Goal: Task Accomplishment & Management: Manage account settings

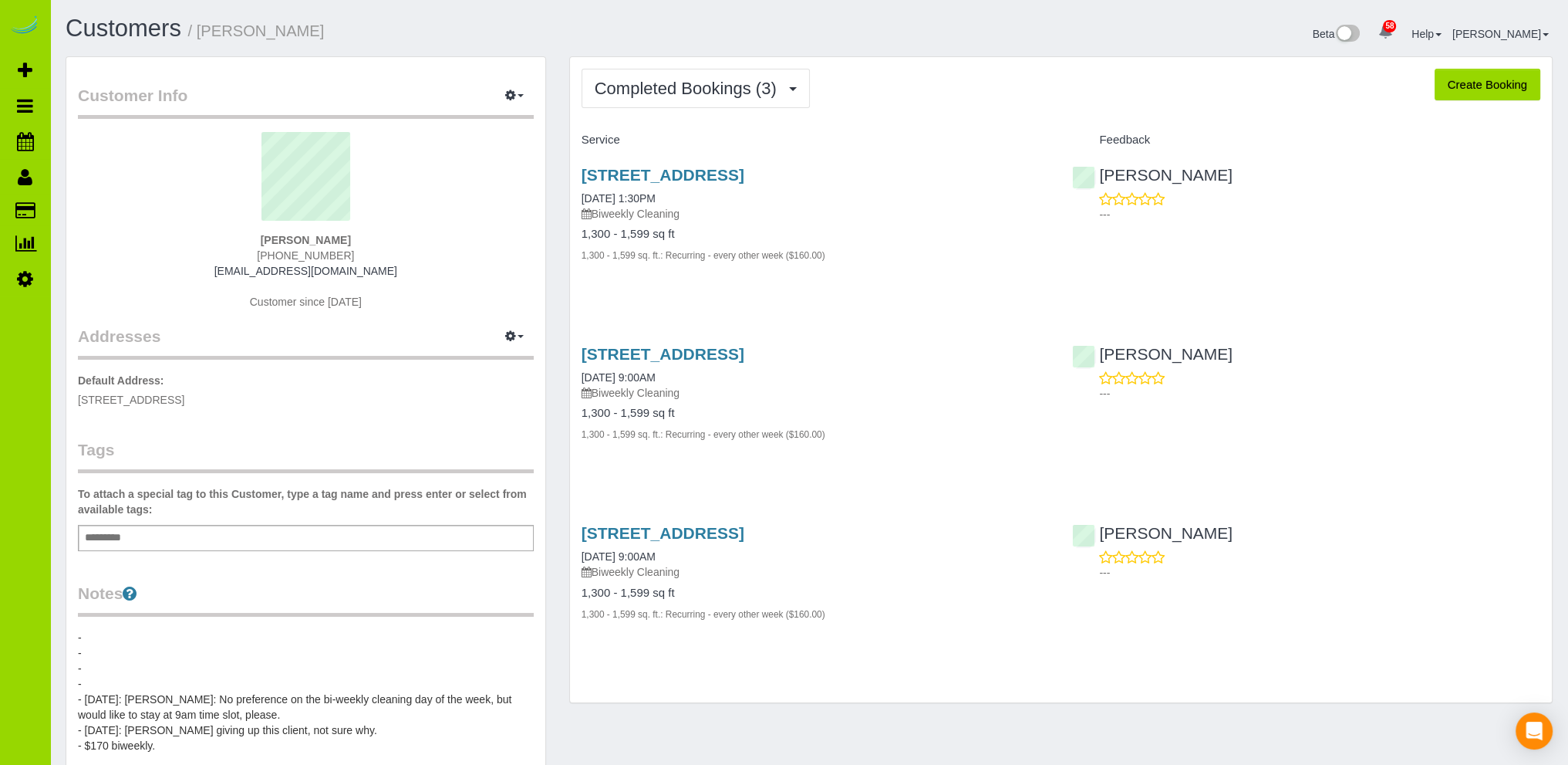
drag, startPoint x: 583, startPoint y: 32, endPoint x: 552, endPoint y: 18, distance: 34.0
click at [577, 30] on h1 "Customers / [PERSON_NAME]" at bounding box center [431, 28] width 732 height 26
drag, startPoint x: 394, startPoint y: 24, endPoint x: 345, endPoint y: 6, distance: 52.2
click at [394, 24] on h1 "Customers / [PERSON_NAME]" at bounding box center [431, 28] width 732 height 26
click at [84, 68] on span "Add Booking" at bounding box center [146, 70] width 193 height 36
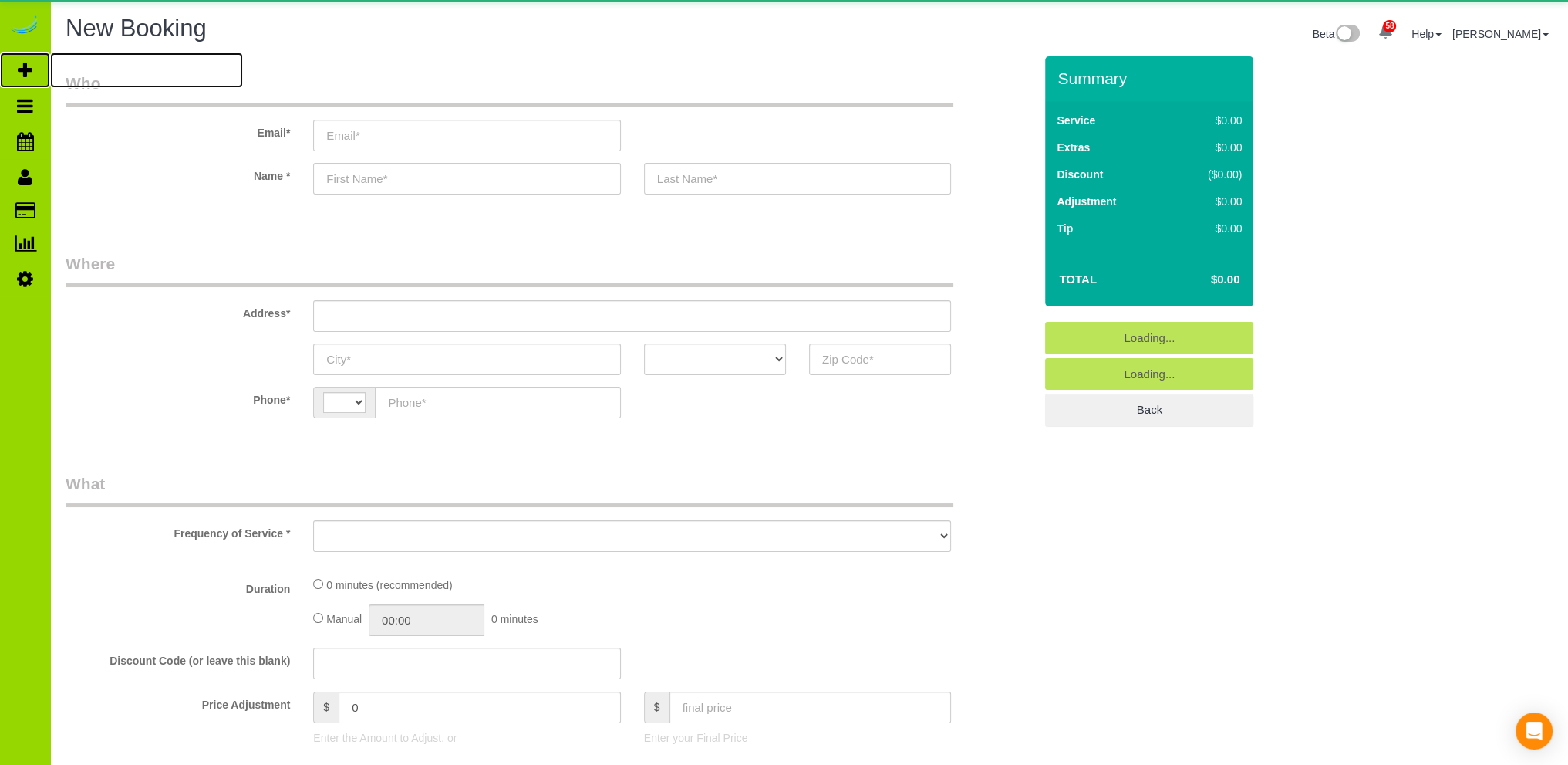
select select "object:1026"
select select "string:US"
select select "object:1369"
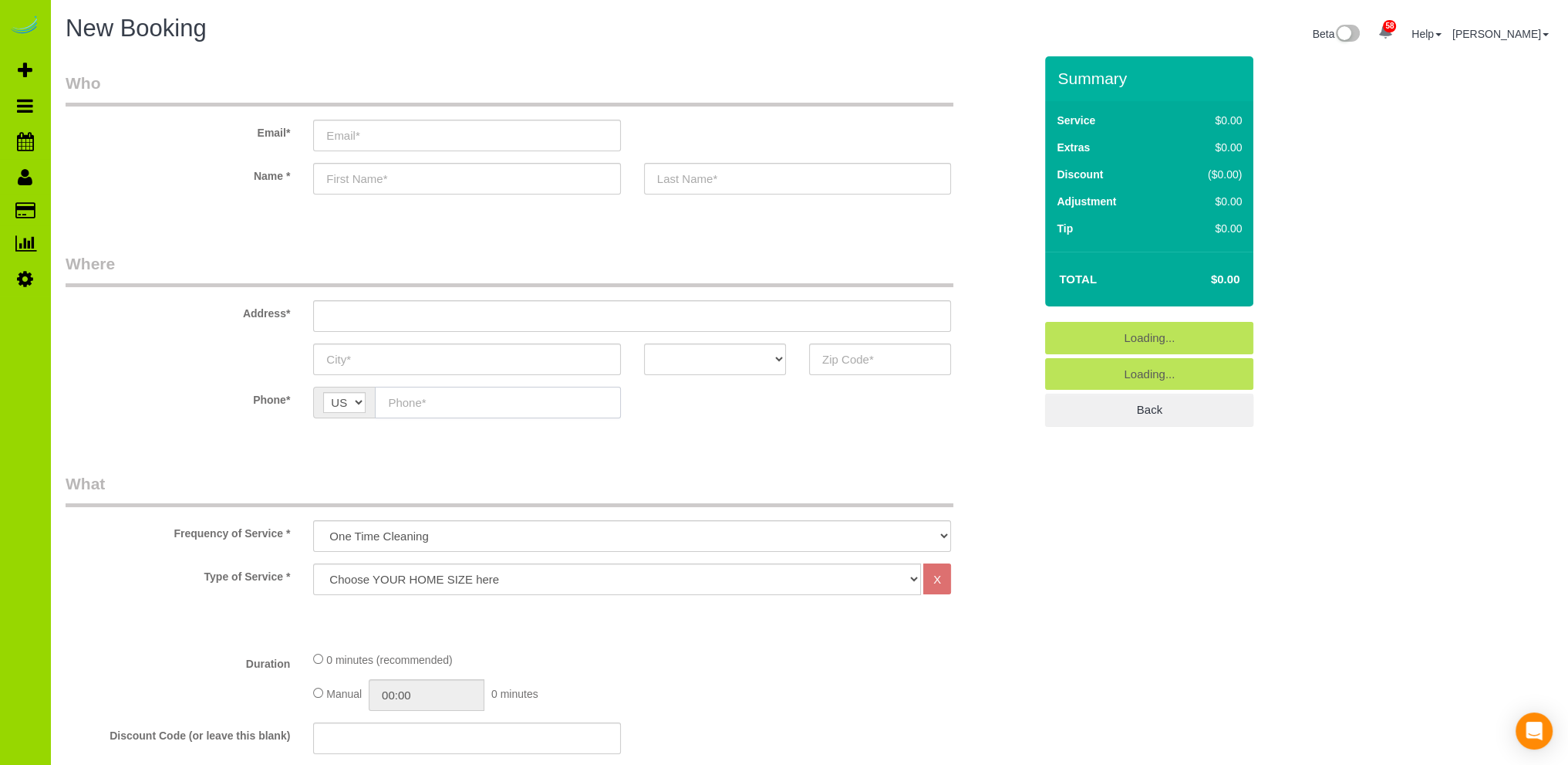
click at [427, 400] on input "text" at bounding box center [497, 402] width 245 height 32
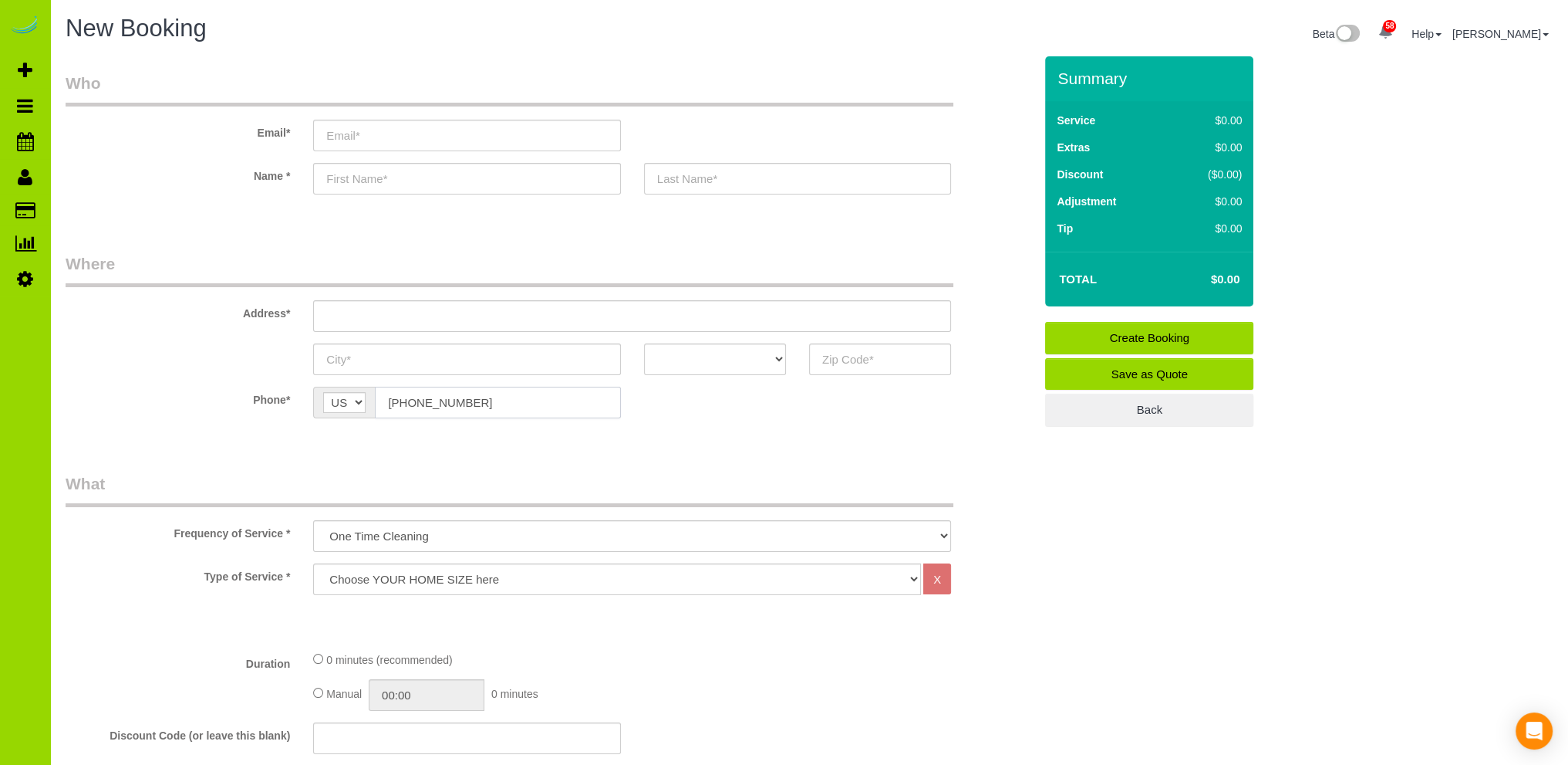
type input "(720) 750-2258"
click at [358, 175] on input "text" at bounding box center [466, 178] width 307 height 32
type input "Lori"
click at [349, 317] on input "text" at bounding box center [632, 316] width 638 height 32
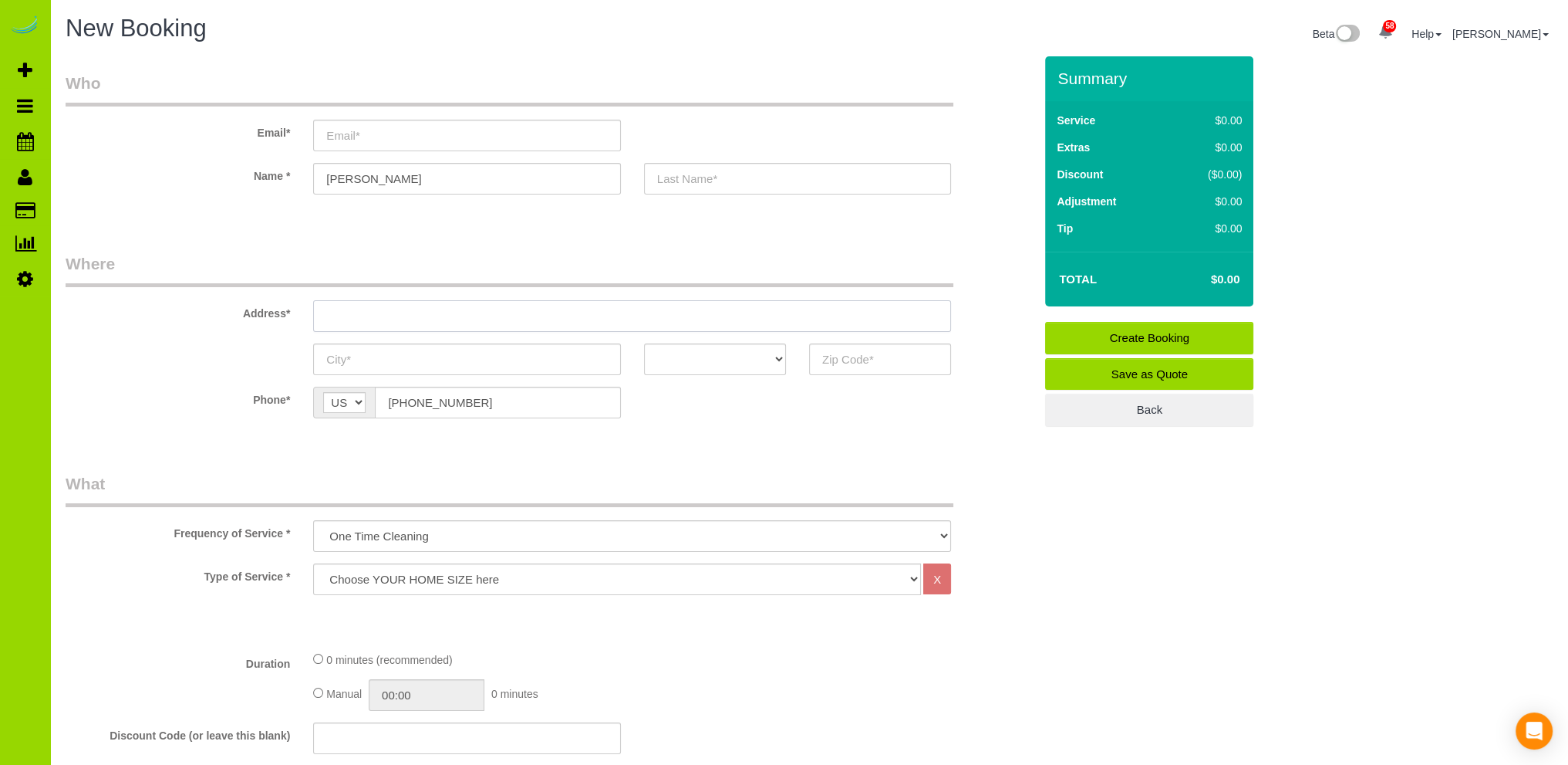
click at [330, 310] on input "text" at bounding box center [632, 316] width 638 height 32
type input "105 Fillmore St. #B204"
click at [350, 357] on input "text" at bounding box center [466, 359] width 307 height 32
type input "Denver"
drag, startPoint x: 459, startPoint y: 316, endPoint x: 305, endPoint y: 319, distance: 154.0
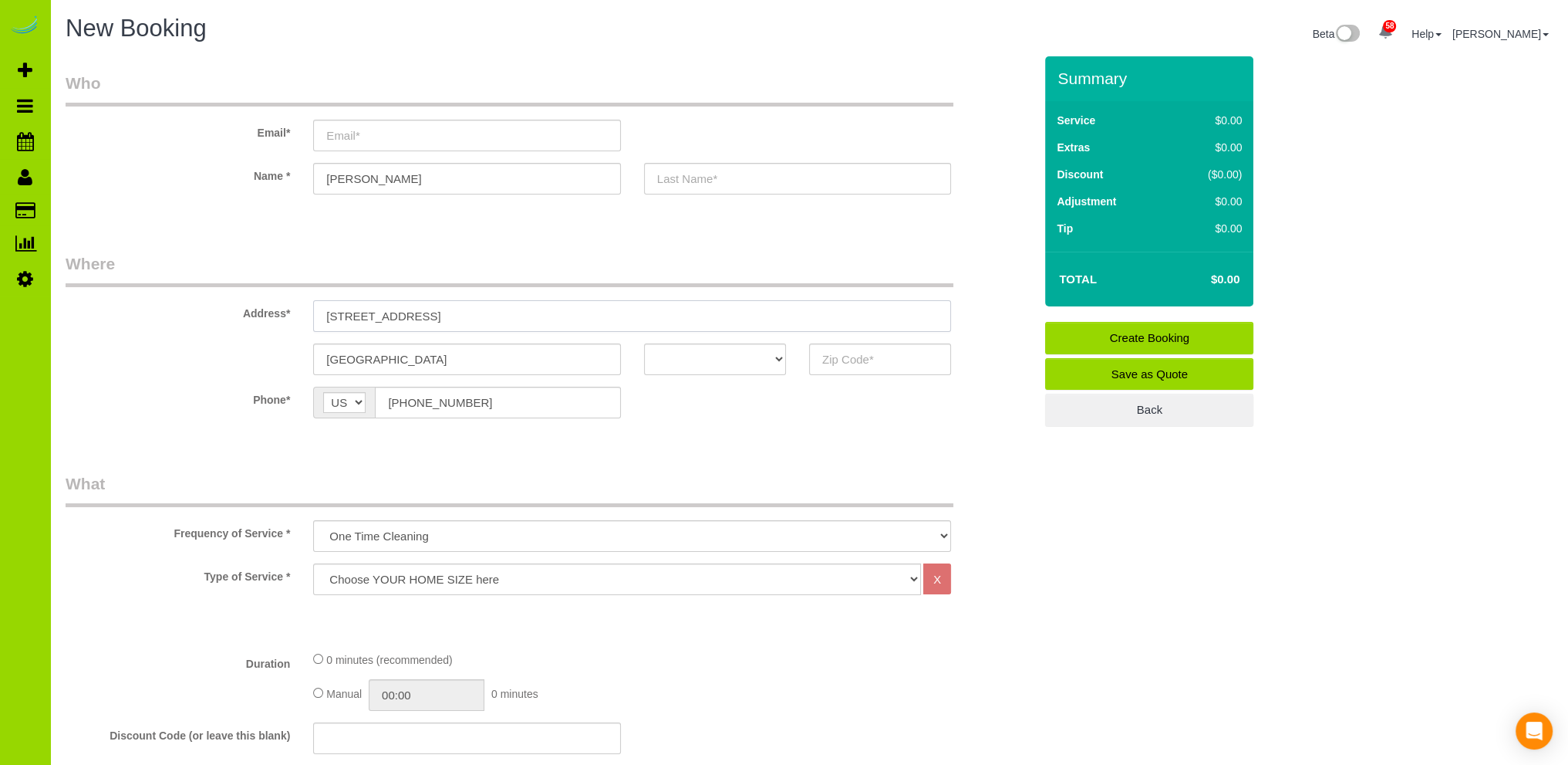
click at [305, 319] on div "105 Fillmore St. #B204" at bounding box center [632, 316] width 661 height 32
click at [349, 575] on select "Choose YOUR HOME SIZE here Hourly Cleaning 1 - 999 square feet 1,000 - 1,299 sq…" at bounding box center [616, 579] width 608 height 32
drag, startPoint x: 136, startPoint y: 350, endPoint x: 141, endPoint y: 345, distance: 7.1
click at [139, 347] on div "Denver AK AL AR AZ CA CO CT DC DE FL GA HI IA ID IL IN KS KY LA MA MD ME MI MN …" at bounding box center [549, 359] width 991 height 32
click at [472, 576] on select "Choose YOUR HOME SIZE here Hourly Cleaning 1 - 999 square feet 1,000 - 1,299 sq…" at bounding box center [616, 579] width 608 height 32
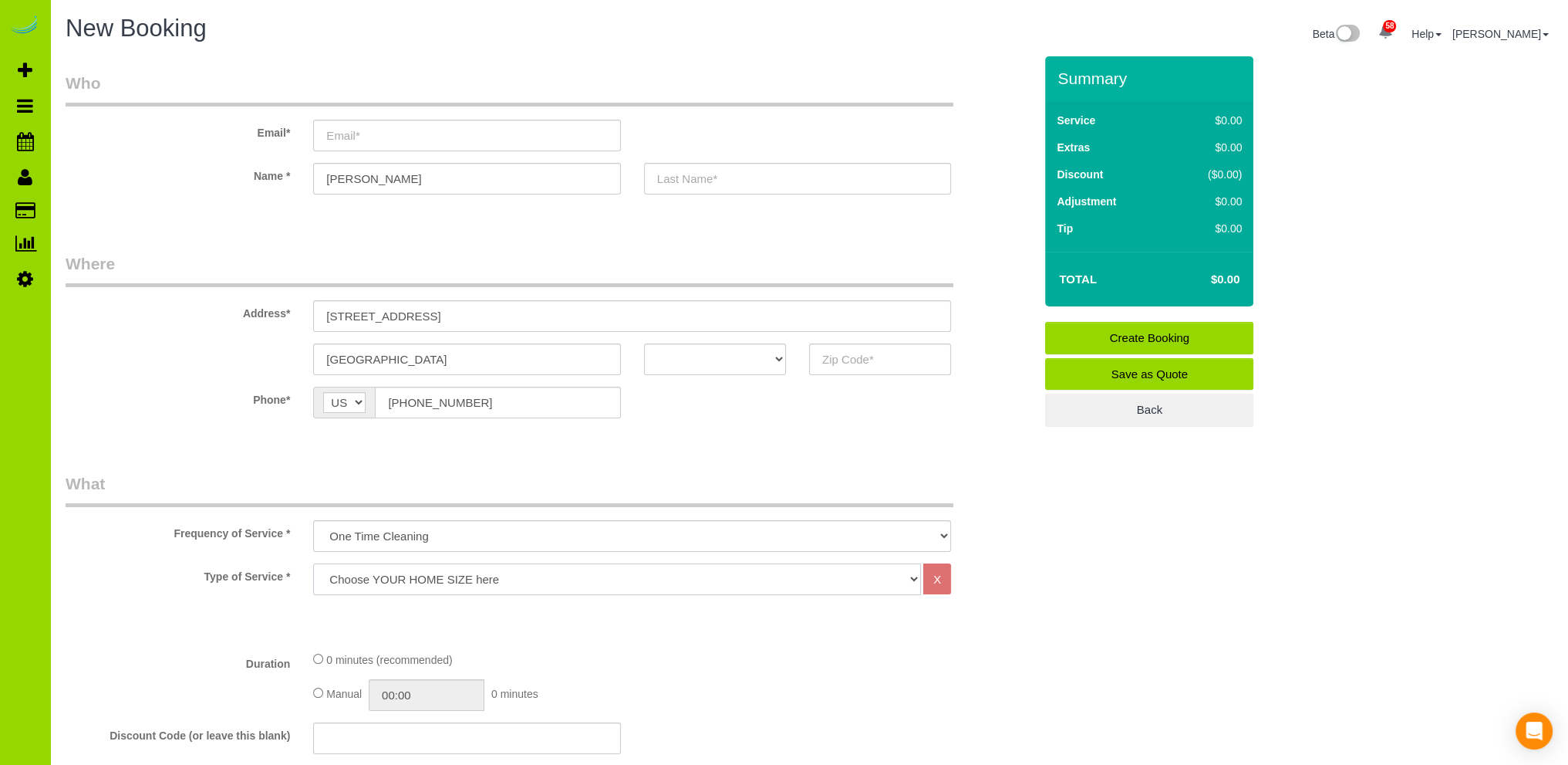
select select "39"
click at [313, 563] on select "Choose YOUR HOME SIZE here Hourly Cleaning 1 - 999 square feet 1,000 - 1,299 sq…" at bounding box center [616, 579] width 608 height 32
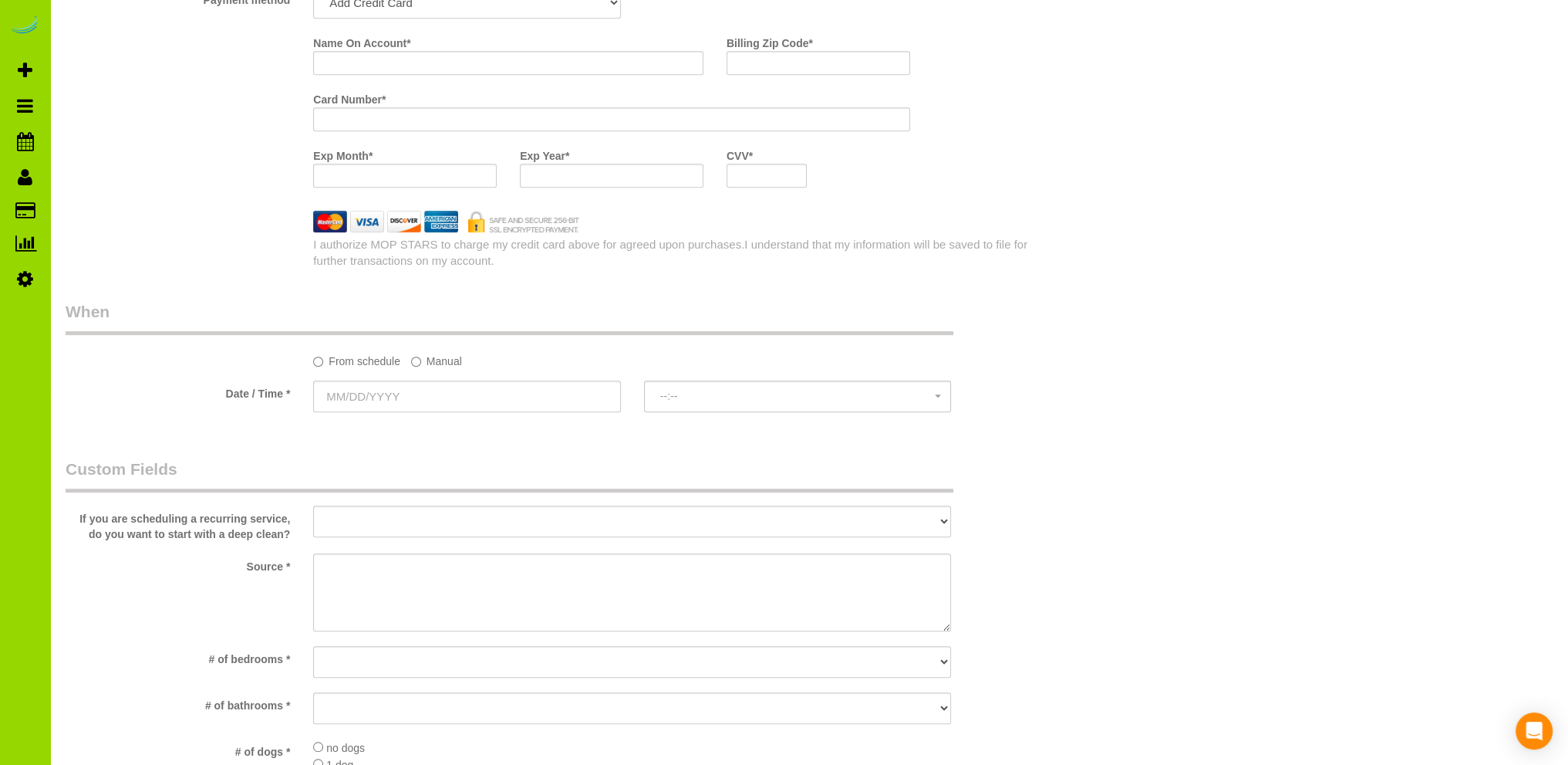
scroll to position [1388, 0]
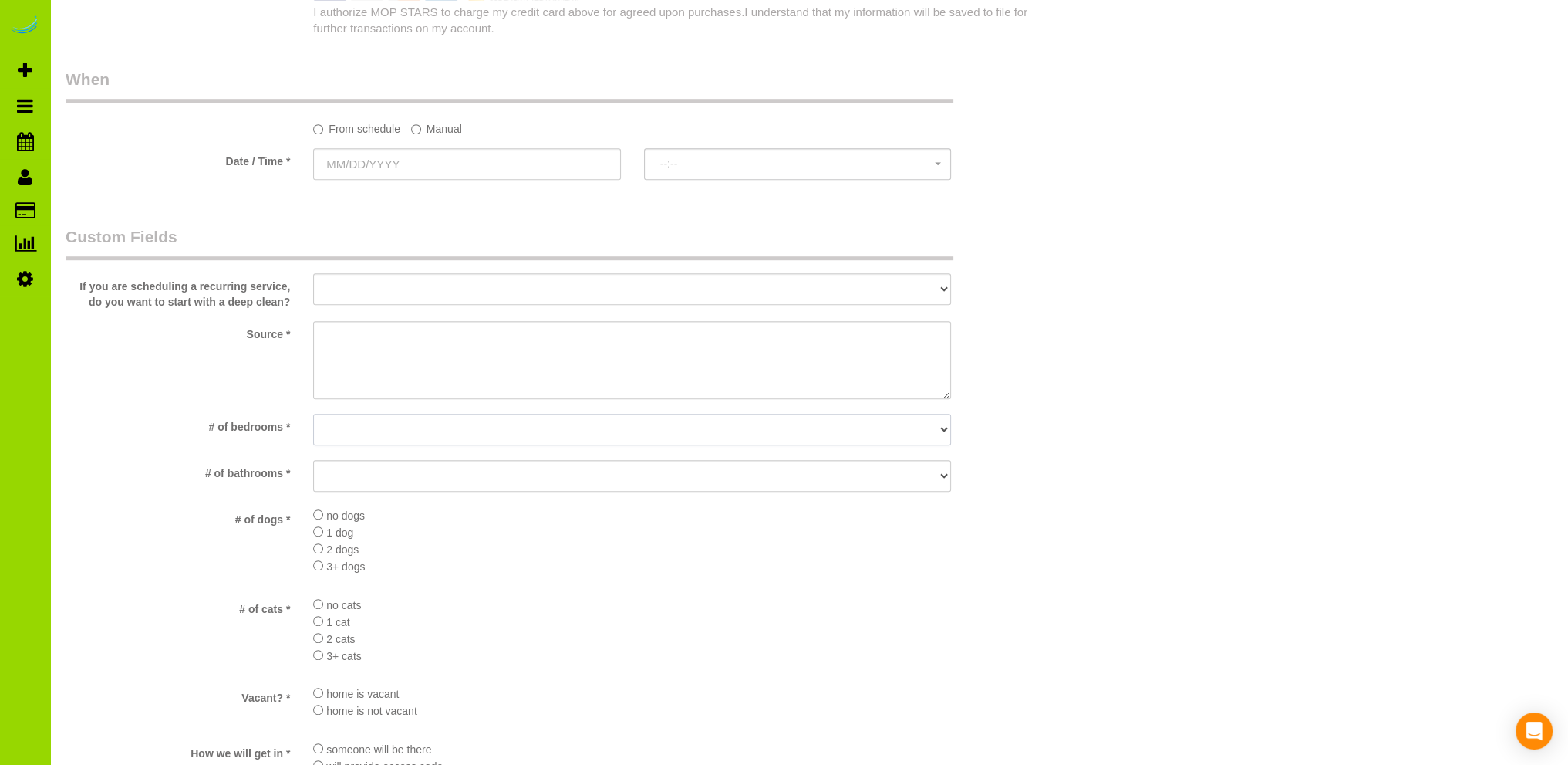
click at [349, 430] on select "No bedrooms 1 bedroom 2 bedrooms 3 bedrooms 4 bedrooms 5 bedrooms 6 bedrooms 7 …" at bounding box center [632, 430] width 638 height 32
select select "number:3"
click at [313, 414] on select "No bedrooms 1 bedroom 2 bedrooms 3 bedrooms 4 bedrooms 5 bedrooms 6 bedrooms 7 …" at bounding box center [632, 430] width 638 height 32
click at [351, 475] on select "No bathrooms 1 bathrooms 1.5 bathrooms 2 bathrooms 2.5 bathrooms 3 bathrooms 3.…" at bounding box center [632, 475] width 638 height 32
select select "number:14"
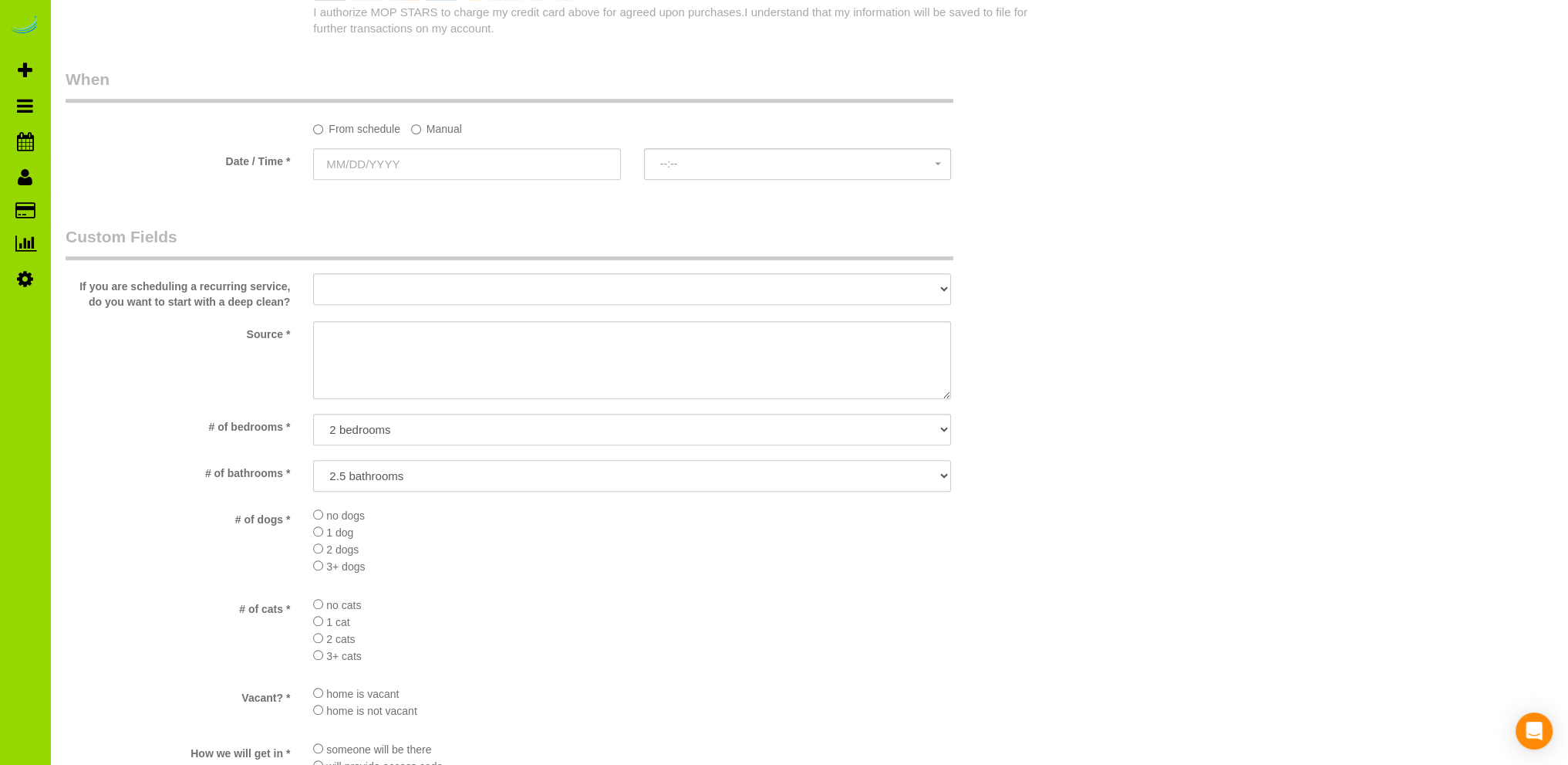
click at [313, 461] on select "No bathrooms 1 bathrooms 1.5 bathrooms 2 bathrooms 2.5 bathrooms 3 bathrooms 3.…" at bounding box center [632, 475] width 638 height 32
click at [1150, 342] on div "Who Email* Name * Lori Where Address* 105 Fillmore St. #B204 Denver AK AL AR AZ…" at bounding box center [809, 76] width 1487 height 2816
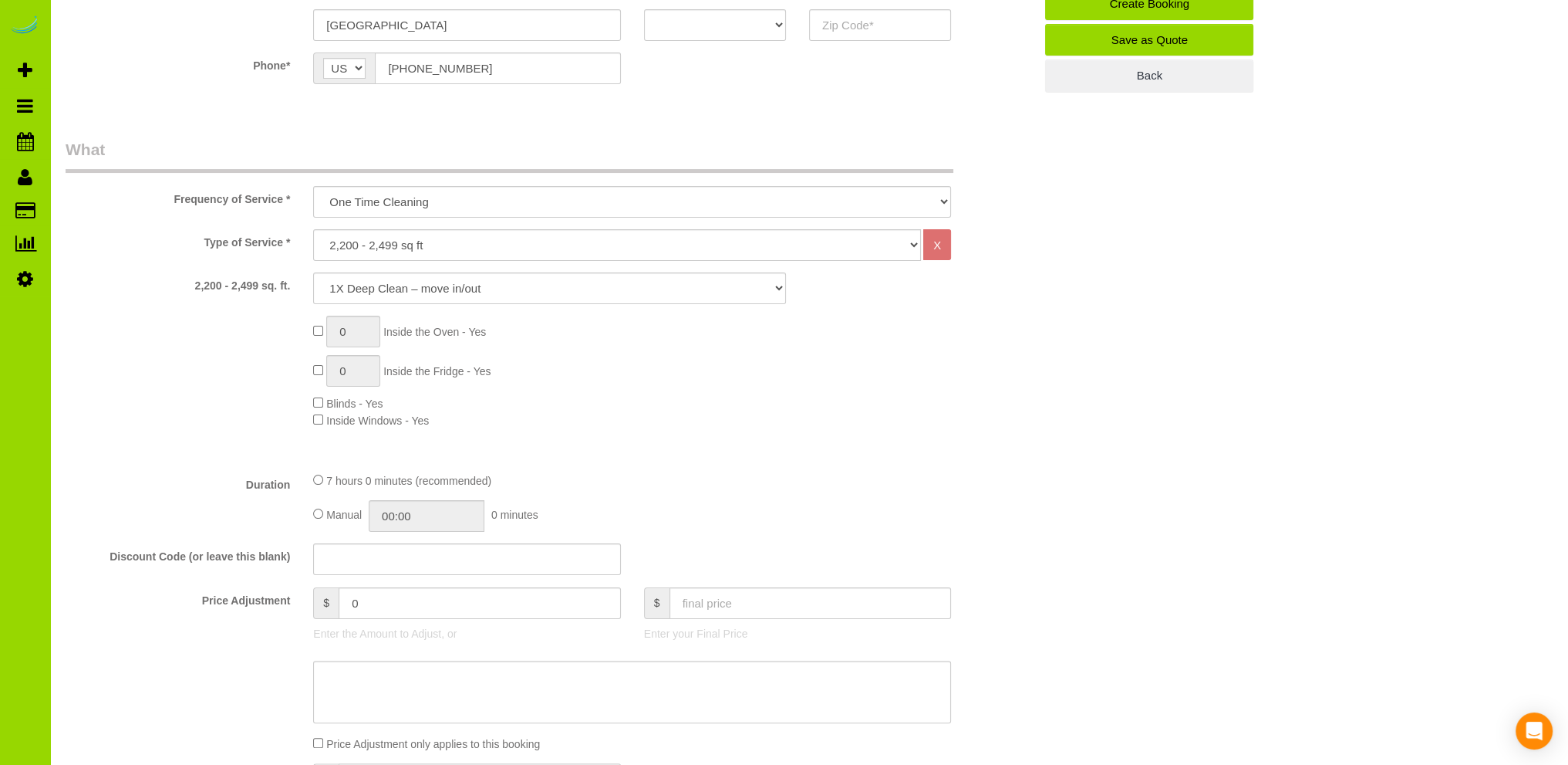
scroll to position [308, 0]
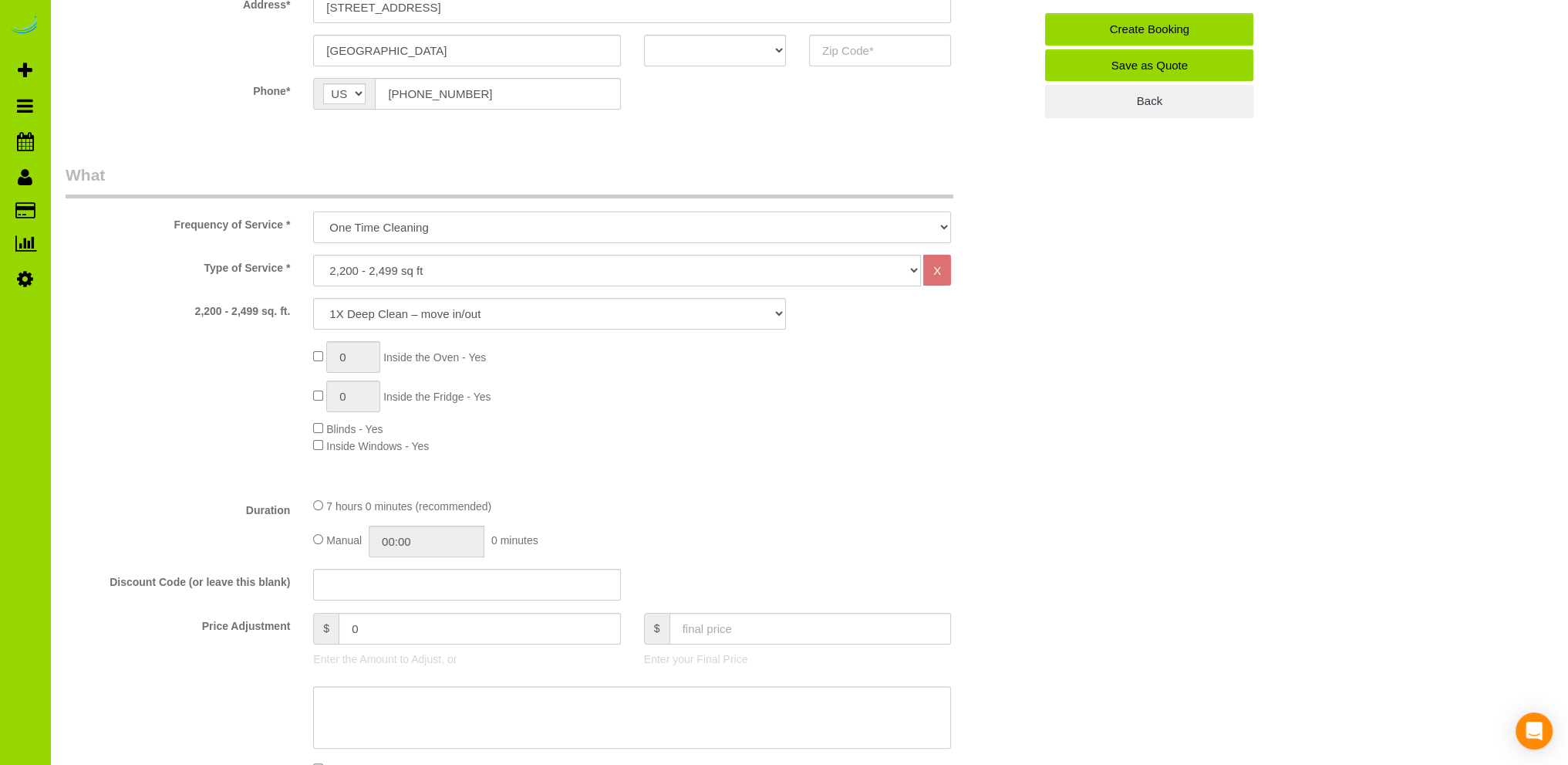
click at [401, 221] on select "One Time Cleaning Weekly Cleaning Biweekly Cleaning Monthly Cleaning" at bounding box center [632, 227] width 638 height 32
select select "object:1370"
click at [313, 211] on select "One Time Cleaning Weekly Cleaning Biweekly Cleaning Monthly Cleaning" at bounding box center [632, 227] width 638 height 32
click at [386, 319] on select "1X Deep Clean – move in/out 1X Deep Clean – sale ready 1X Deep Clean – other 1X…" at bounding box center [549, 313] width 473 height 32
select select "5"
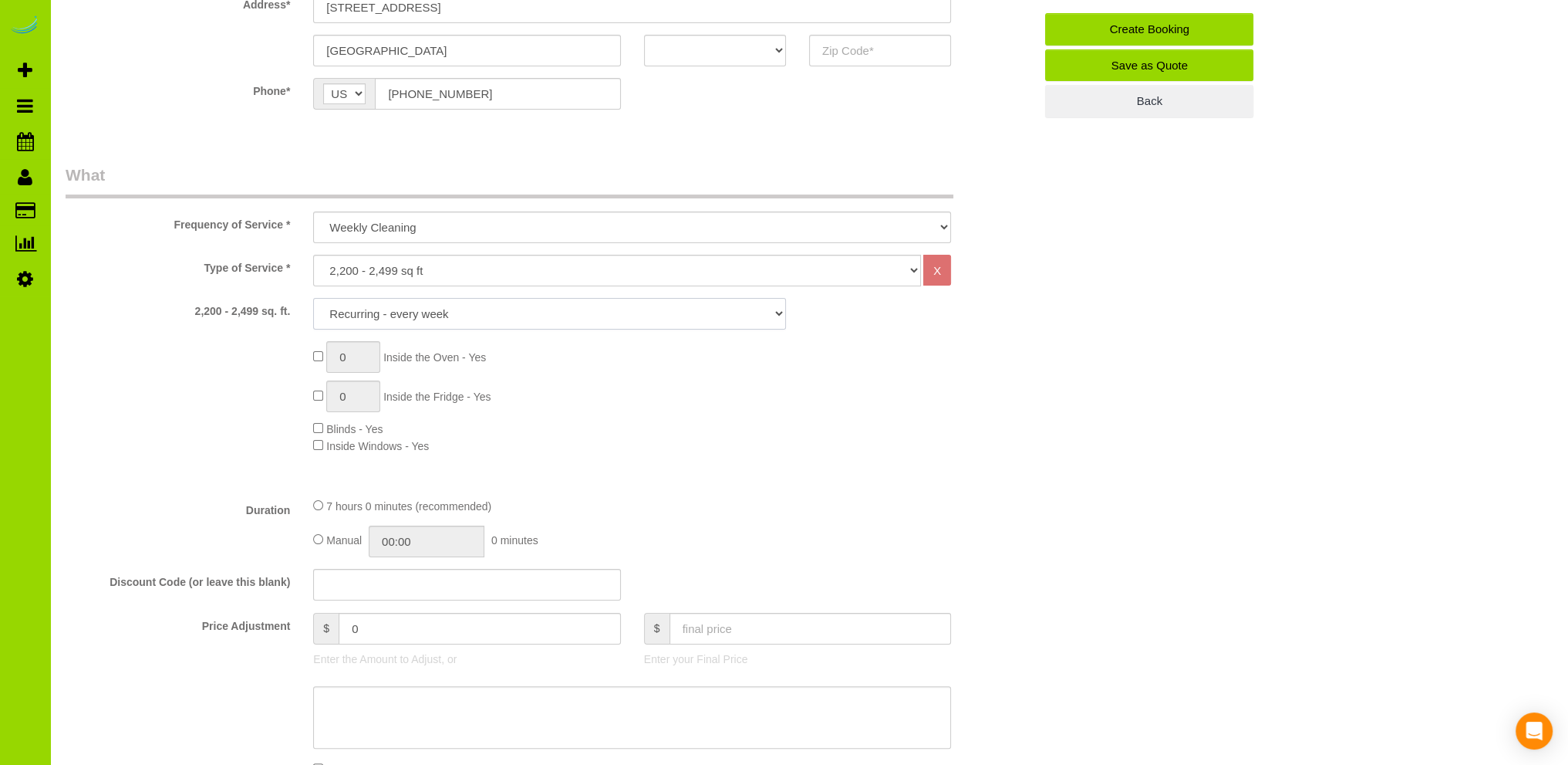
click at [313, 298] on select "1X Deep Clean – move in/out 1X Deep Clean – sale ready 1X Deep Clean – other 1X…" at bounding box center [549, 313] width 473 height 32
click at [417, 310] on select "1X Deep Clean – move in/out 1X Deep Clean – sale ready 1X Deep Clean – other 1X…" at bounding box center [549, 313] width 473 height 32
click at [313, 298] on select "1X Deep Clean – move in/out 1X Deep Clean – sale ready 1X Deep Clean – other 1X…" at bounding box center [549, 313] width 473 height 32
click at [793, 414] on div "0 Inside the Oven - Yes 0 Inside the Fridge - Yes Blinds - Yes Inside Windows -…" at bounding box center [673, 398] width 743 height 112
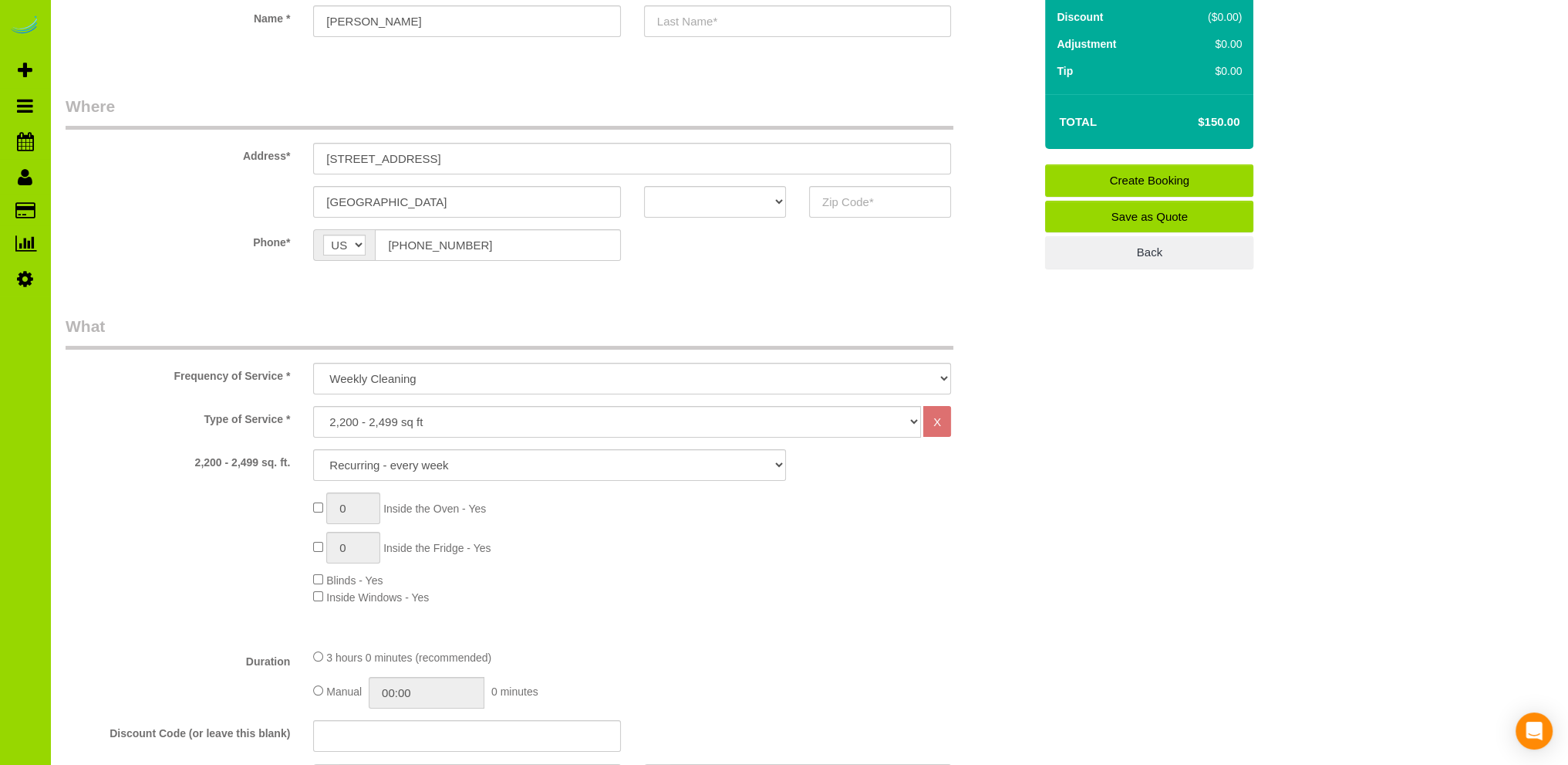
scroll to position [0, 0]
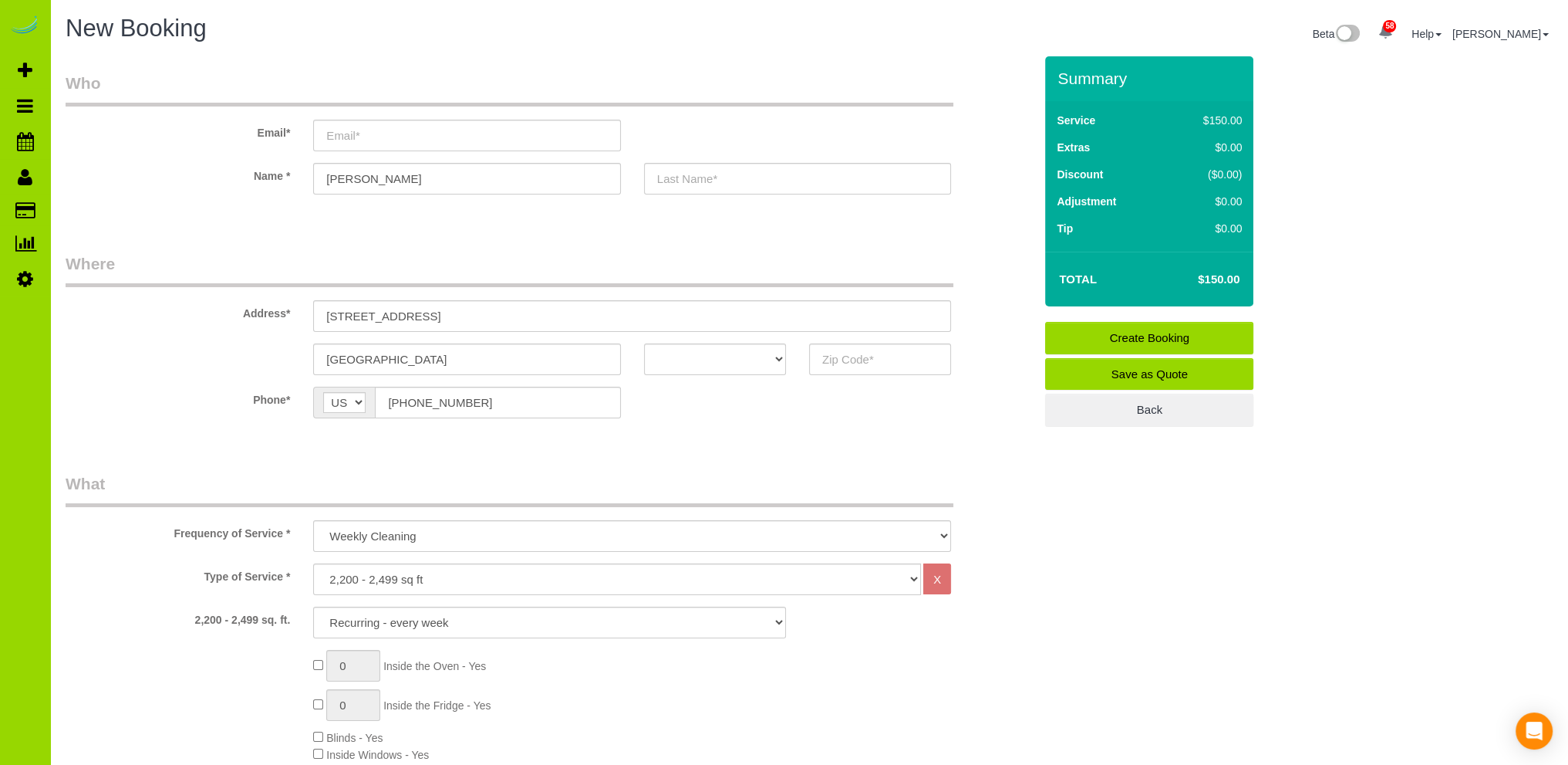
click at [639, 391] on div "Phone* AF AL DZ AD AO AI AQ AG AR AM AW AU AT AZ BS BH BD BB BY BE BZ BJ BM BT …" at bounding box center [549, 402] width 991 height 32
click at [523, 678] on div "0 Inside the Oven - Yes 0 Inside the Fridge - Yes Blinds - Yes Inside Windows -…" at bounding box center [673, 706] width 743 height 112
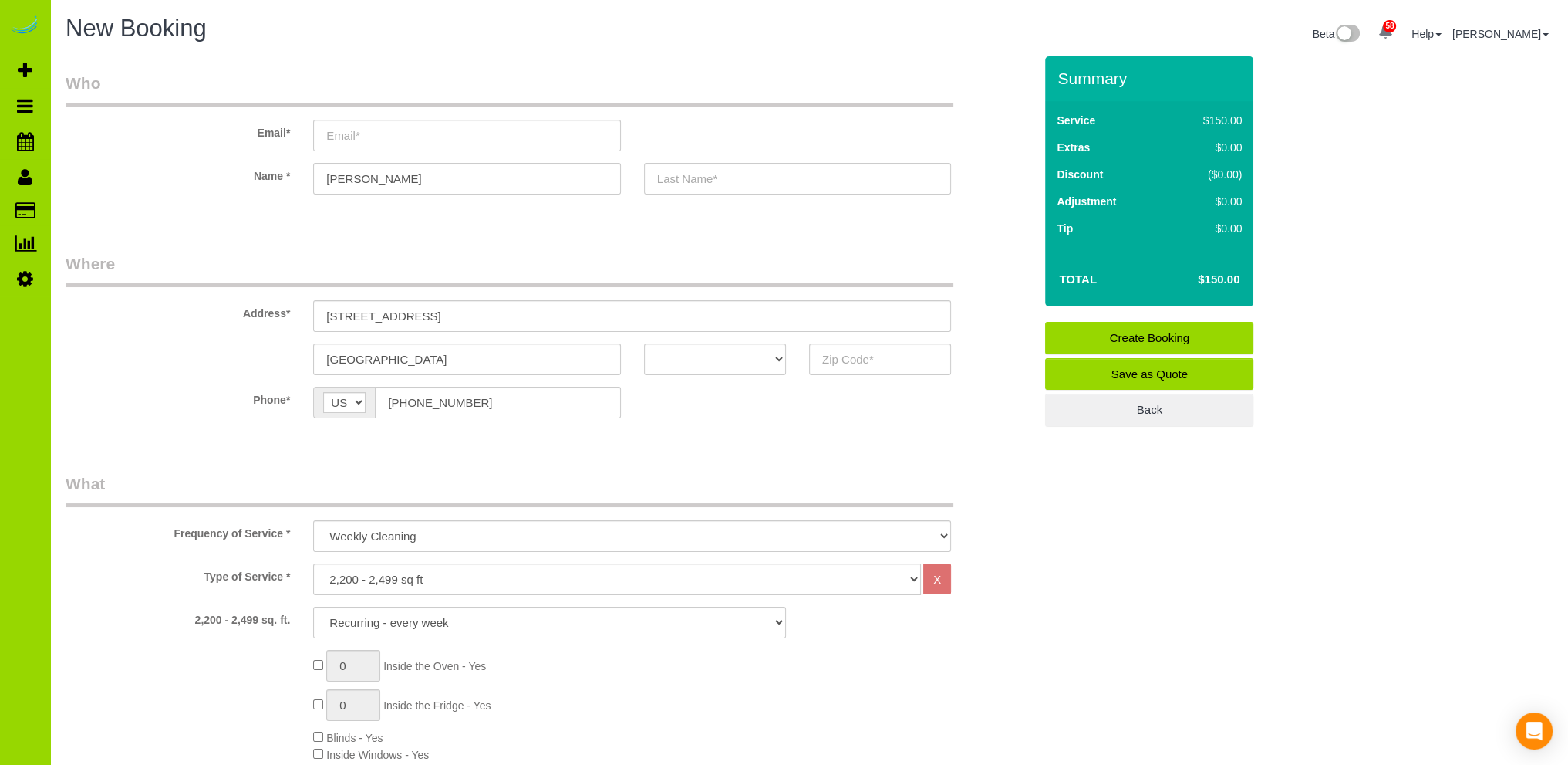
click at [728, 677] on div "0 Inside the Oven - Yes 0 Inside the Fridge - Yes Blinds - Yes Inside Windows -…" at bounding box center [673, 706] width 743 height 112
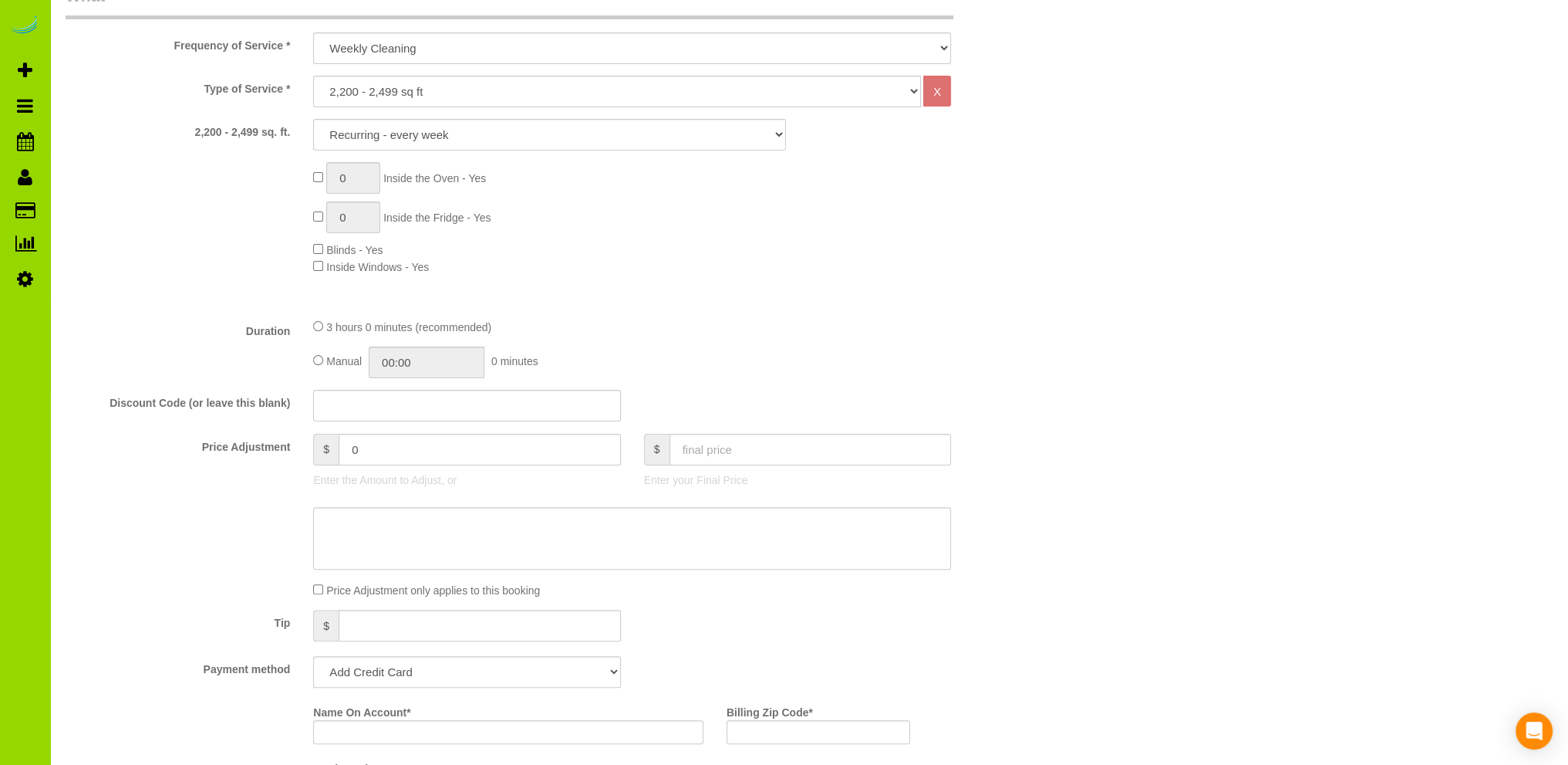
scroll to position [772, 0]
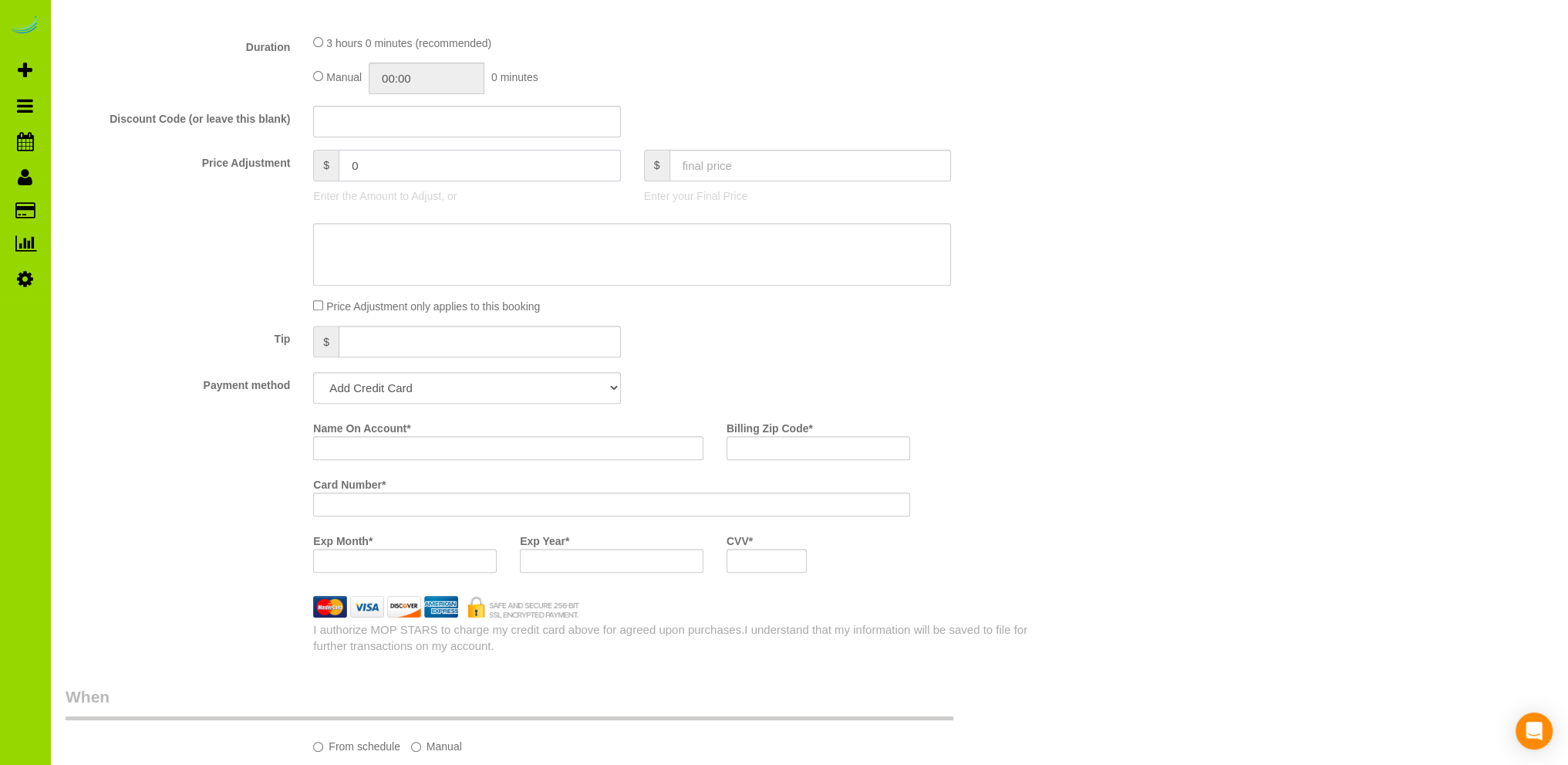
click at [342, 162] on input "0" at bounding box center [479, 165] width 282 height 32
click at [371, 159] on input "-50" at bounding box center [479, 165] width 282 height 32
type input "-5"
click at [209, 231] on div at bounding box center [549, 254] width 991 height 63
click at [1033, 206] on div "Price Adjustment $ -5 Enter the Amount to Adjust, or $ Enter your Final Price" at bounding box center [549, 180] width 991 height 62
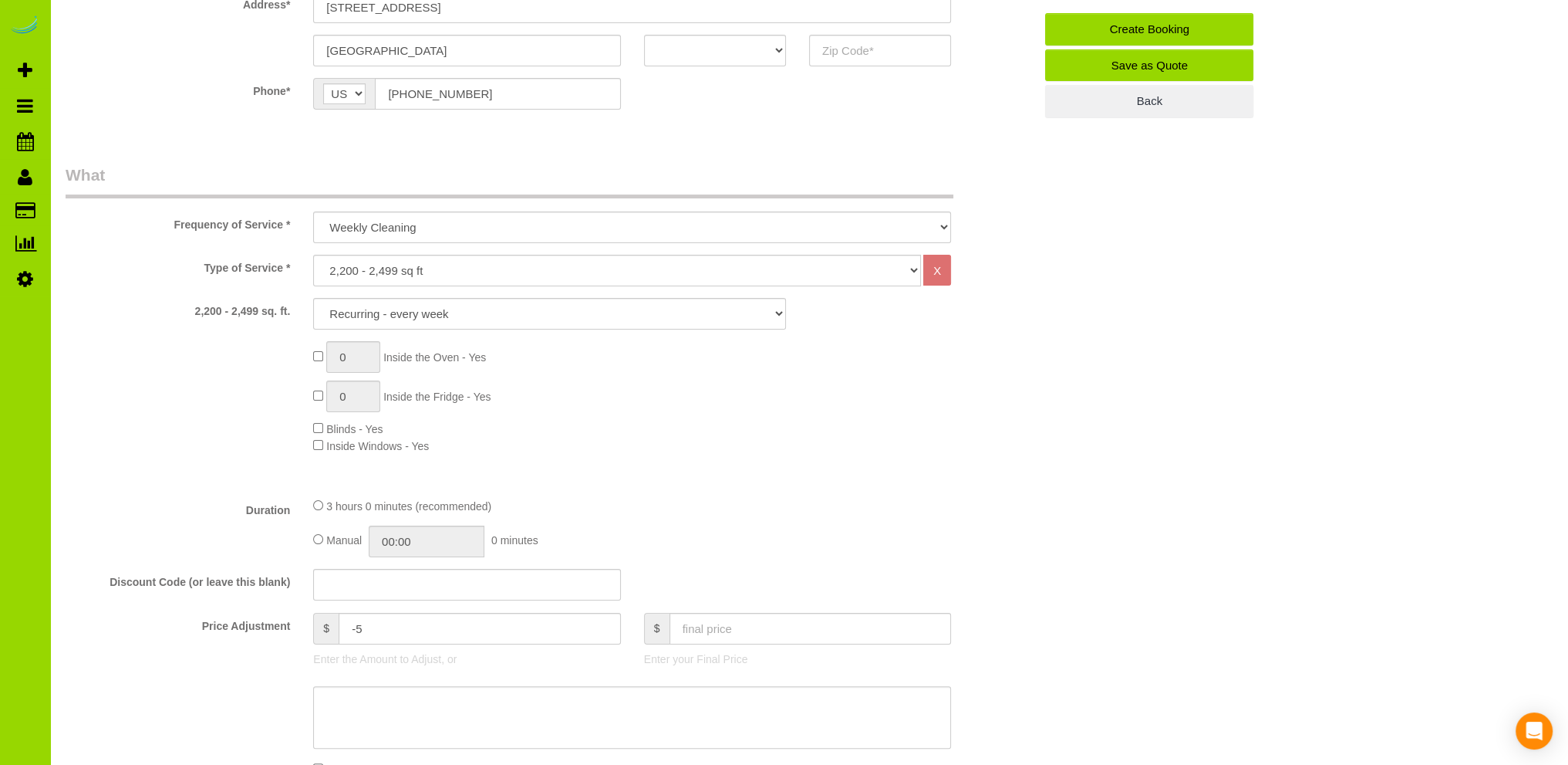
scroll to position [0, 0]
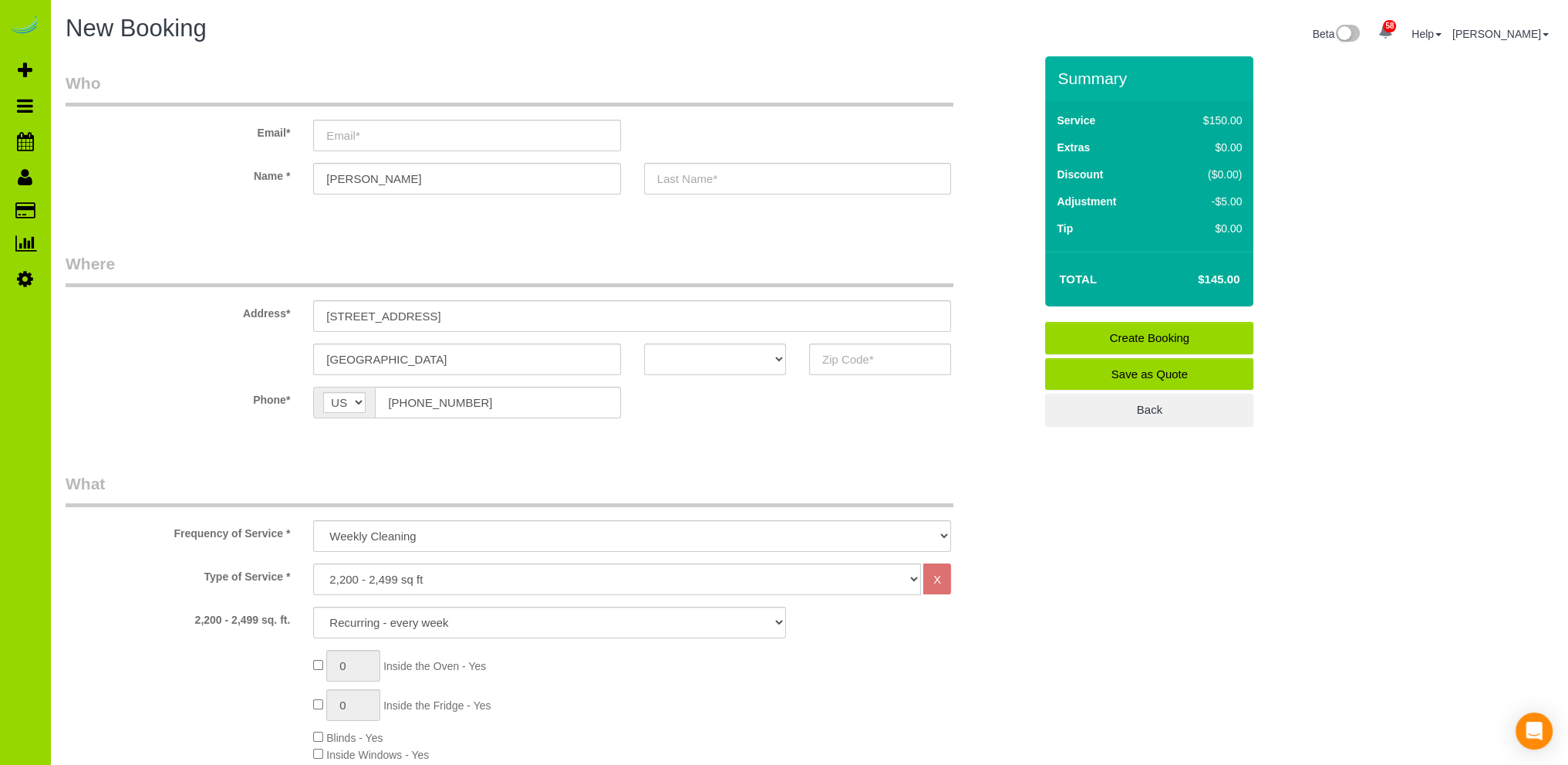
click at [775, 357] on select "AK AL AR AZ CA CO CT DC DE FL GA HI IA ID IL IN KS KY LA MA MD ME MI MN MO MS M…" at bounding box center [714, 359] width 141 height 32
select select "CO"
click at [643, 343] on select "AK AL AR AZ CA CO CT DC DE FL GA HI IA ID IL IN KS KY LA MA MD ME MI MN MO MS M…" at bounding box center [714, 359] width 141 height 32
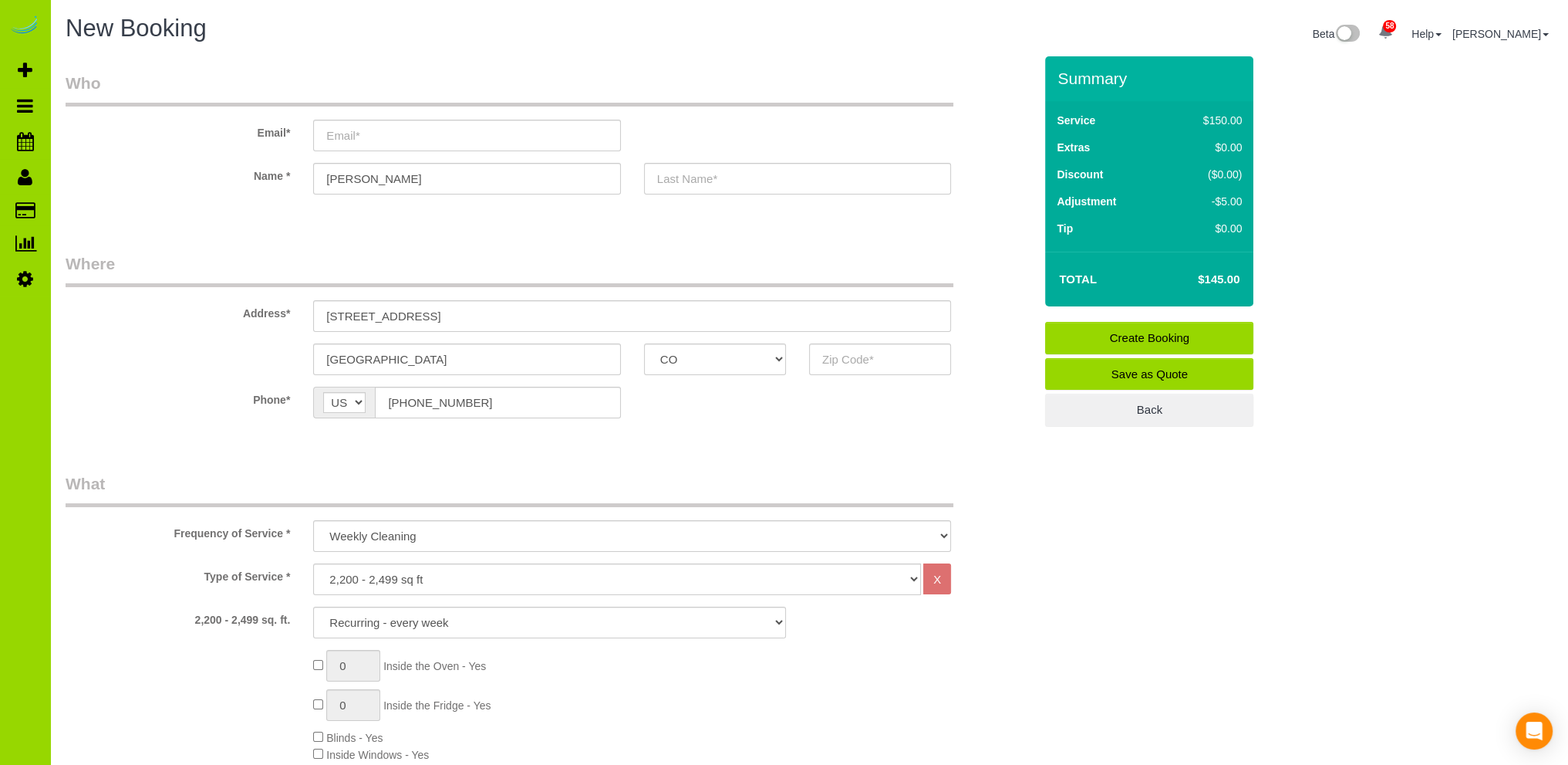
click at [780, 710] on div "0 Inside the Oven - Yes 0 Inside the Fridge - Yes Blinds - Yes Inside Windows -…" at bounding box center [673, 706] width 743 height 112
click at [371, 530] on select "One Time Cleaning Weekly Cleaning Biweekly Cleaning Monthly Cleaning" at bounding box center [632, 535] width 638 height 32
select select "object:1369"
click at [313, 520] on select "One Time Cleaning Weekly Cleaning Biweekly Cleaning Monthly Cleaning" at bounding box center [632, 535] width 638 height 32
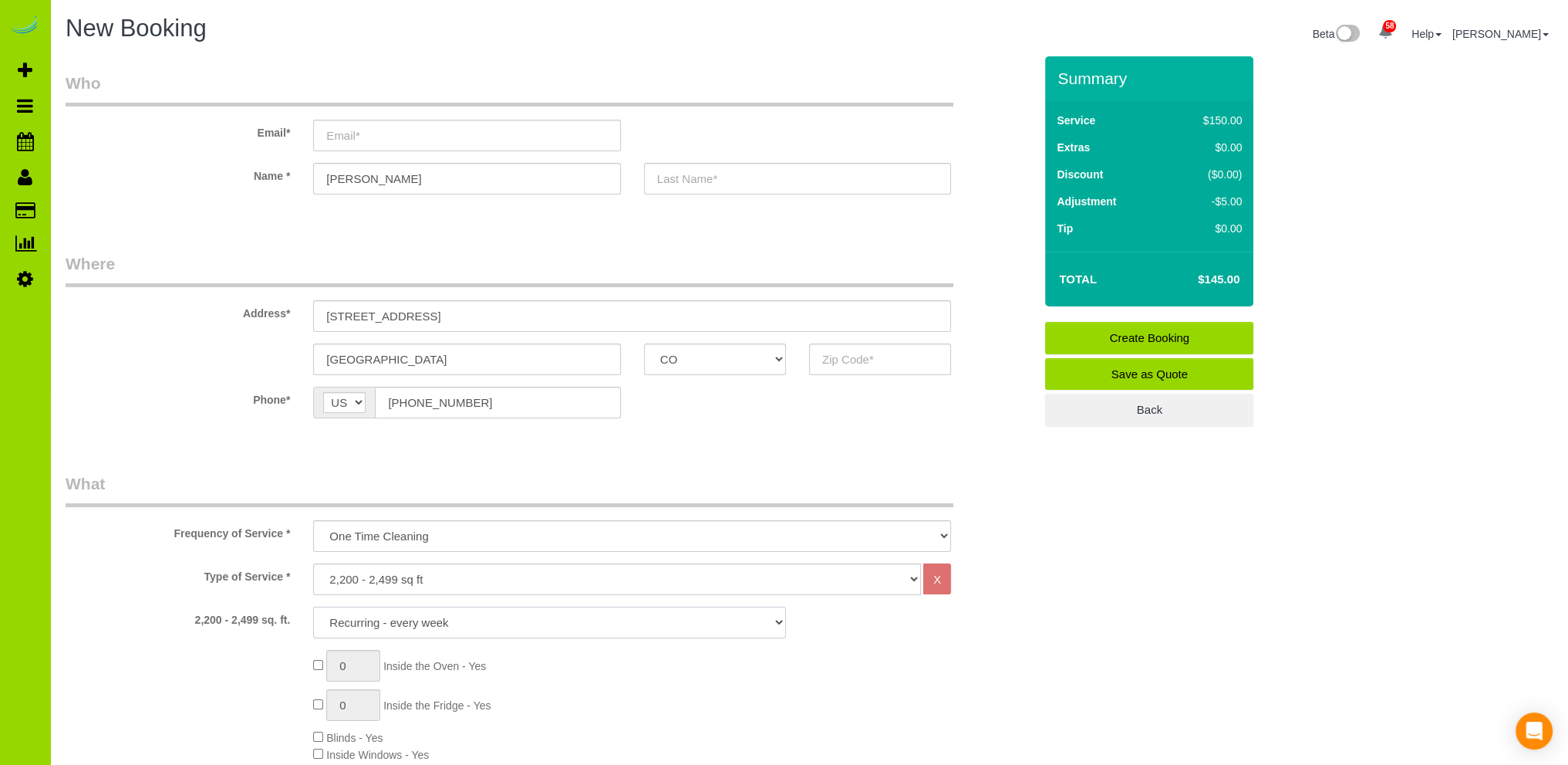
click at [363, 618] on select "1X Deep Clean – move in/out 1X Deep Clean – sale ready 1X Deep Clean – other 1X…" at bounding box center [549, 622] width 473 height 32
click at [313, 606] on select "1X Deep Clean – move in/out 1X Deep Clean – sale ready 1X Deep Clean – other 1X…" at bounding box center [549, 622] width 473 height 32
click at [385, 620] on select "1X Deep Clean – move in/out 1X Deep Clean – sale ready 1X Deep Clean – other 1X…" at bounding box center [549, 622] width 473 height 32
click at [1033, 487] on div "Frequency of Service * One Time Cleaning Weekly Cleaning Biweekly Cleaning Mont…" at bounding box center [549, 512] width 991 height 80
click at [367, 537] on select "One Time Cleaning Weekly Cleaning Biweekly Cleaning Monthly Cleaning" at bounding box center [632, 535] width 638 height 32
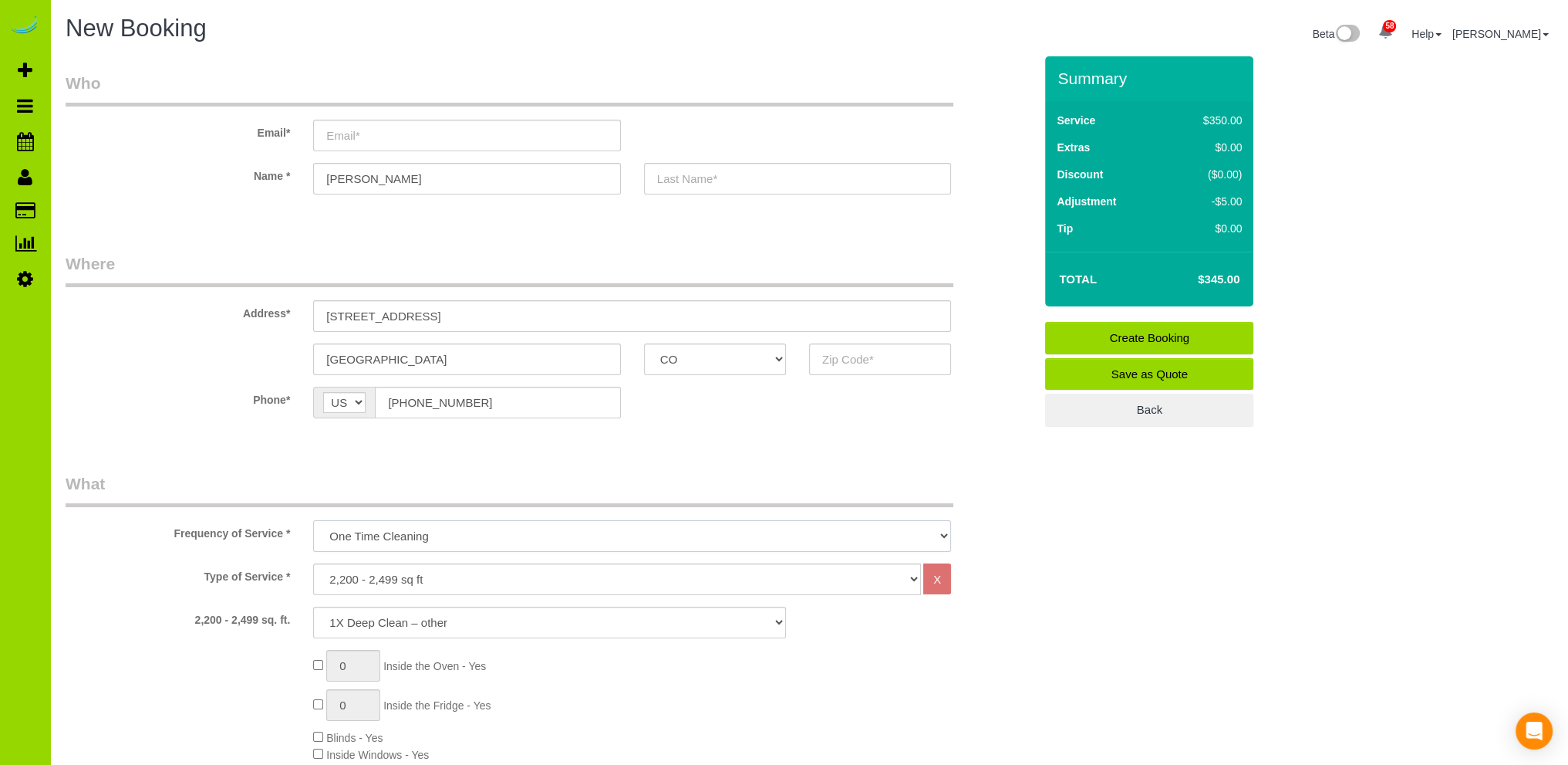
click at [313, 520] on select "One Time Cleaning Weekly Cleaning Biweekly Cleaning Monthly Cleaning" at bounding box center [632, 535] width 638 height 32
click at [383, 579] on select "Choose YOUR HOME SIZE here Hourly Cleaning 1 - 999 square feet 1,000 - 1,299 sq…" at bounding box center [616, 579] width 608 height 32
click at [313, 563] on select "Choose YOUR HOME SIZE here Hourly Cleaning 1 - 999 square feet 1,000 - 1,299 sq…" at bounding box center [616, 579] width 608 height 32
click at [391, 618] on select "1X Deep Clean – move in/out 1X Deep Clean – sale ready 1X Deep Clean – other 1X…" at bounding box center [549, 622] width 473 height 32
select select "1"
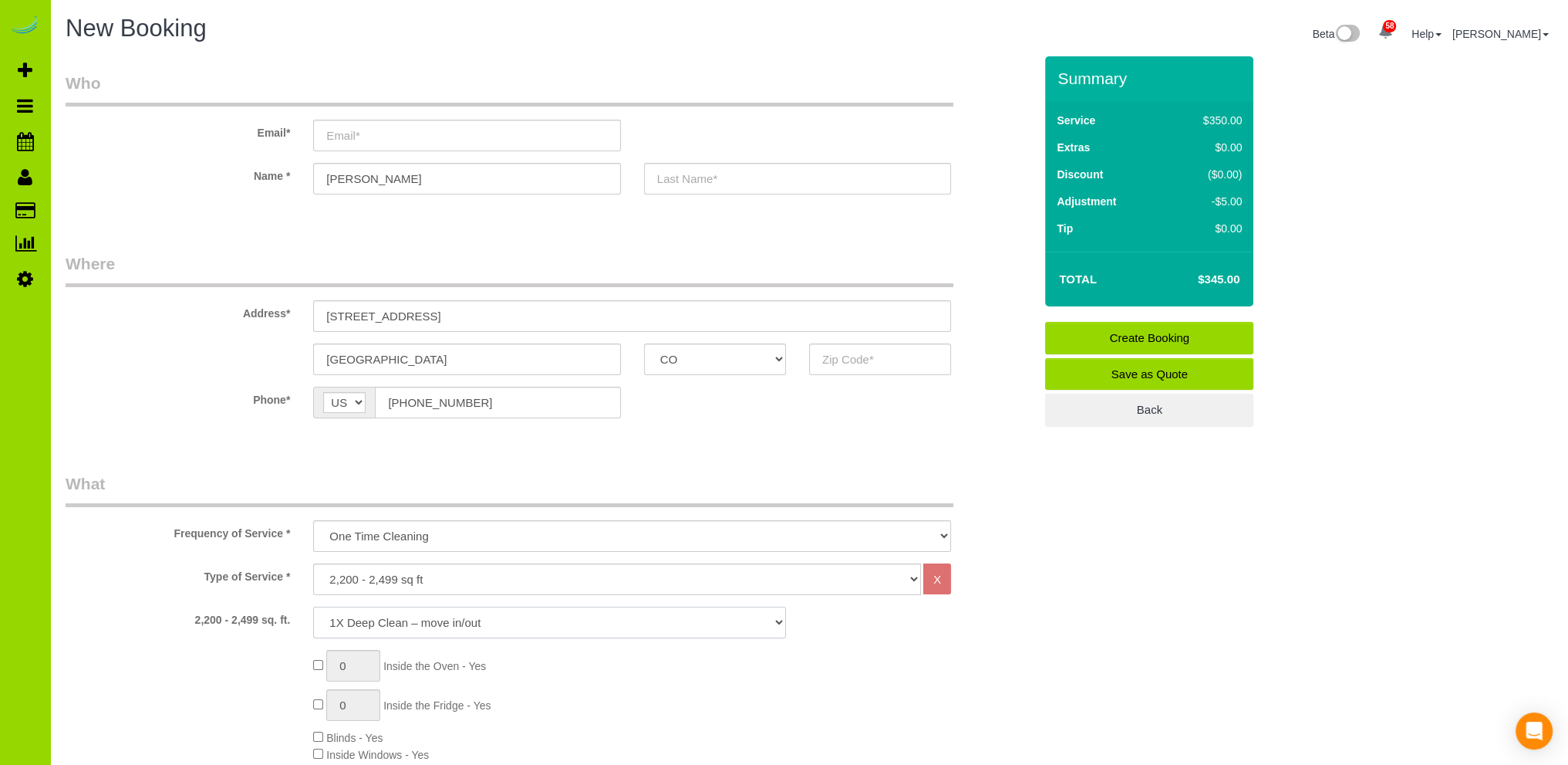
click at [313, 606] on select "1X Deep Clean – move in/out 1X Deep Clean – sale ready 1X Deep Clean – other 1X…" at bounding box center [549, 622] width 473 height 32
click at [709, 434] on fieldset "Where Address* 105 Fillmore St. #B204 Denver AK AL AR AZ CA CO CT DC DE FL GA H…" at bounding box center [549, 346] width 968 height 189
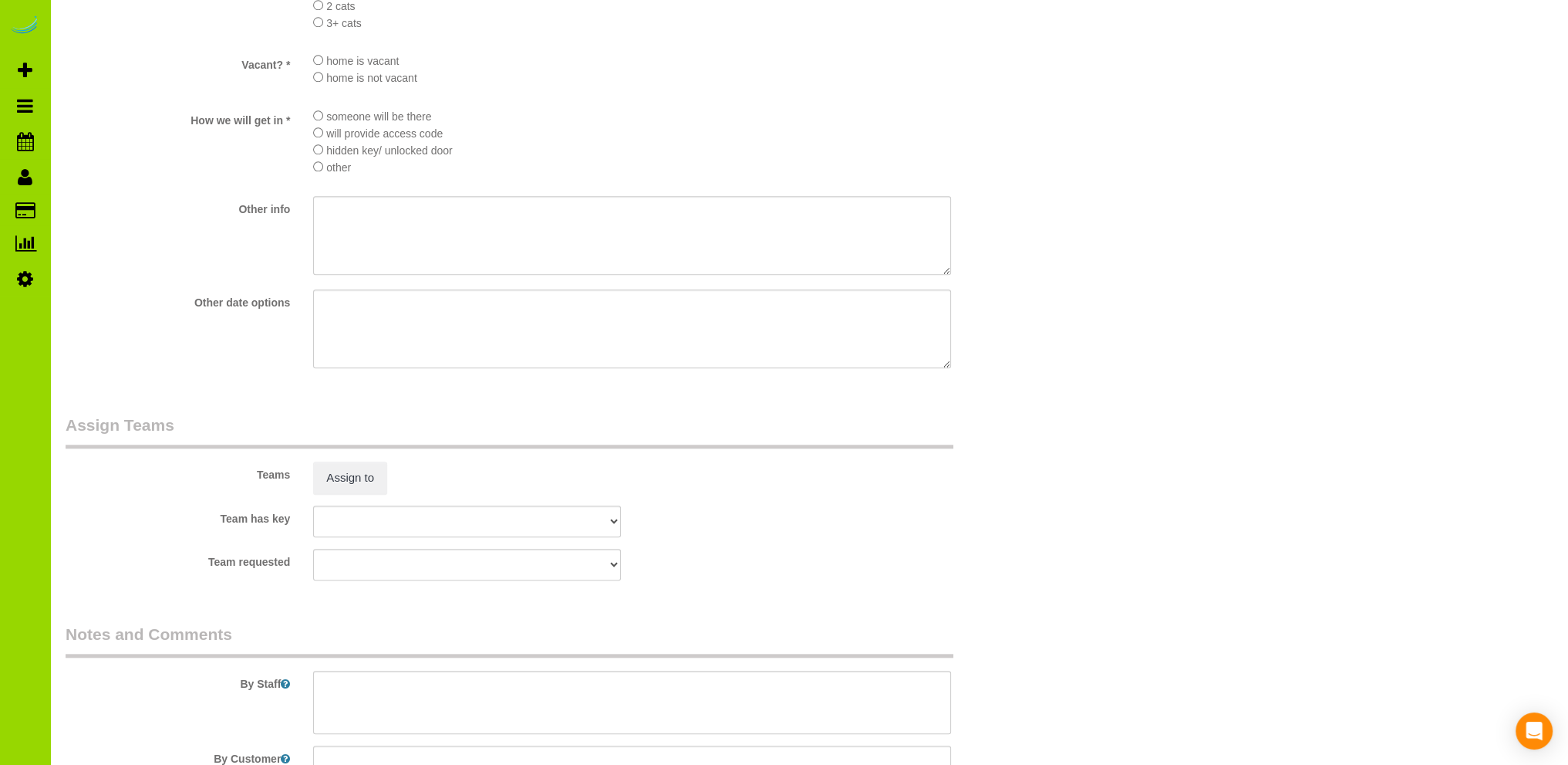
scroll to position [2166, 0]
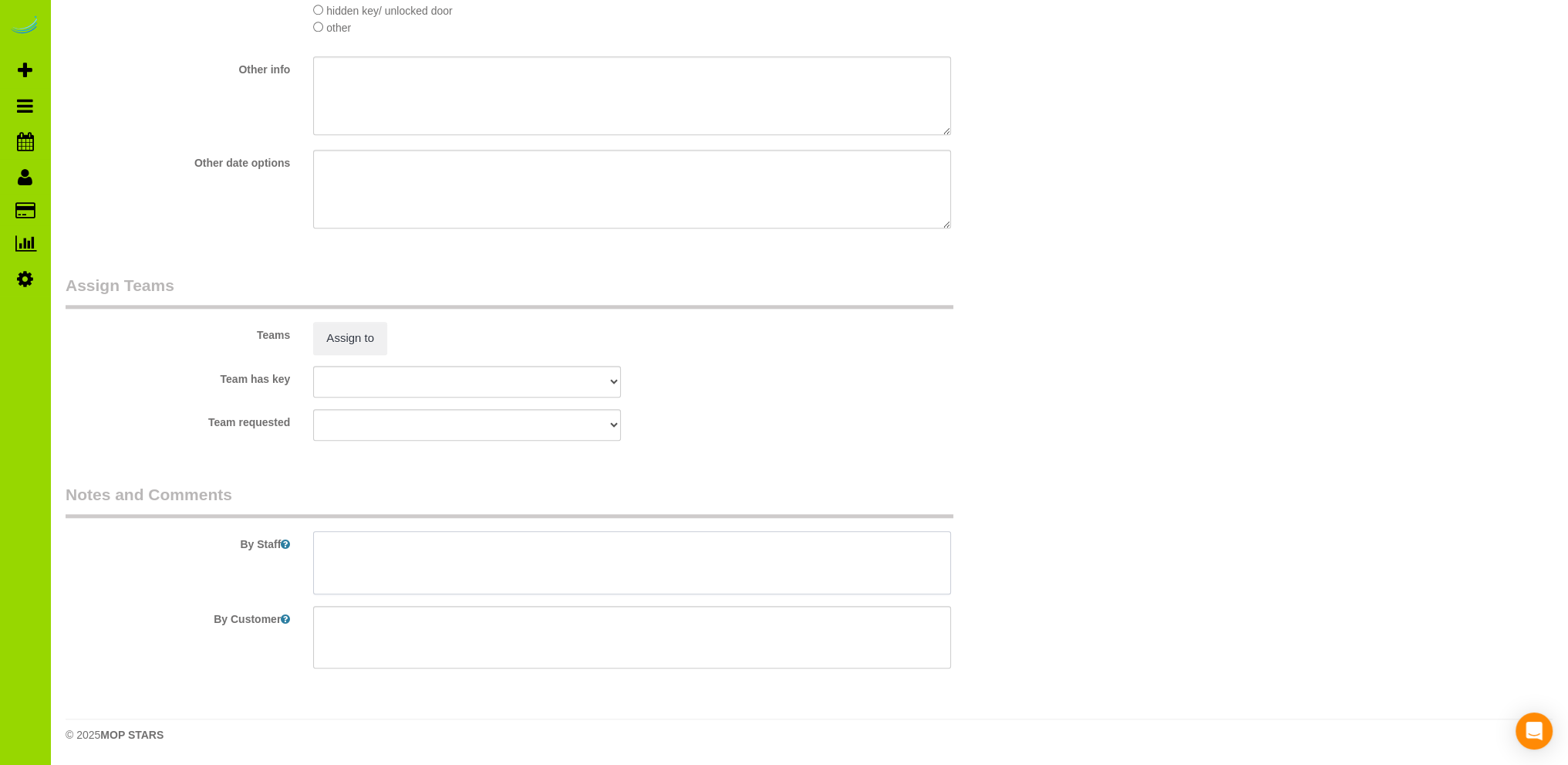
click at [444, 546] on textarea at bounding box center [632, 561] width 638 height 63
click at [635, 565] on textarea at bounding box center [632, 561] width 638 height 63
click at [327, 561] on textarea at bounding box center [632, 561] width 638 height 63
click at [638, 565] on textarea at bounding box center [632, 561] width 638 height 63
click at [338, 550] on textarea at bounding box center [632, 561] width 638 height 63
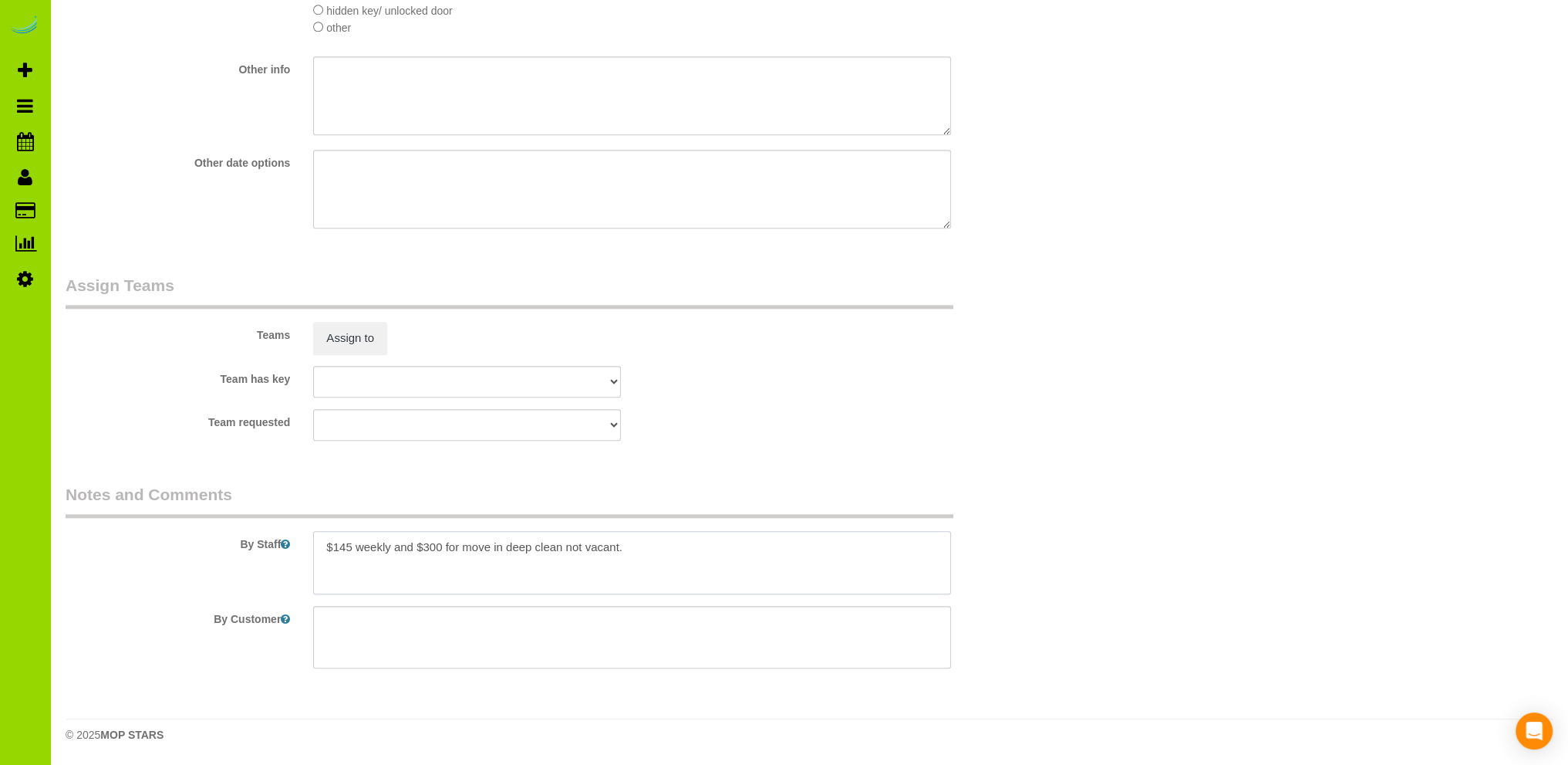
type textarea "$145 weekly and $300 for move in deep clean not vacant."
click at [154, 90] on div "Other info" at bounding box center [549, 97] width 991 height 81
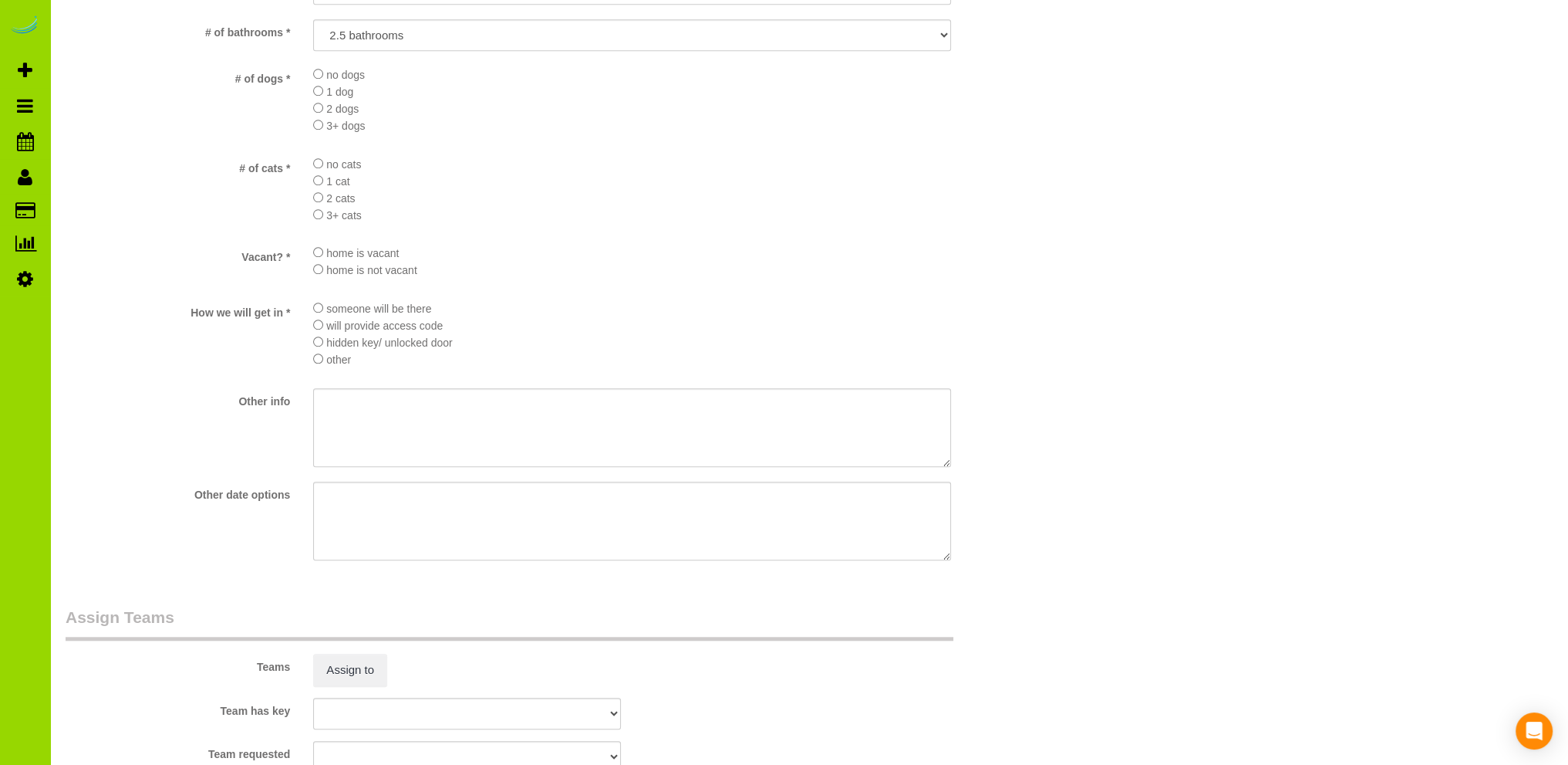
scroll to position [1395, 0]
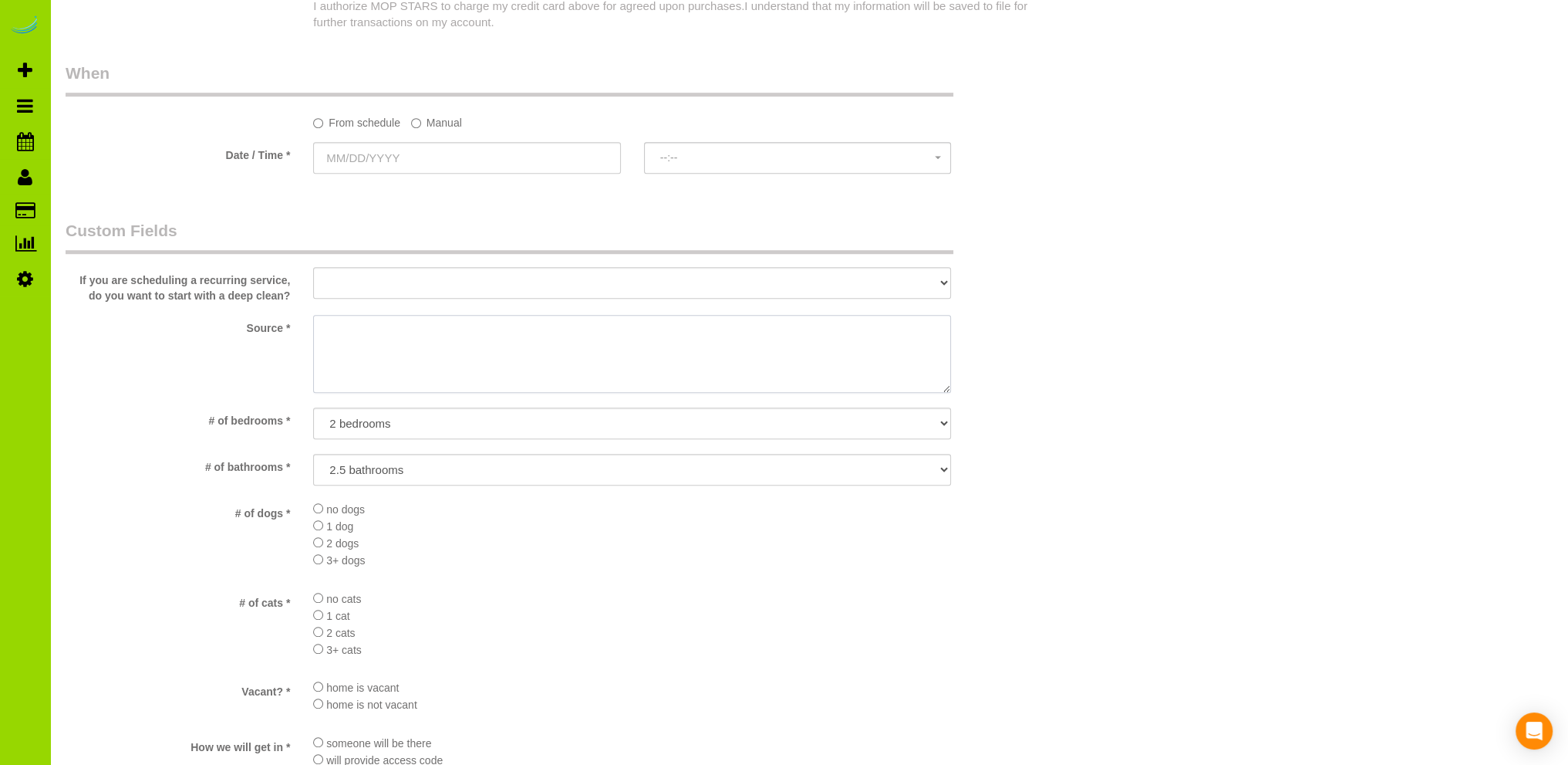
click at [405, 338] on textarea at bounding box center [632, 354] width 638 height 79
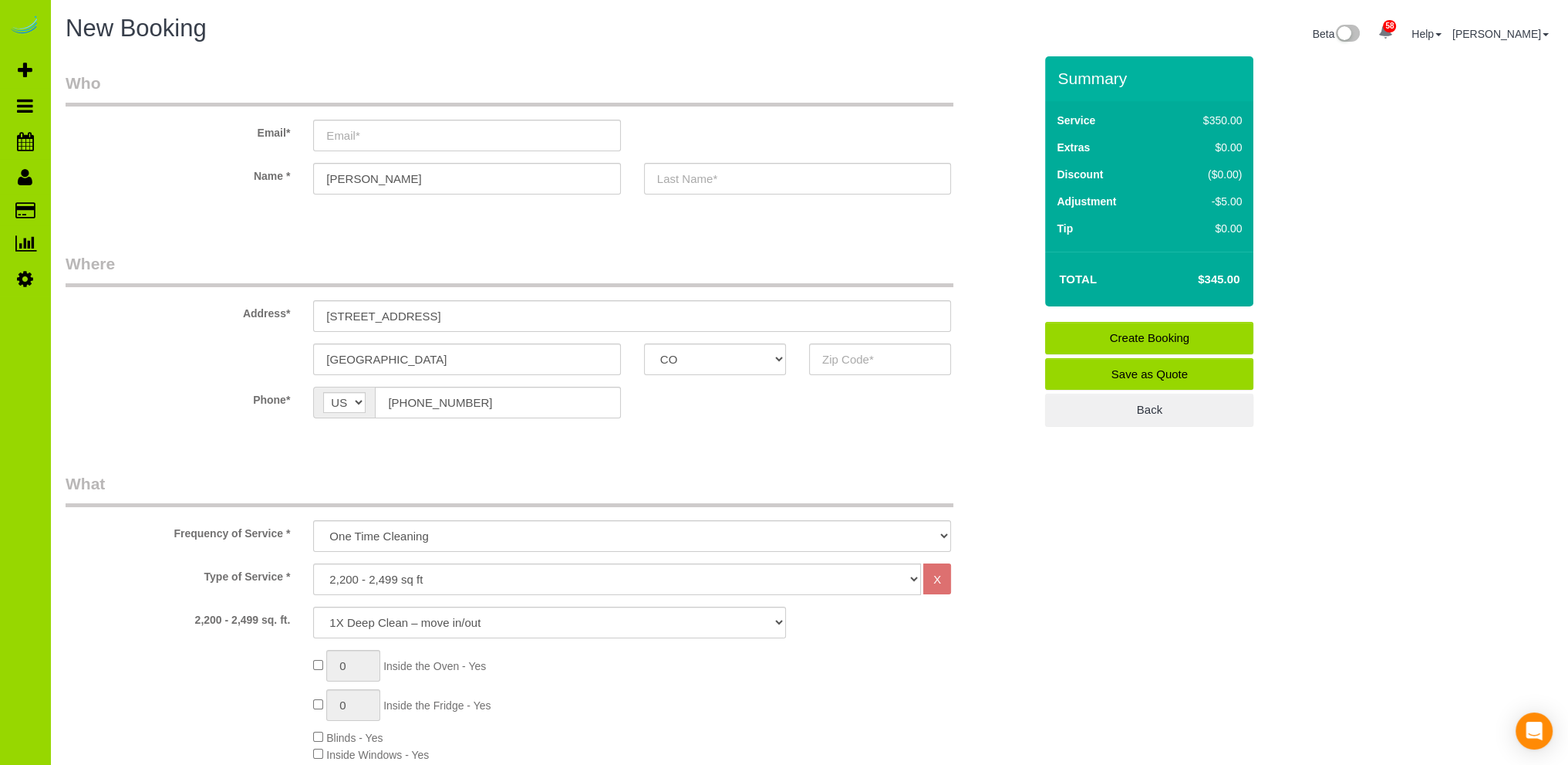
scroll to position [0, 0]
click at [838, 357] on input "text" at bounding box center [880, 359] width 141 height 32
drag, startPoint x: 845, startPoint y: 357, endPoint x: 836, endPoint y: 364, distance: 11.4
click at [842, 357] on input "text" at bounding box center [880, 359] width 141 height 32
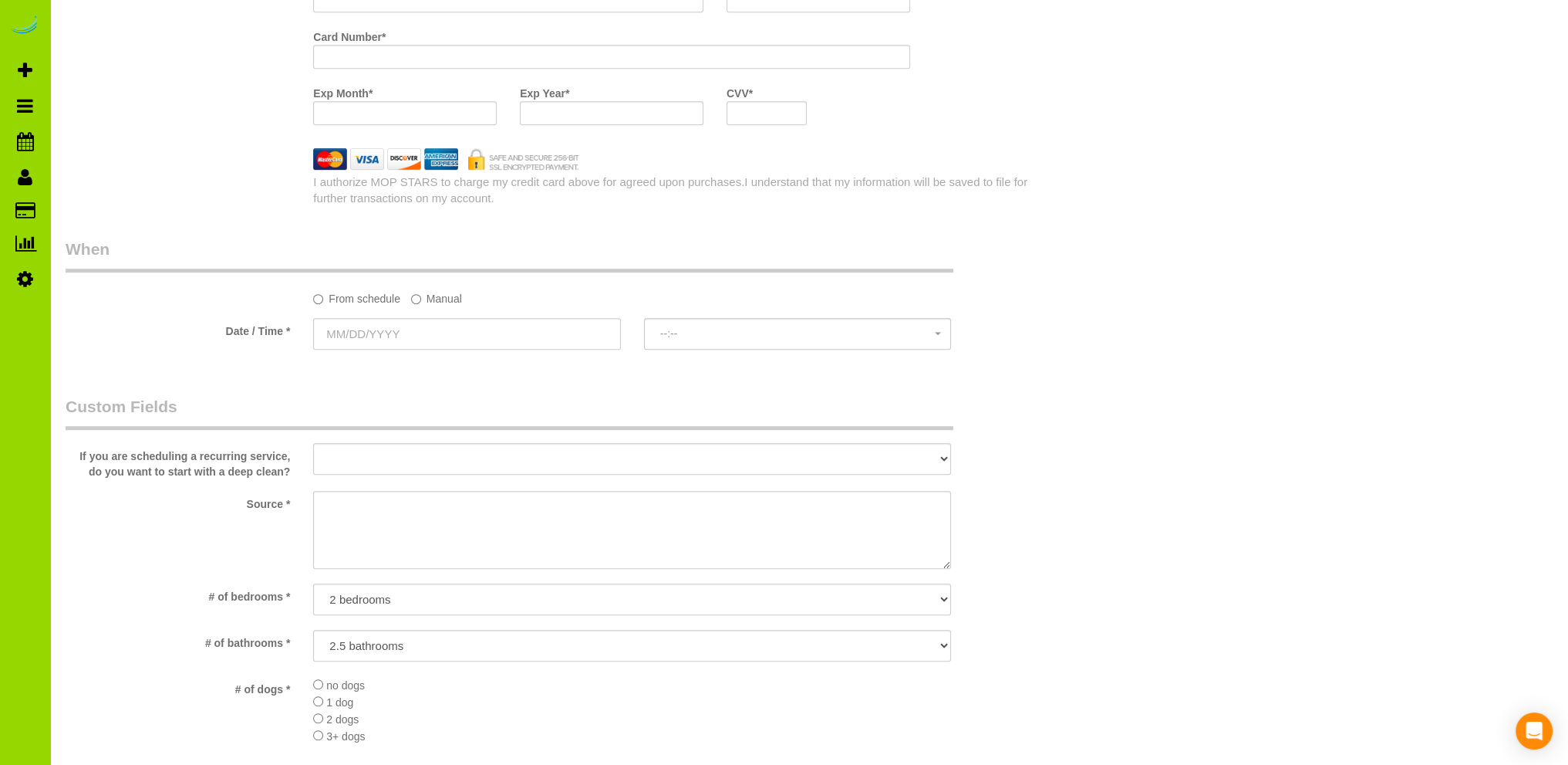
scroll to position [1234, 0]
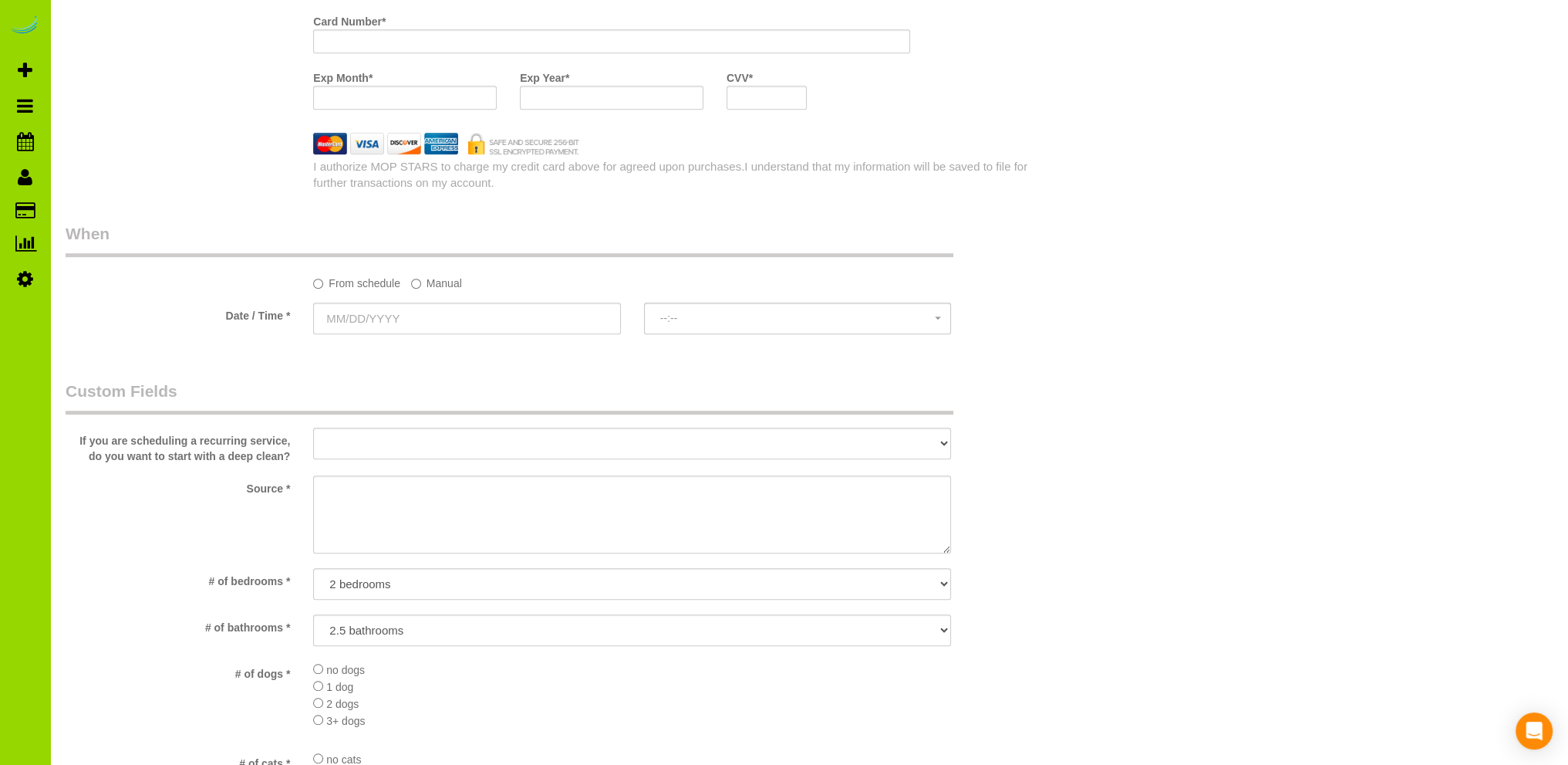
type input "80202"
drag, startPoint x: 404, startPoint y: 503, endPoint x: 392, endPoint y: 493, distance: 15.6
click at [401, 500] on textarea at bounding box center [632, 514] width 638 height 79
type textarea "Internet"
click at [373, 371] on div "Who Email* Name * Lori Where Address* 105 Fillmore St. #B204 Denver AK AL AR AZ…" at bounding box center [549, 230] width 991 height 2816
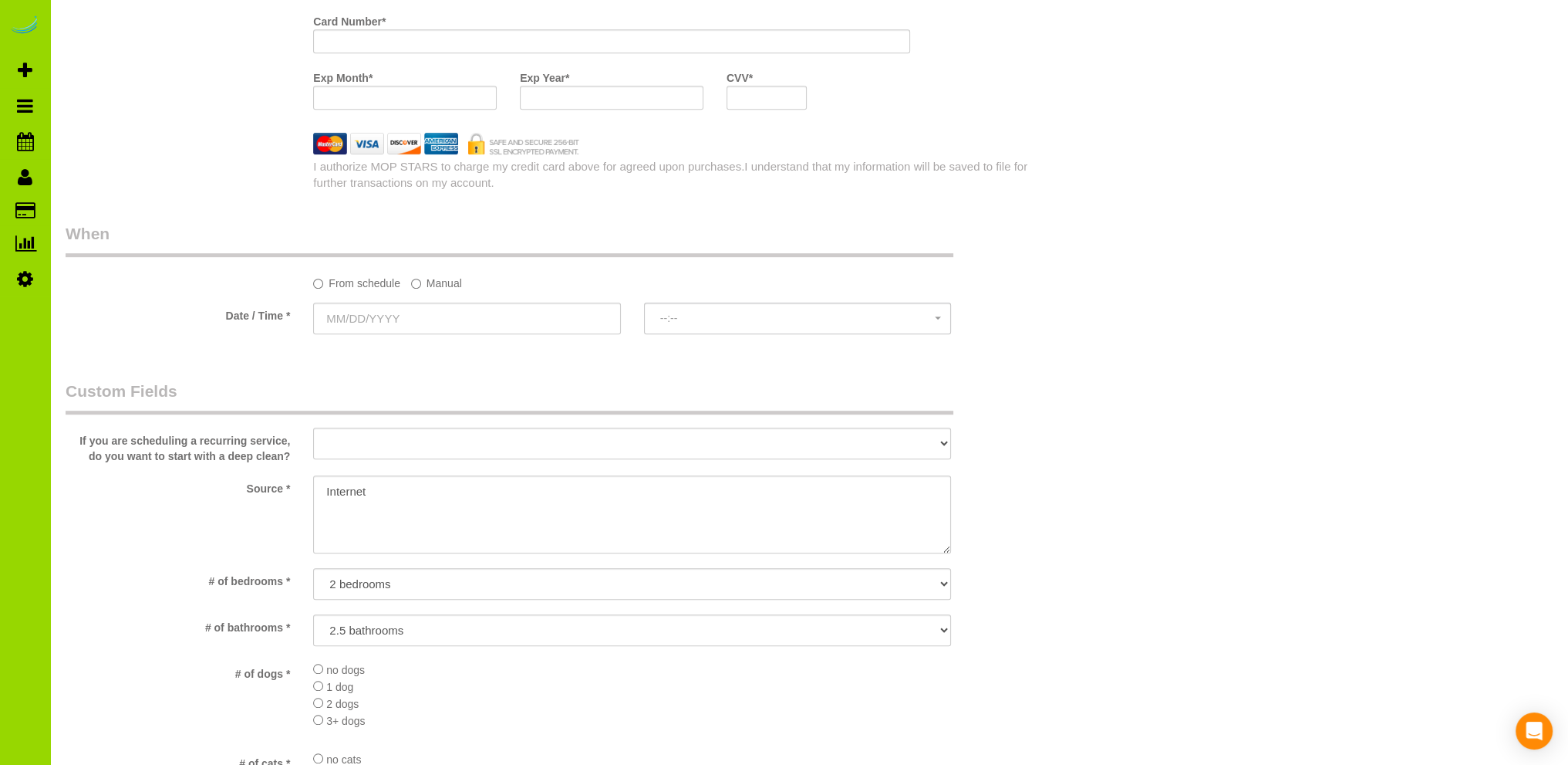
click at [287, 366] on div "Who Email* Name * Lori Where Address* 105 Fillmore St. #B204 Denver AK AL AR AZ…" at bounding box center [549, 230] width 991 height 2816
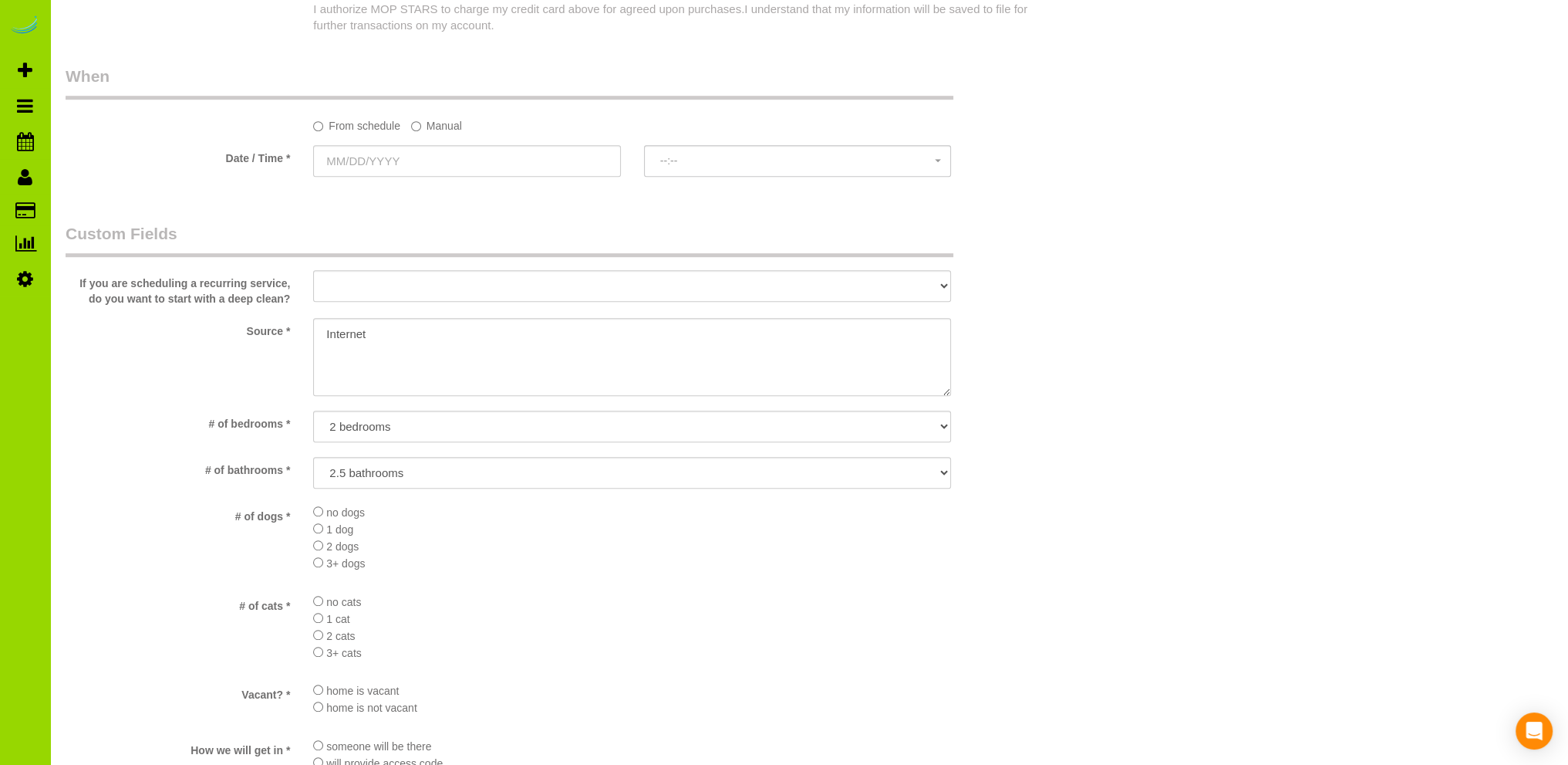
scroll to position [2160, 0]
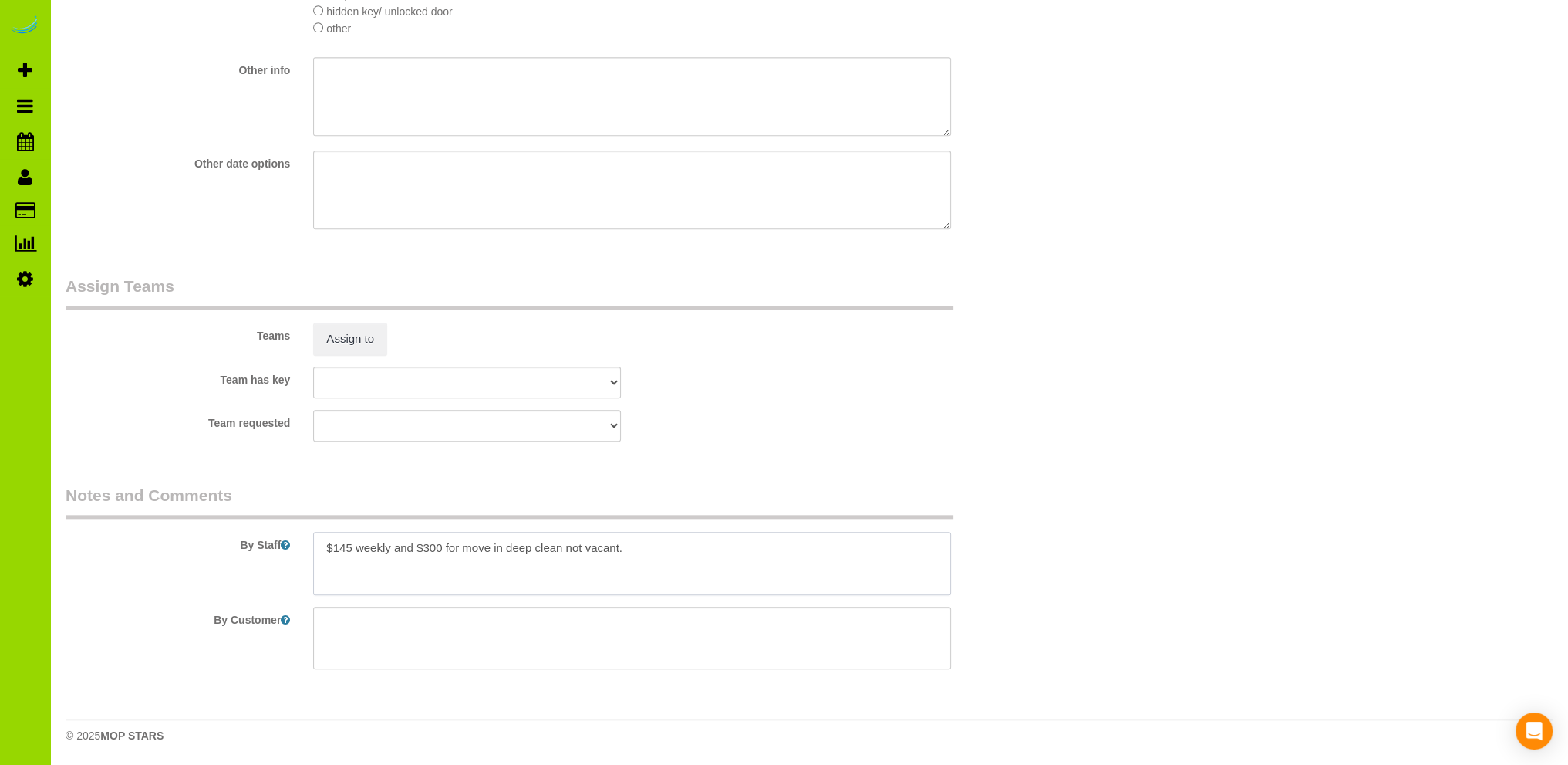
click at [660, 568] on textarea at bounding box center [632, 562] width 638 height 63
click at [559, 567] on textarea at bounding box center [632, 562] width 638 height 63
click at [650, 564] on textarea at bounding box center [632, 562] width 638 height 63
click at [651, 568] on textarea at bounding box center [632, 562] width 638 height 63
click at [649, 569] on textarea at bounding box center [632, 562] width 638 height 63
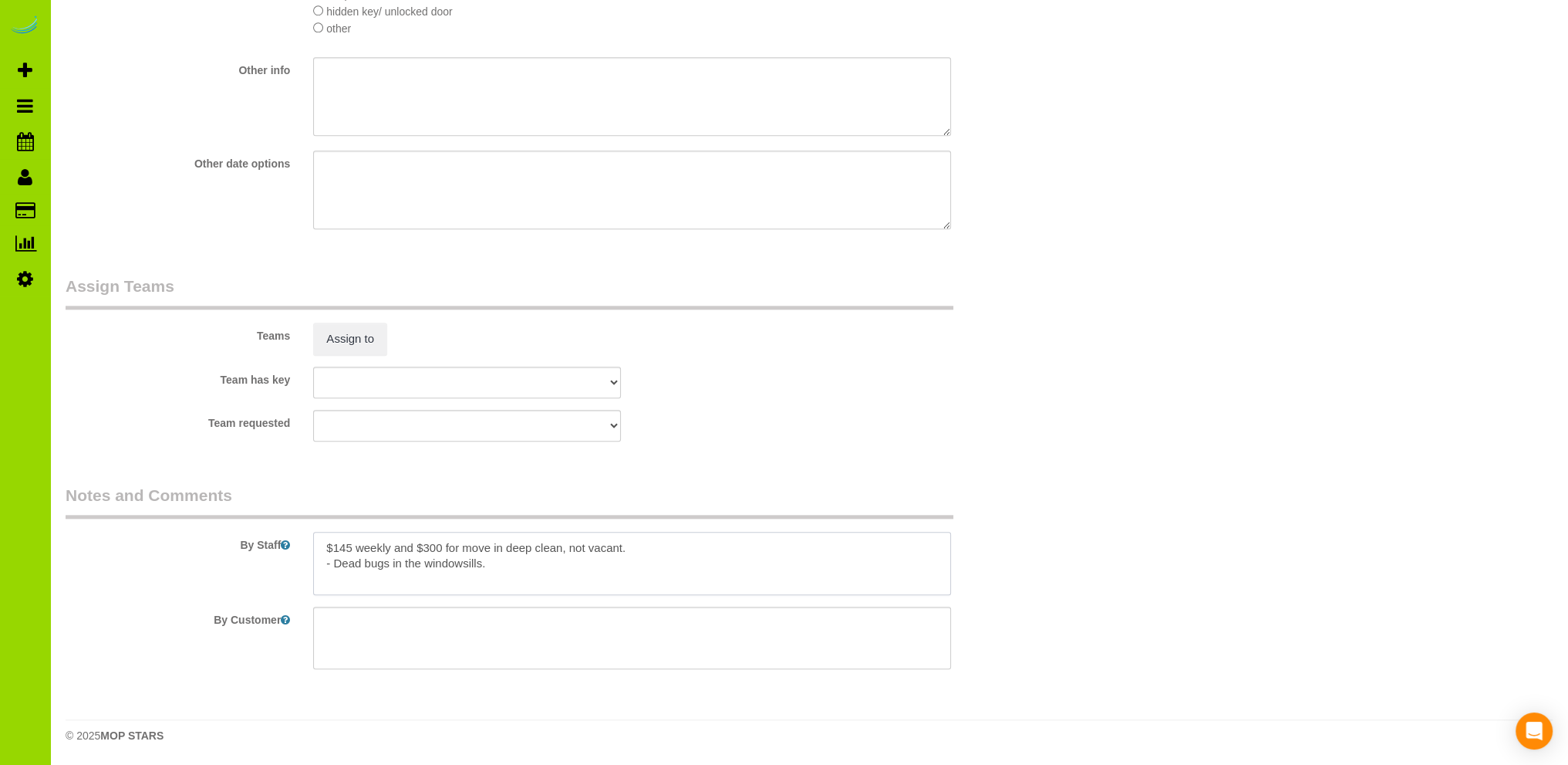
click at [517, 548] on textarea at bounding box center [632, 562] width 638 height 63
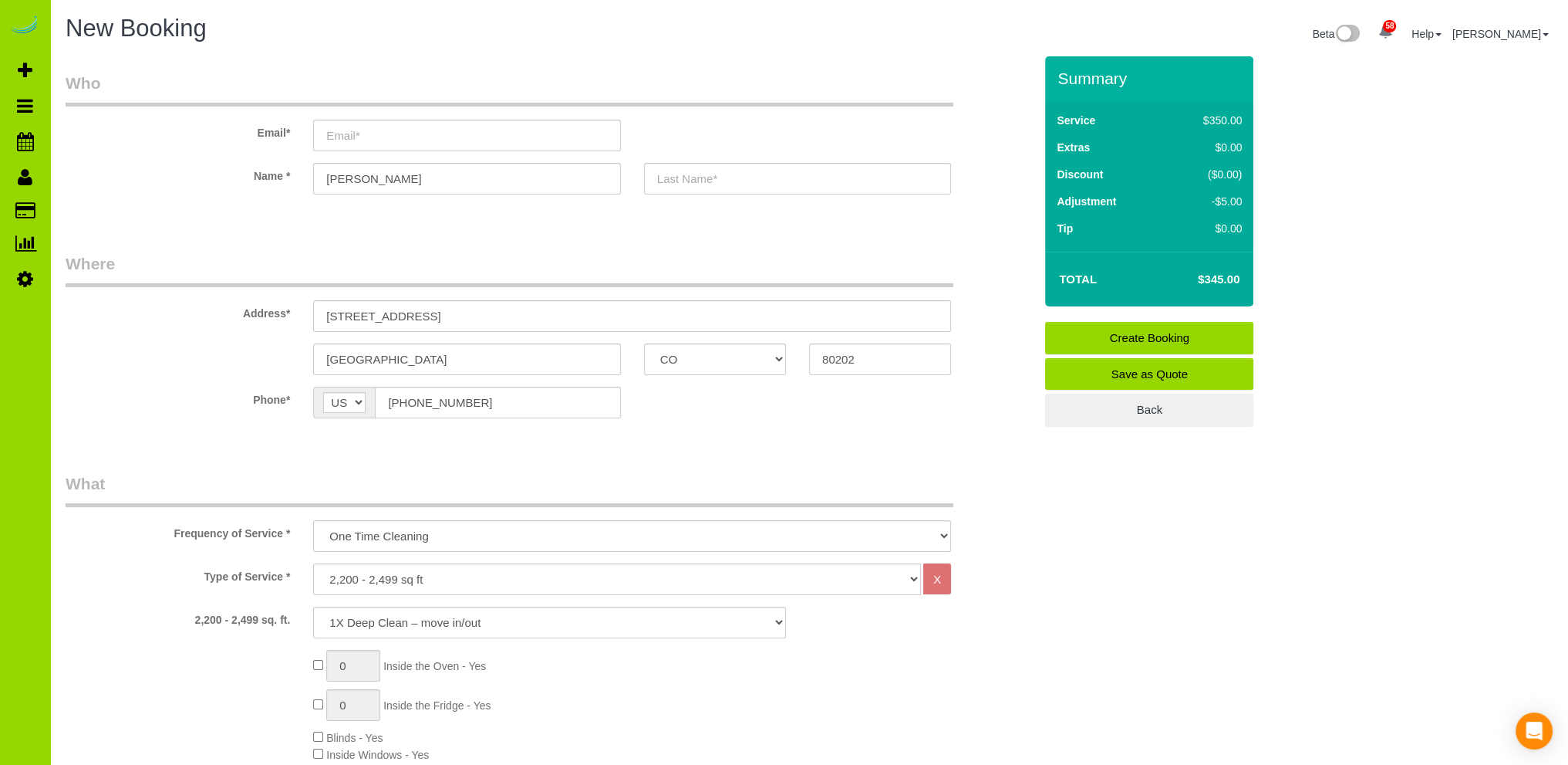
scroll to position [462, 0]
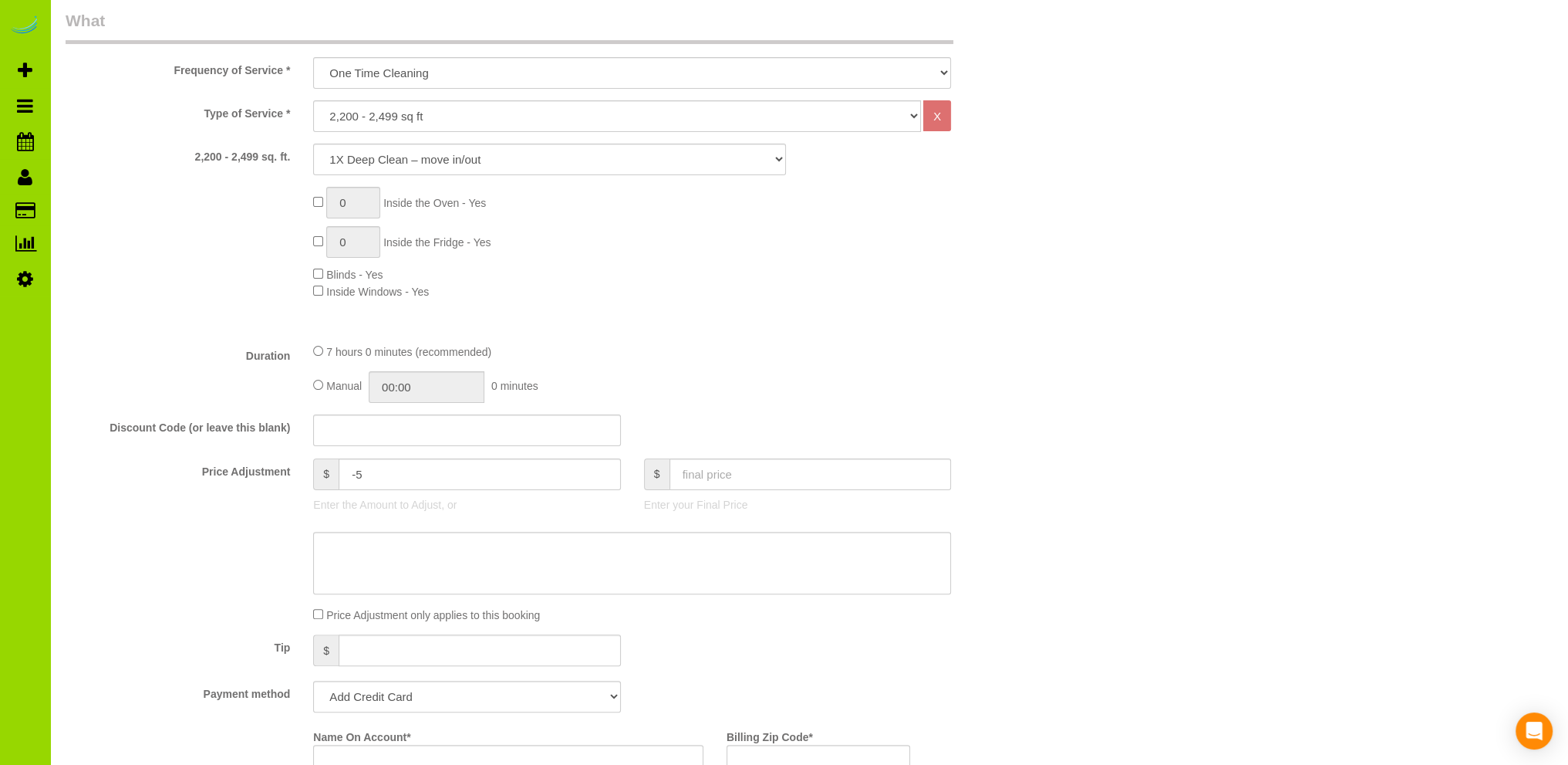
type textarea "$145 weekly and $300 for move in deep clean, not vacant. - Dead bugs in the win…"
click at [378, 470] on input "-5" at bounding box center [479, 474] width 282 height 32
type input "-"
click at [363, 475] on input "text" at bounding box center [479, 474] width 282 height 32
click at [613, 338] on fieldset "What Frequency of Service * One Time Cleaning Weekly Cleaning Biweekly Cleaning…" at bounding box center [549, 487] width 968 height 954
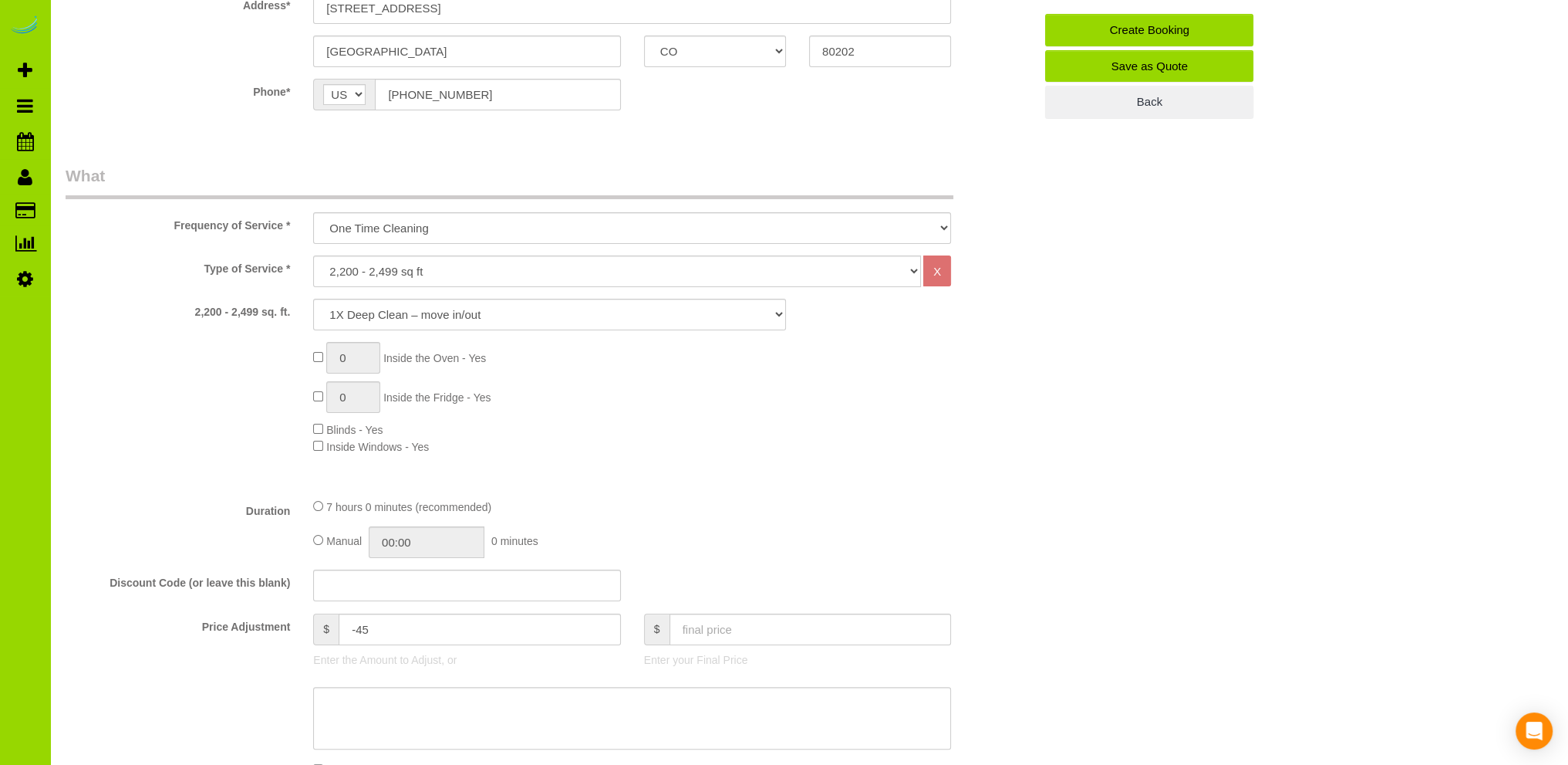
scroll to position [308, 0]
click at [386, 626] on input "-45" at bounding box center [479, 628] width 282 height 32
type input "-50"
click at [808, 490] on fieldset "What Frequency of Service * One Time Cleaning Weekly Cleaning Biweekly Cleaning…" at bounding box center [549, 641] width 968 height 954
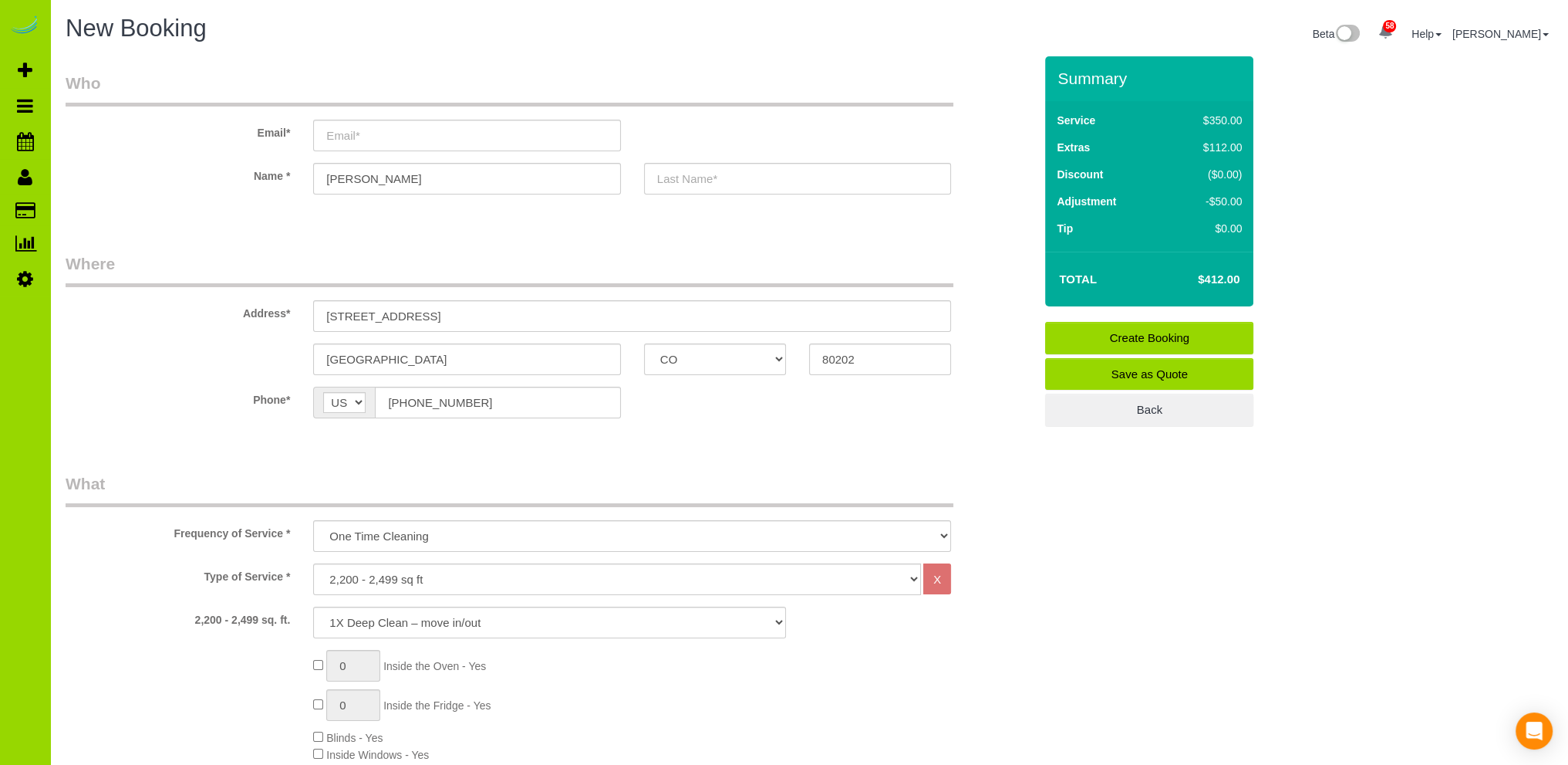
click at [571, 682] on div "0 Inside the Oven - Yes 0 Inside the Fridge - Yes Blinds - Yes Inside Windows -…" at bounding box center [673, 706] width 743 height 112
click at [454, 212] on fieldset "Who Email* Name * Lori" at bounding box center [549, 146] width 968 height 149
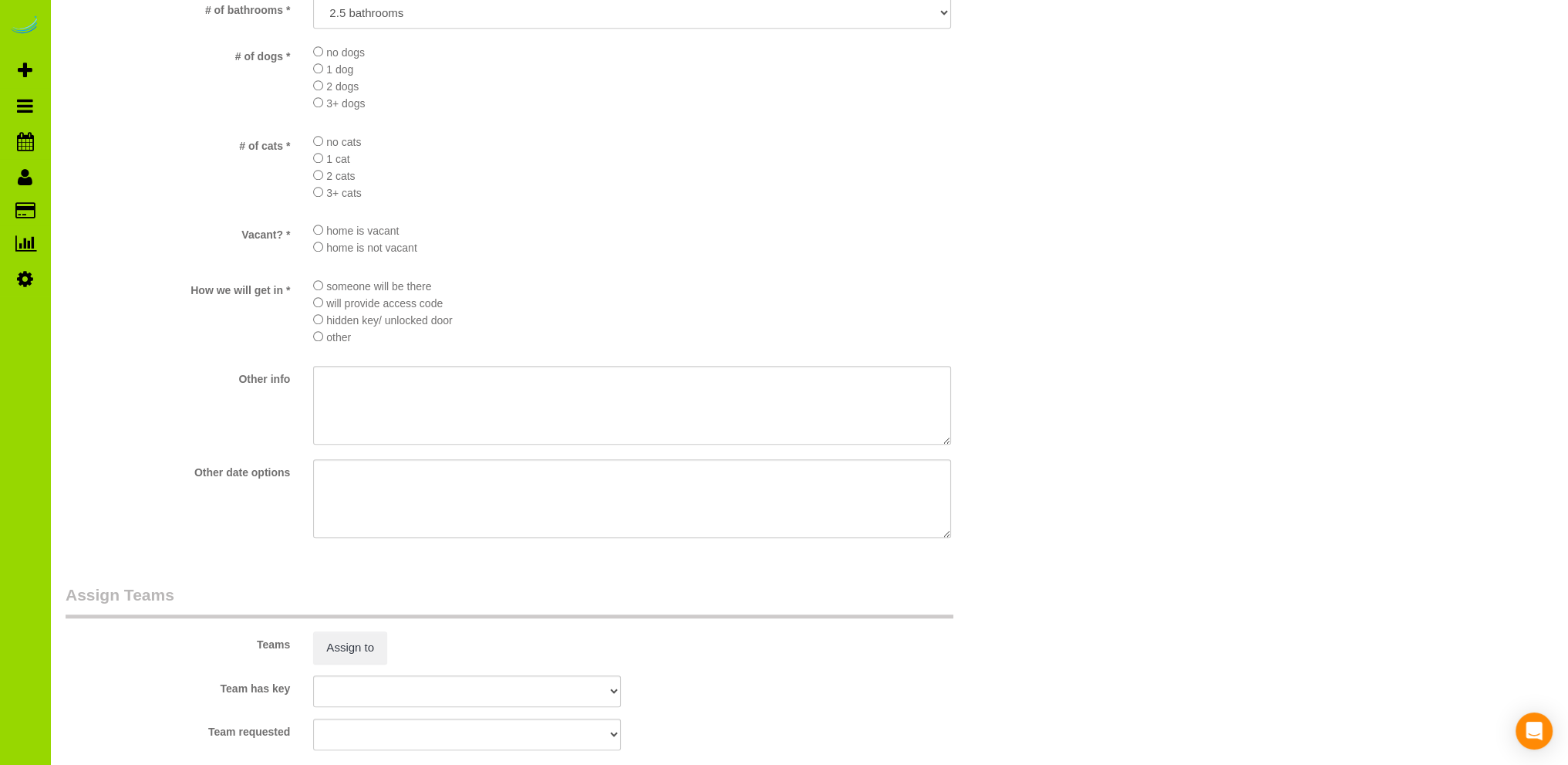
scroll to position [2160, 0]
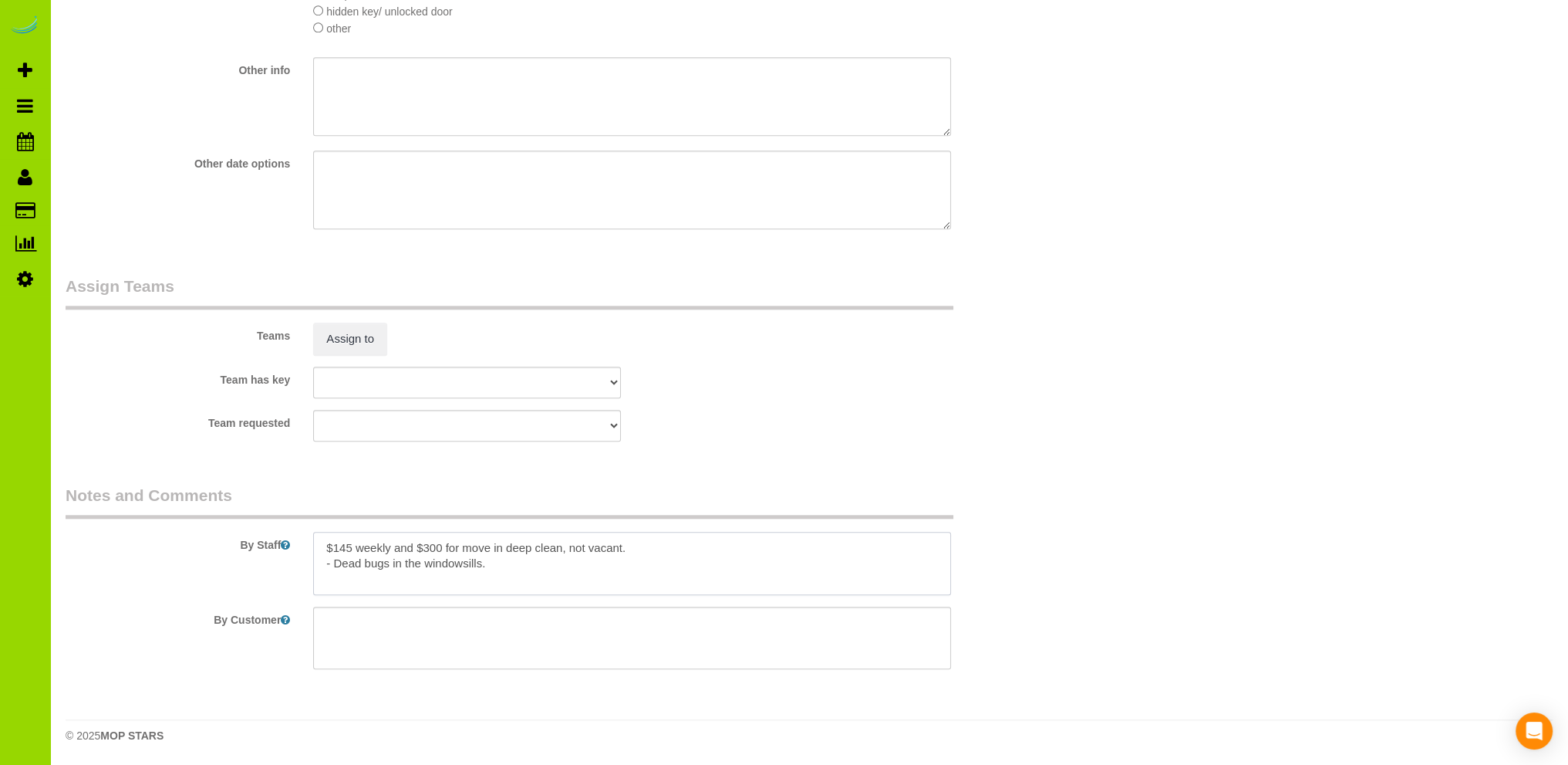
click at [651, 570] on textarea at bounding box center [632, 562] width 638 height 63
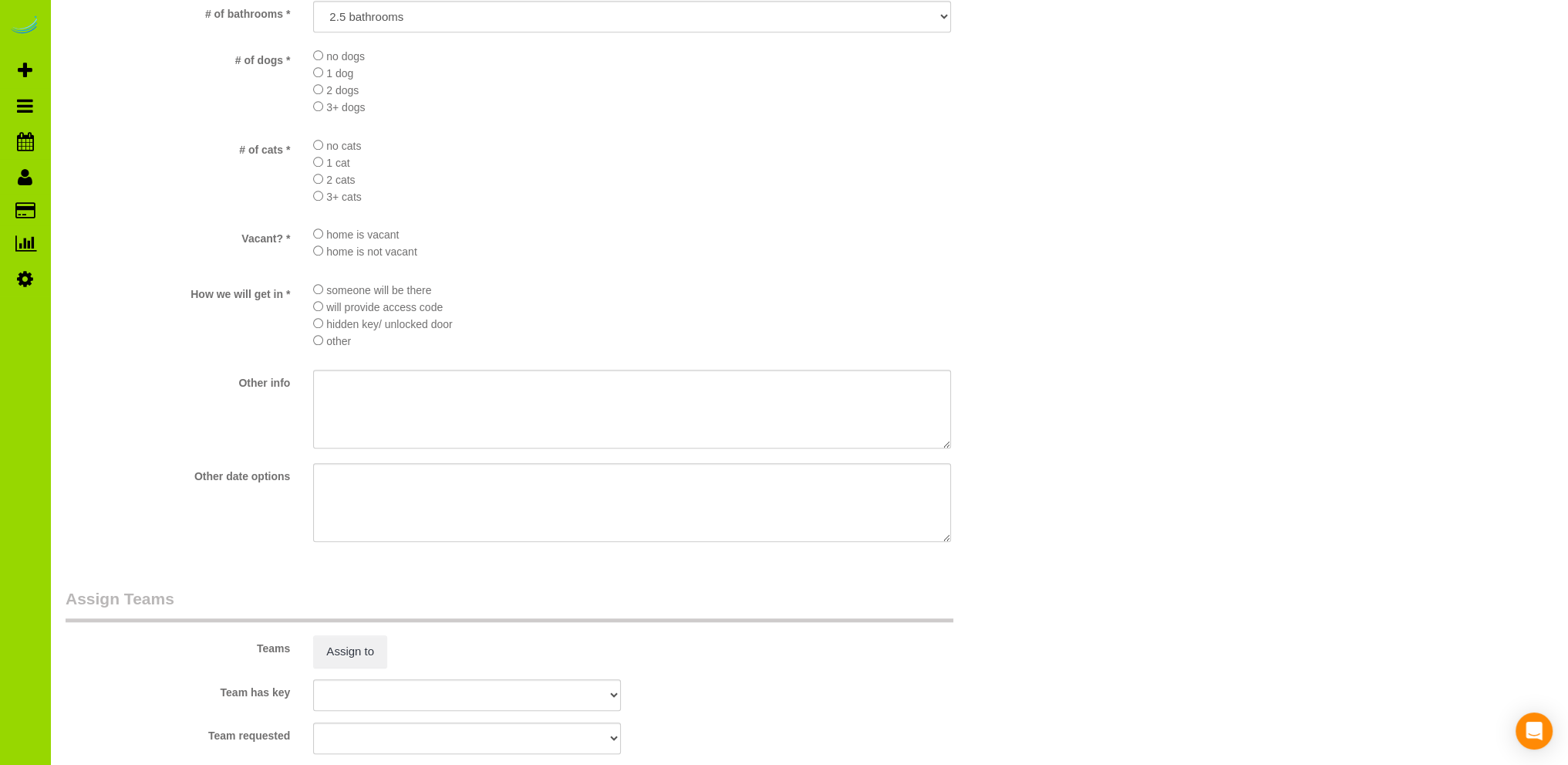
scroll to position [1543, 0]
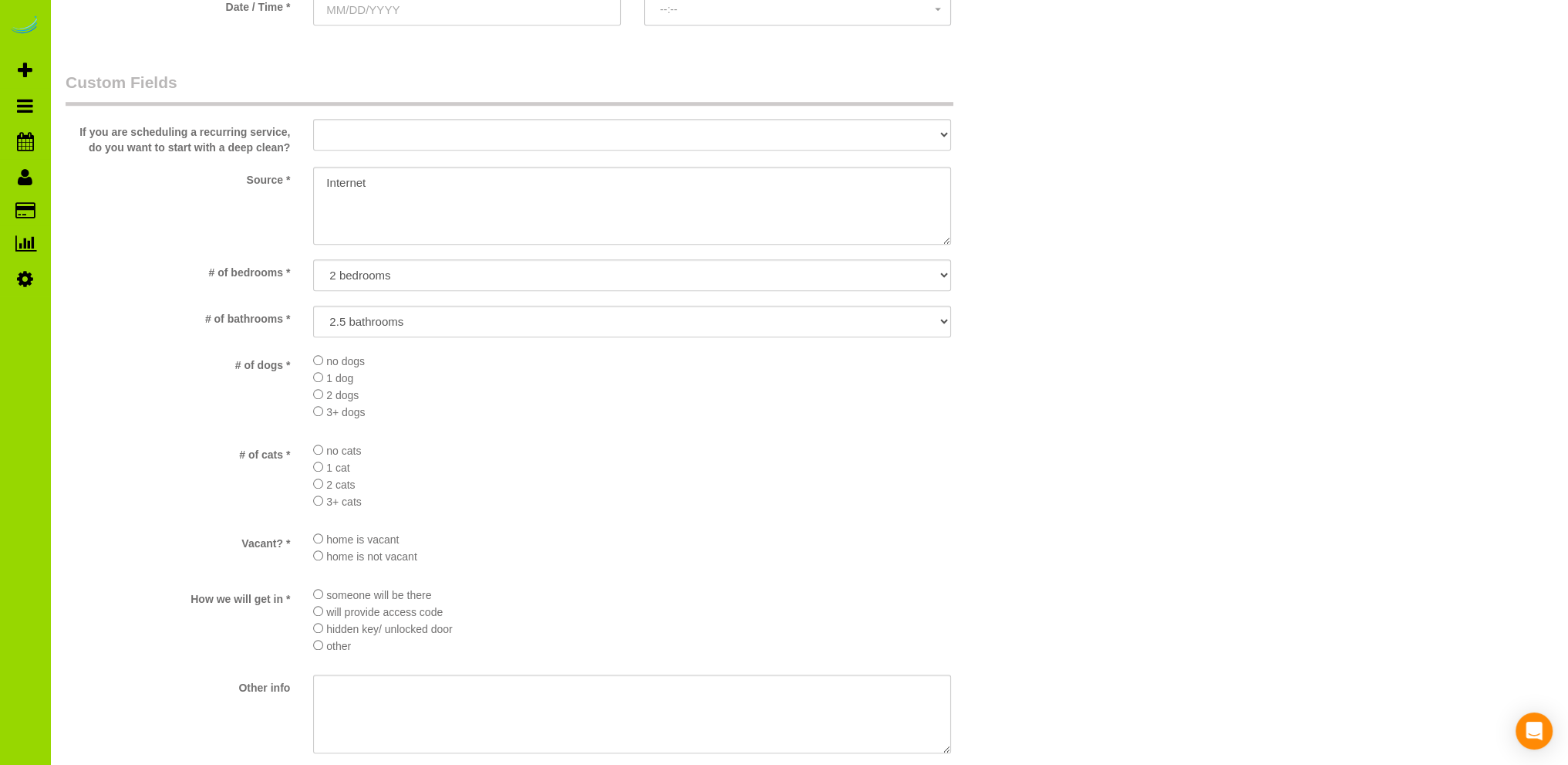
type textarea "$145 weekly and $300 for move in deep clean, not vacant. $50 discount. - Dead b…"
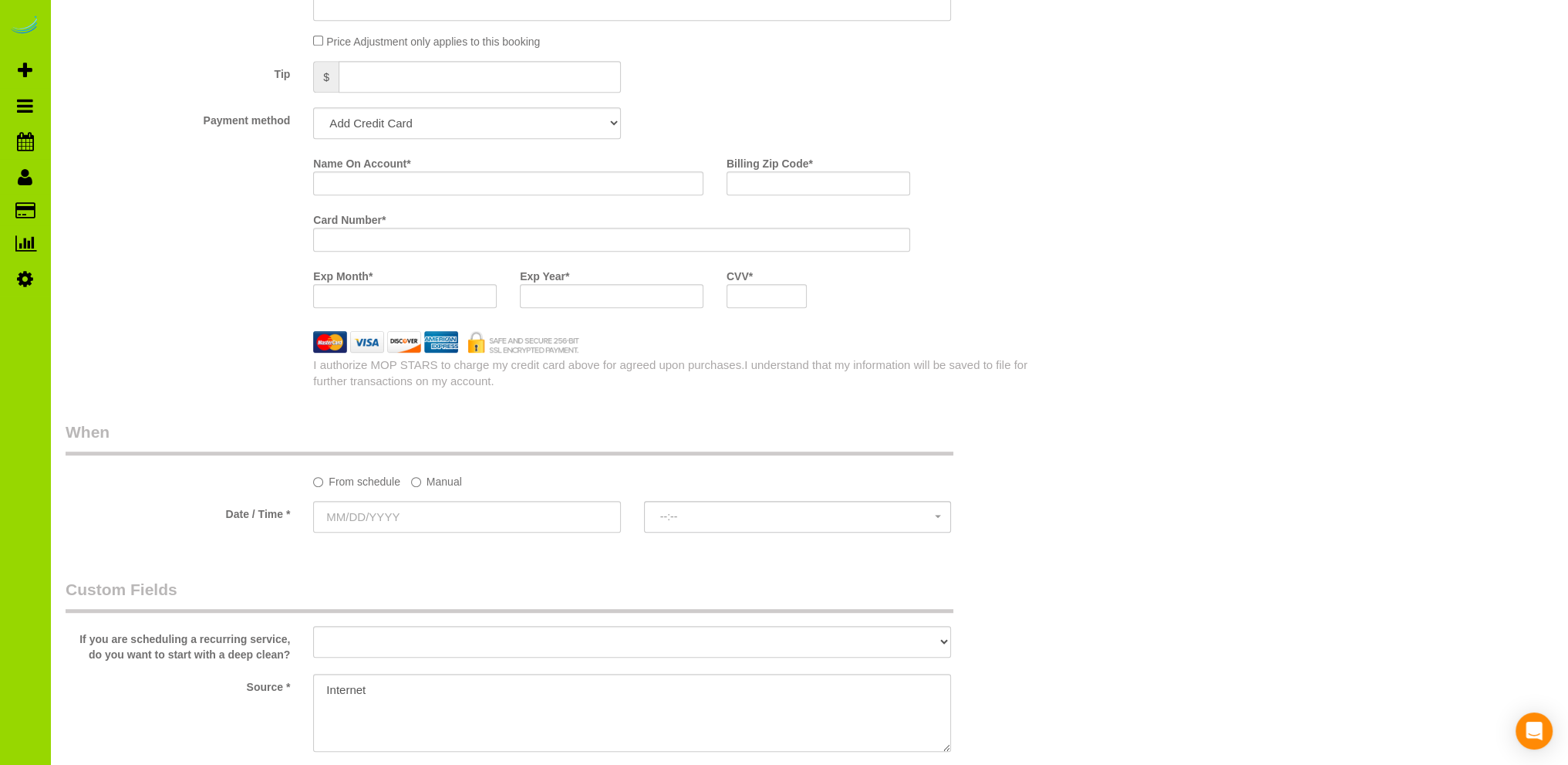
scroll to position [1080, 0]
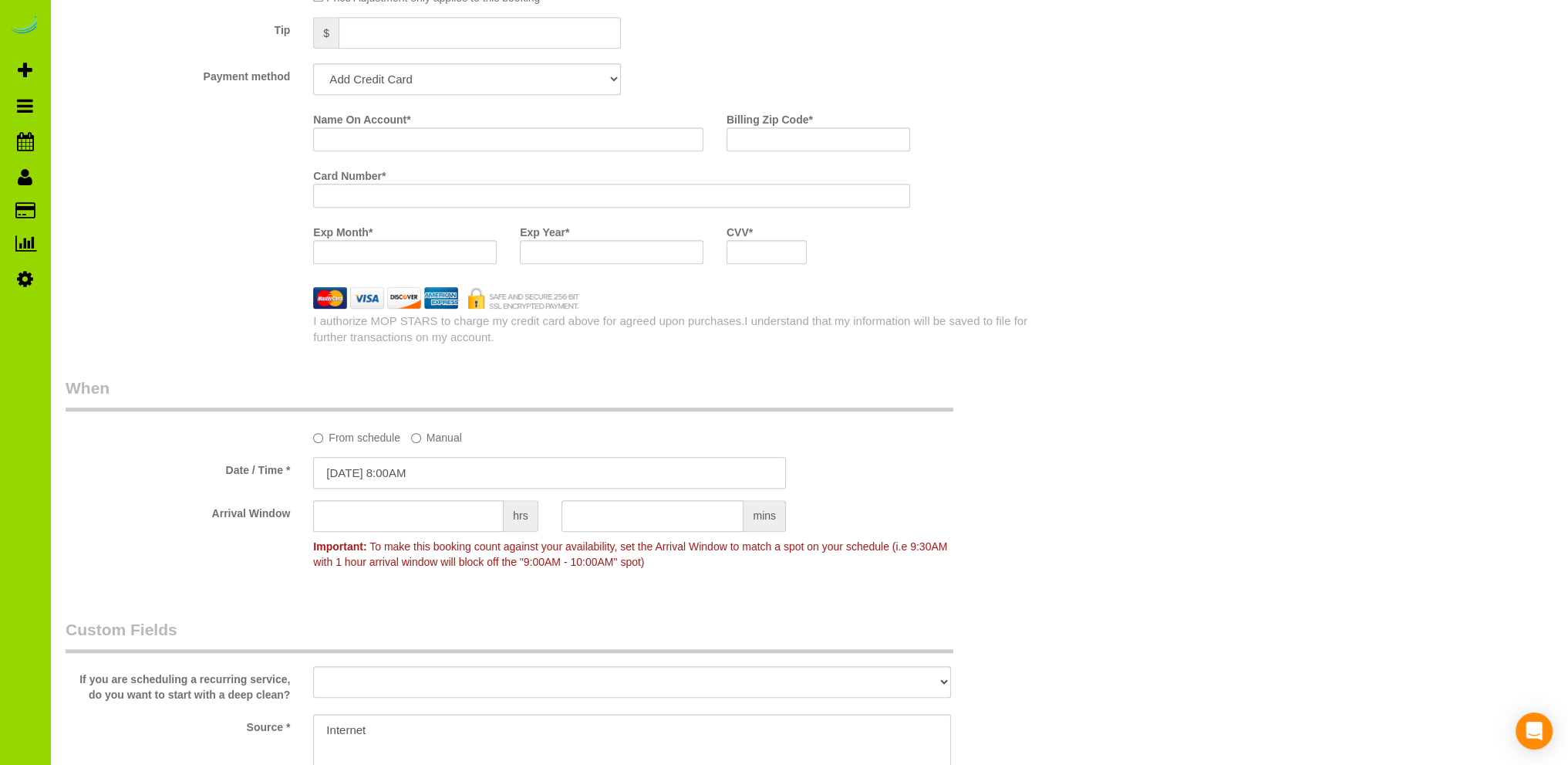
click at [354, 470] on input "09/18/2025 8:00AM" at bounding box center [549, 472] width 473 height 32
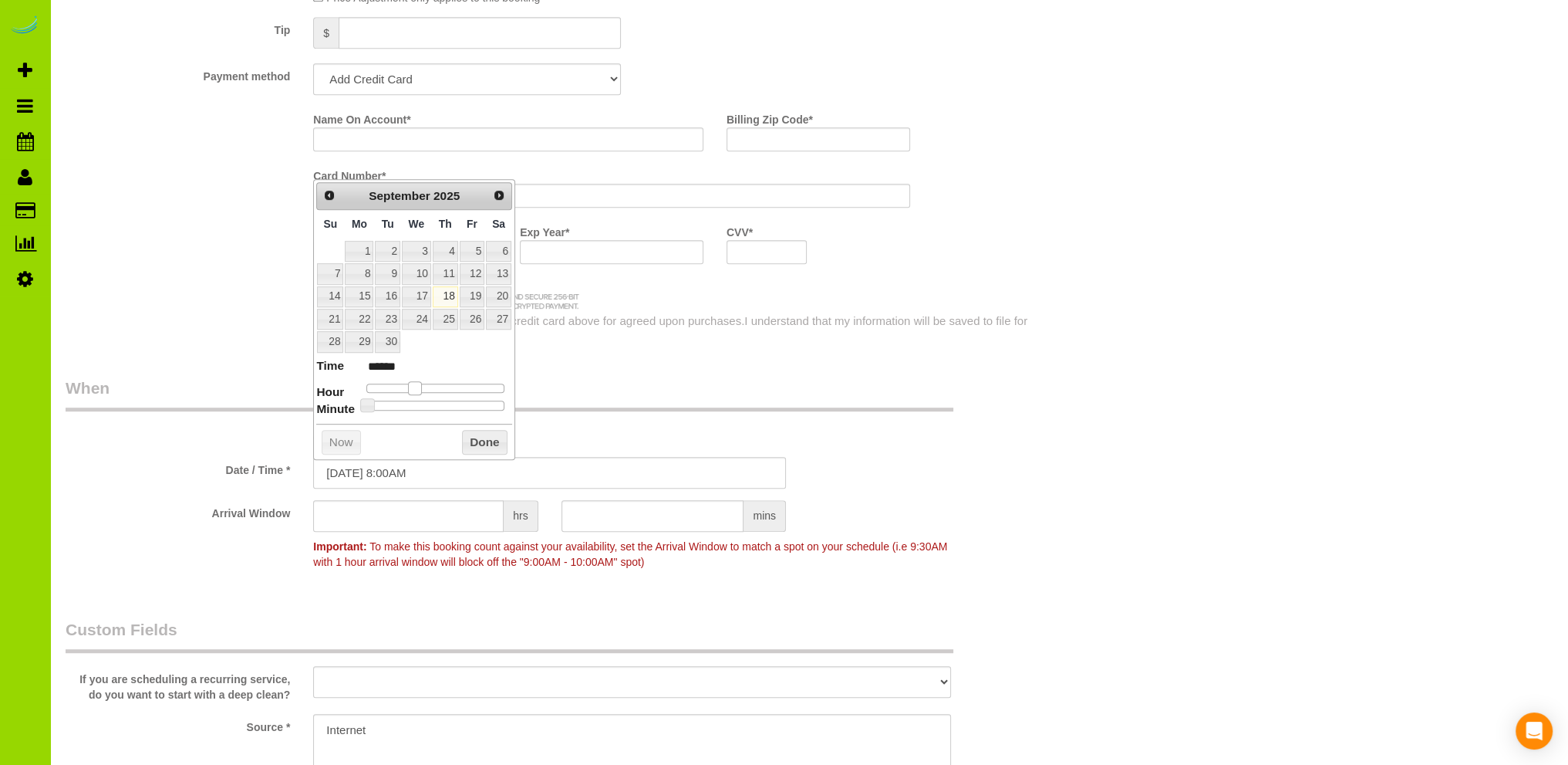
type input "09/18/2025 9:00AM"
type input "******"
click at [420, 384] on span at bounding box center [421, 388] width 14 height 14
click at [482, 438] on button "Done" at bounding box center [485, 441] width 46 height 24
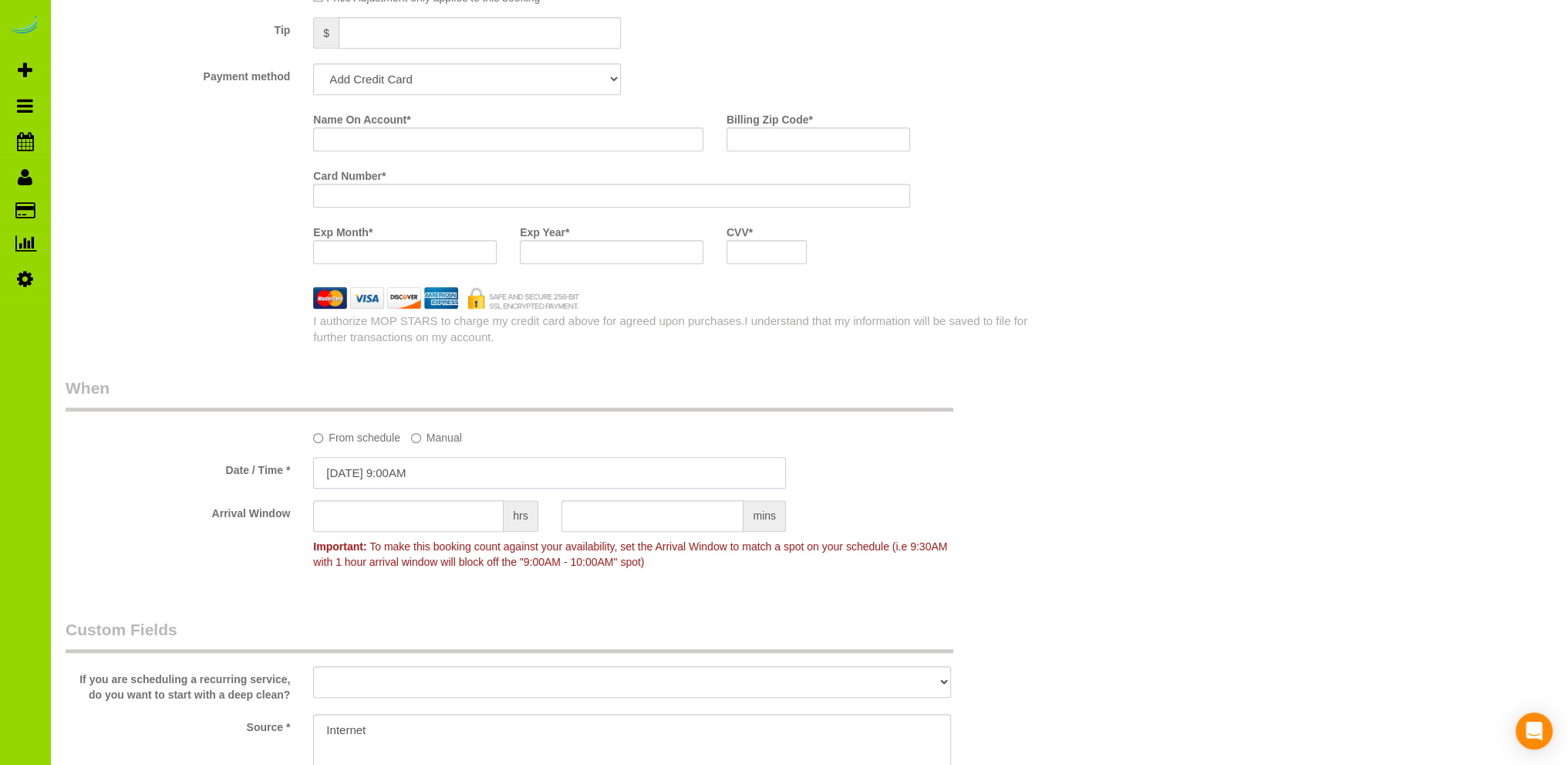
click at [364, 468] on input "09/18/2025 9:00AM" at bounding box center [549, 472] width 473 height 32
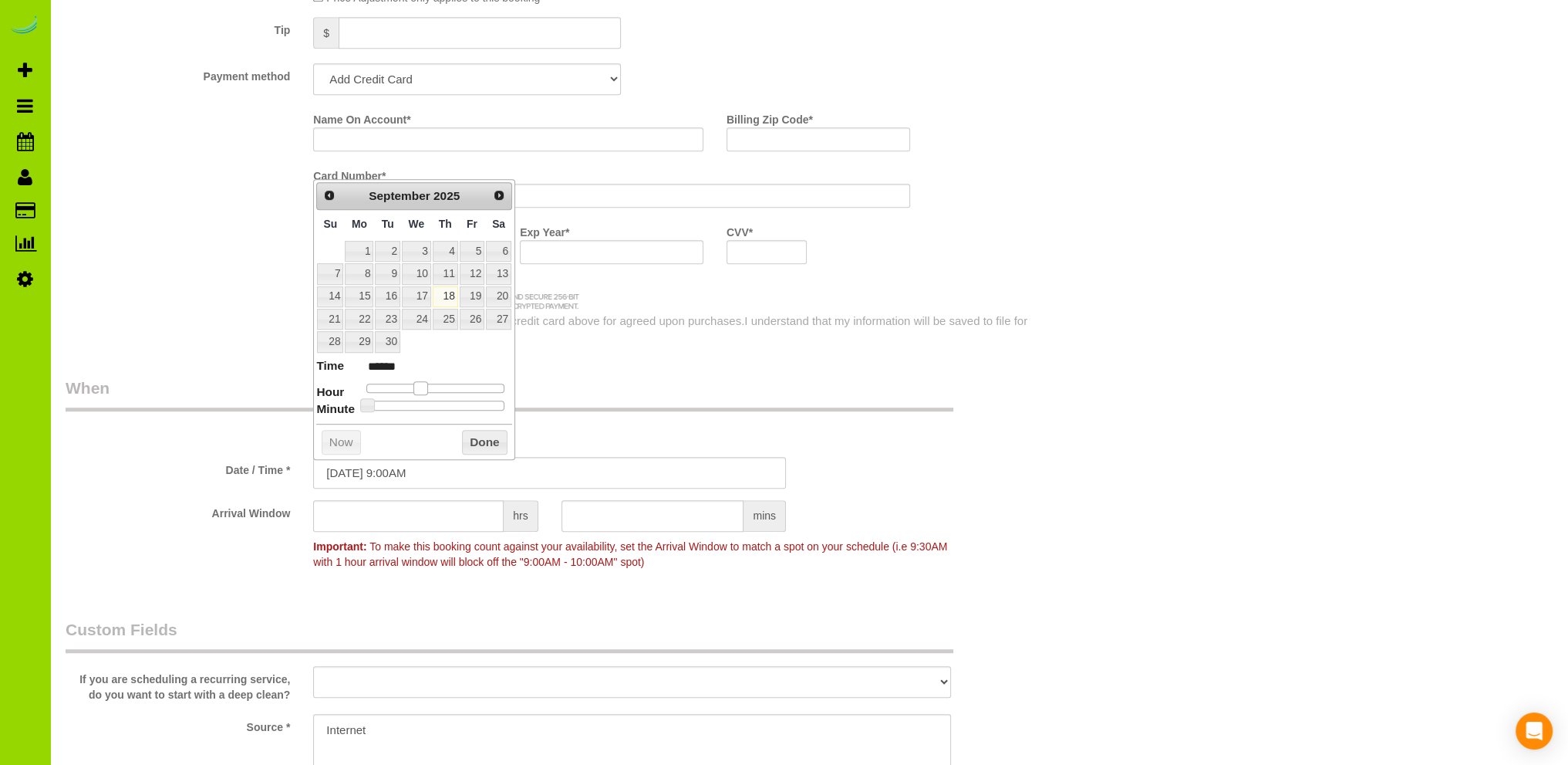
type input "09/18/2025 10:00AM"
type input "*******"
type input "09/18/2025 11:00AM"
type input "*******"
type input "09/18/2025 12:00PM"
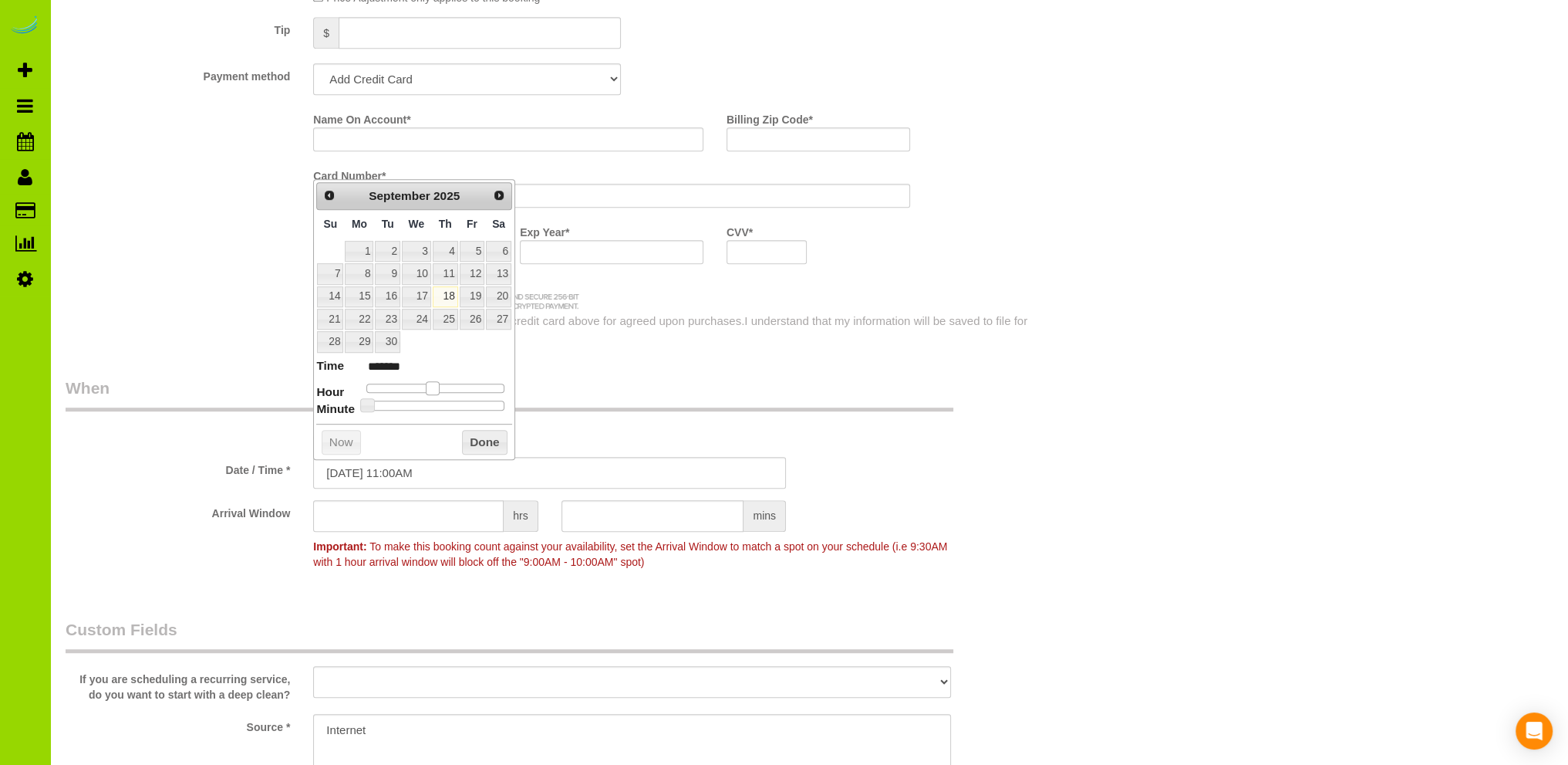
type input "*******"
type input "09/18/2025 1:00PM"
type input "******"
drag, startPoint x: 419, startPoint y: 382, endPoint x: 444, endPoint y: 383, distance: 25.0
click at [444, 383] on span at bounding box center [444, 388] width 14 height 14
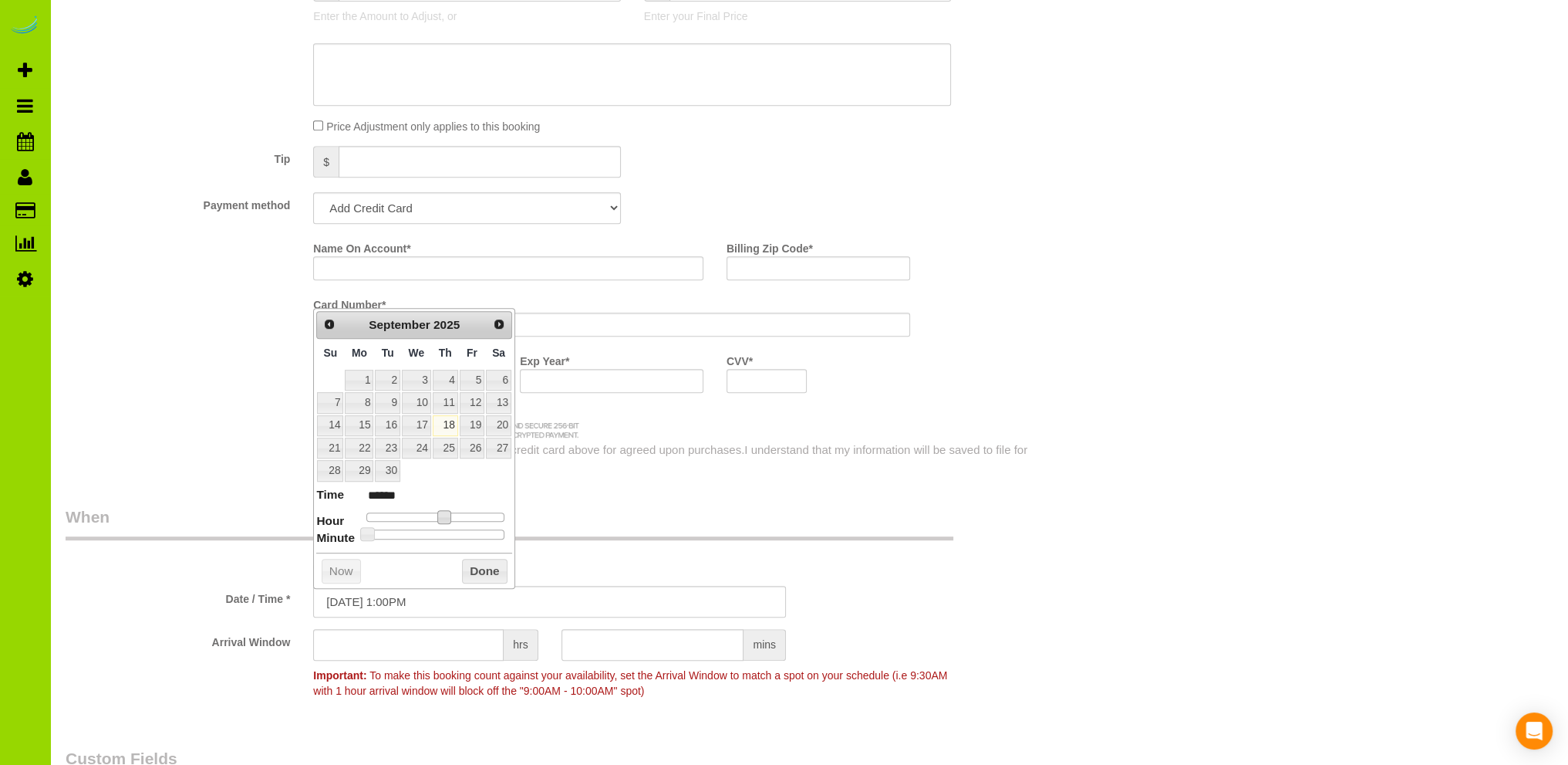
scroll to position [926, 0]
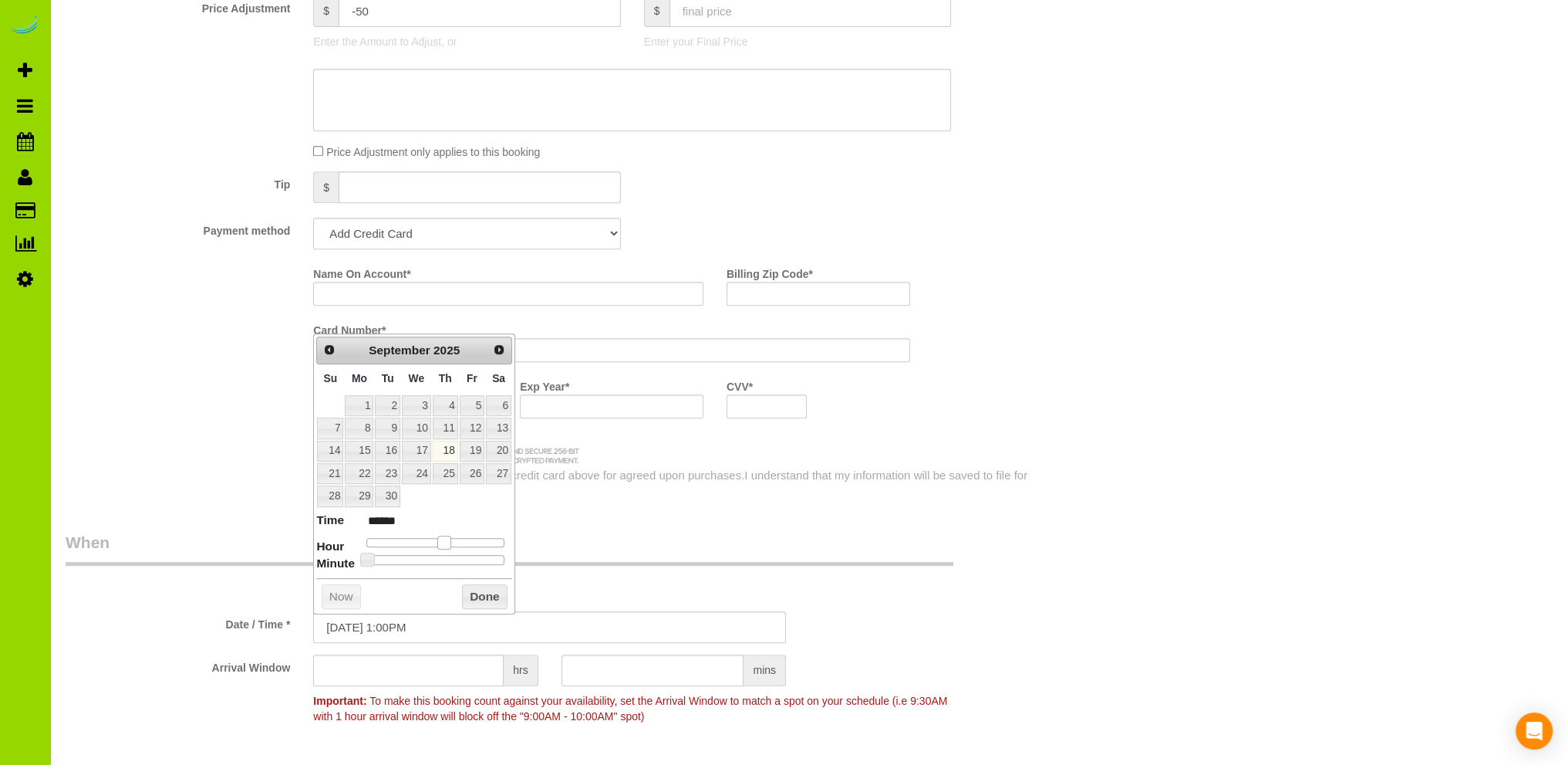
click at [443, 537] on span at bounding box center [444, 542] width 14 height 14
click at [544, 526] on div "Who Email* Name * Lori Where Address* 105 Fillmore St. #B204 Denver AK AL AR AZ…" at bounding box center [549, 580] width 991 height 2900
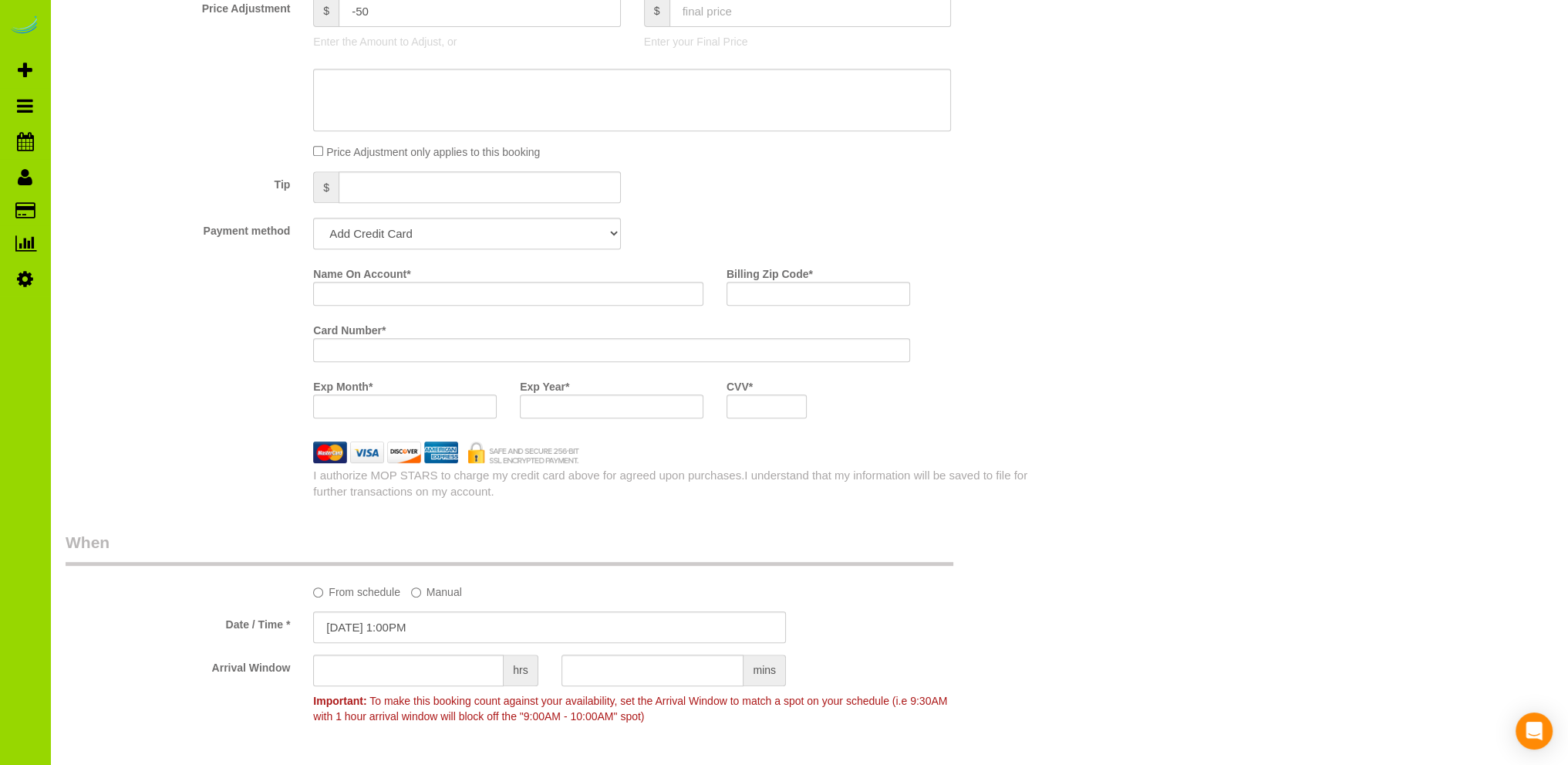
click at [495, 536] on legend "When" at bounding box center [510, 548] width 888 height 35
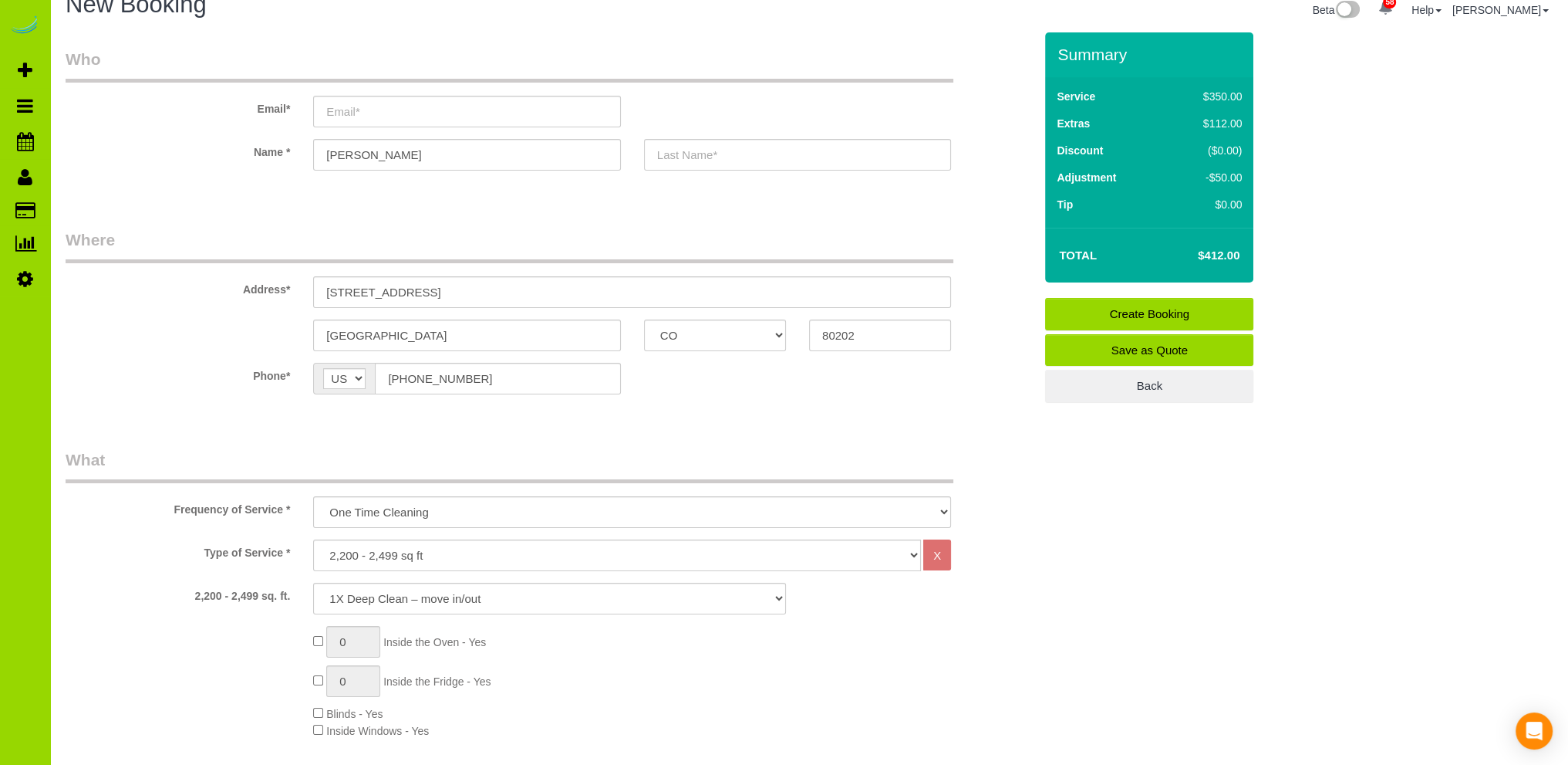
scroll to position [0, 0]
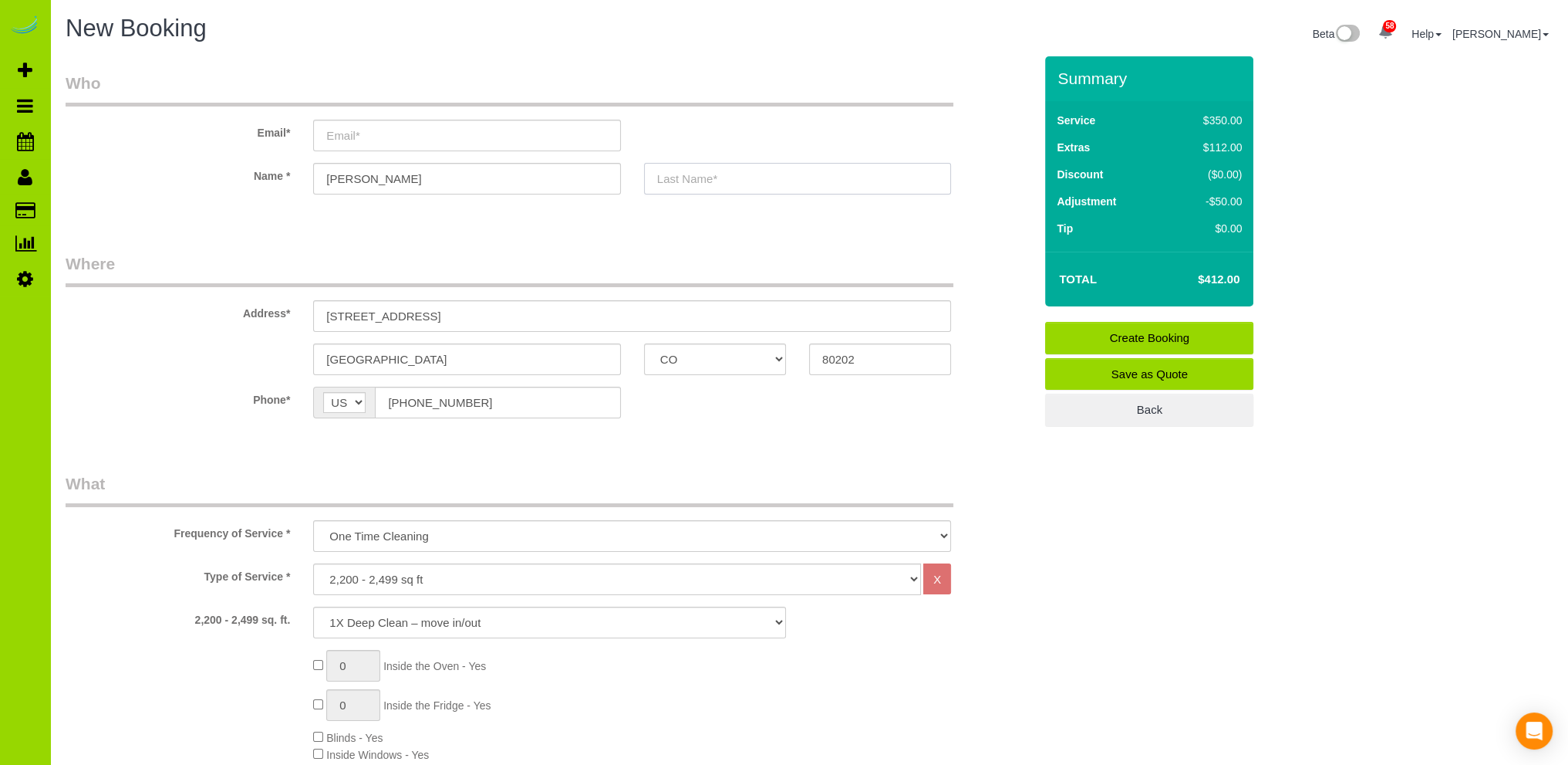
click at [670, 178] on input "text" at bounding box center [797, 178] width 307 height 32
type input "[PERSON_NAME]"
click at [369, 130] on input "email" at bounding box center [466, 135] width 307 height 32
click at [386, 134] on input "lori@griffinbonbierge.net" at bounding box center [466, 135] width 307 height 32
click at [406, 136] on input "lori@griffinconbierge.net" at bounding box center [466, 135] width 307 height 32
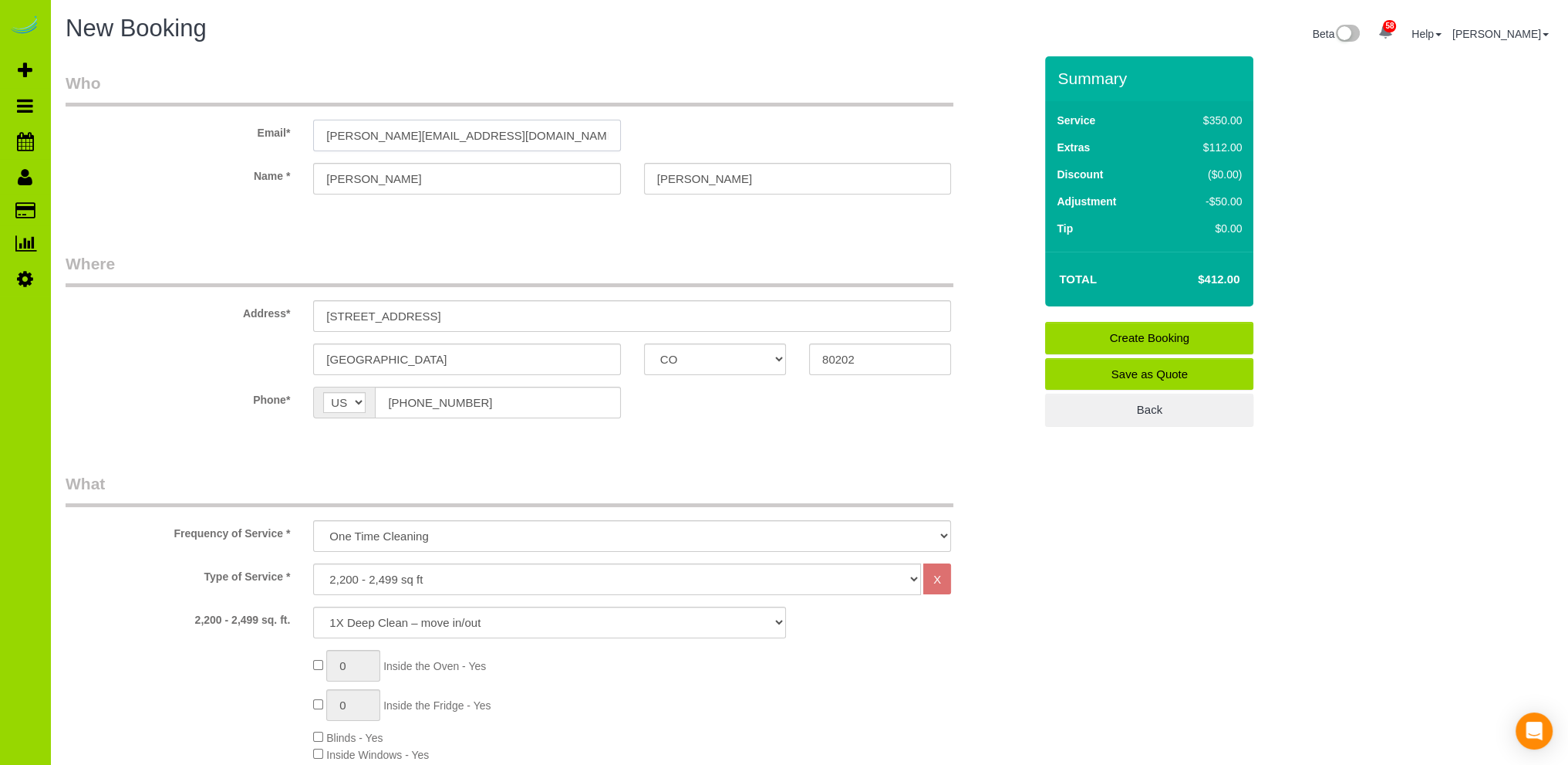
click at [506, 135] on input "[PERSON_NAME][EMAIL_ADDRESS][DOMAIN_NAME]" at bounding box center [466, 135] width 307 height 32
type input "[PERSON_NAME][EMAIL_ADDRESS][DOMAIN_NAME]"
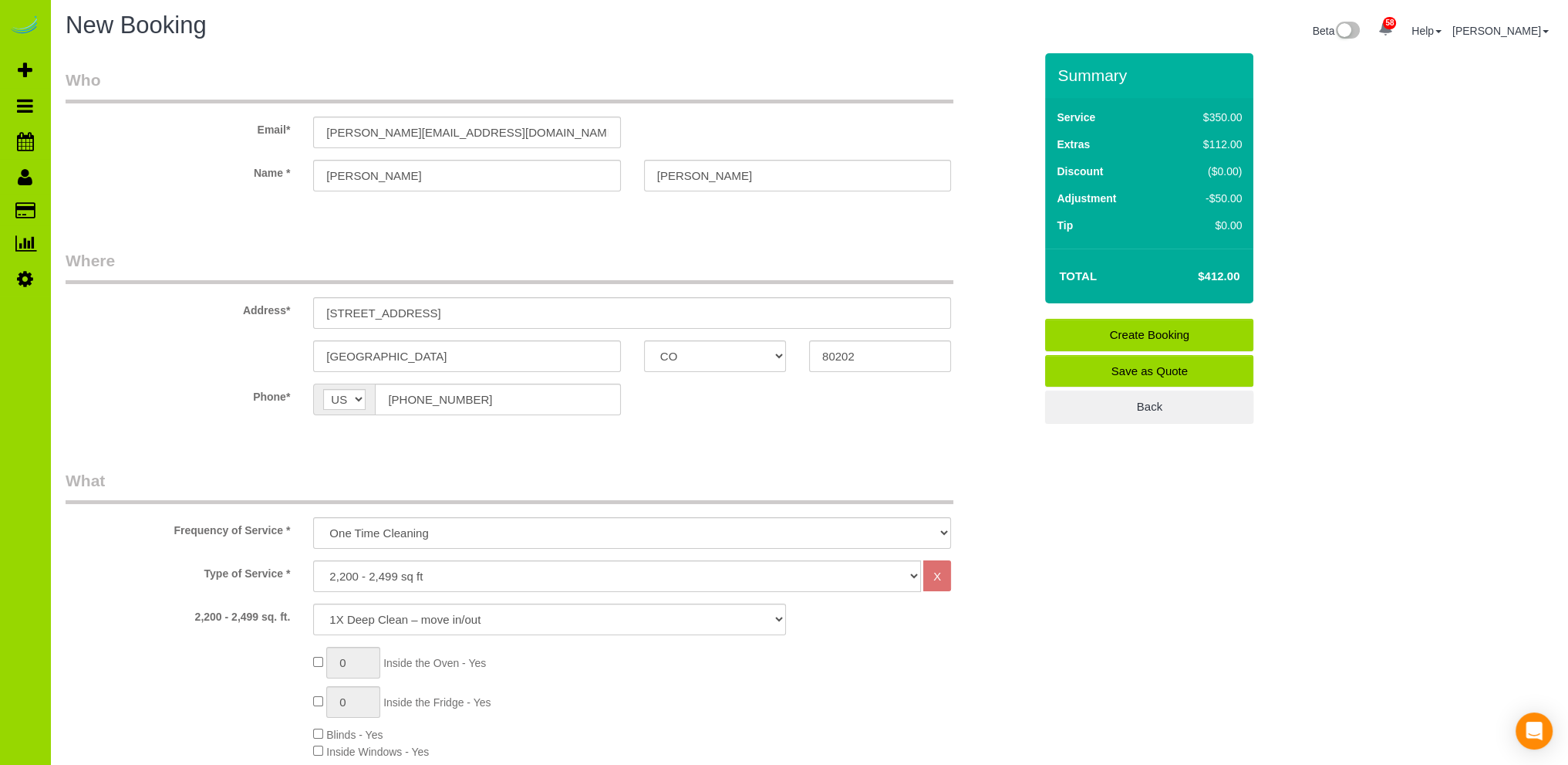
scroll to position [154, 0]
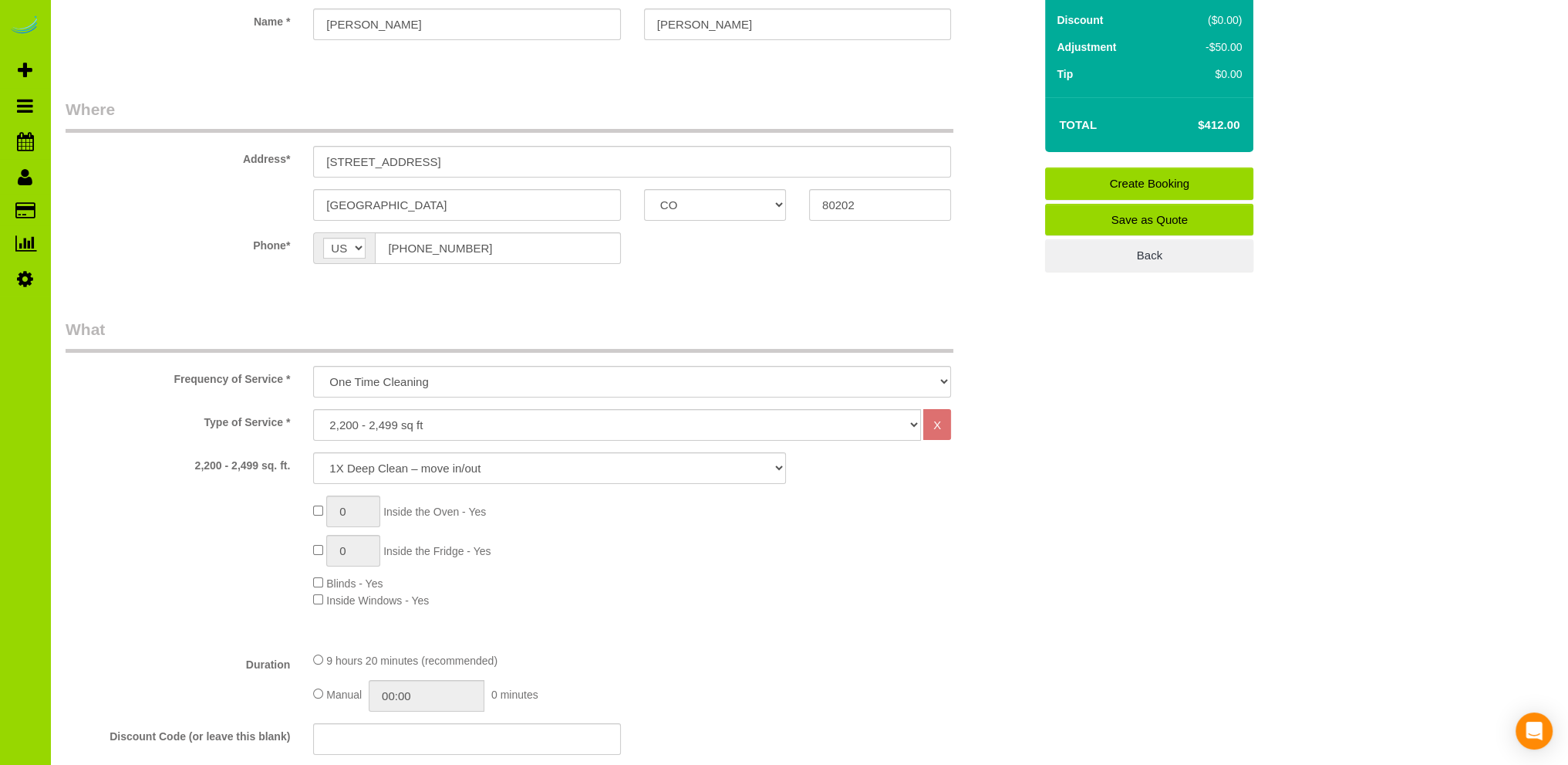
click at [591, 542] on div "0 Inside the Oven - Yes 0 Inside the Fridge - Yes Blinds - Yes Inside Windows -…" at bounding box center [673, 552] width 743 height 112
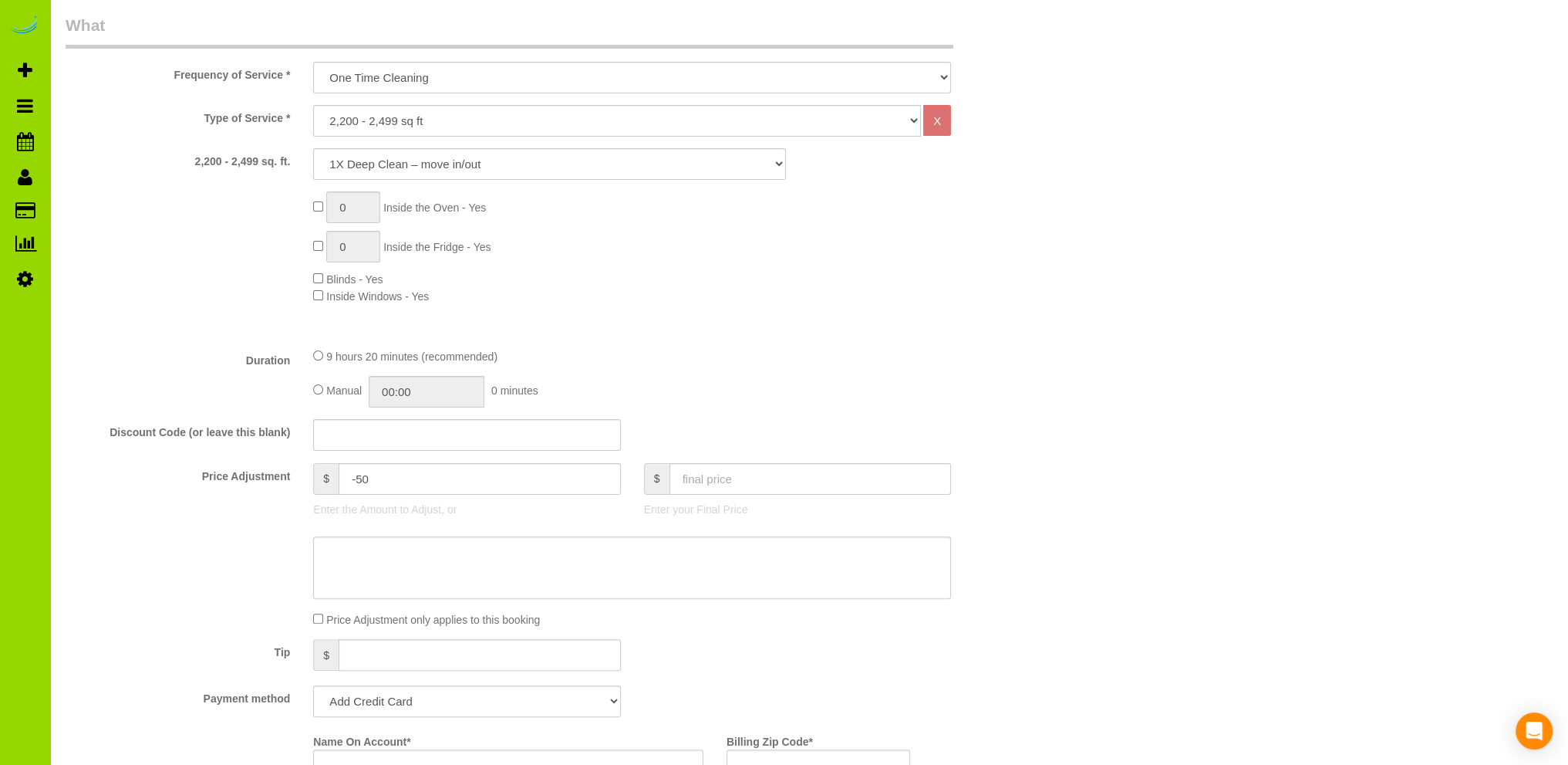
scroll to position [462, 0]
click at [651, 333] on fieldset "What Frequency of Service * One Time Cleaning Weekly Cleaning Biweekly Cleaning…" at bounding box center [549, 487] width 968 height 954
click at [434, 386] on input "09:20" at bounding box center [425, 387] width 115 height 32
type input "08:30"
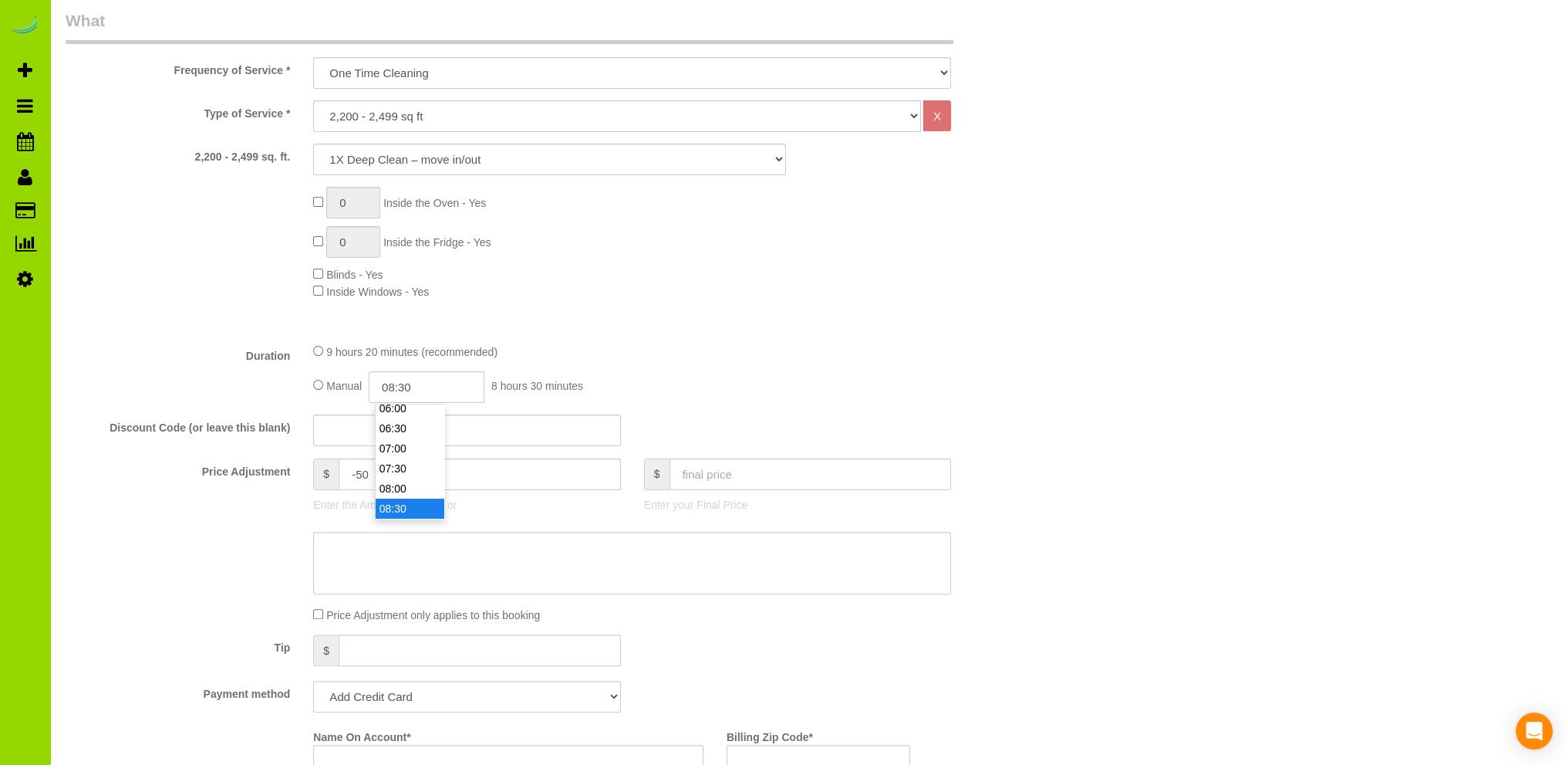
click at [414, 508] on li "08:30" at bounding box center [410, 508] width 69 height 20
click at [697, 311] on div "Type of Service * Choose YOUR HOME SIZE here Hourly Cleaning 1 - 999 square fee…" at bounding box center [549, 214] width 968 height 230
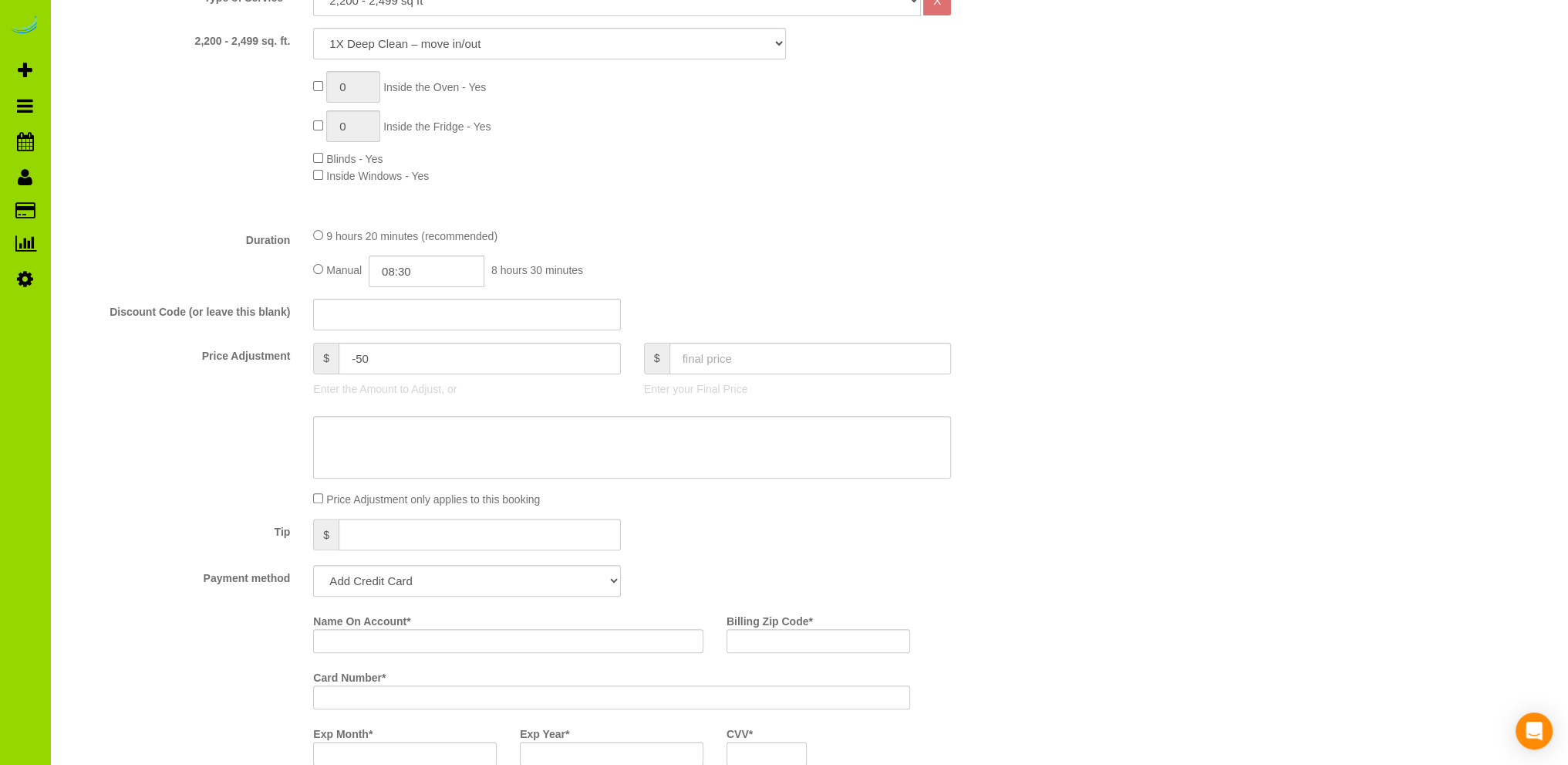
scroll to position [618, 0]
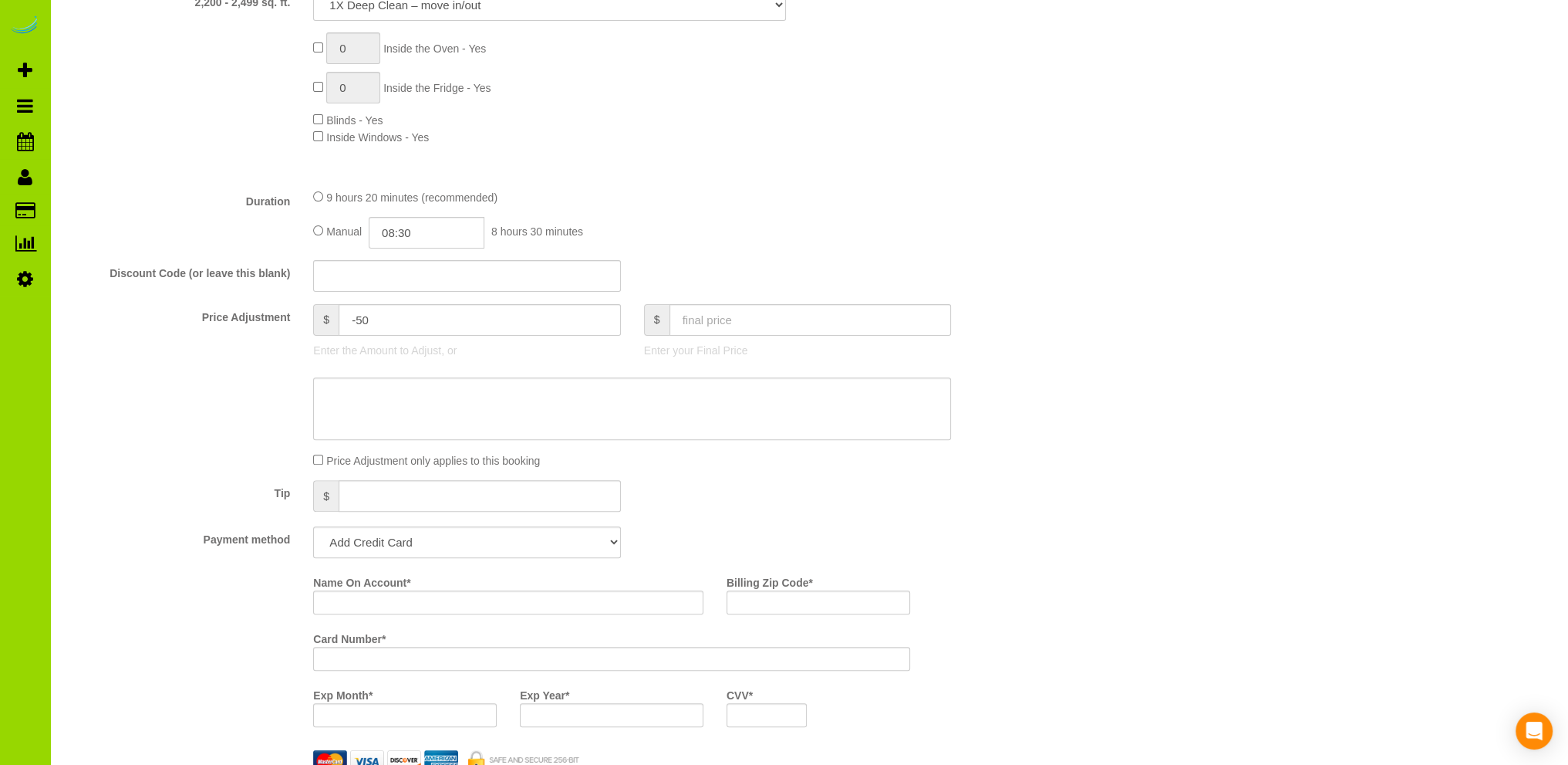
click at [718, 534] on div "Payment method Add Credit Card Cash Check Paypal" at bounding box center [549, 542] width 991 height 32
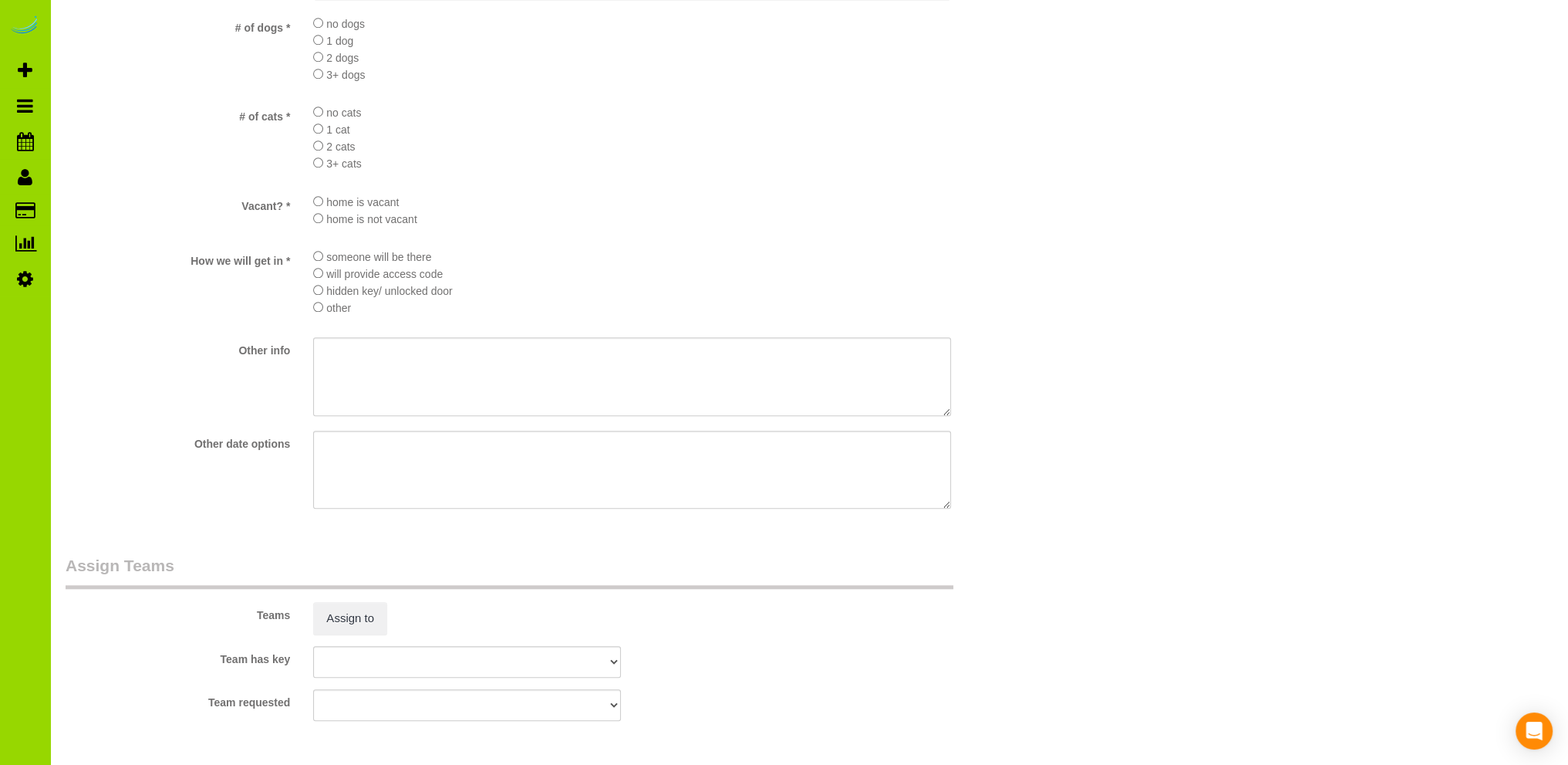
scroll to position [2160, 0]
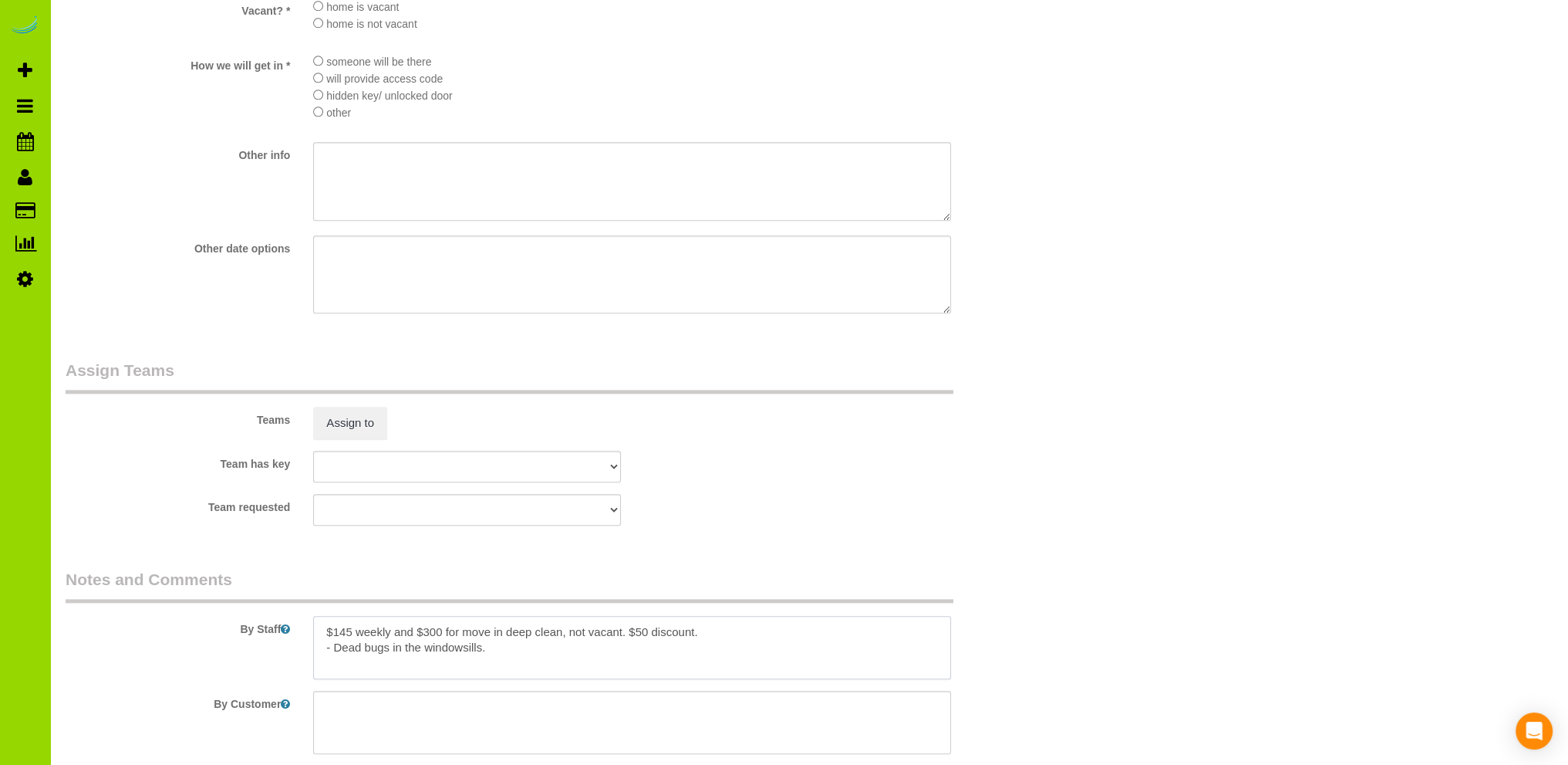
click at [378, 636] on textarea at bounding box center [632, 647] width 638 height 63
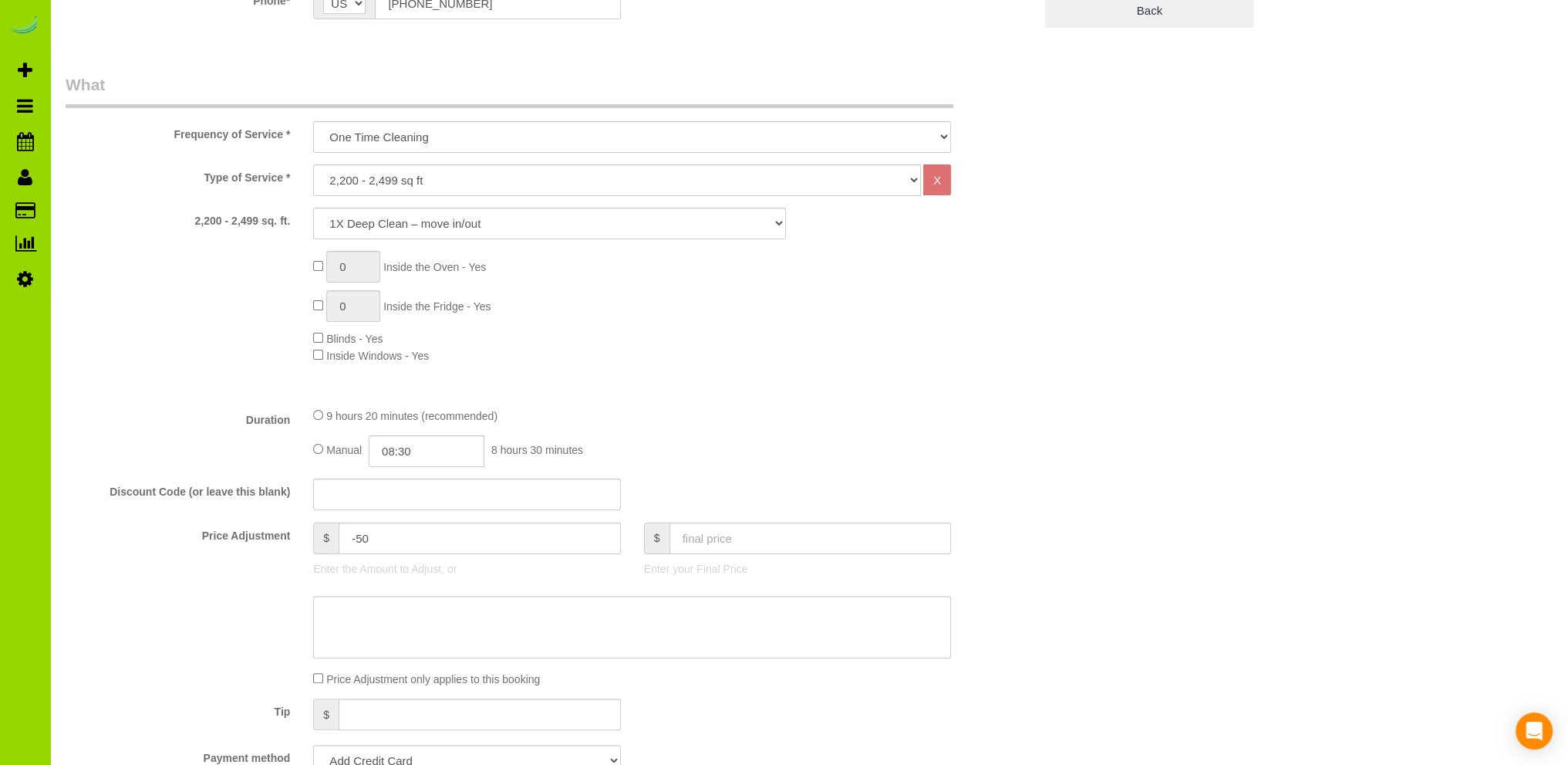
scroll to position [862, 0]
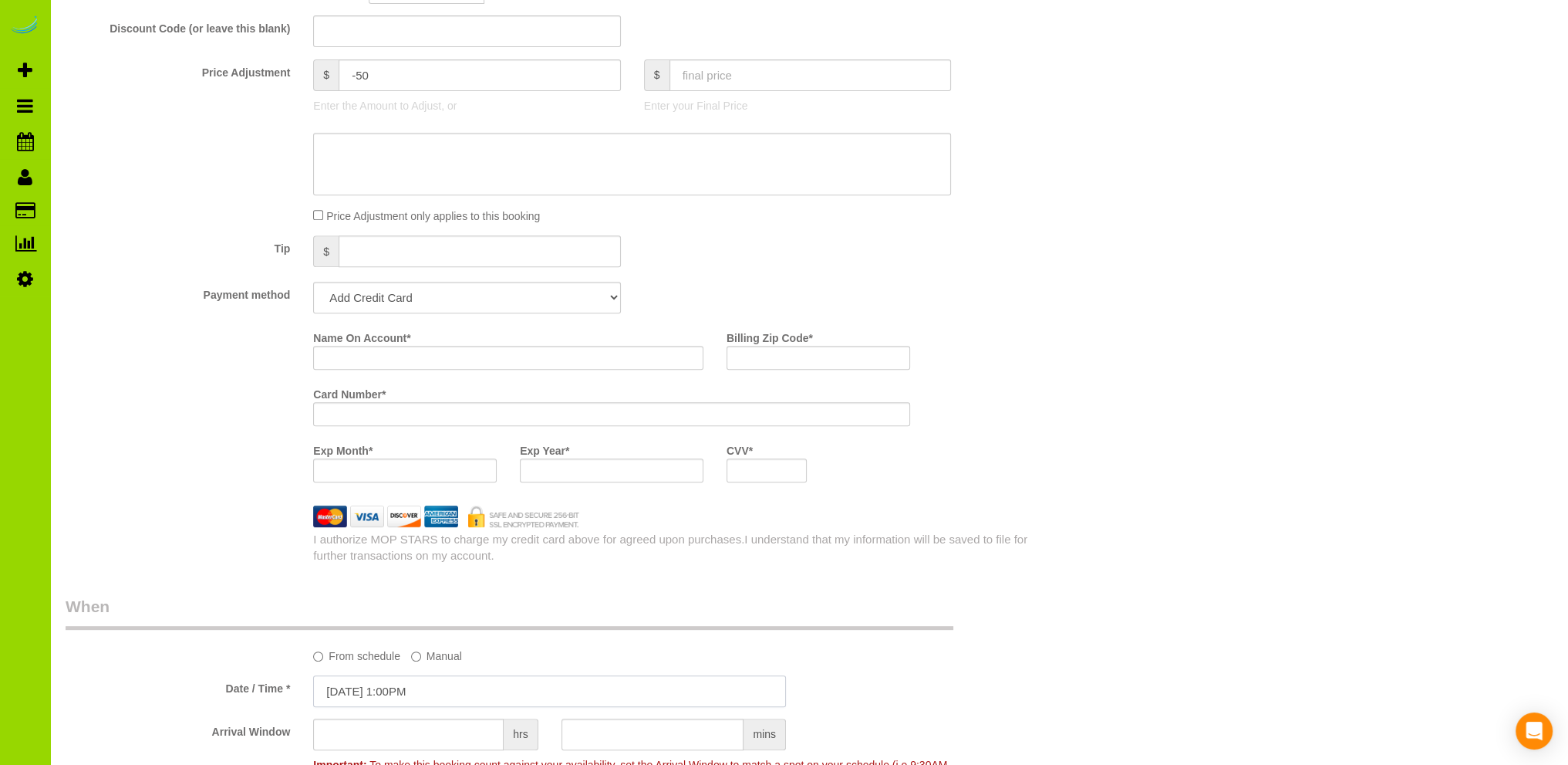
click at [370, 688] on input "09/18/2025 1:00PM" at bounding box center [549, 690] width 473 height 32
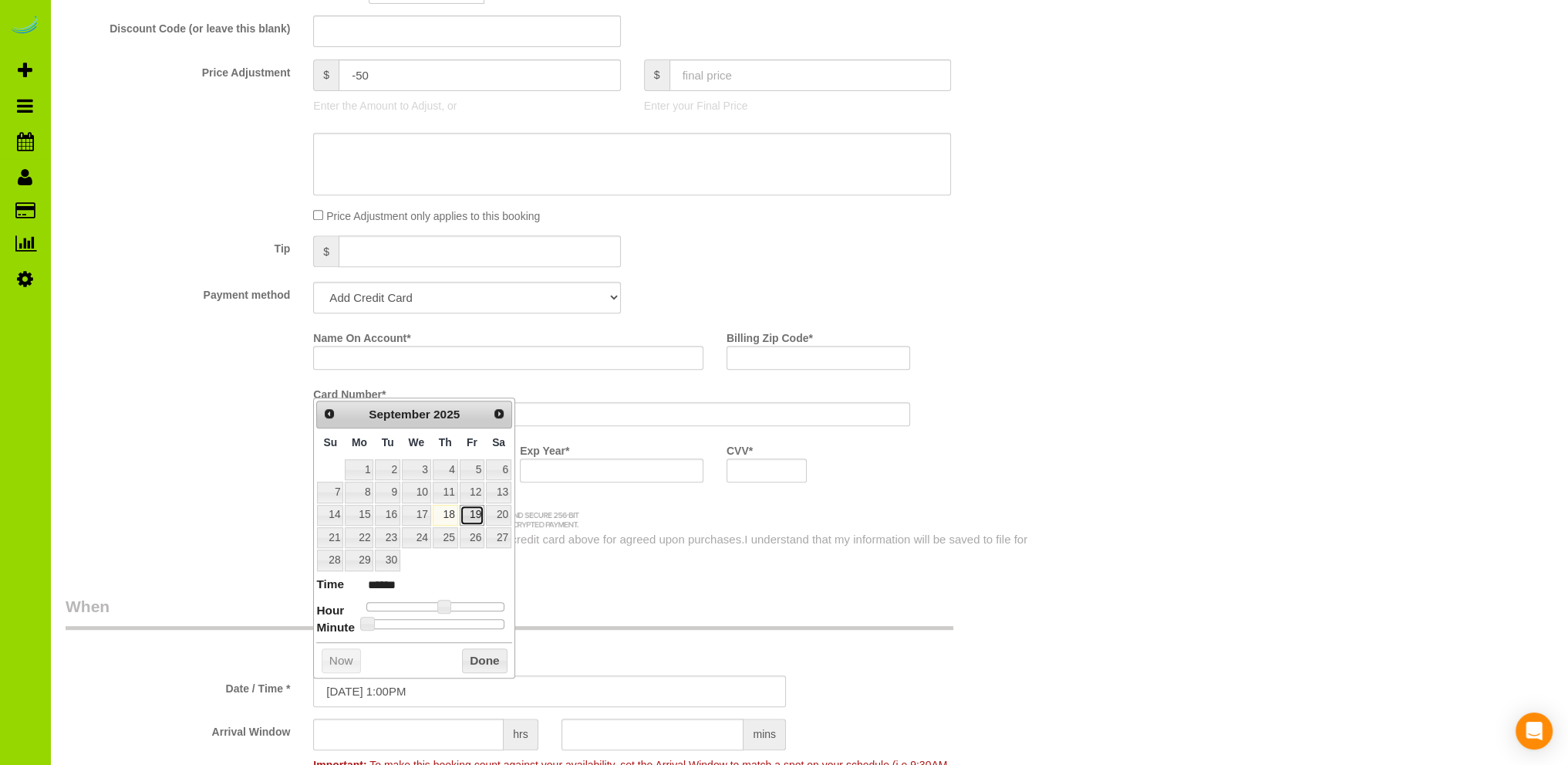
click at [478, 513] on link "19" at bounding box center [471, 514] width 24 height 20
type input "09/19/2025 1:00PM"
click at [472, 651] on button "Done" at bounding box center [485, 659] width 46 height 24
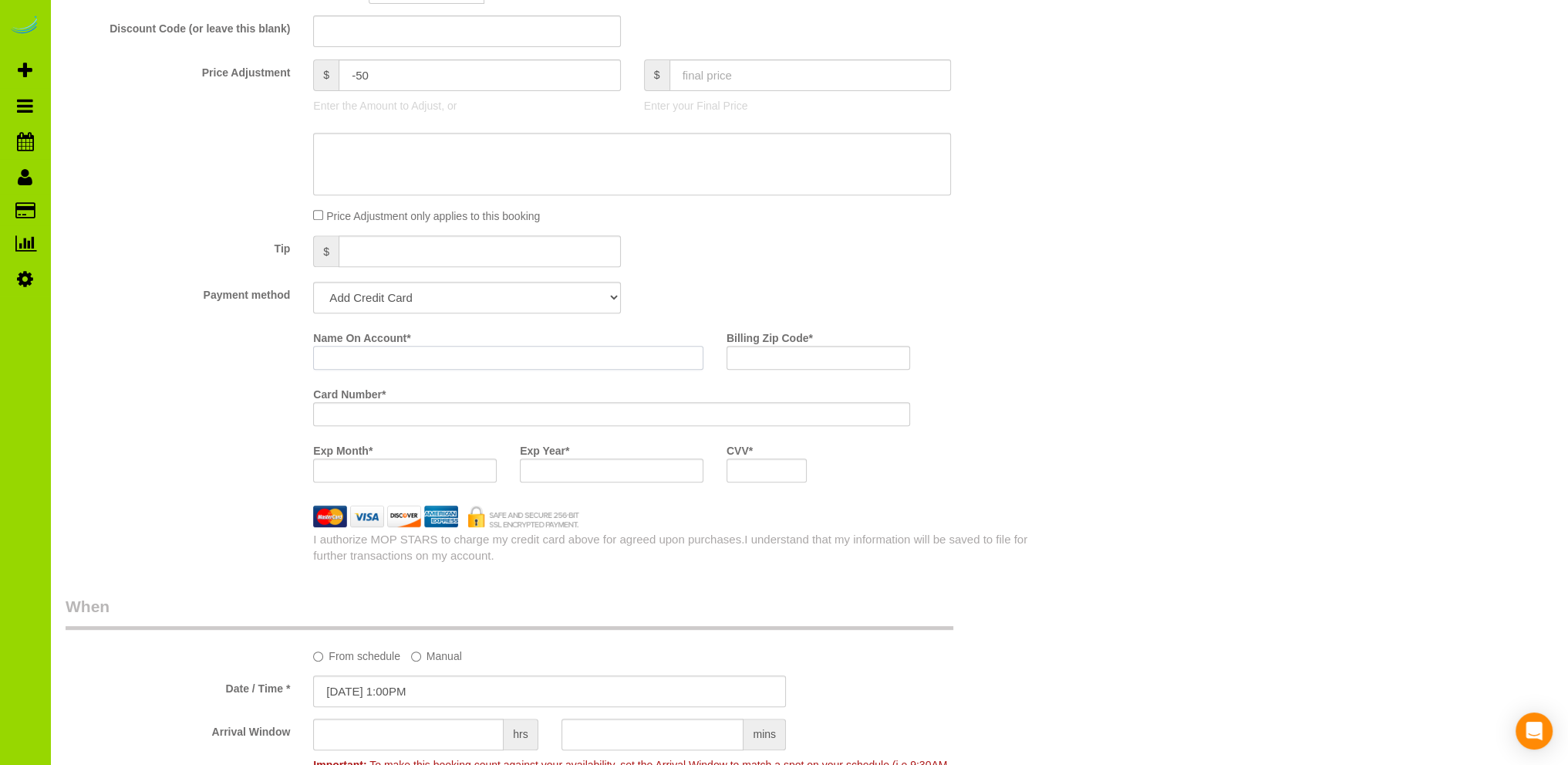
click at [348, 357] on input "Name On Account *" at bounding box center [508, 357] width 391 height 24
type input "Patrick Smith"
click at [862, 229] on fieldset "What Frequency of Service * One Time Cleaning Weekly Cleaning Biweekly Cleaning…" at bounding box center [549, 87] width 968 height 954
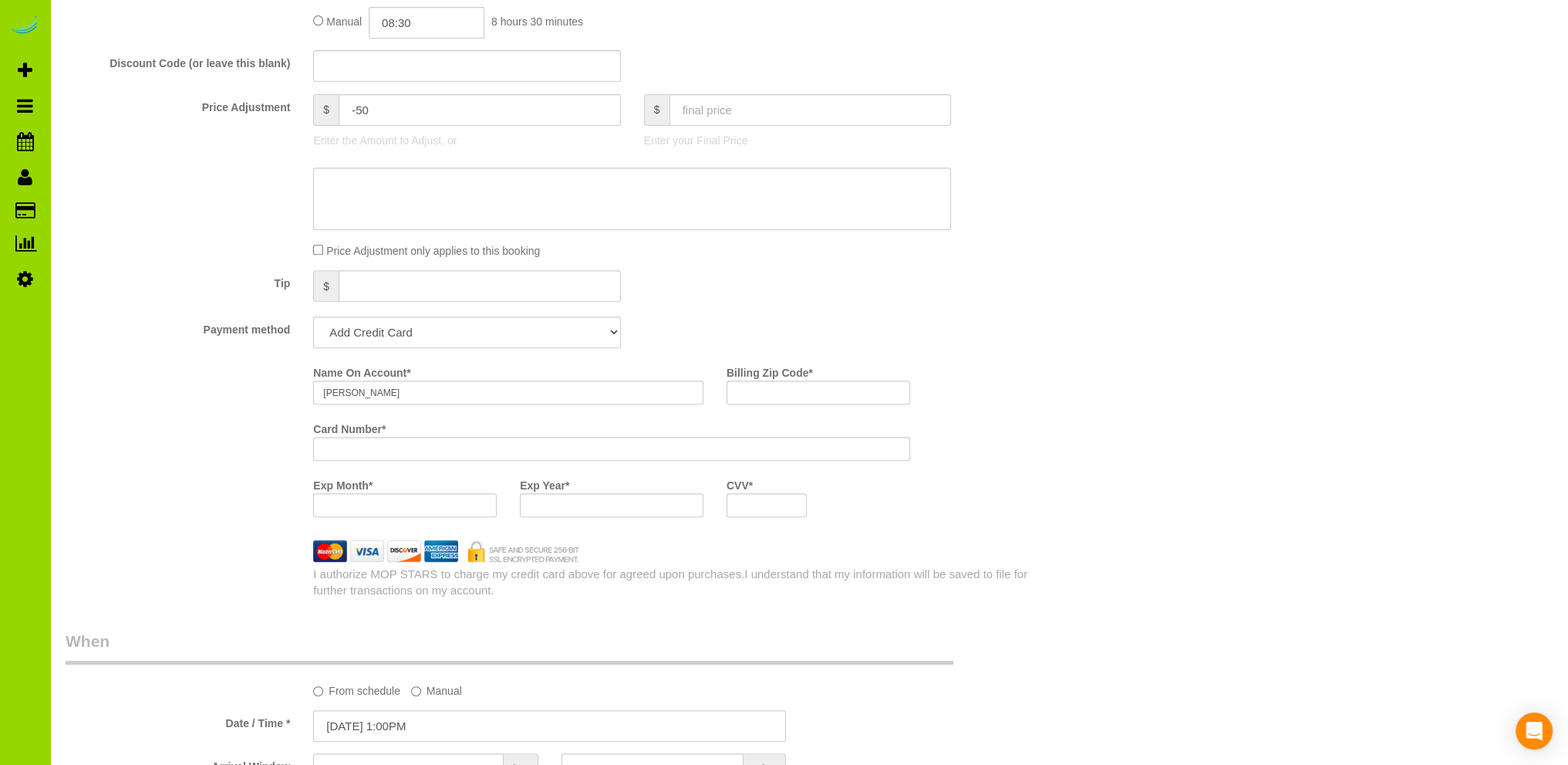
scroll to position [1016, 0]
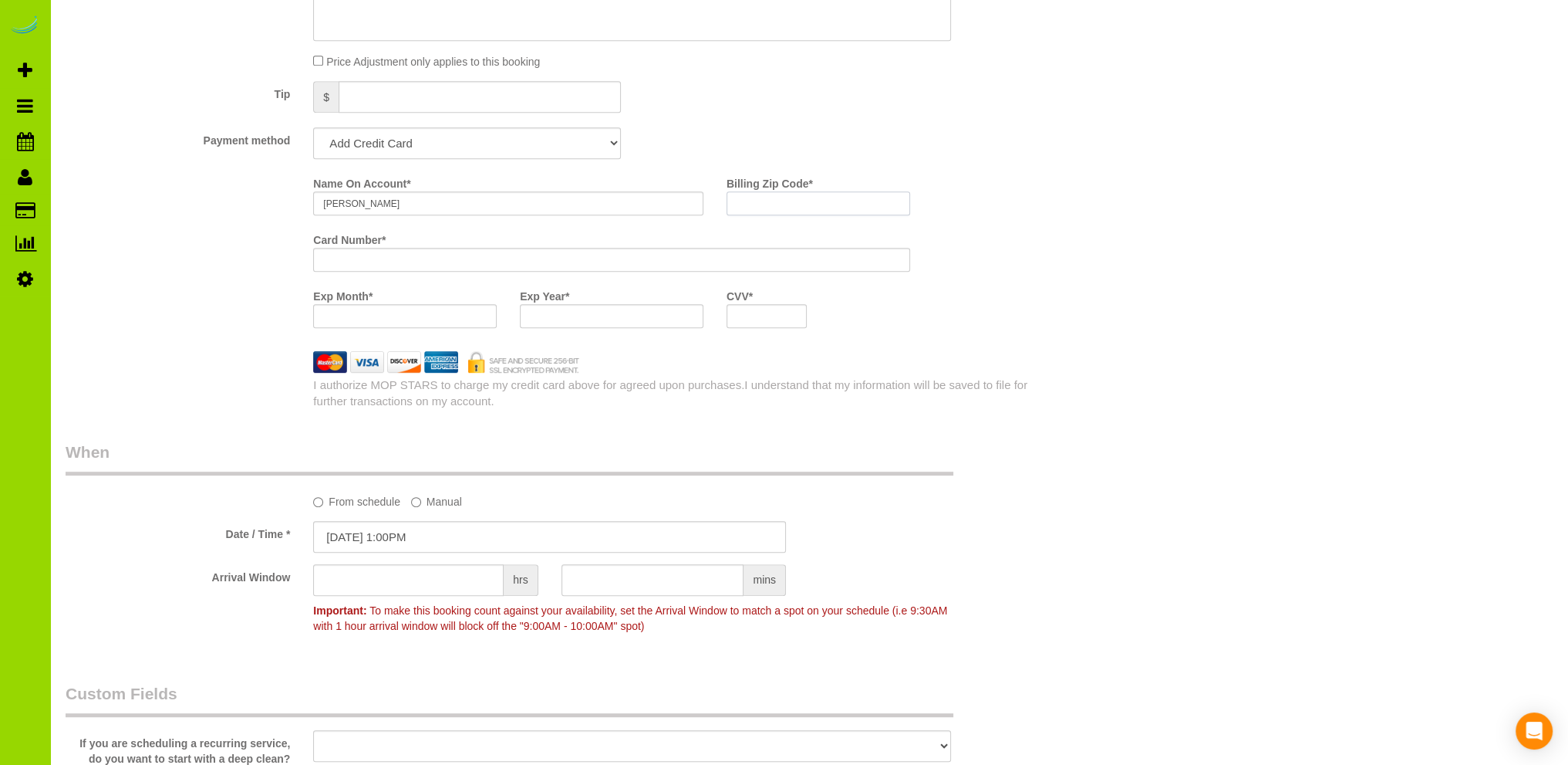
drag, startPoint x: 765, startPoint y: 201, endPoint x: 757, endPoint y: 200, distance: 8.1
click at [764, 201] on input "Billing Zip Code *" at bounding box center [818, 203] width 183 height 24
type input "80121"
click at [1204, 243] on div "Who Email* lori@griffinconcierge.net Name * Lori Schaeffer Where Address* 105 F…" at bounding box center [809, 490] width 1487 height 2900
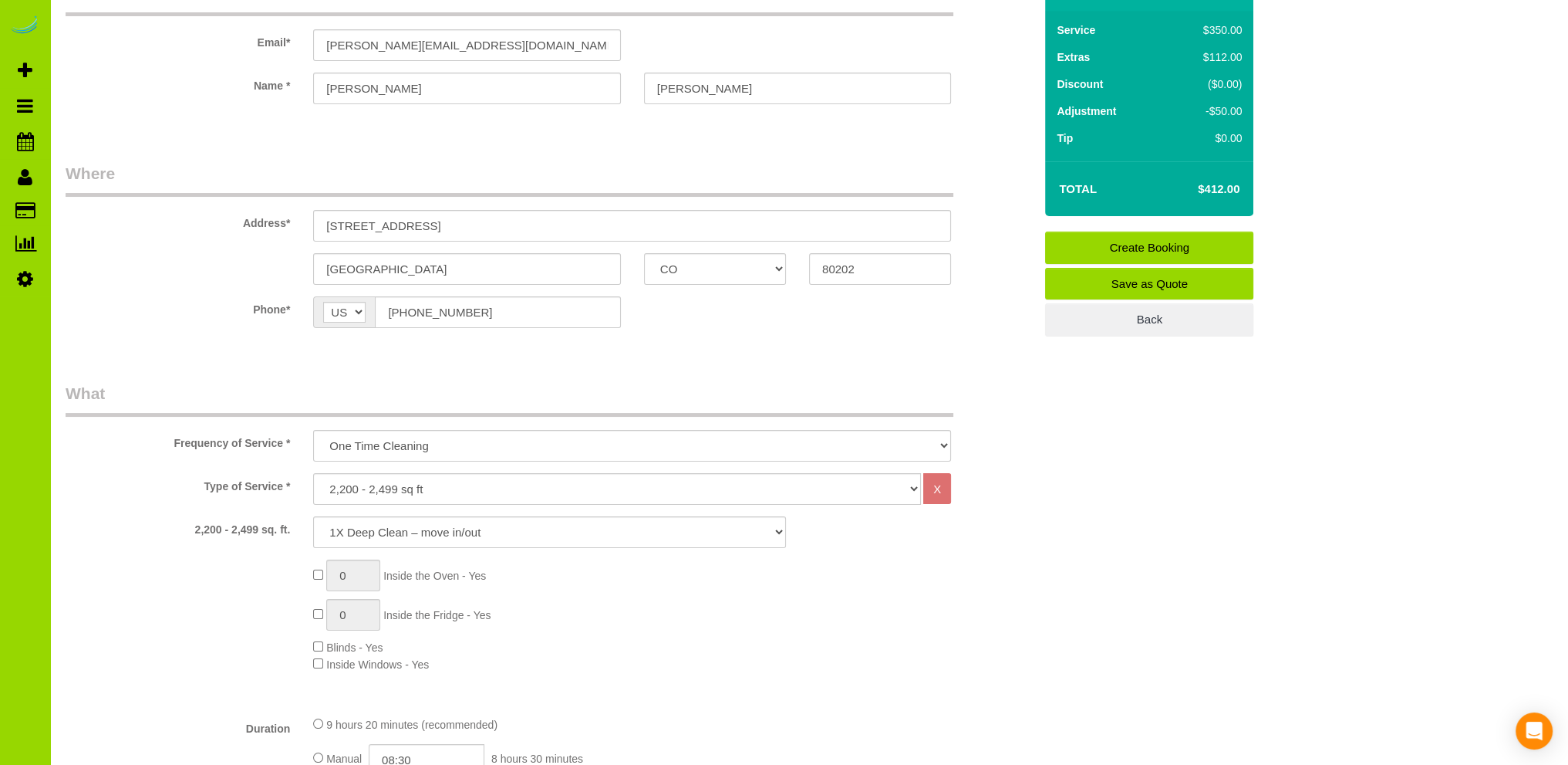
scroll to position [0, 0]
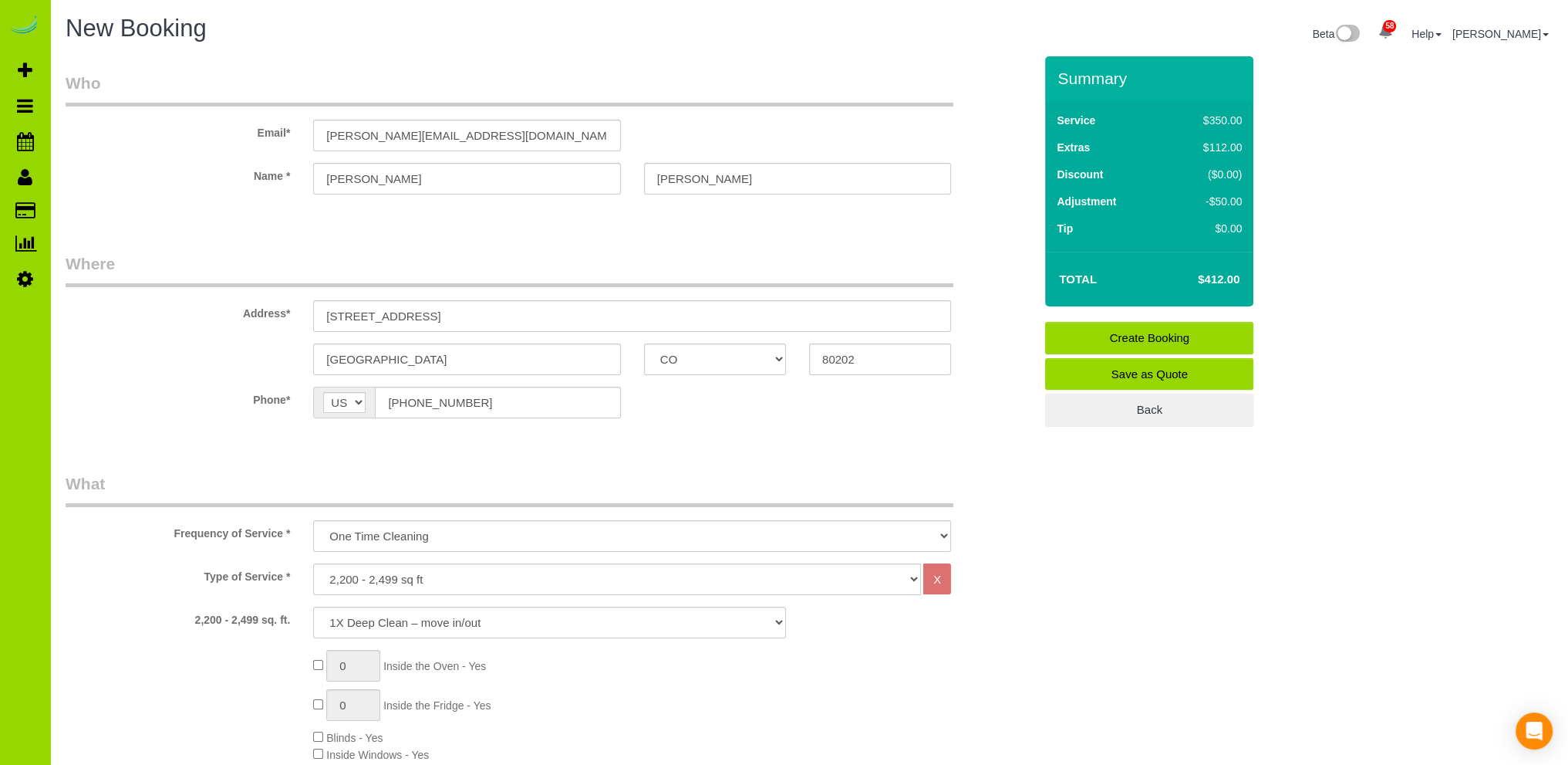
click at [1106, 335] on link "Create Booking" at bounding box center [1148, 337] width 208 height 32
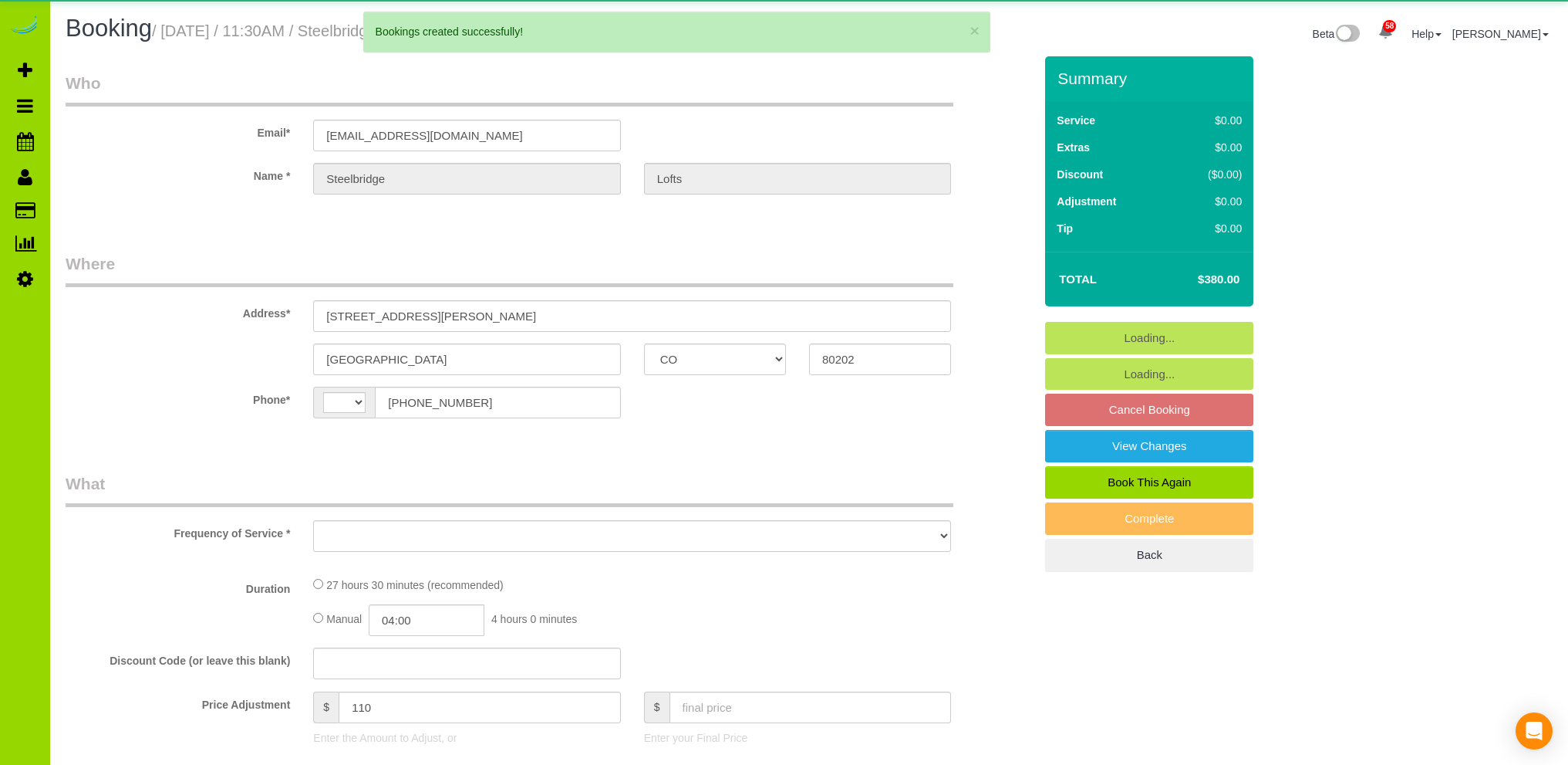
select select "CO"
select select "string:[GEOGRAPHIC_DATA]"
select select "object:1524"
select select "spot1"
select select "number:1"
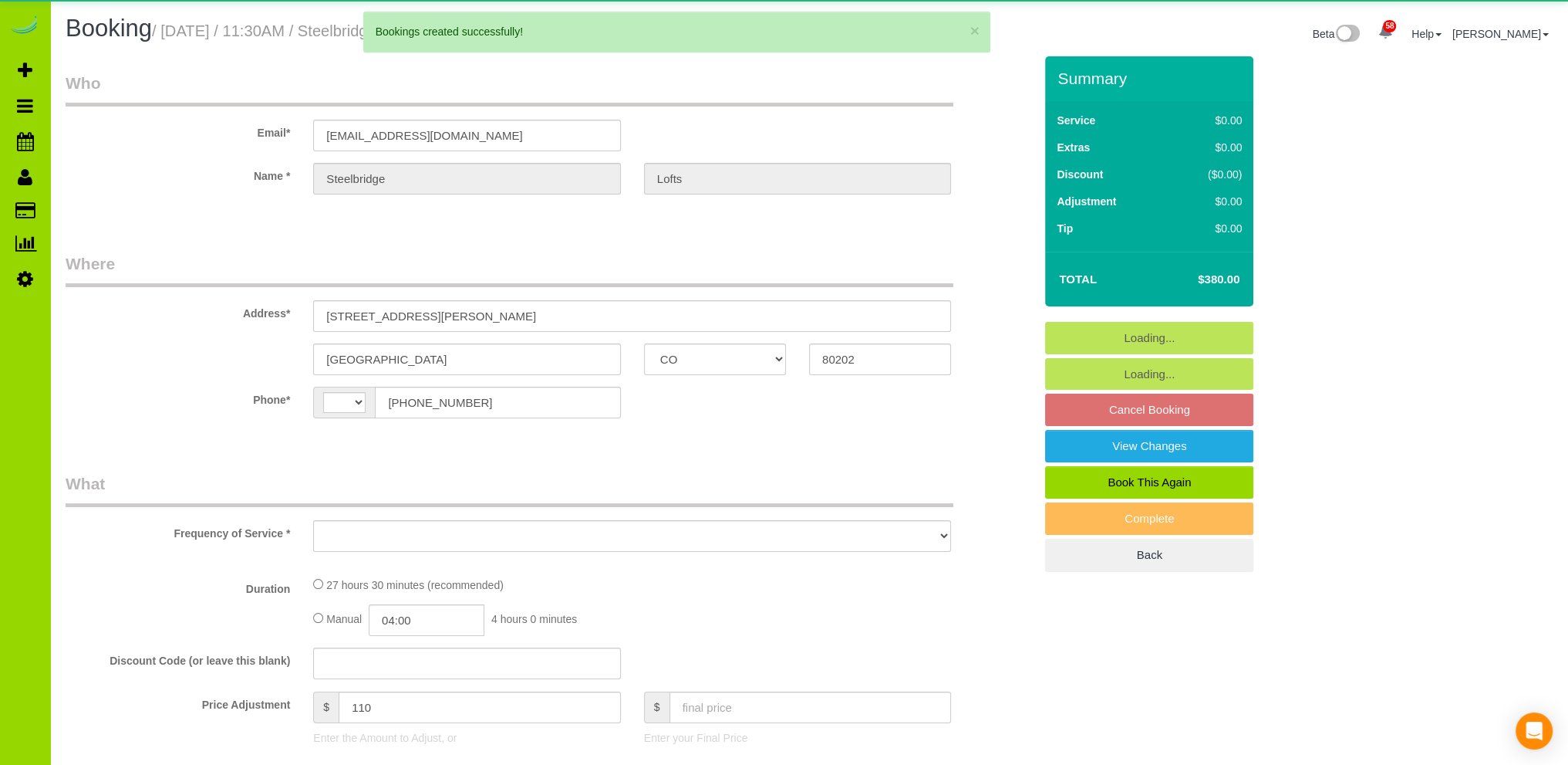
select select "number:11"
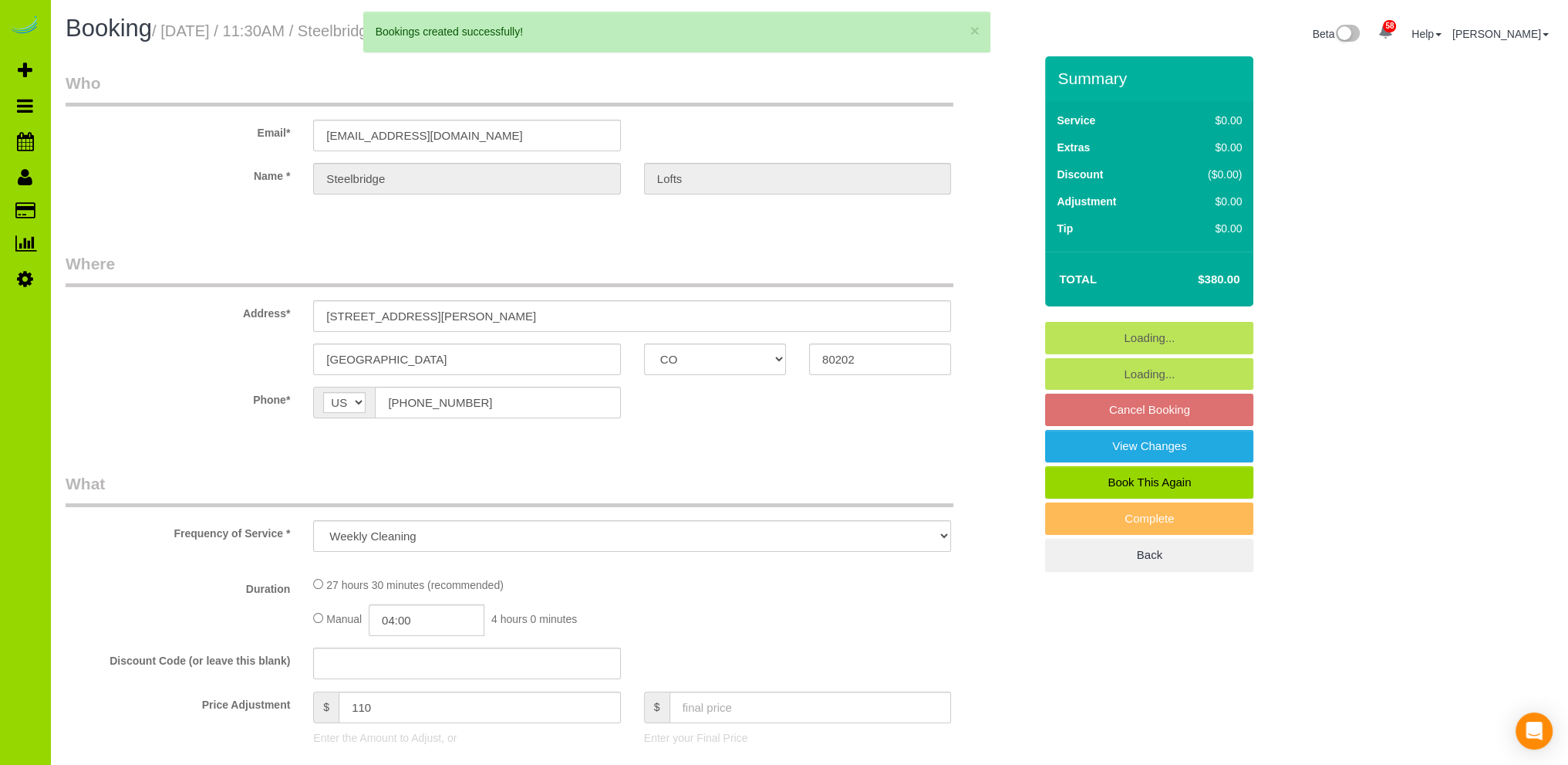
select select "object:1698"
select select "5"
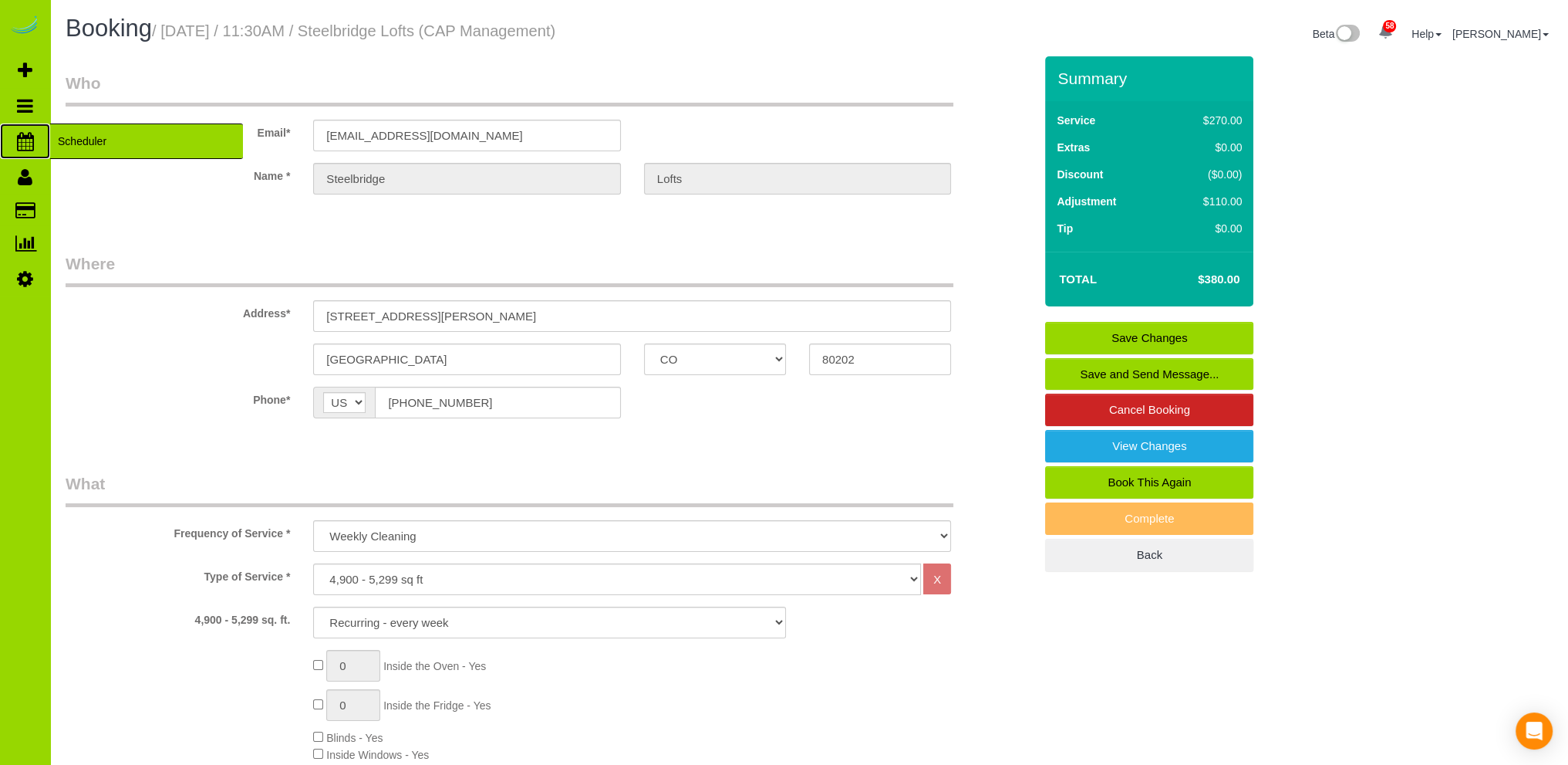
click at [79, 138] on span "Scheduler" at bounding box center [146, 141] width 193 height 36
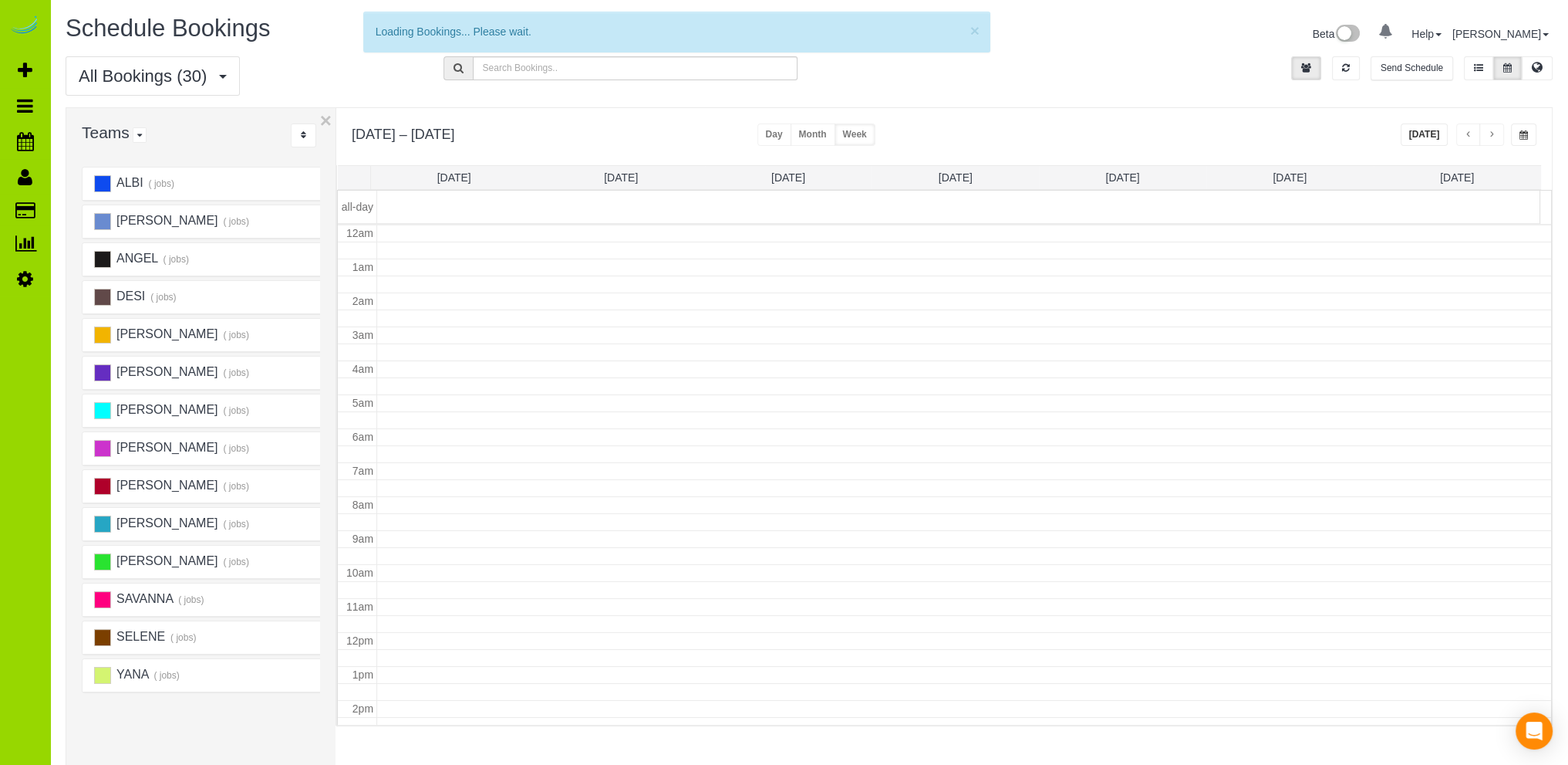
scroll to position [203, 0]
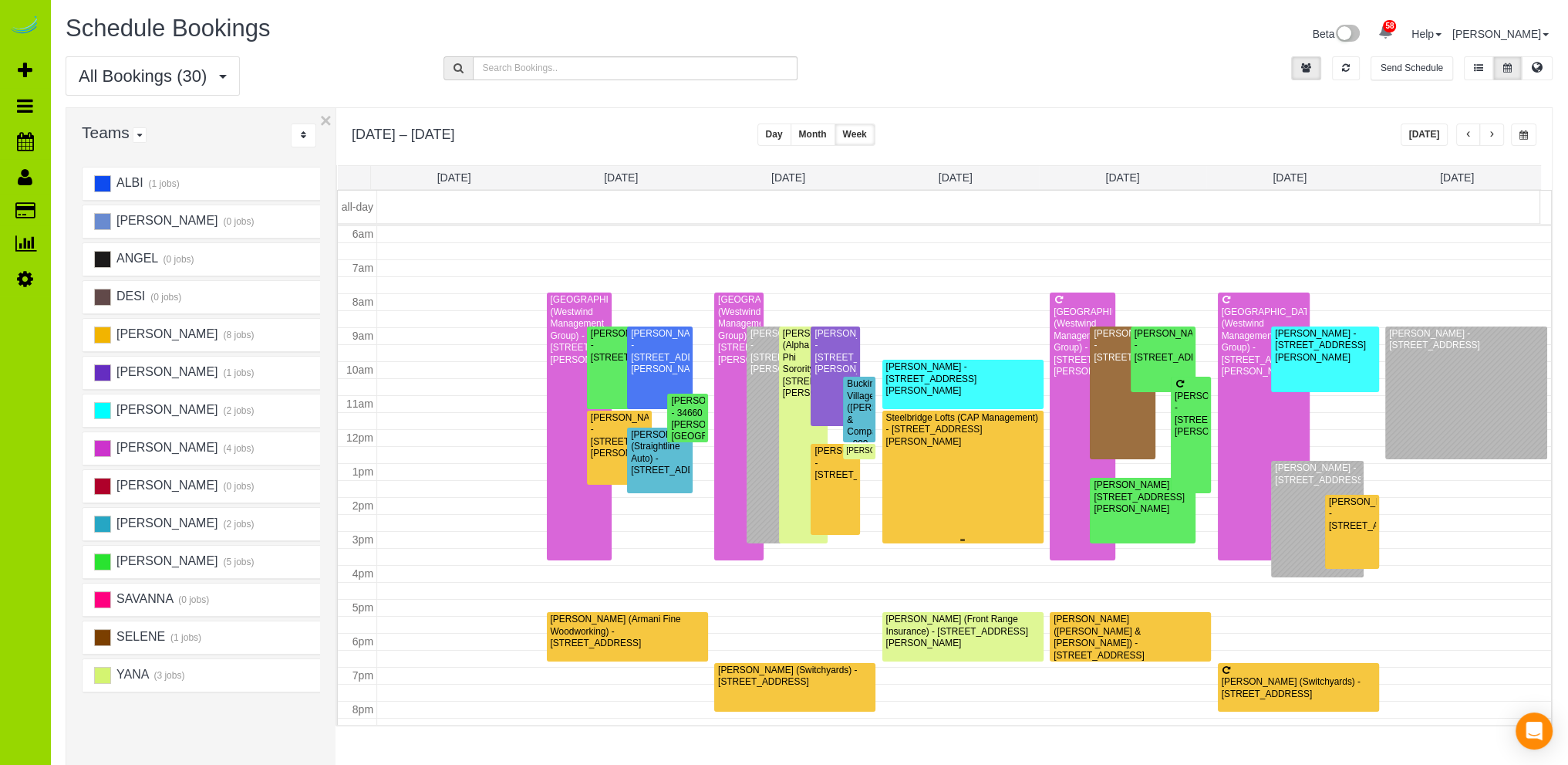
click at [940, 443] on div "Steelbridge Lofts (CAP Management) - 1449 Wynkoop Street, Denver, CO 80202" at bounding box center [963, 430] width 155 height 36
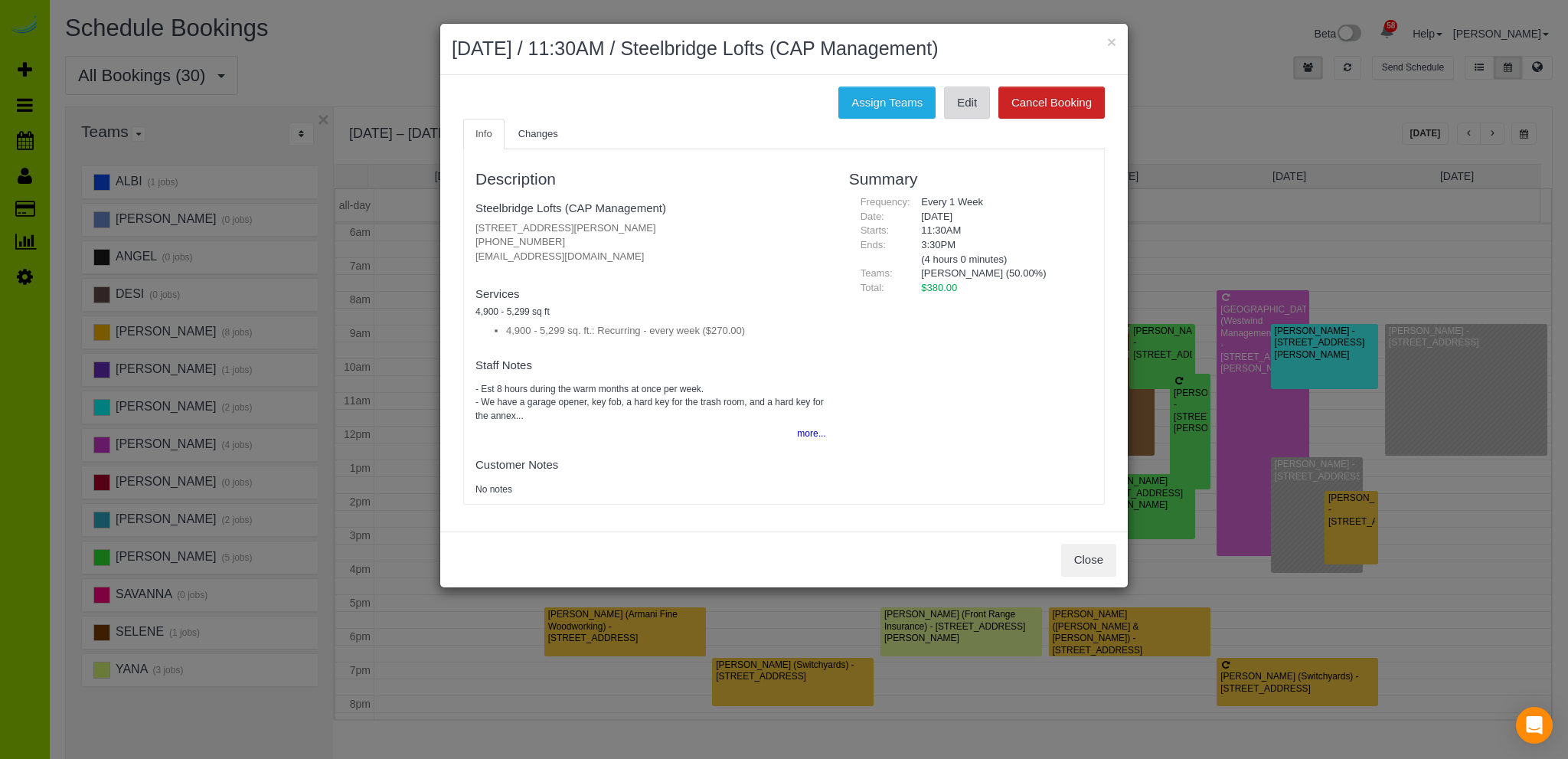
click at [976, 107] on link "Edit" at bounding box center [967, 102] width 46 height 32
click at [1084, 557] on button "Close" at bounding box center [1088, 559] width 55 height 32
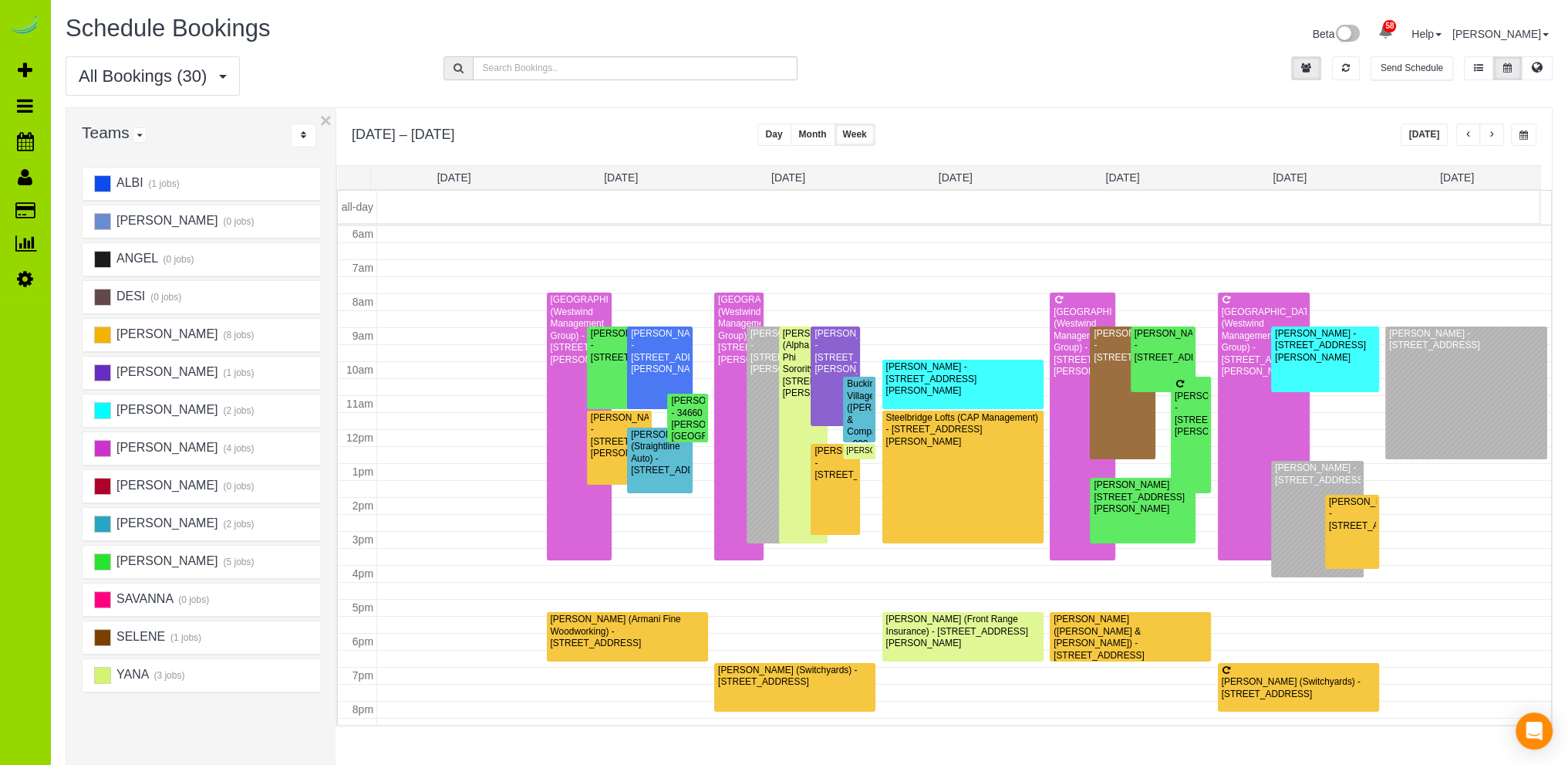
click at [1076, 60] on div "All Bookings (30) All Bookings Unassigned Bookings Recurring Bookings New Custo…" at bounding box center [809, 81] width 1510 height 51
click at [1432, 137] on button "Today" at bounding box center [1424, 134] width 47 height 22
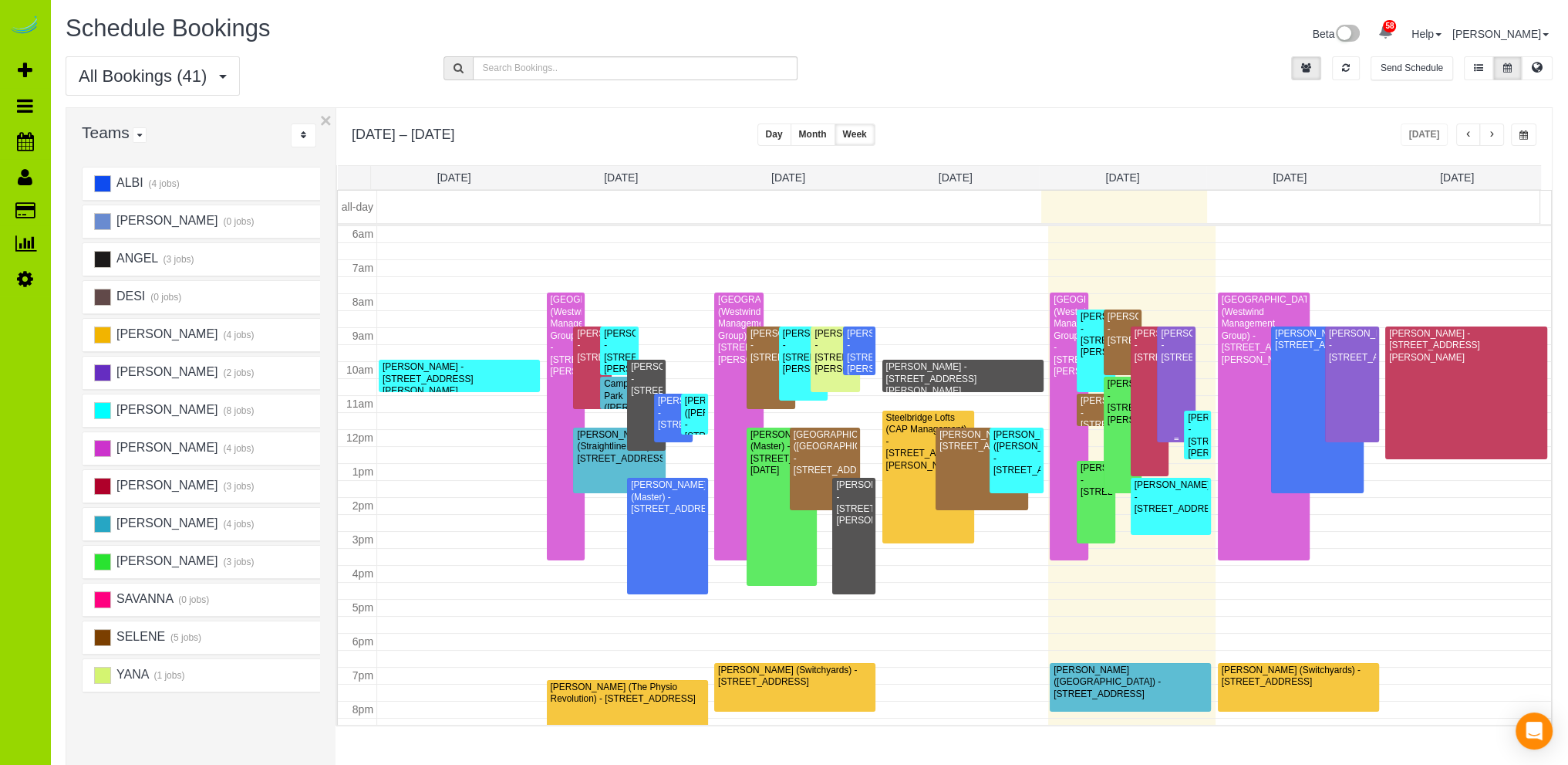
click at [1166, 347] on div "Stephanie Suto - 2512 S Genoa St., Aurora, CO 80013" at bounding box center [1176, 345] width 32 height 36
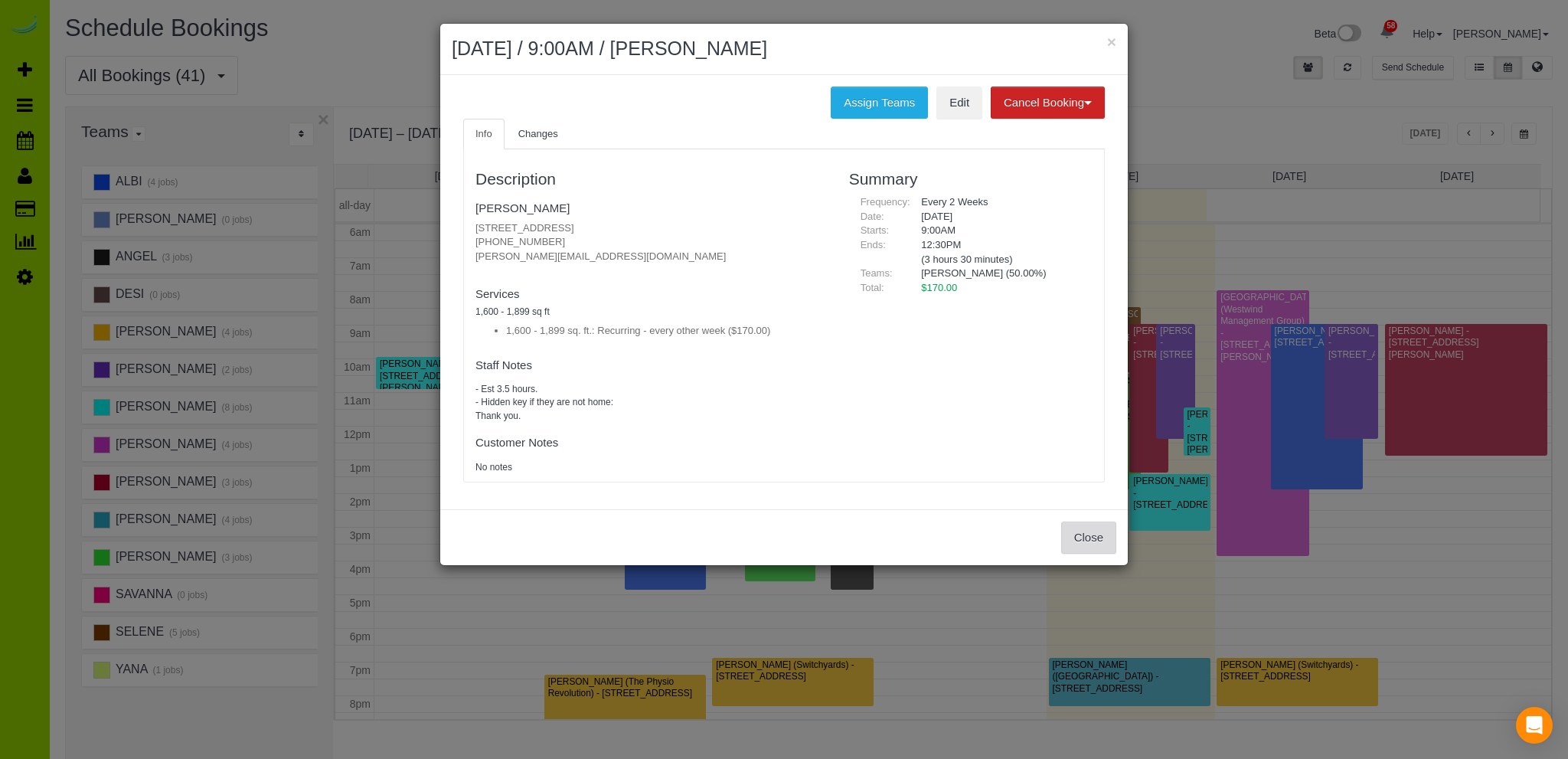
click at [1090, 529] on button "Close" at bounding box center [1088, 537] width 55 height 32
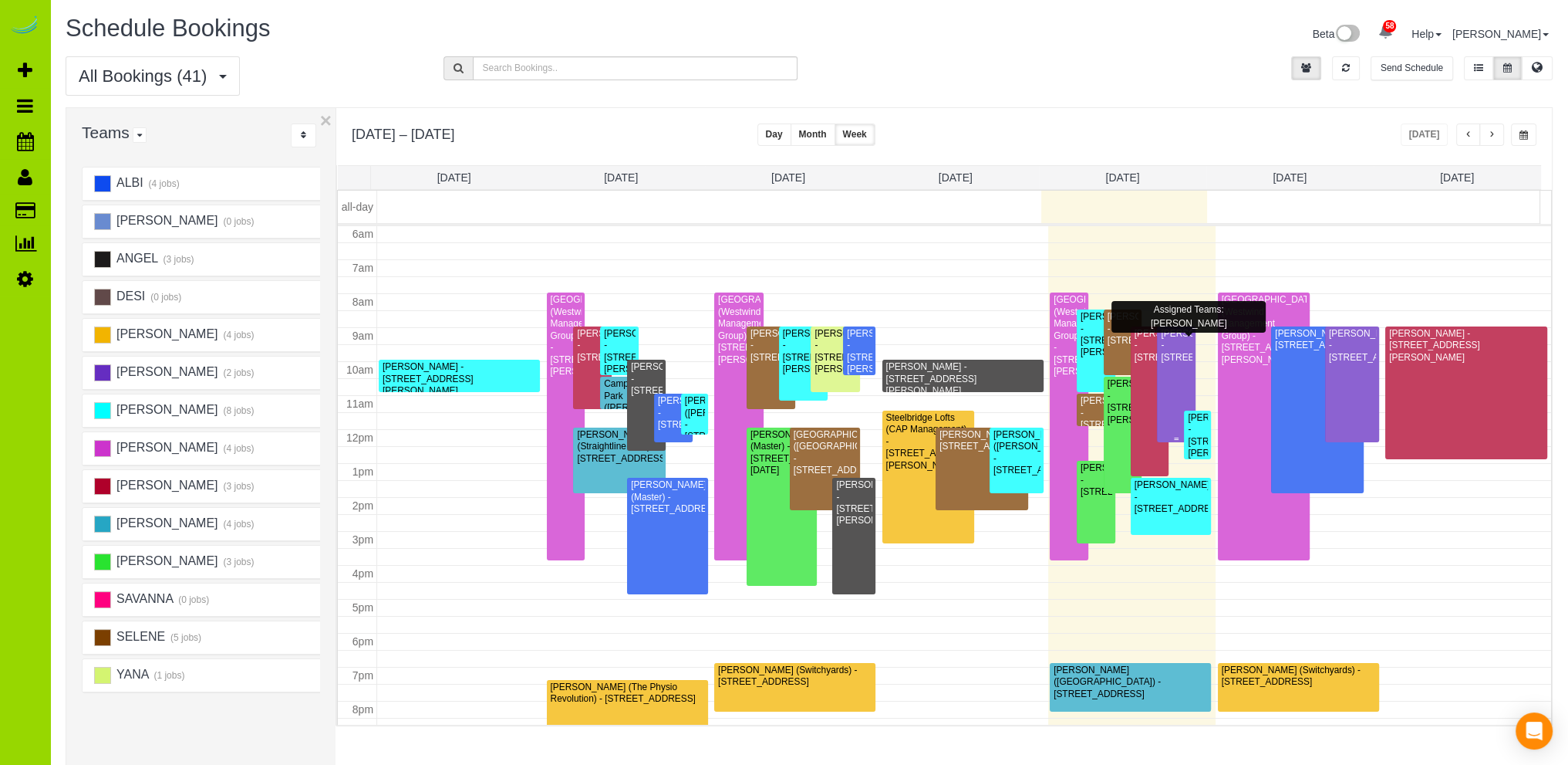
click at [1163, 349] on div "Stephanie Suto - 2512 S Genoa St., Aurora, CO 80013" at bounding box center [1176, 345] width 32 height 36
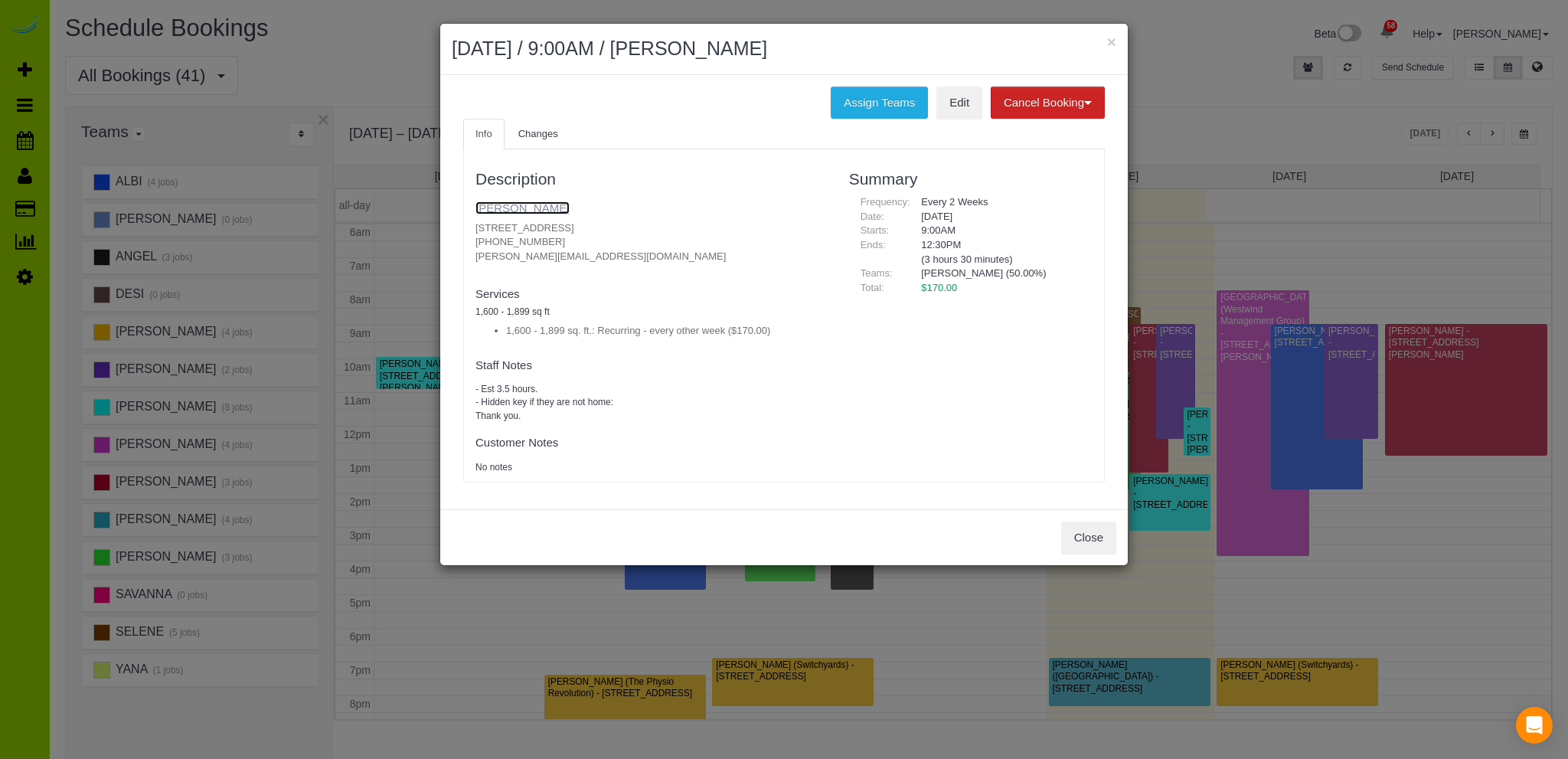
click at [516, 201] on link "Stephanie Suto" at bounding box center [522, 208] width 94 height 13
drag, startPoint x: 1097, startPoint y: 533, endPoint x: 1212, endPoint y: 399, distance: 176.6
click at [1097, 532] on button "Close" at bounding box center [1088, 537] width 55 height 32
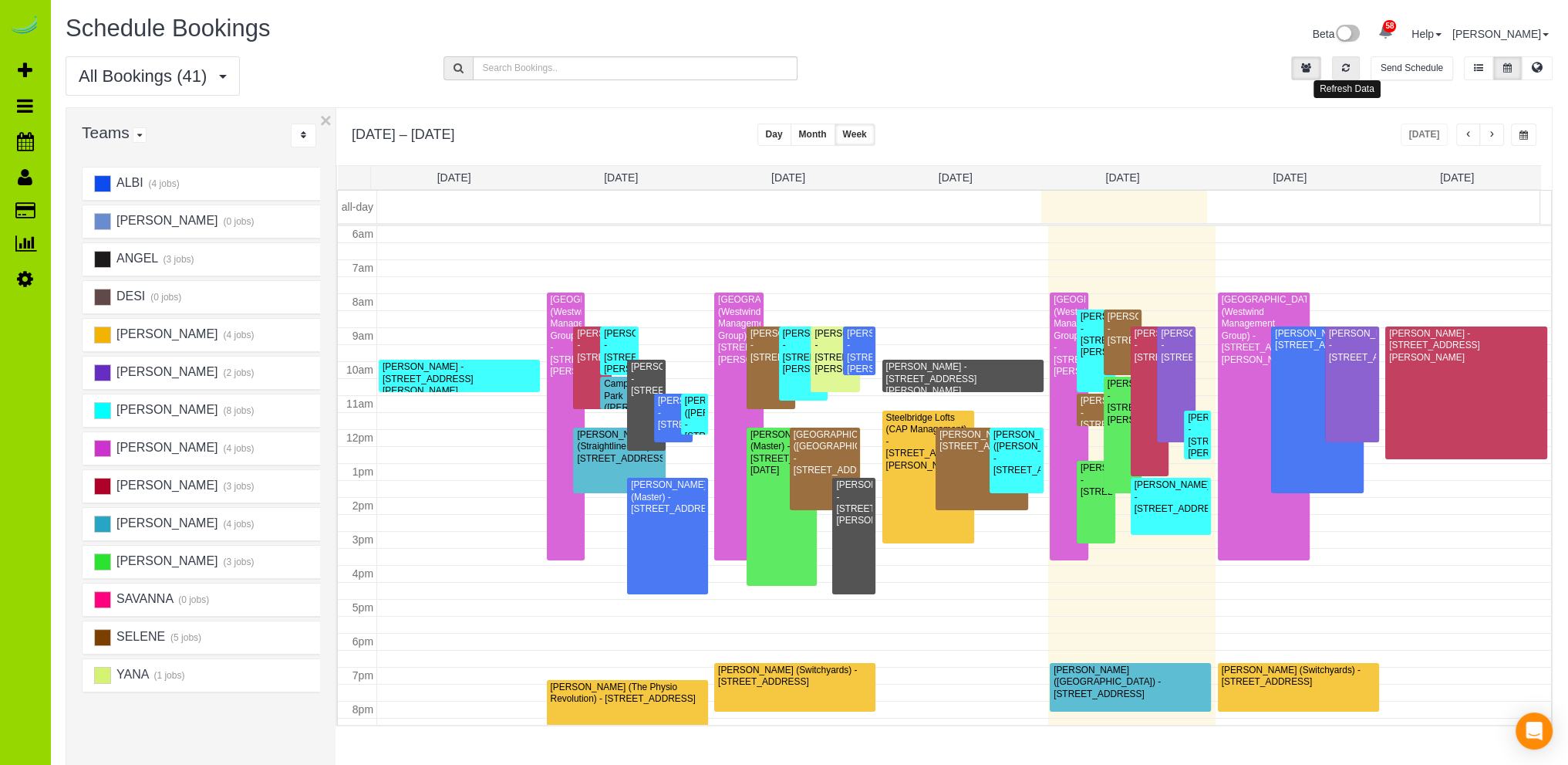
click at [1353, 74] on button "button" at bounding box center [1345, 68] width 28 height 24
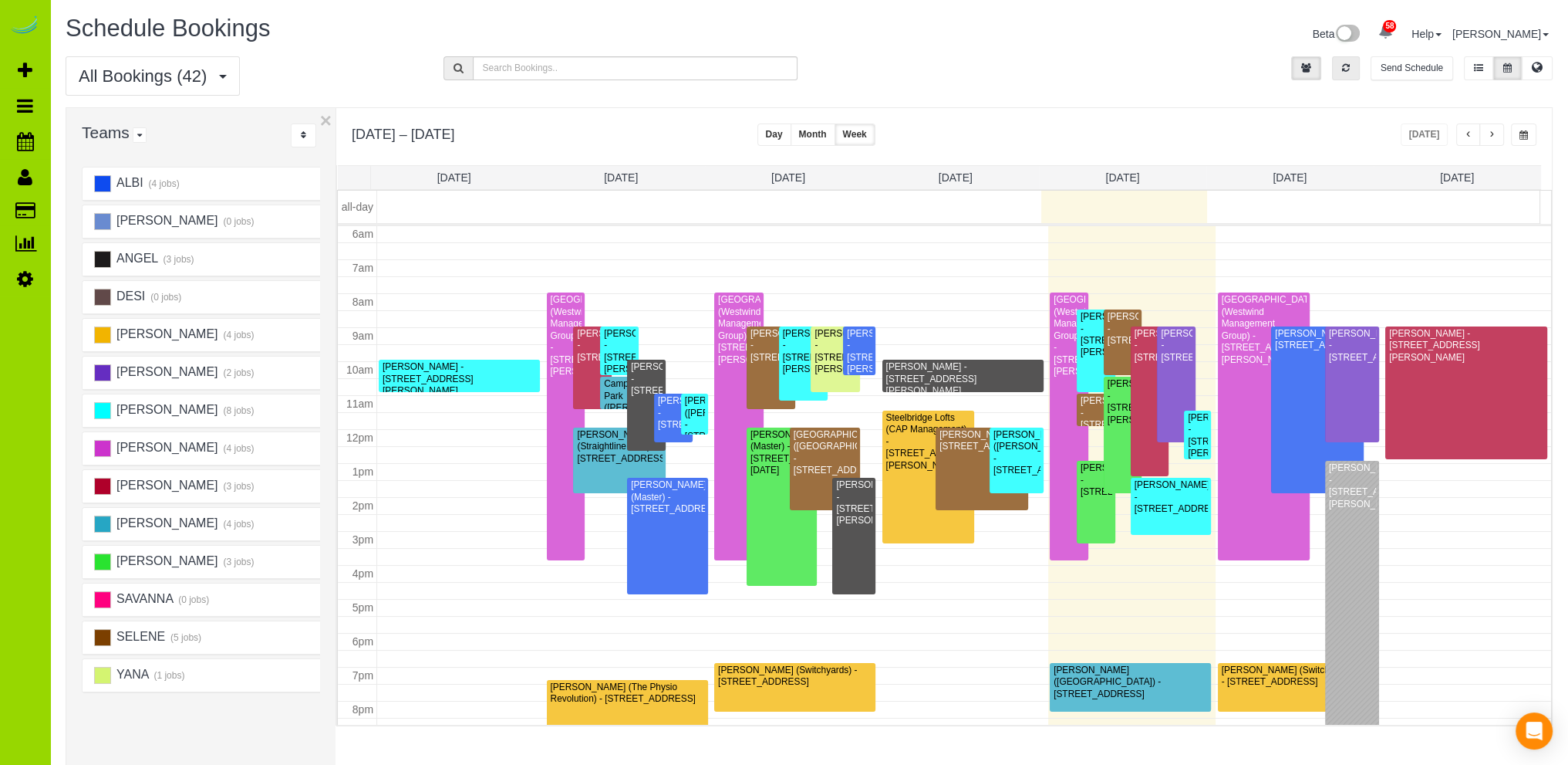
click at [1432, 531] on td at bounding box center [964, 539] width 1175 height 17
click at [463, 538] on td at bounding box center [964, 539] width 1175 height 17
click at [1347, 579] on div at bounding box center [1352, 603] width 54 height 285
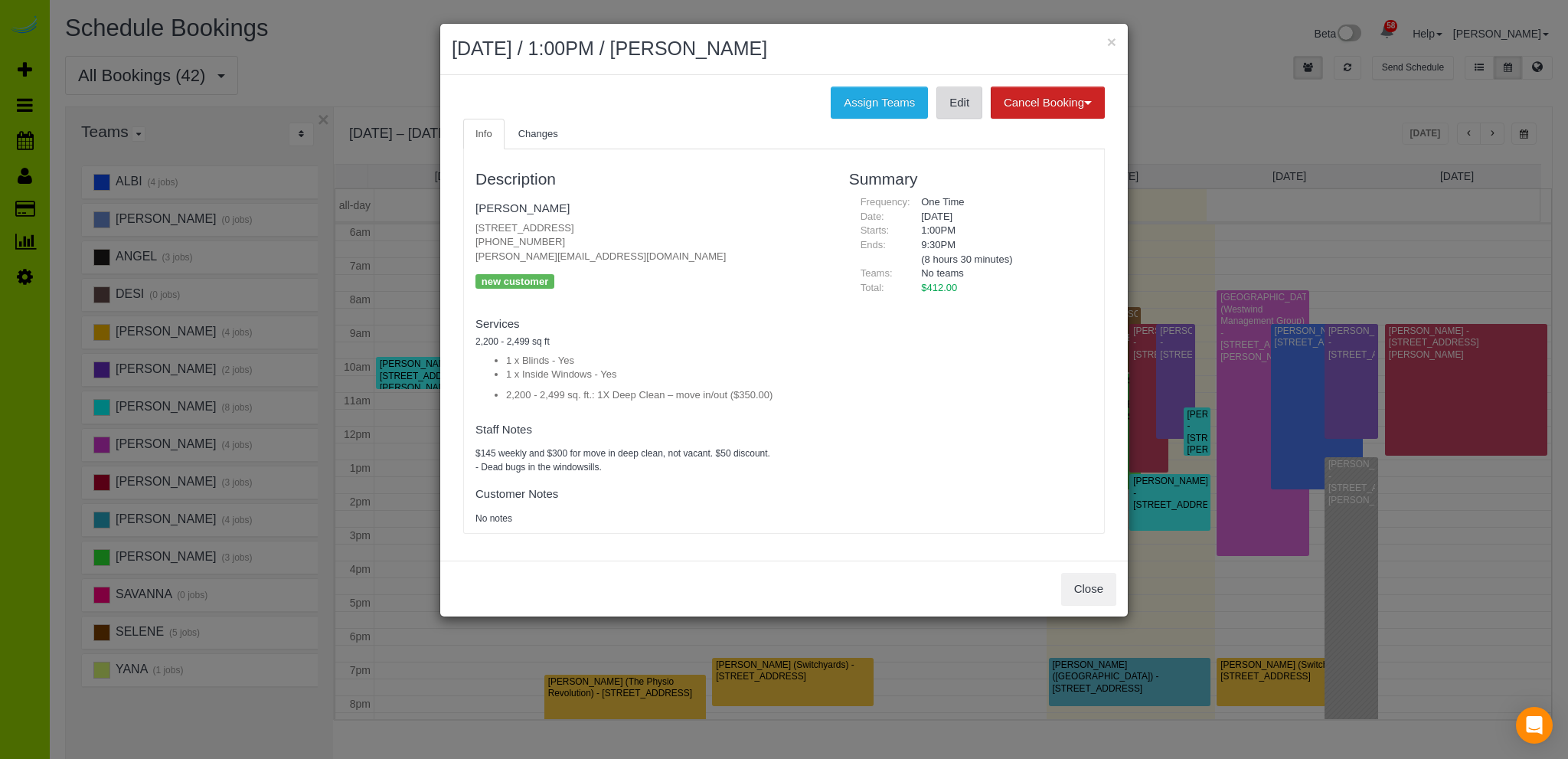
click at [969, 97] on link "Edit" at bounding box center [959, 102] width 46 height 32
click at [1091, 588] on button "Close" at bounding box center [1088, 588] width 55 height 32
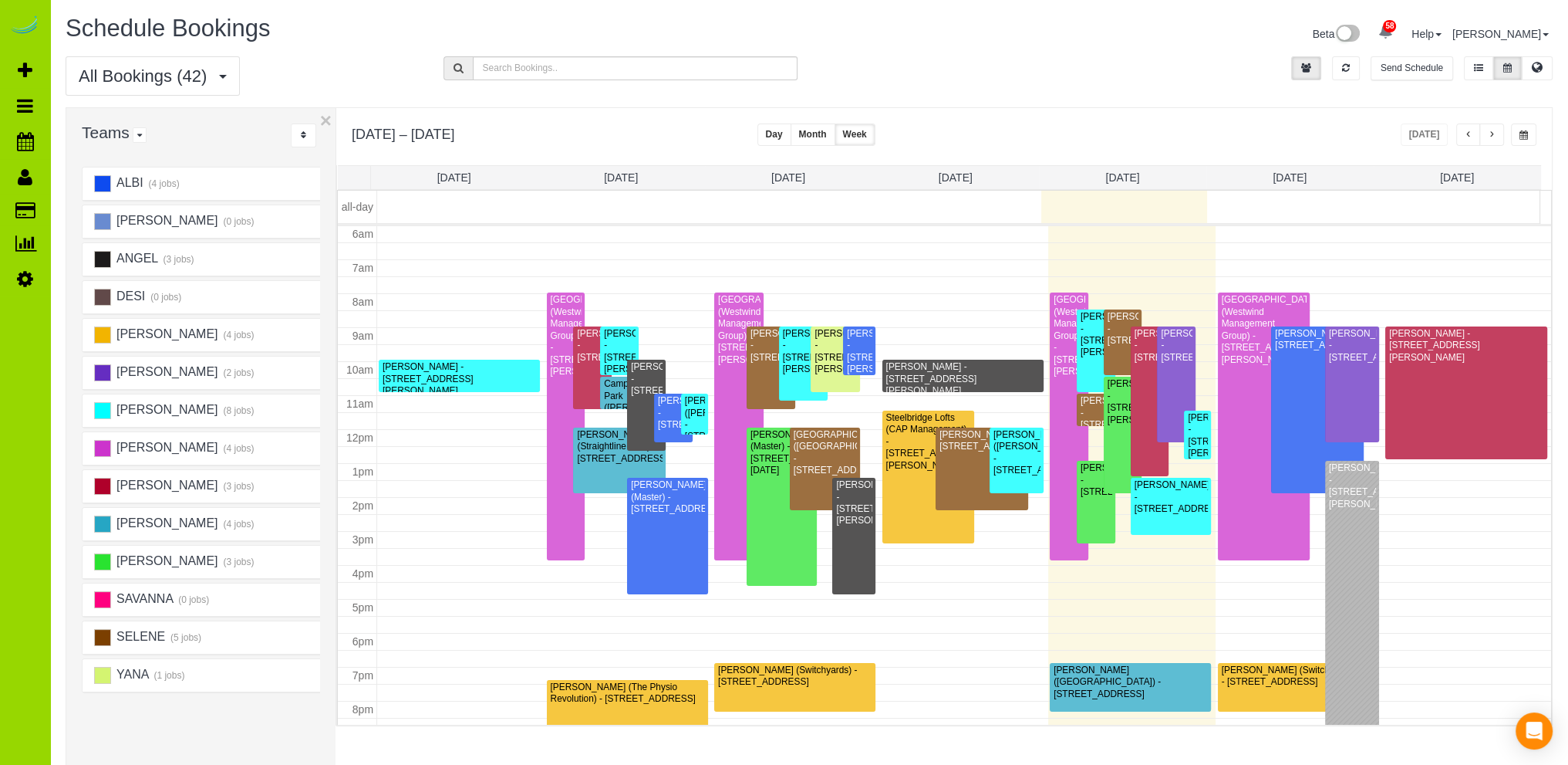
click at [1070, 51] on div "Beta 58 Your Notifications You have 0 alerts × You have 3 to charge for 09/16/2…" at bounding box center [1186, 36] width 755 height 41
click at [930, 80] on div "All Bookings (42) All Bookings Unassigned Bookings Recurring Bookings New Custo…" at bounding box center [809, 81] width 1510 height 51
click at [1134, 364] on div "Denise Duran - 5064 S. Gold Bug Way, Aurora, CO 80016" at bounding box center [1149, 345] width 32 height 36
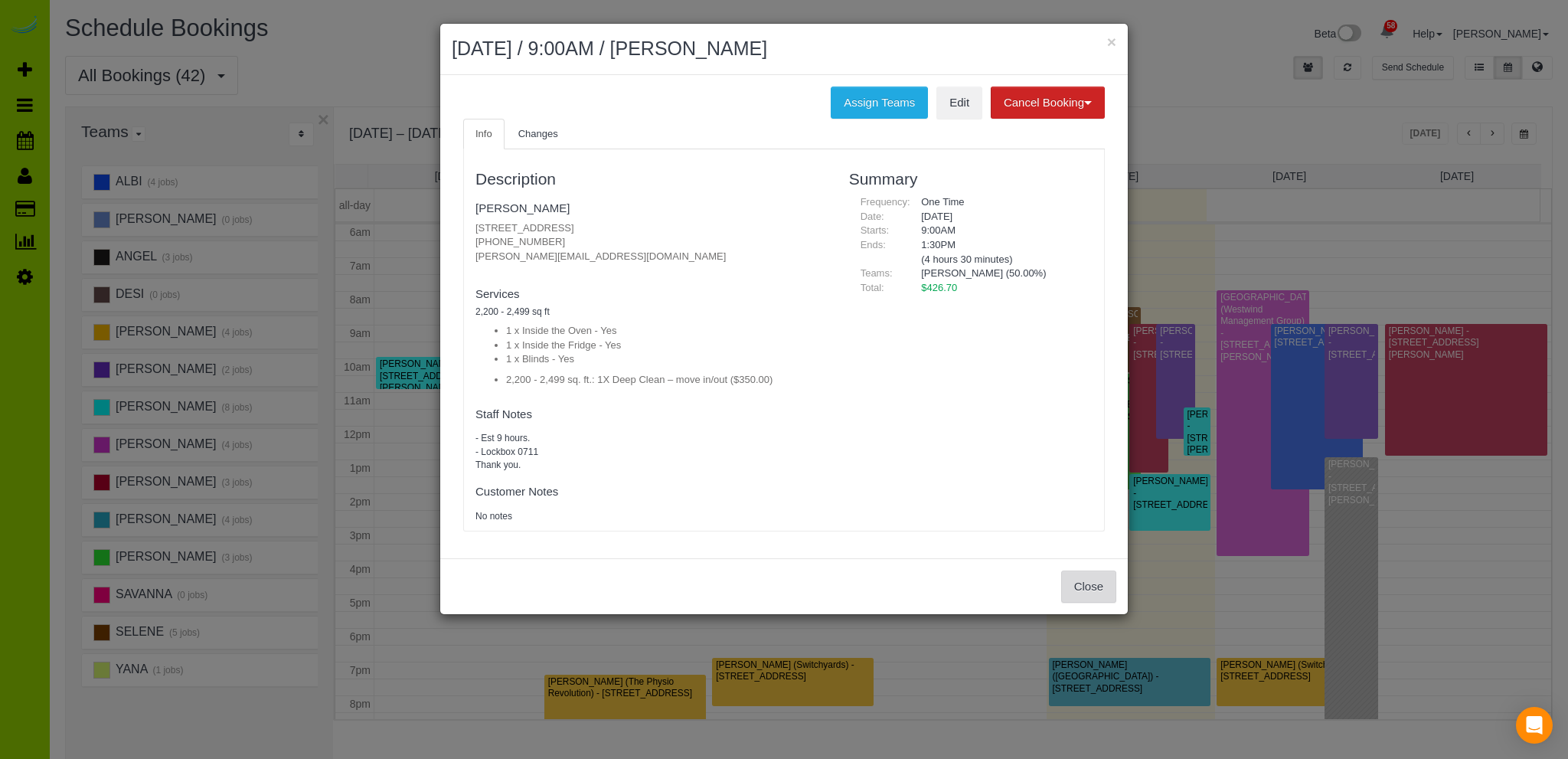
click at [1085, 585] on button "Close" at bounding box center [1088, 586] width 55 height 32
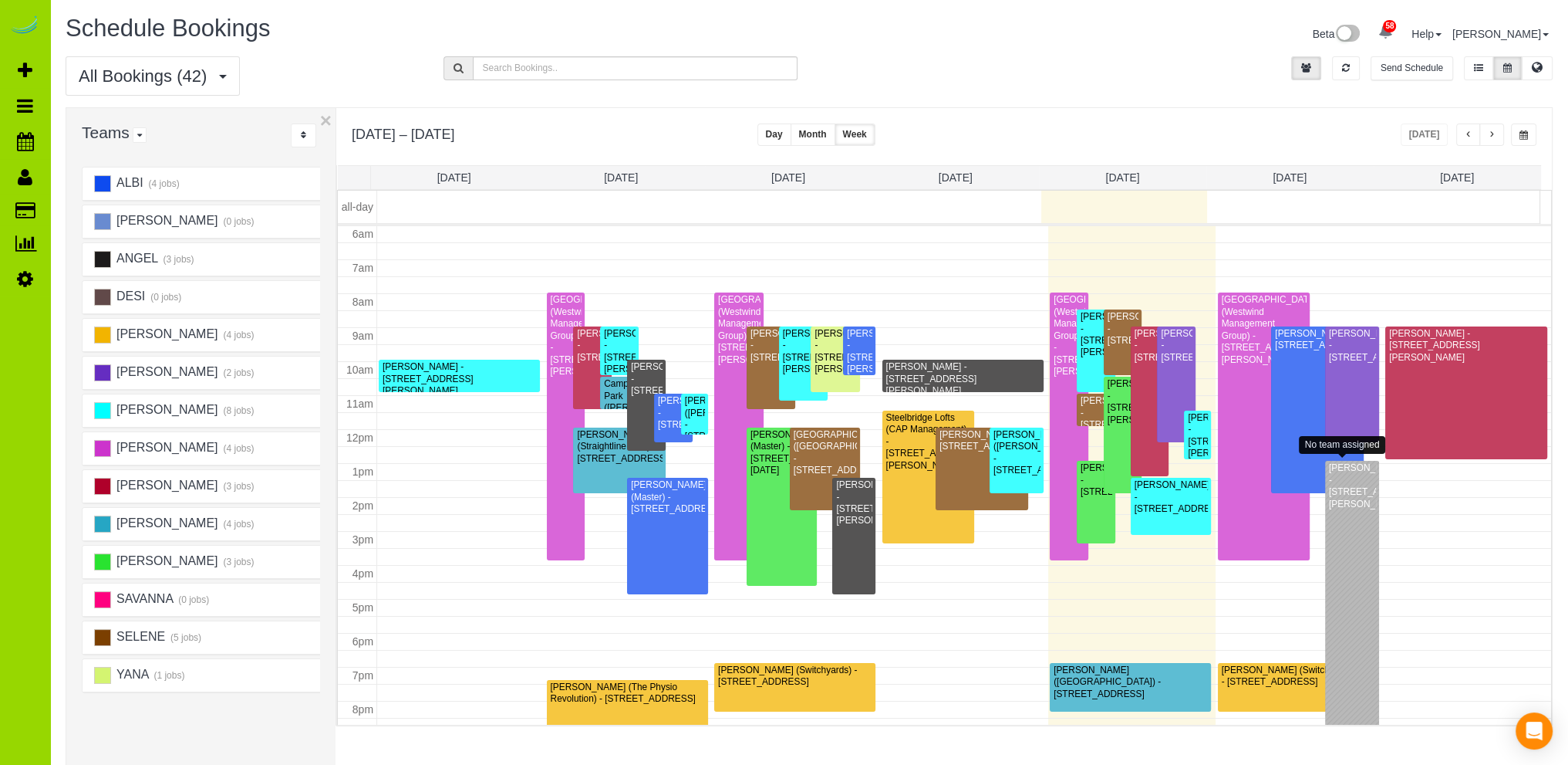
click at [1347, 565] on div at bounding box center [1352, 603] width 54 height 285
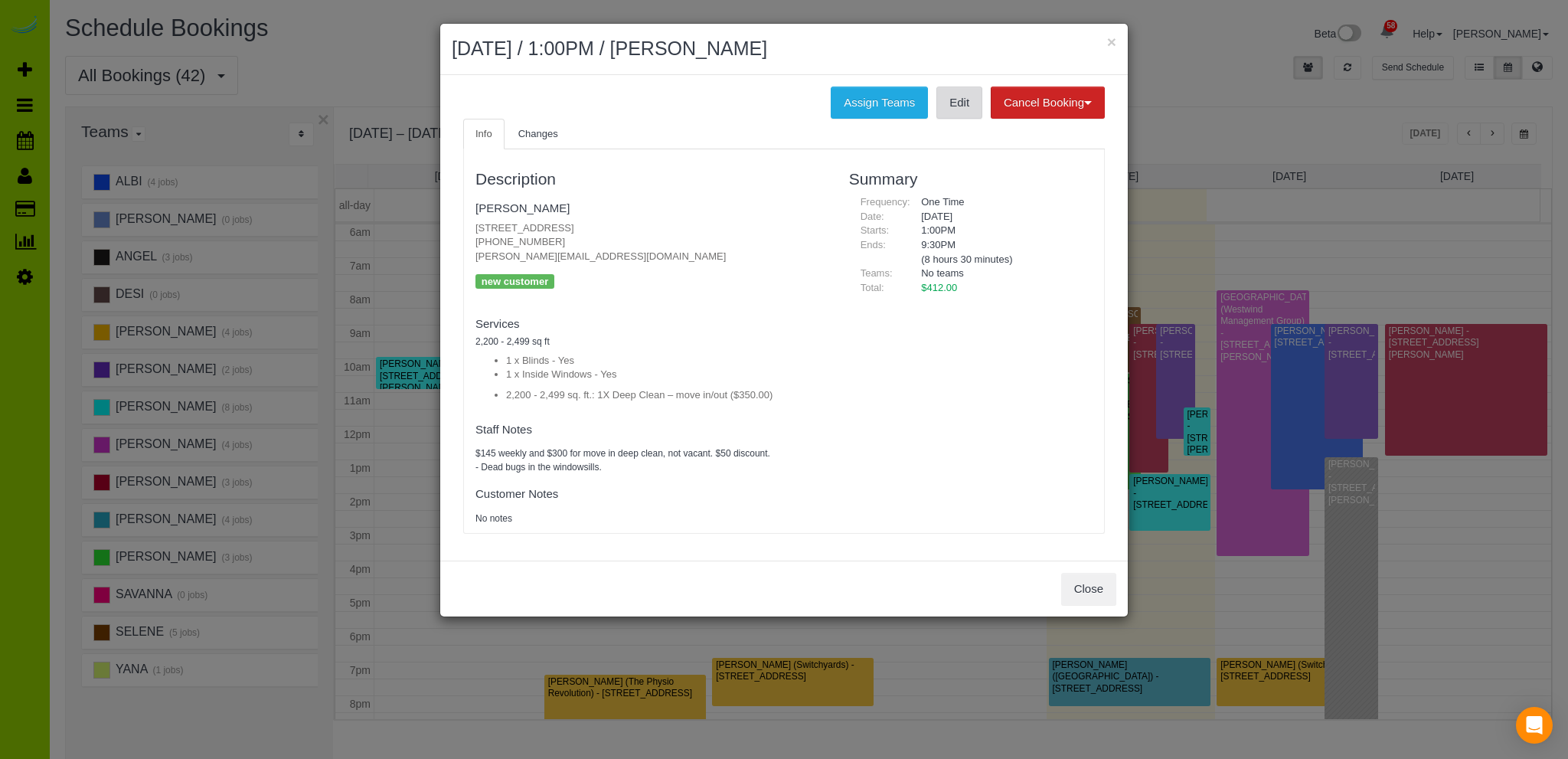
click at [958, 97] on link "Edit" at bounding box center [959, 102] width 46 height 32
click at [1087, 584] on button "Close" at bounding box center [1088, 588] width 55 height 32
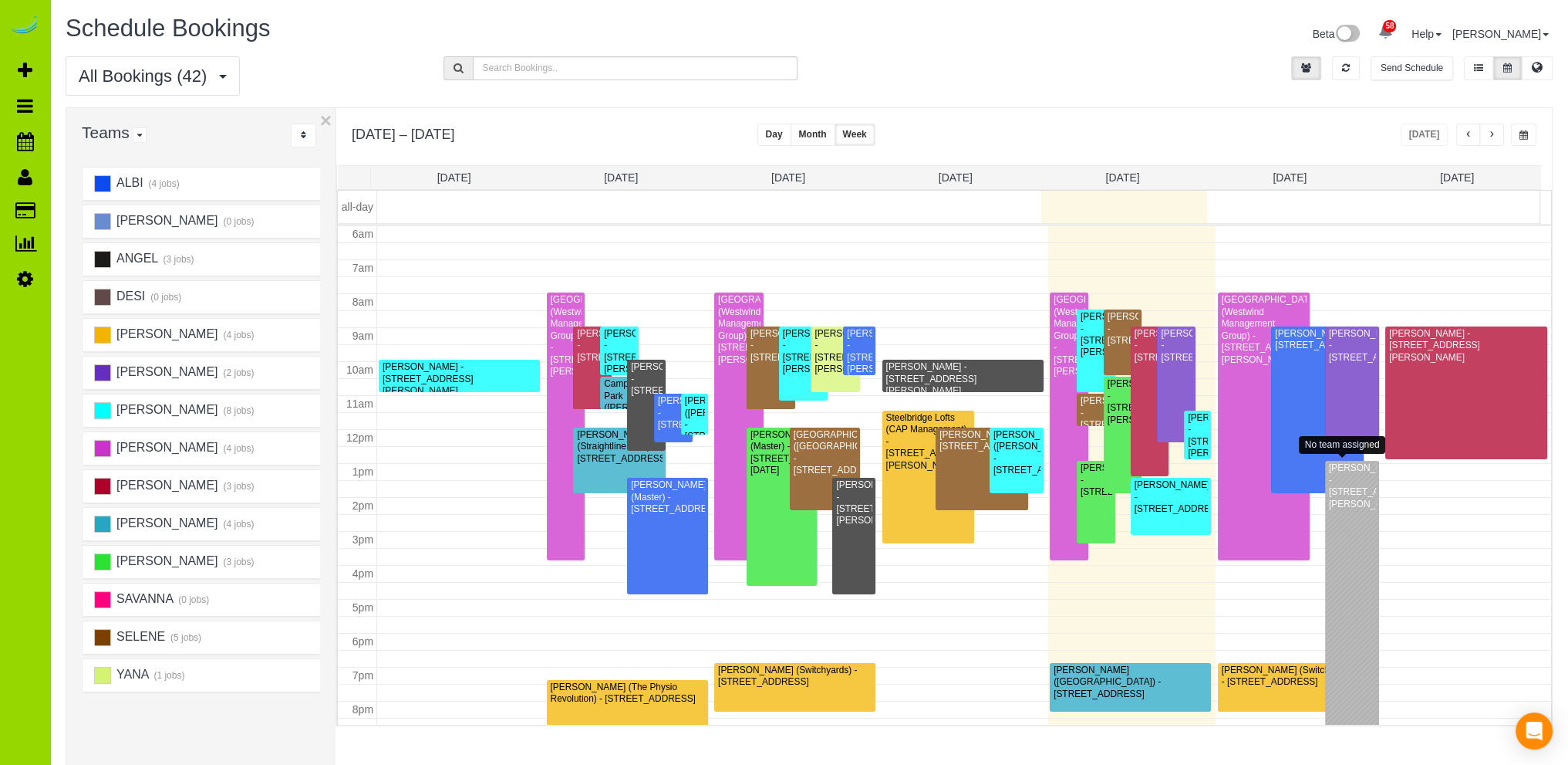
click at [1344, 510] on div "Lori Schaeffer - 105 Fillmore St. #B204, Denver, CO 80202" at bounding box center [1351, 486] width 47 height 48
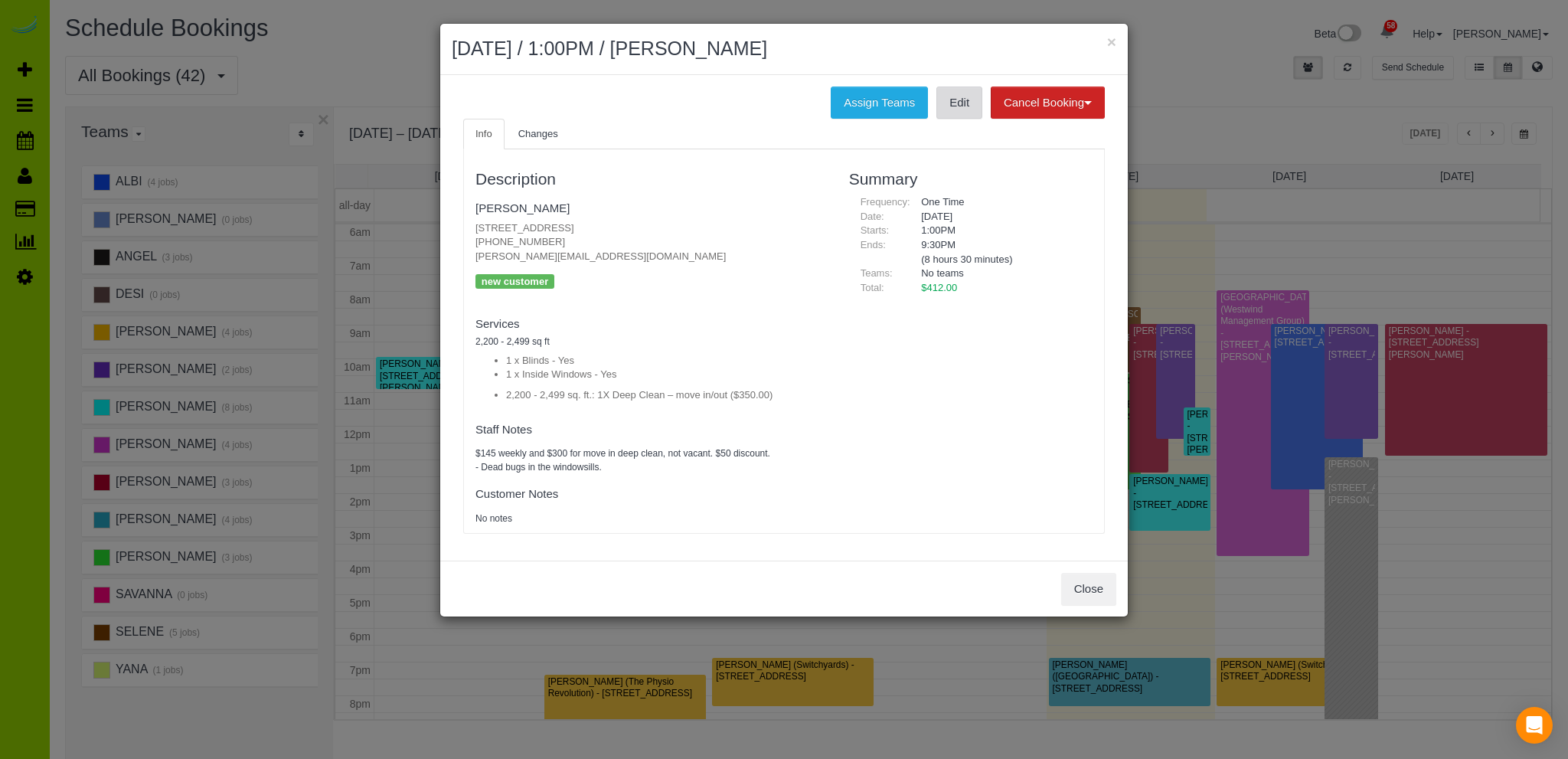
click at [954, 96] on link "Edit" at bounding box center [959, 102] width 46 height 32
click at [1087, 584] on button "Close" at bounding box center [1088, 588] width 55 height 32
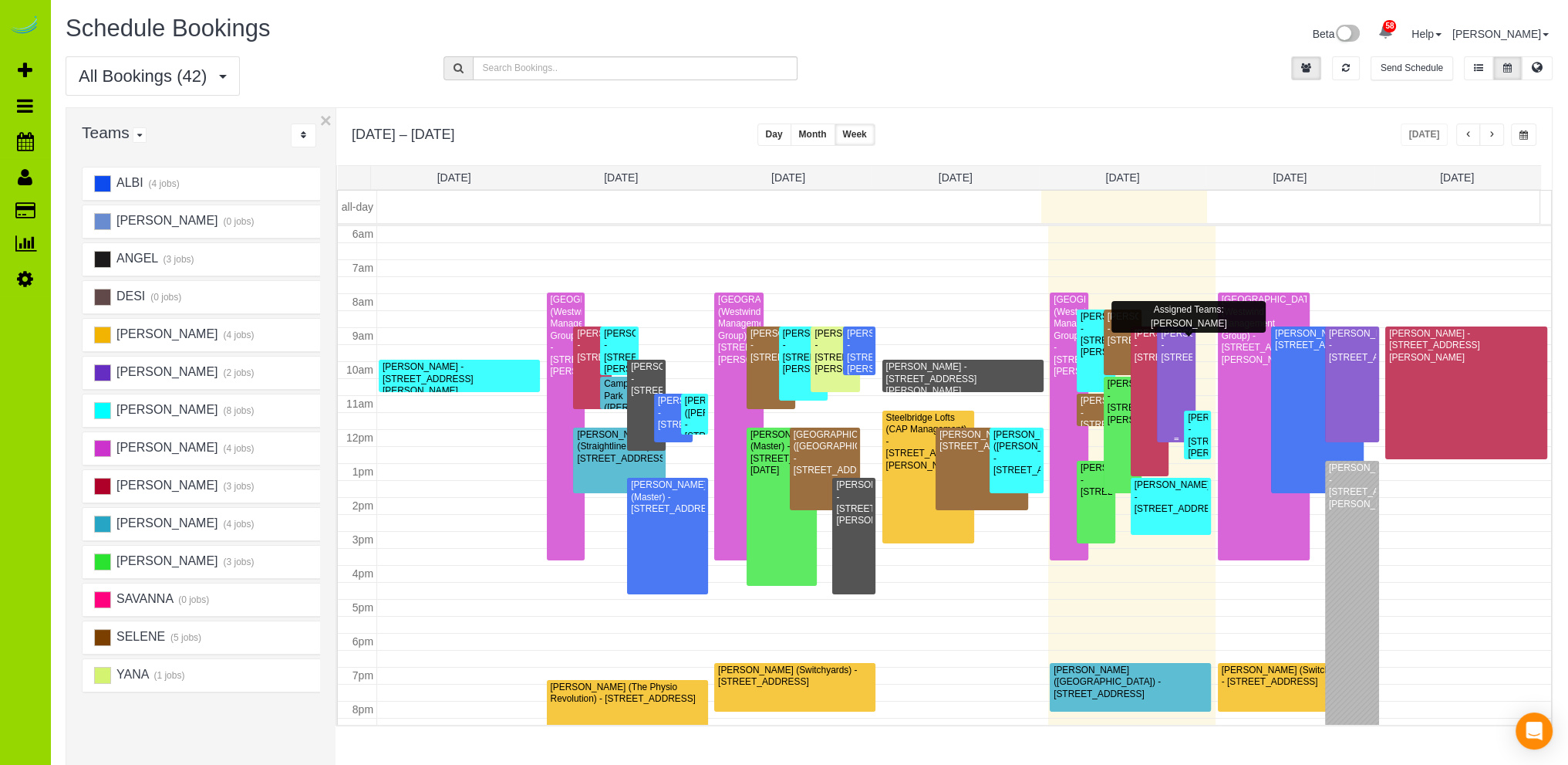
click at [1170, 364] on div "Stephanie Suto - 2512 S Genoa St., Aurora, CO 80013" at bounding box center [1176, 345] width 32 height 36
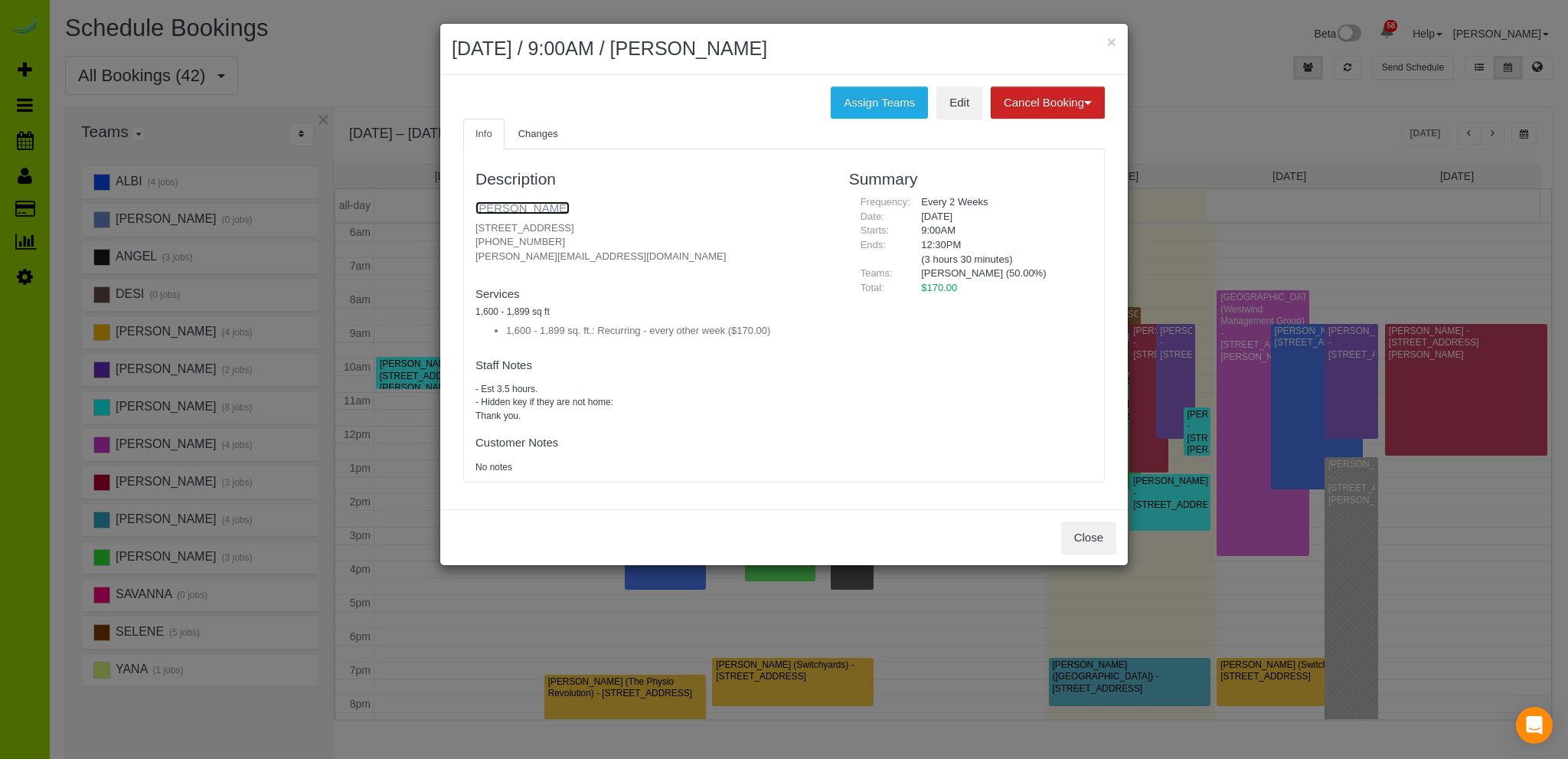
click at [520, 204] on link "Stephanie Suto" at bounding box center [522, 208] width 94 height 13
click at [1079, 540] on button "Close" at bounding box center [1088, 537] width 55 height 32
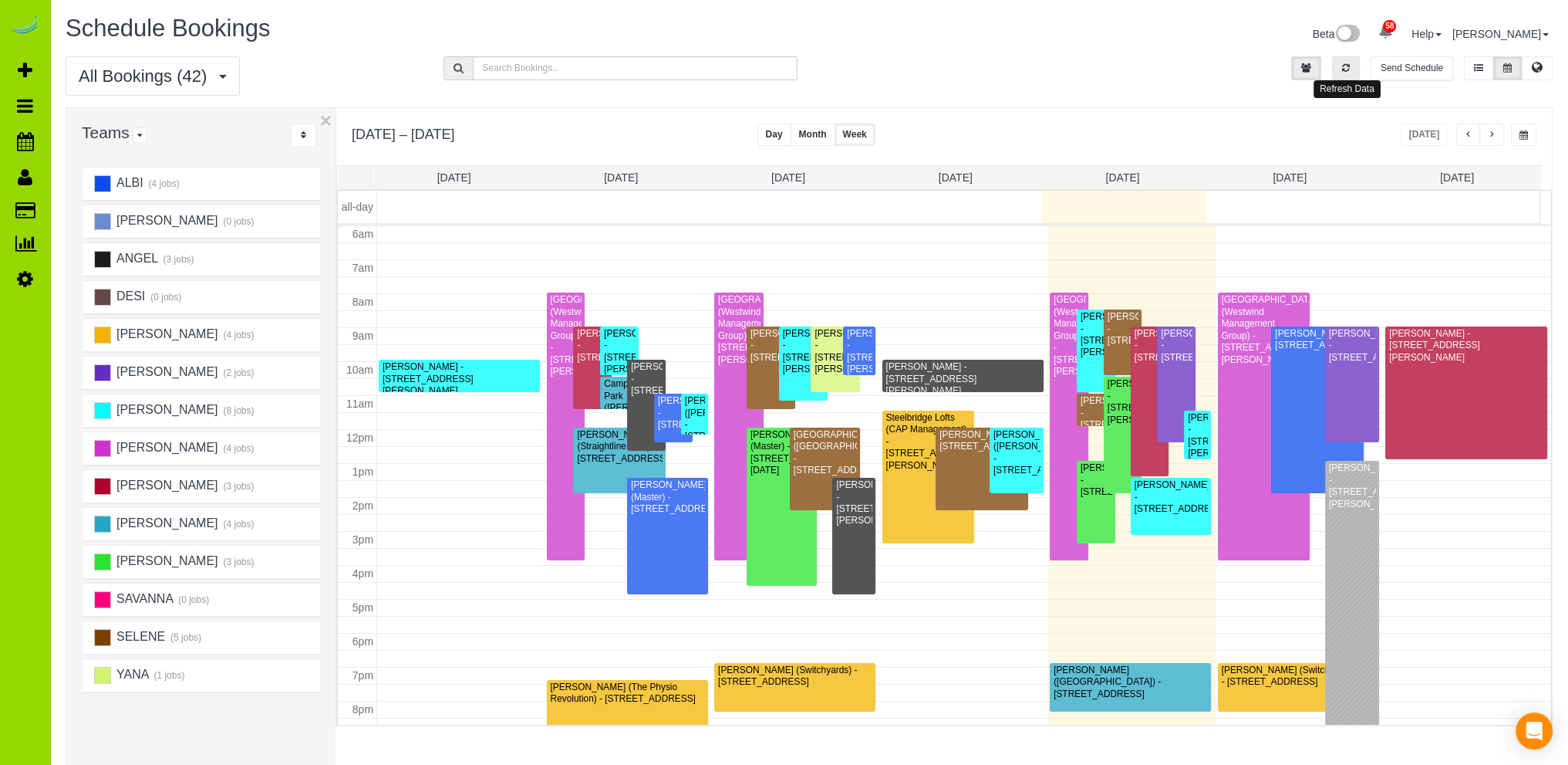
click at [1353, 62] on button "button" at bounding box center [1345, 68] width 28 height 24
click at [1343, 557] on div at bounding box center [1352, 603] width 54 height 285
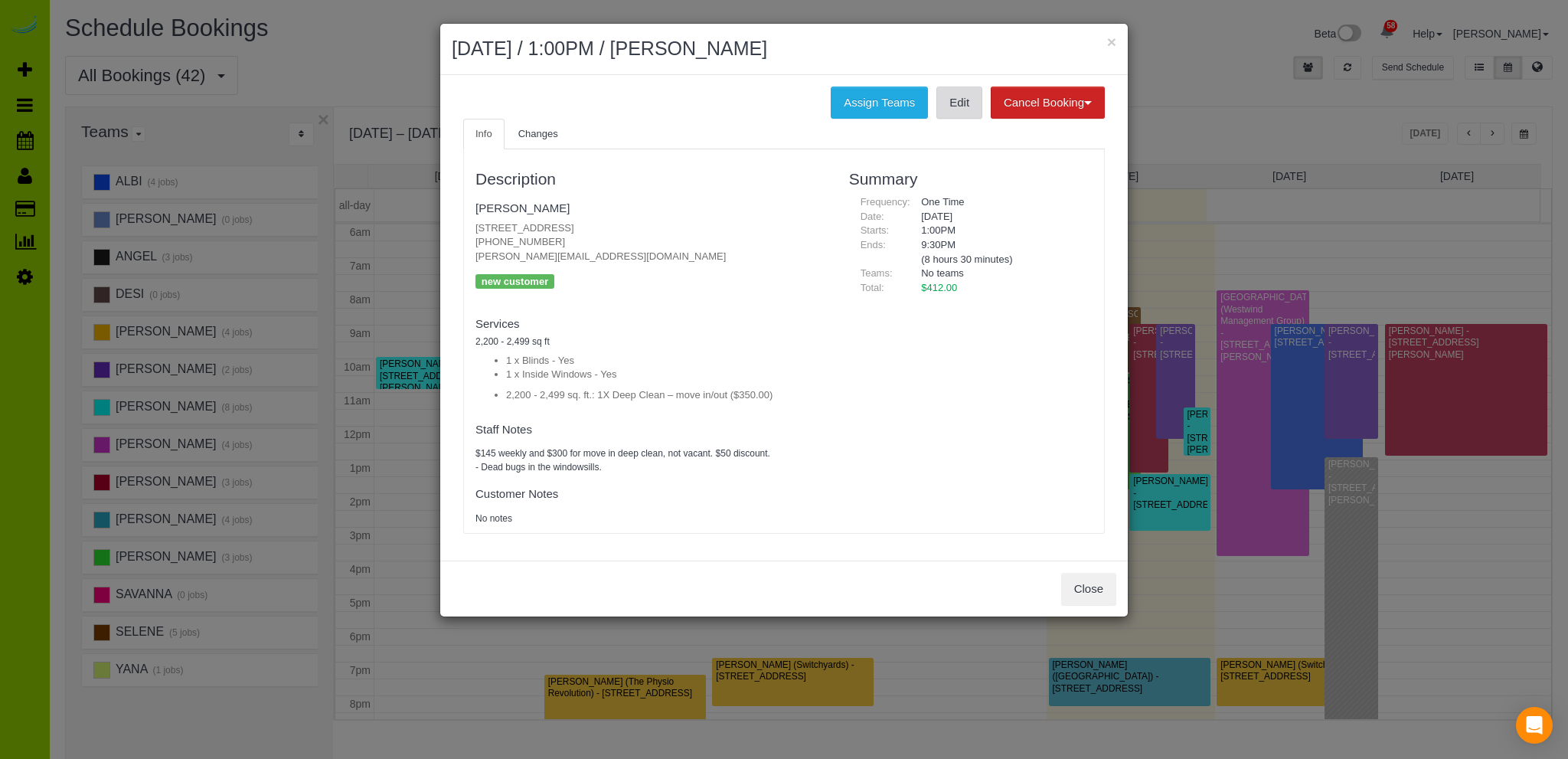
click at [966, 107] on link "Edit" at bounding box center [959, 102] width 46 height 32
click at [1090, 579] on button "Close" at bounding box center [1088, 588] width 55 height 32
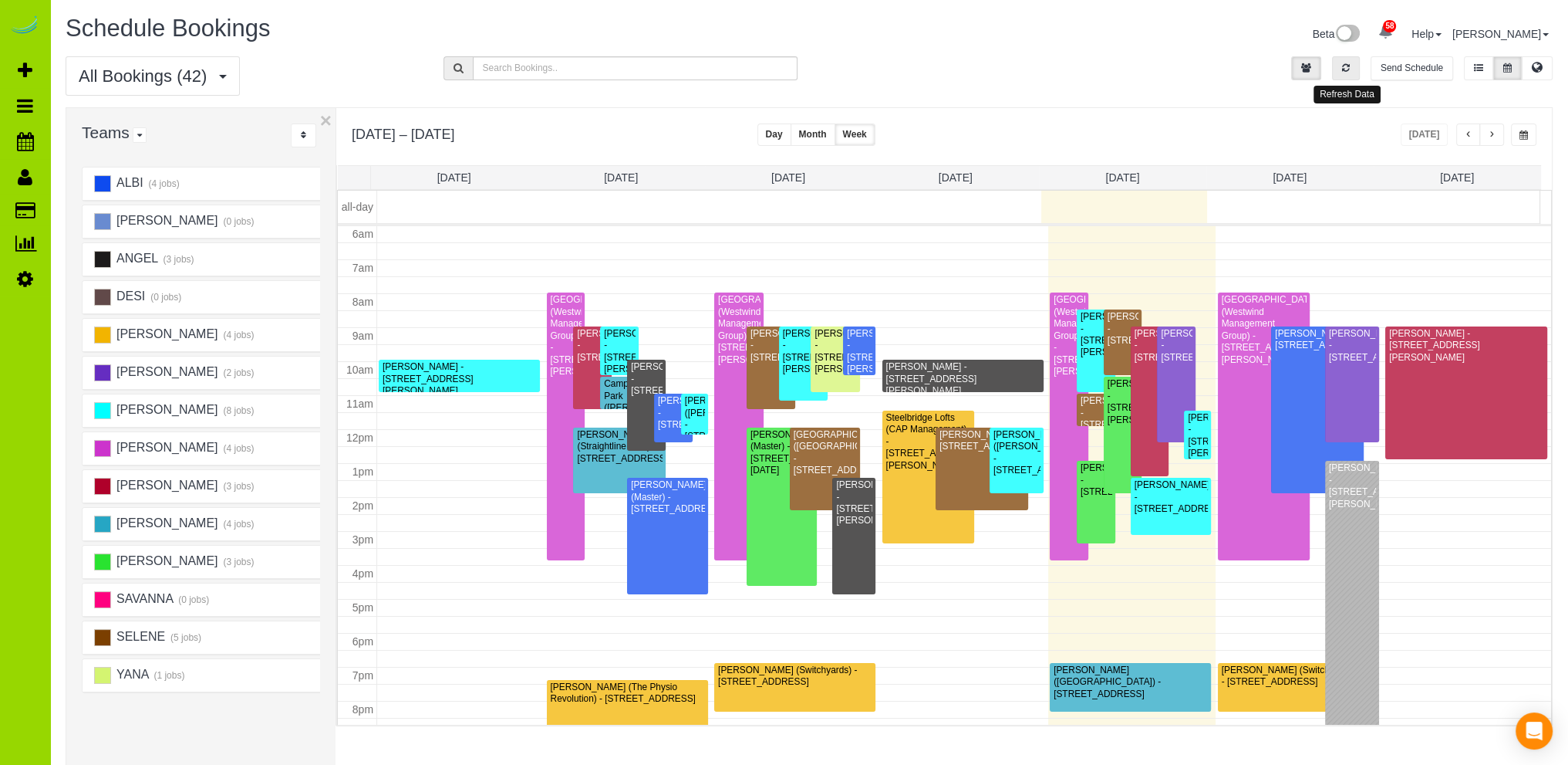
click at [1344, 70] on icon "button" at bounding box center [1346, 68] width 8 height 10
click at [920, 62] on div "All Bookings (42) All Bookings Unassigned Bookings Recurring Bookings New Custo…" at bounding box center [809, 81] width 1510 height 51
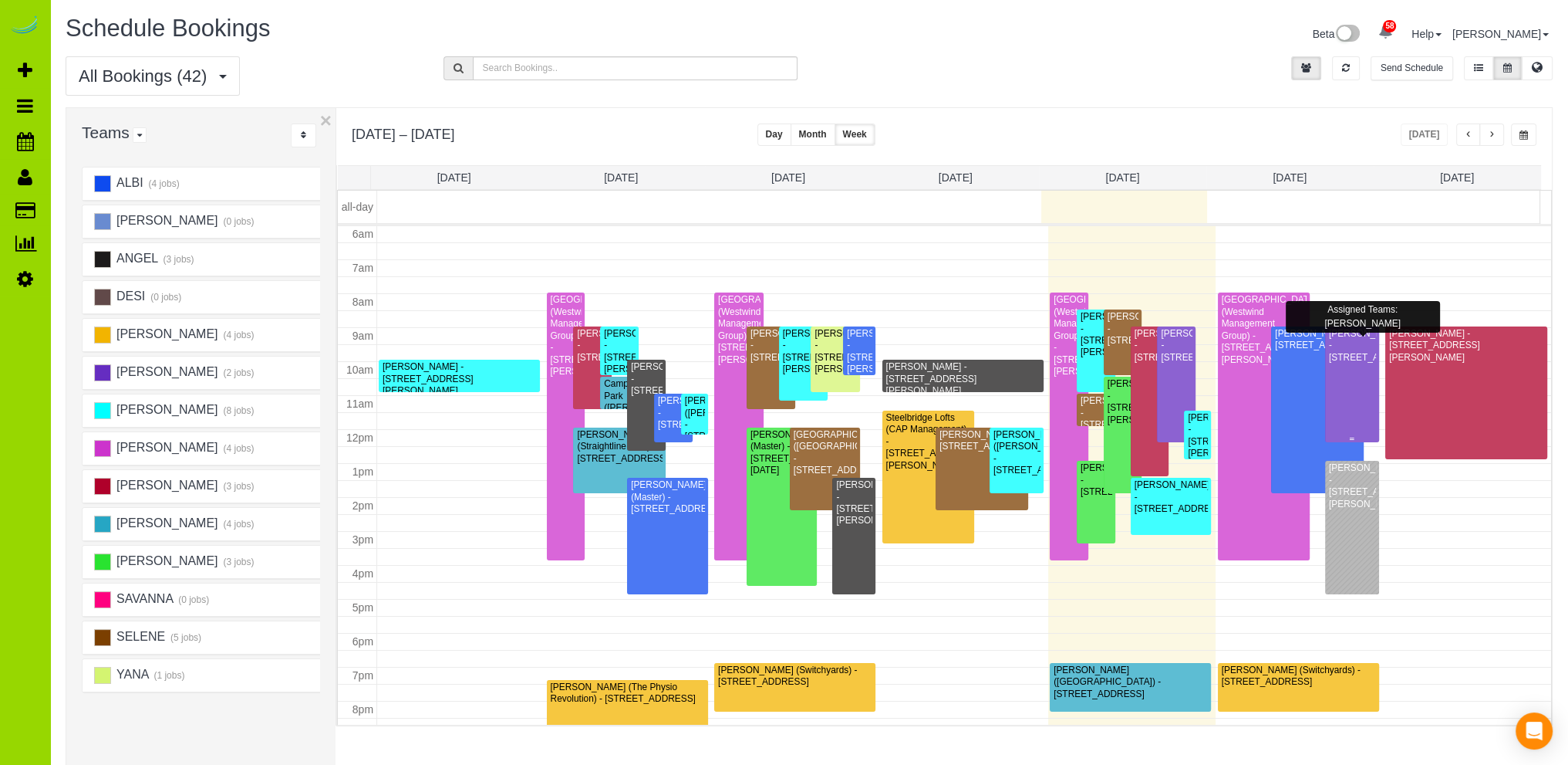
click at [1346, 364] on div "Amanda McMahon - 3403 N Lafayette St, Denver, CO 80205" at bounding box center [1351, 345] width 47 height 36
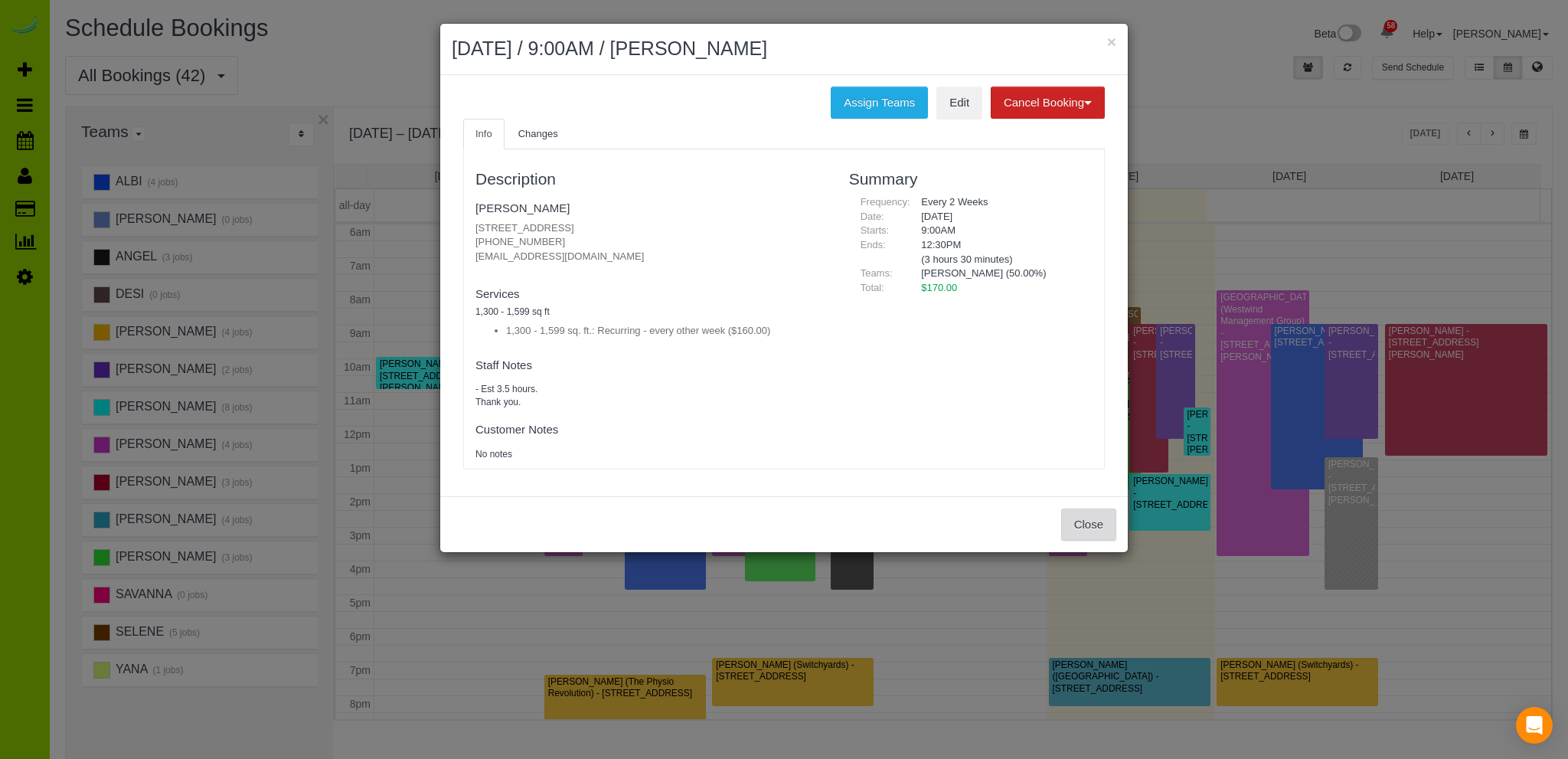
click at [1075, 519] on button "Close" at bounding box center [1088, 523] width 55 height 32
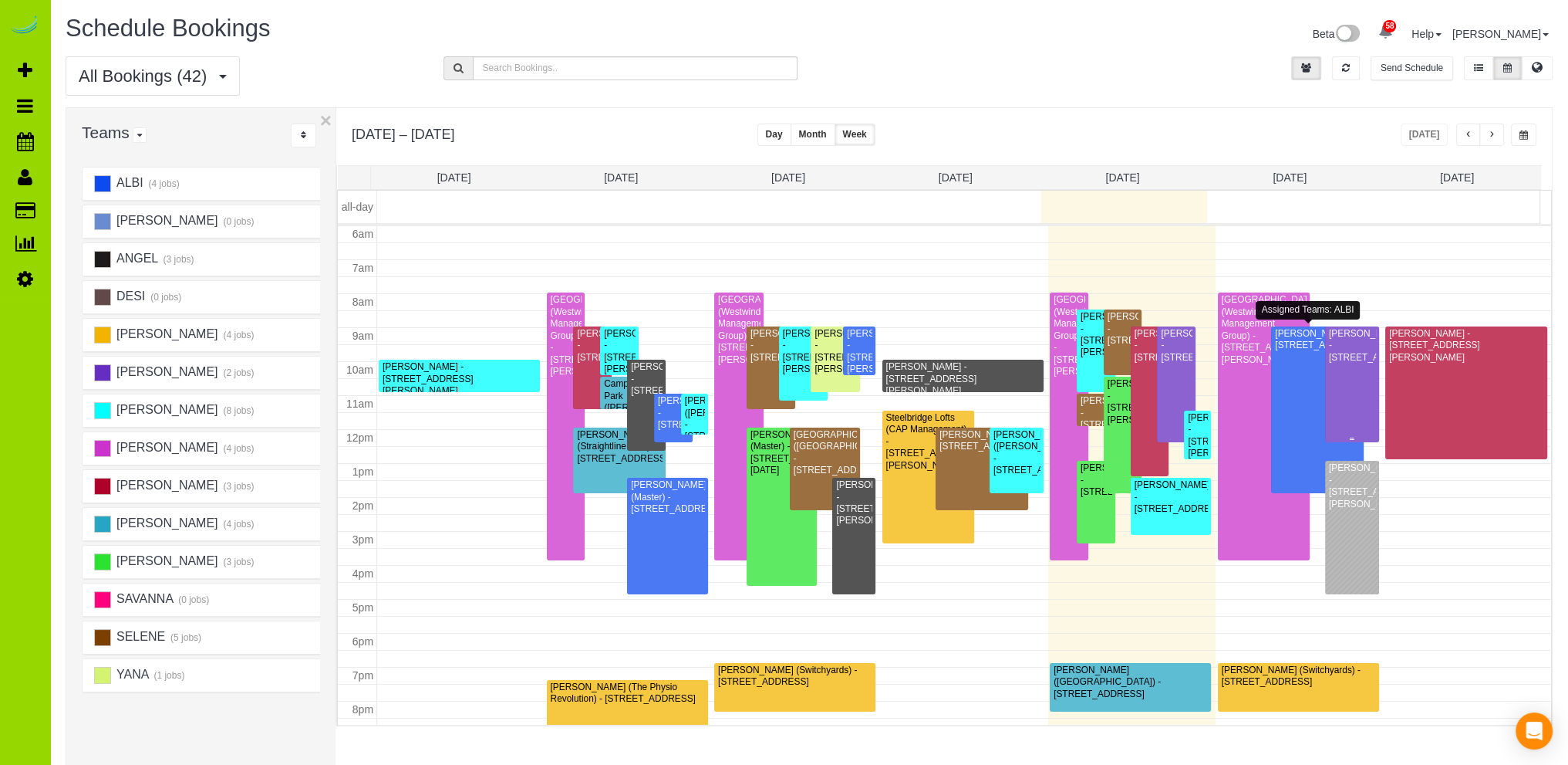
click at [1335, 364] on div "Amanda McMahon - 3403 N Lafayette St, Denver, CO 80205" at bounding box center [1351, 345] width 47 height 36
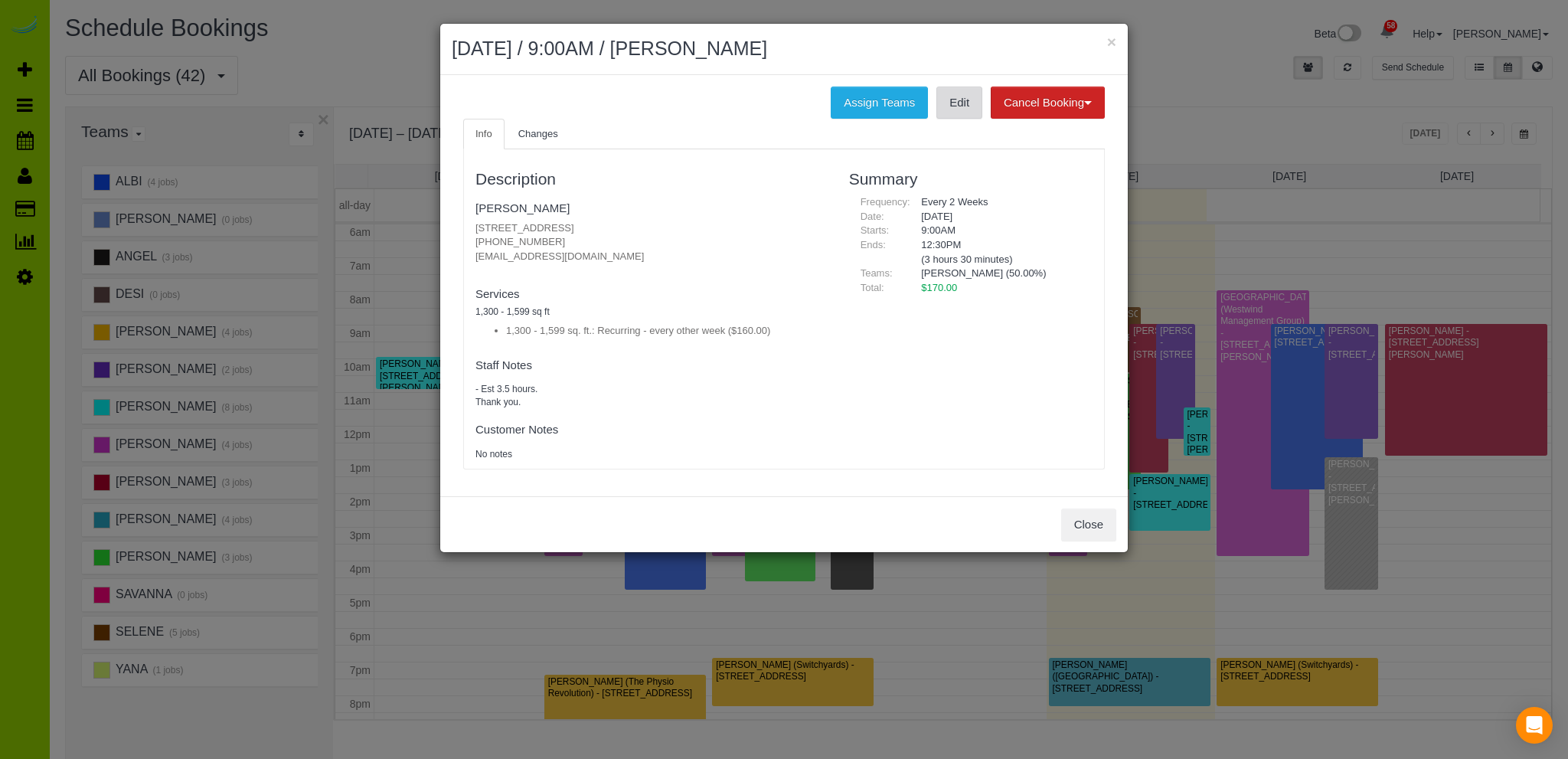
click at [963, 103] on link "Edit" at bounding box center [959, 102] width 46 height 32
click at [1091, 519] on button "Close" at bounding box center [1088, 523] width 55 height 32
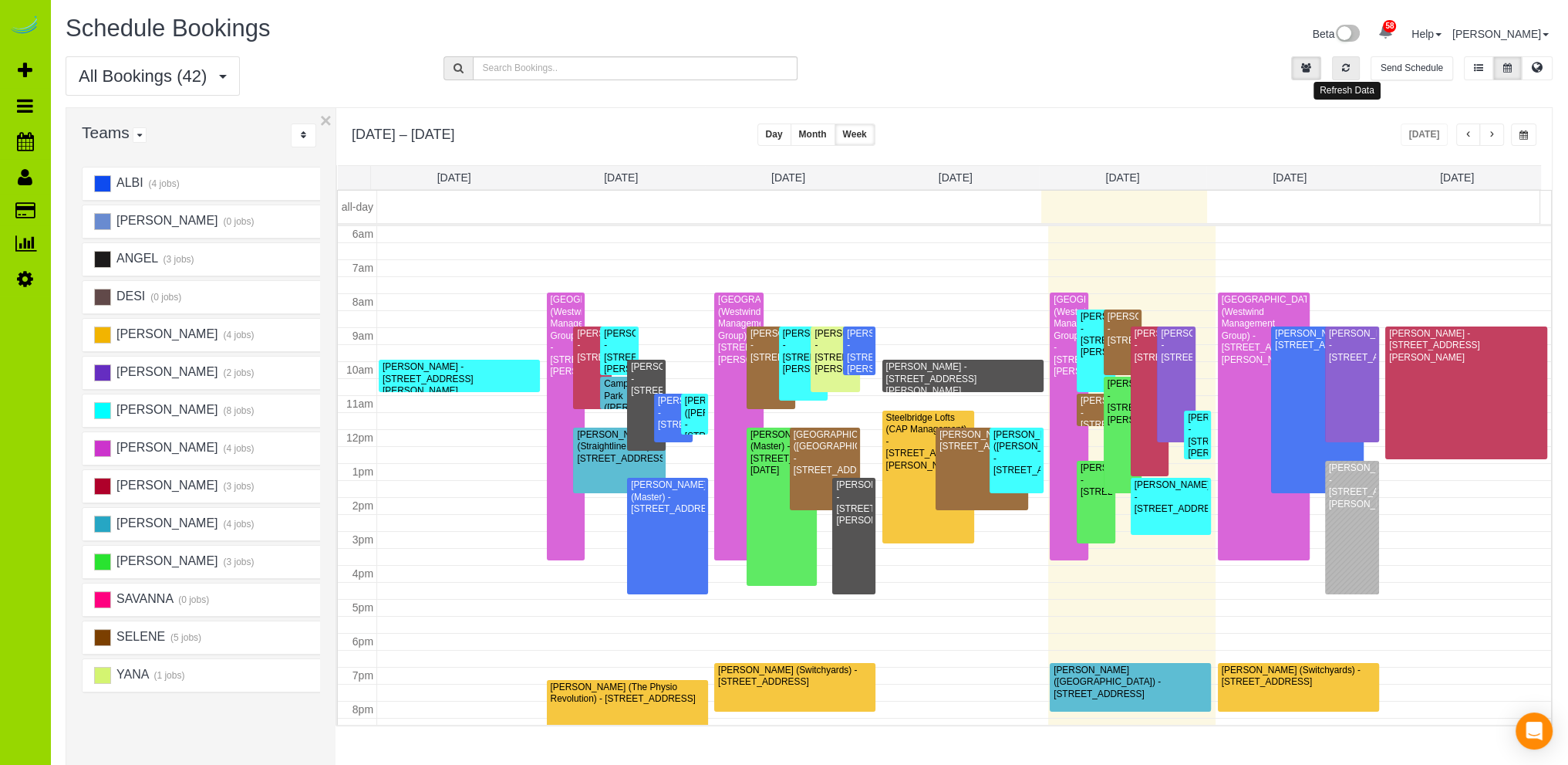
drag, startPoint x: 1352, startPoint y: 73, endPoint x: 1327, endPoint y: 111, distance: 45.5
click at [1351, 73] on button "button" at bounding box center [1345, 68] width 28 height 24
click at [1493, 130] on span "button" at bounding box center [1491, 135] width 8 height 10
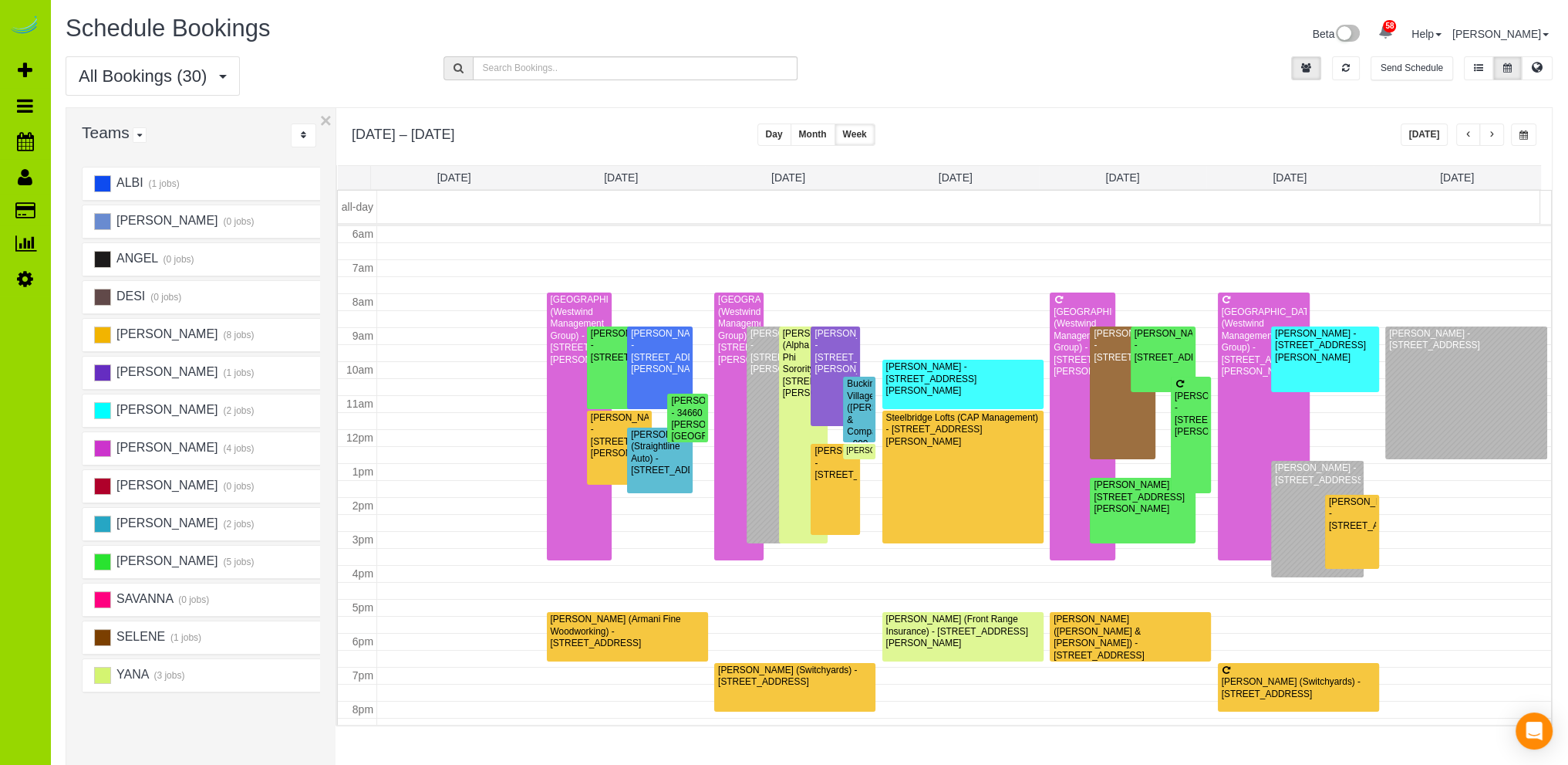
click at [1465, 132] on span "button" at bounding box center [1468, 135] width 8 height 10
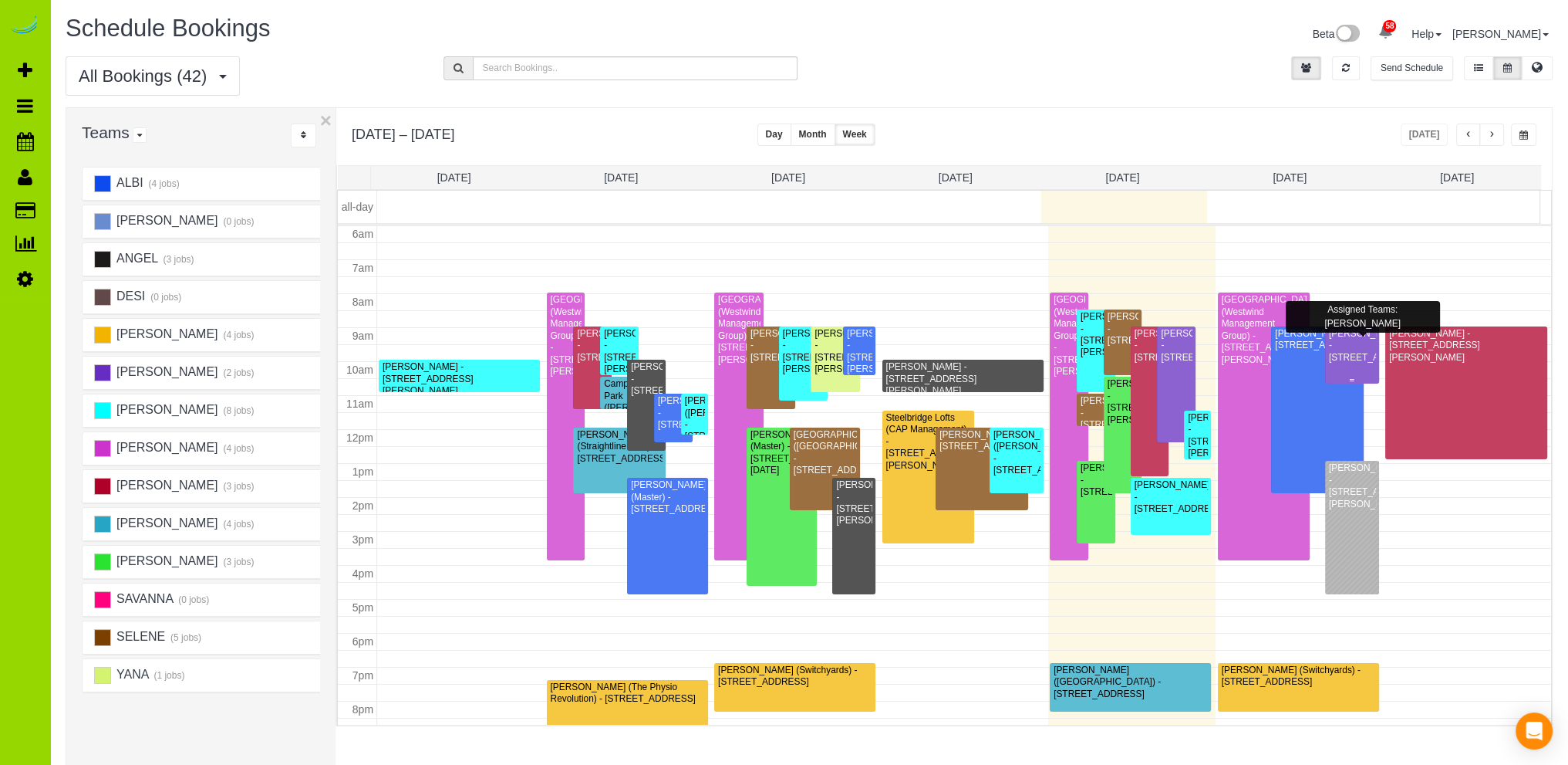
click at [1349, 344] on div "Amanda McMahon - 3403 N Lafayette St, Denver, CO 80205" at bounding box center [1351, 345] width 47 height 36
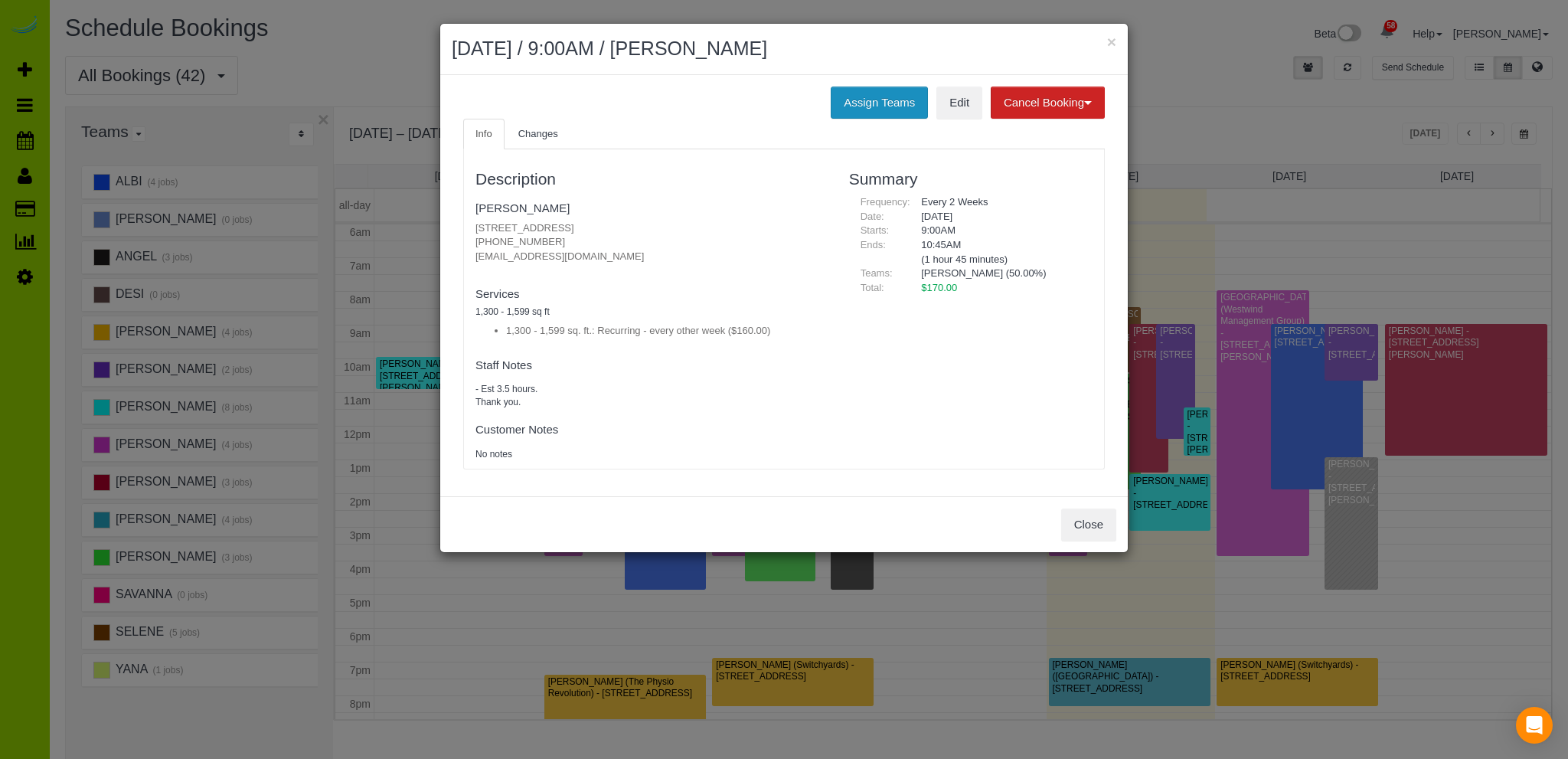
click at [880, 97] on button "Assign Teams" at bounding box center [878, 102] width 97 height 32
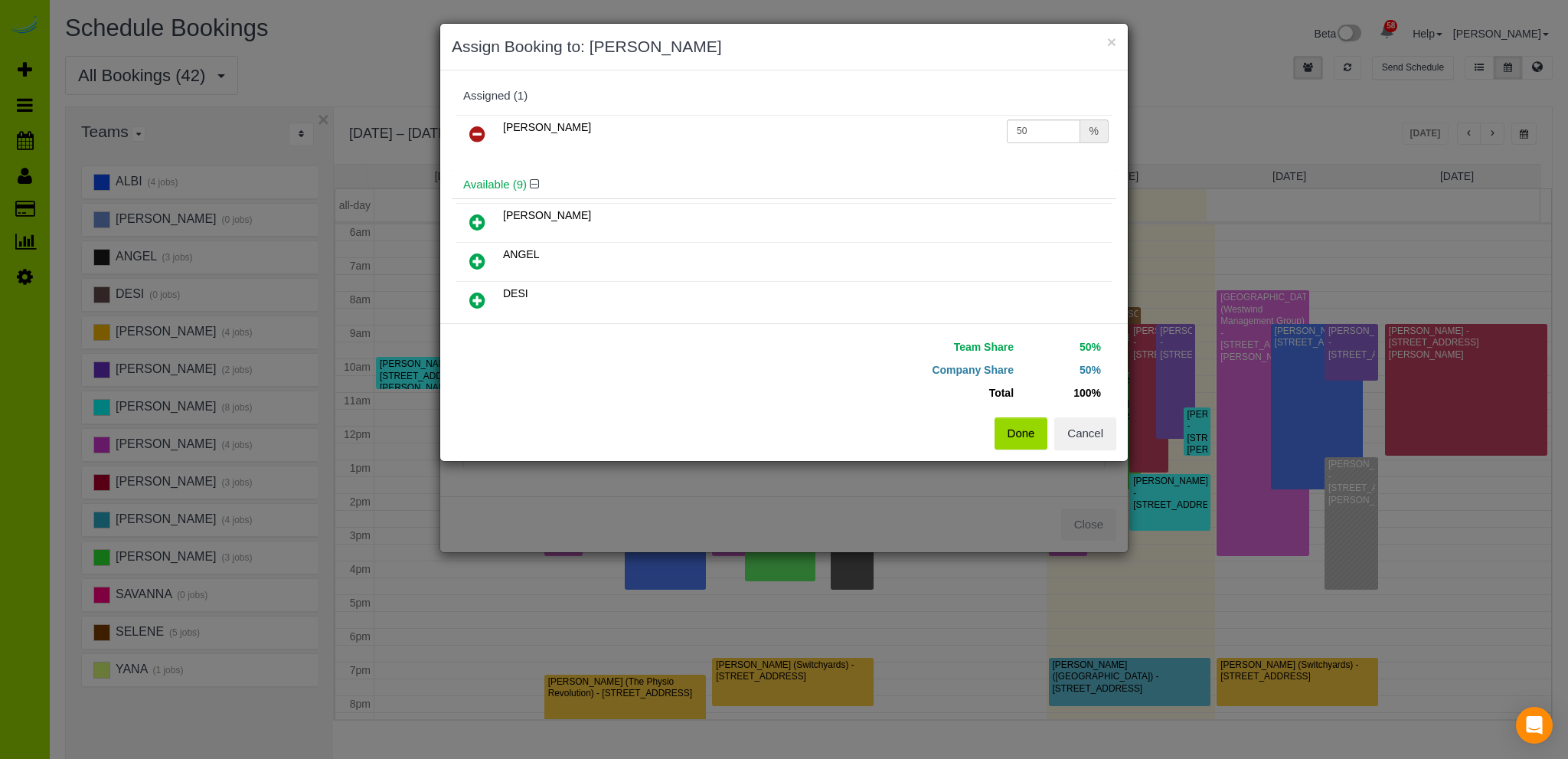
click at [475, 254] on icon at bounding box center [477, 261] width 16 height 18
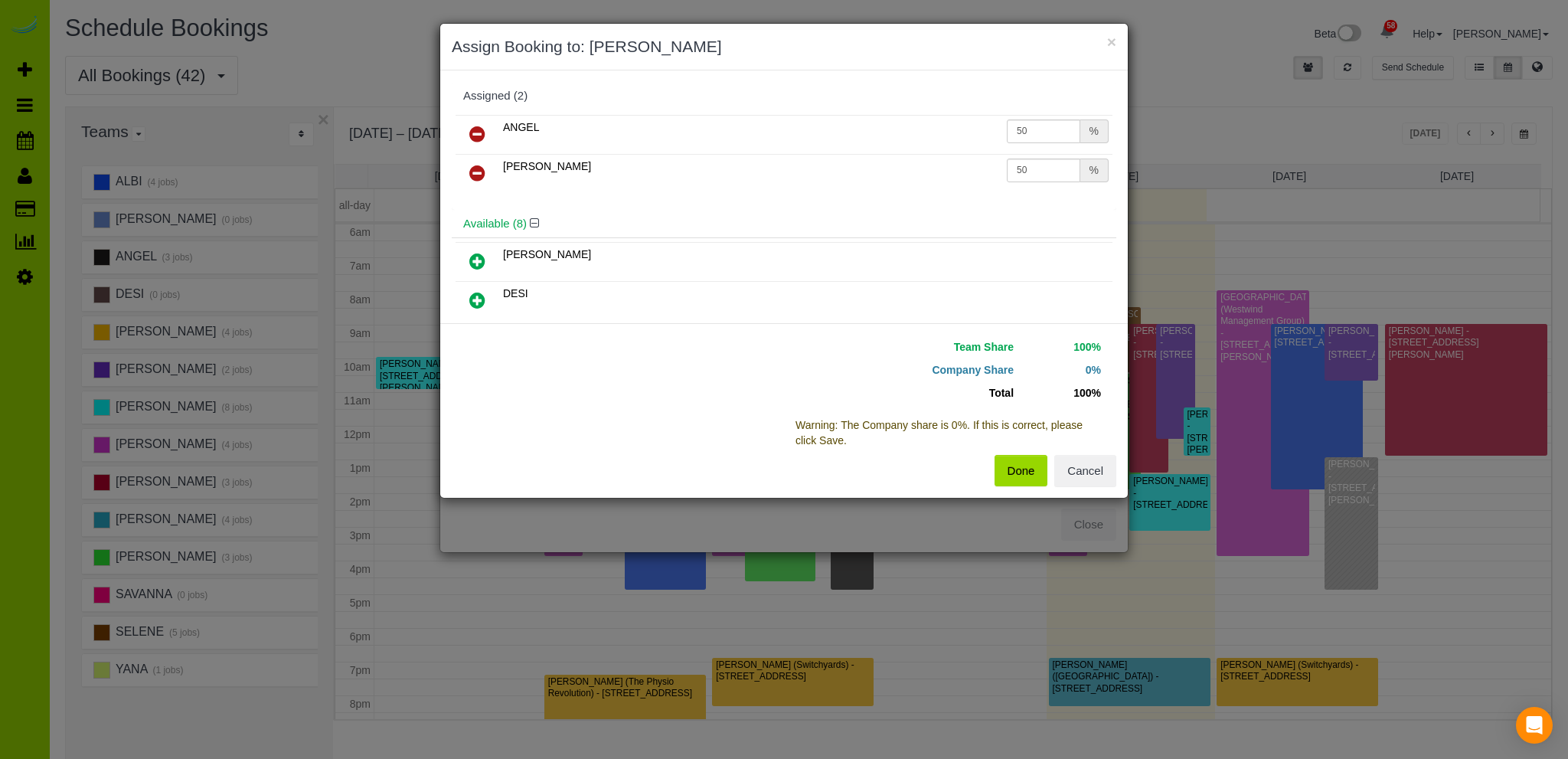
click at [1025, 467] on button "Done" at bounding box center [1022, 470] width 54 height 32
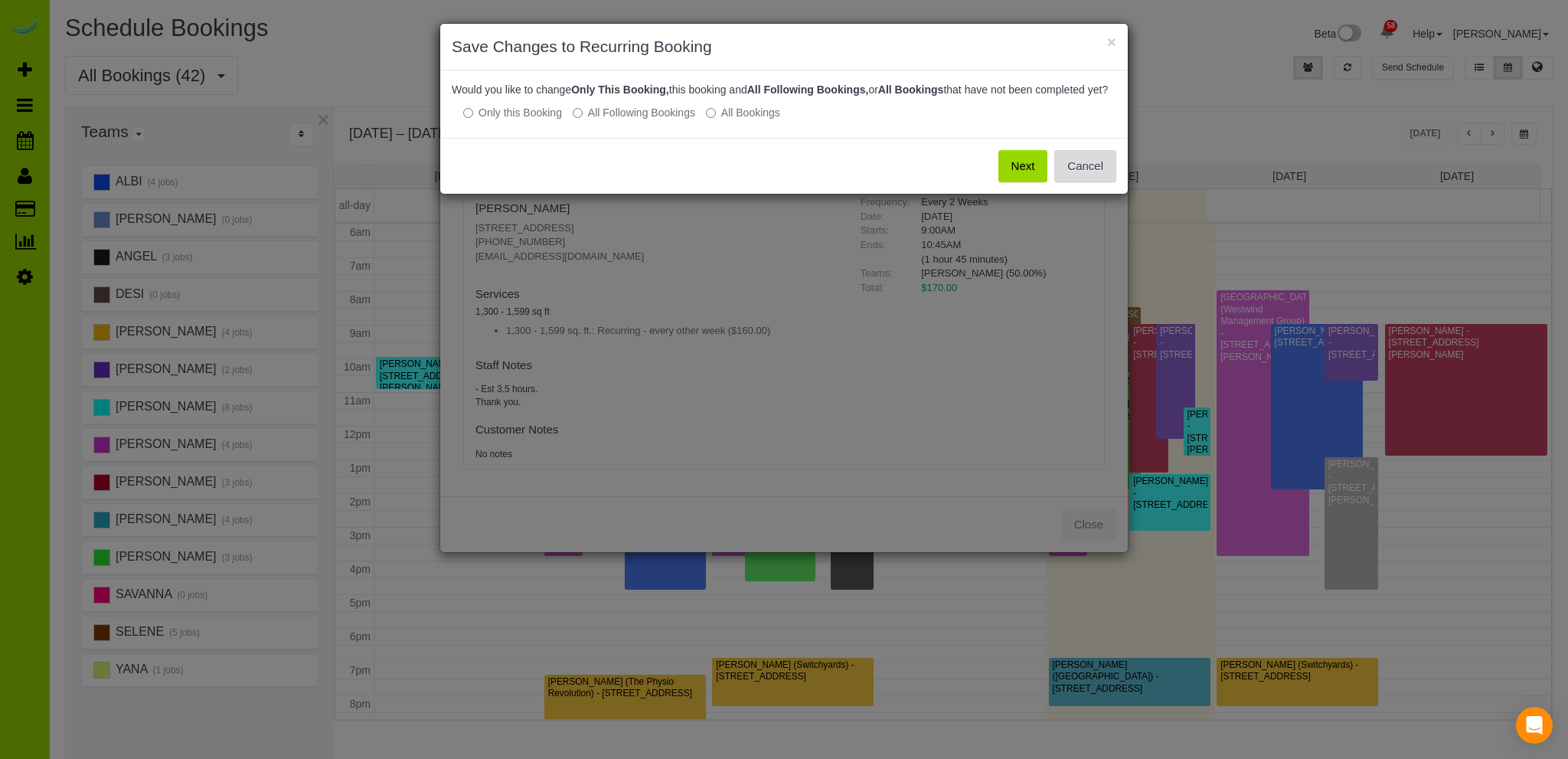
click at [1090, 182] on button "Cancel" at bounding box center [1085, 165] width 62 height 32
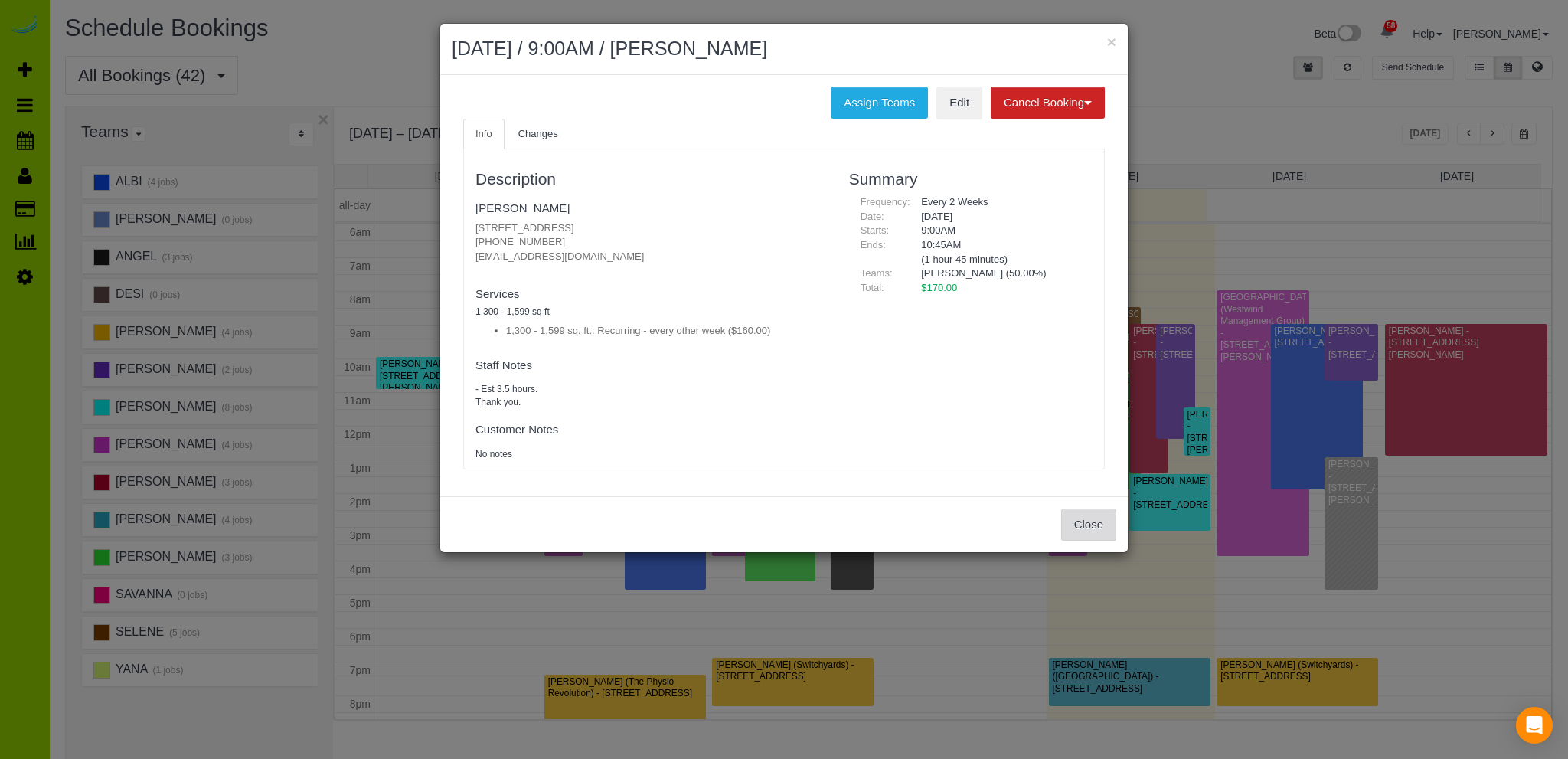
drag, startPoint x: 1083, startPoint y: 522, endPoint x: 1075, endPoint y: 524, distance: 8.2
click at [1080, 522] on button "Close" at bounding box center [1088, 523] width 55 height 32
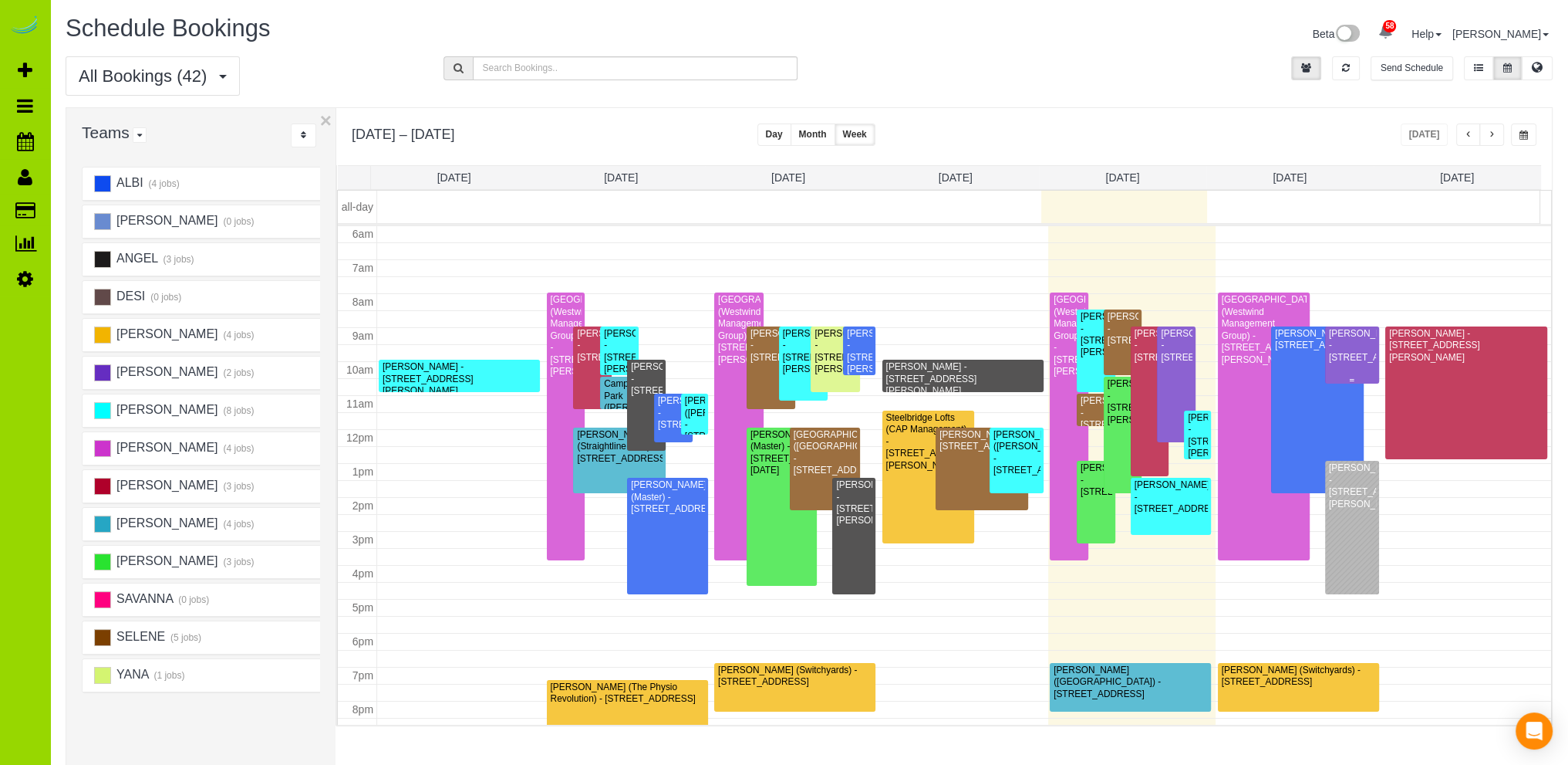
click at [1338, 338] on div "Amanda McMahon - 3403 N Lafayette St, Denver, CO 80205" at bounding box center [1351, 345] width 47 height 36
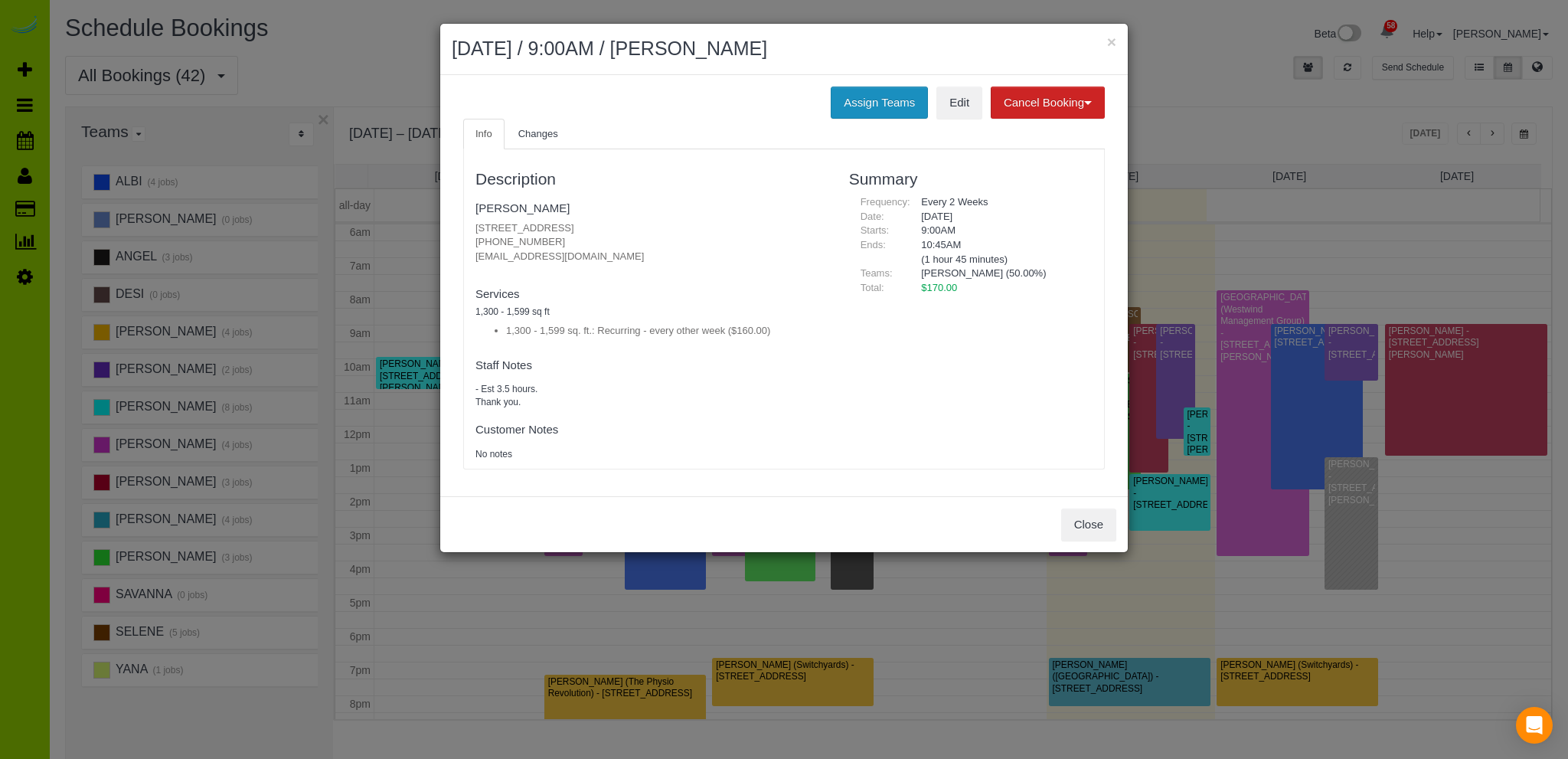
click at [885, 96] on button "Assign Teams" at bounding box center [878, 102] width 97 height 32
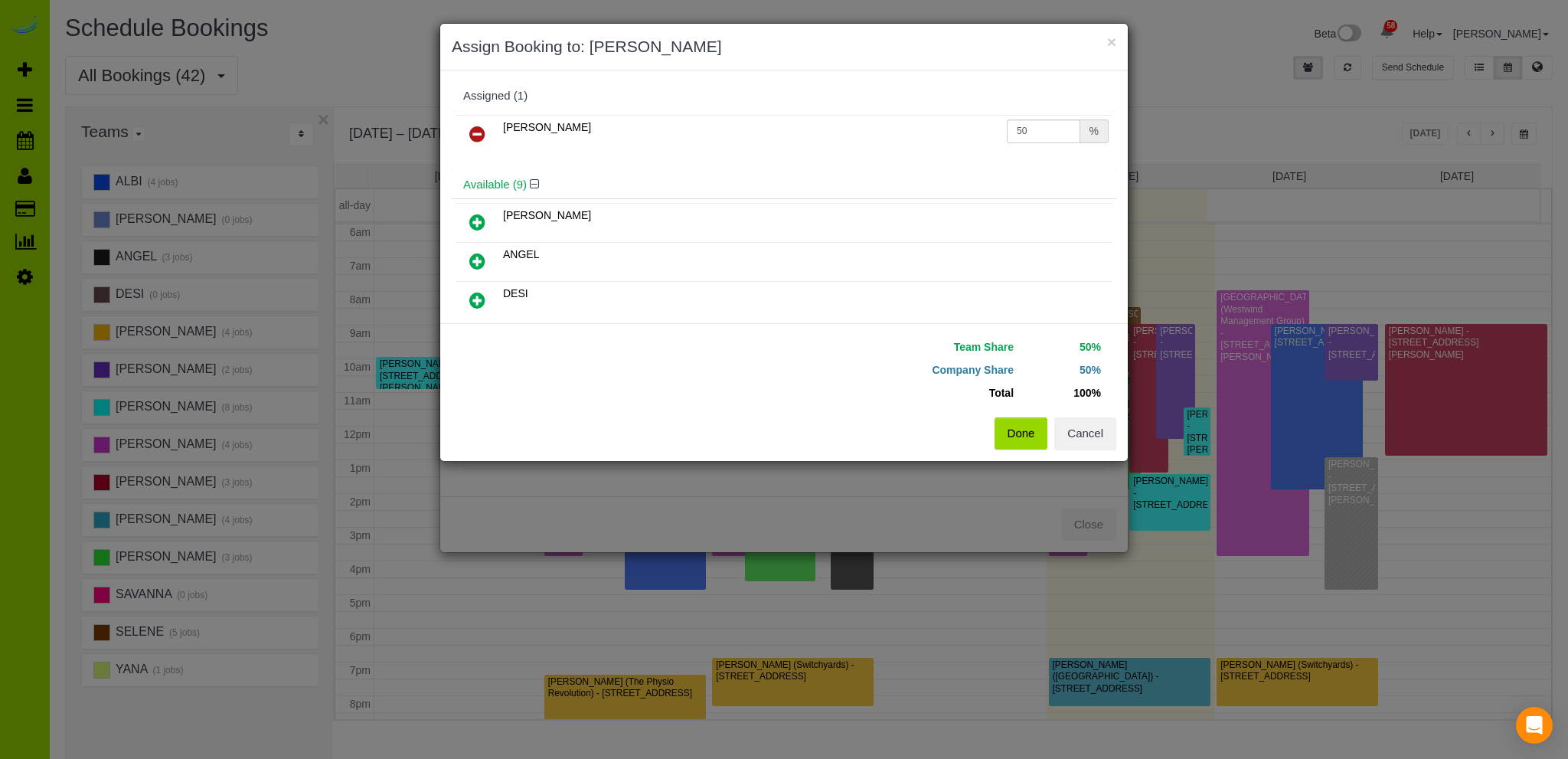
click at [474, 128] on icon at bounding box center [477, 134] width 16 height 18
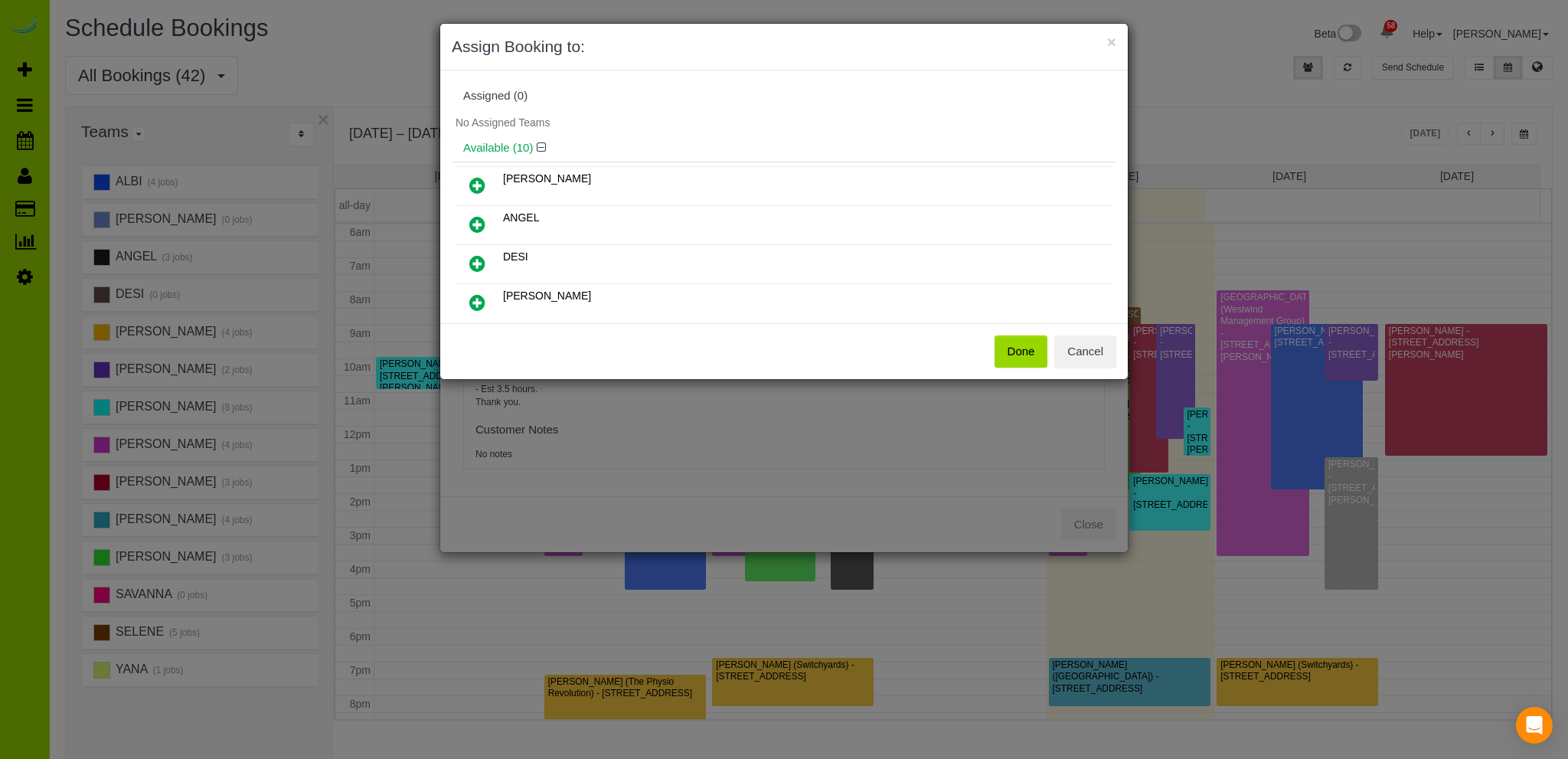
click at [476, 219] on icon at bounding box center [477, 224] width 16 height 18
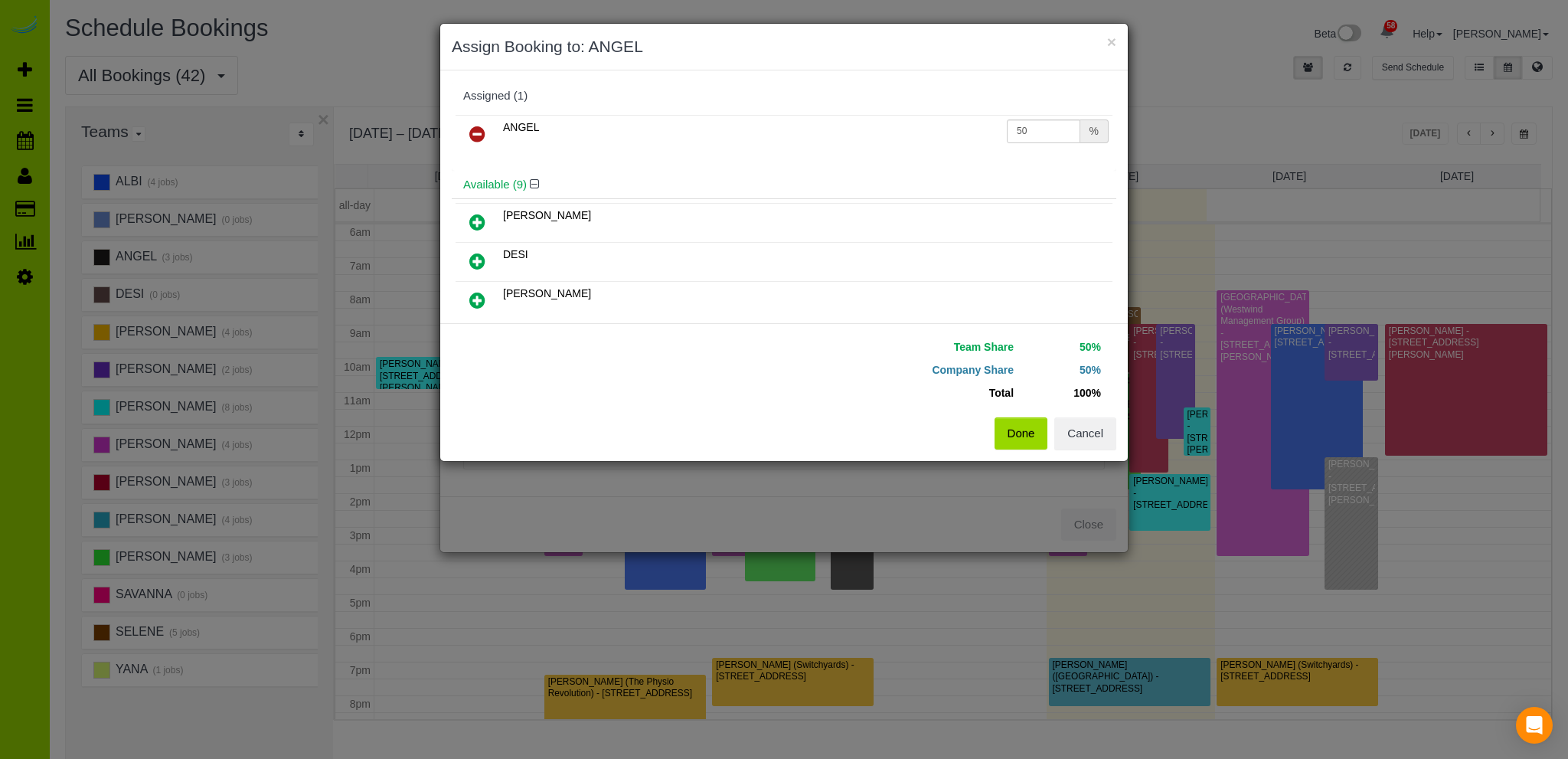
click at [1014, 428] on button "Done" at bounding box center [1022, 433] width 54 height 32
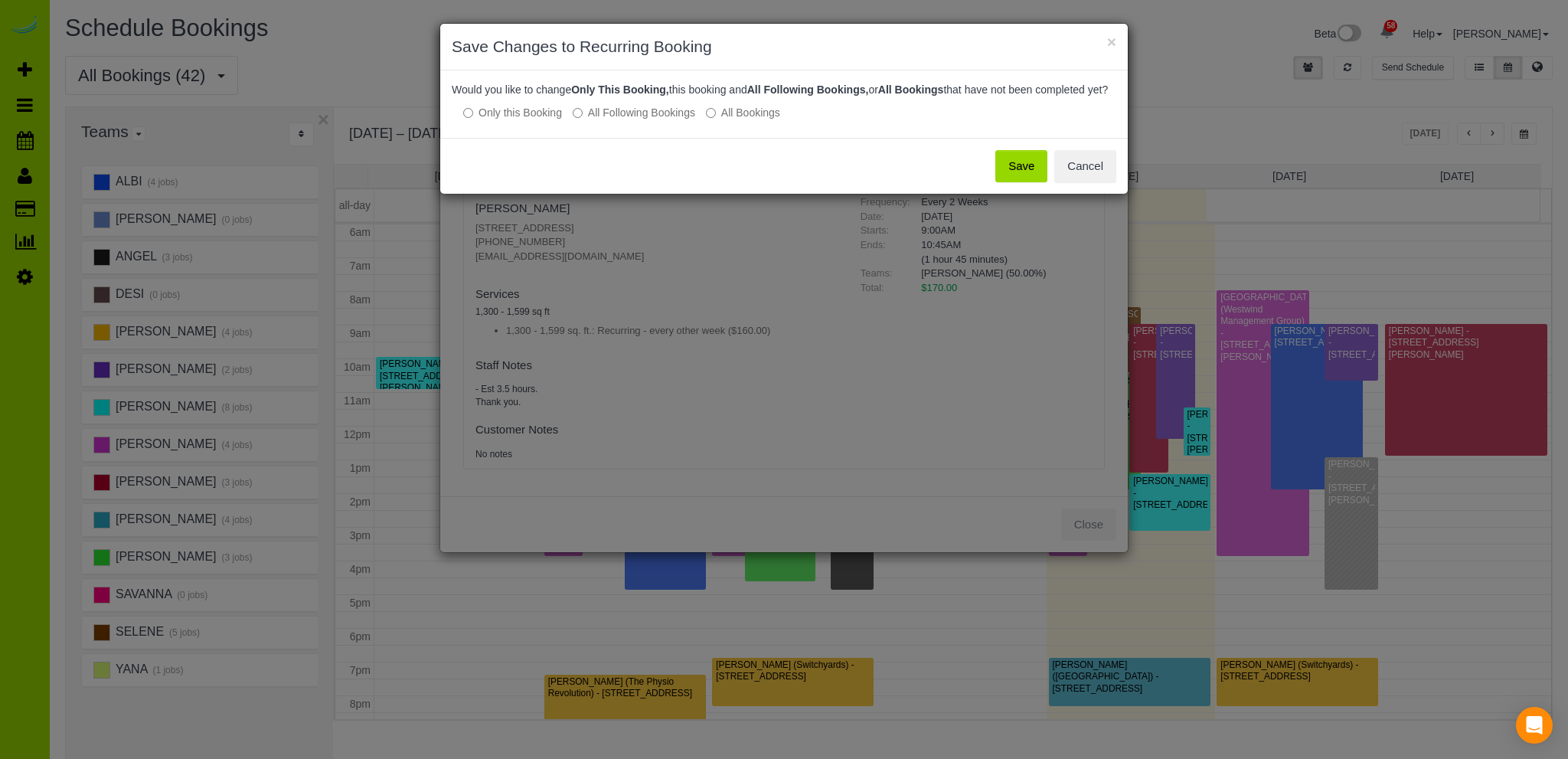
click at [1025, 180] on button "Save" at bounding box center [1021, 165] width 52 height 32
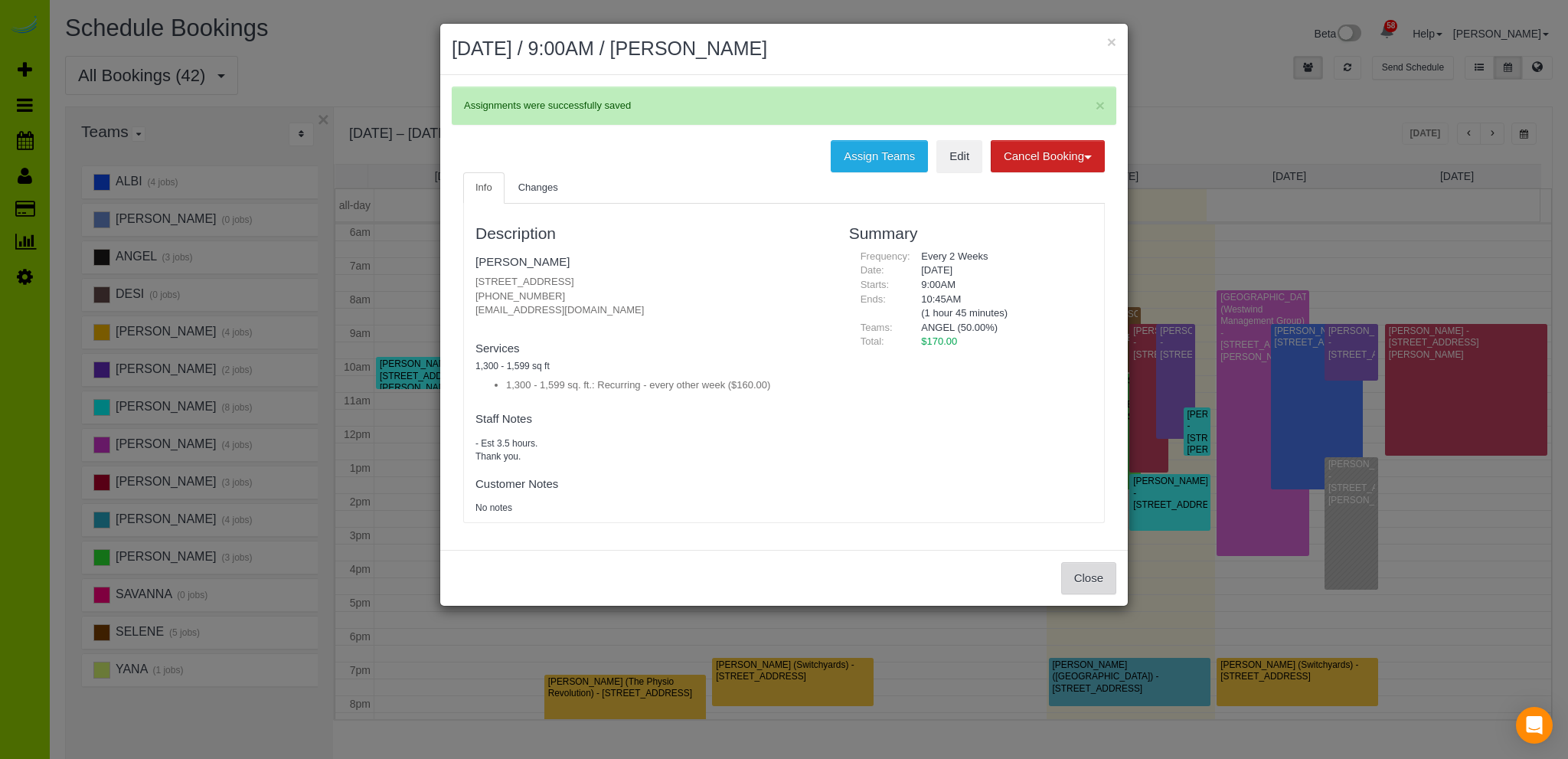
click at [1085, 567] on button "Close" at bounding box center [1088, 577] width 55 height 32
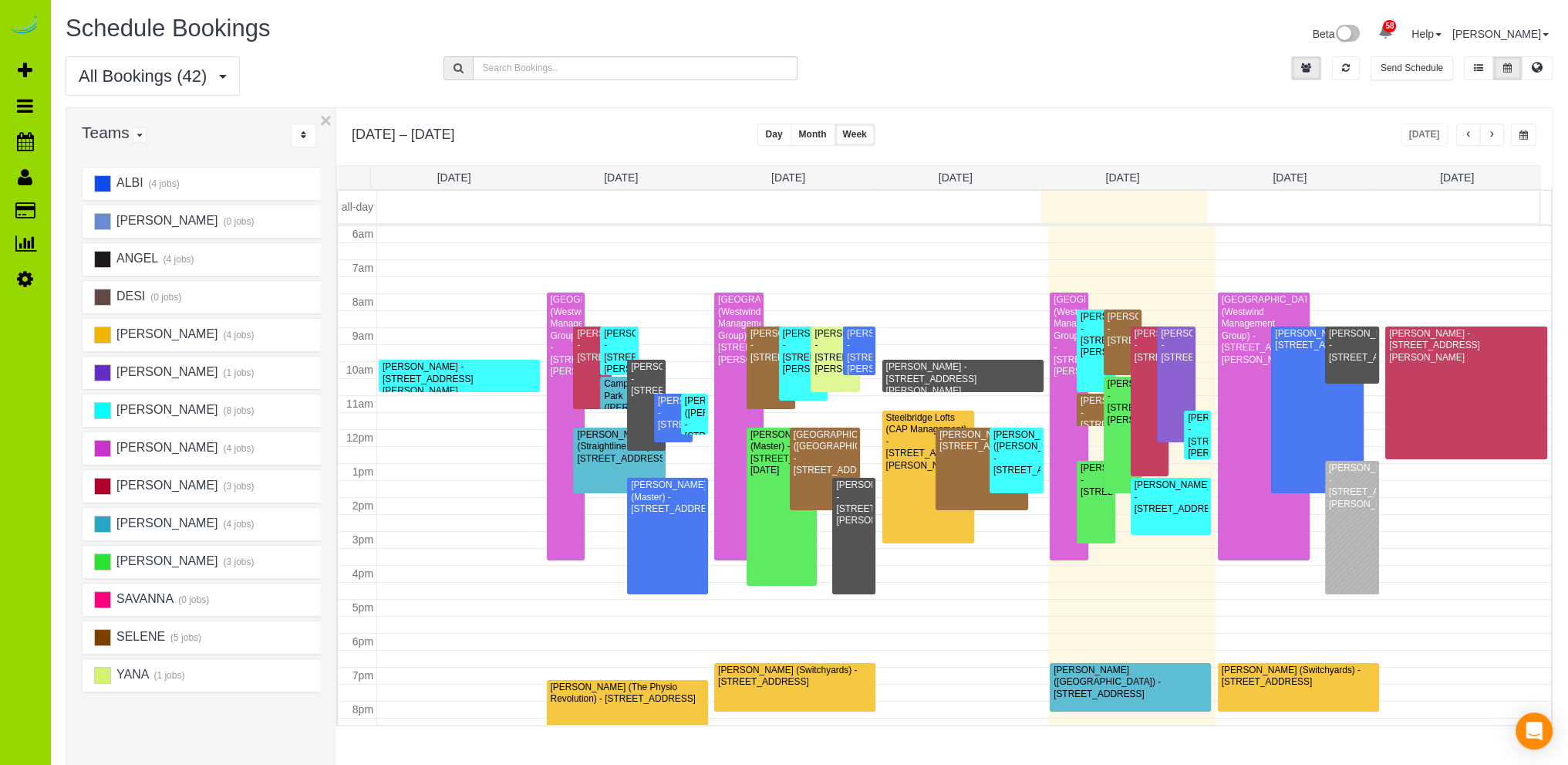
click at [1496, 130] on button "button" at bounding box center [1490, 134] width 24 height 22
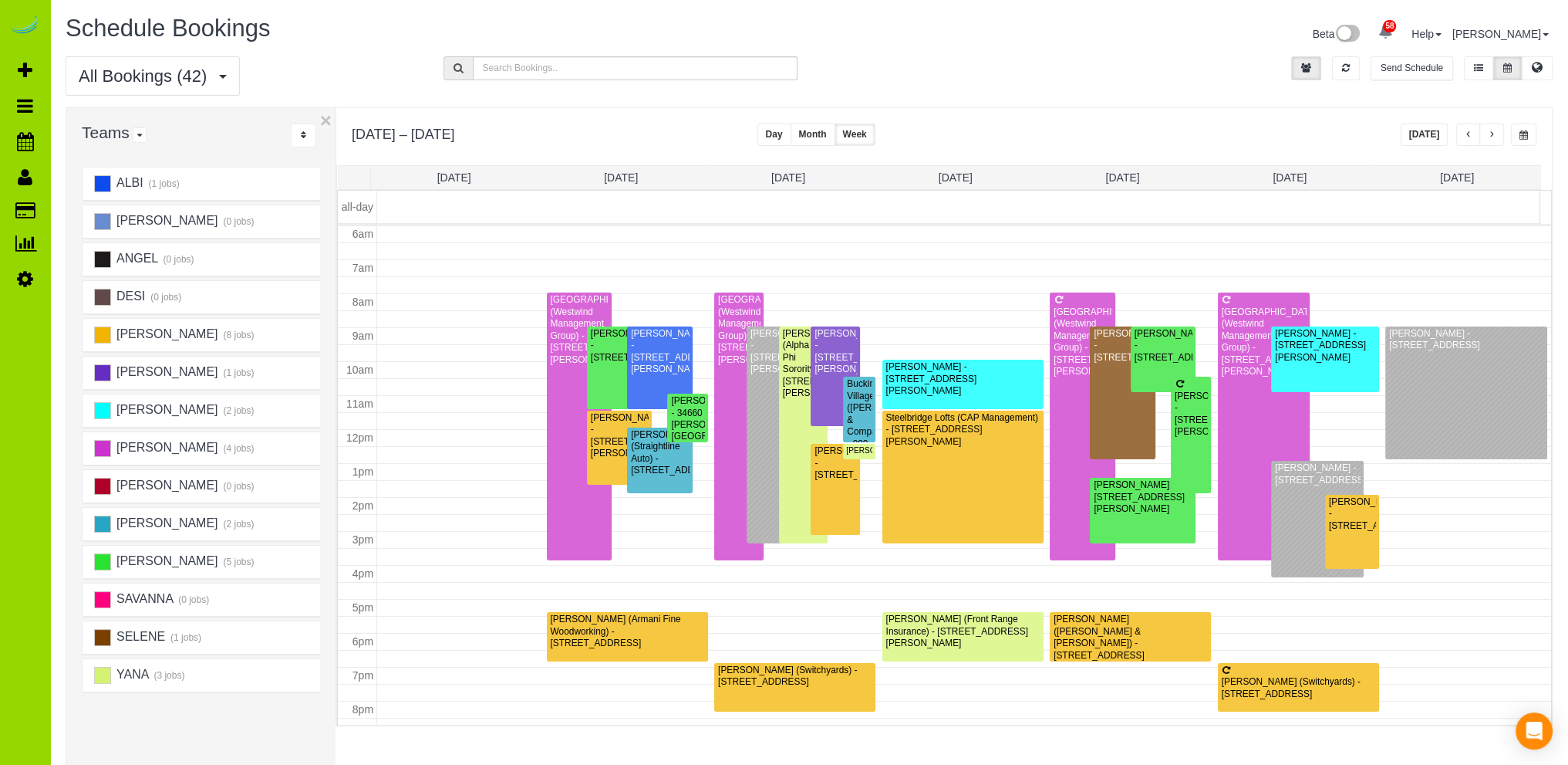
click at [1493, 132] on span "button" at bounding box center [1491, 135] width 8 height 10
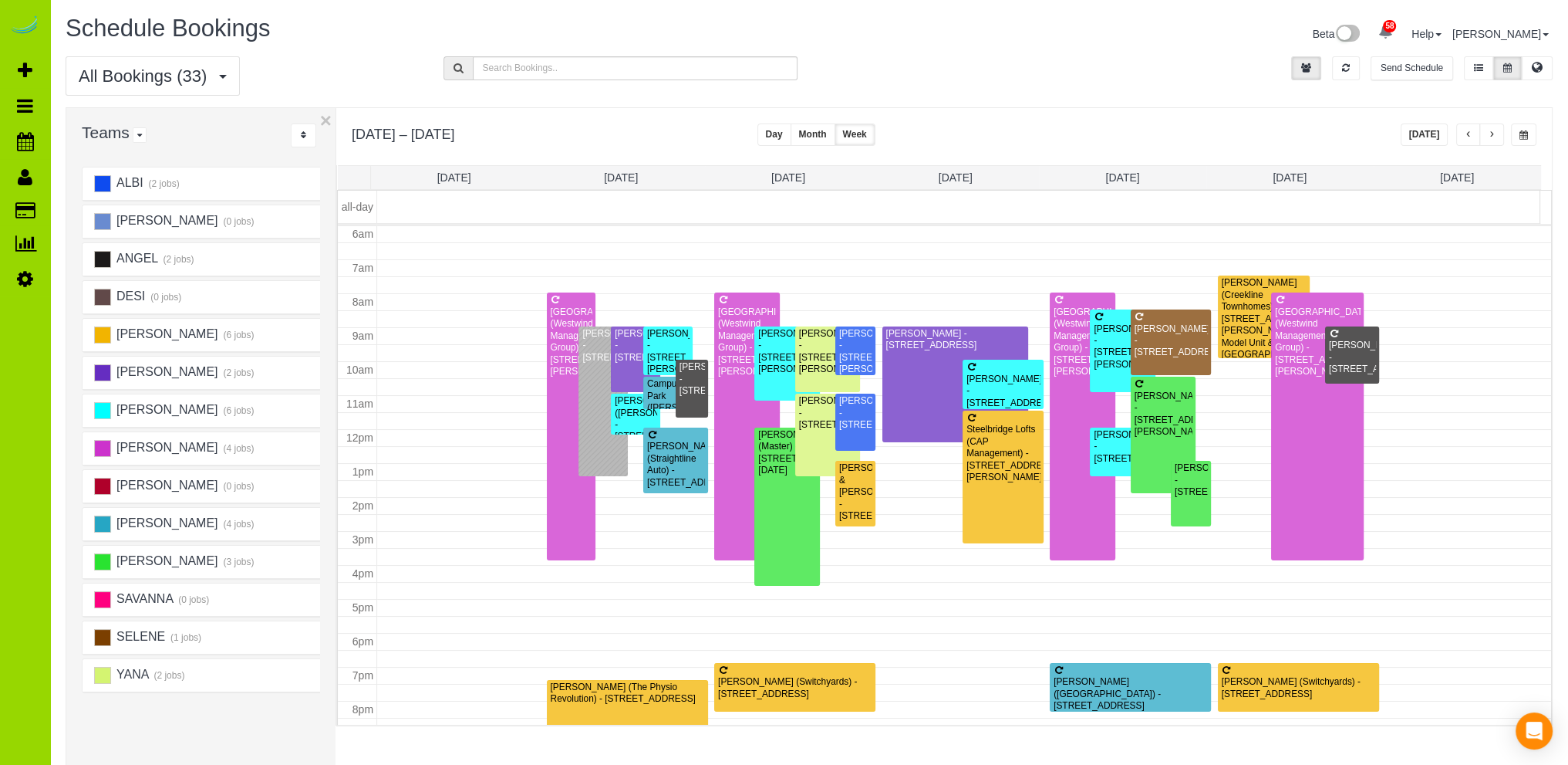
click at [1493, 136] on span "button" at bounding box center [1491, 135] width 8 height 10
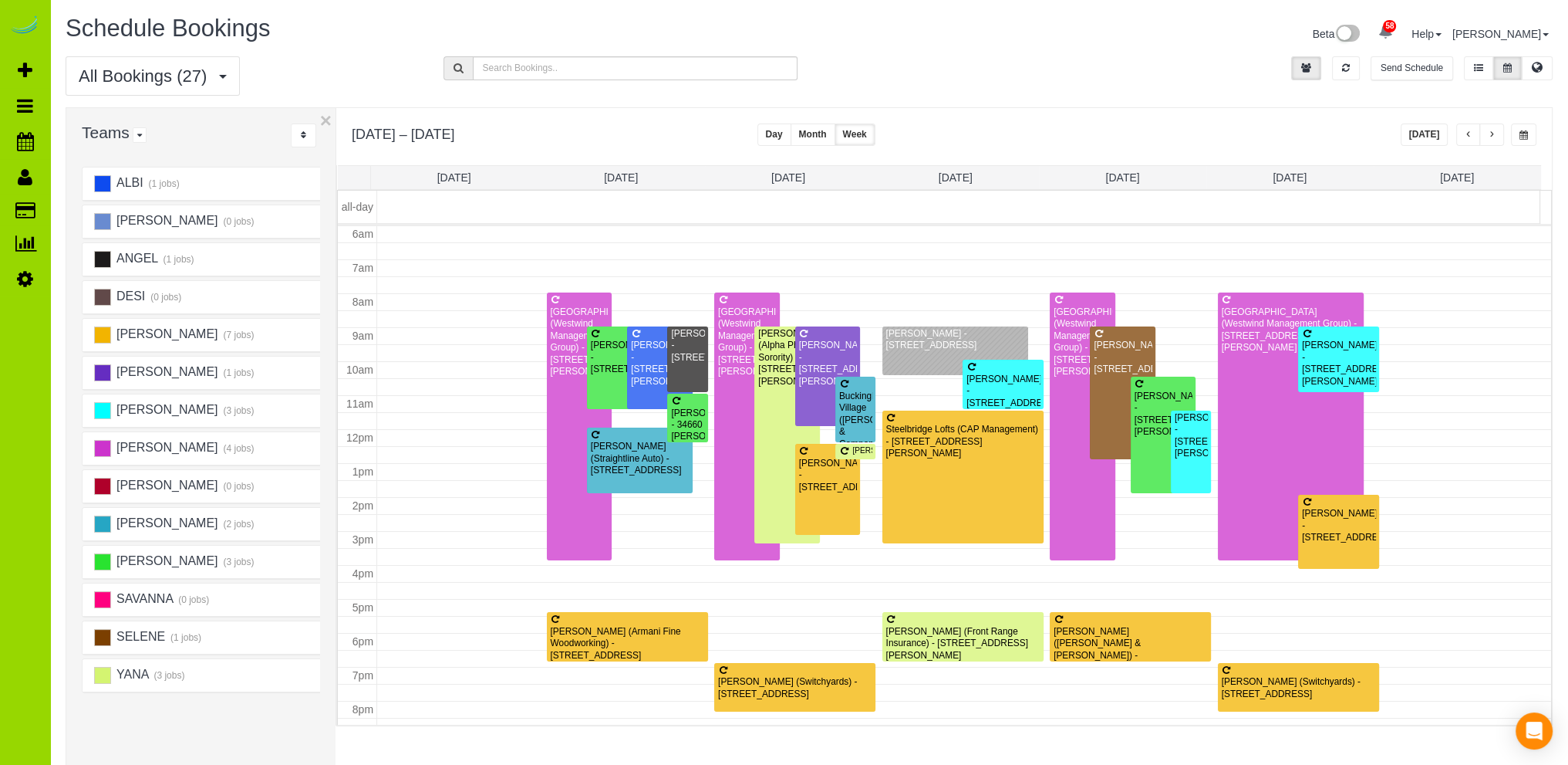
click at [1493, 134] on span "button" at bounding box center [1491, 135] width 8 height 10
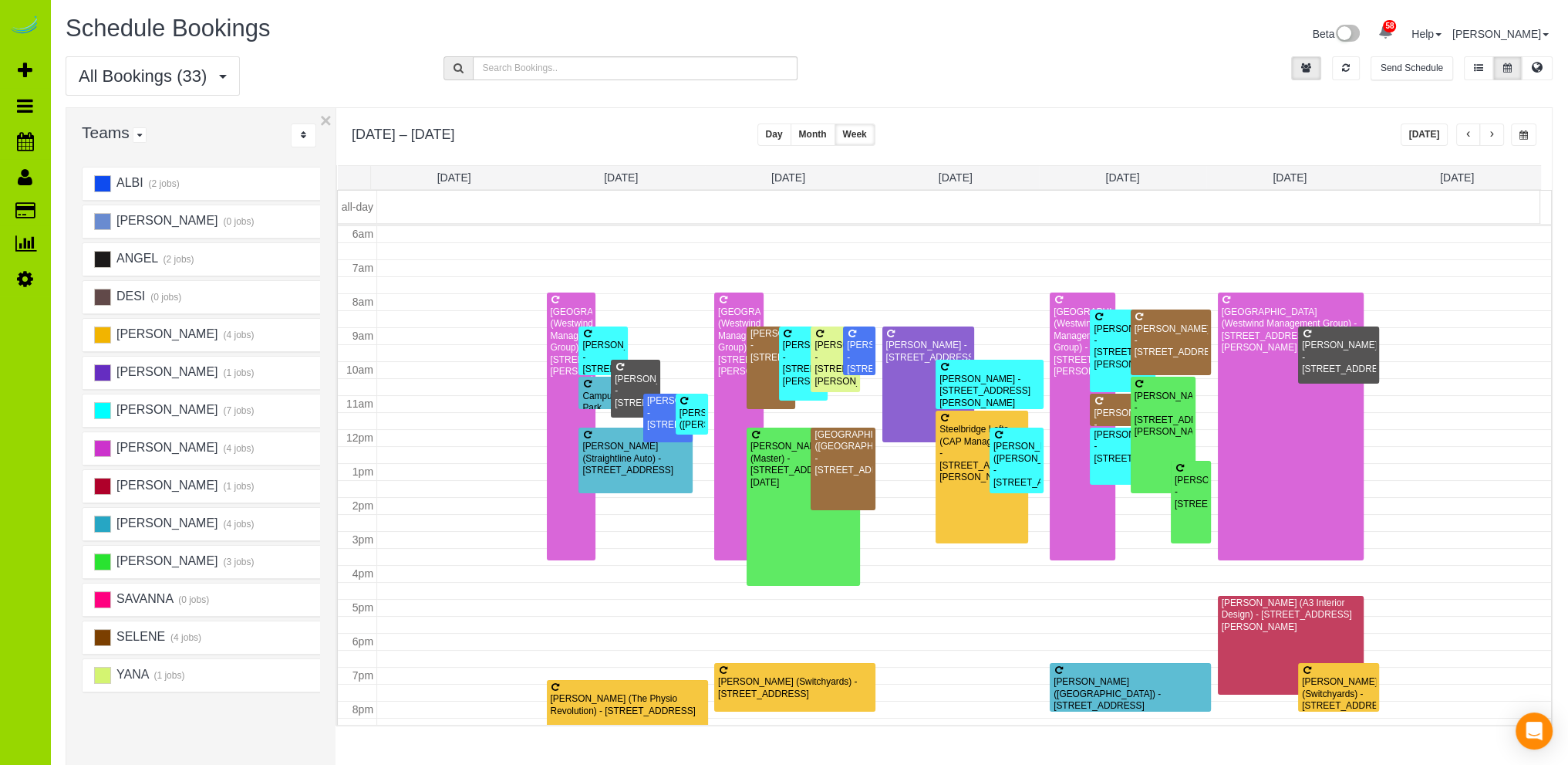
click at [1493, 134] on span "button" at bounding box center [1491, 135] width 8 height 10
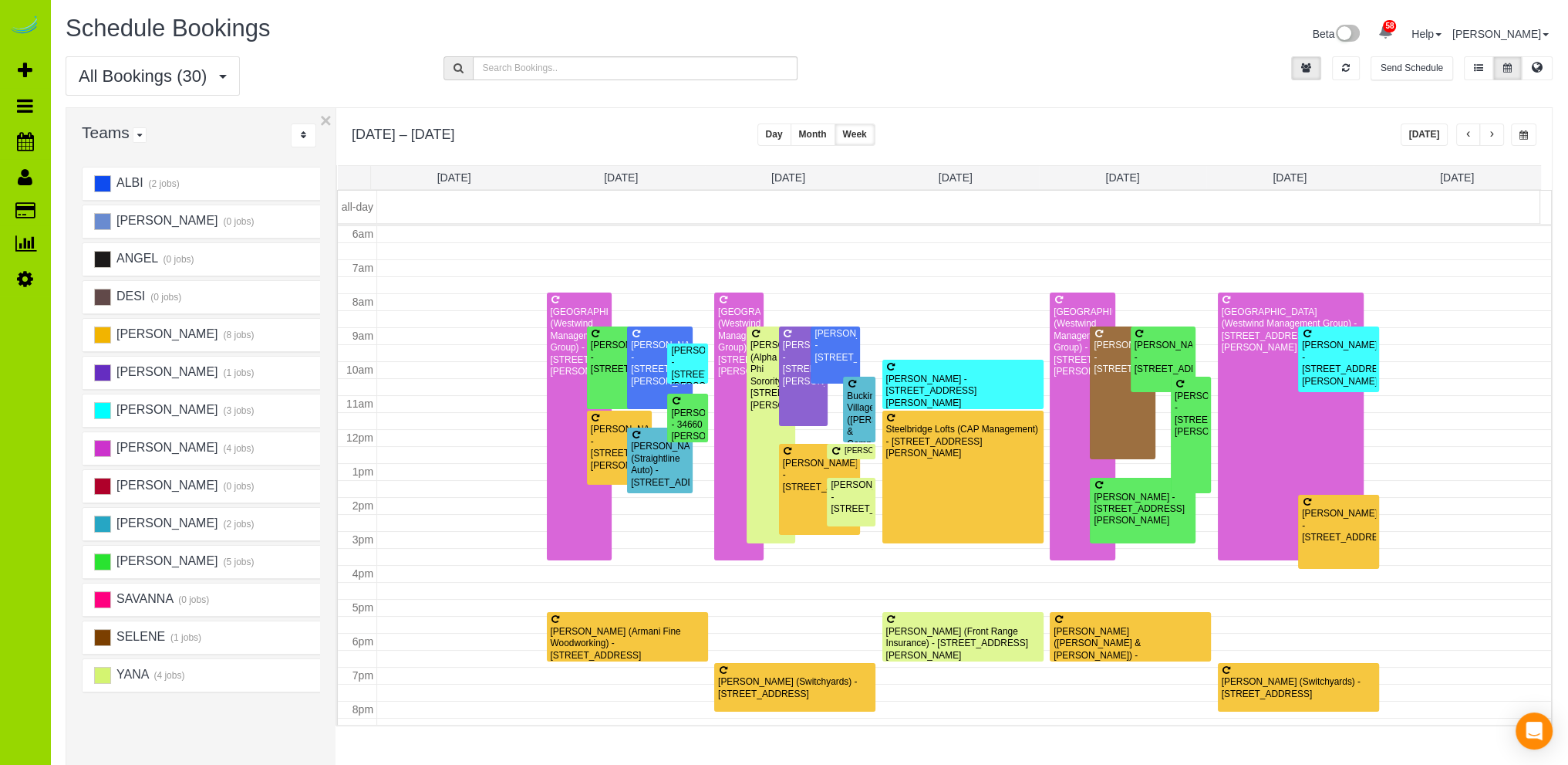
click at [1492, 137] on span "button" at bounding box center [1491, 135] width 8 height 10
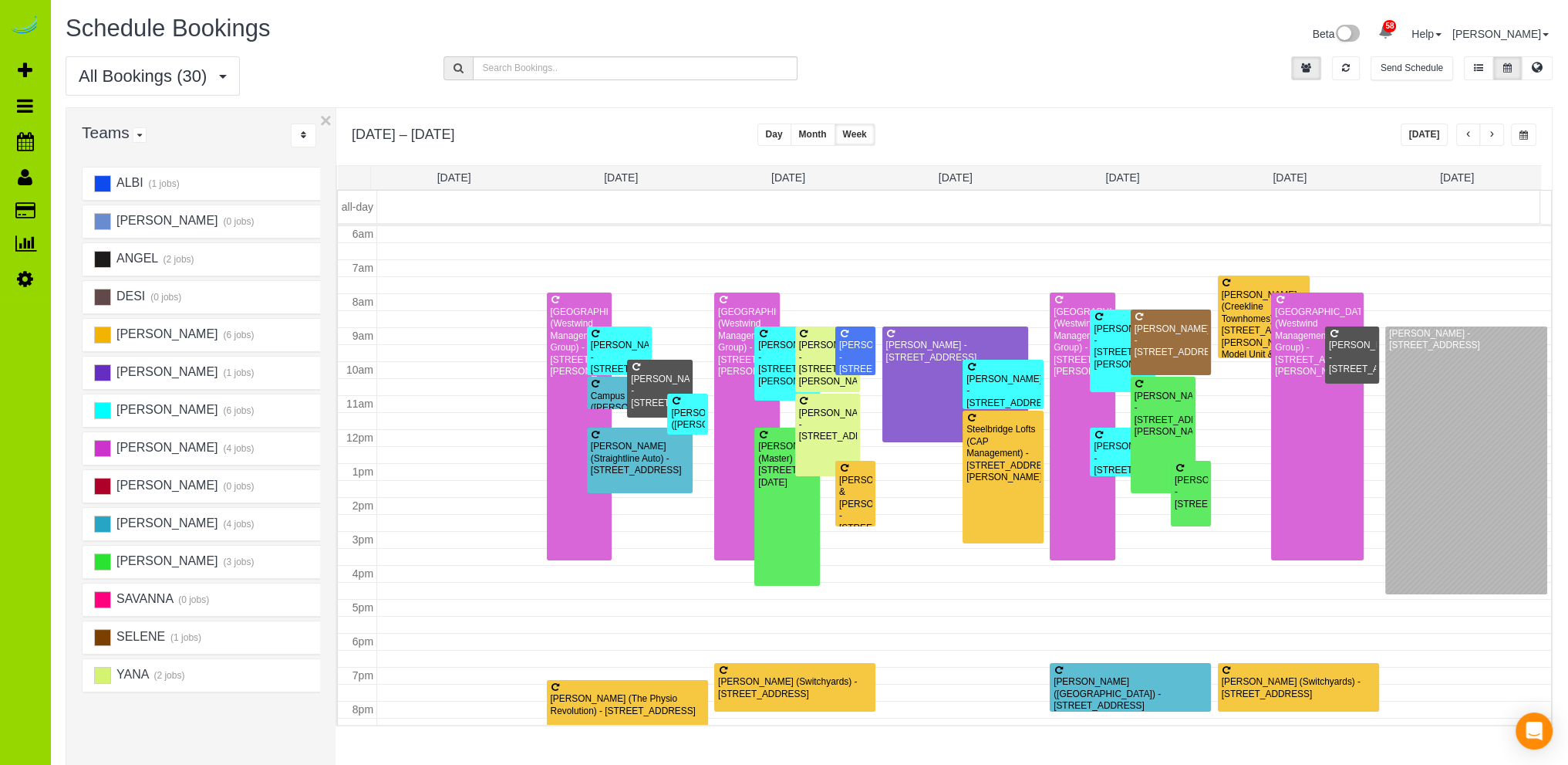
click at [1492, 137] on span "button" at bounding box center [1491, 135] width 8 height 10
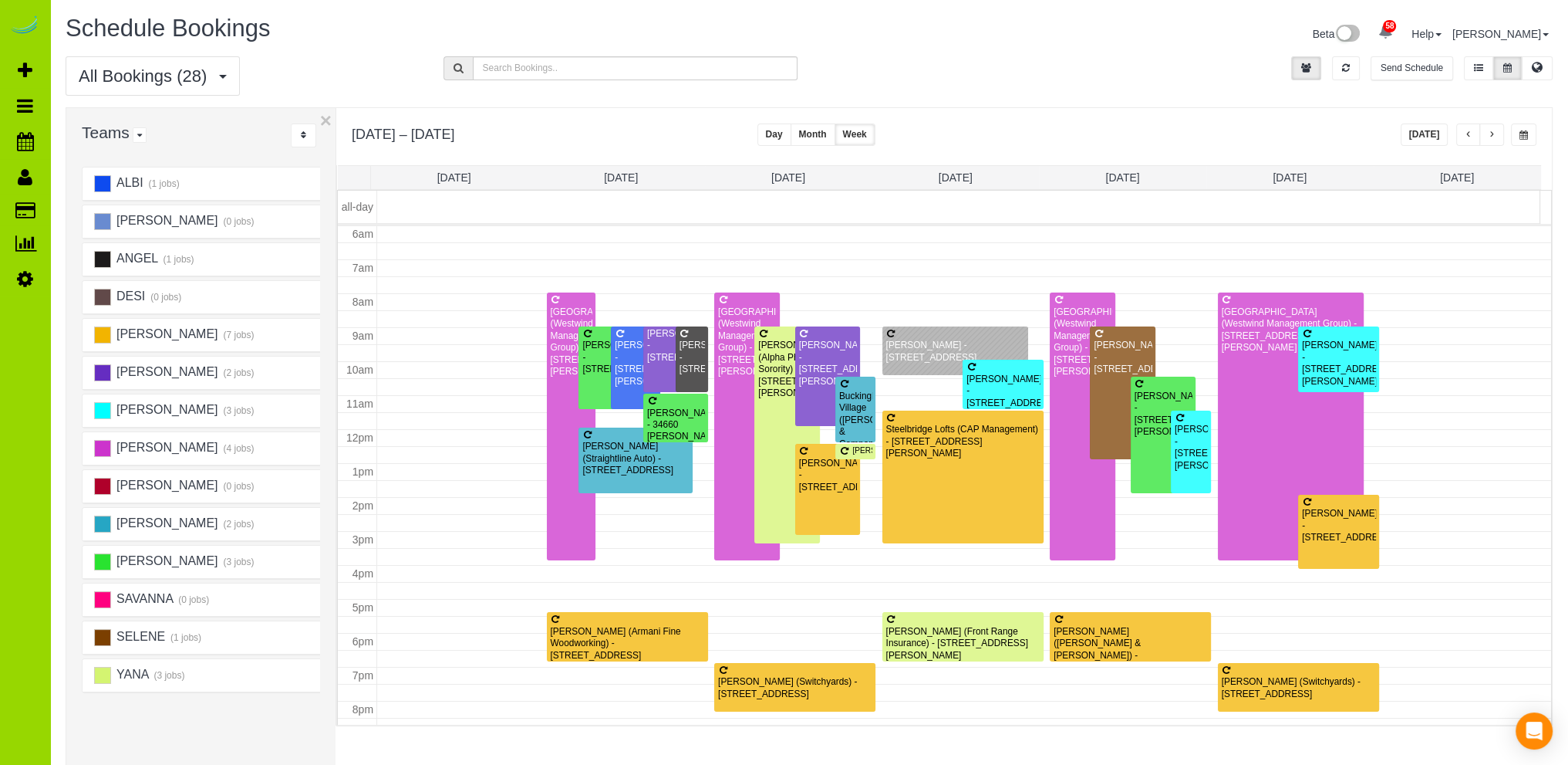
click at [1420, 132] on button "[DATE]" at bounding box center [1424, 134] width 47 height 22
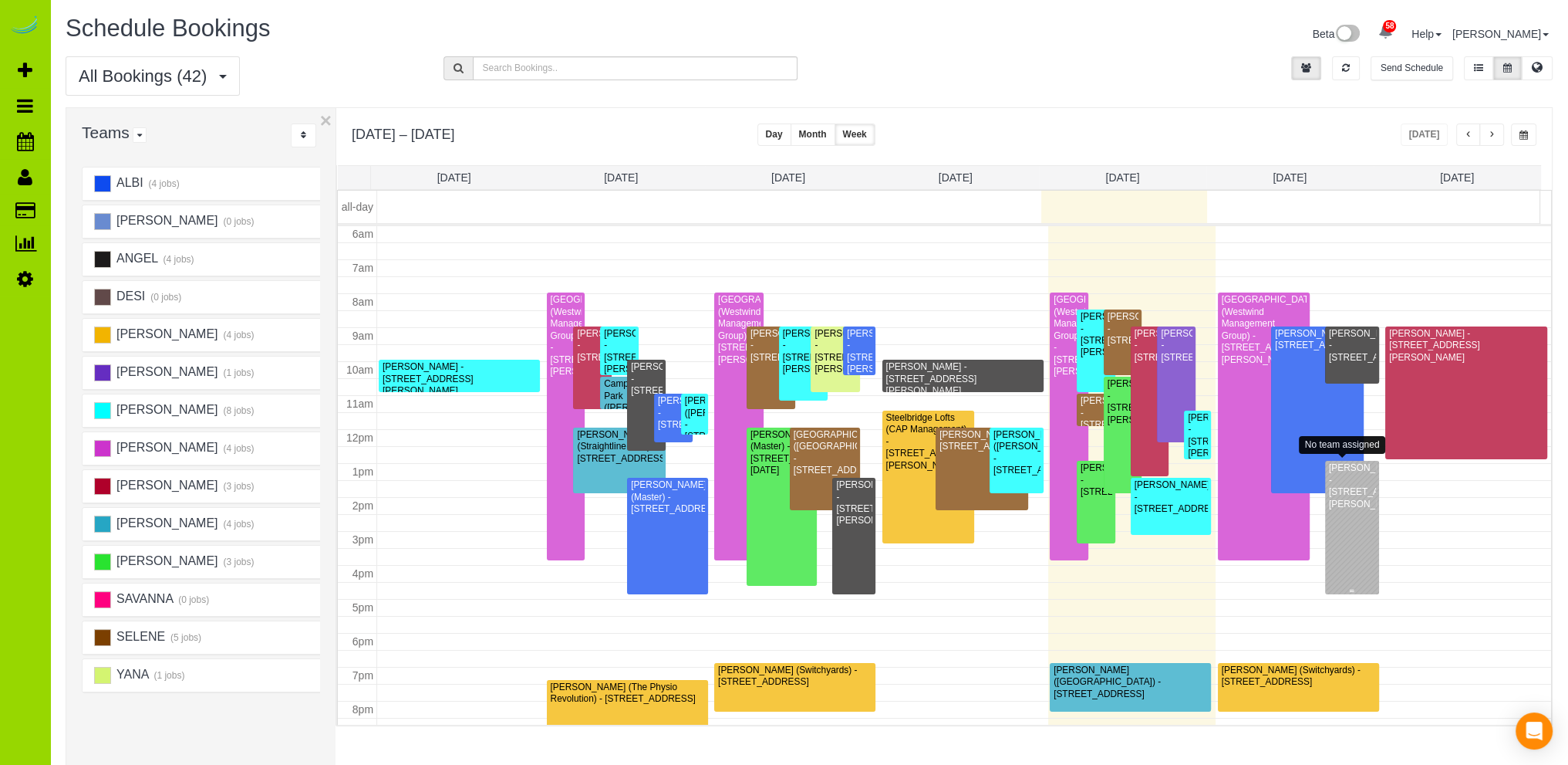
click at [1337, 504] on div "Lori Schaeffer - 105 Fillmore St. #B204, Denver, CO 80202" at bounding box center [1351, 486] width 47 height 48
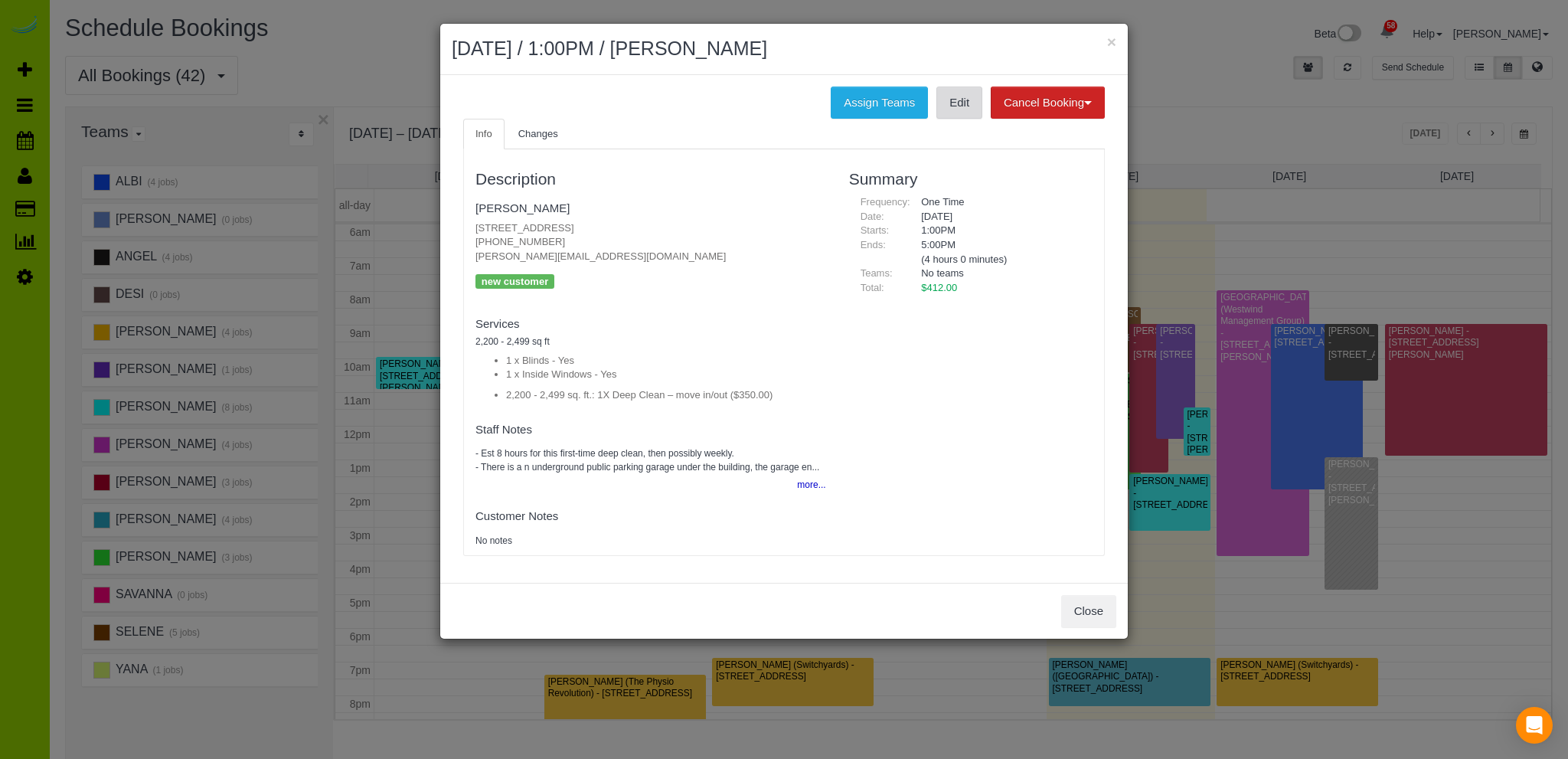
click at [955, 101] on link "Edit" at bounding box center [959, 102] width 46 height 32
click at [1084, 607] on button "Close" at bounding box center [1088, 610] width 55 height 32
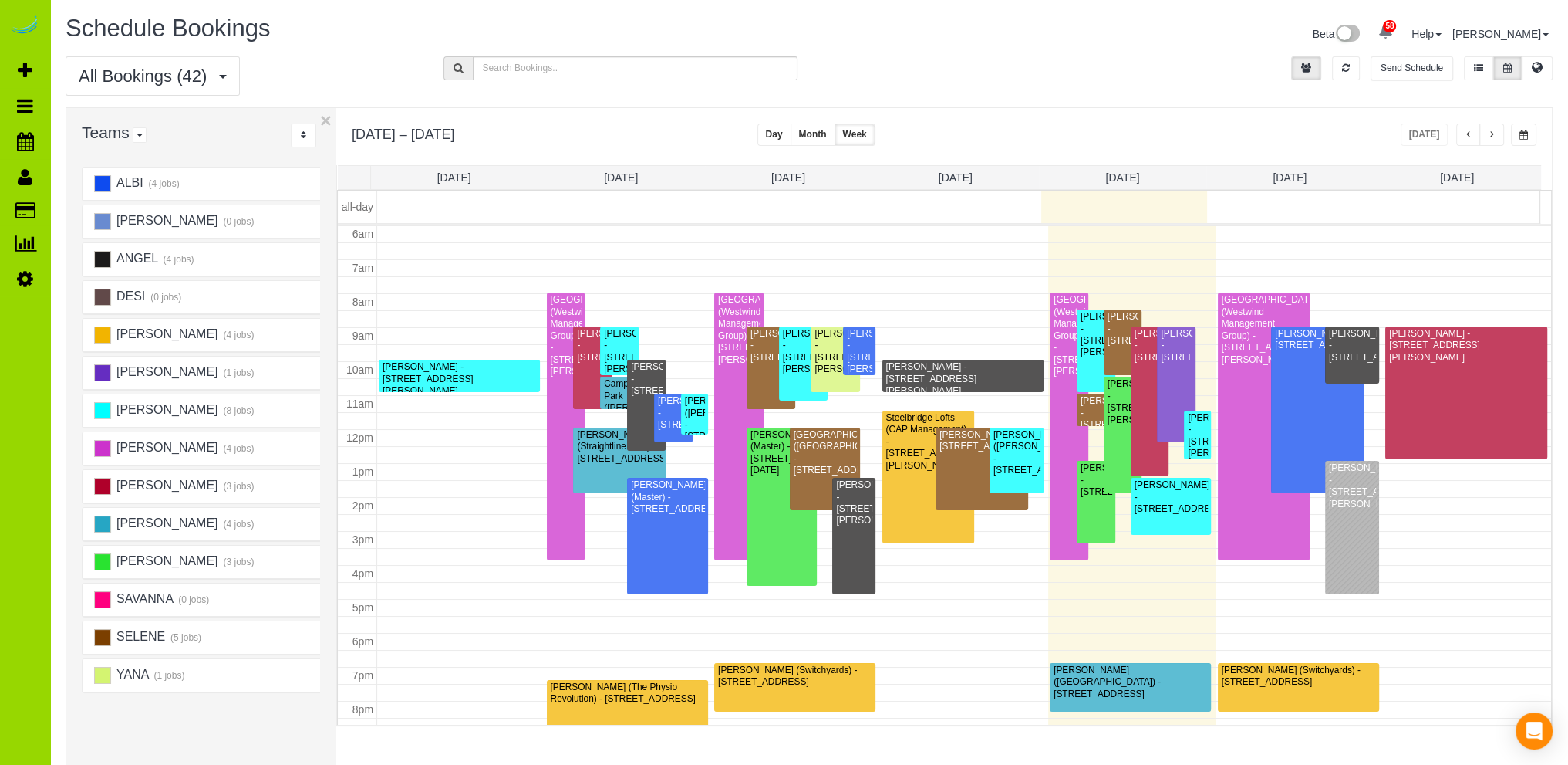
click at [1173, 67] on div "All Bookings (42) All Bookings Unassigned Bookings Recurring Bookings New Custo…" at bounding box center [809, 81] width 1510 height 51
click at [1342, 510] on div "Lori Schaeffer - 105 Fillmore St. #B204, Denver, CO 80202" at bounding box center [1351, 486] width 47 height 48
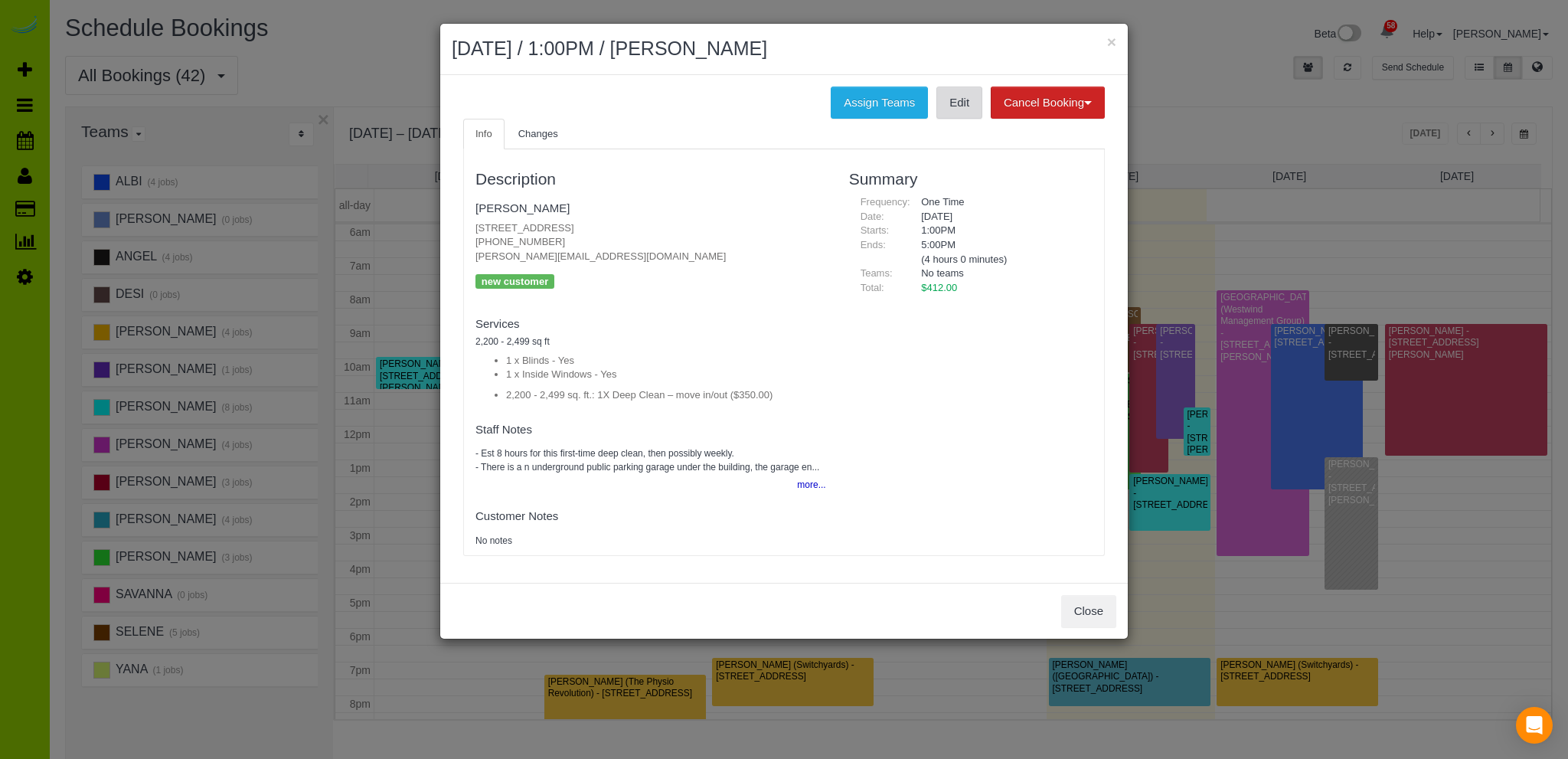
click at [952, 106] on link "Edit" at bounding box center [959, 102] width 46 height 32
click at [1086, 612] on button "Close" at bounding box center [1088, 610] width 55 height 32
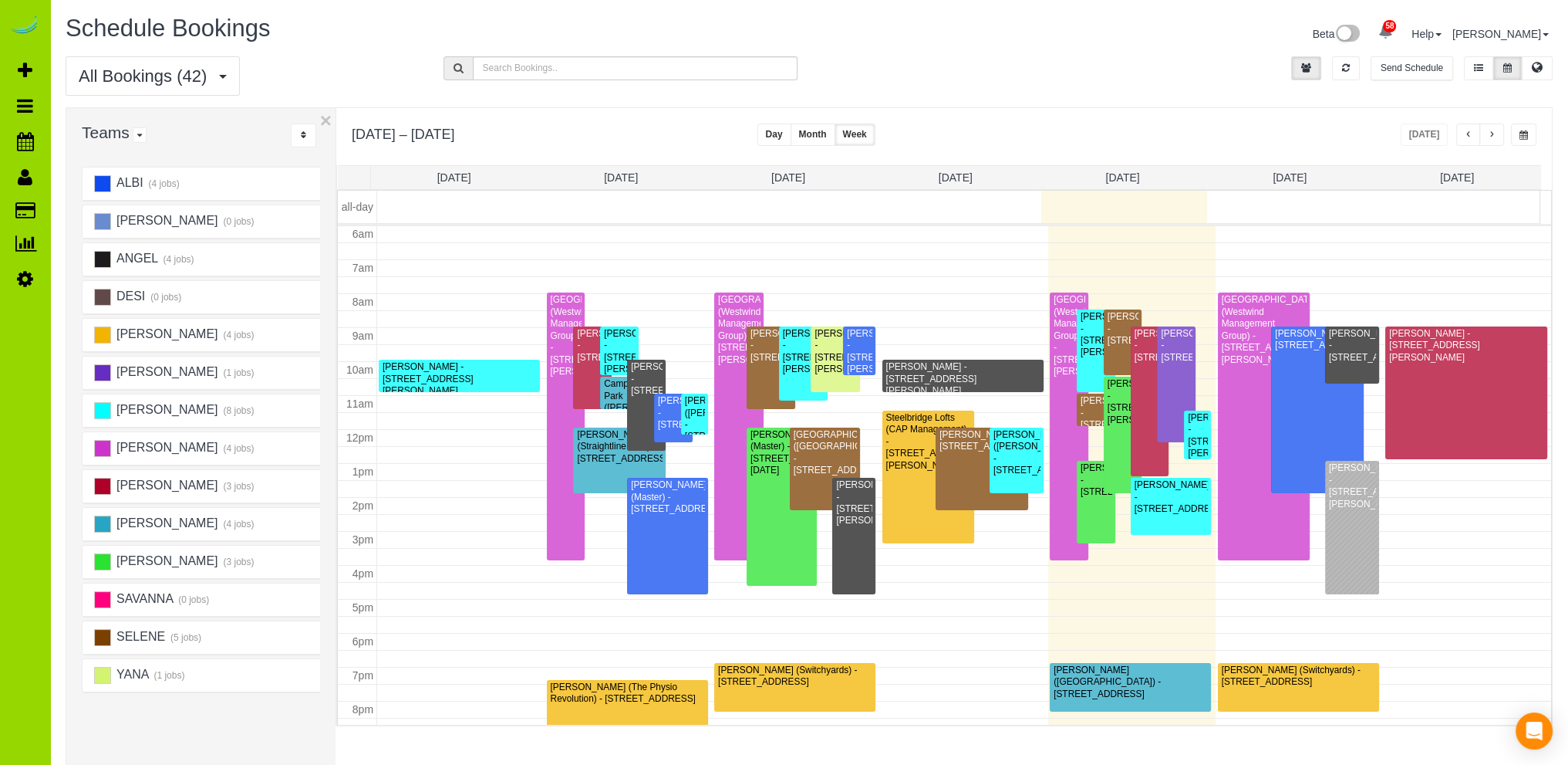
click at [1493, 131] on span "button" at bounding box center [1491, 135] width 8 height 10
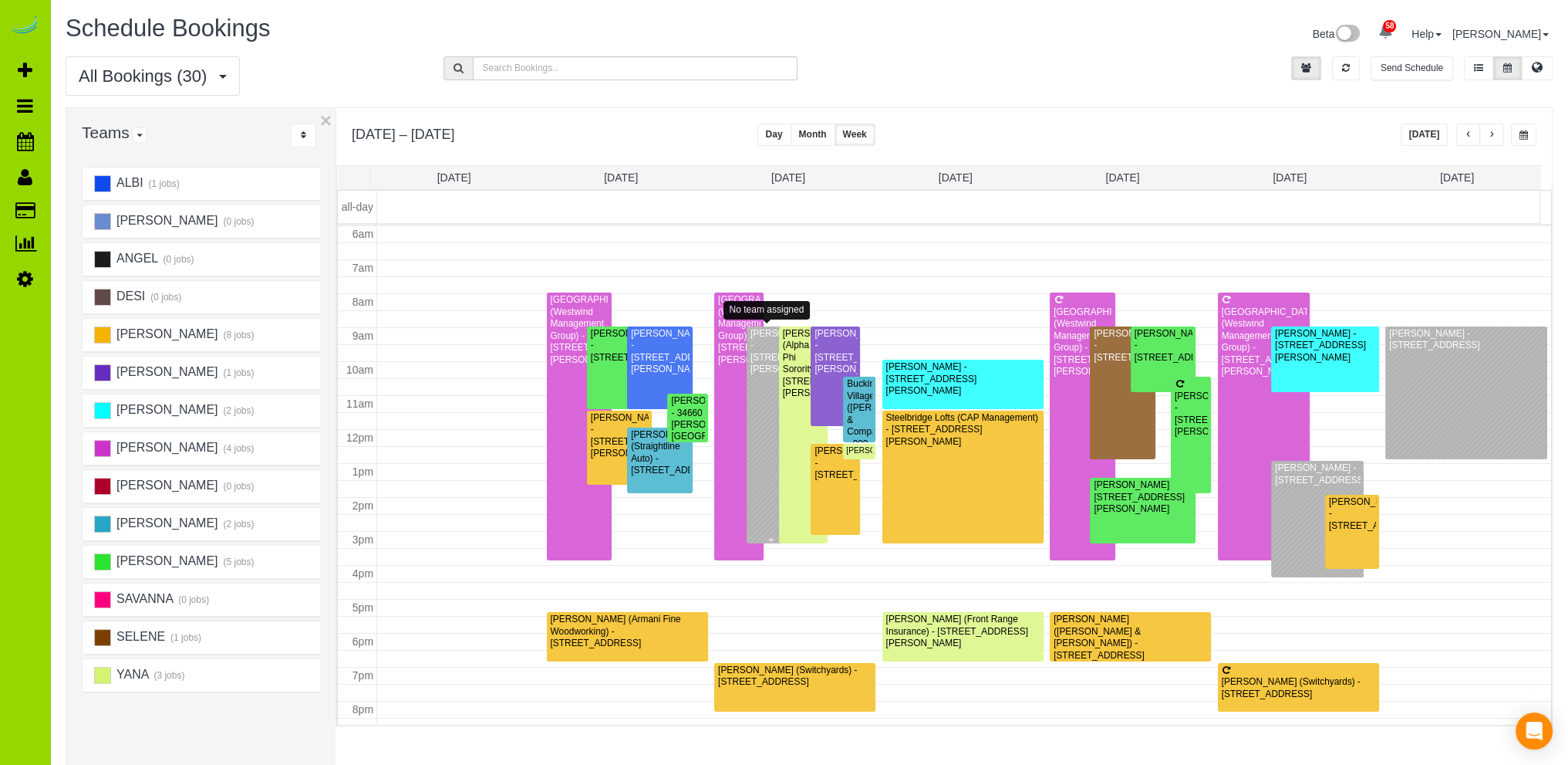
click at [753, 376] on div "Andy Woodward - 6144 Pierson St., Arvada, CO 80004" at bounding box center [770, 351] width 44 height 48
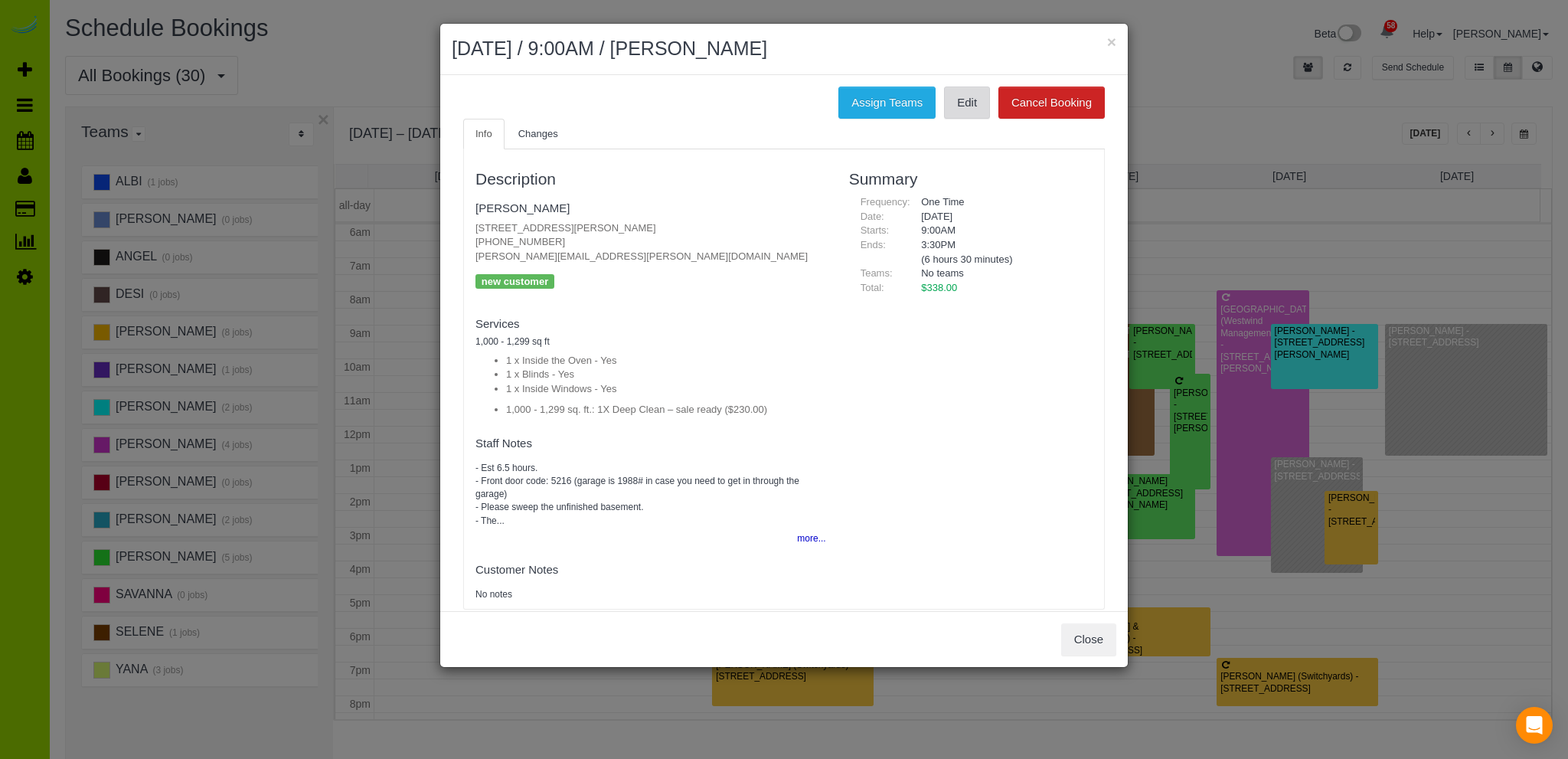
click at [957, 102] on link "Edit" at bounding box center [967, 102] width 46 height 32
click at [1088, 633] on button "Close" at bounding box center [1088, 639] width 55 height 32
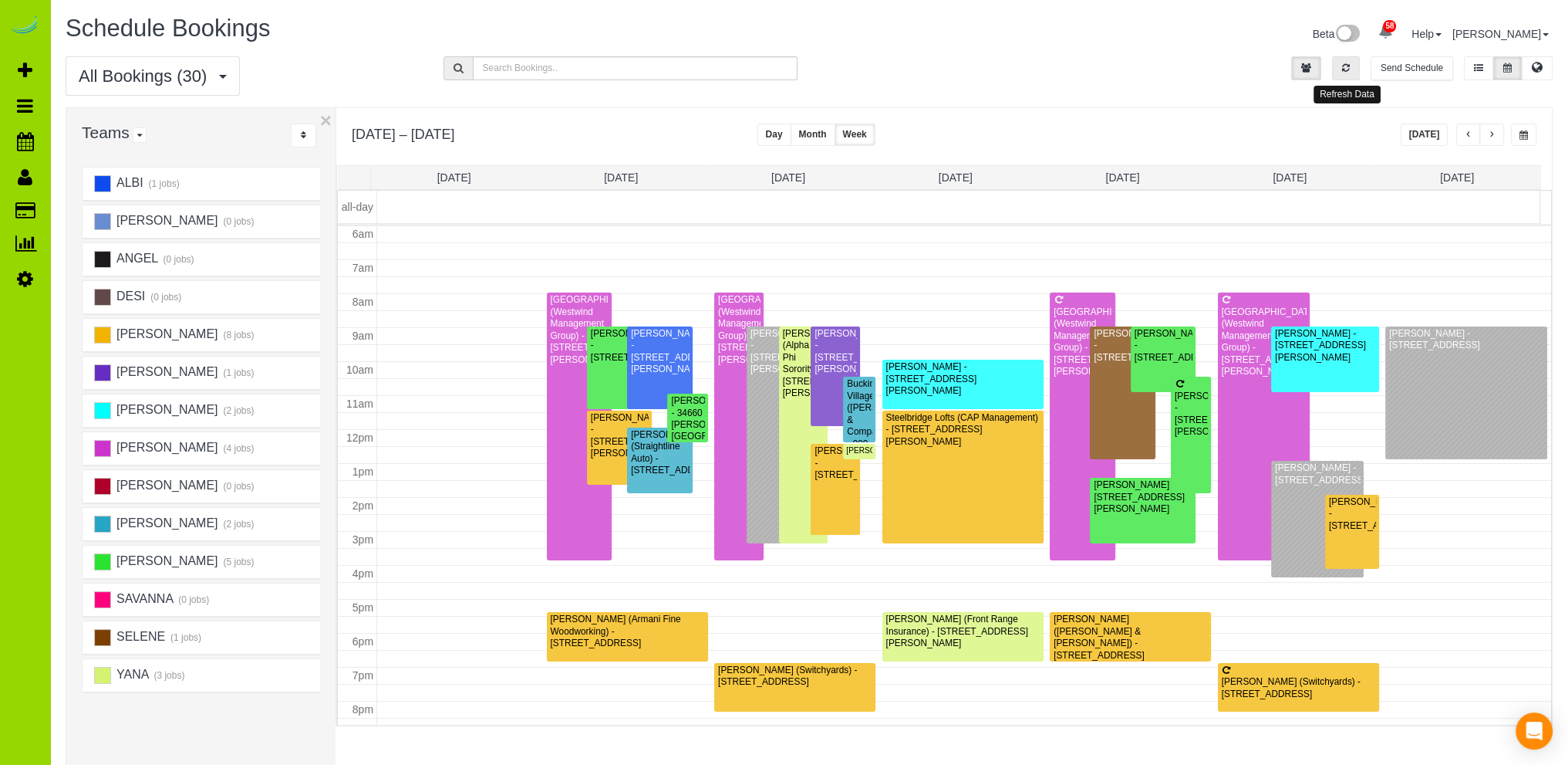
click at [1350, 70] on icon "button" at bounding box center [1346, 68] width 8 height 10
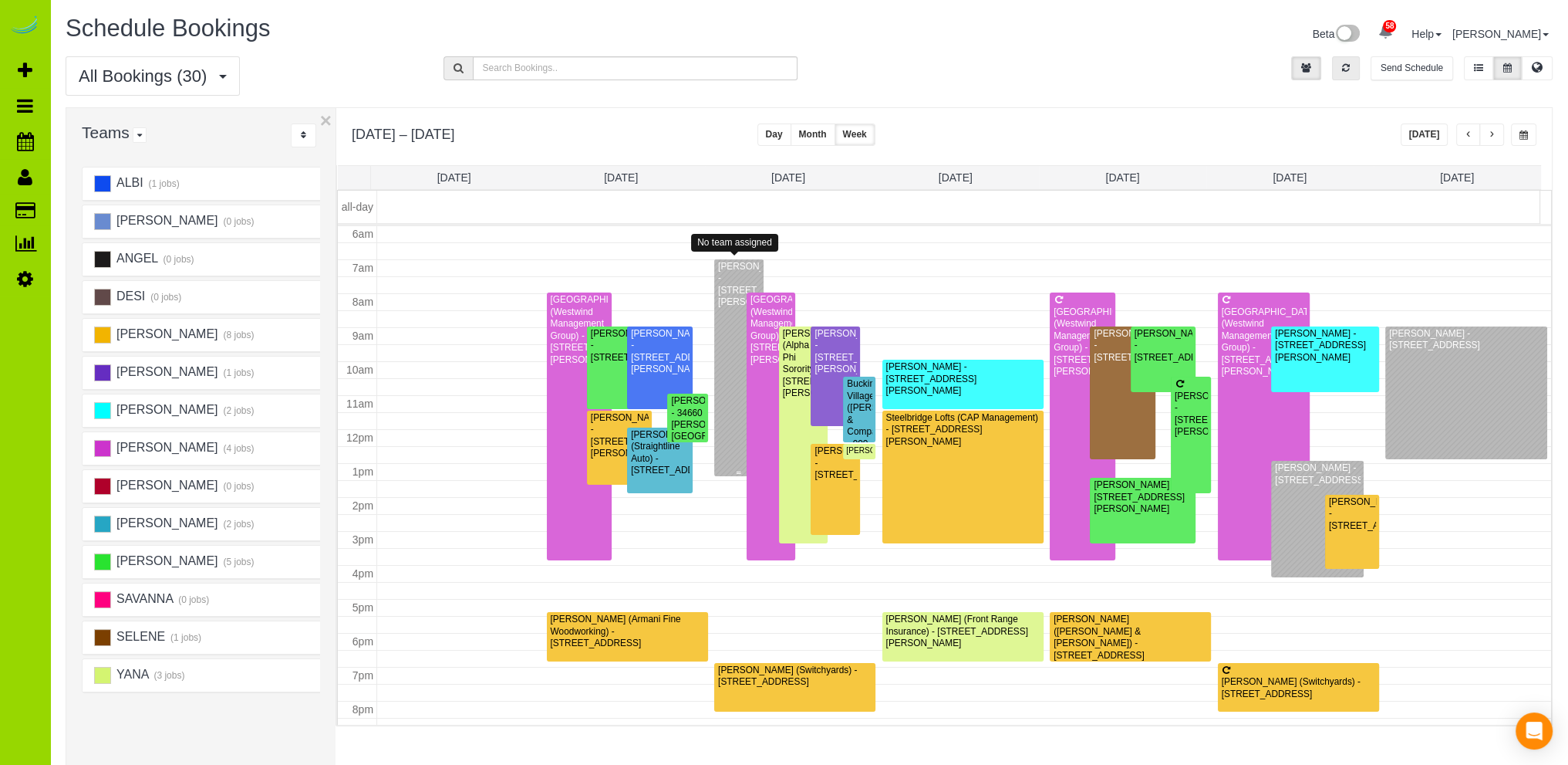
click at [723, 277] on div "Andy Woodward - 6144 Pierson St., Arvada, CO 80004" at bounding box center [738, 284] width 44 height 48
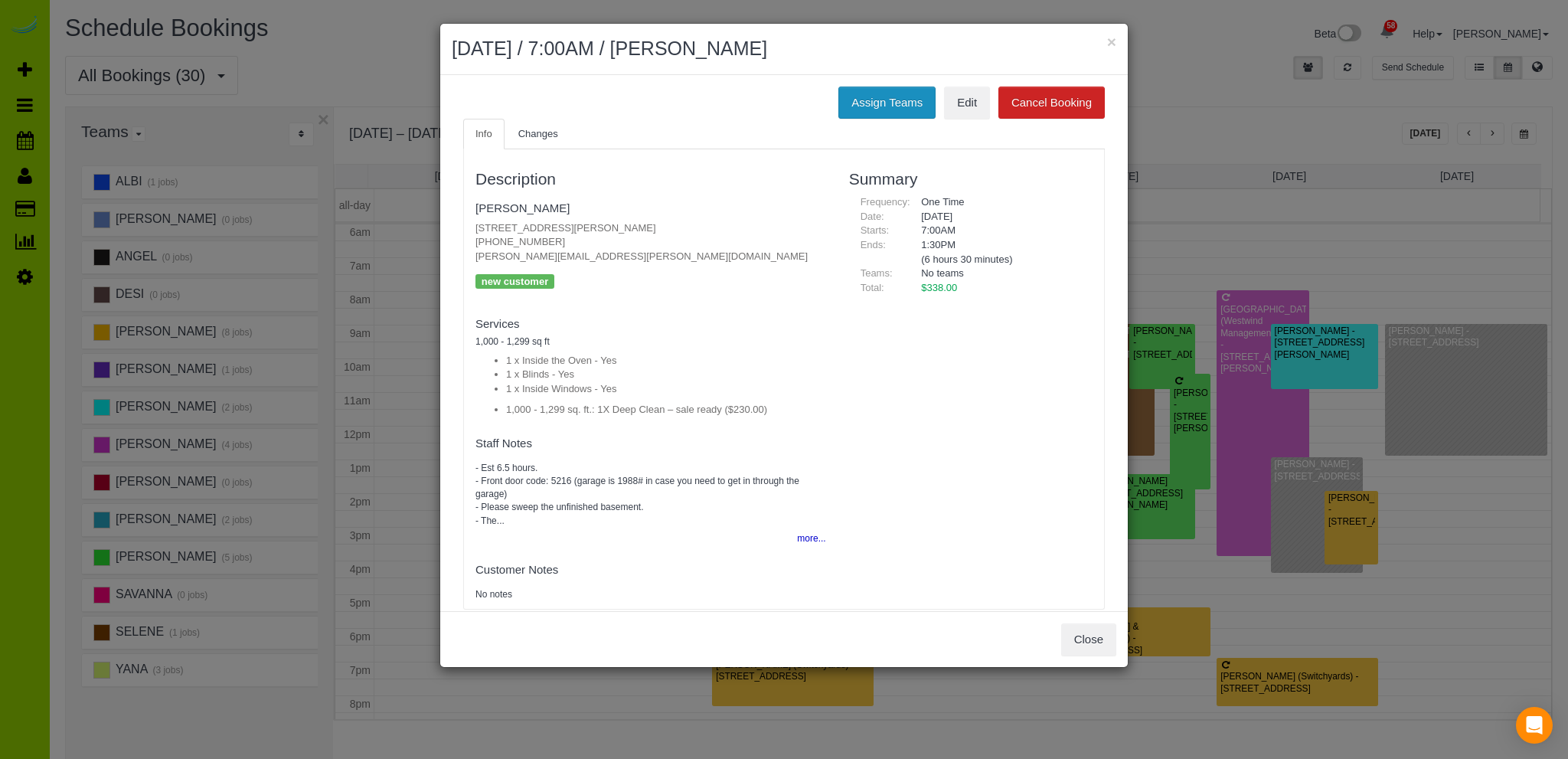
click at [870, 98] on button "Assign Teams" at bounding box center [886, 102] width 97 height 32
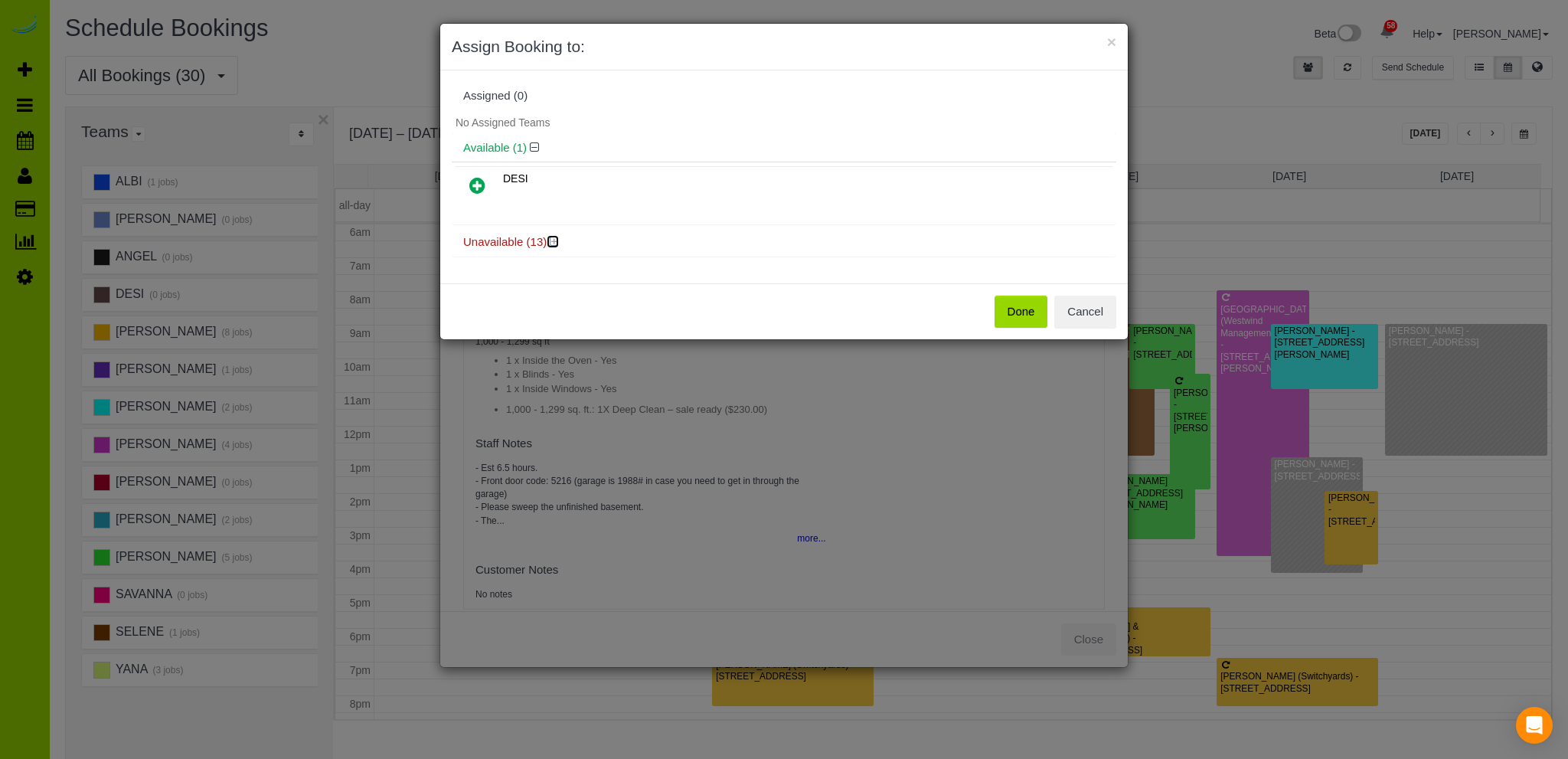
click at [556, 240] on icon at bounding box center [554, 241] width 10 height 12
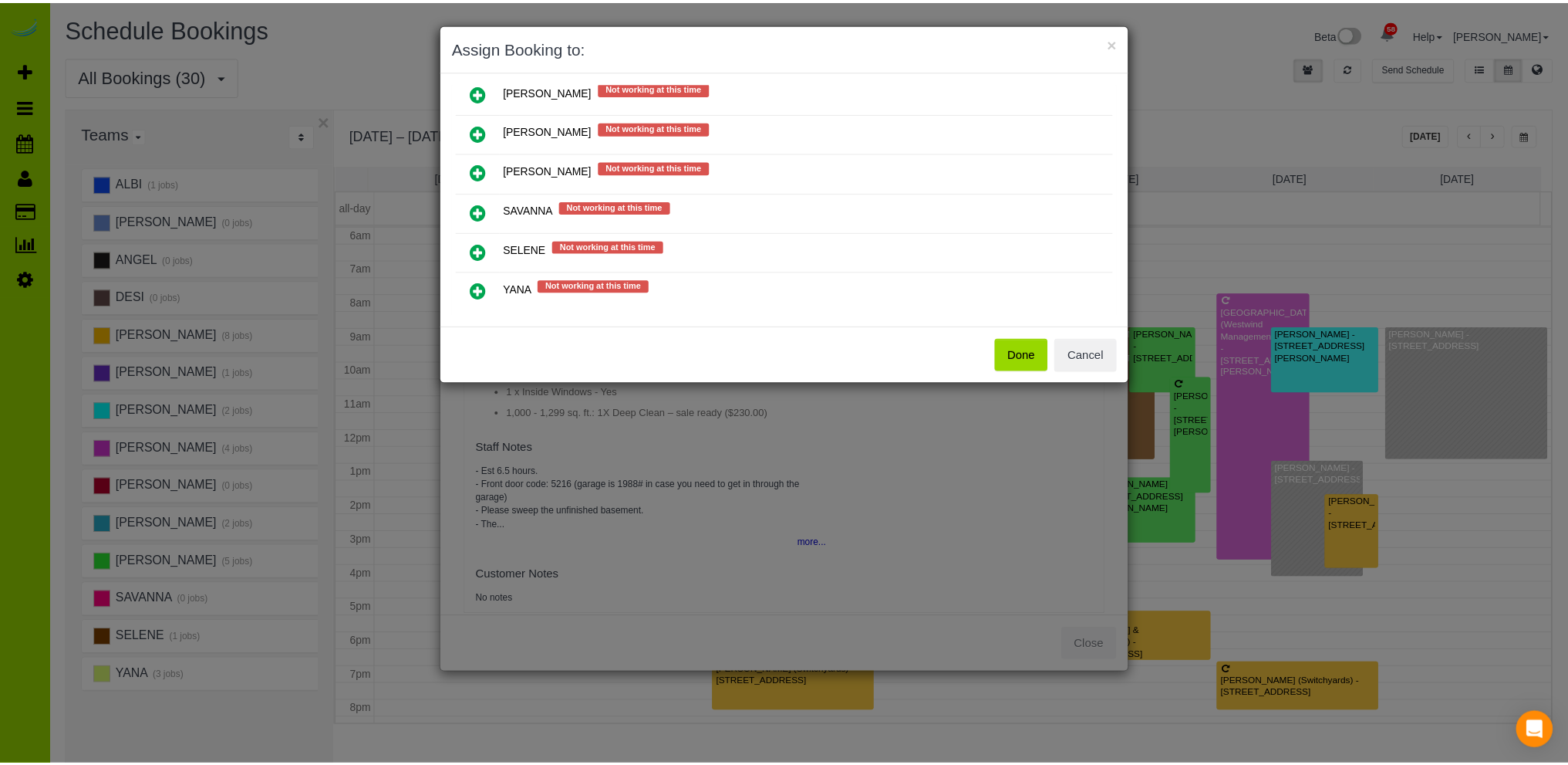
scroll to position [489, 0]
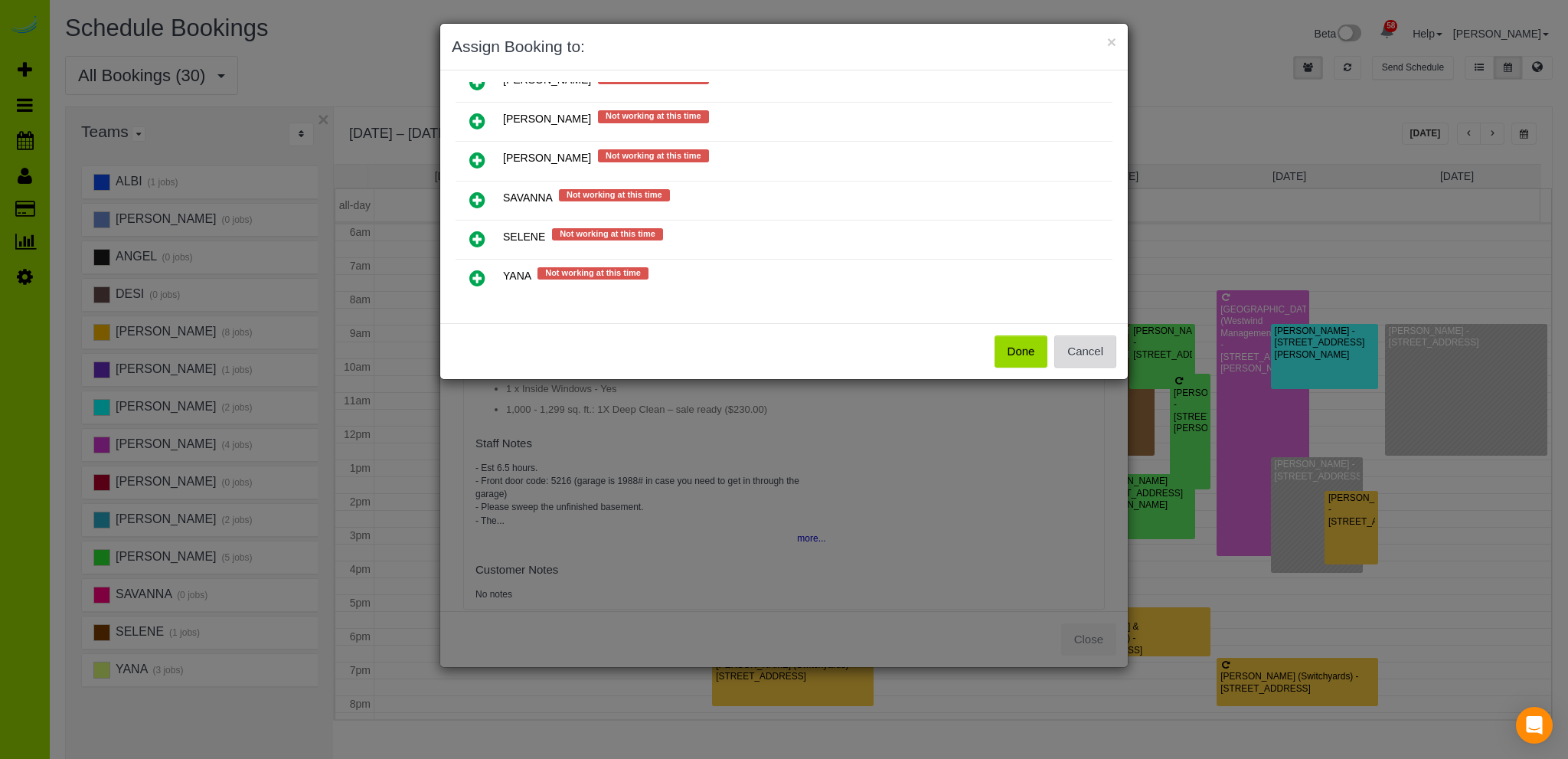
click at [1100, 357] on button "Cancel" at bounding box center [1085, 351] width 62 height 32
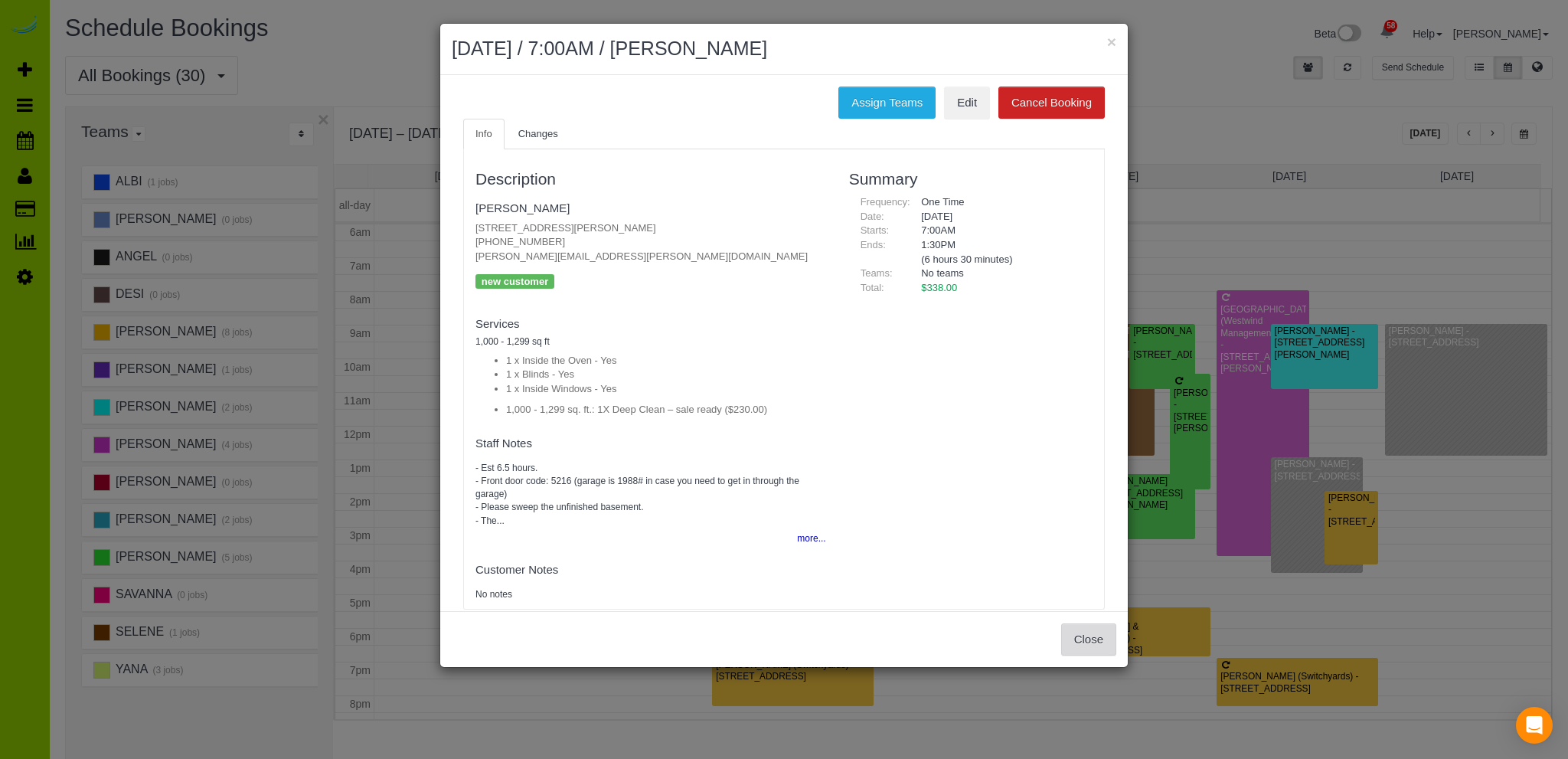
click at [1079, 637] on button "Close" at bounding box center [1088, 639] width 55 height 32
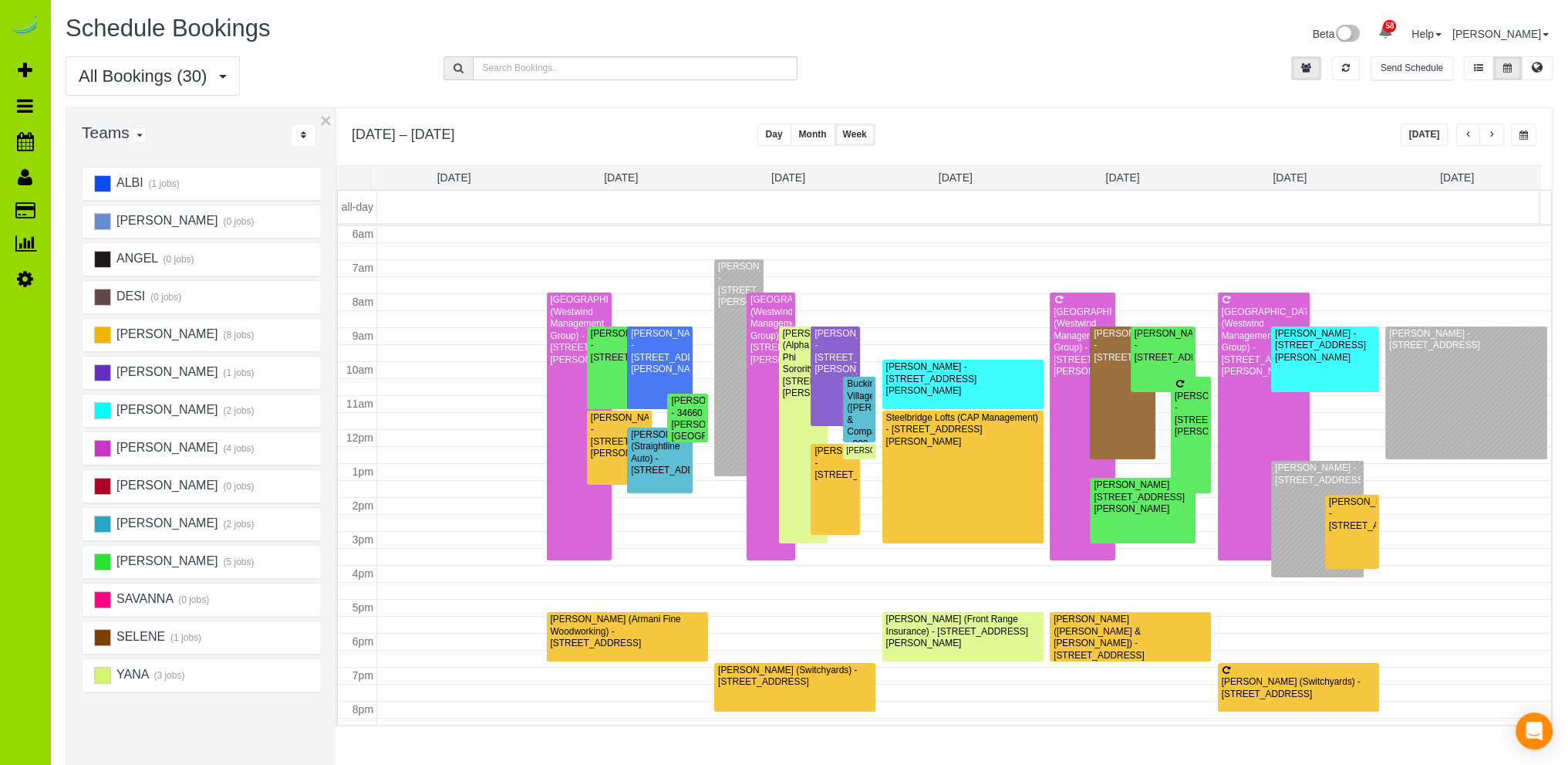
drag, startPoint x: 1077, startPoint y: 60, endPoint x: 1058, endPoint y: 51, distance: 21.0
click at [1073, 58] on div "All Bookings (30) All Bookings Unassigned Bookings Recurring Bookings New Custo…" at bounding box center [809, 81] width 1510 height 51
click at [723, 308] on div "Andy Woodward - 6144 Pierson St., Arvada, CO 80004" at bounding box center [738, 284] width 44 height 48
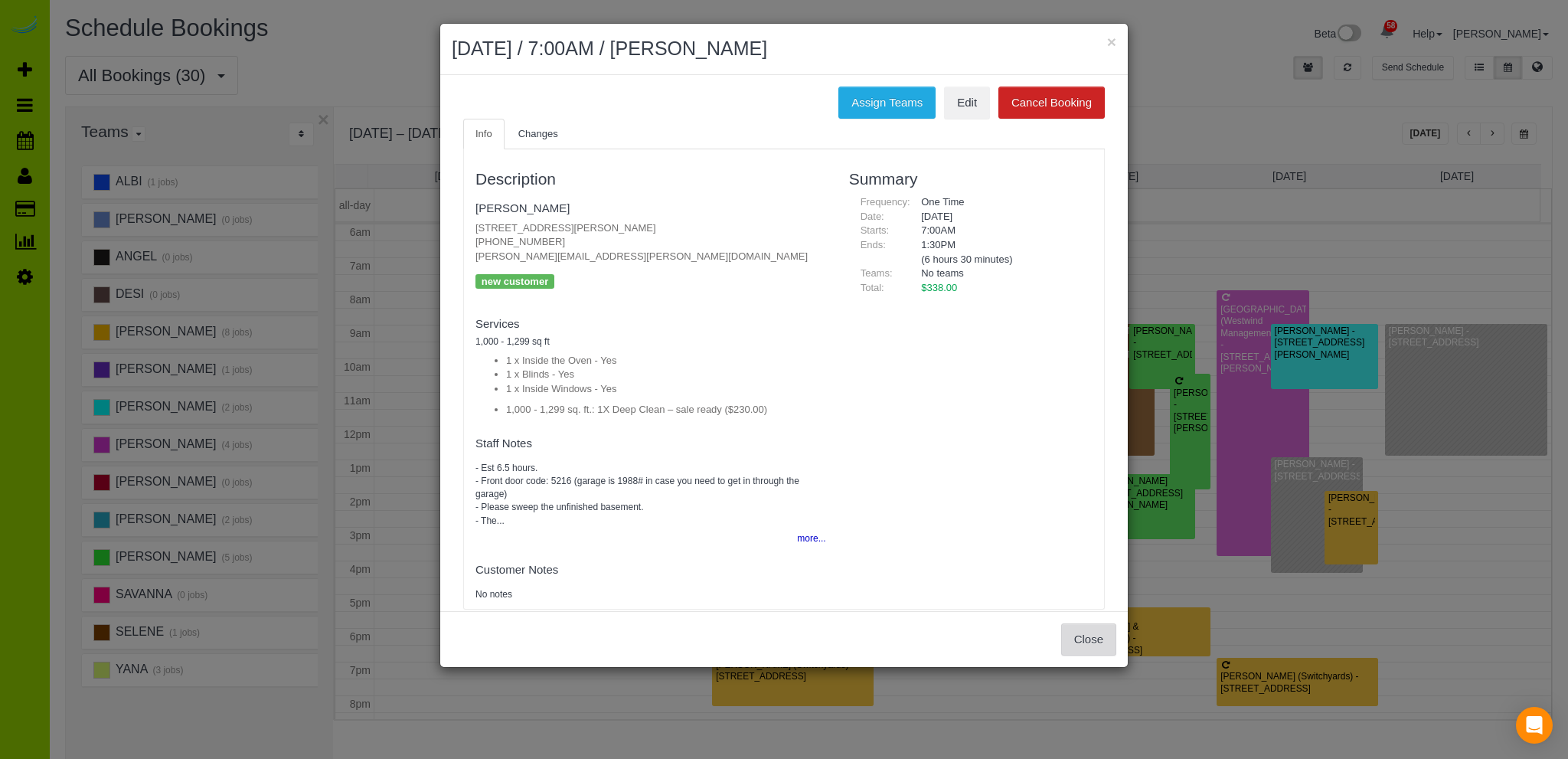
click at [1082, 637] on button "Close" at bounding box center [1088, 639] width 55 height 32
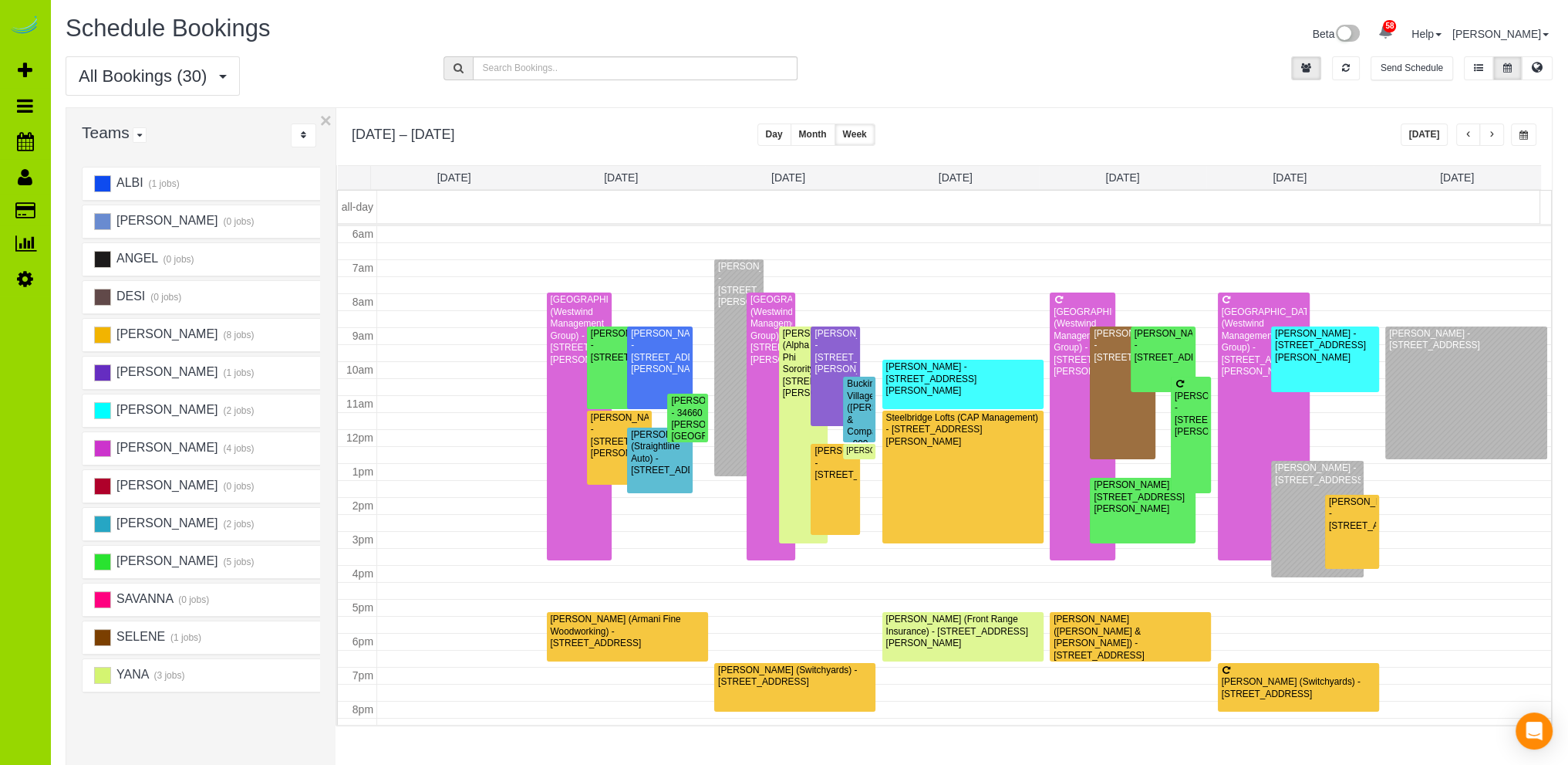
click at [905, 63] on div "All Bookings (30) All Bookings Unassigned Bookings Recurring Bookings New Custo…" at bounding box center [809, 81] width 1510 height 51
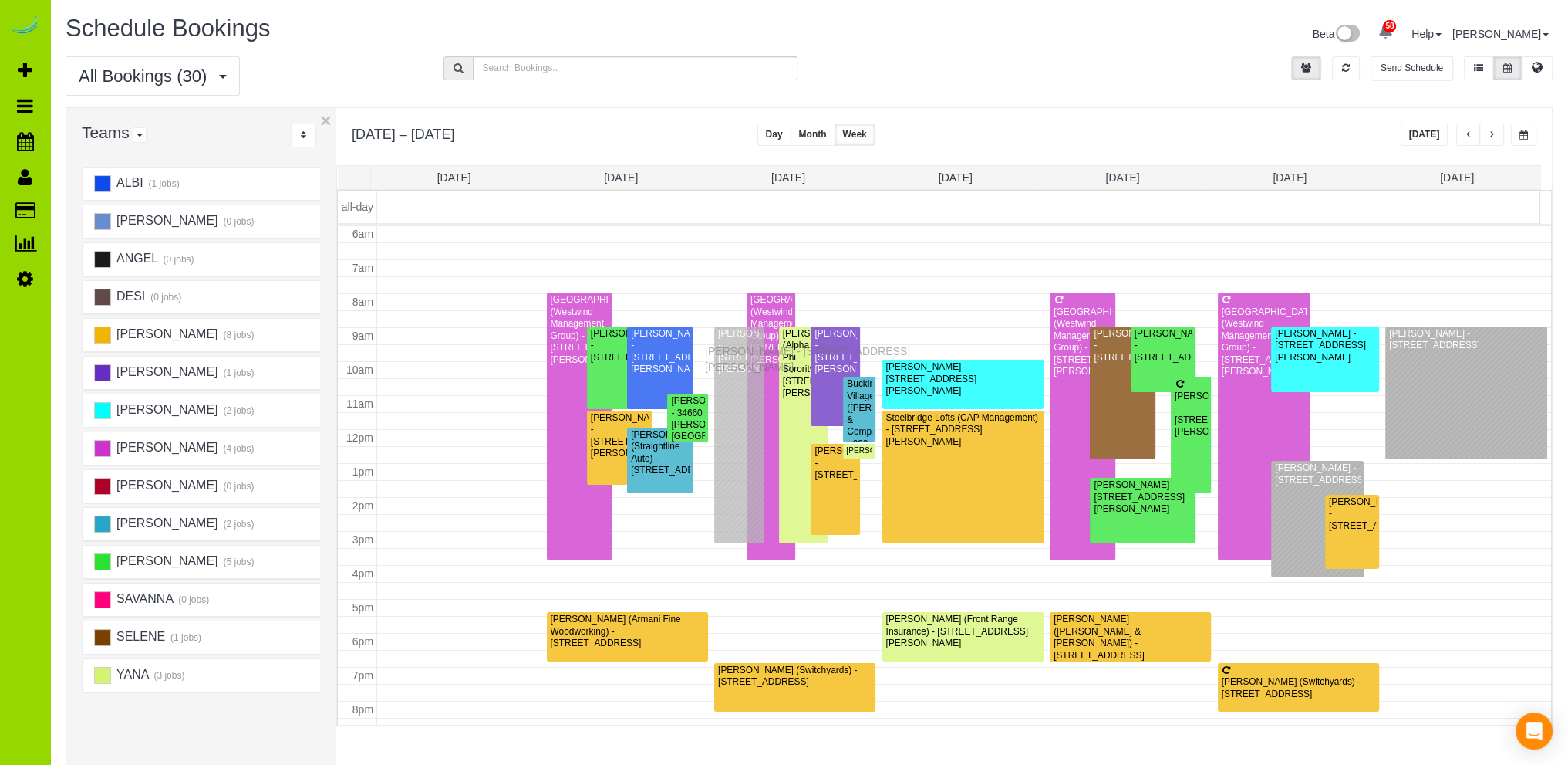
drag, startPoint x: 723, startPoint y: 289, endPoint x: 708, endPoint y: 349, distance: 61.8
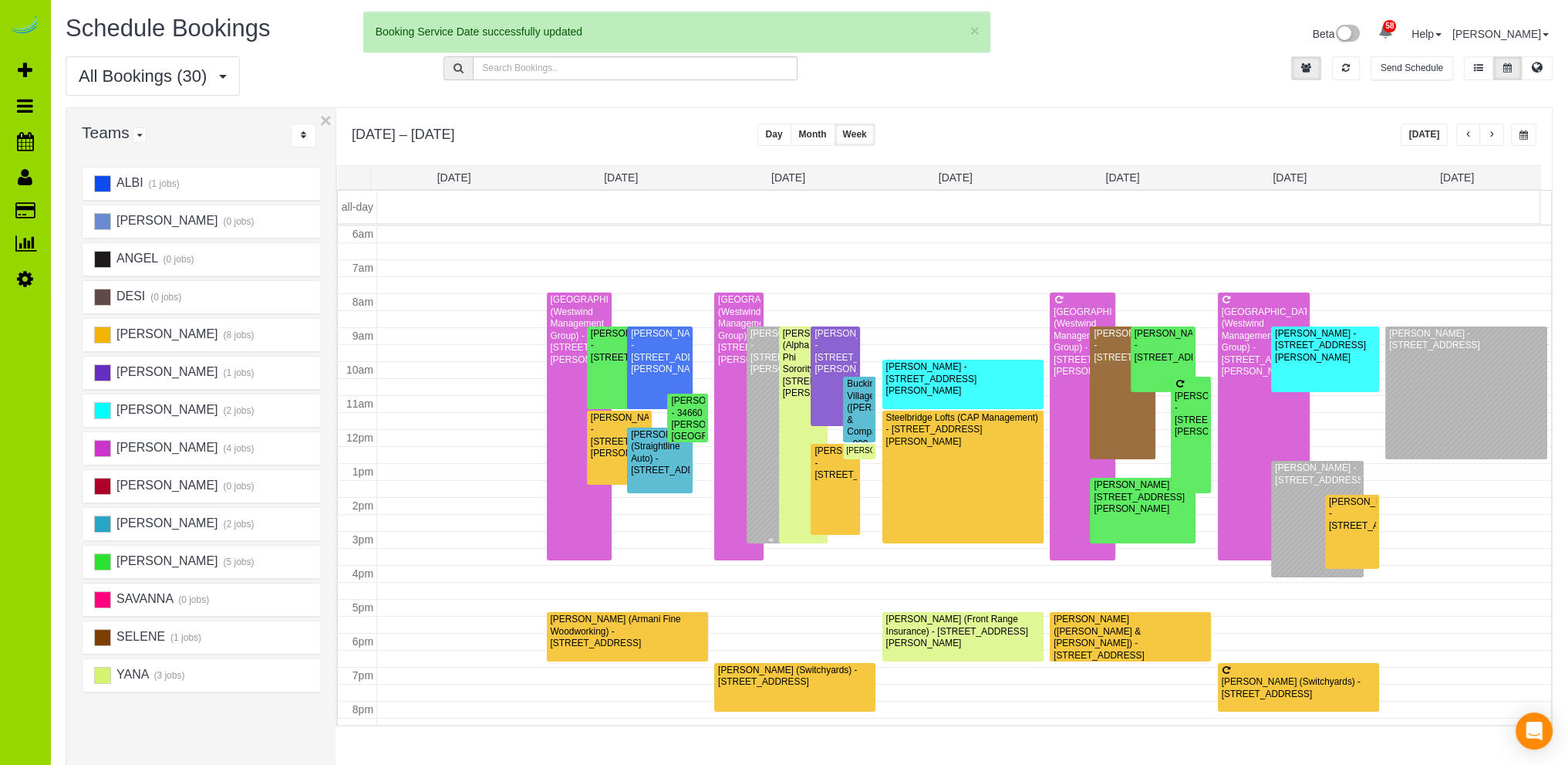
click at [755, 376] on div "Andy Woodward - 6144 Pierson St., Arvada, CO 80004" at bounding box center [770, 351] width 44 height 48
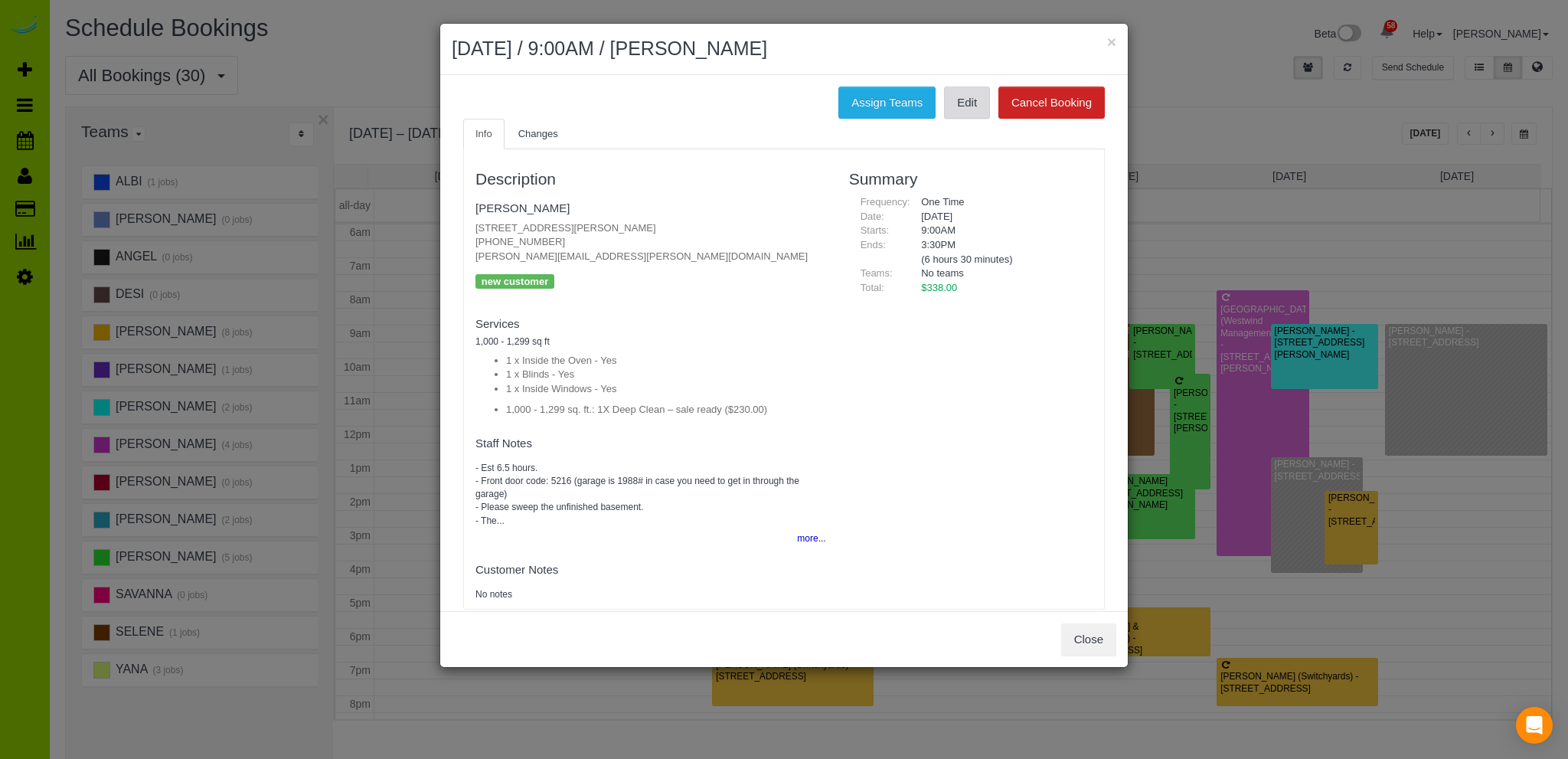
click at [955, 103] on link "Edit" at bounding box center [967, 102] width 46 height 32
click at [1087, 635] on button "Close" at bounding box center [1088, 639] width 55 height 32
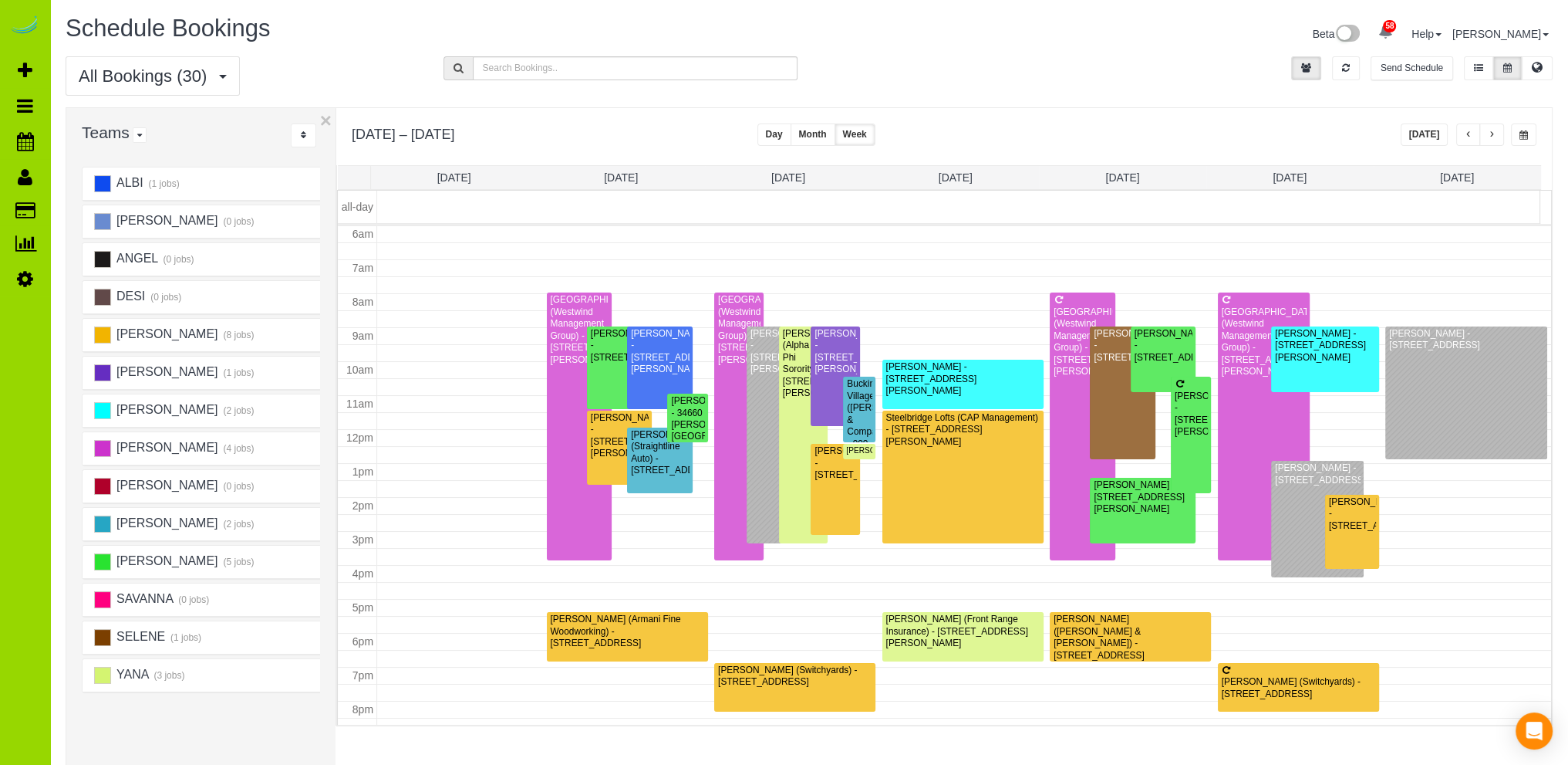
click at [1428, 133] on button "[DATE]" at bounding box center [1424, 134] width 47 height 22
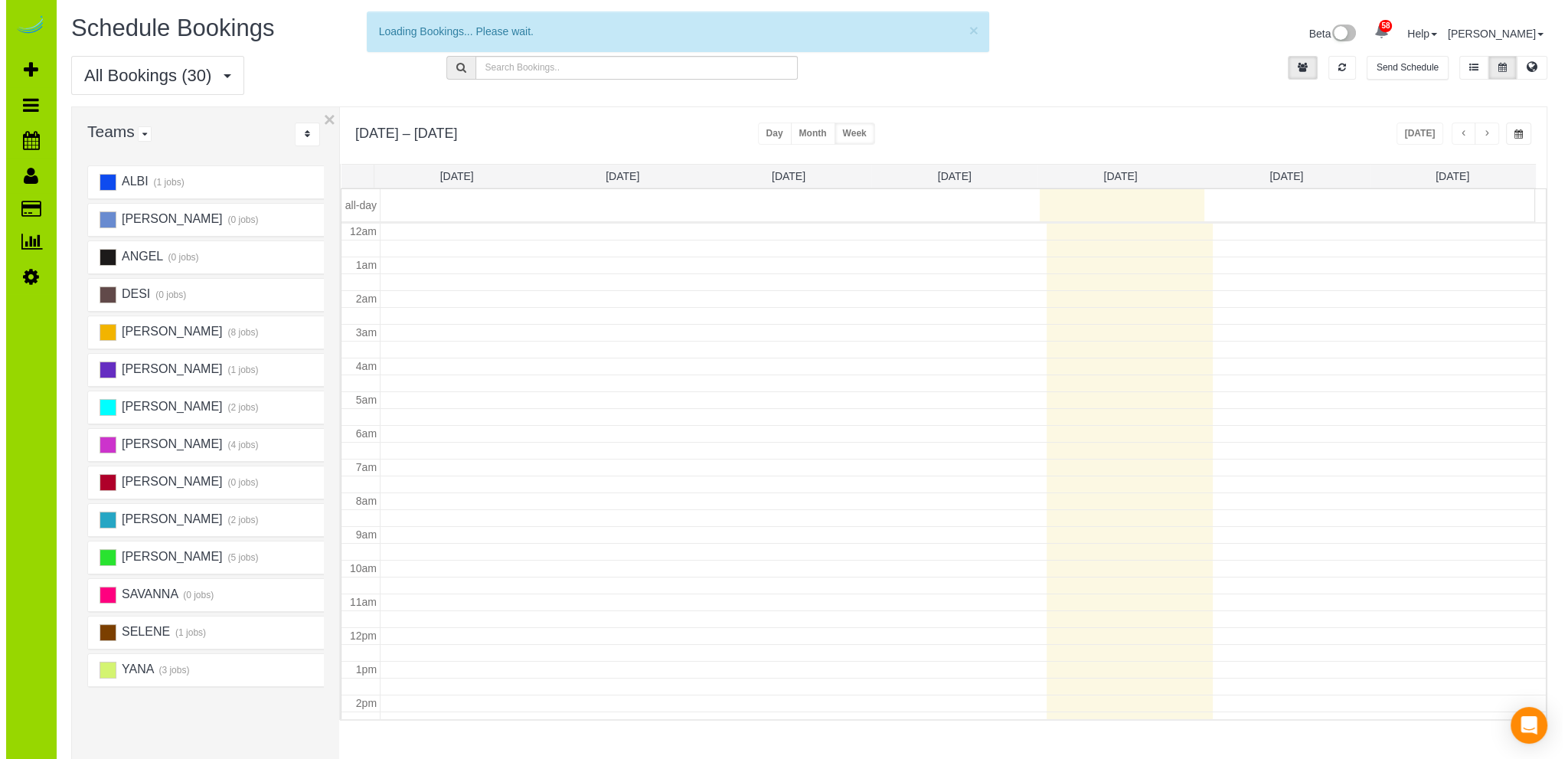
scroll to position [201, 0]
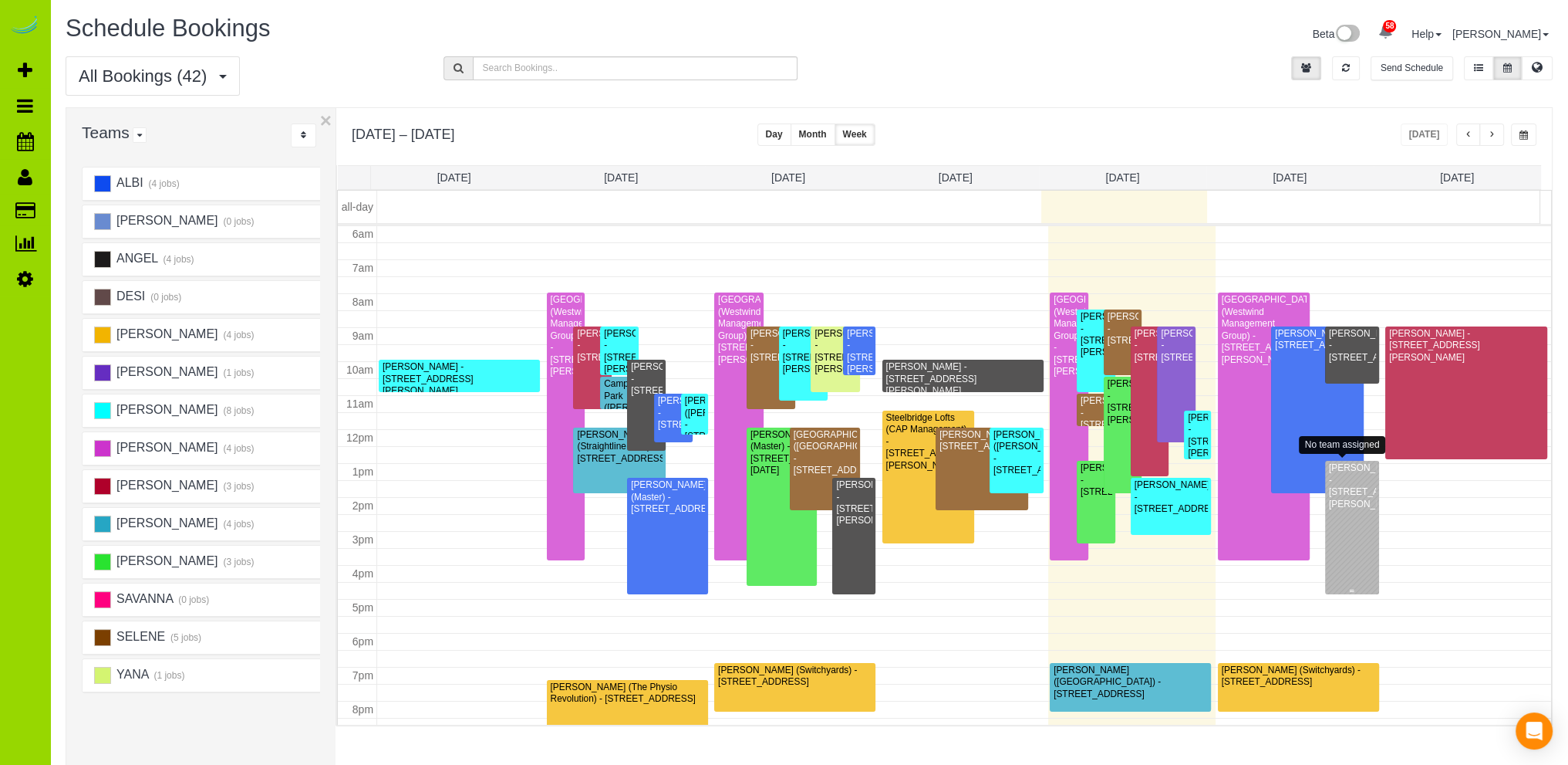
click at [1334, 507] on div "Lori Schaeffer - 105 Fillmore St. #B204, Denver, CO 80202" at bounding box center [1351, 486] width 47 height 48
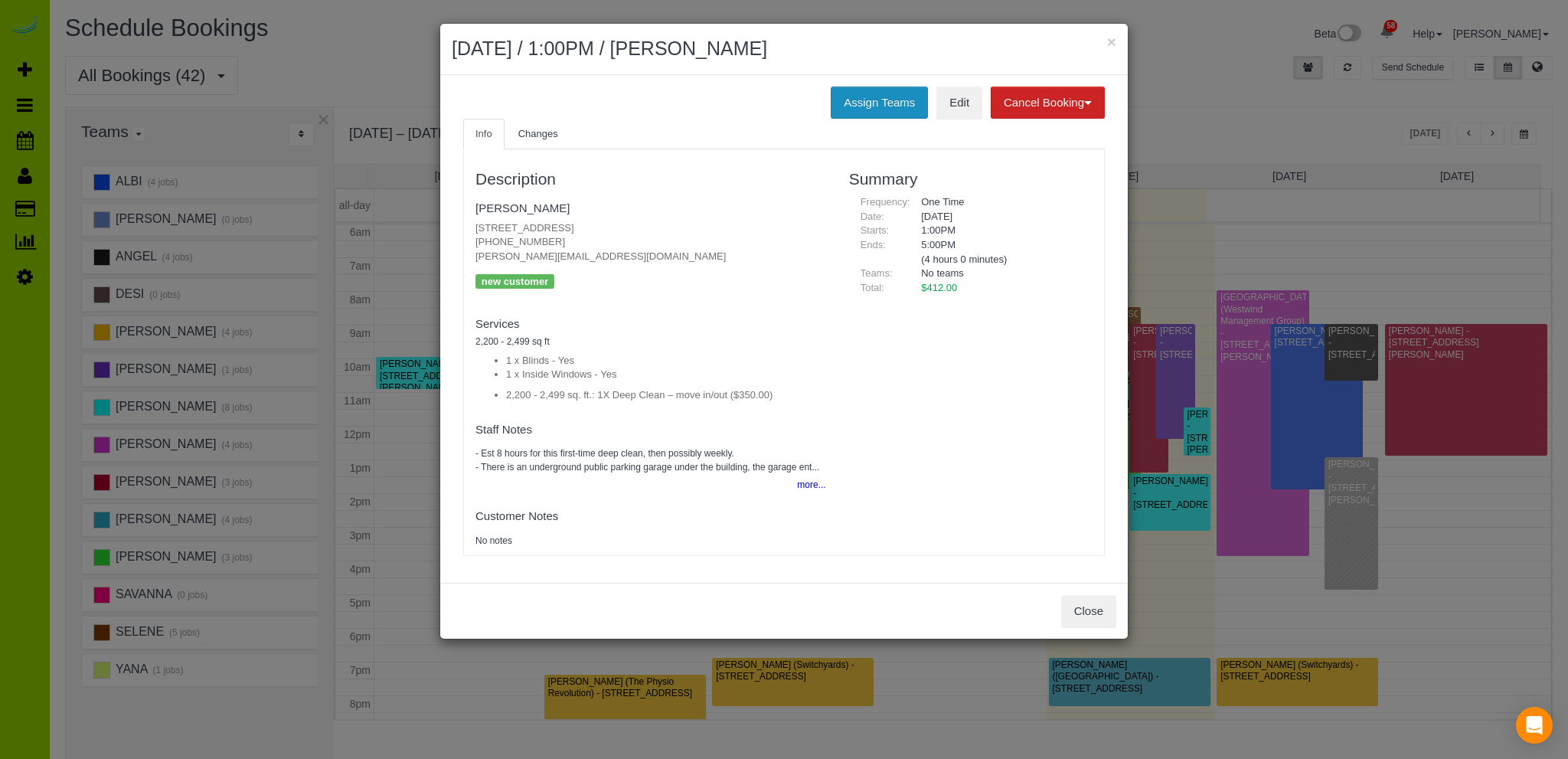
click at [886, 103] on button "Assign Teams" at bounding box center [878, 102] width 97 height 32
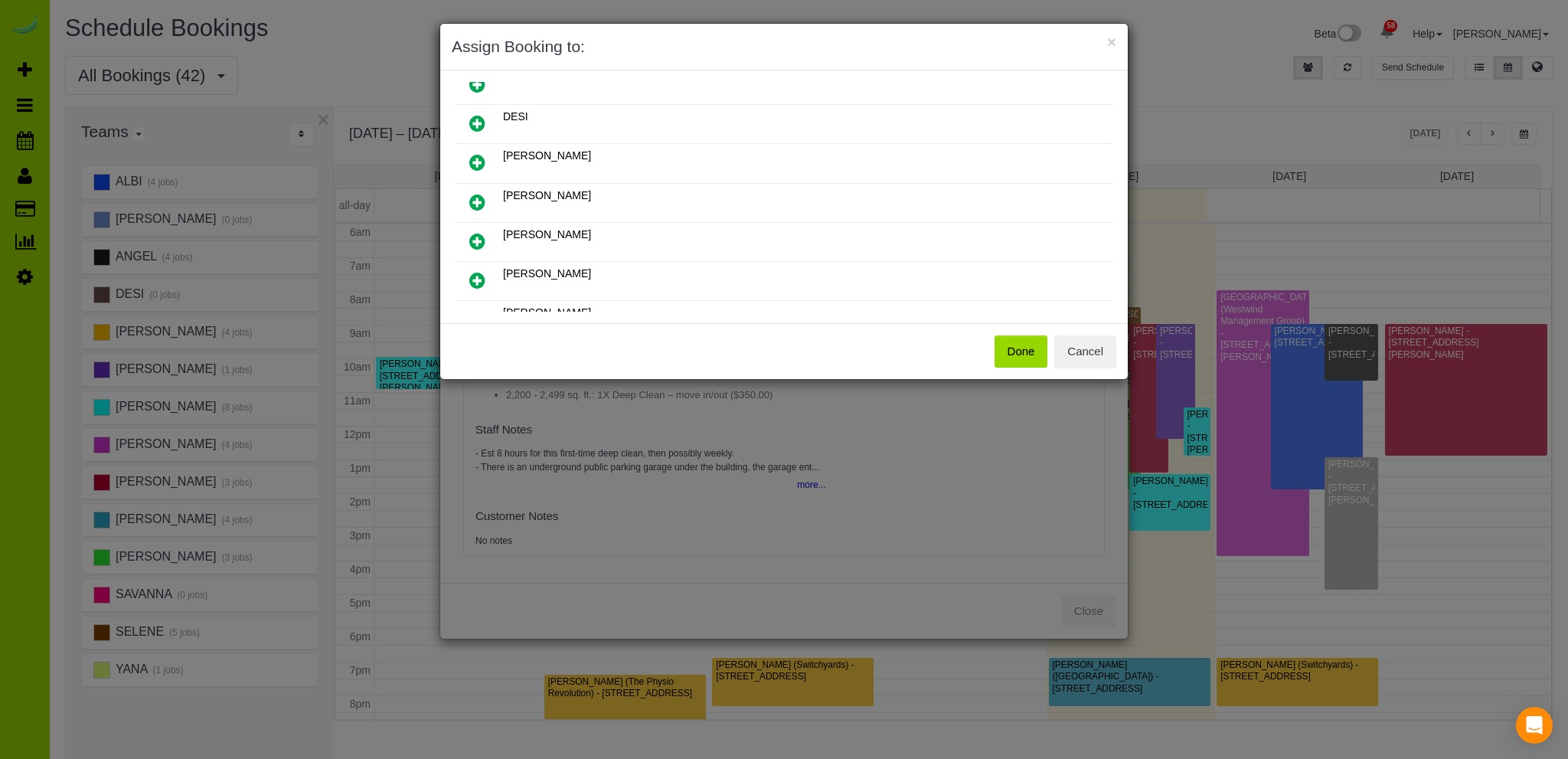
scroll to position [176, 0]
click at [478, 235] on icon at bounding box center [477, 243] width 16 height 18
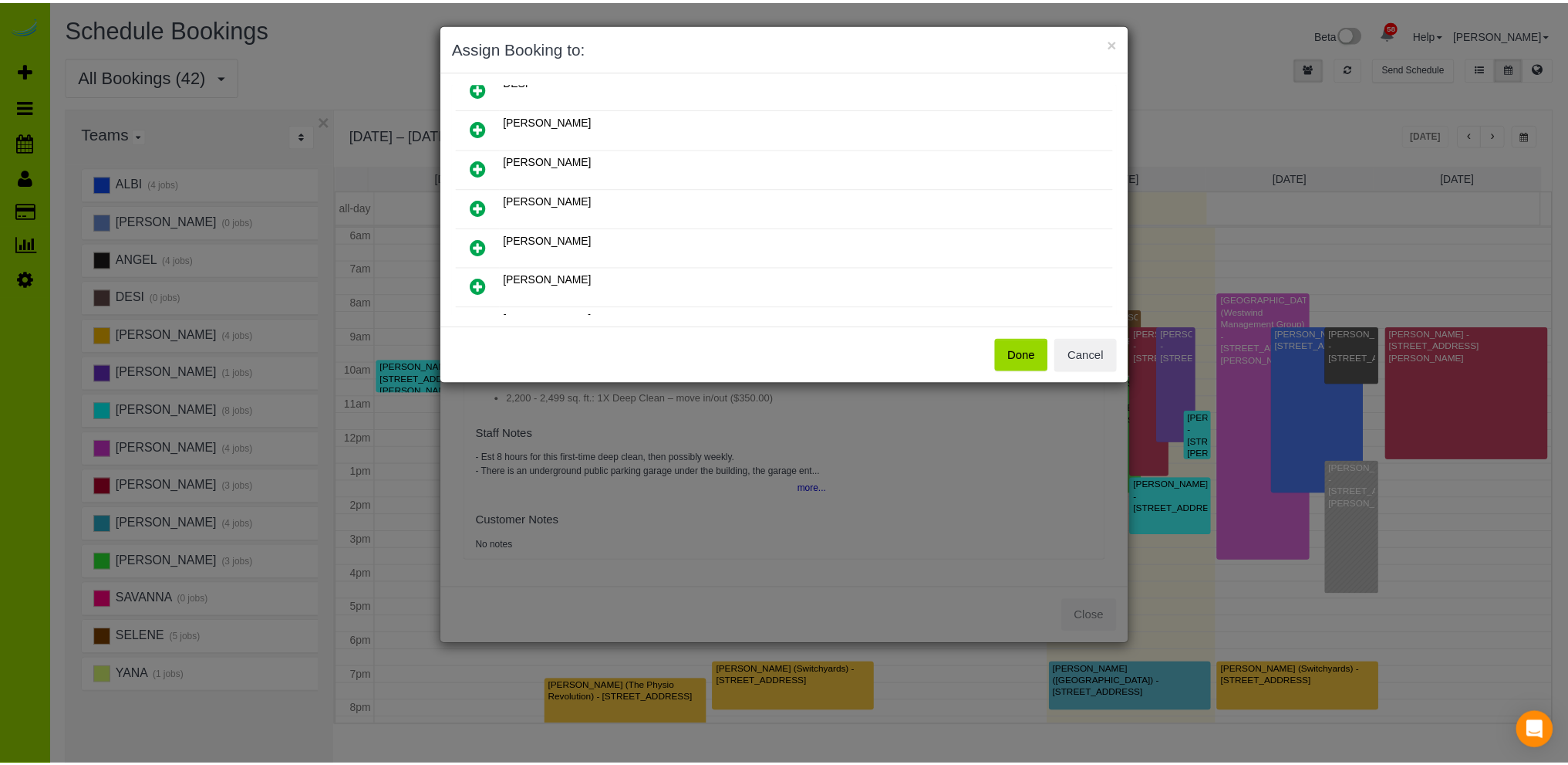
scroll to position [213, 0]
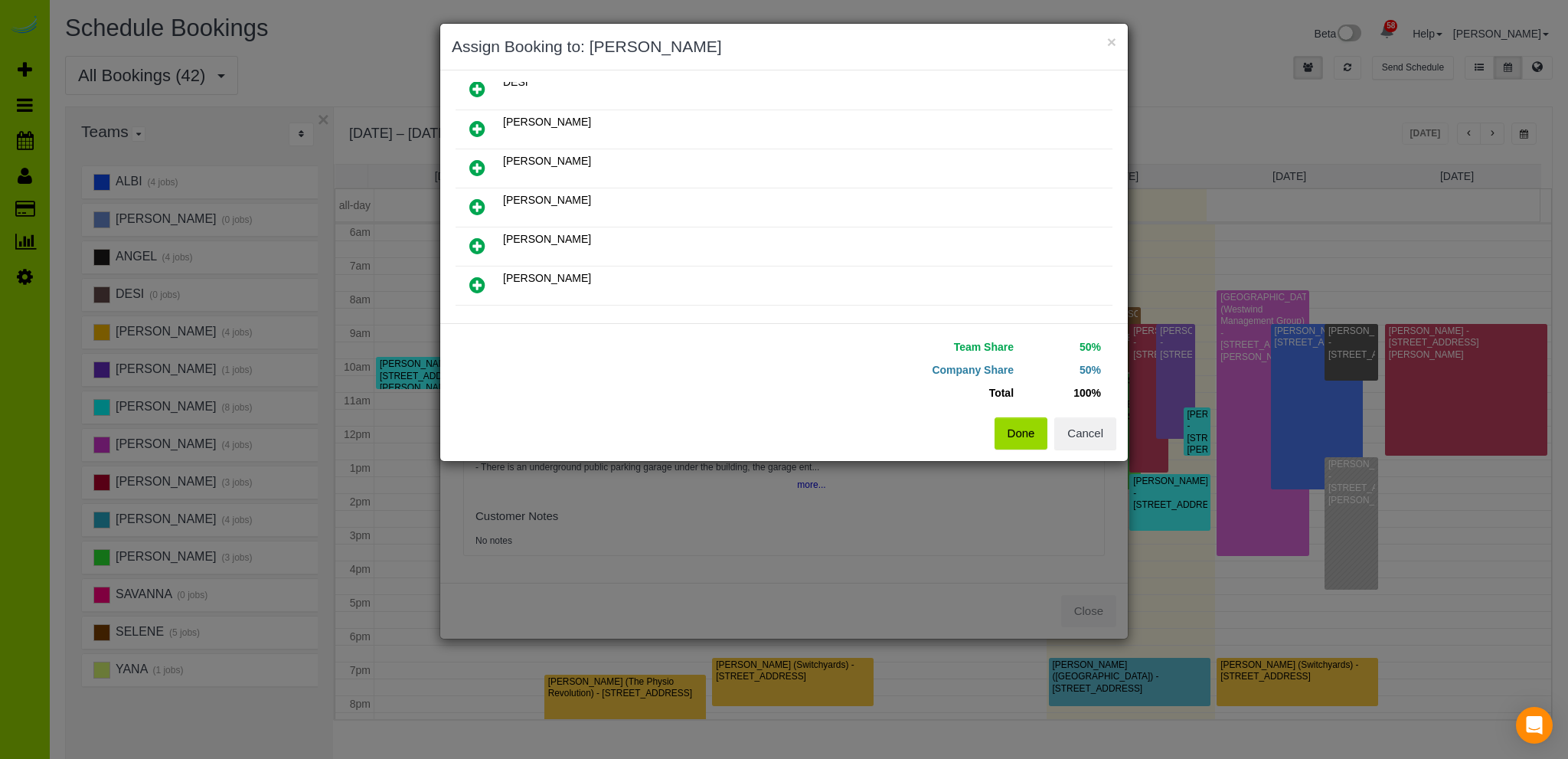
click at [1019, 433] on button "Done" at bounding box center [1022, 433] width 54 height 32
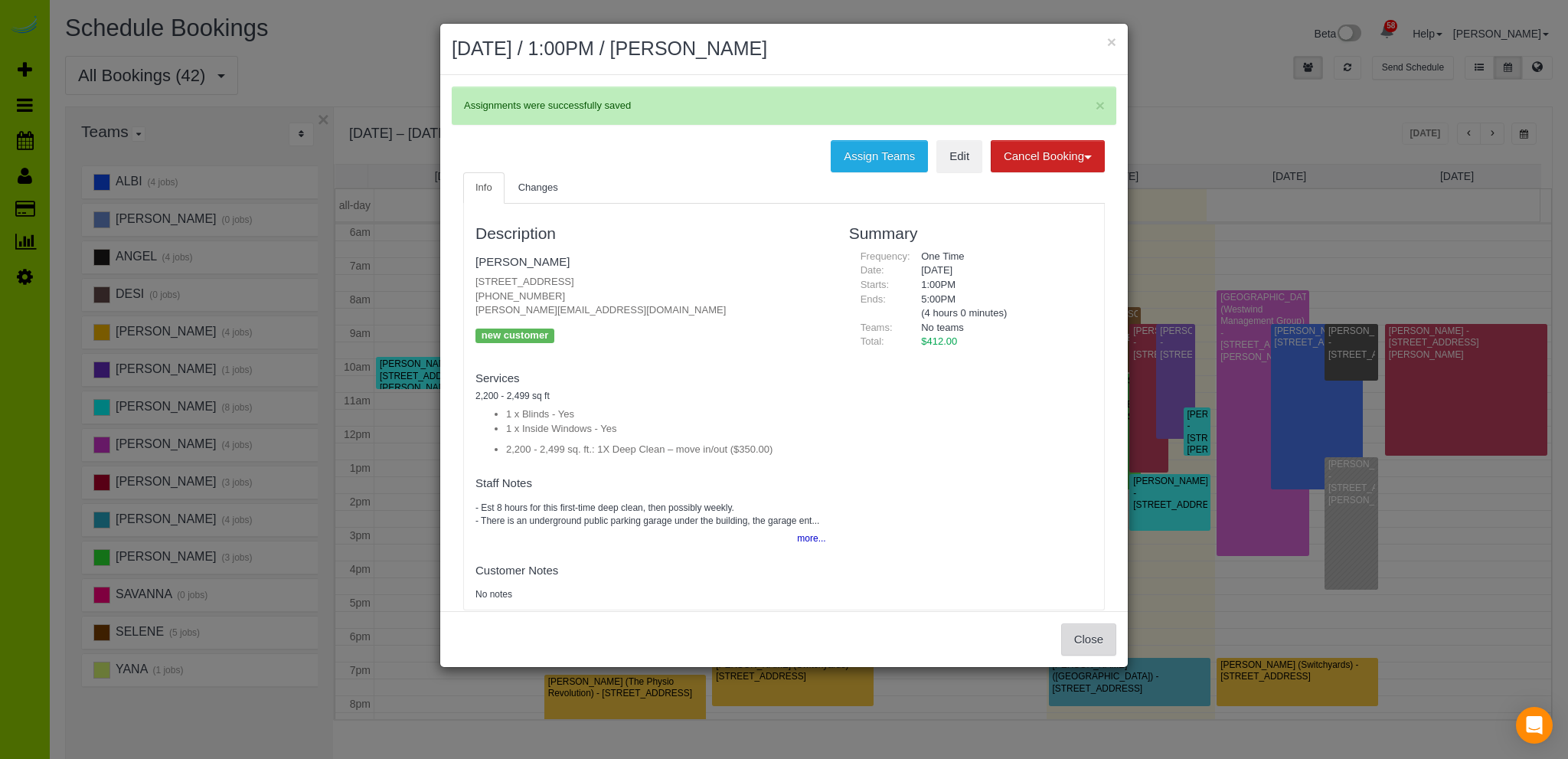
click at [1077, 631] on button "Close" at bounding box center [1088, 639] width 55 height 32
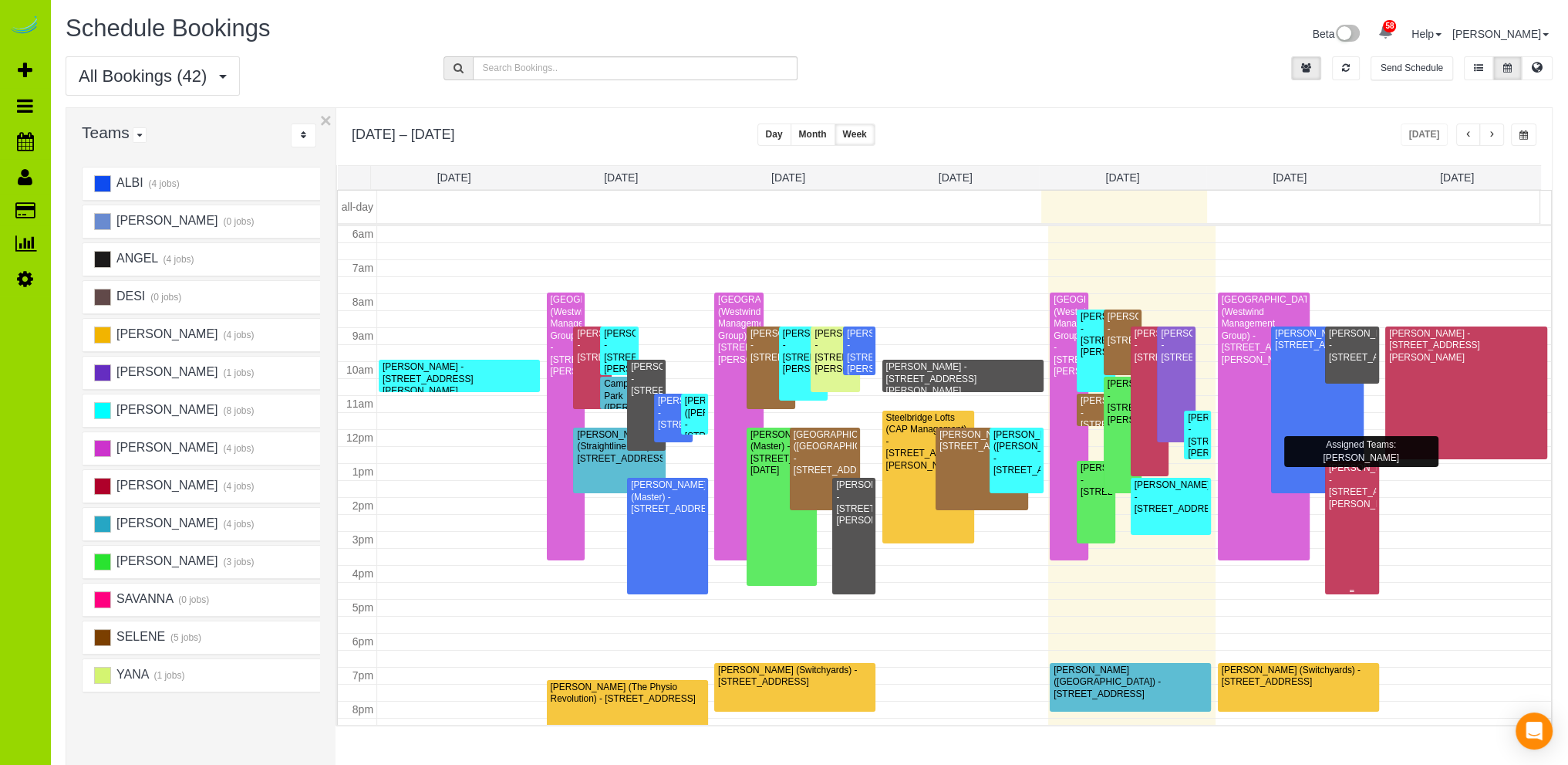
click at [1341, 567] on div at bounding box center [1352, 526] width 54 height 133
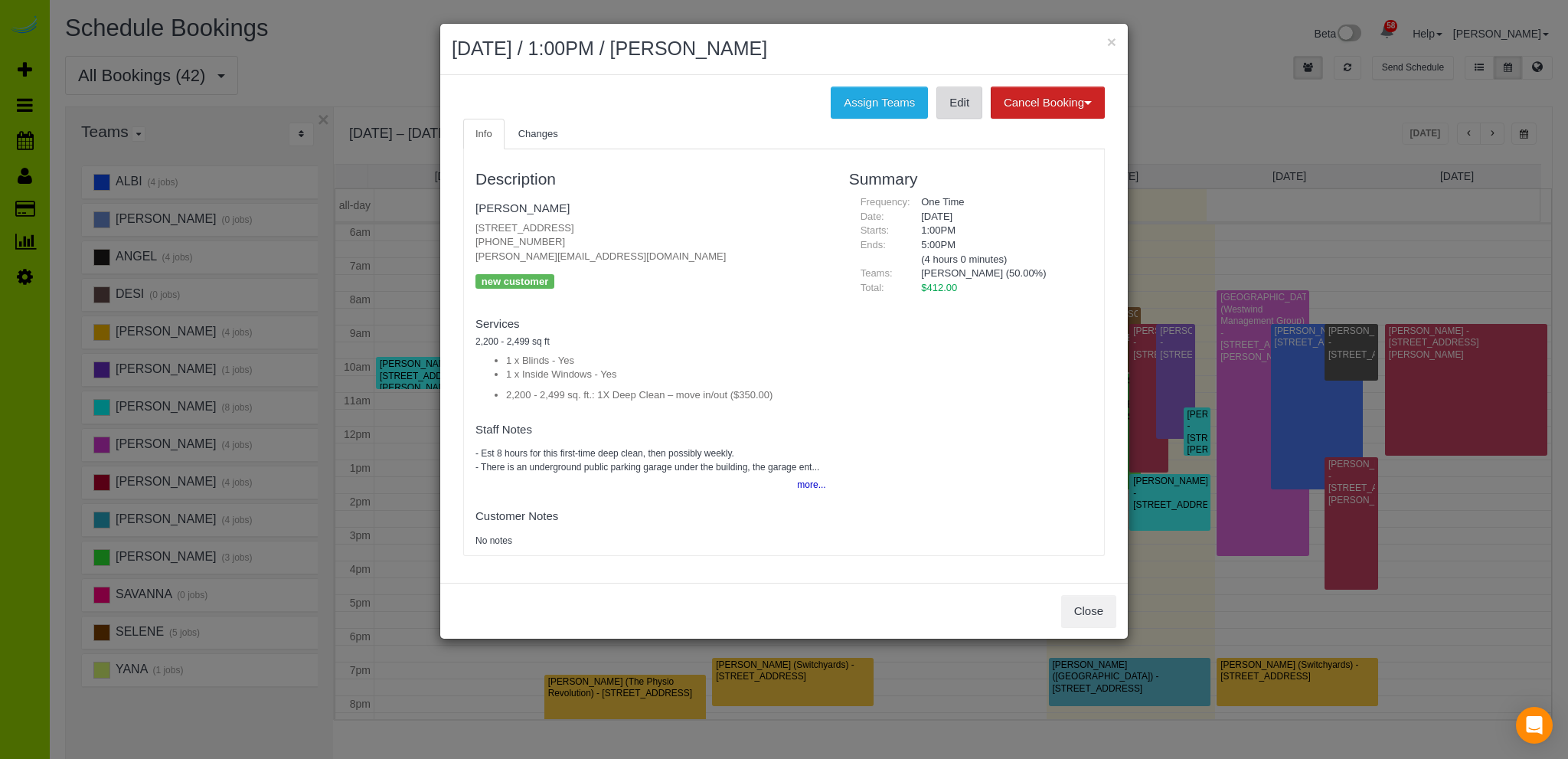
click at [955, 103] on link "Edit" at bounding box center [959, 102] width 46 height 32
click at [1088, 613] on button "Close" at bounding box center [1088, 610] width 55 height 32
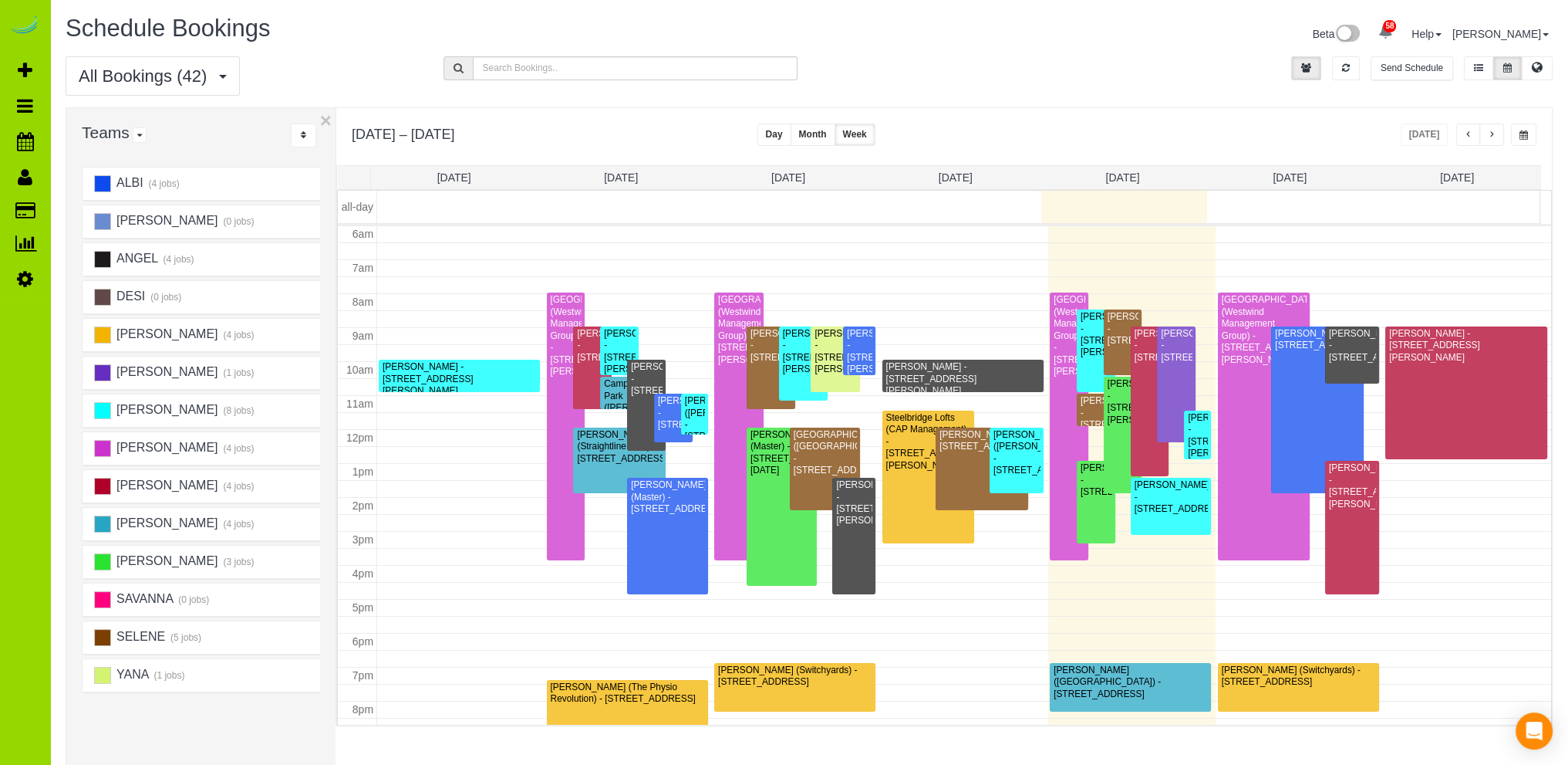
click at [1074, 70] on div "All Bookings (42) All Bookings Unassigned Bookings Recurring Bookings New Custo…" at bounding box center [809, 81] width 1510 height 51
click at [1499, 134] on button "button" at bounding box center [1490, 134] width 24 height 22
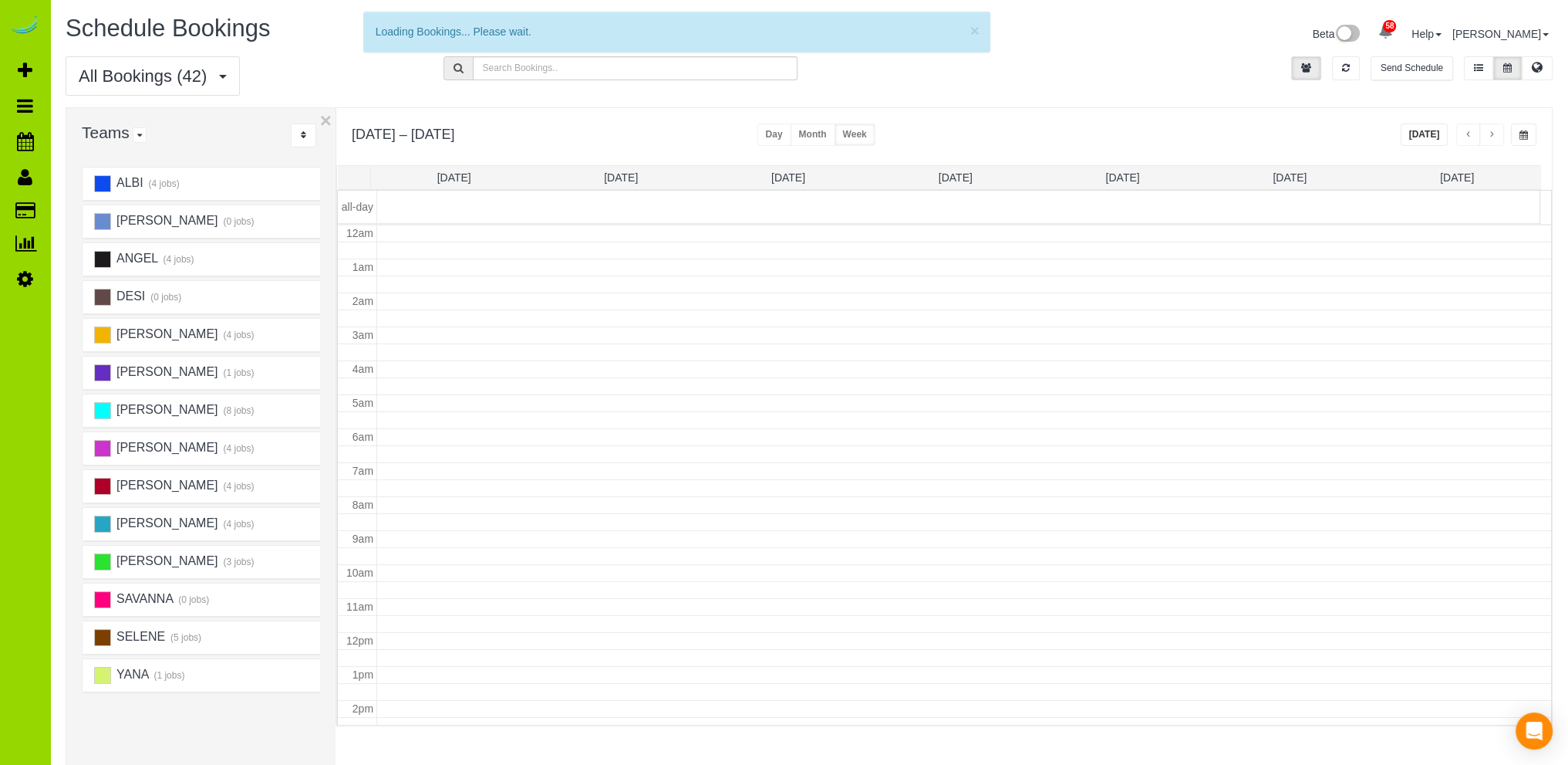
scroll to position [203, 0]
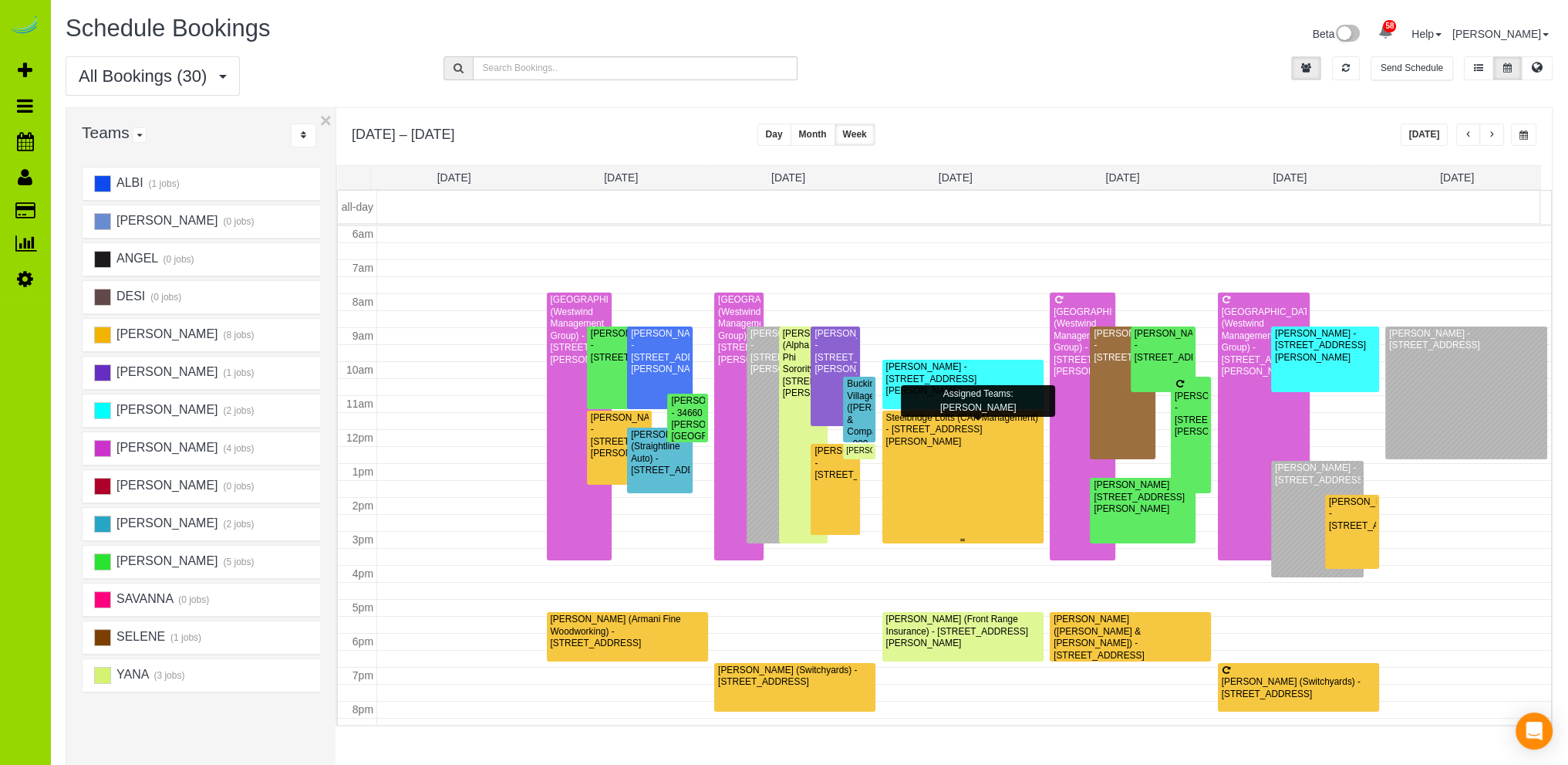
click at [928, 475] on div at bounding box center [962, 476] width 161 height 133
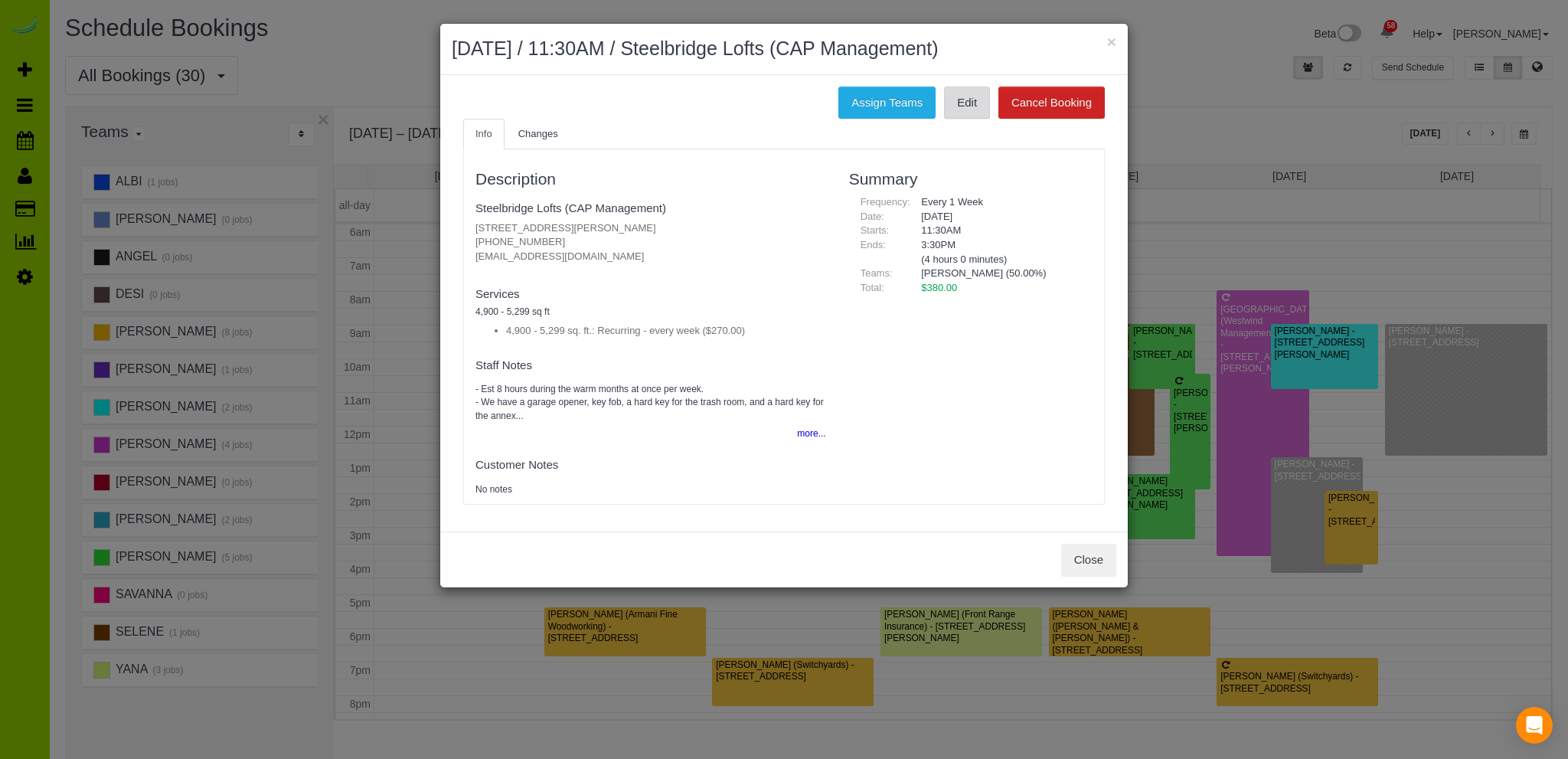
click at [968, 103] on link "Edit" at bounding box center [967, 102] width 46 height 32
click at [1094, 561] on button "Close" at bounding box center [1088, 559] width 55 height 32
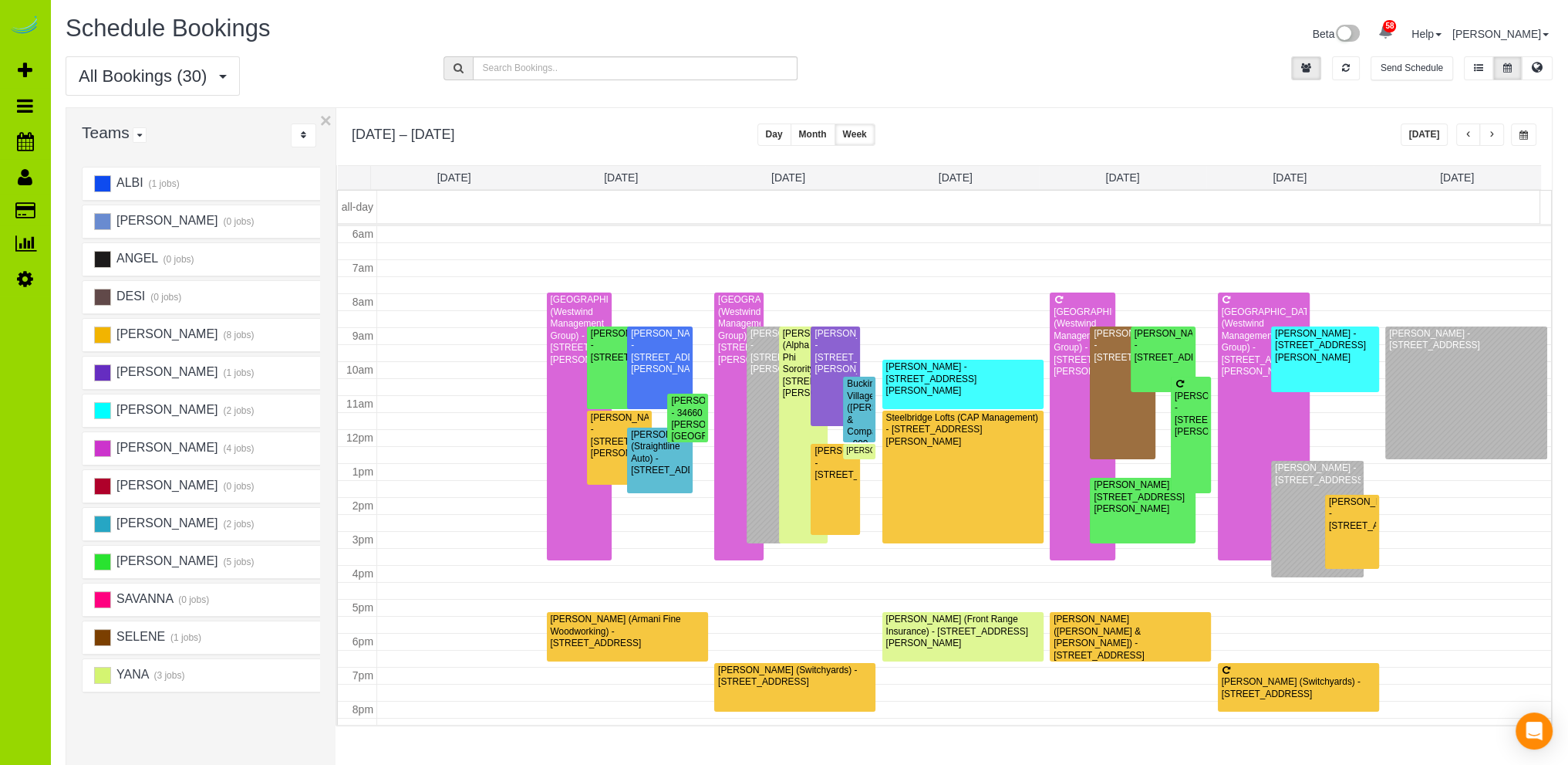
click at [1493, 135] on span "button" at bounding box center [1491, 135] width 8 height 10
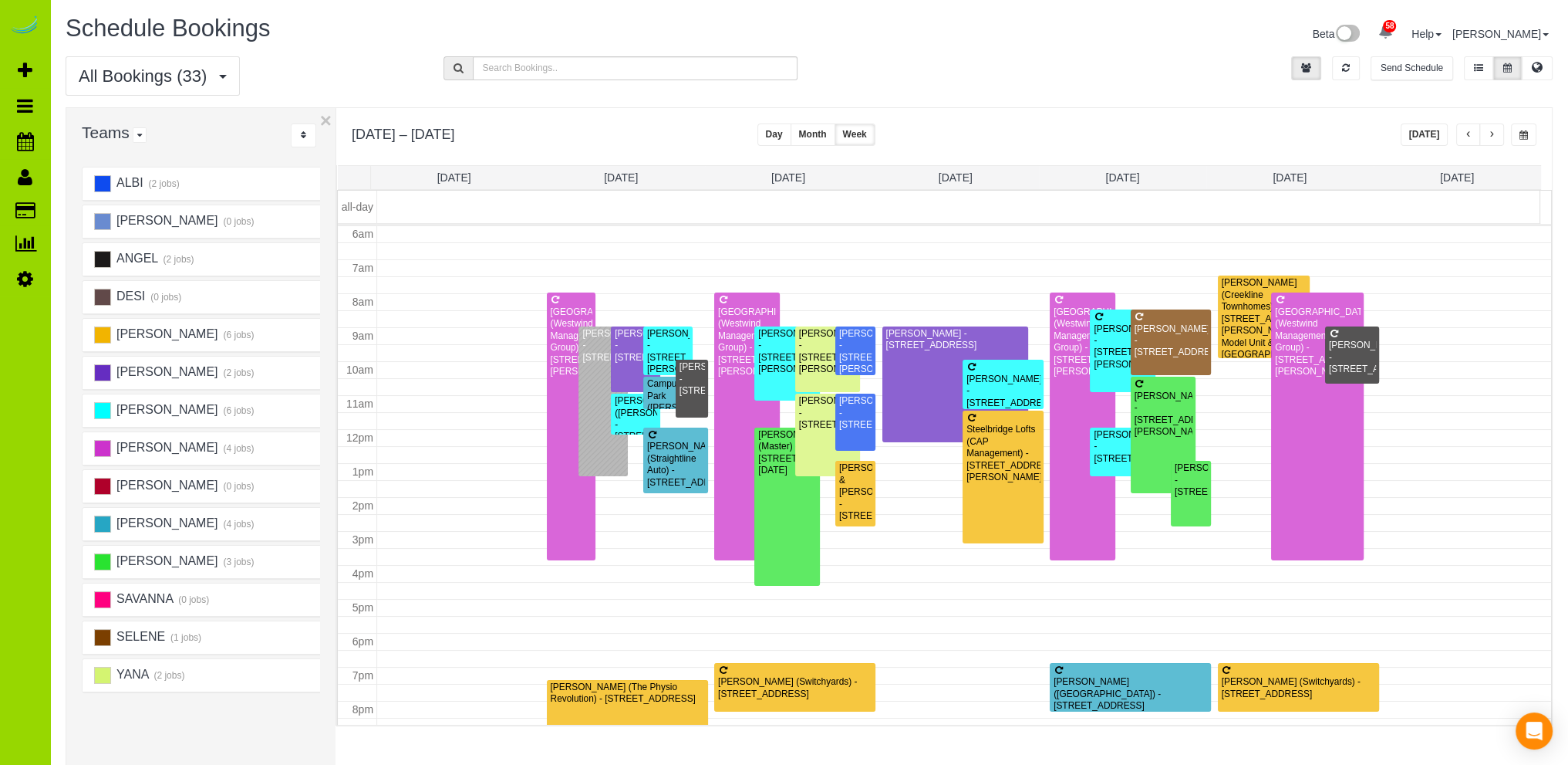
click at [1493, 135] on span "button" at bounding box center [1491, 135] width 8 height 10
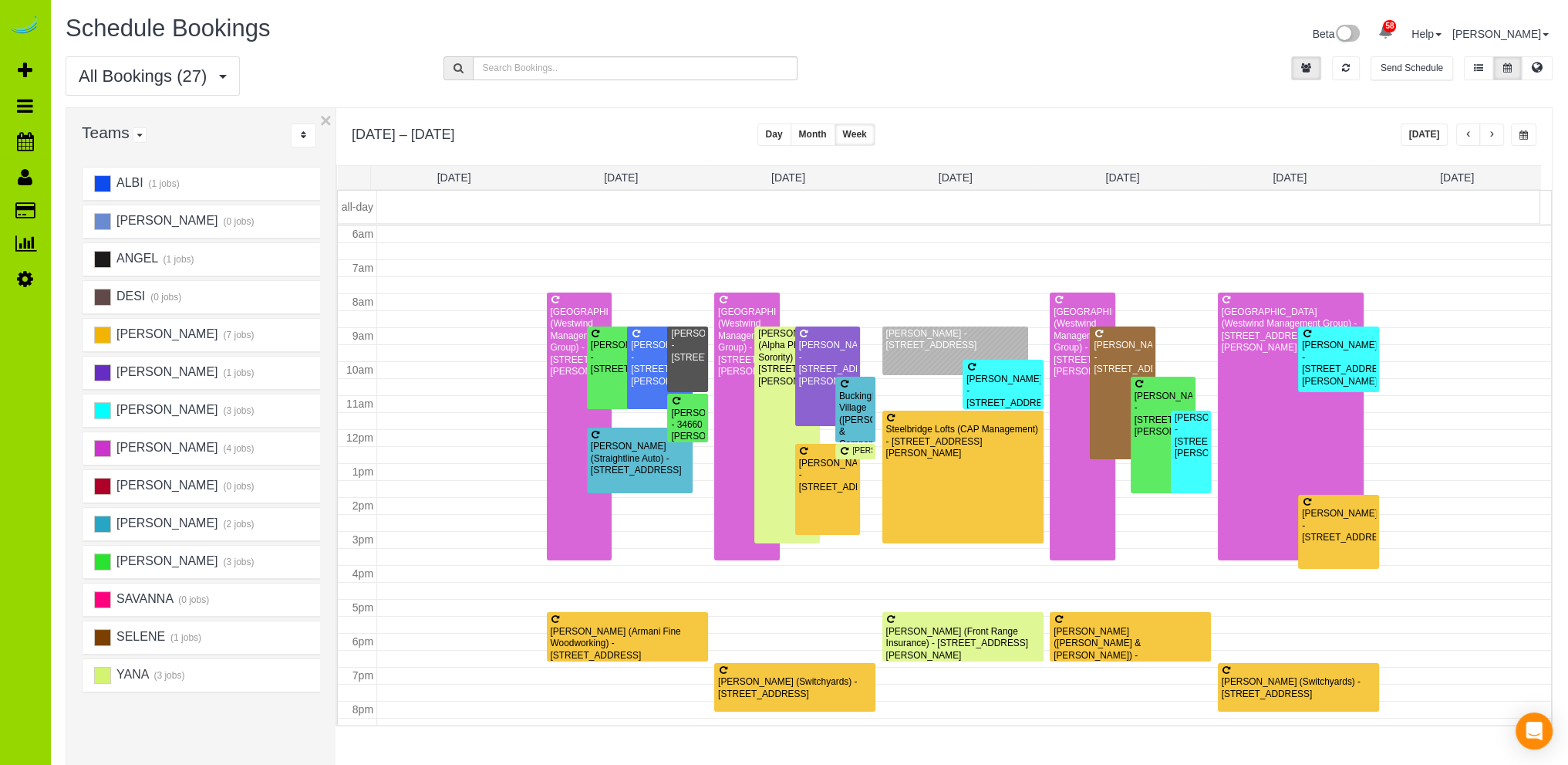
click at [1464, 135] on span "button" at bounding box center [1468, 135] width 8 height 10
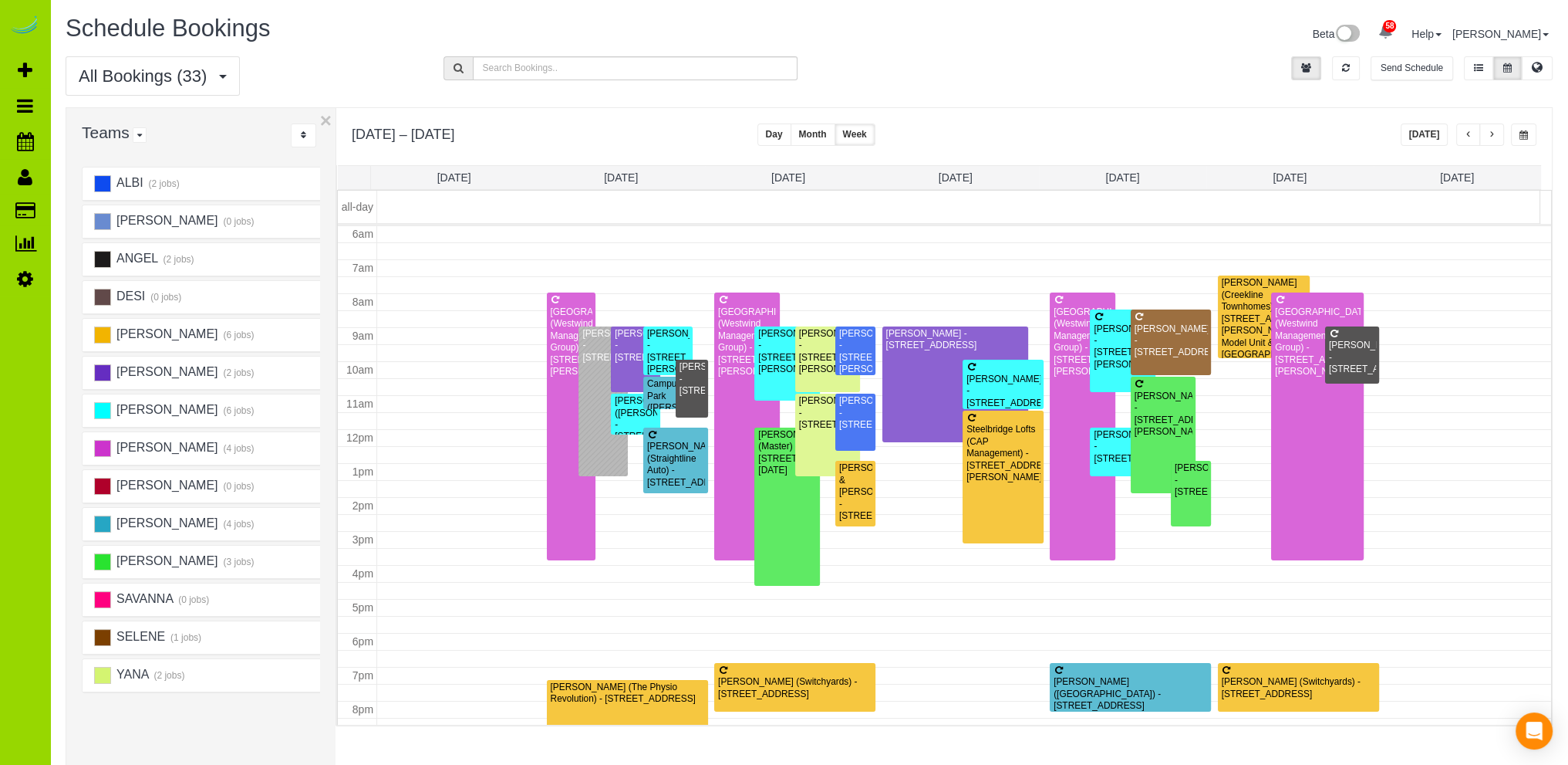
click at [1495, 133] on button "button" at bounding box center [1490, 134] width 24 height 22
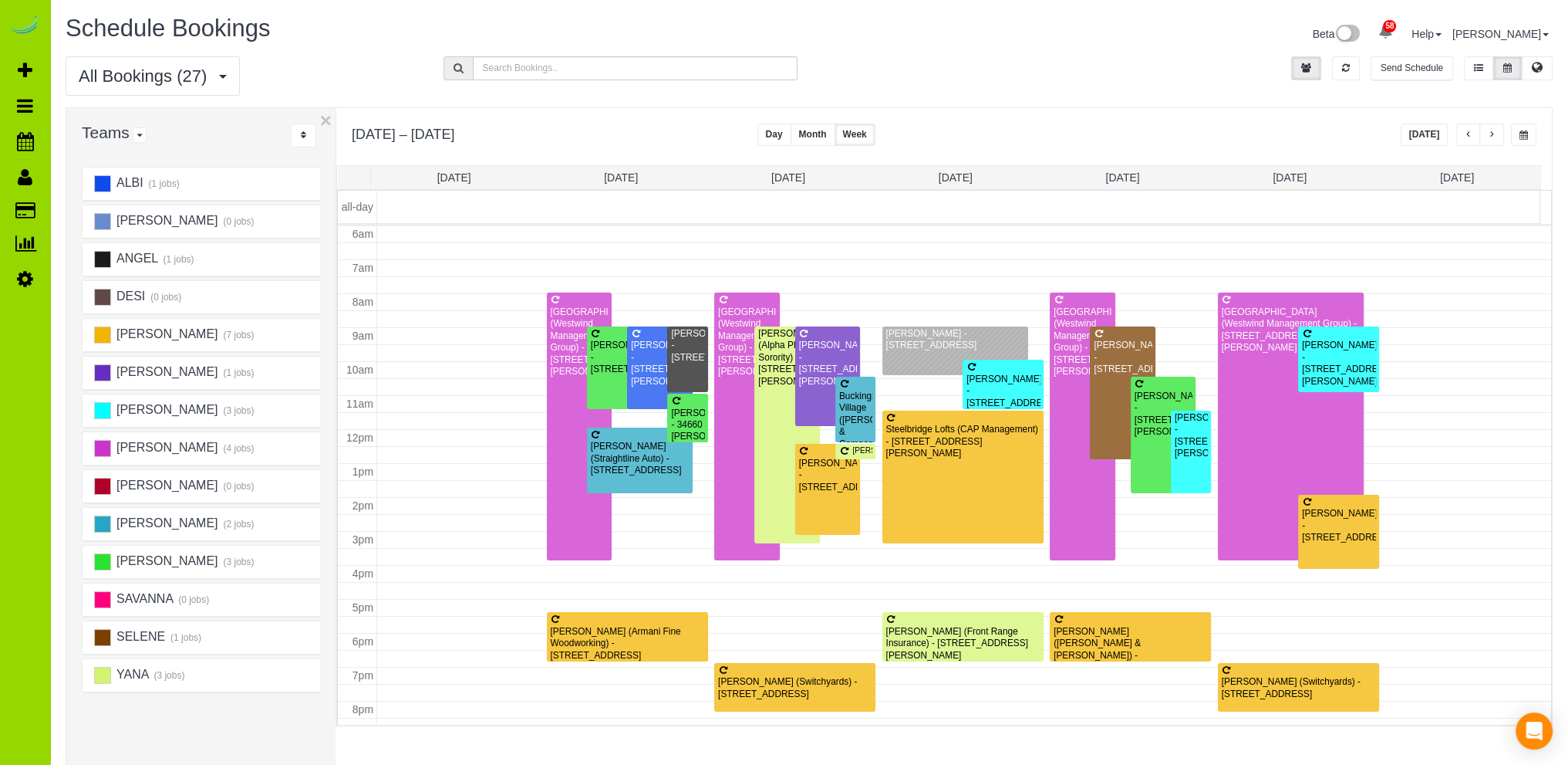
click at [1471, 135] on span "button" at bounding box center [1468, 135] width 8 height 10
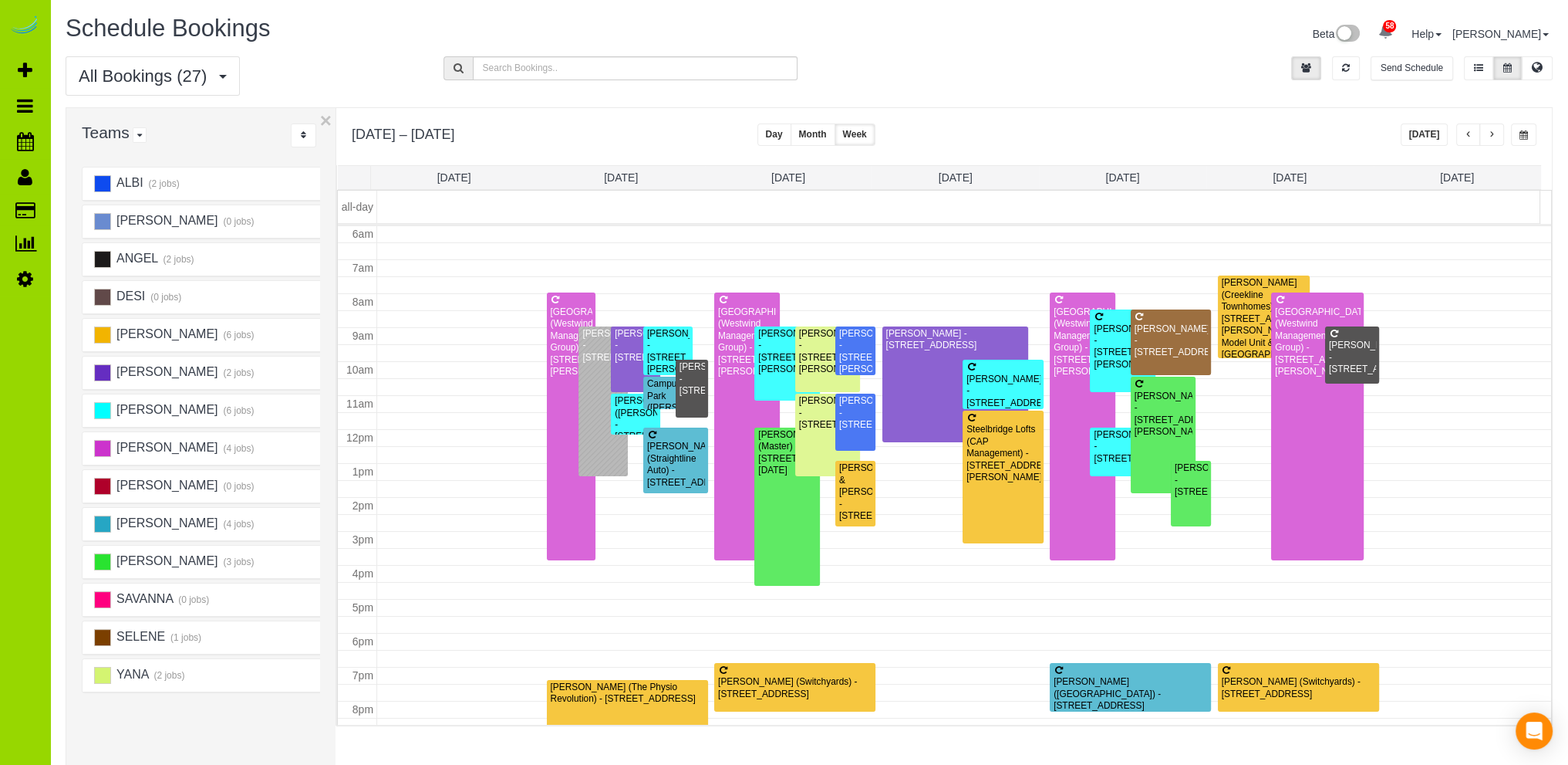
click at [1468, 135] on span "button" at bounding box center [1468, 135] width 8 height 10
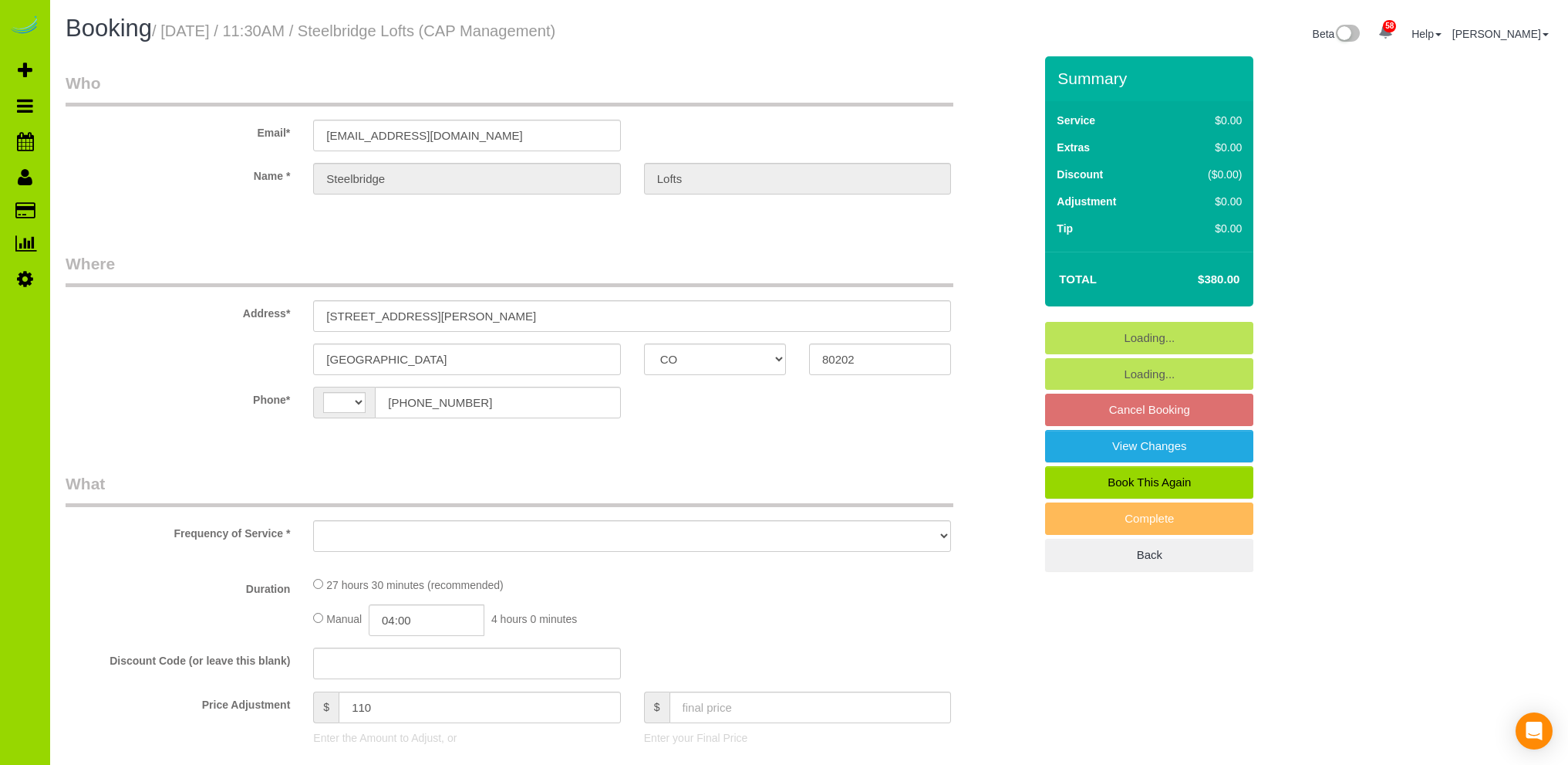
select select "CO"
select select "string:[GEOGRAPHIC_DATA]"
select select "5"
select select "spot1"
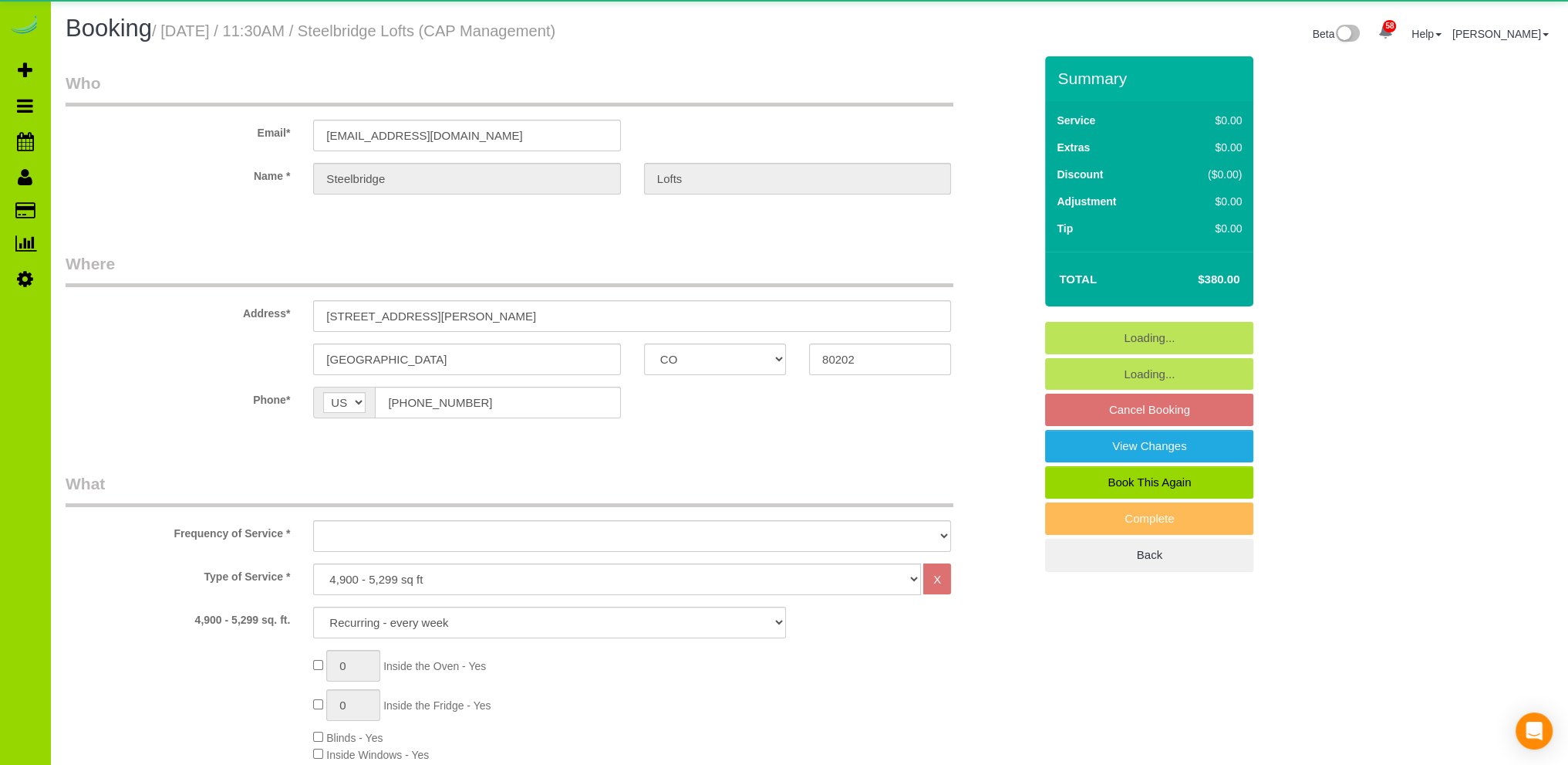
select select "number:1"
select select "number:11"
select select "5"
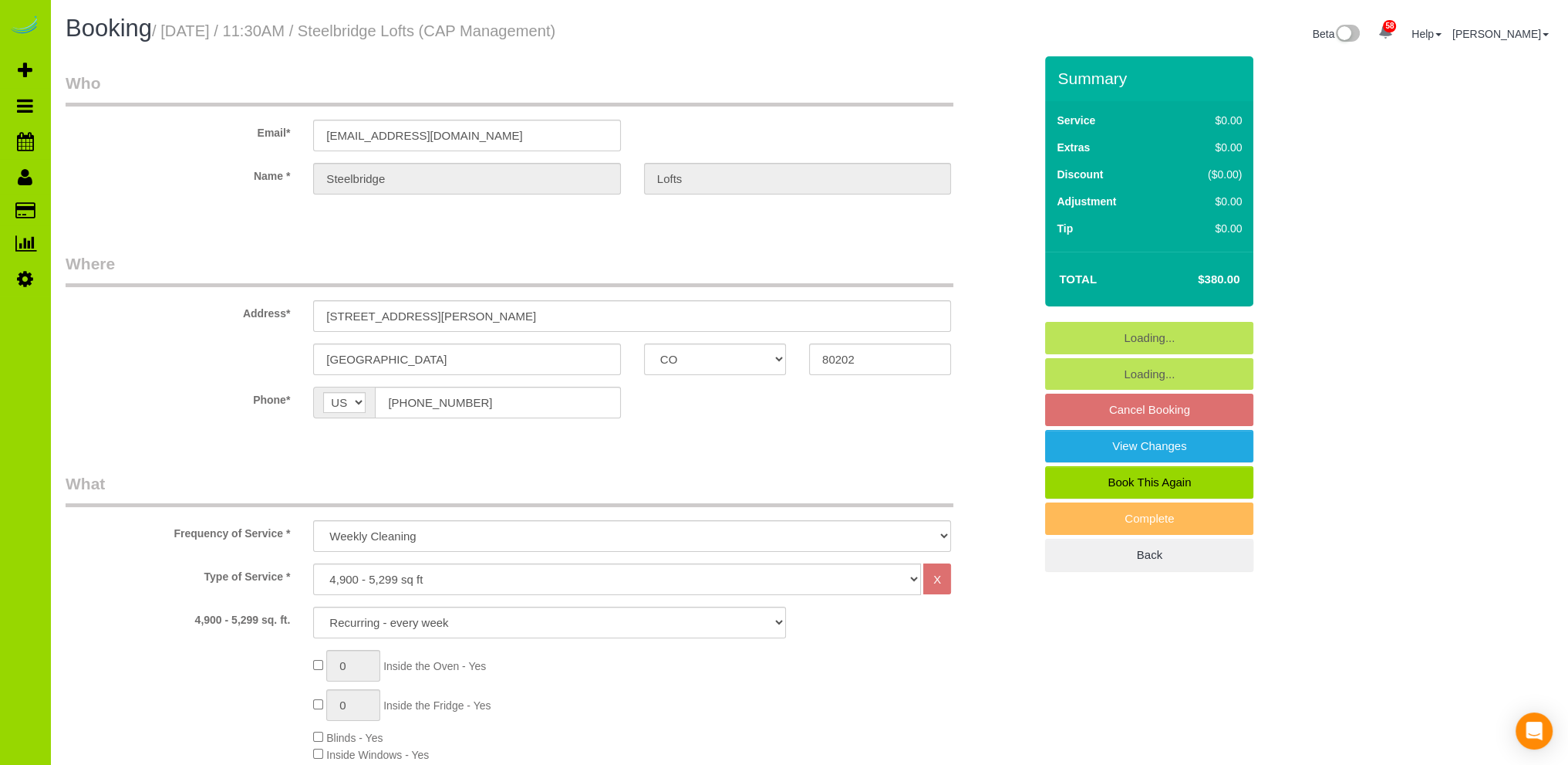
select select "object:1229"
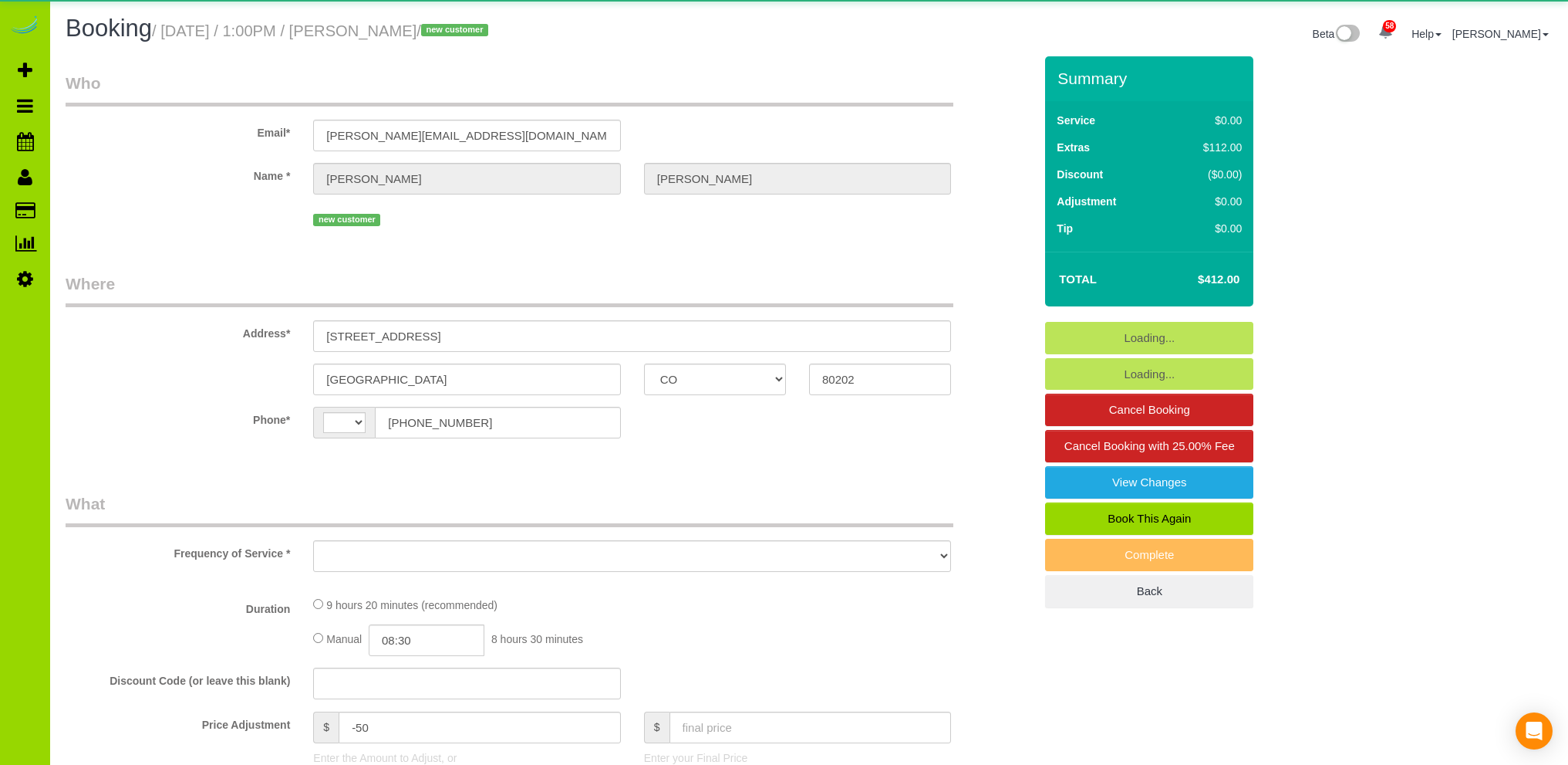
select select "CO"
select select "string:[GEOGRAPHIC_DATA]"
select select "string:fspay-4b33fd2c-0fd1-4e02-9379-e0e288b0ade0"
select select "number:3"
select select "number:14"
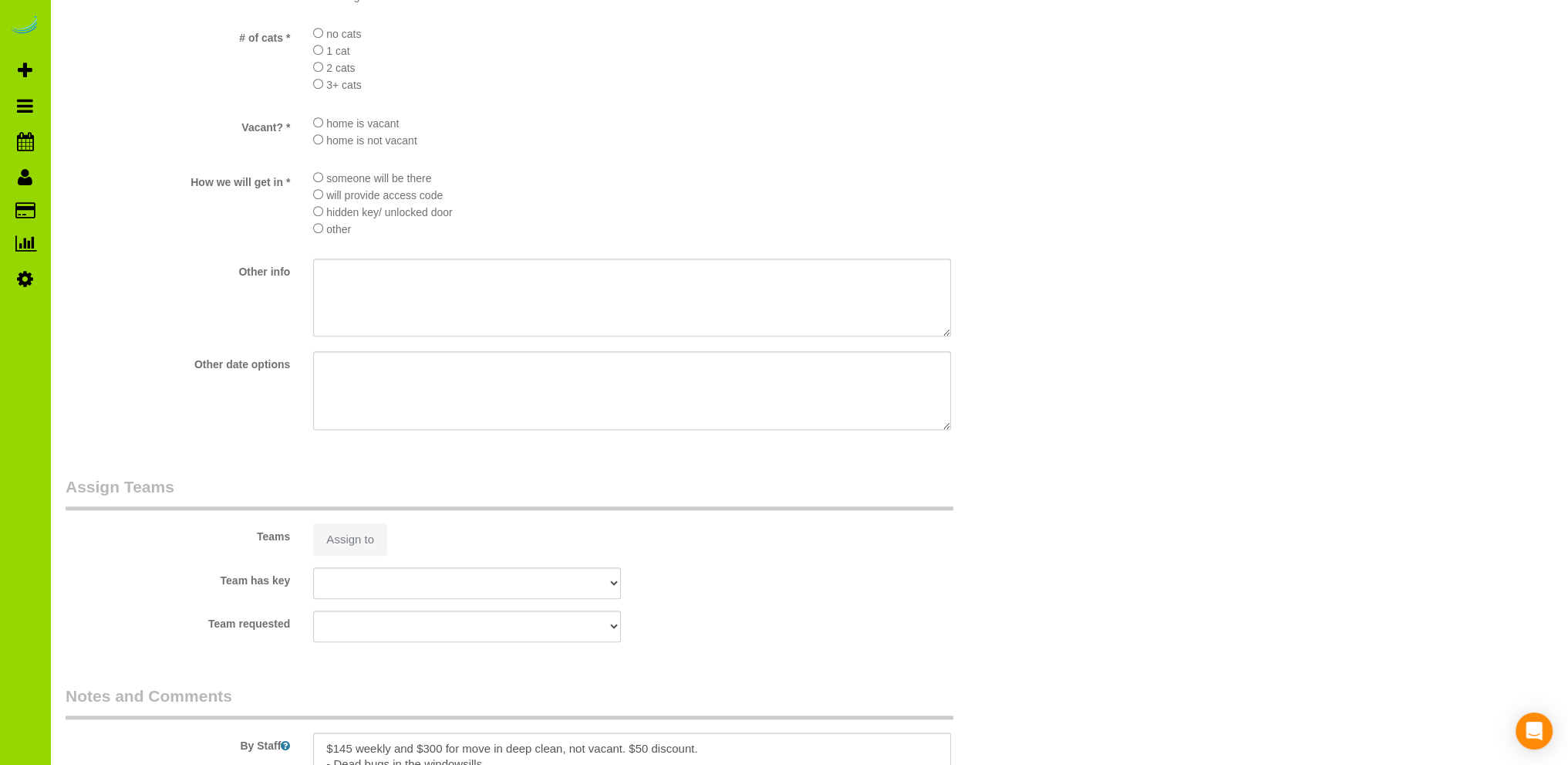
select select "object:1220"
select select "spot1"
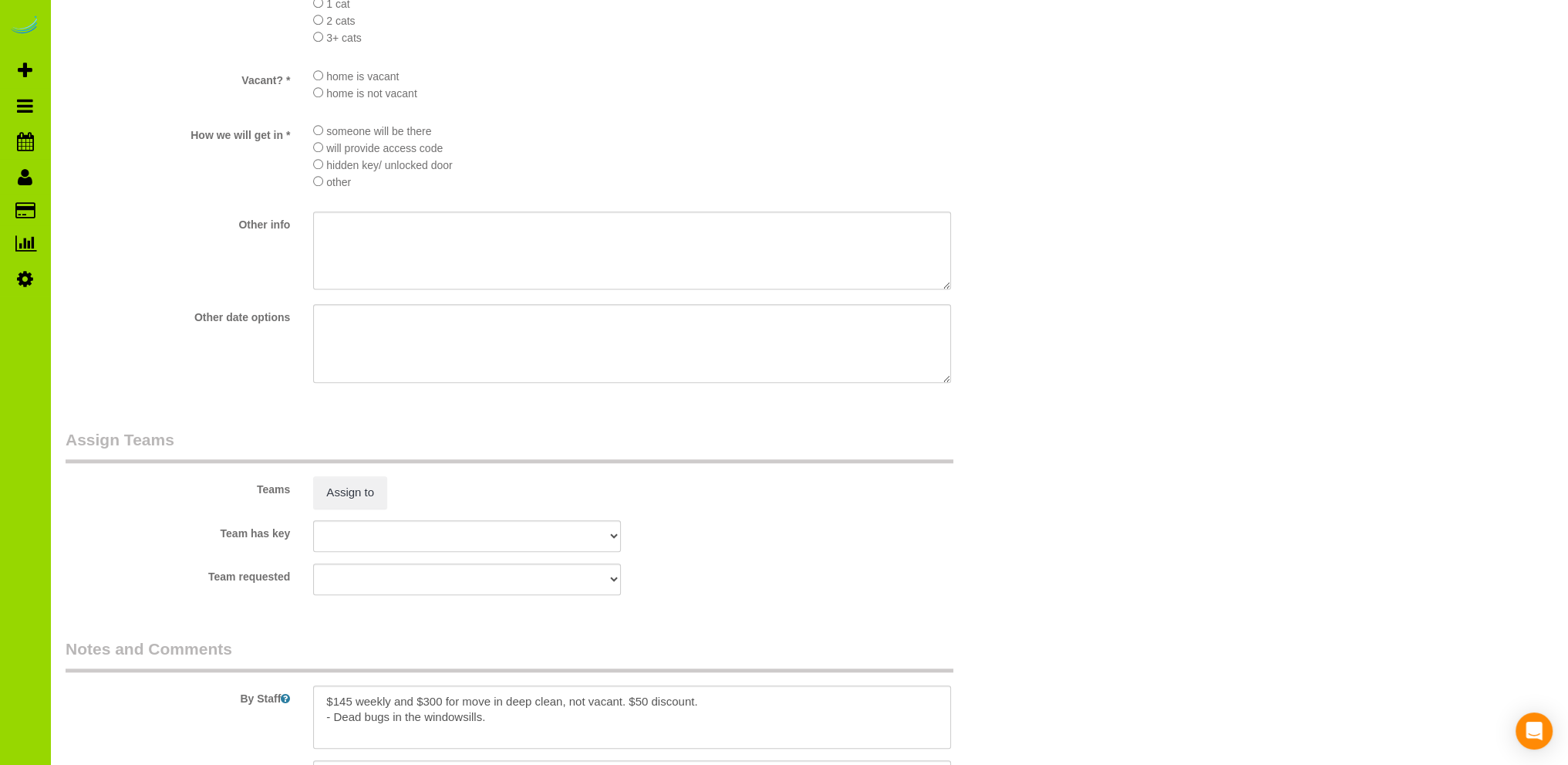
scroll to position [2080, 0]
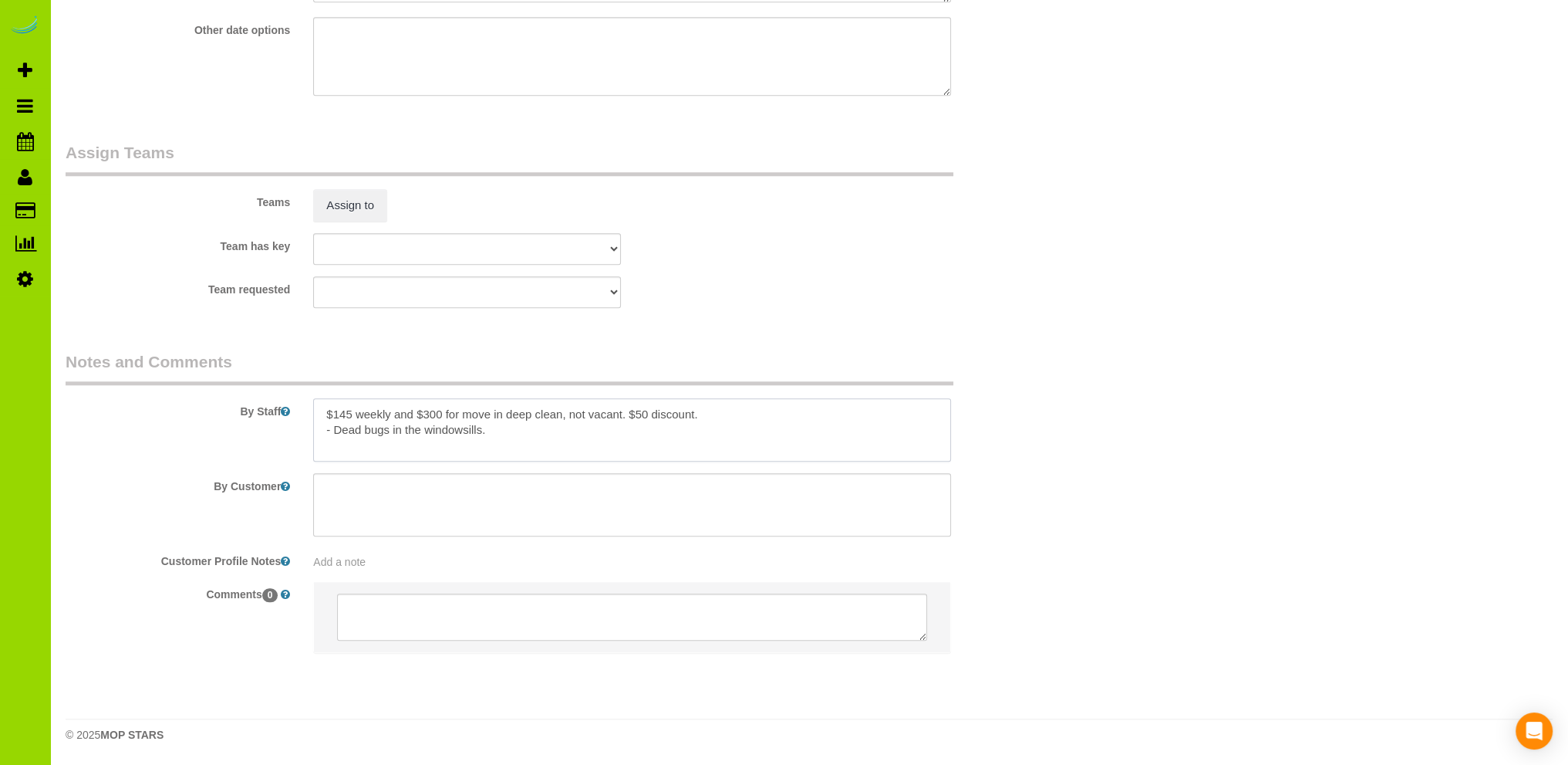
click at [706, 414] on textarea at bounding box center [632, 430] width 638 height 63
click at [714, 414] on textarea at bounding box center [632, 430] width 638 height 63
click at [598, 428] on textarea at bounding box center [632, 430] width 638 height 63
click at [790, 429] on textarea at bounding box center [632, 430] width 638 height 63
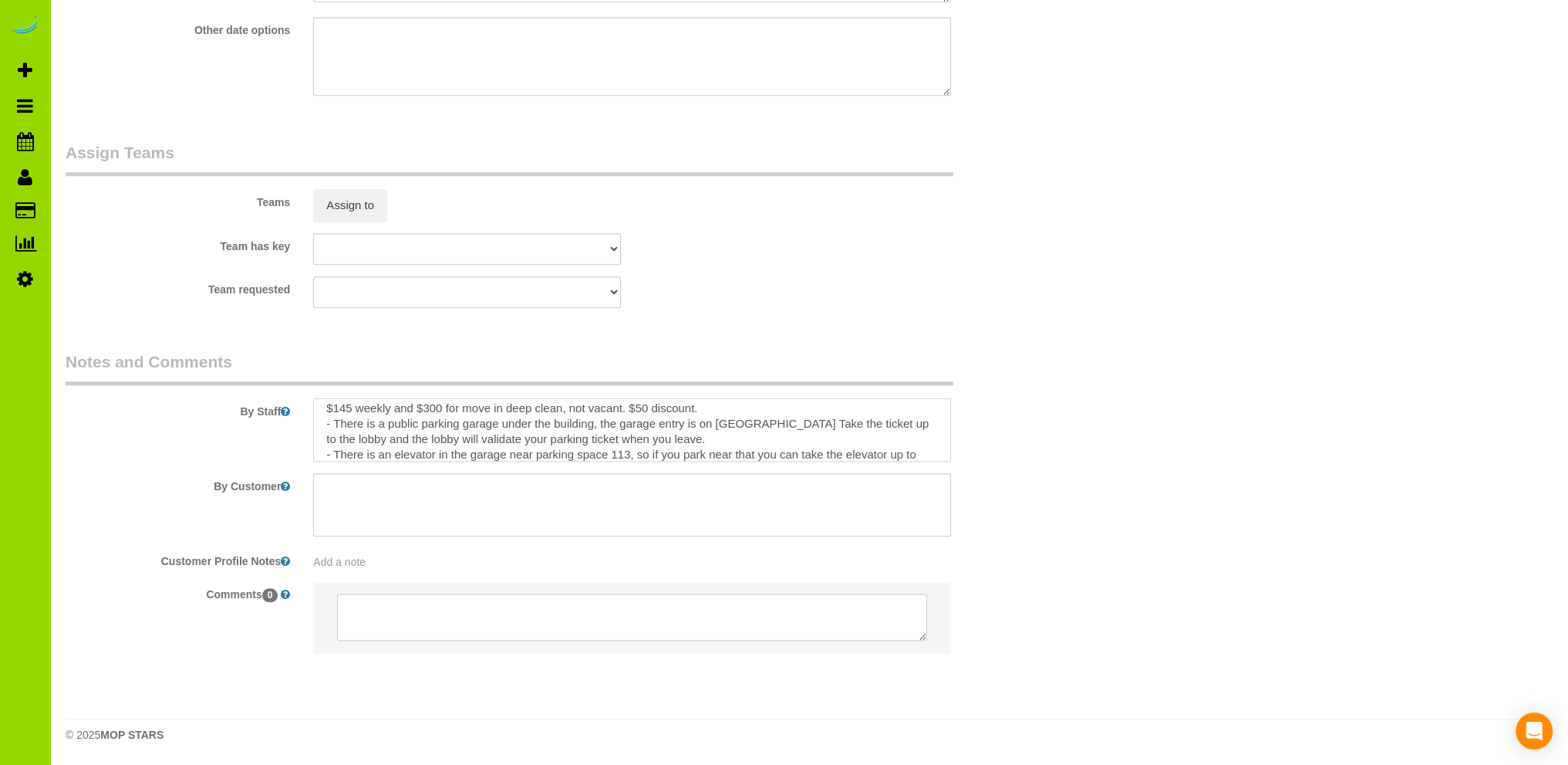
scroll to position [20, 0]
click at [775, 455] on textarea at bounding box center [632, 430] width 638 height 63
click at [827, 453] on textarea at bounding box center [632, 430] width 638 height 63
click at [509, 438] on textarea at bounding box center [632, 430] width 638 height 63
click at [633, 440] on textarea at bounding box center [632, 430] width 638 height 63
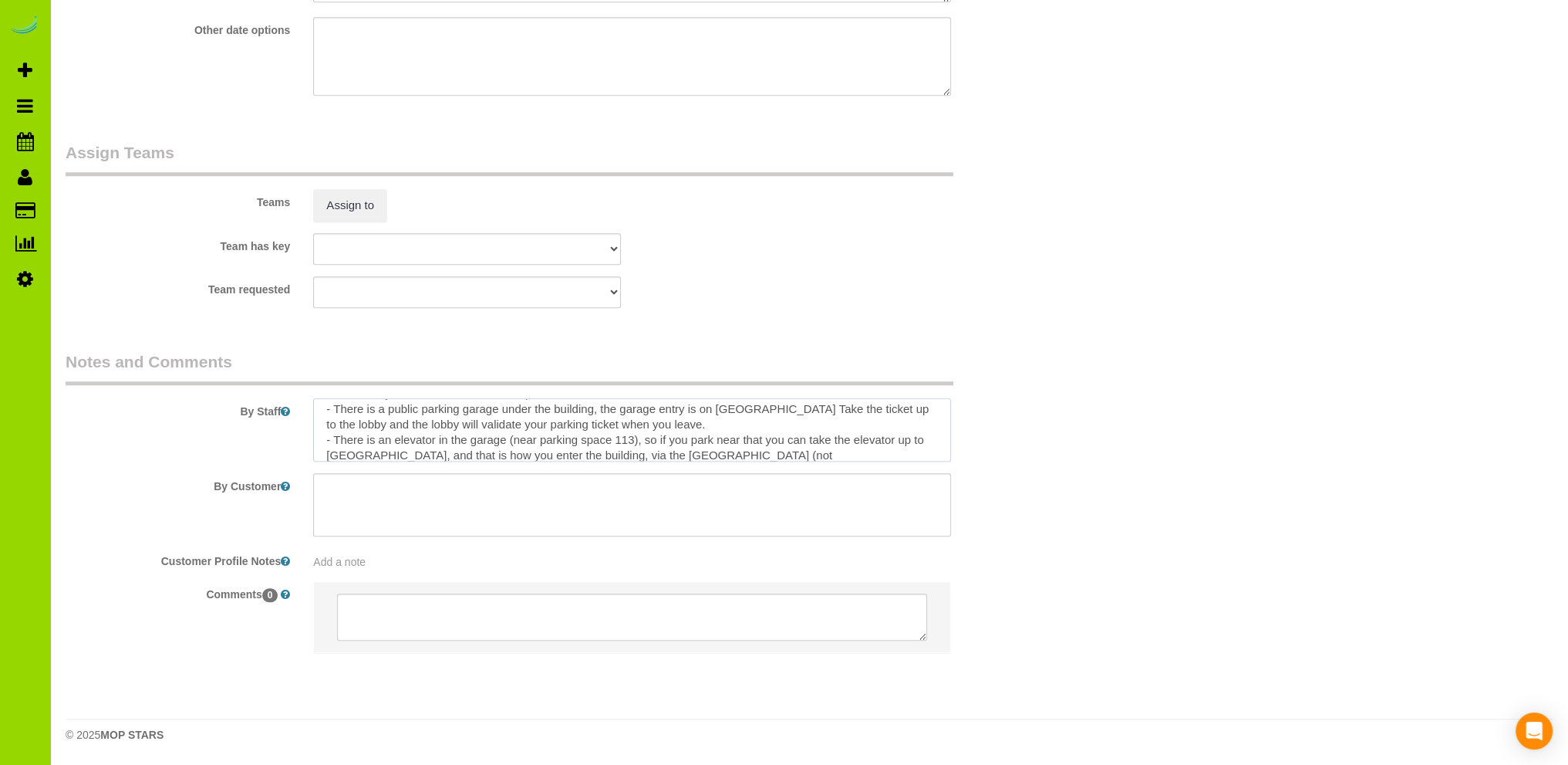
click at [687, 442] on textarea at bounding box center [632, 430] width 638 height 63
click at [733, 440] on textarea at bounding box center [632, 430] width 638 height 63
click at [782, 438] on textarea at bounding box center [632, 430] width 638 height 63
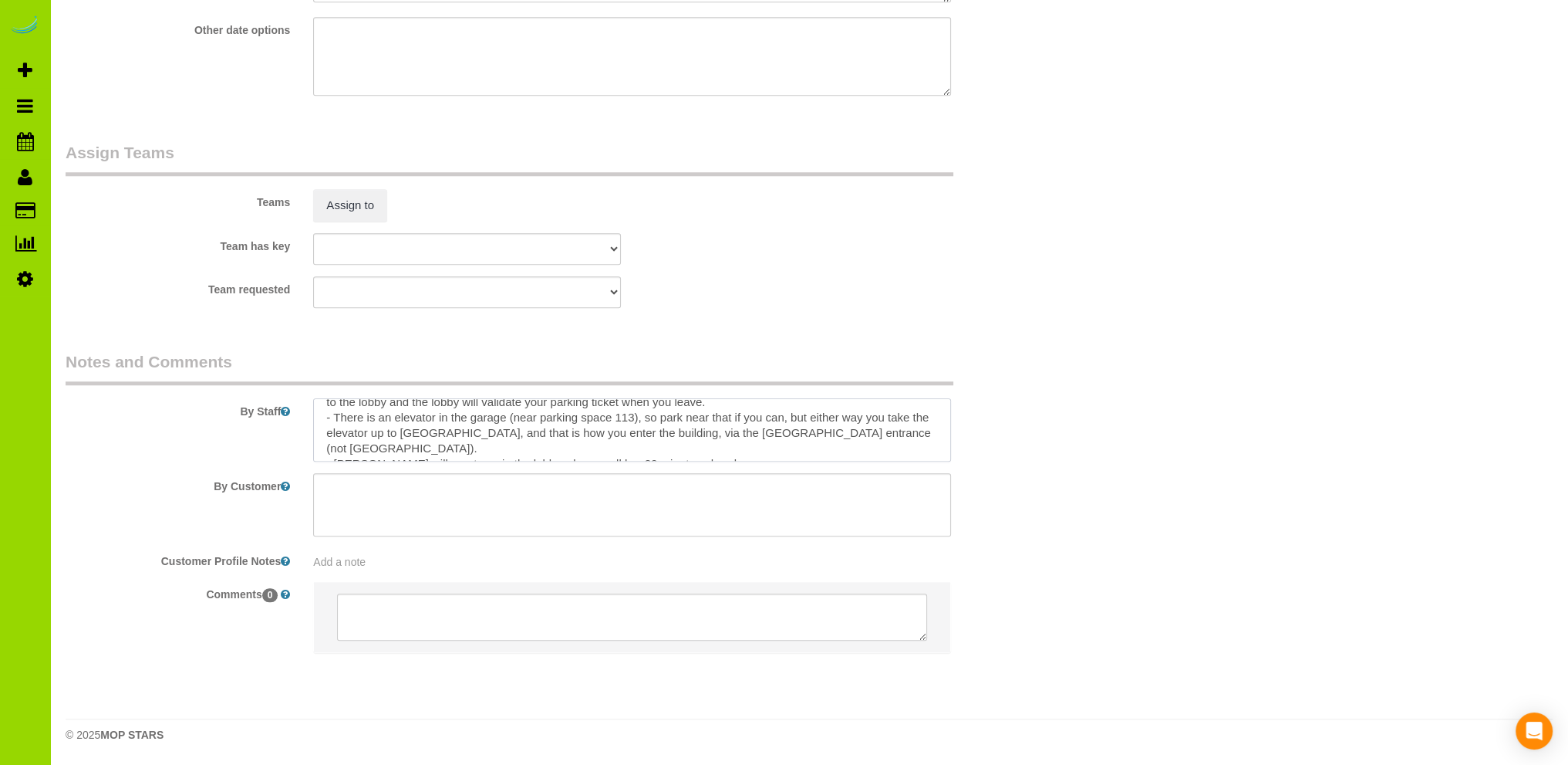
scroll to position [51, 0]
drag, startPoint x: 668, startPoint y: 426, endPoint x: 732, endPoint y: 397, distance: 70.3
click at [670, 424] on textarea at bounding box center [632, 430] width 638 height 63
click at [438, 438] on textarea at bounding box center [632, 430] width 638 height 63
type textarea "$145 weekly and $300 for move in deep clean, not vacant. $50 discount. - There …"
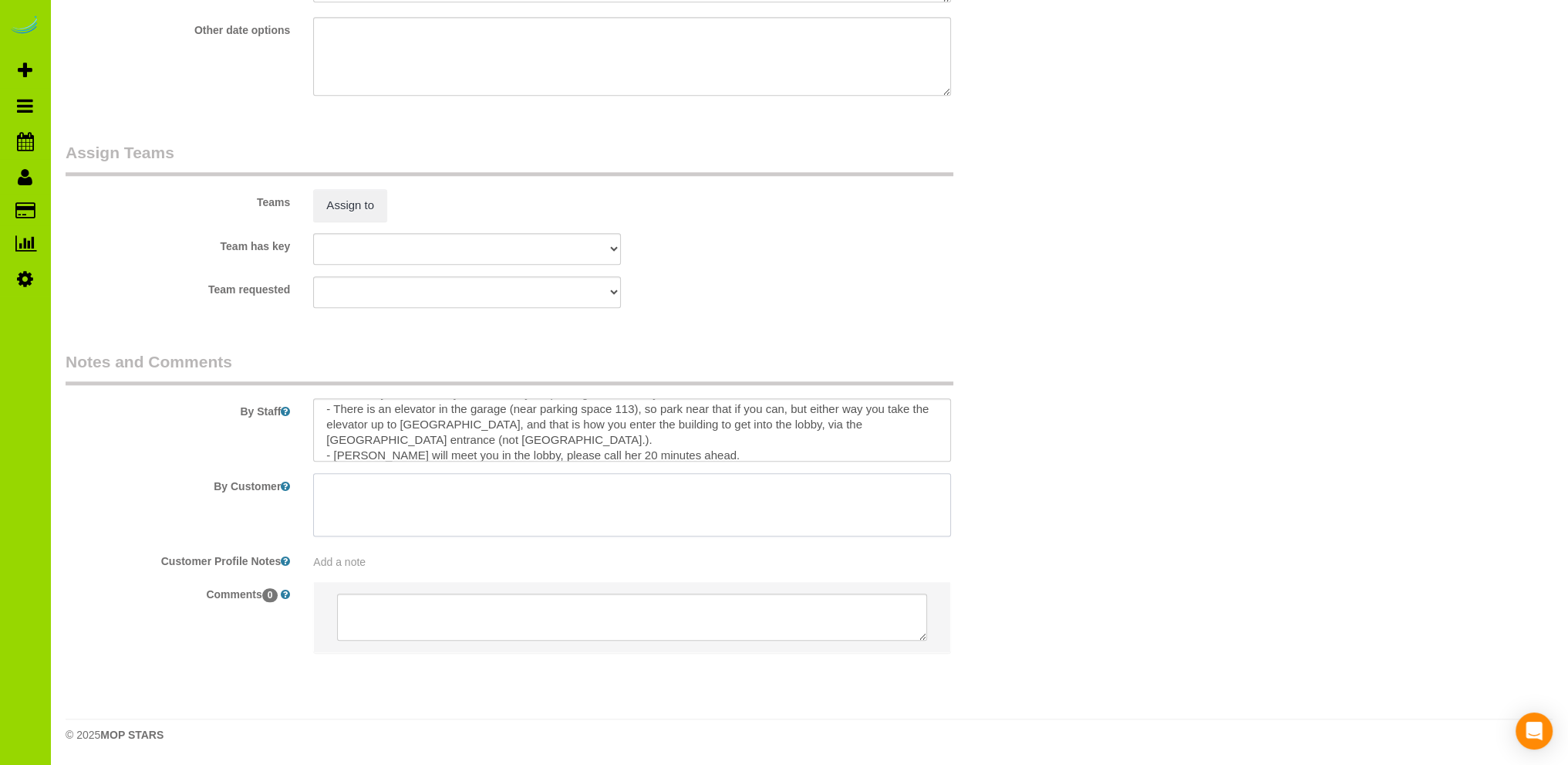
click at [337, 501] on textarea at bounding box center [632, 504] width 638 height 63
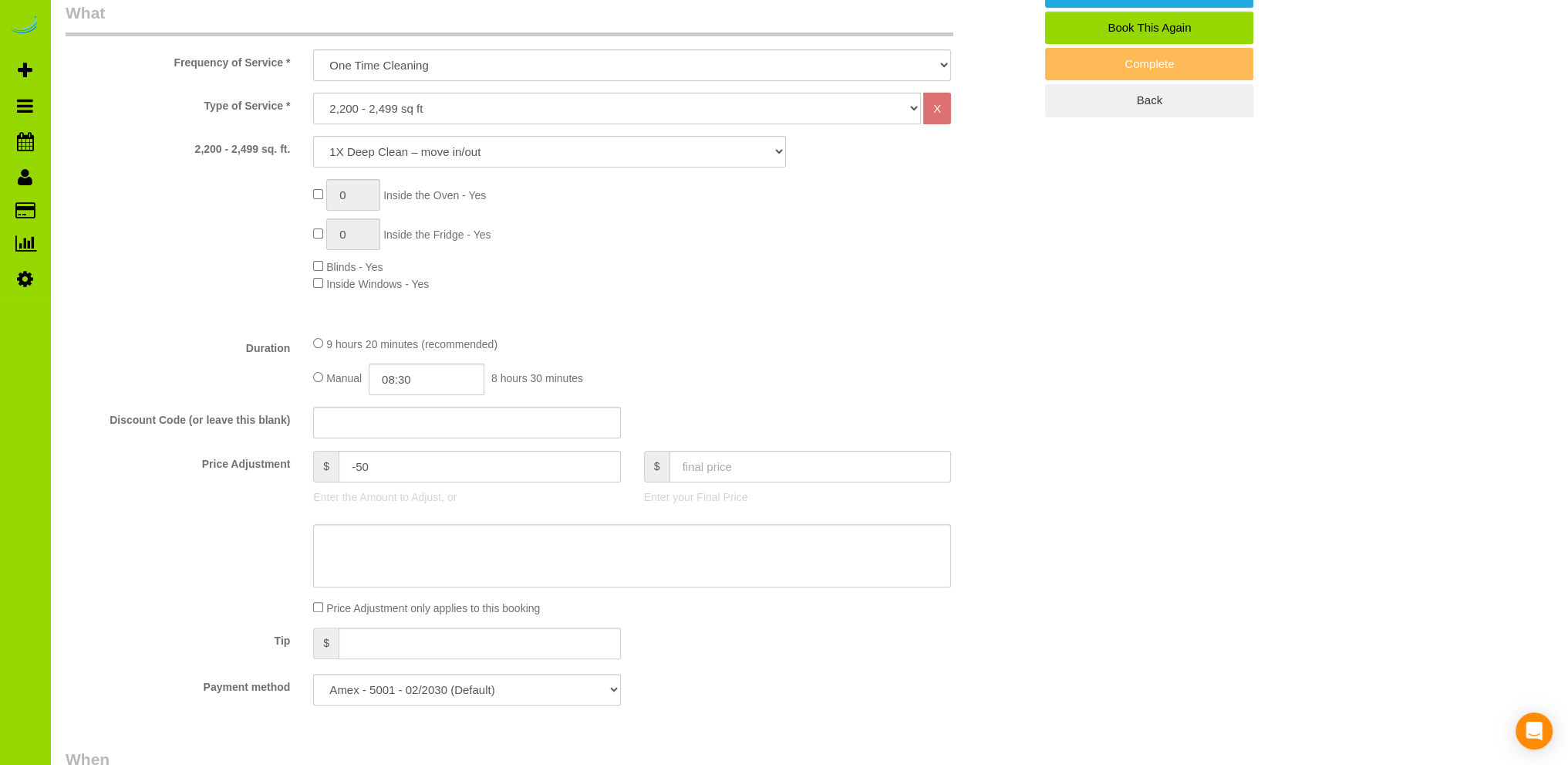
scroll to position [0, 0]
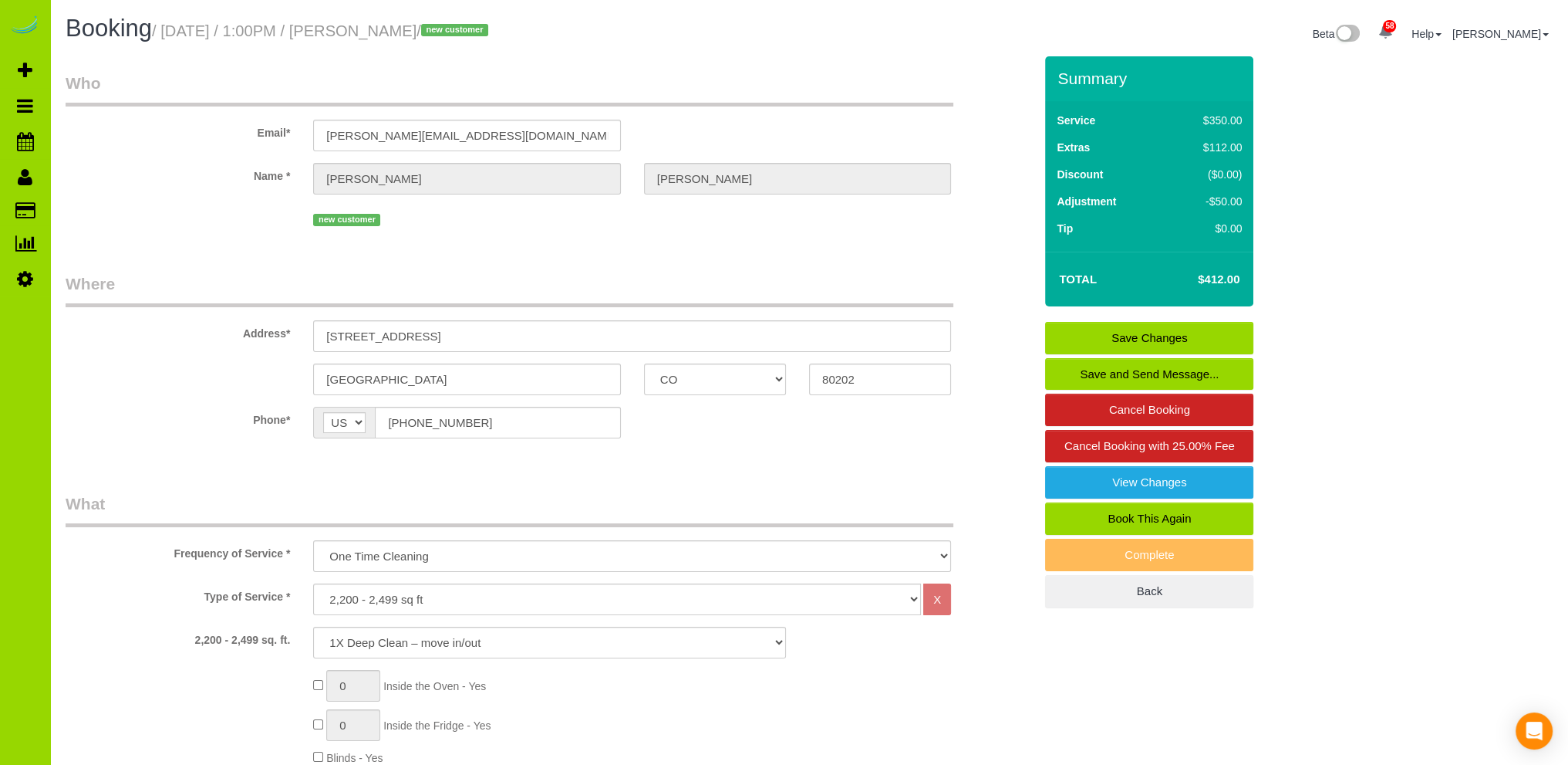
click at [655, 442] on sui-booking-location "Phone* AF AL DZ AD AO AI AQ AG AR AM AW AU AT AZ BS BH BD BB BY BE BZ BJ BM BT …" at bounding box center [549, 428] width 968 height 44
drag, startPoint x: 618, startPoint y: 252, endPoint x: 611, endPoint y: 250, distance: 7.3
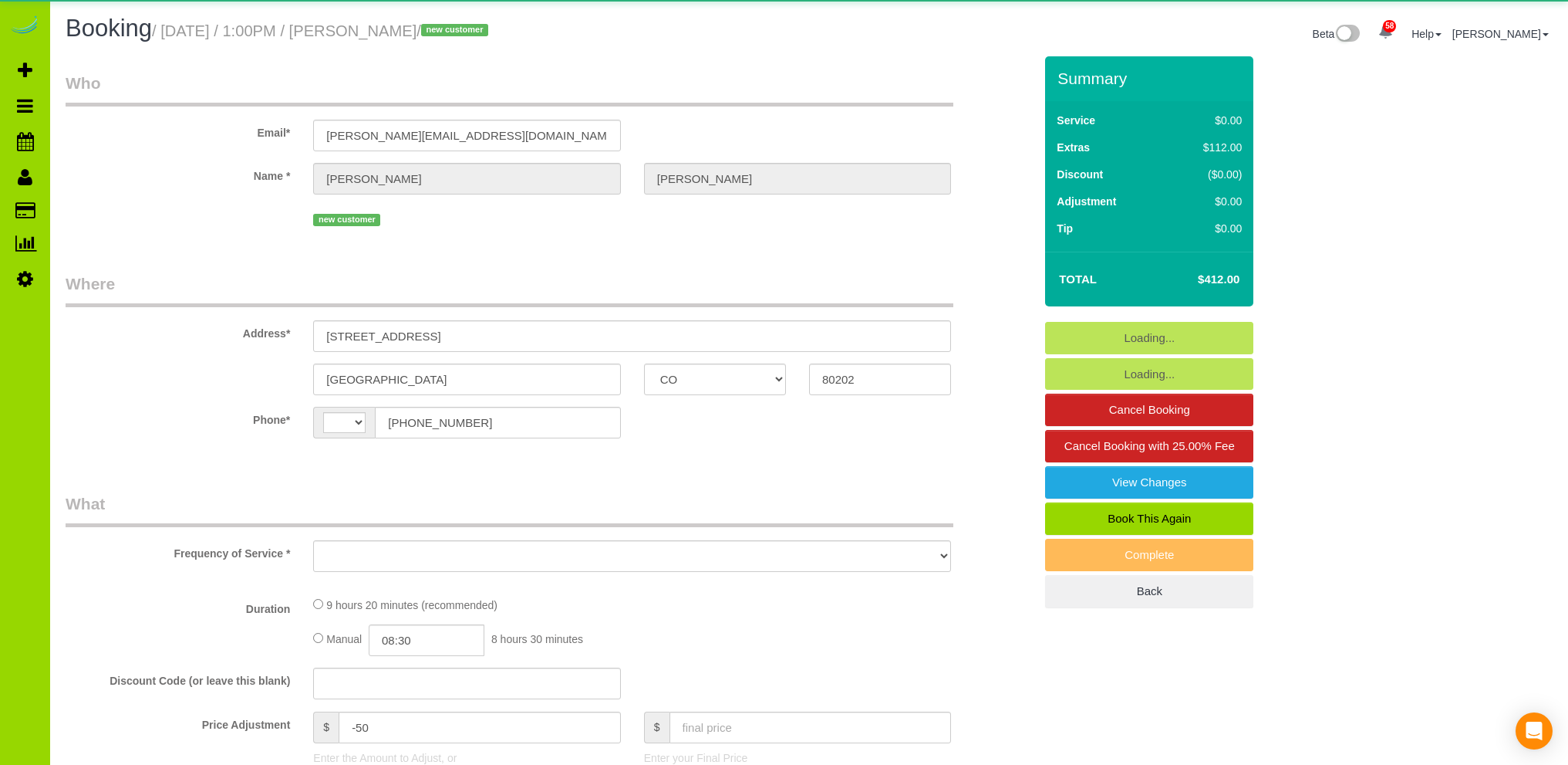
select select "CO"
select select "string:[GEOGRAPHIC_DATA]"
select select "object:809"
select select "string:fspay-4b33fd2c-0fd1-4e02-9379-e0e288b0ade0"
select select "number:3"
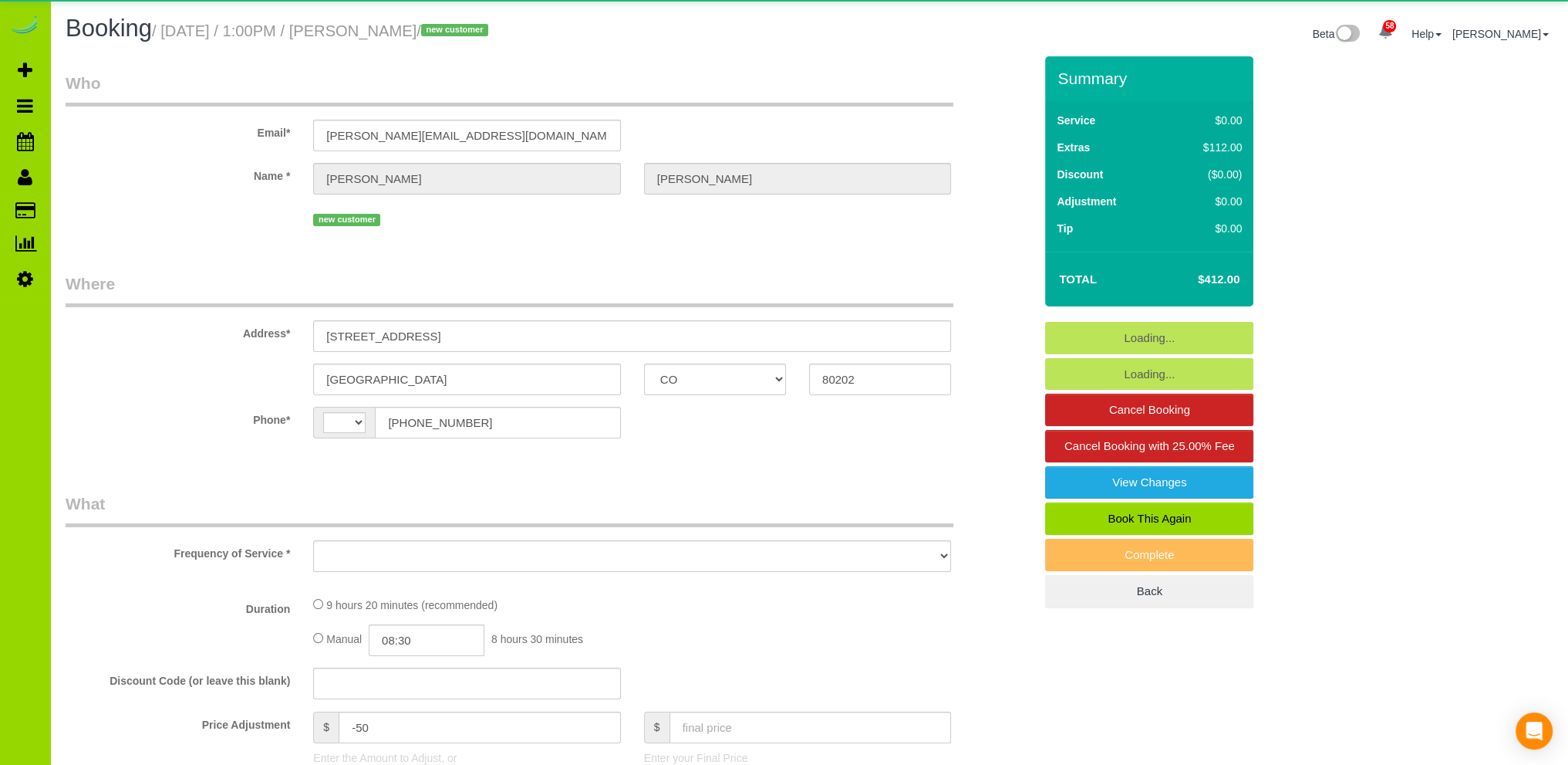
select select "number:14"
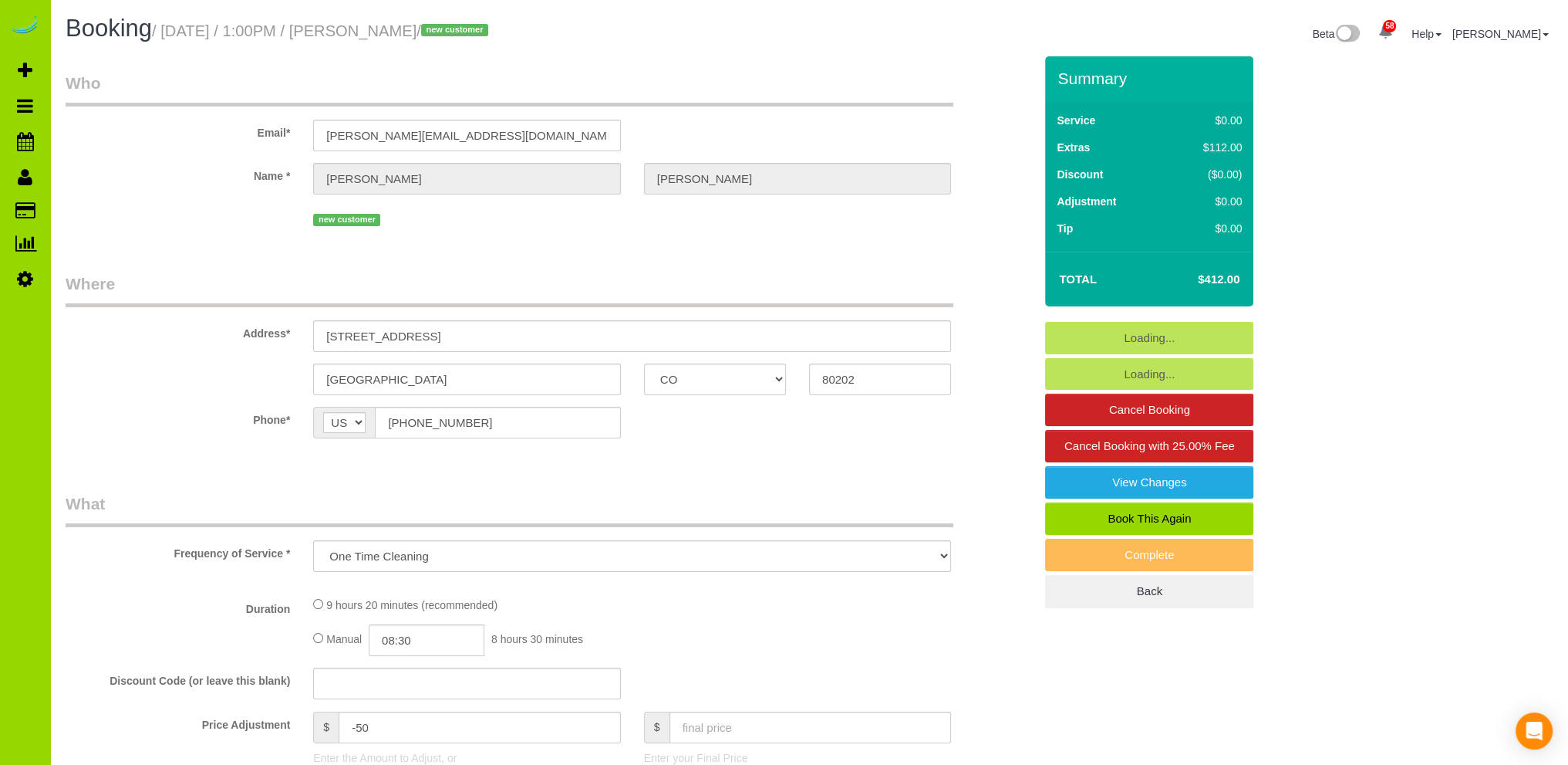
select select "object:1156"
select select "spot1"
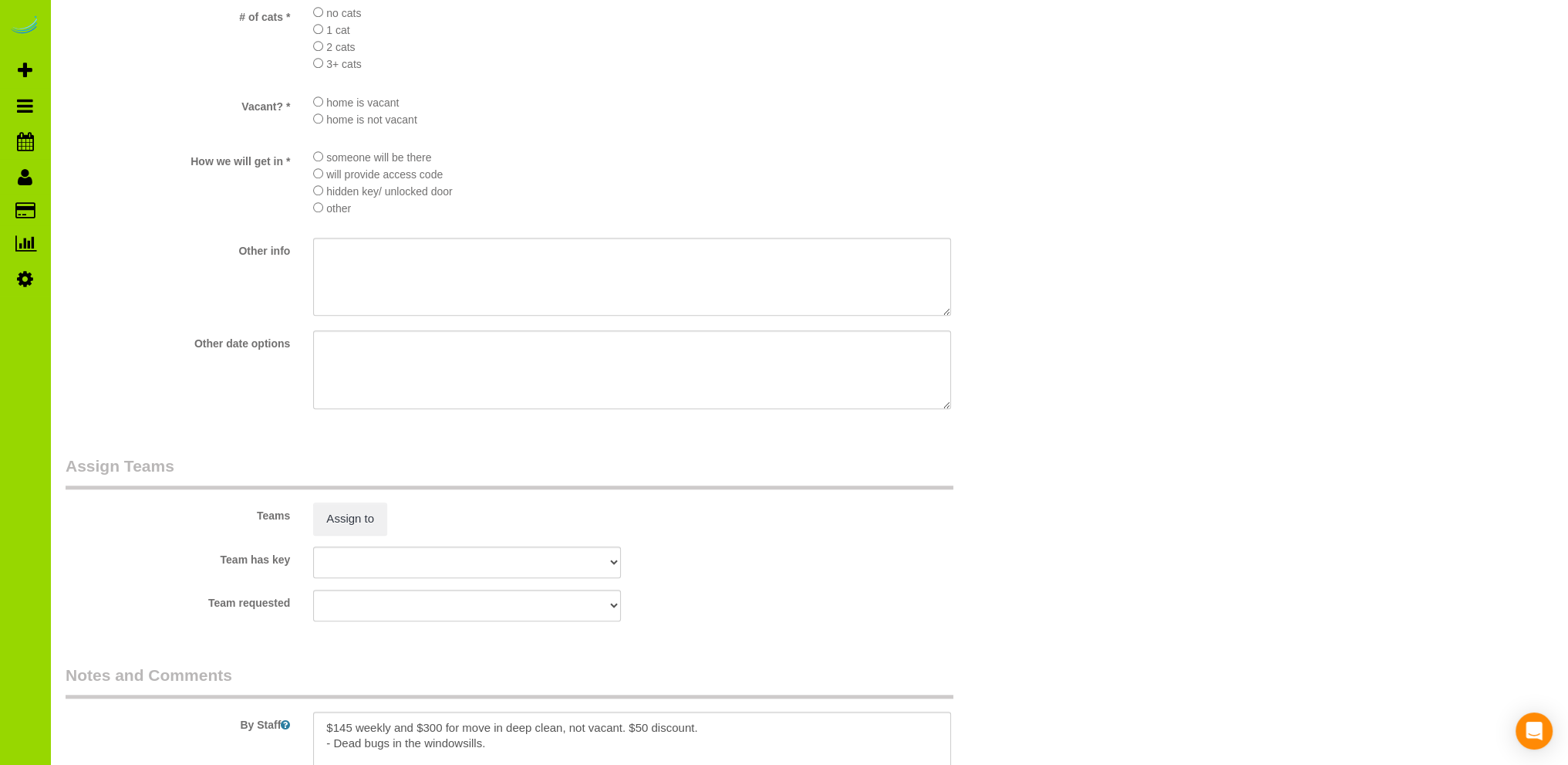
scroll to position [2006, 0]
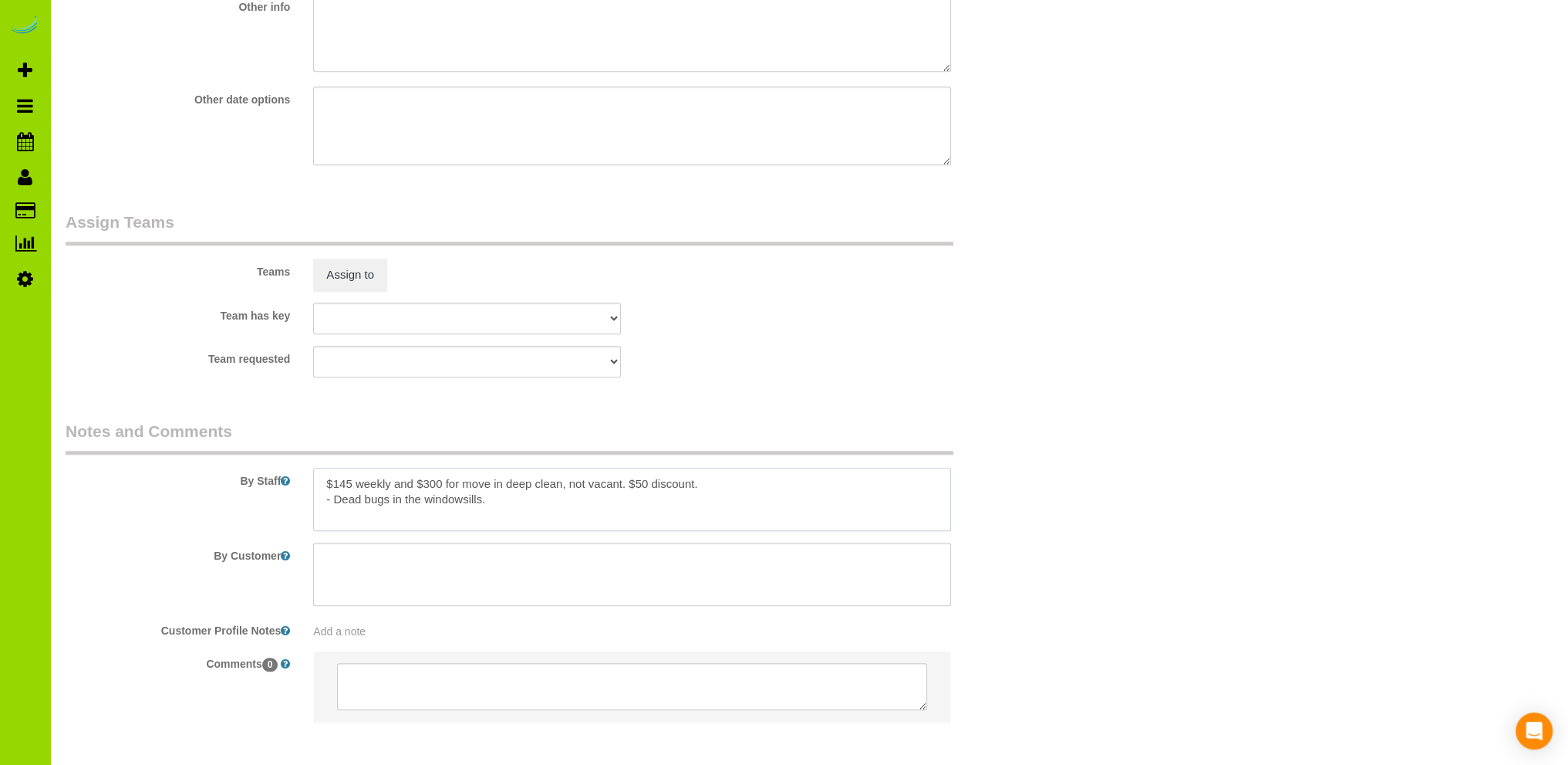
drag, startPoint x: 493, startPoint y: 504, endPoint x: 282, endPoint y: 494, distance: 211.2
click at [282, 494] on div "By Staff" at bounding box center [549, 475] width 991 height 112
click at [337, 635] on span "Add a note" at bounding box center [339, 631] width 52 height 13
paste textarea "$145 weekly and $300 for move in deep clean, not vacant. $50 discount. - Dead b…"
type textarea "$145 weekly and $300 for move in deep clean, not vacant. $50 discount. - Dead b…"
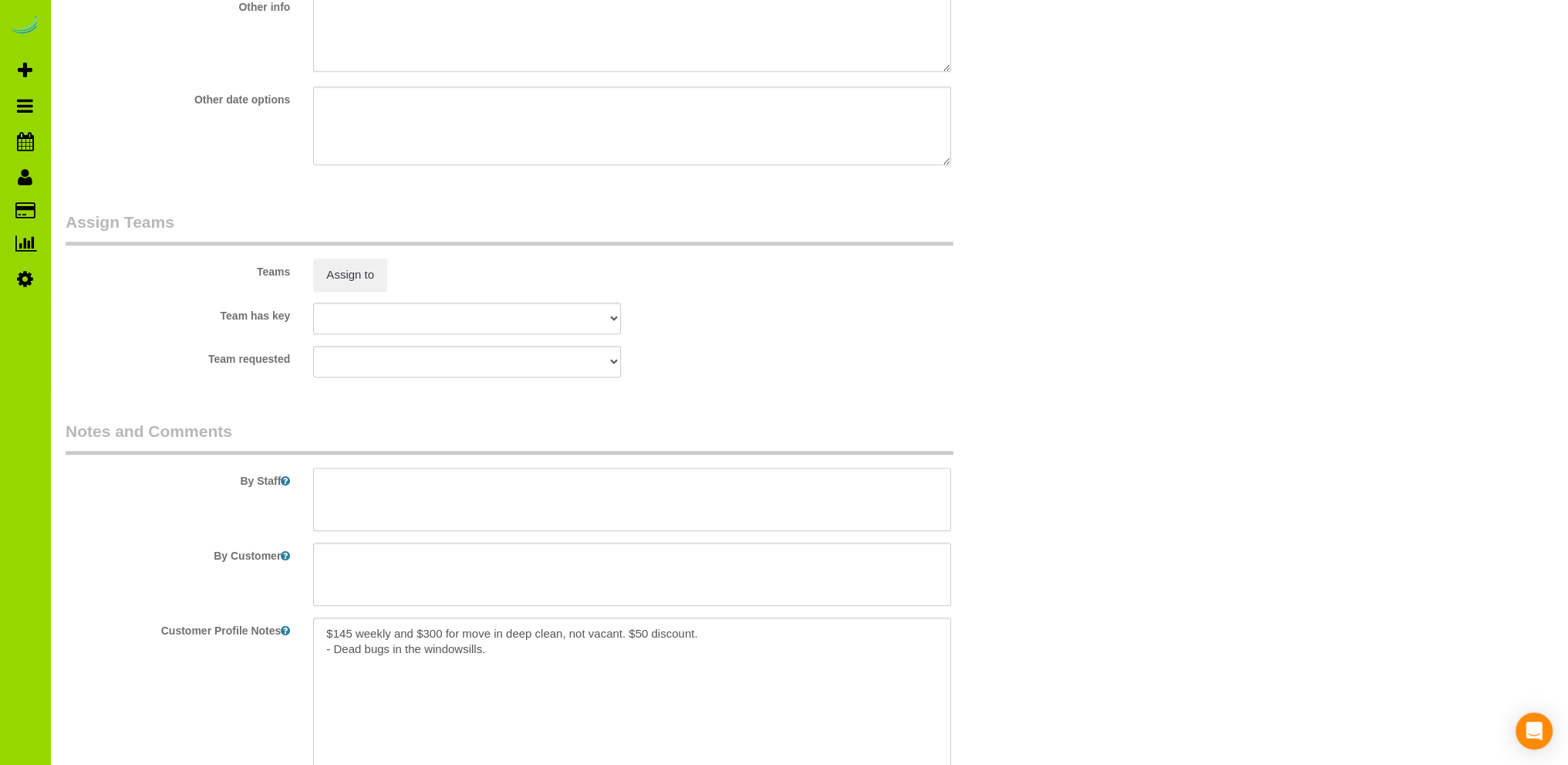
click at [361, 490] on textarea at bounding box center [632, 498] width 638 height 63
click at [442, 490] on textarea at bounding box center [632, 498] width 638 height 63
click at [689, 489] on textarea at bounding box center [632, 498] width 638 height 63
click at [380, 511] on textarea at bounding box center [632, 498] width 638 height 63
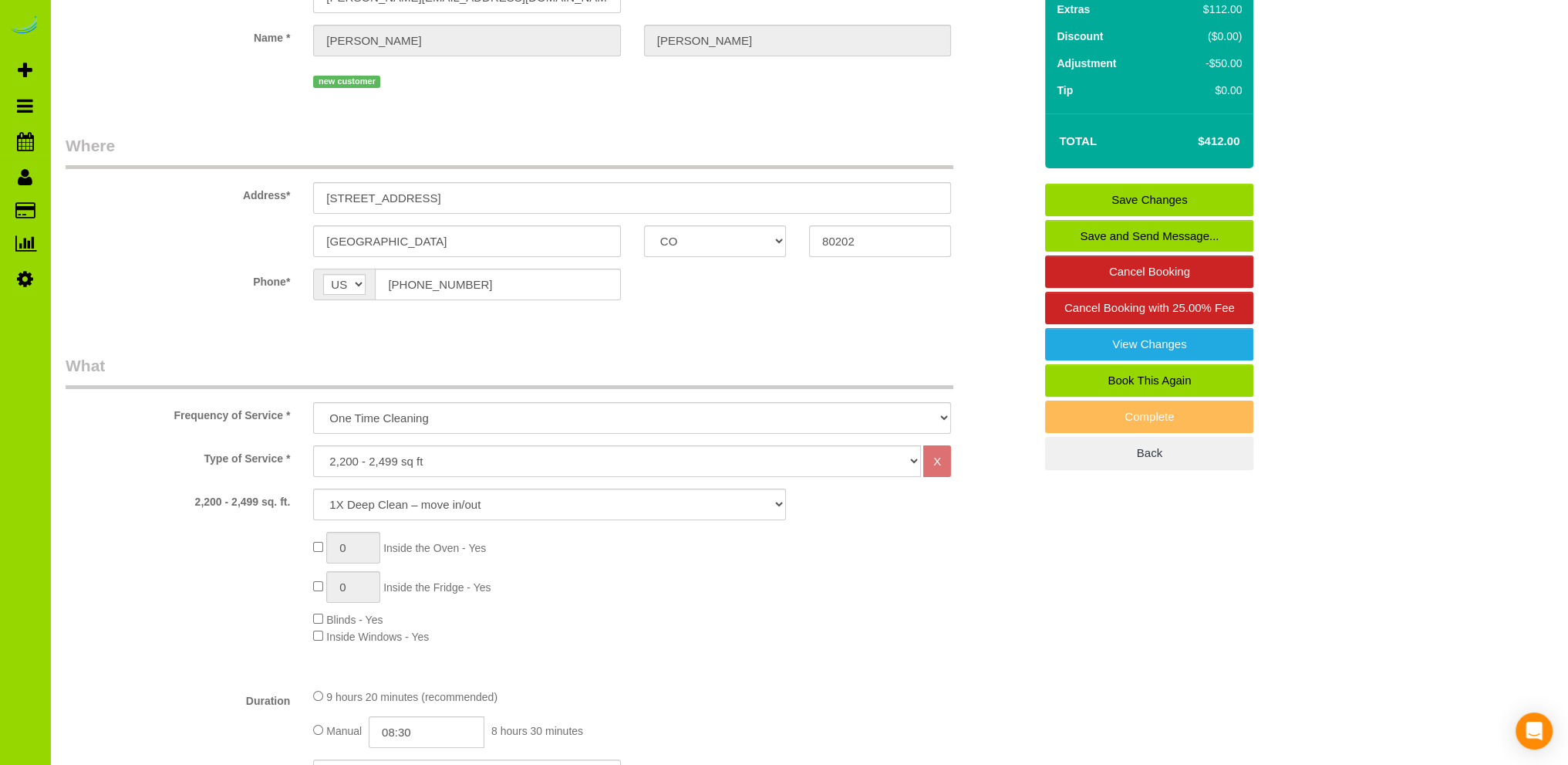
scroll to position [0, 0]
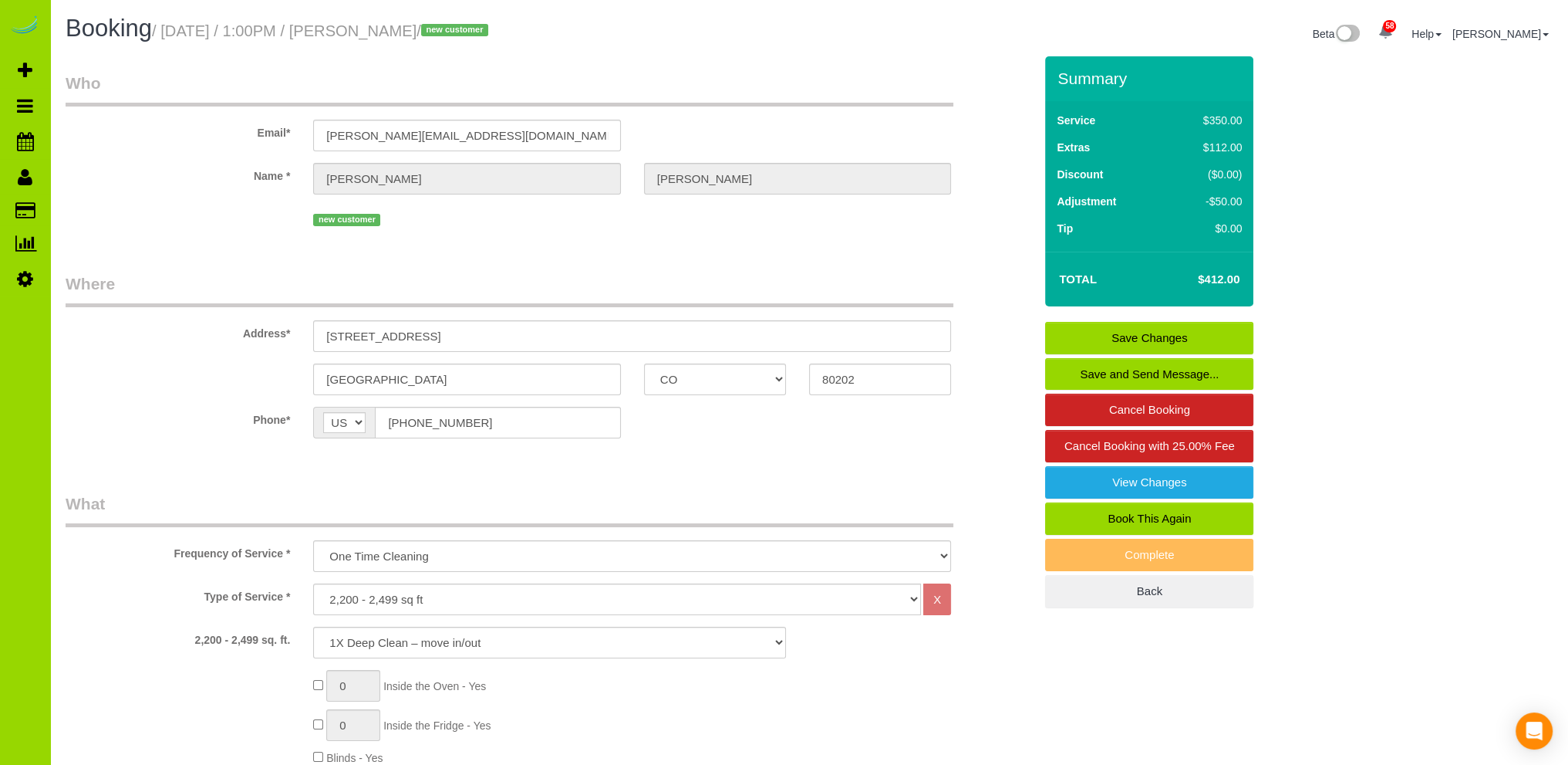
type textarea "- Est 8 hours for this first time deep clean, then weekly service. - When doing…"
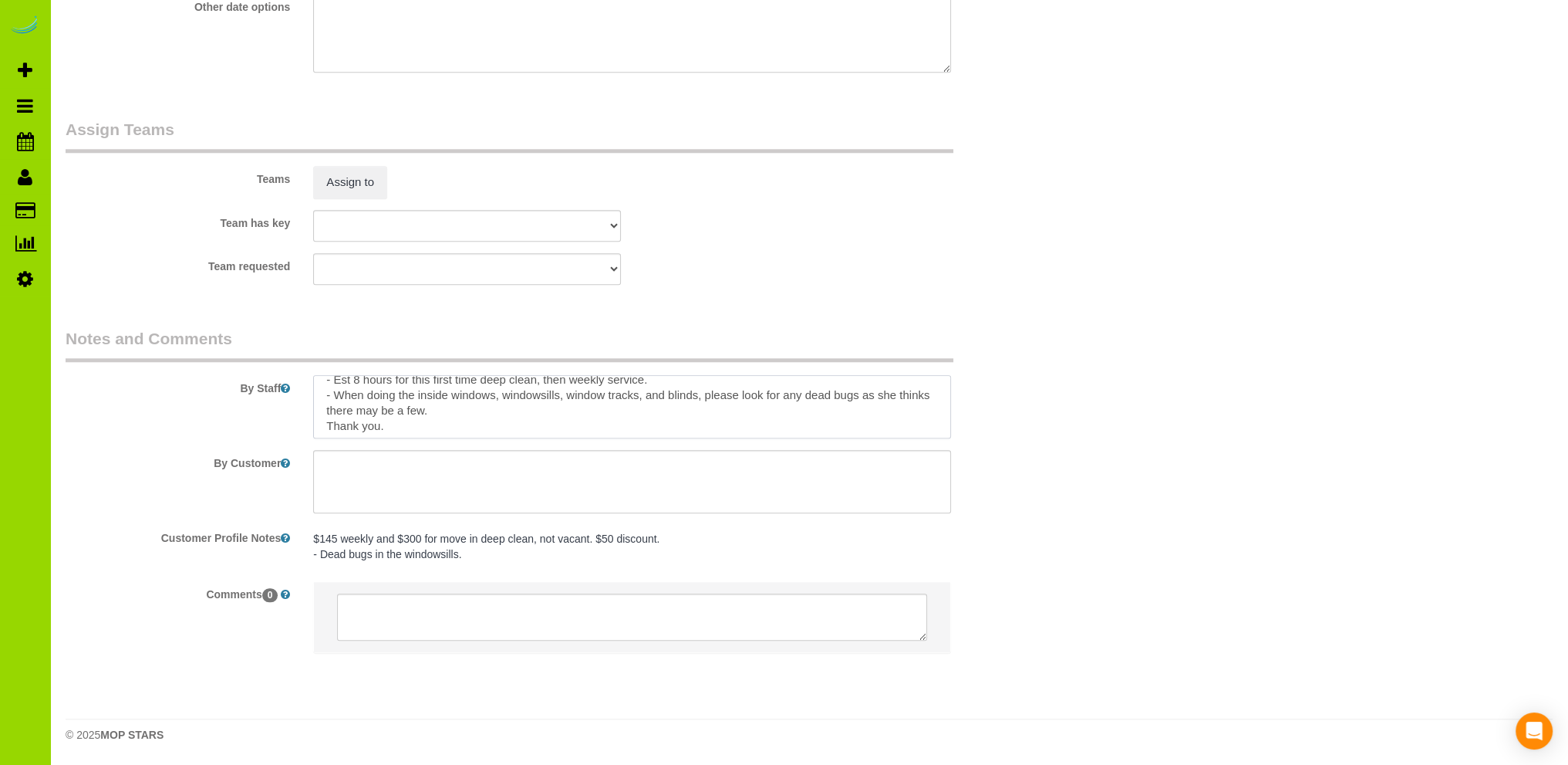
scroll to position [2, 0]
drag, startPoint x: 478, startPoint y: 421, endPoint x: 285, endPoint y: 415, distance: 193.1
click at [285, 415] on div "By Staff" at bounding box center [549, 382] width 991 height 112
click at [470, 419] on textarea at bounding box center [632, 406] width 638 height 63
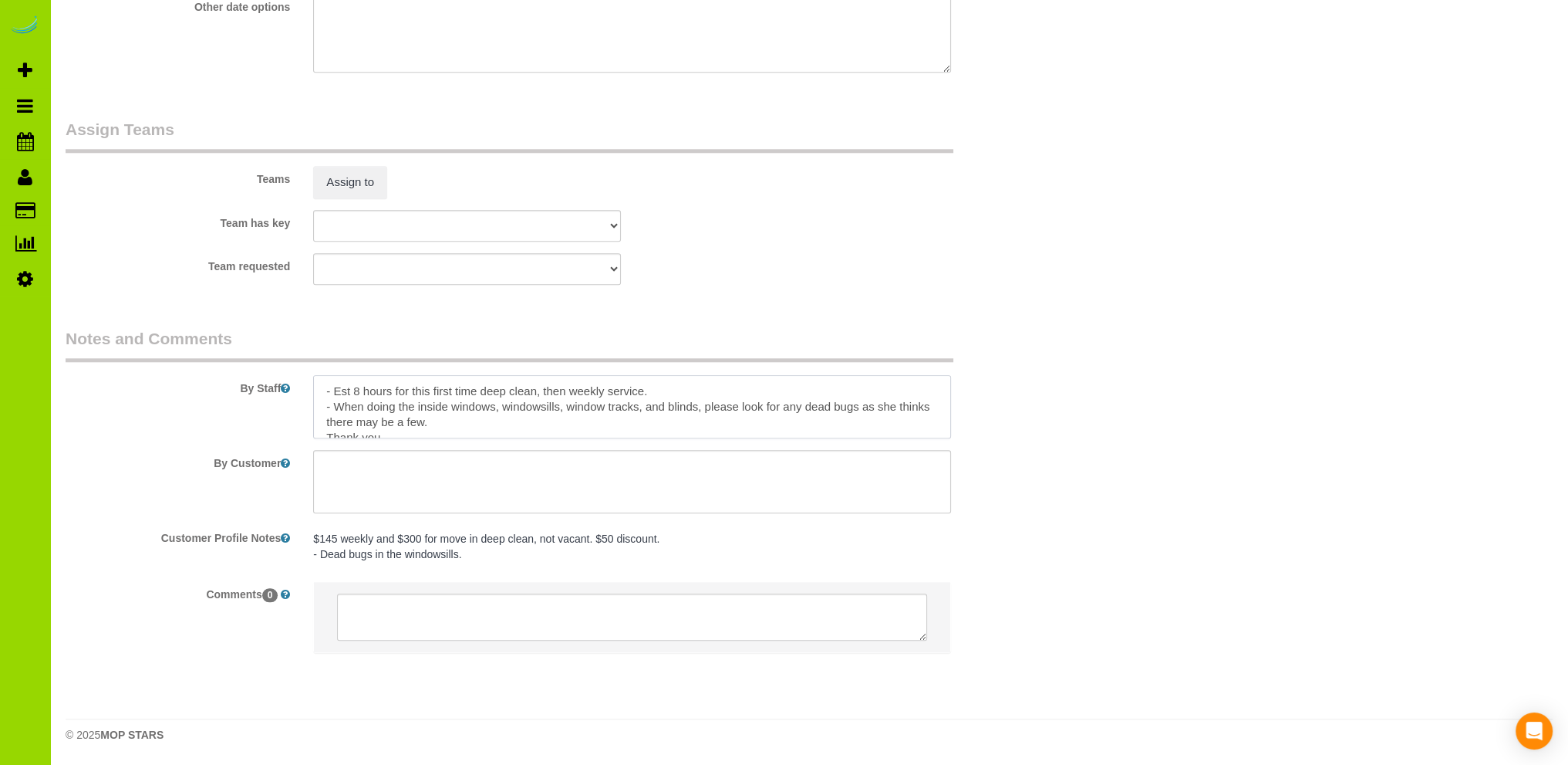
drag, startPoint x: 470, startPoint y: 419, endPoint x: 247, endPoint y: 385, distance: 225.6
click at [247, 385] on div "By Staff" at bounding box center [549, 382] width 991 height 112
click at [530, 409] on textarea at bounding box center [632, 406] width 638 height 63
click at [870, 279] on div "Team requested ALBI ANA ANGEL DESI ELVIA ERICA FABIOLA FLOR HELEN JAVIER MARIBE…" at bounding box center [549, 269] width 991 height 32
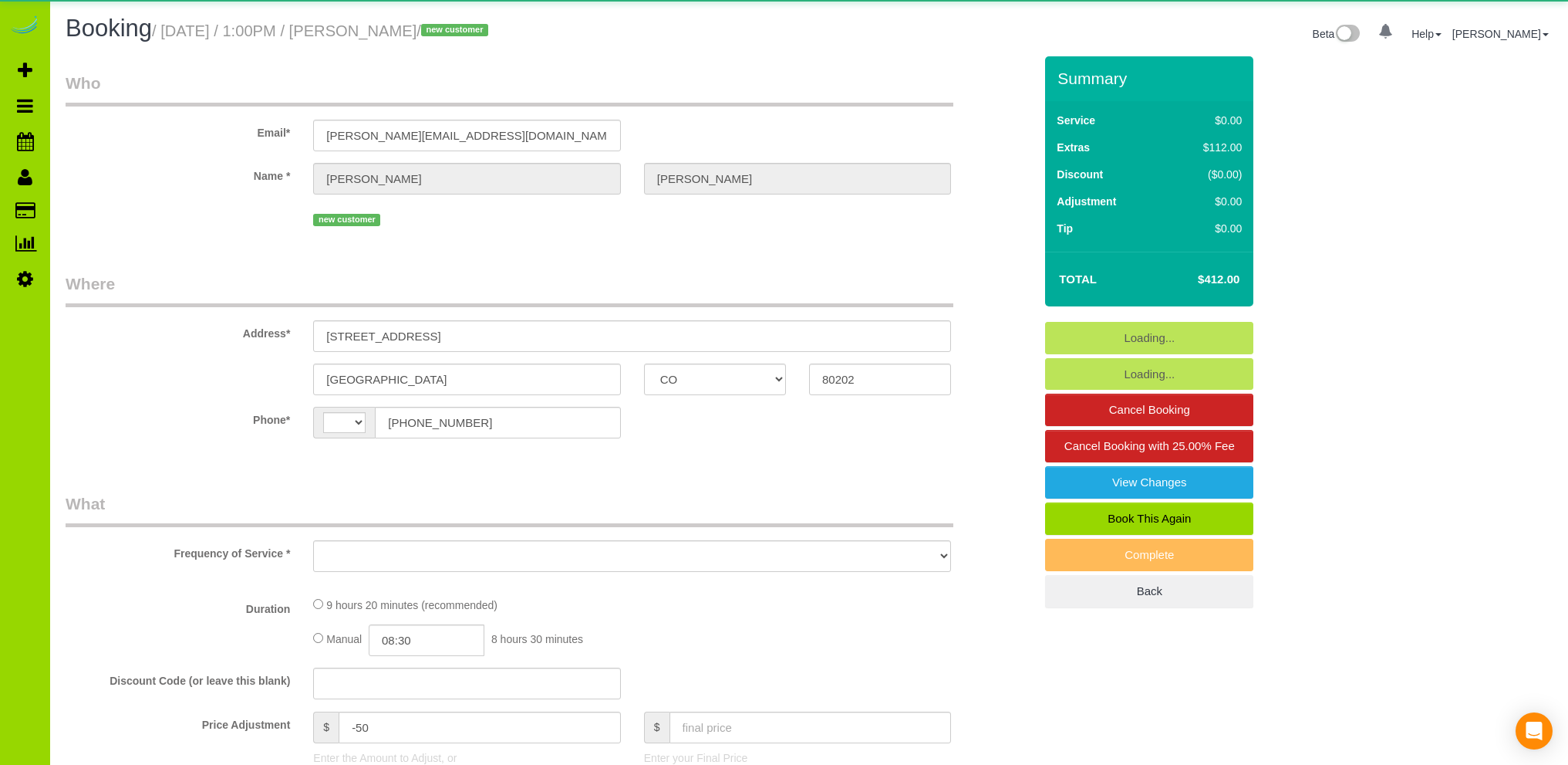
select select "CO"
select select "string:[GEOGRAPHIC_DATA]"
select select "object:1156"
select select "string:fspay-4b33fd2c-0fd1-4e02-9379-e0e288b0ade0"
select select "spot1"
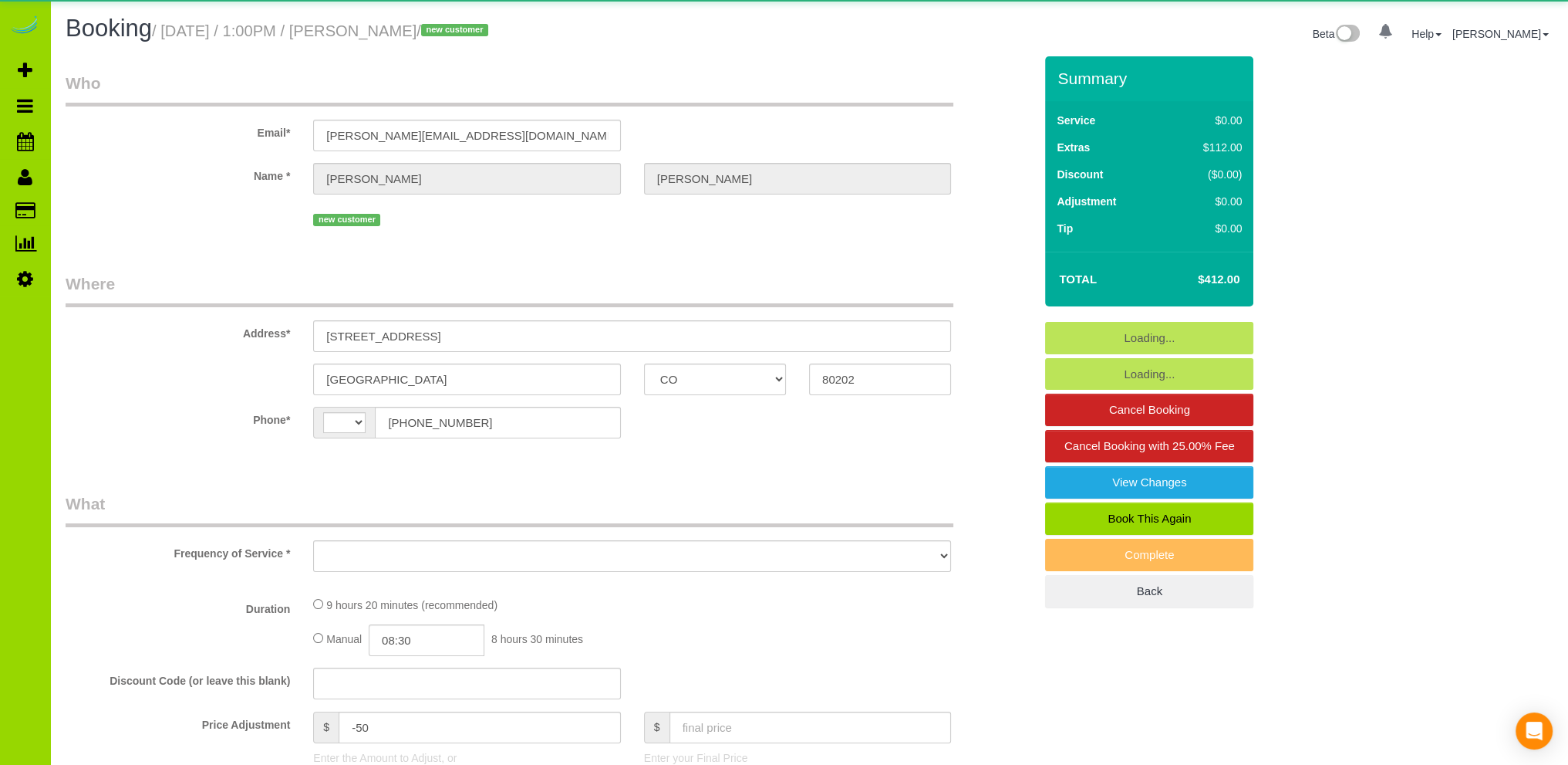
select select "number:3"
select select "number:14"
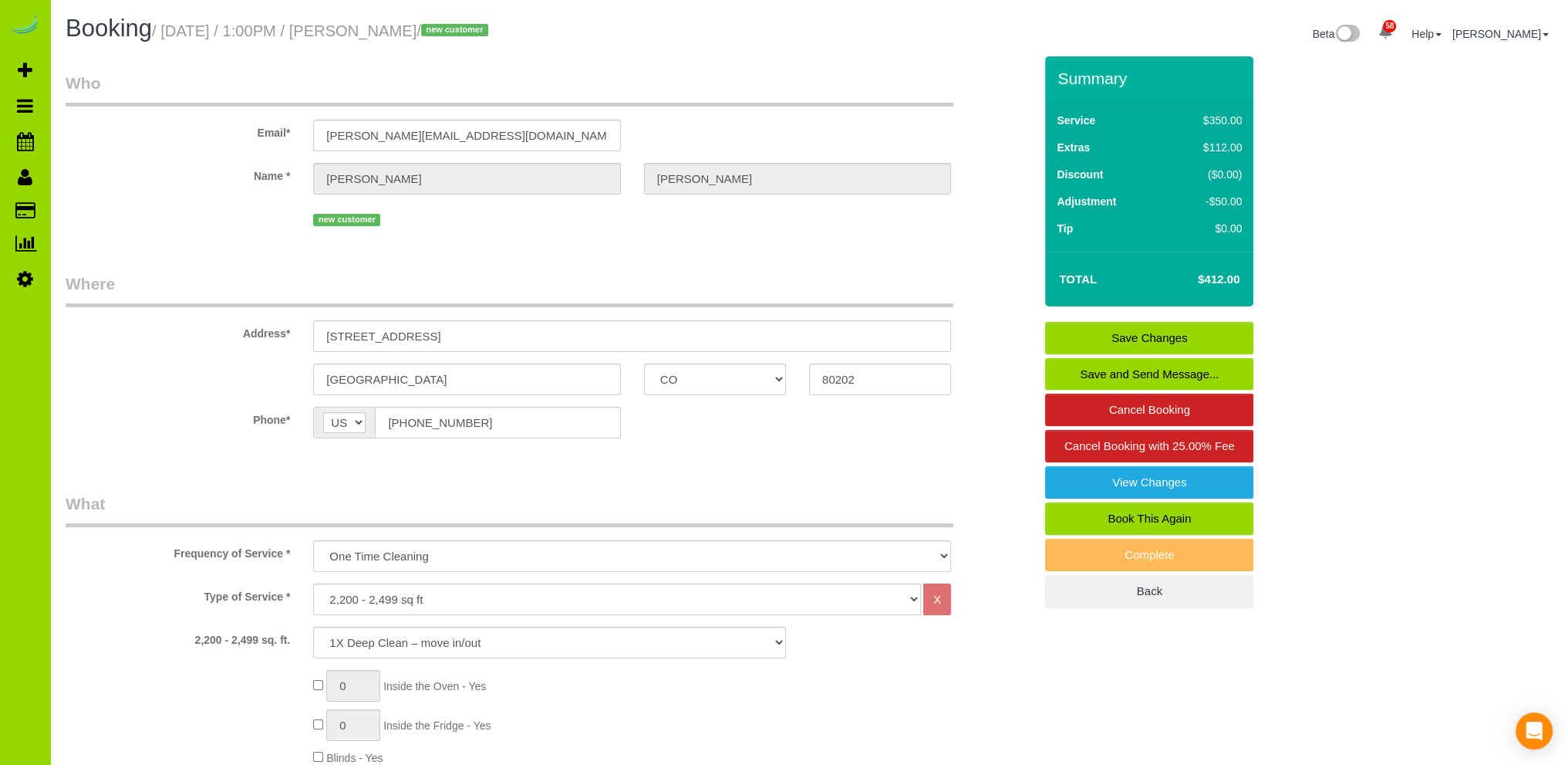
click at [473, 226] on div "new customer" at bounding box center [632, 217] width 638 height 24
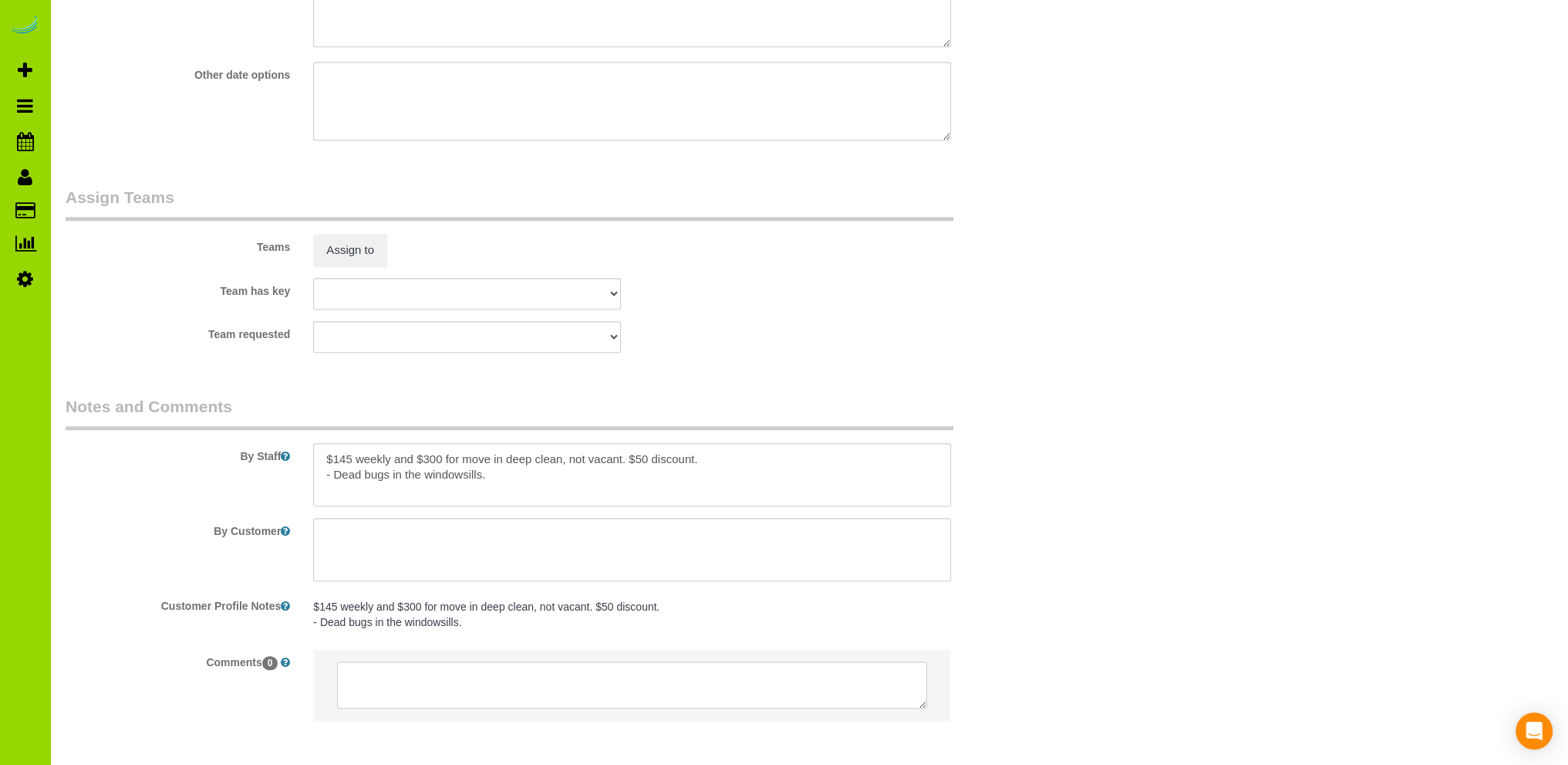
scroll to position [2104, 0]
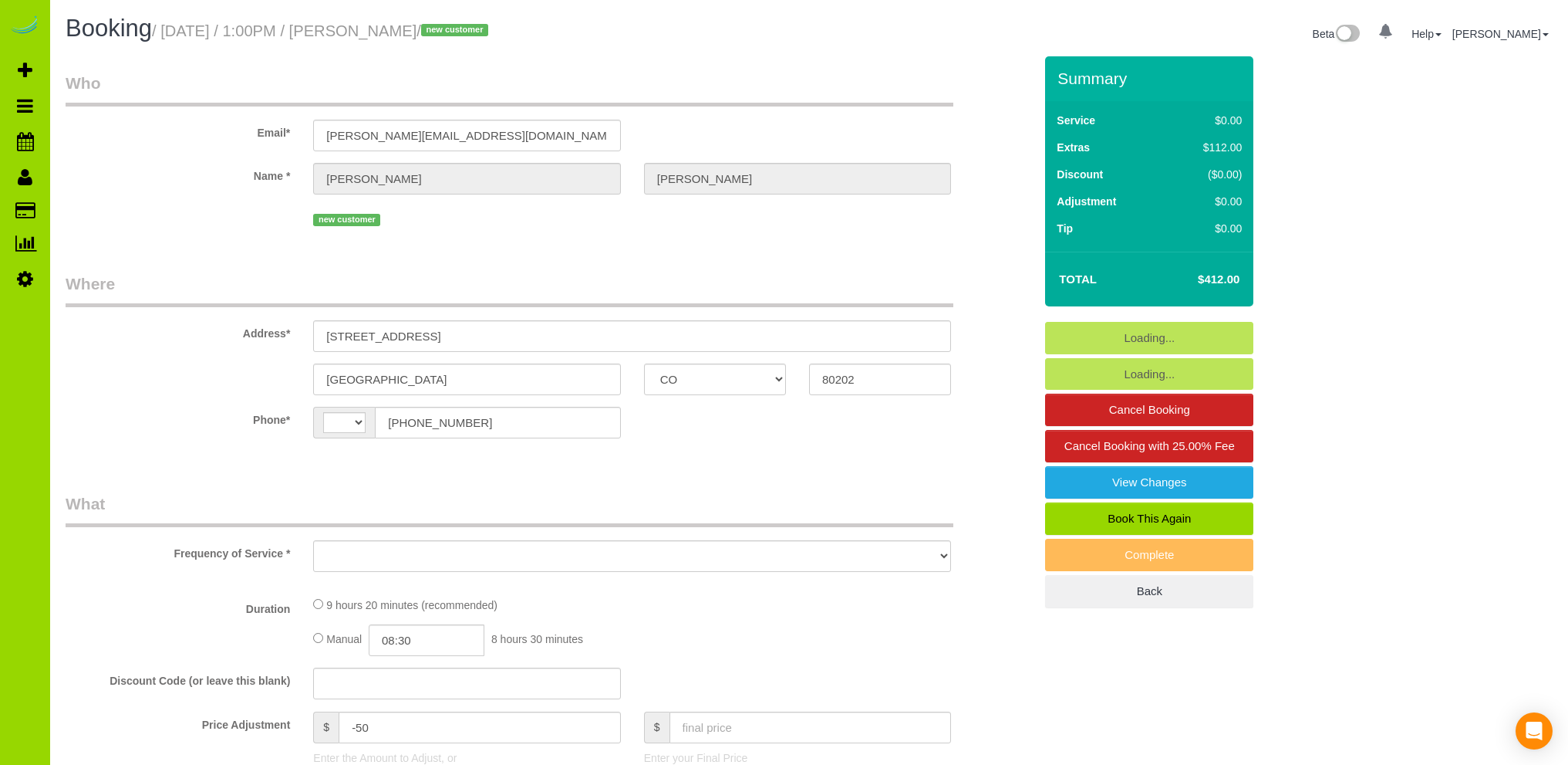
select select "CO"
select select "string:[GEOGRAPHIC_DATA]"
select select "string:fspay-4b33fd2c-0fd1-4e02-9379-e0e288b0ade0"
select select "spot1"
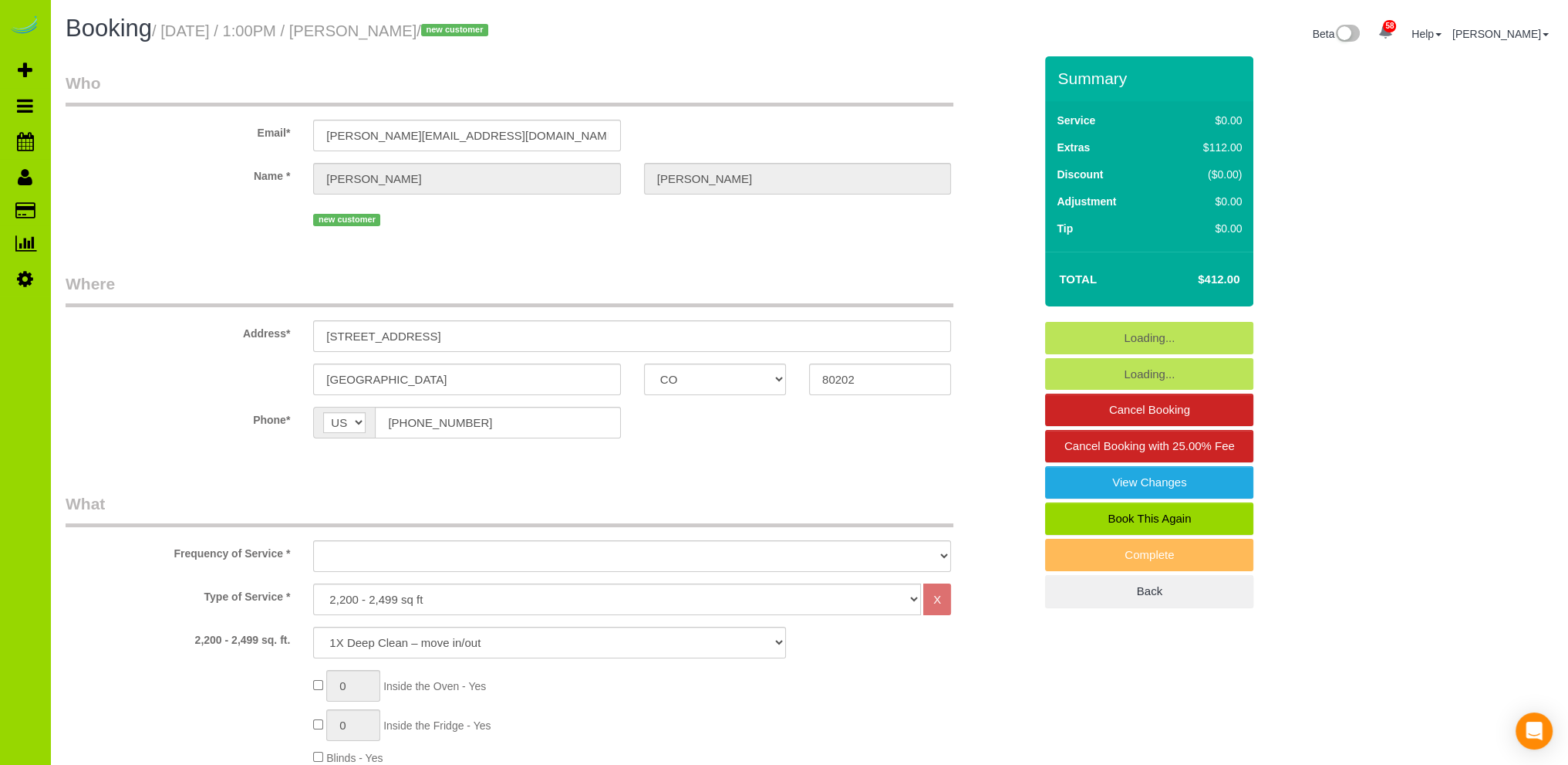
select select "object:908"
select select "number:3"
select select "number:14"
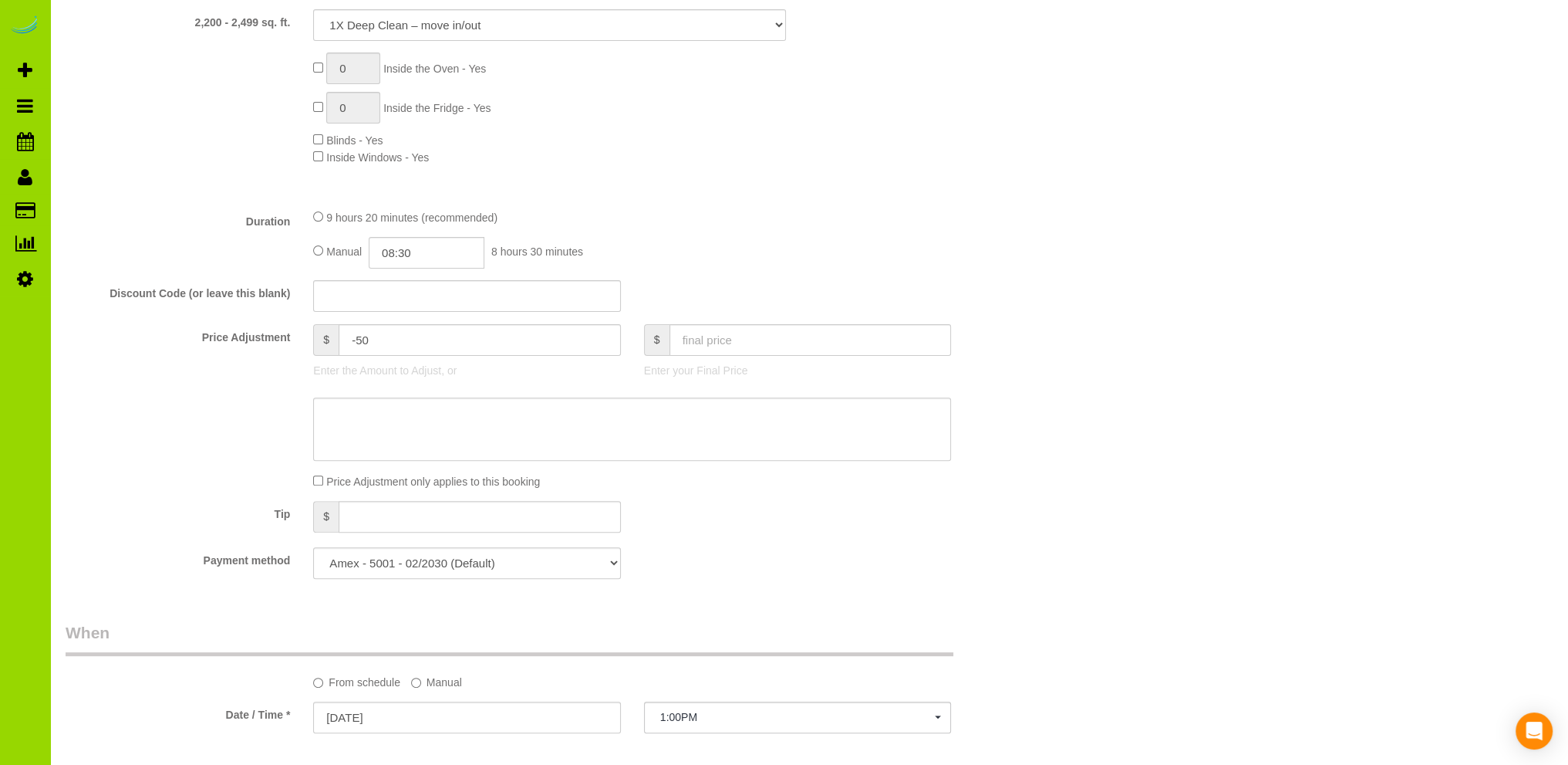
select select "object:1250"
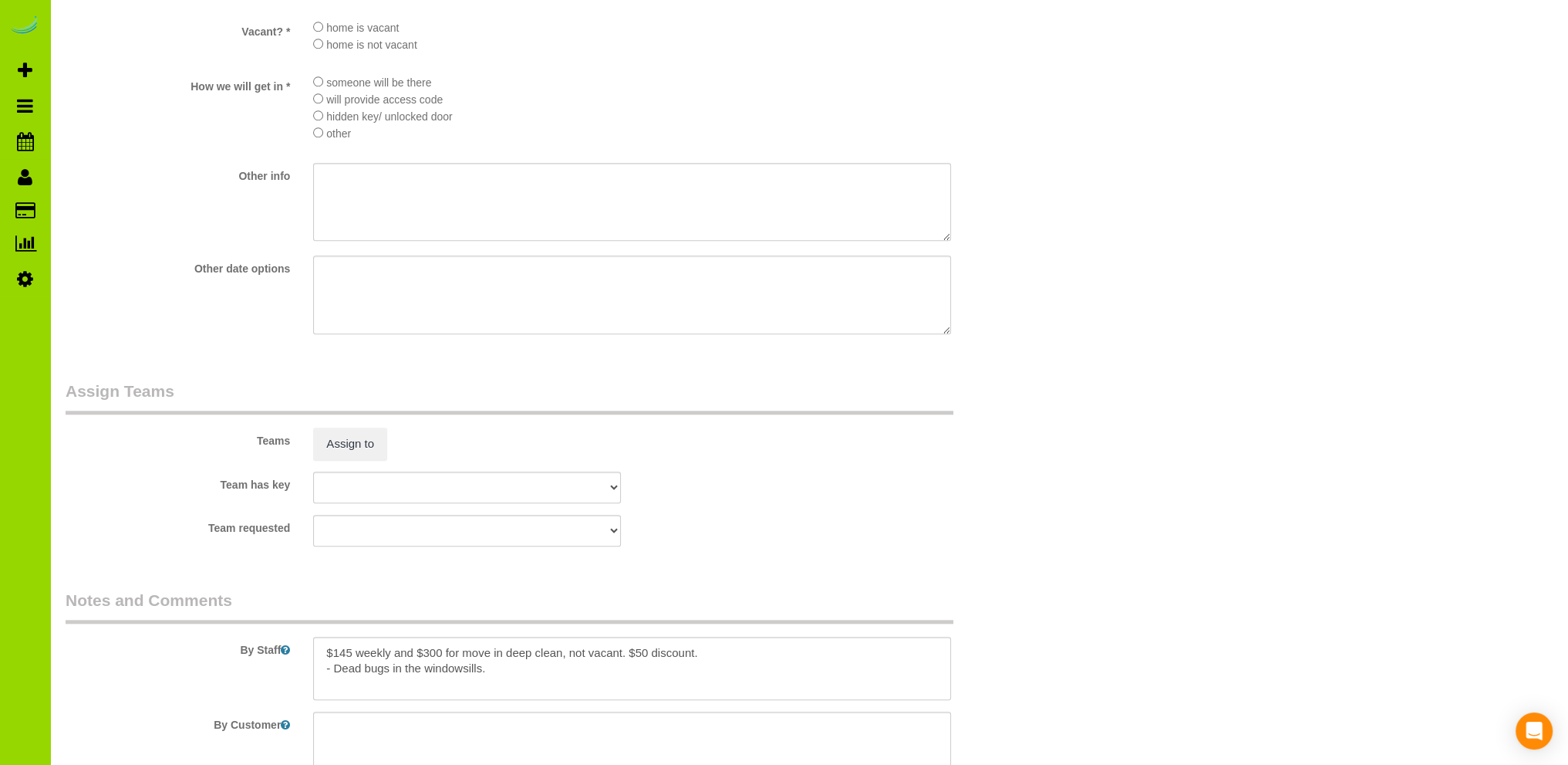
scroll to position [1852, 0]
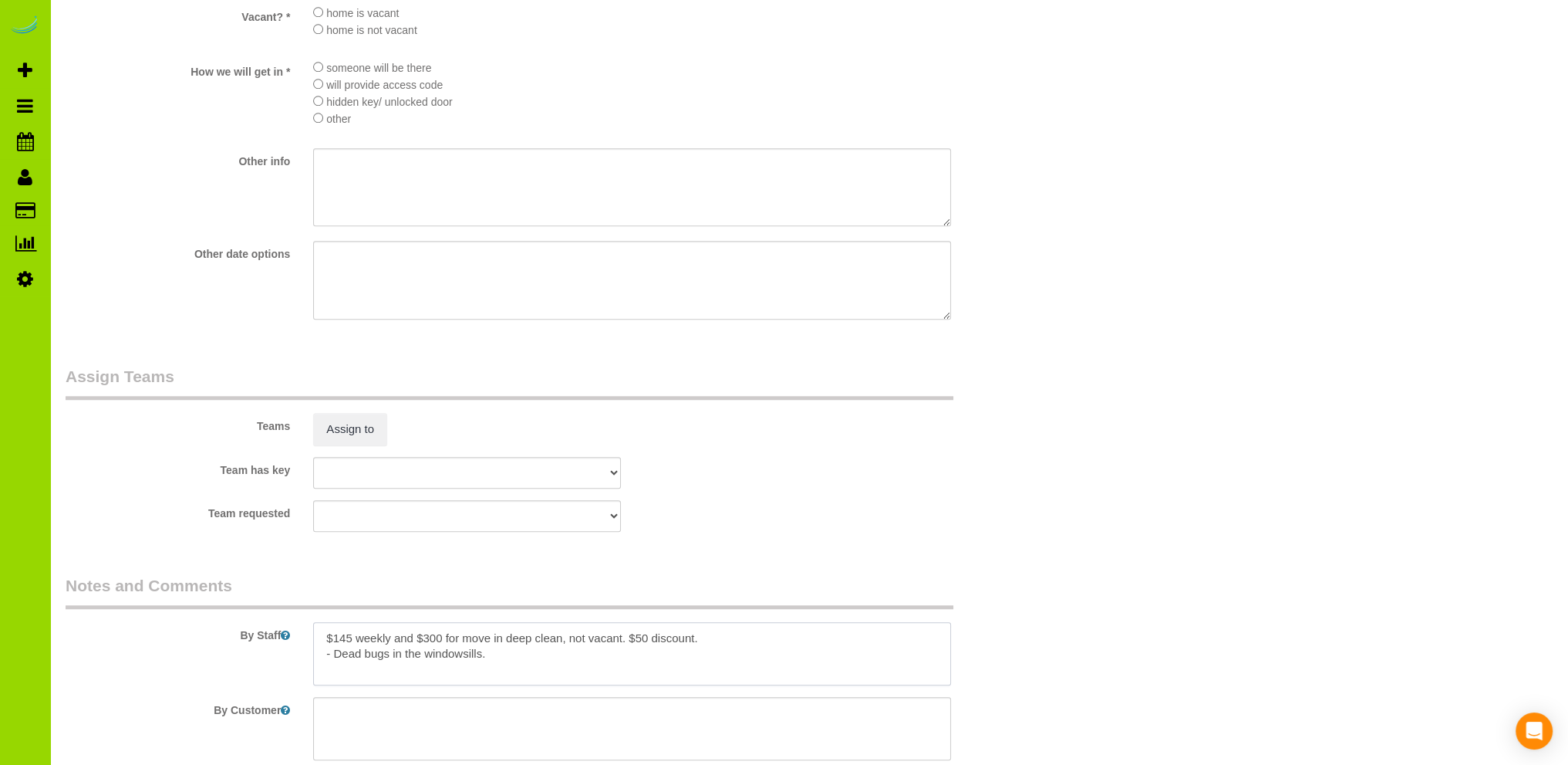
click at [703, 667] on textarea at bounding box center [632, 653] width 638 height 63
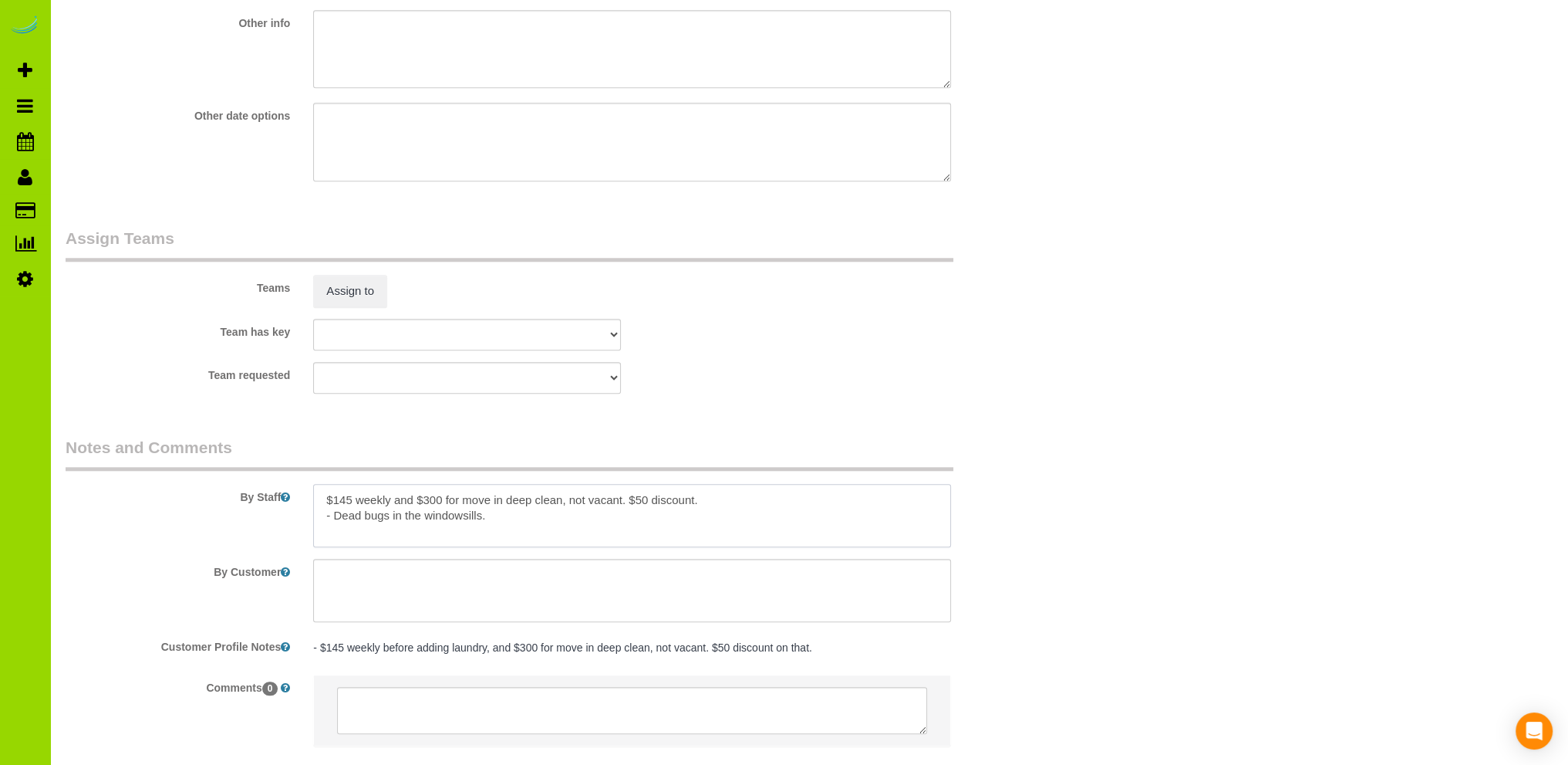
scroll to position [2088, 0]
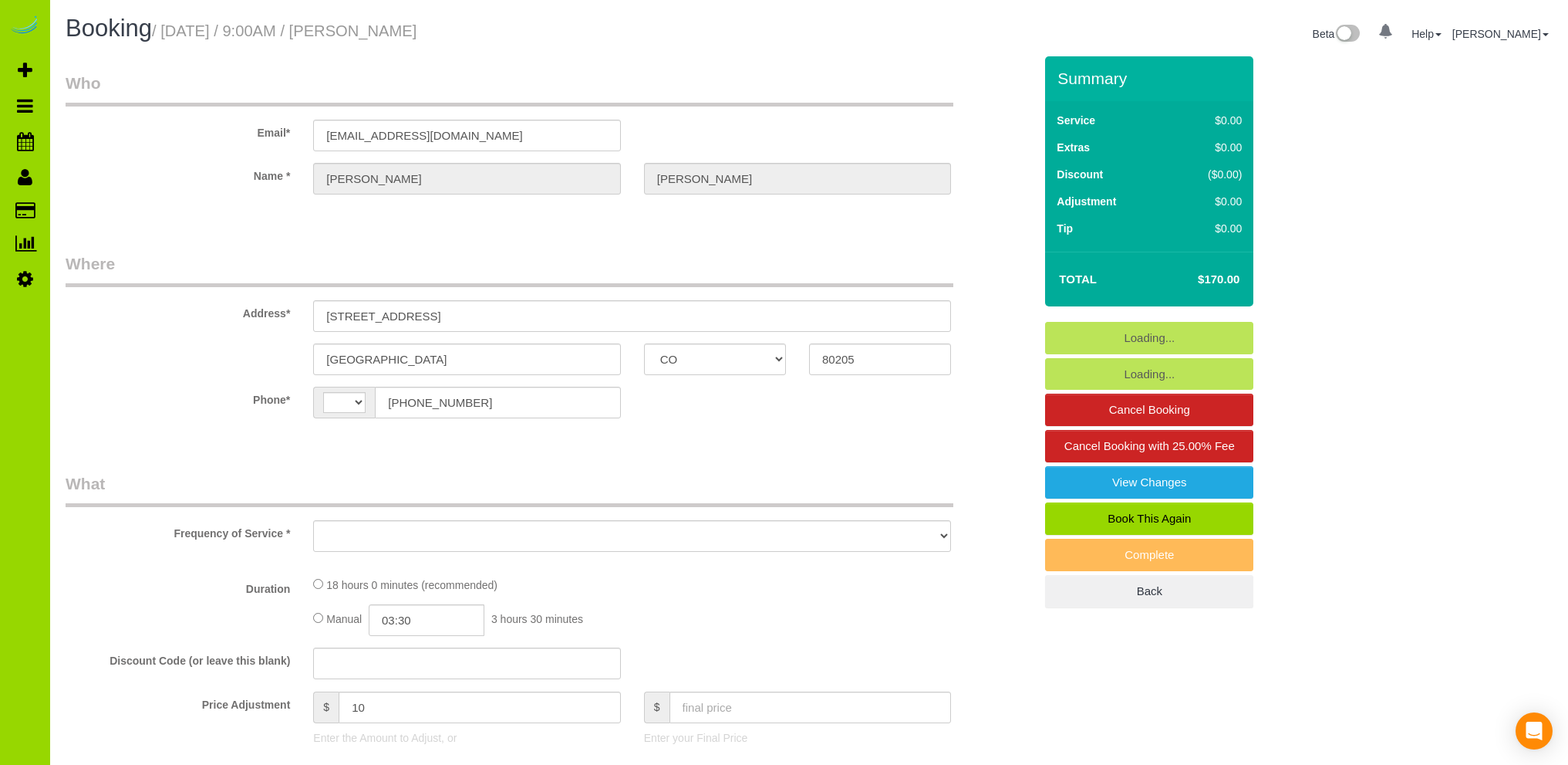
select select "CO"
select select "string:[GEOGRAPHIC_DATA]"
select select "object:559"
select select "string:fspay-eded2d3c-448a-41d2-b58c-b477decc9c4e"
select select "6"
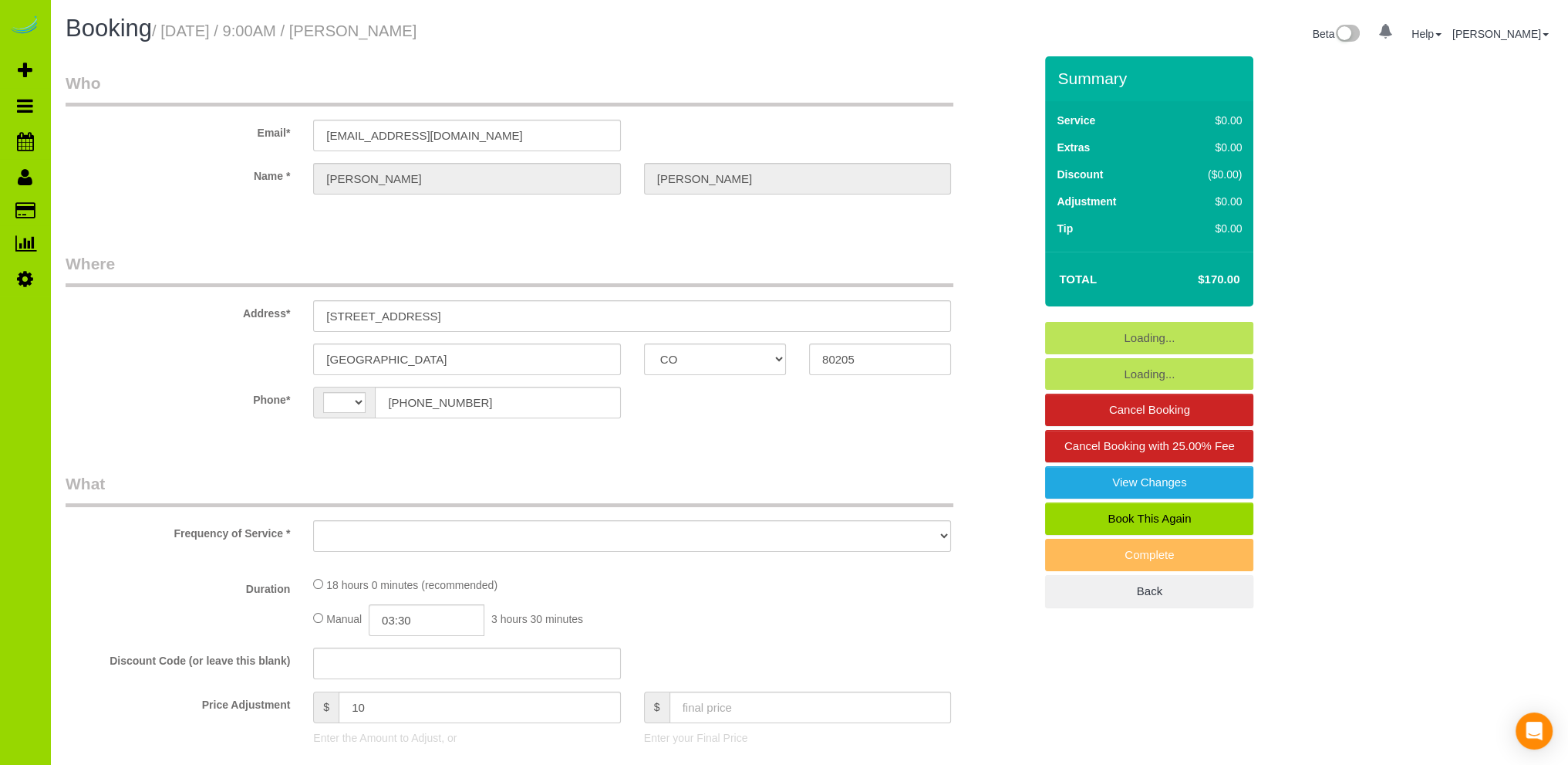
select select "spot1"
select select "number:4"
select select "number:14"
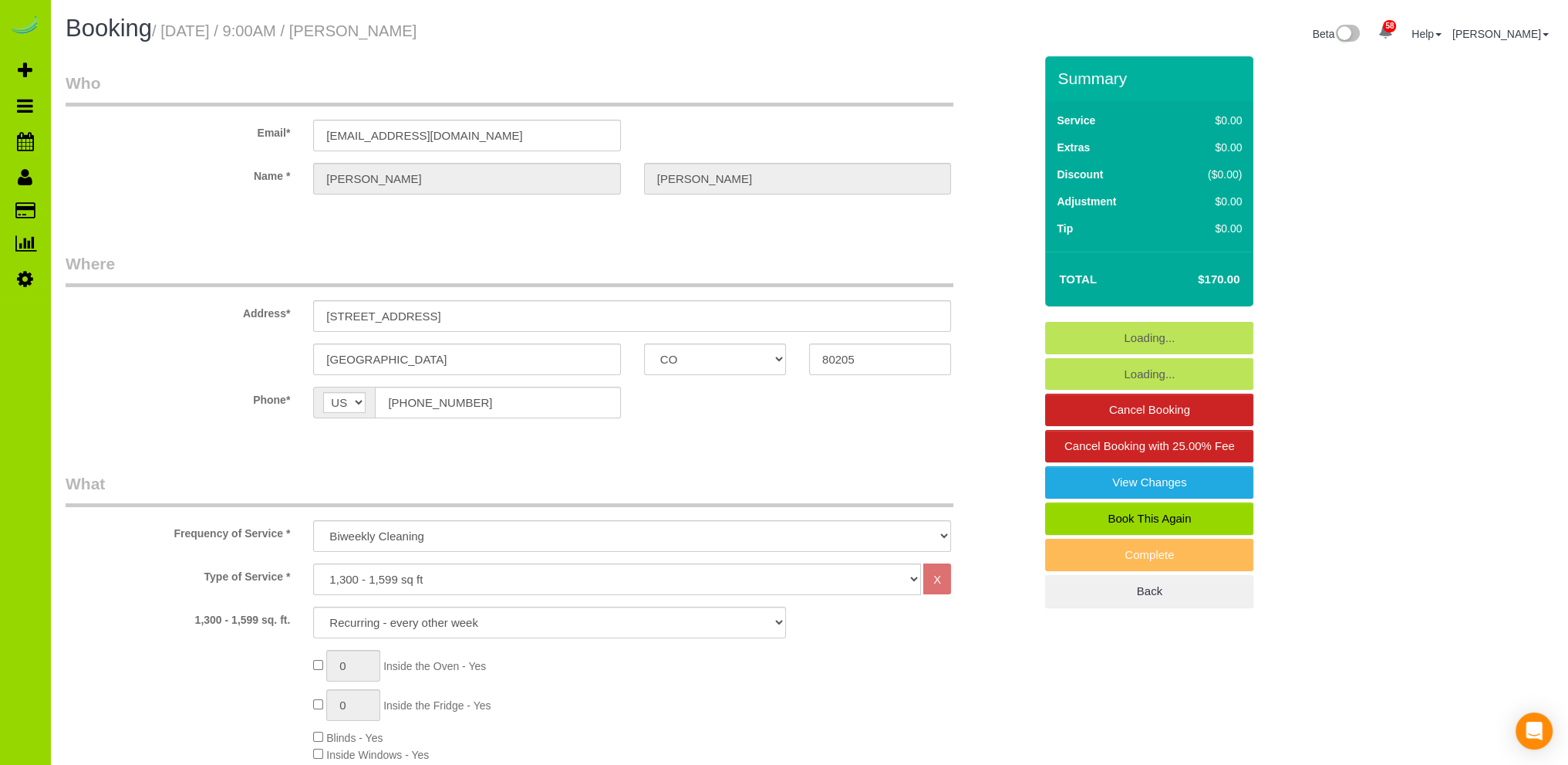
select select "object:1217"
select select "6"
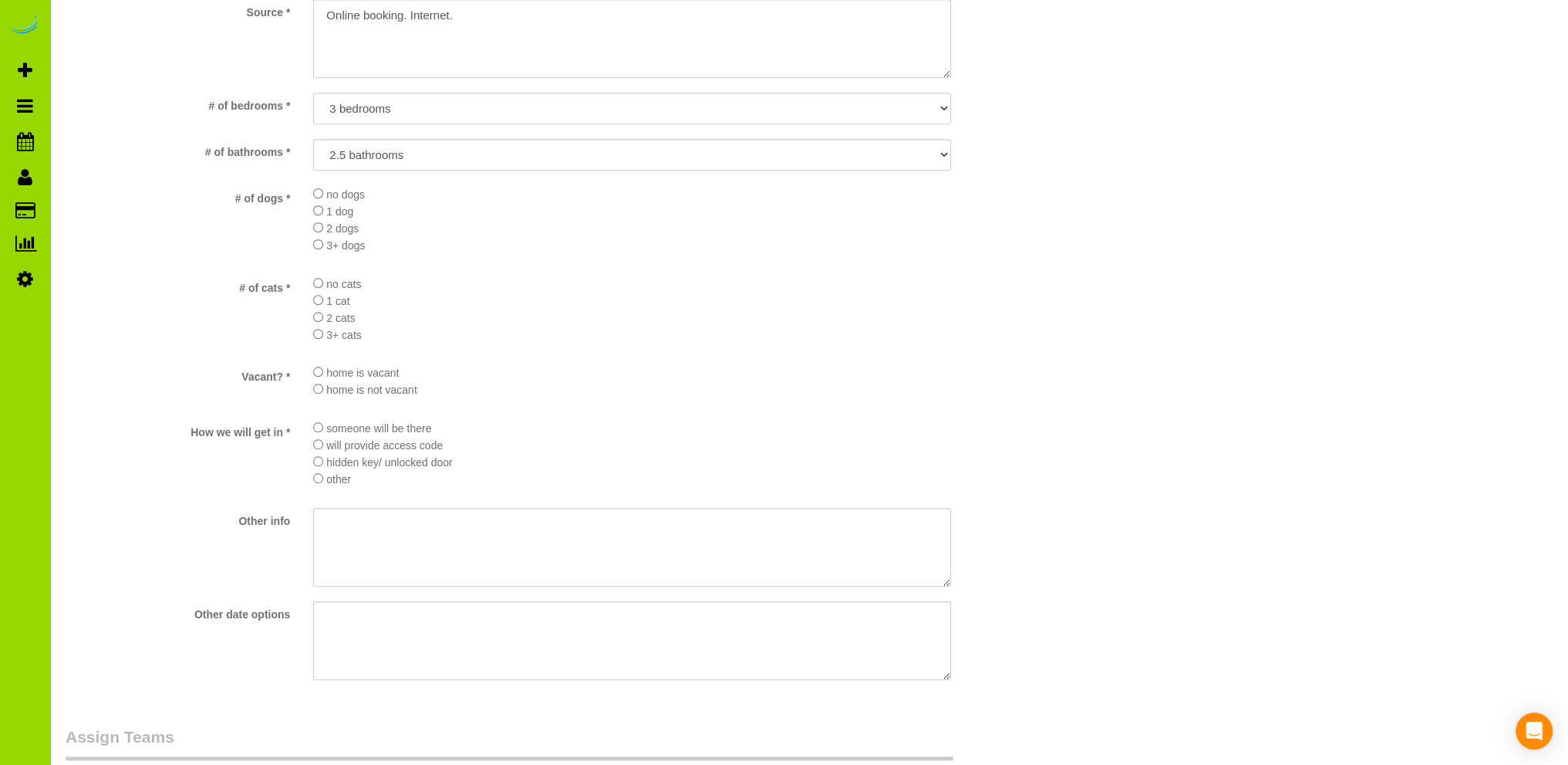
scroll to position [1698, 0]
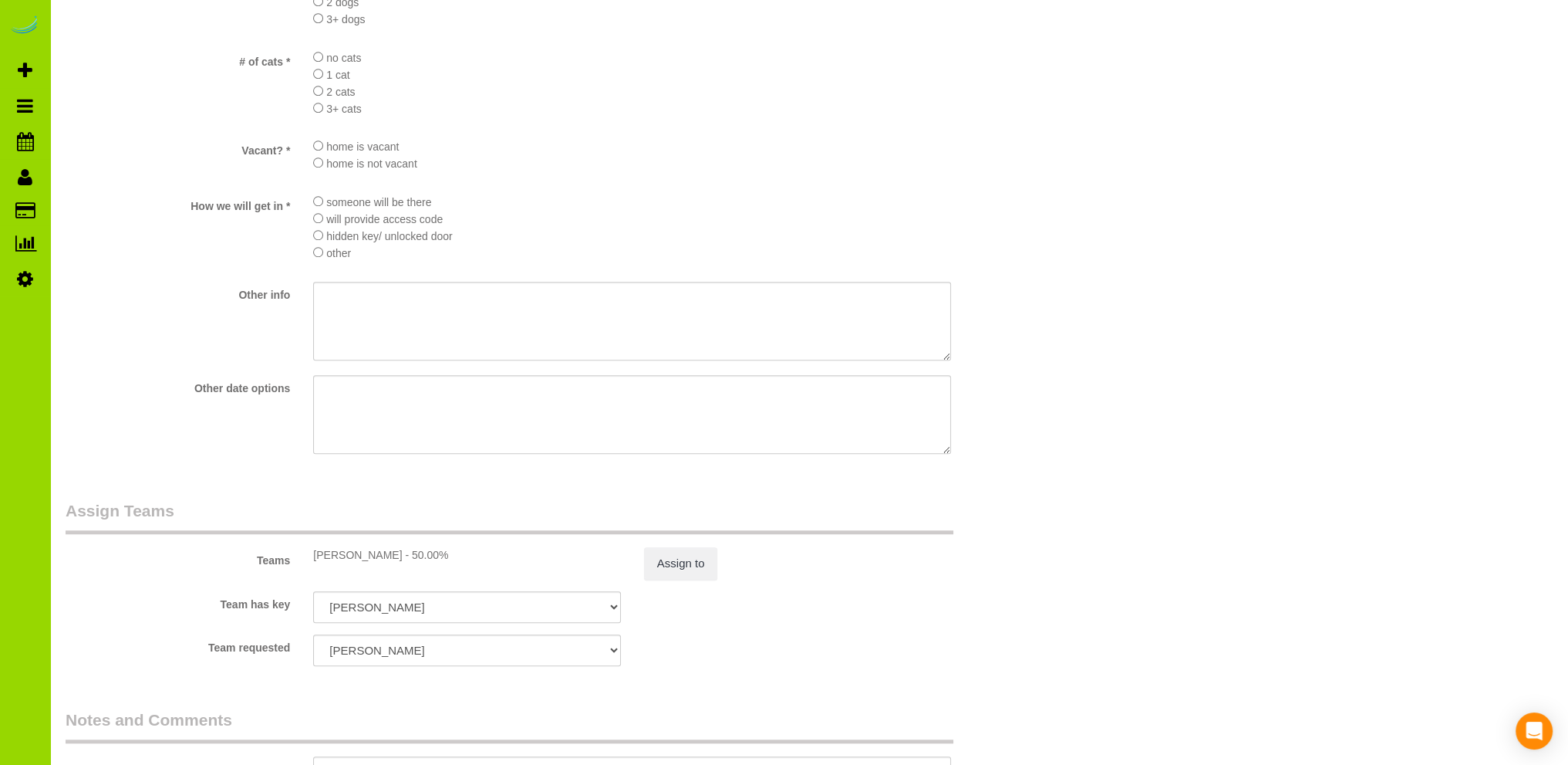
click at [184, 59] on label "# of cats *" at bounding box center [177, 58] width 247 height 20
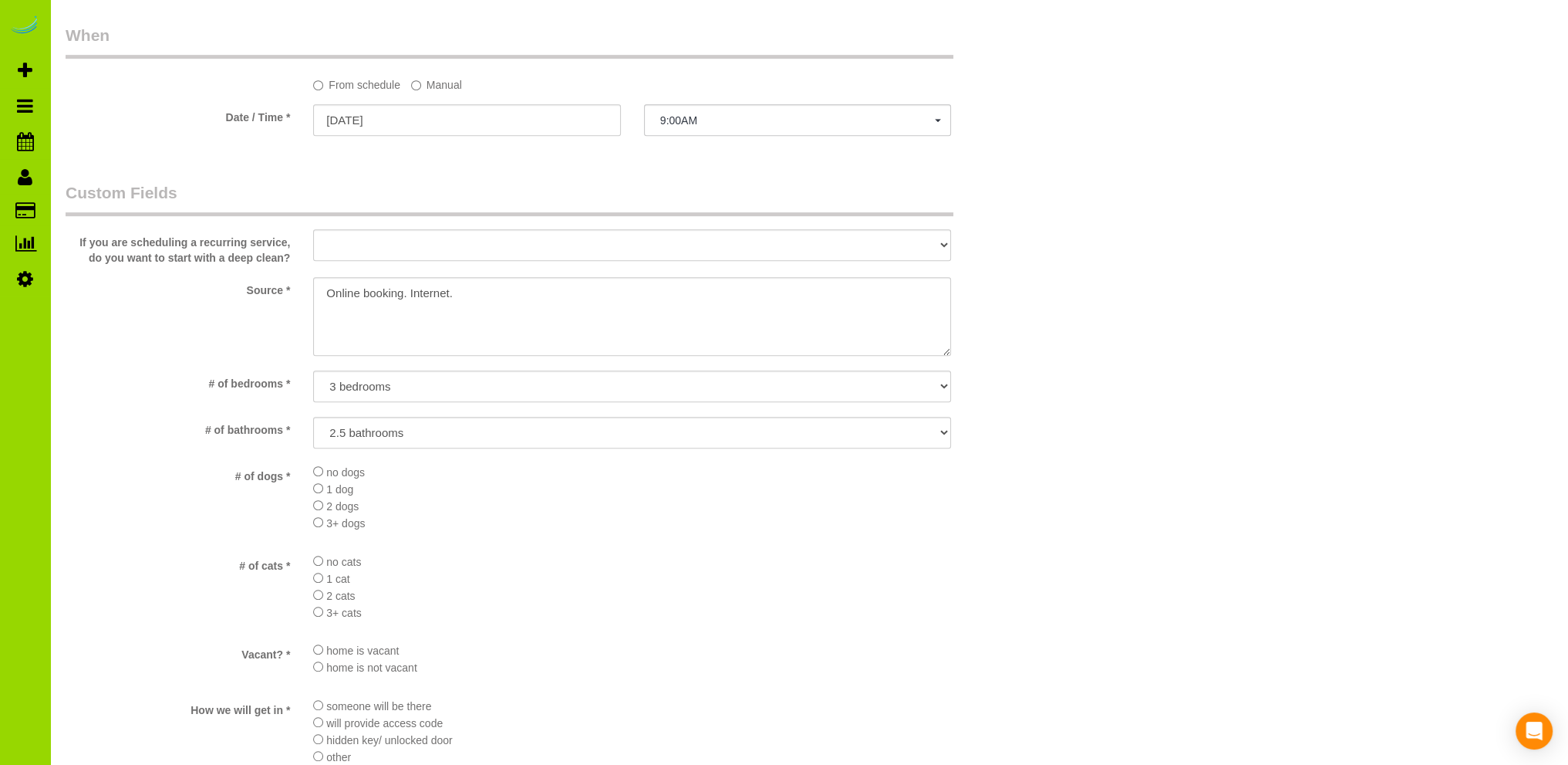
scroll to position [772, 0]
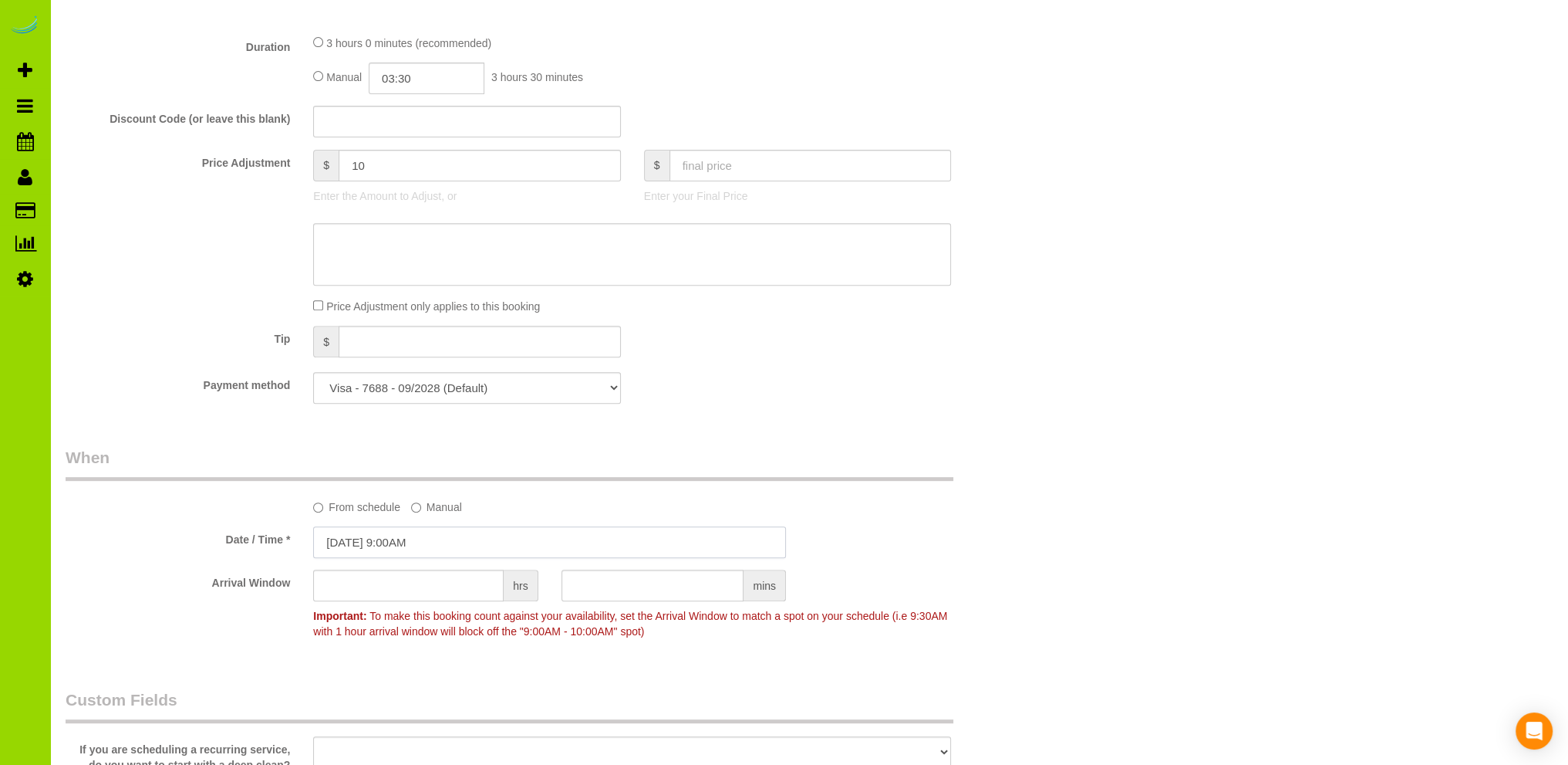
click at [394, 545] on input "[DATE] 9:00AM" at bounding box center [549, 542] width 473 height 32
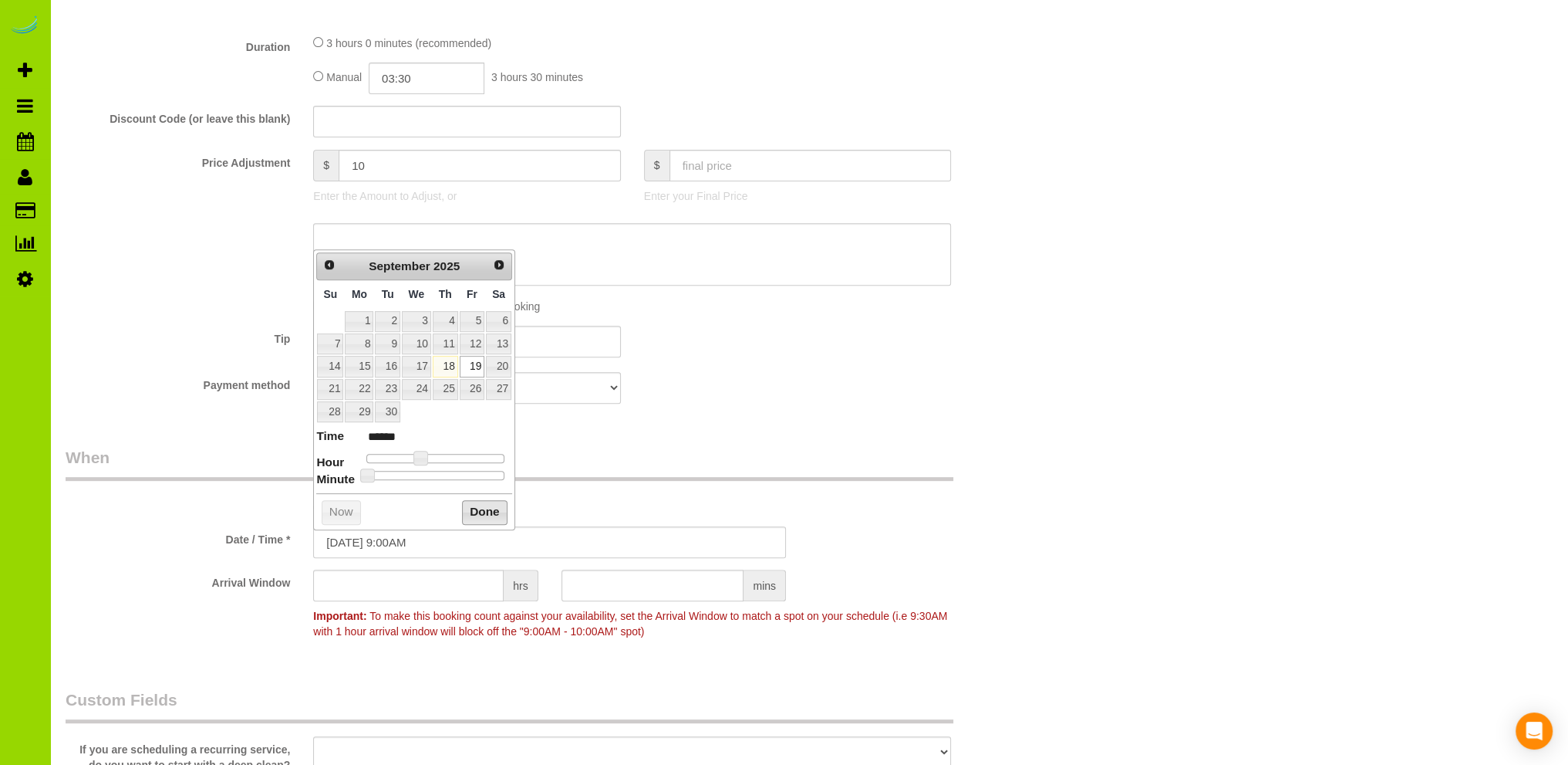
click at [479, 512] on button "Done" at bounding box center [485, 512] width 46 height 24
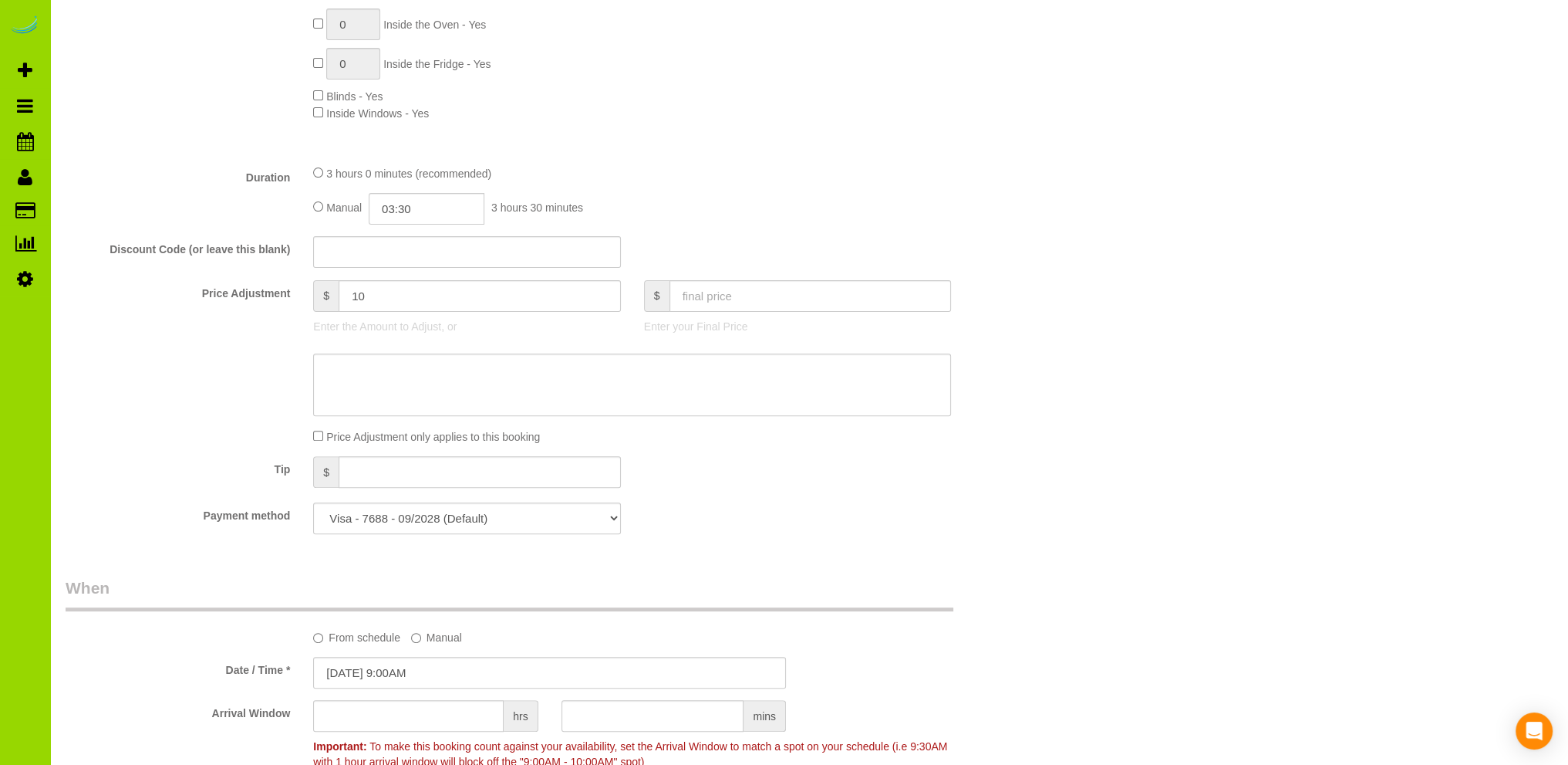
scroll to position [618, 0]
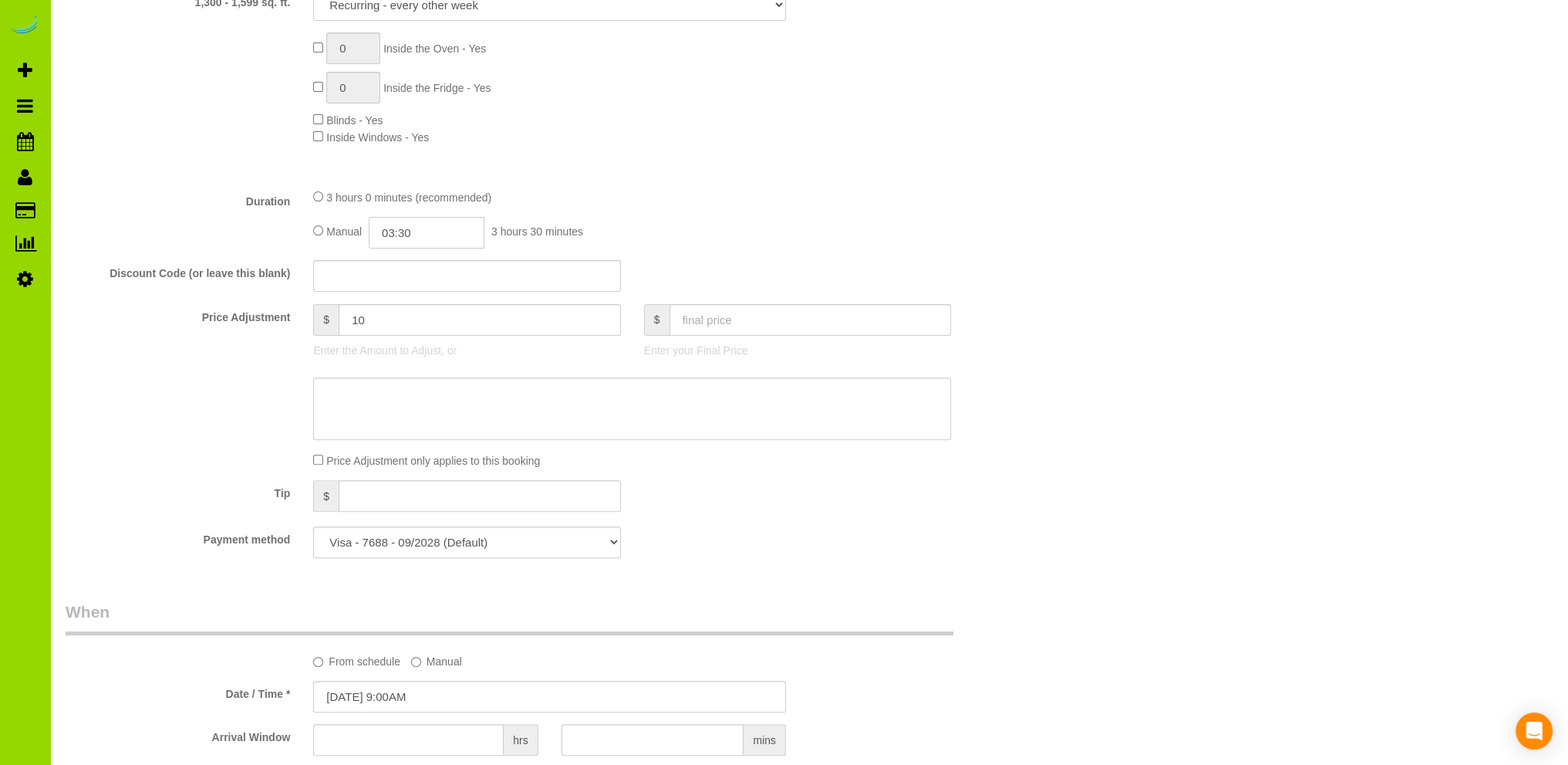
click at [404, 233] on input "03:30" at bounding box center [425, 233] width 115 height 32
drag, startPoint x: 395, startPoint y: 293, endPoint x: 404, endPoint y: 282, distance: 14.2
click at [398, 289] on li "01:30" at bounding box center [410, 292] width 69 height 20
click at [432, 232] on input "01:30" at bounding box center [425, 233] width 115 height 32
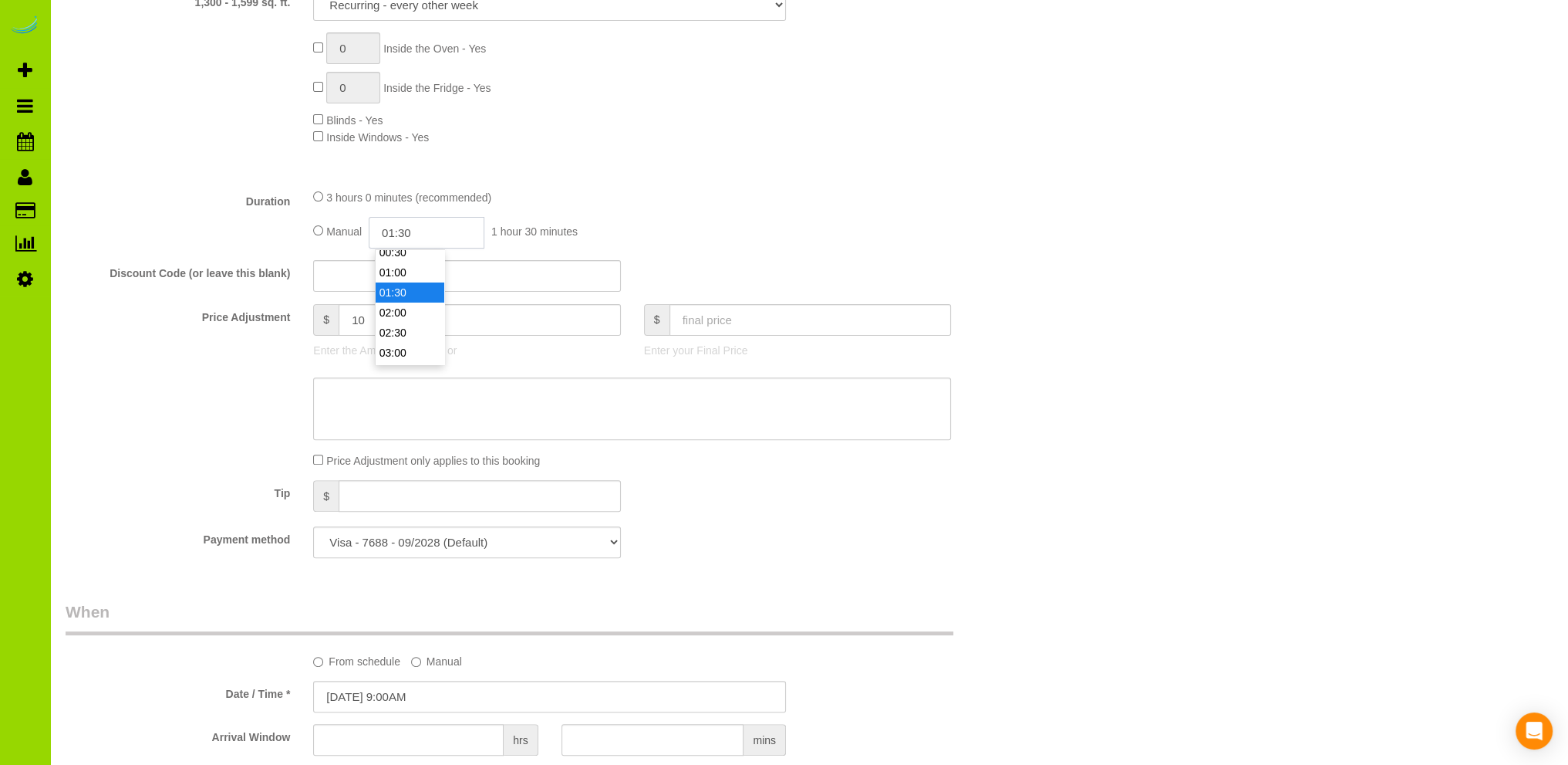
scroll to position [40, 0]
type input "01:45"
click at [849, 216] on div "3 hours 0 minutes (recommended) Manual 01:45 1 hour 45 minutes" at bounding box center [632, 218] width 661 height 60
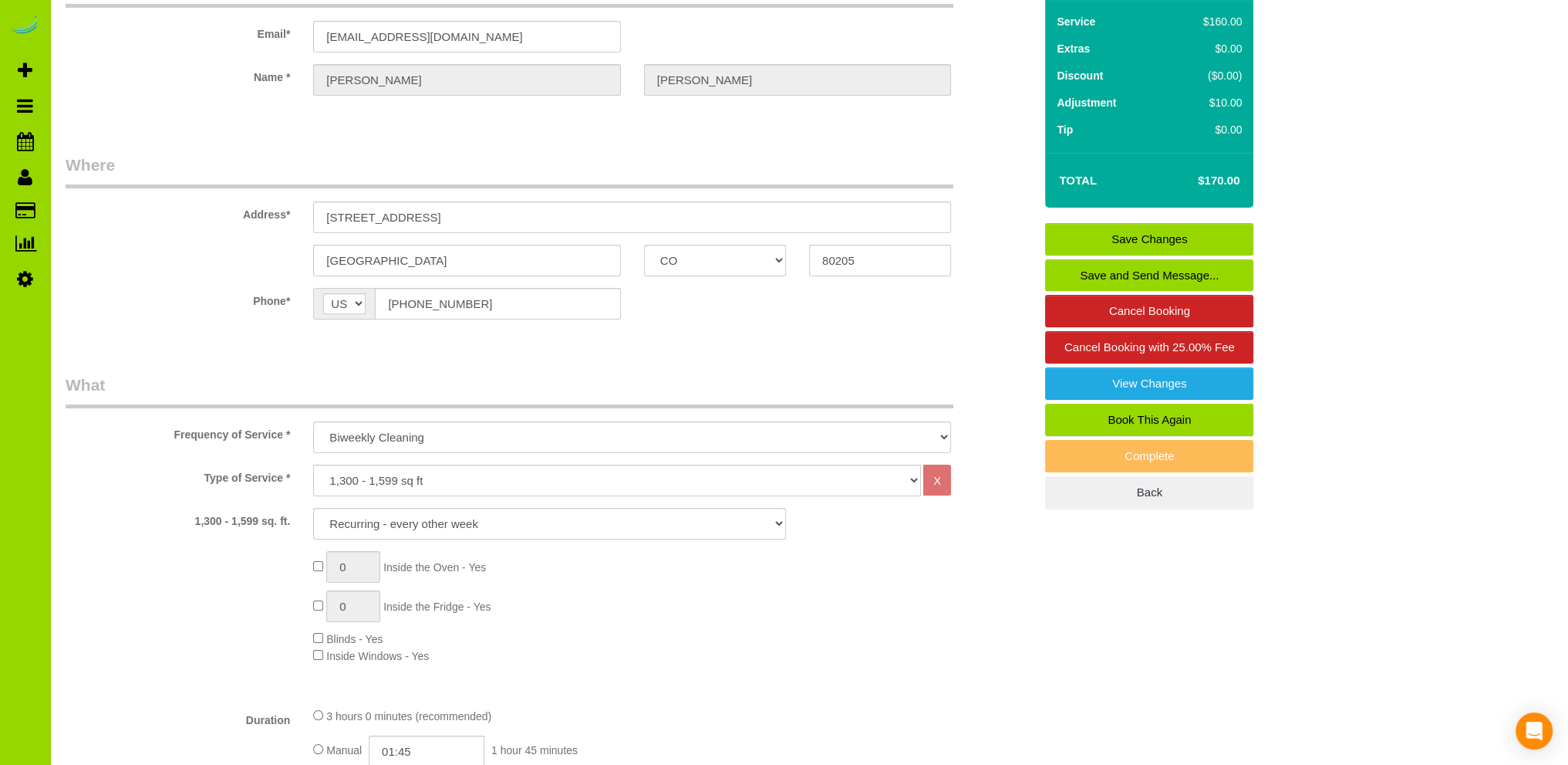
scroll to position [0, 0]
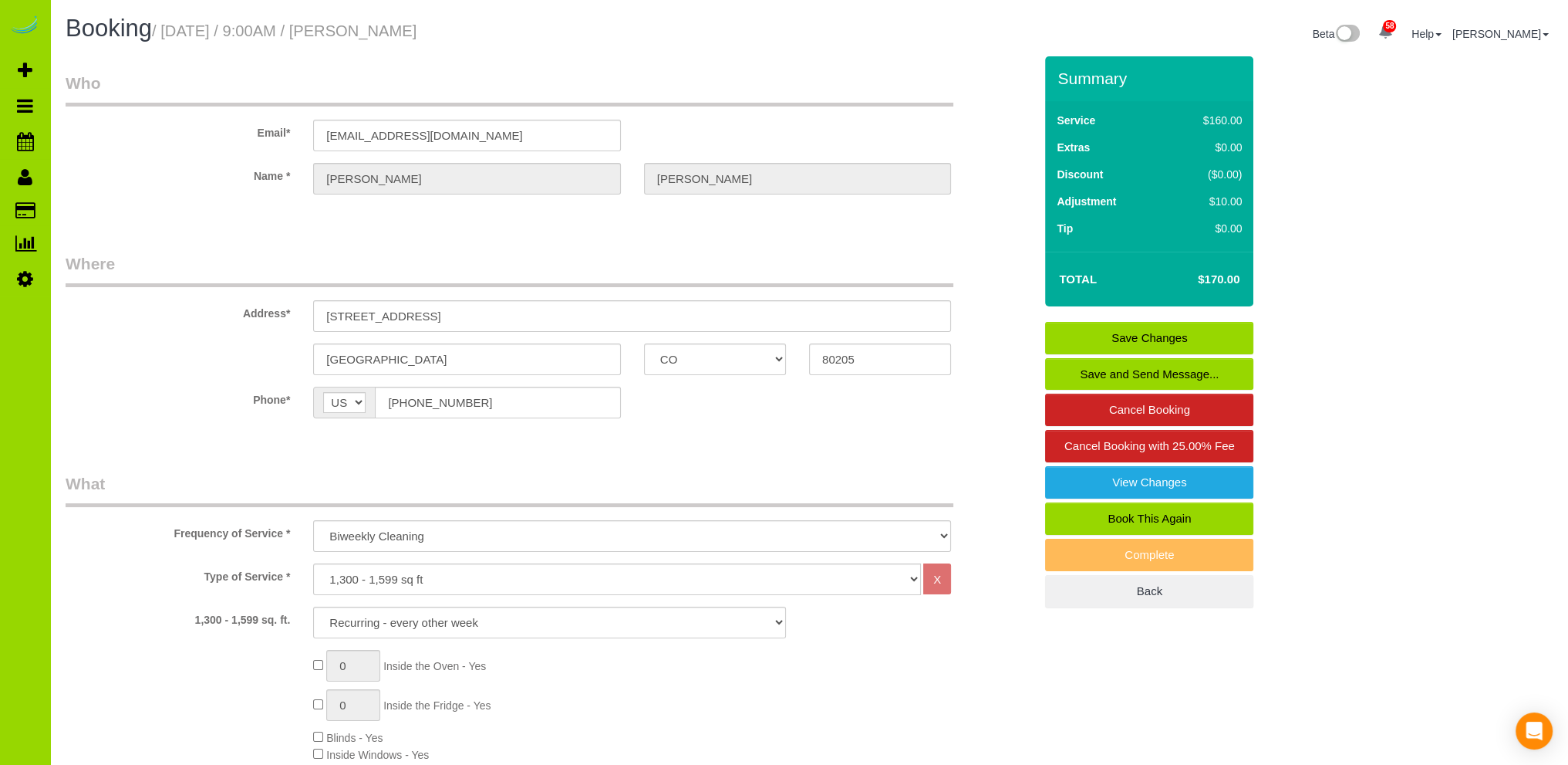
click at [1101, 333] on link "Save Changes" at bounding box center [1148, 337] width 208 height 32
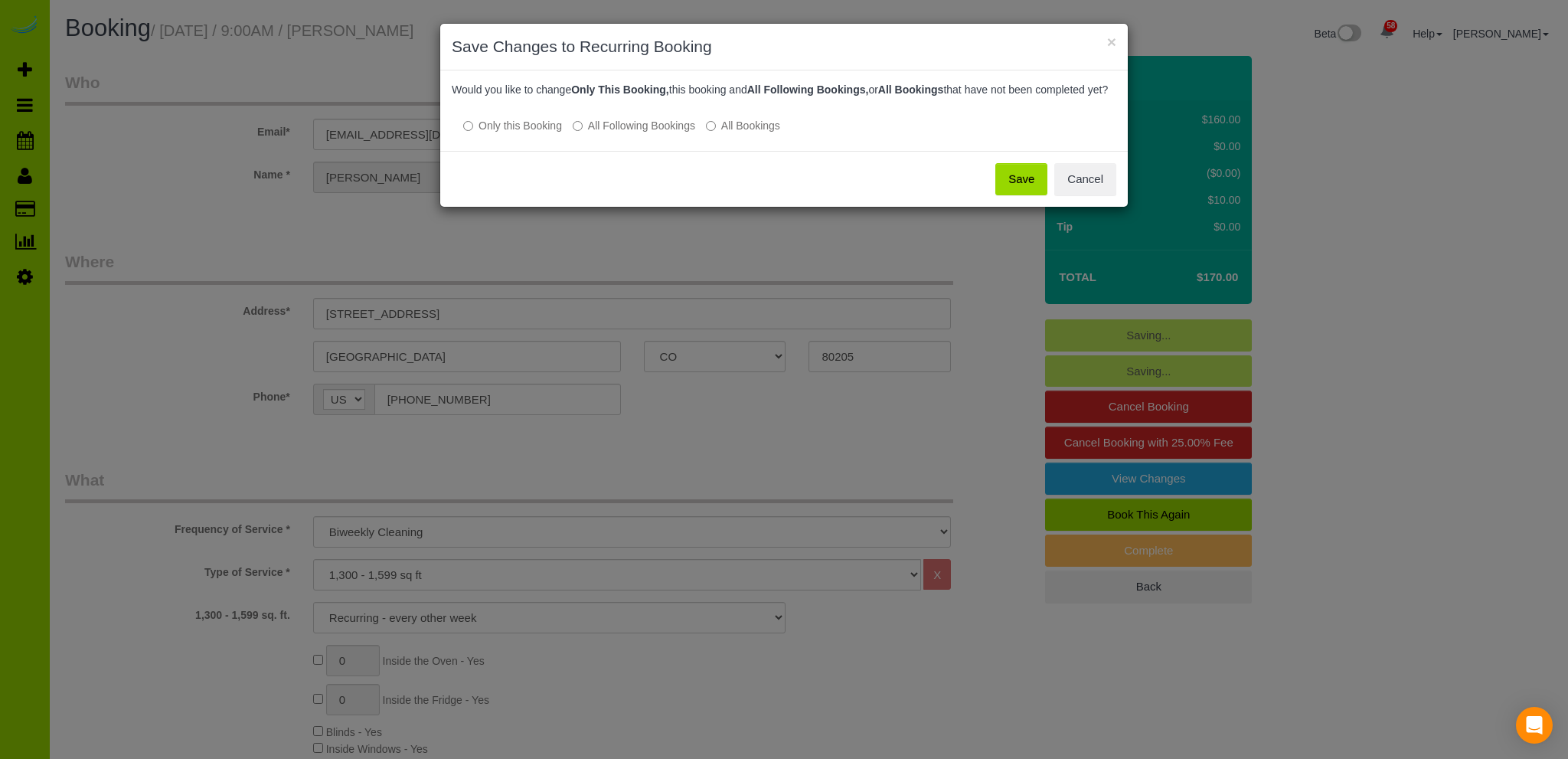
click at [1017, 194] on button "Save" at bounding box center [1021, 178] width 52 height 32
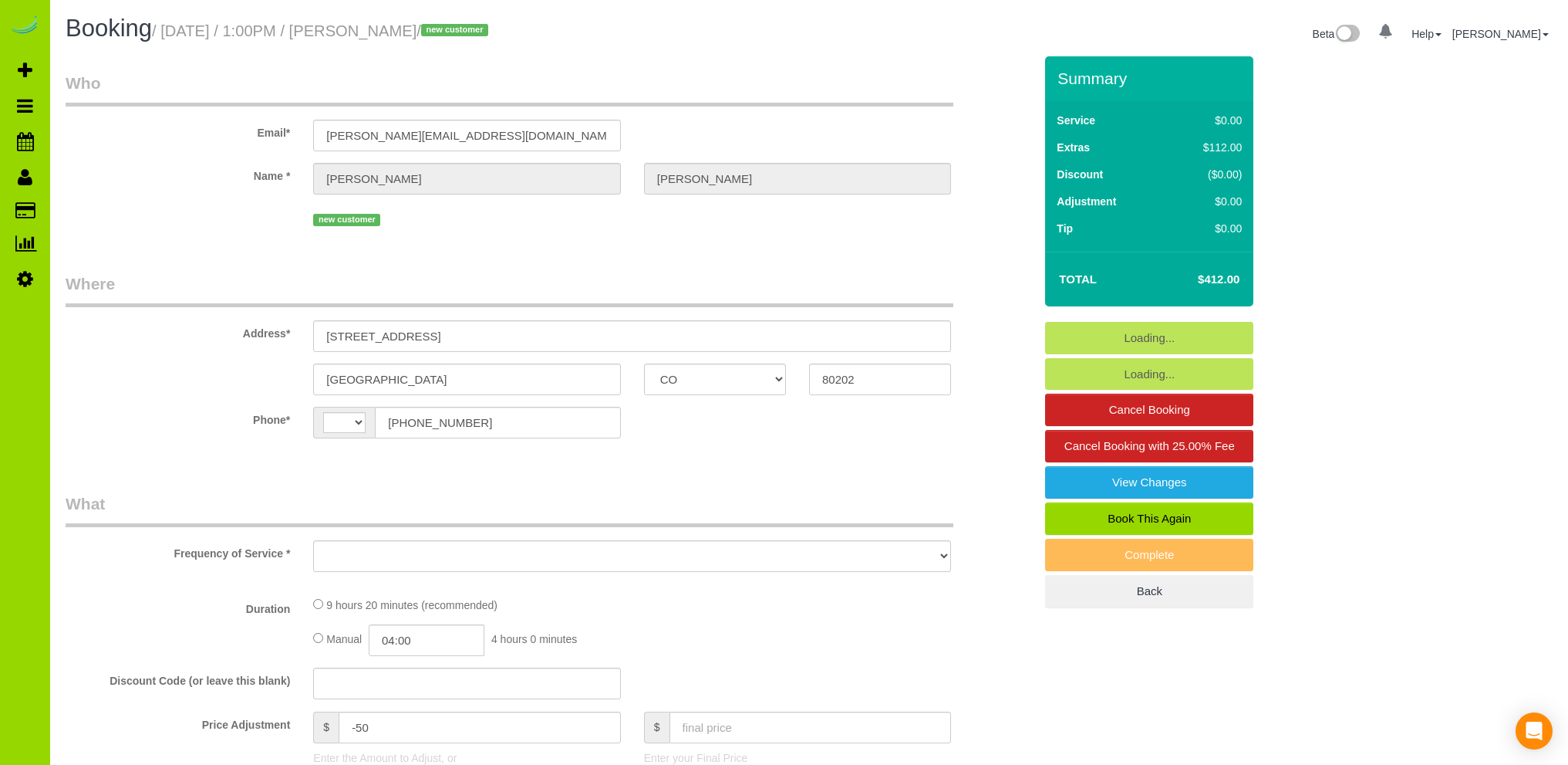
select select "CO"
select select "string:[GEOGRAPHIC_DATA]"
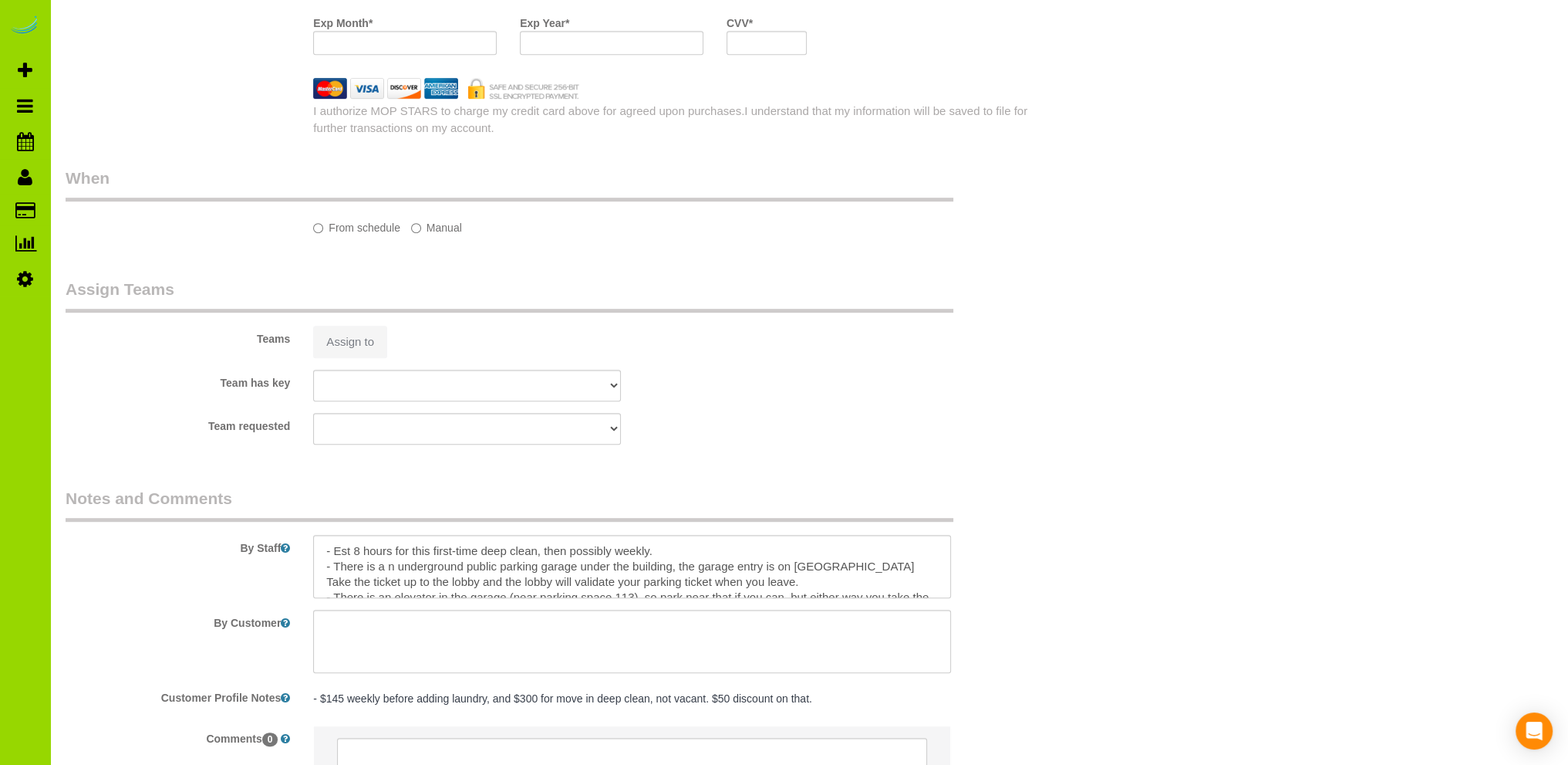
select select "object:1220"
select select "string:fspay-4b33fd2c-0fd1-4e02-9379-e0e288b0ade0"
select select "spot1"
select select "number:3"
select select "number:14"
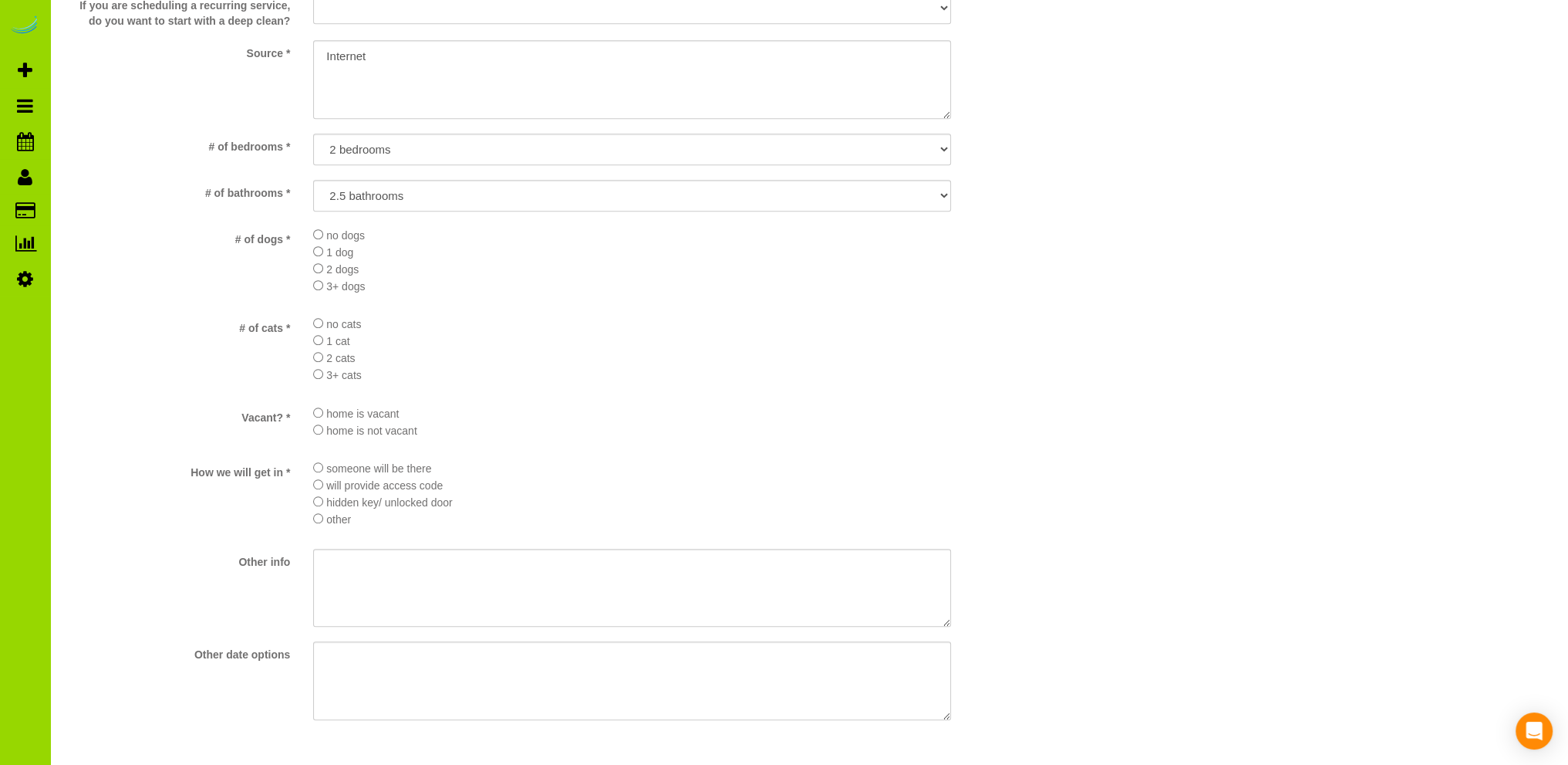
scroll to position [2088, 0]
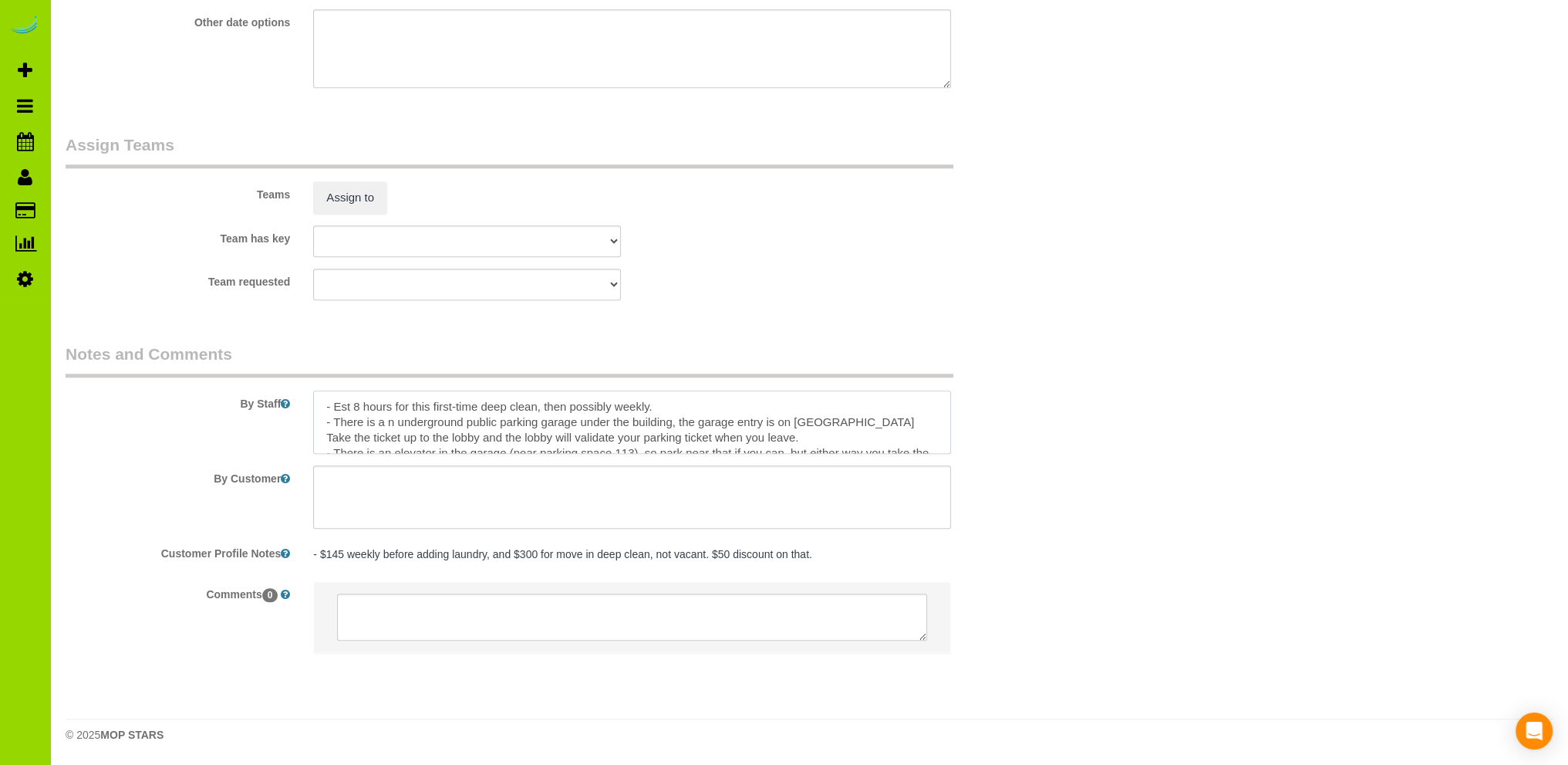
click at [388, 416] on textarea at bounding box center [632, 422] width 638 height 63
click at [736, 440] on textarea at bounding box center [632, 422] width 638 height 63
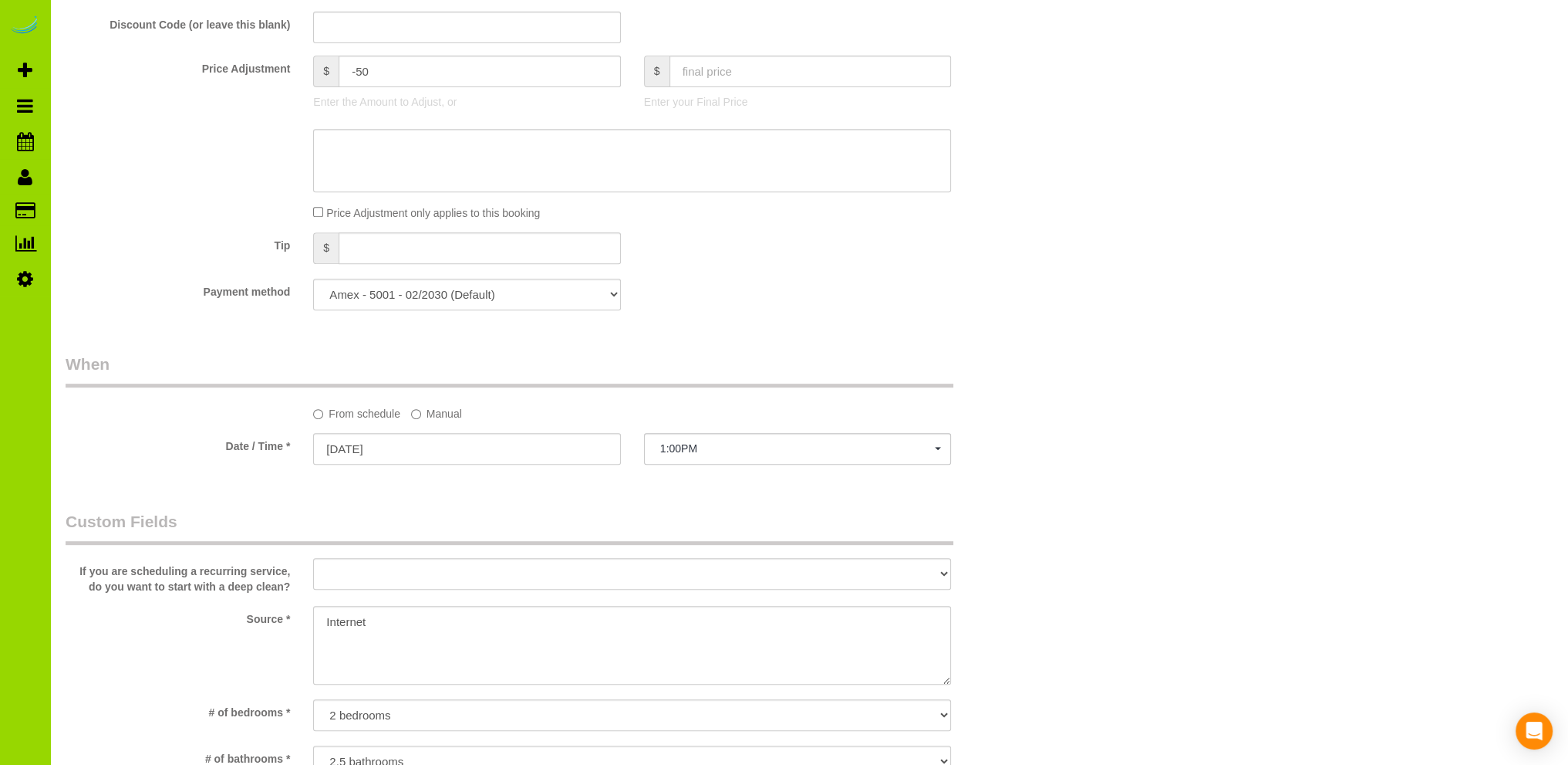
scroll to position [82, 0]
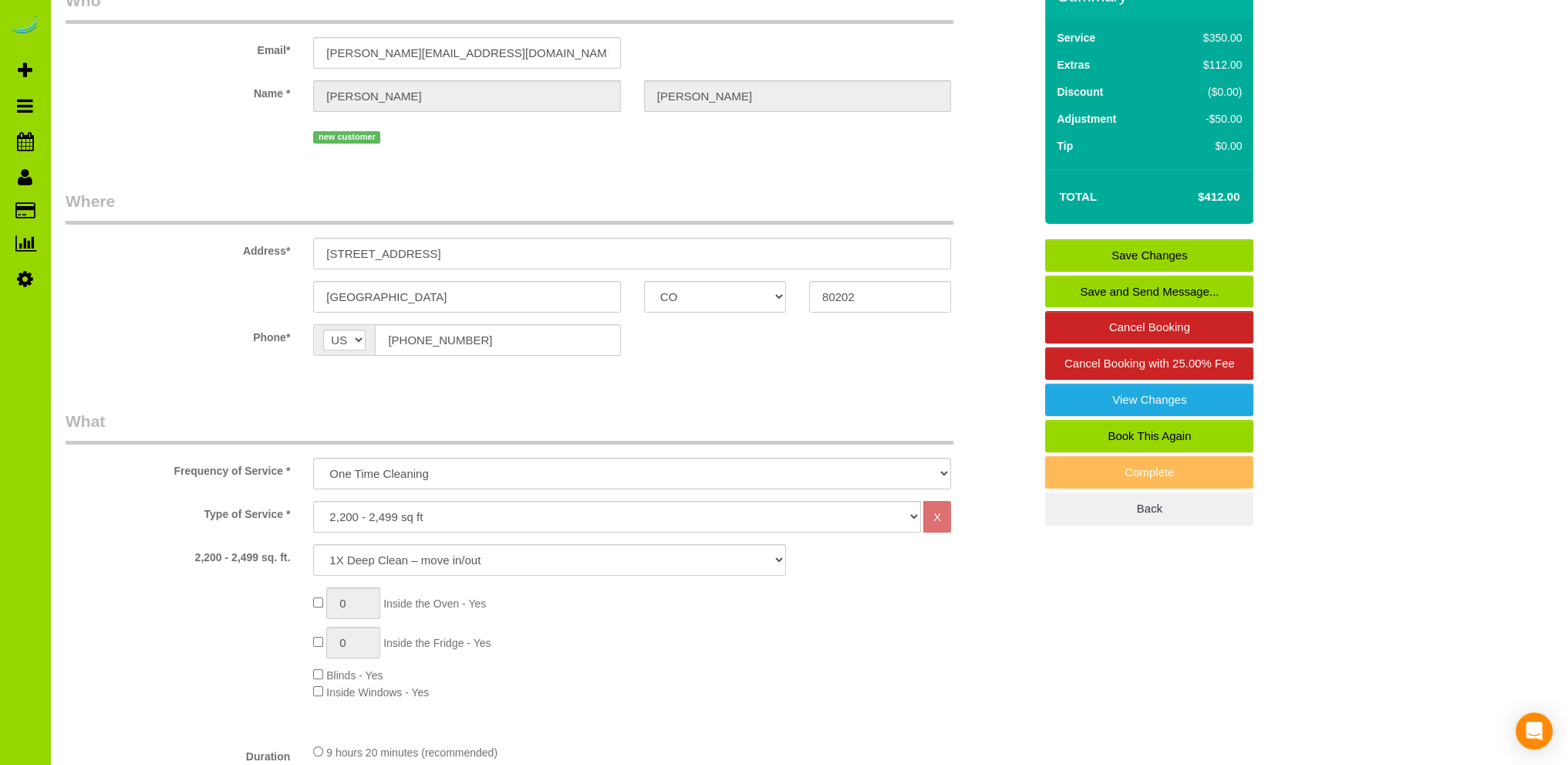
type textarea "- Est 8 hours for this first-time deep clean, then possibly weekly. - There is …"
click at [1125, 246] on link "Save Changes" at bounding box center [1148, 255] width 208 height 32
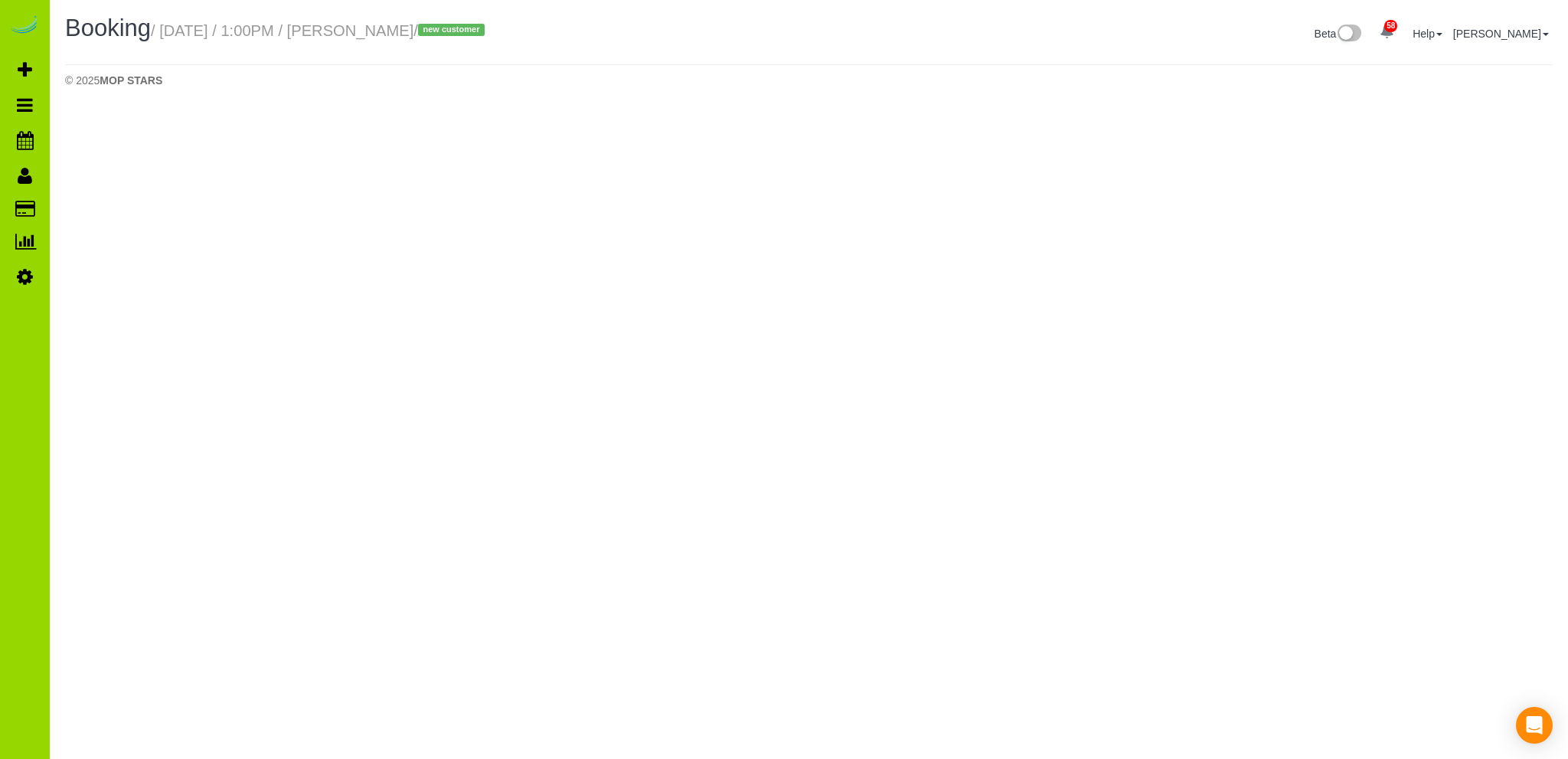
select select "CO"
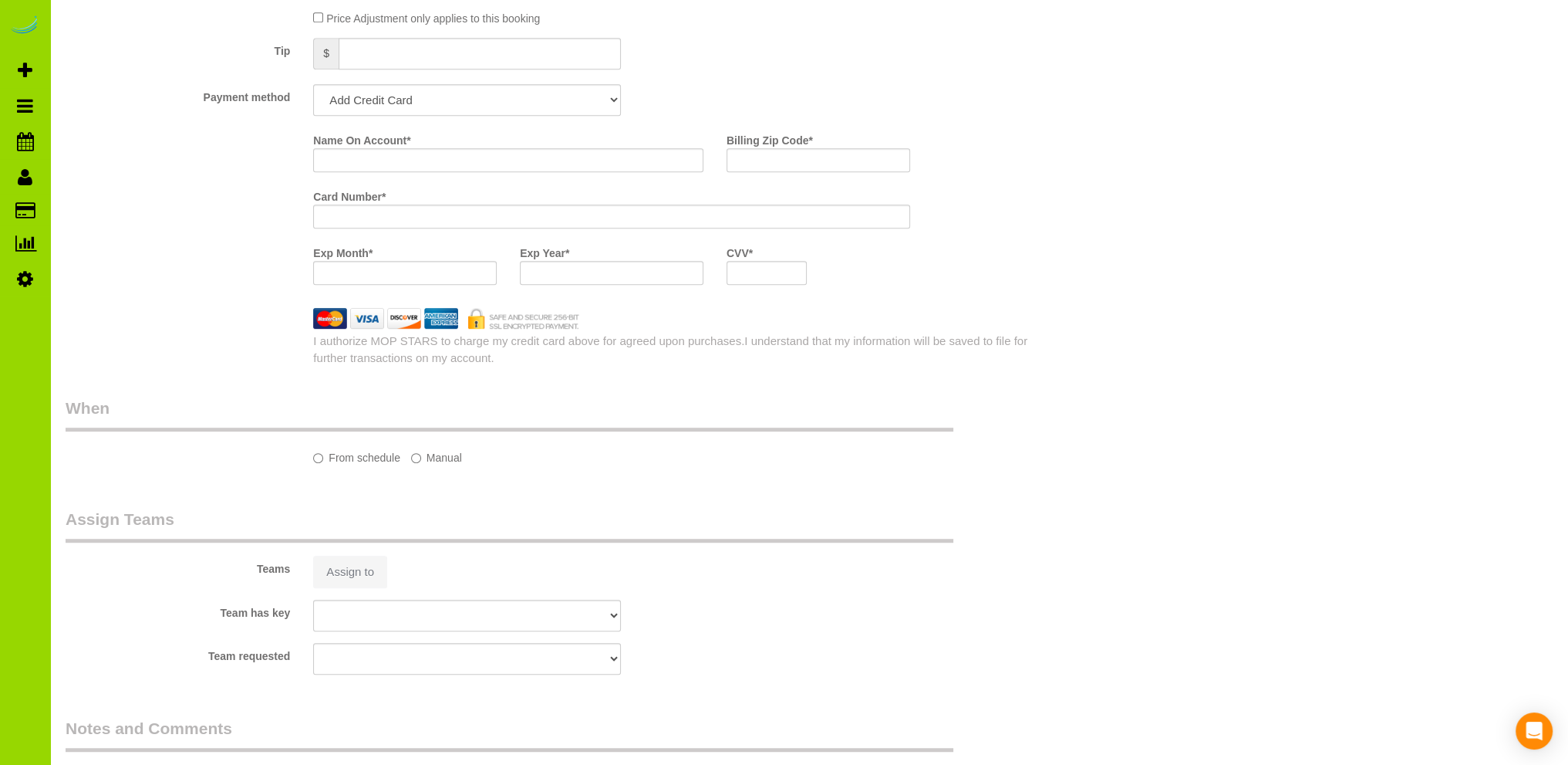
select select "string:fspay-4b33fd2c-0fd1-4e02-9379-e0e288b0ade0"
select select "spot6"
select select "number:3"
select select "number:14"
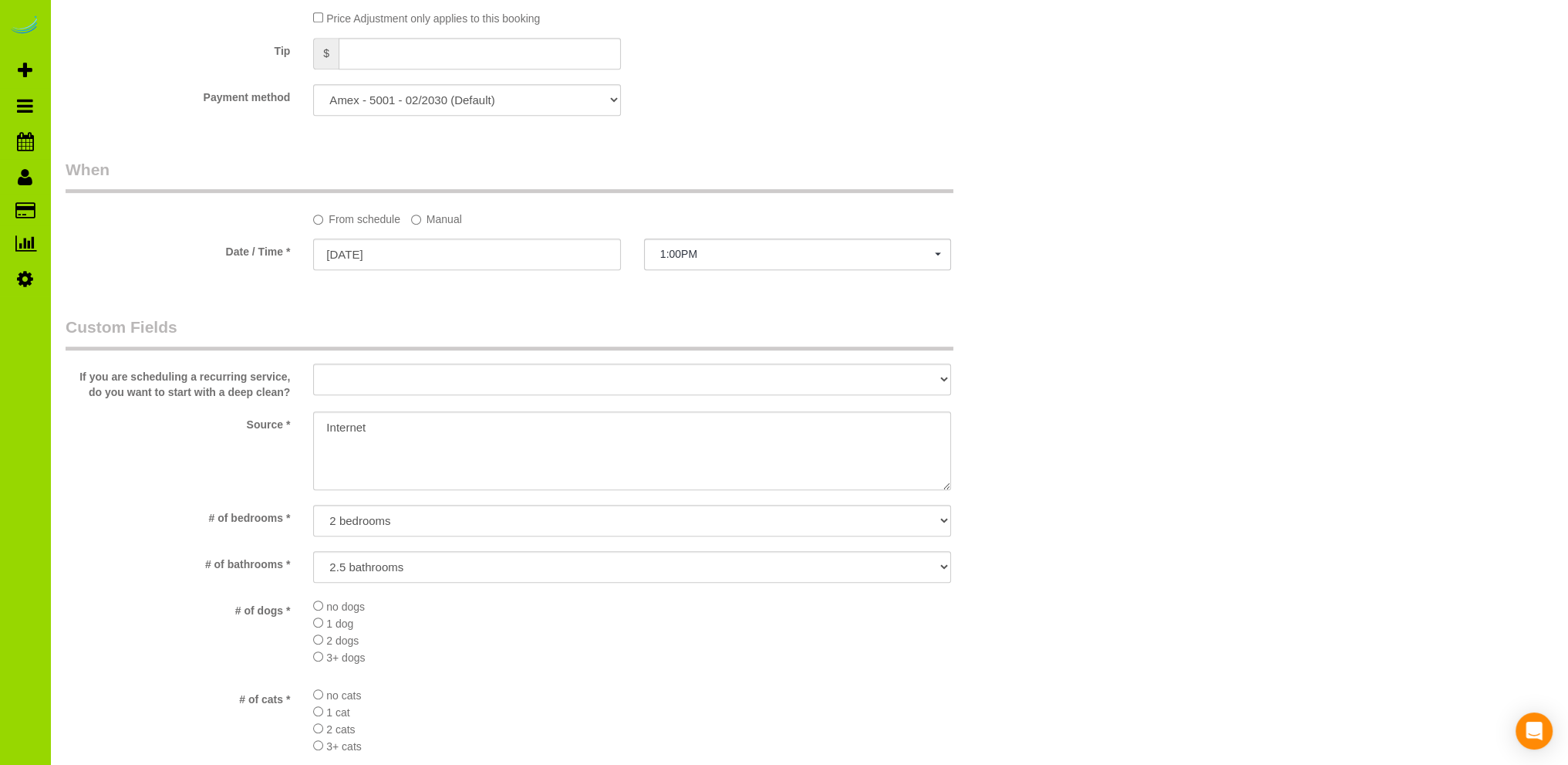
select select "object:2479"
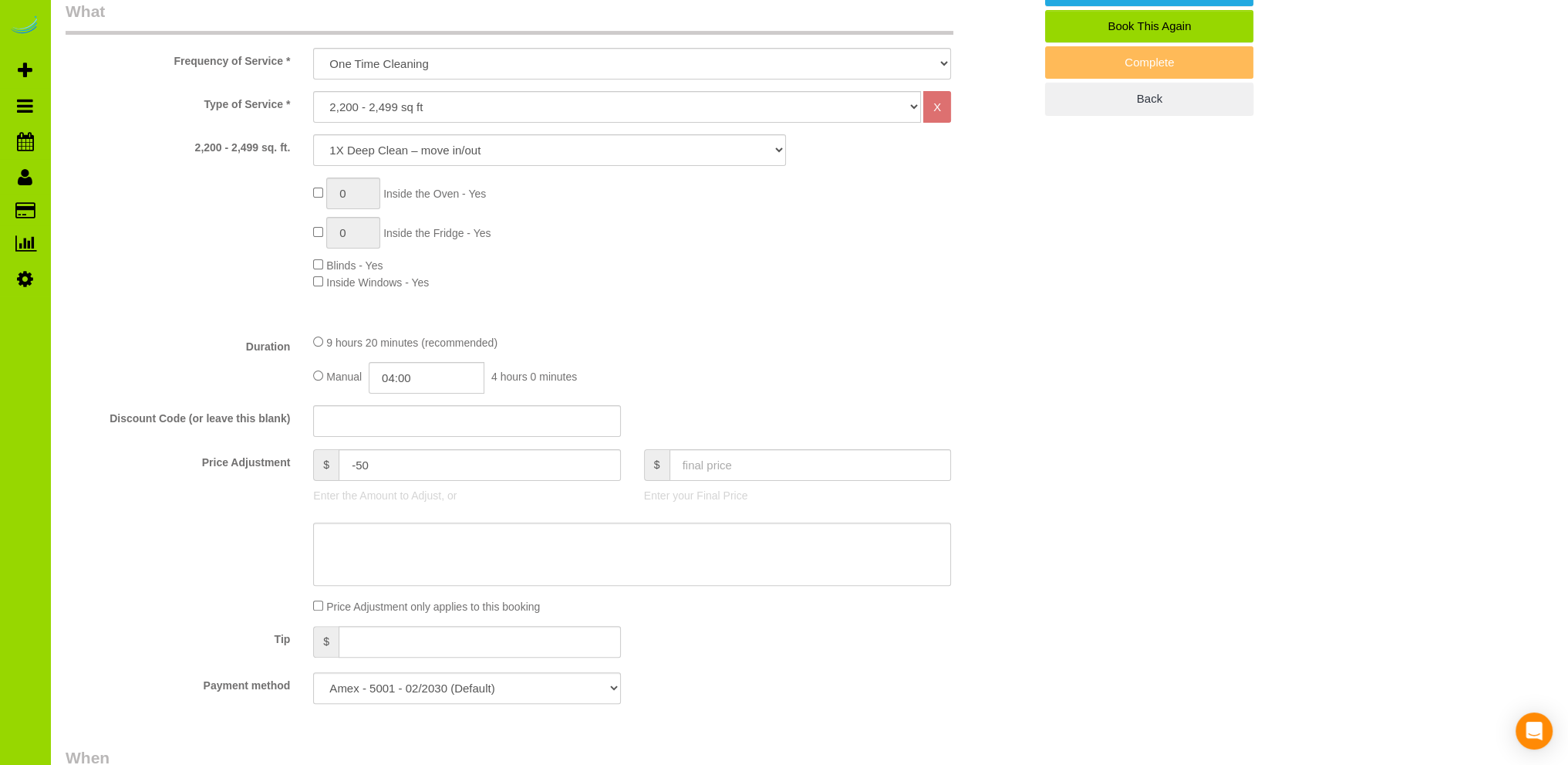
scroll to position [154, 0]
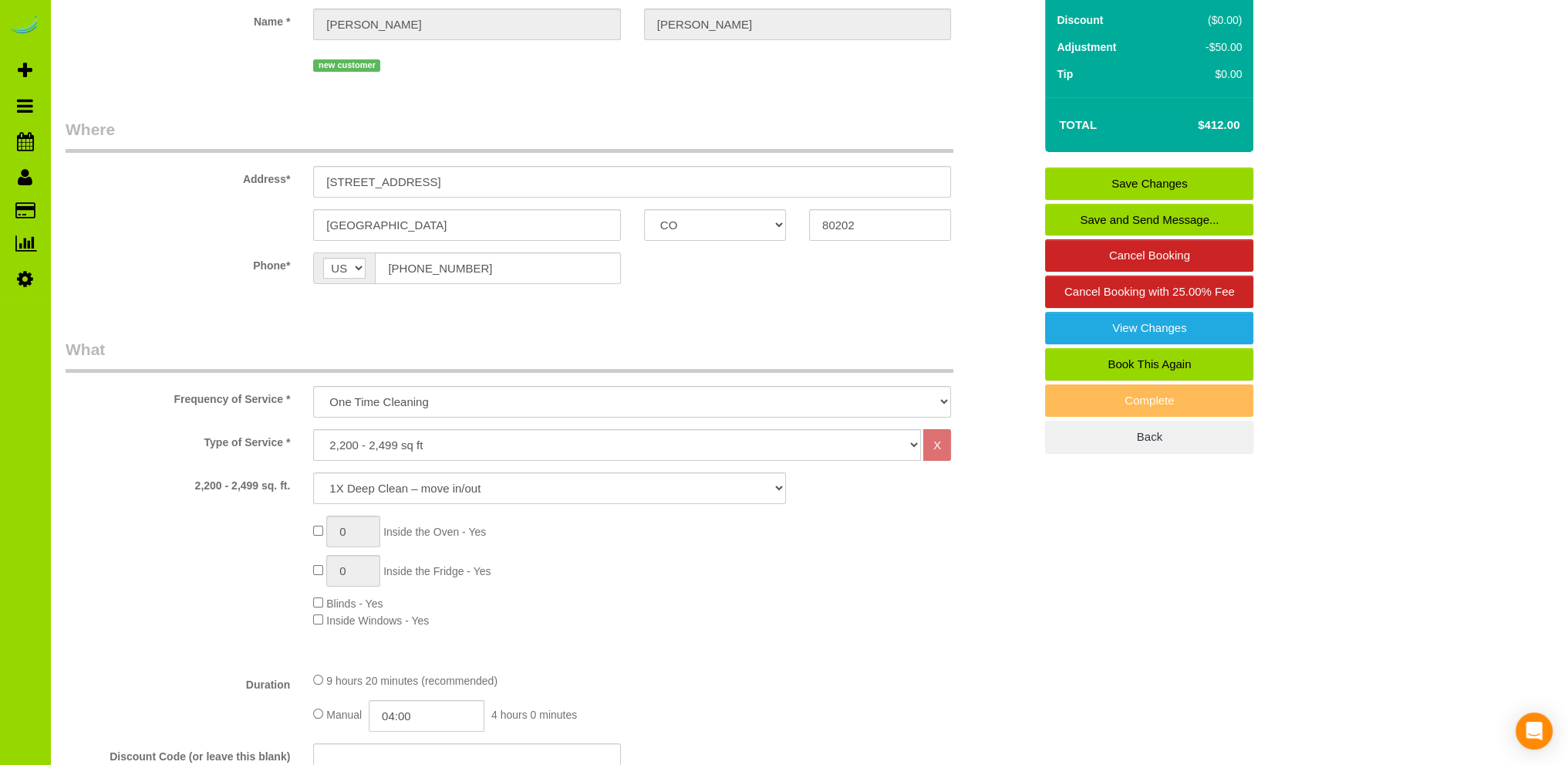
click at [1112, 174] on link "Save Changes" at bounding box center [1148, 183] width 208 height 32
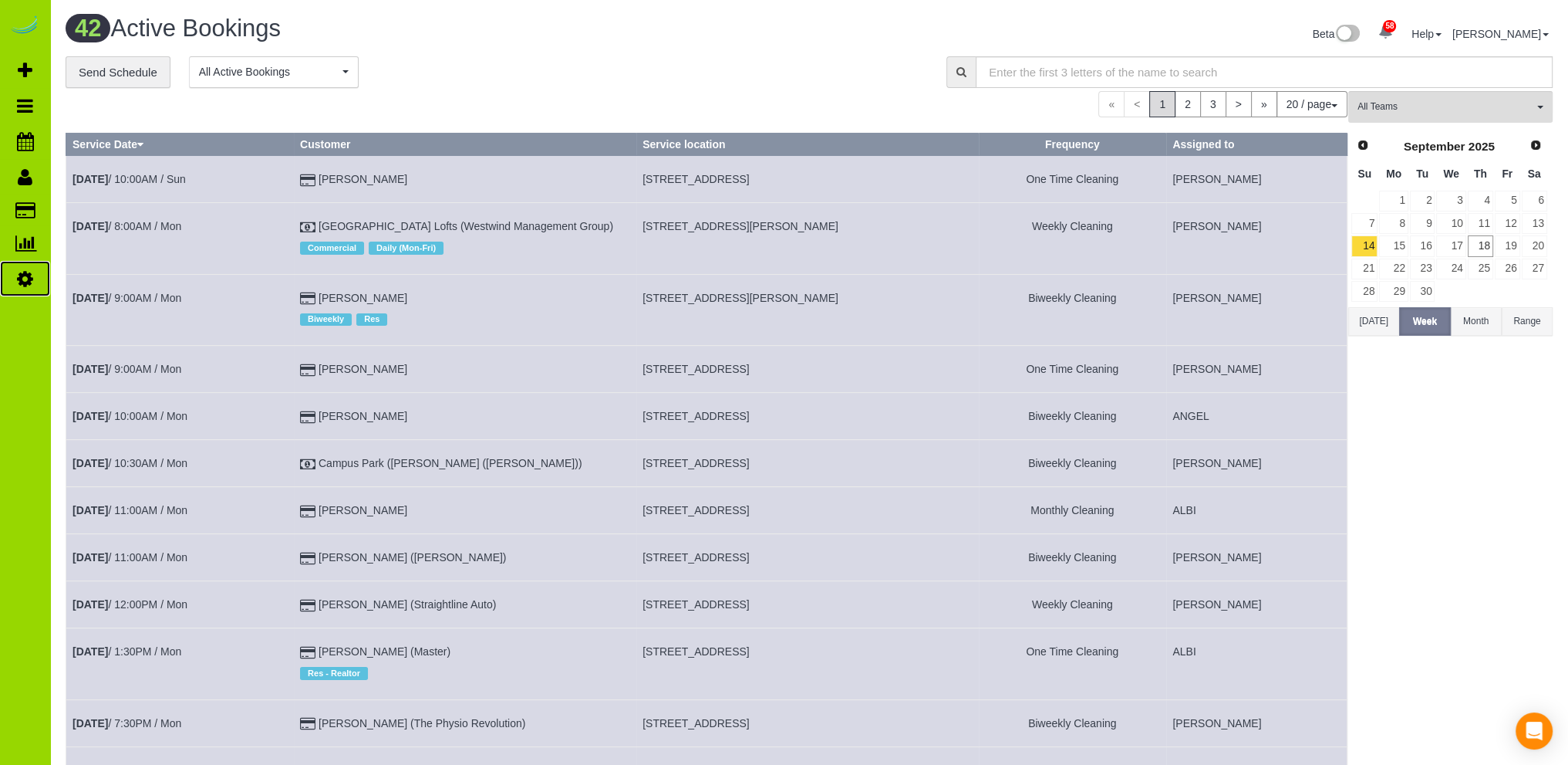
click at [24, 280] on icon at bounding box center [25, 278] width 16 height 18
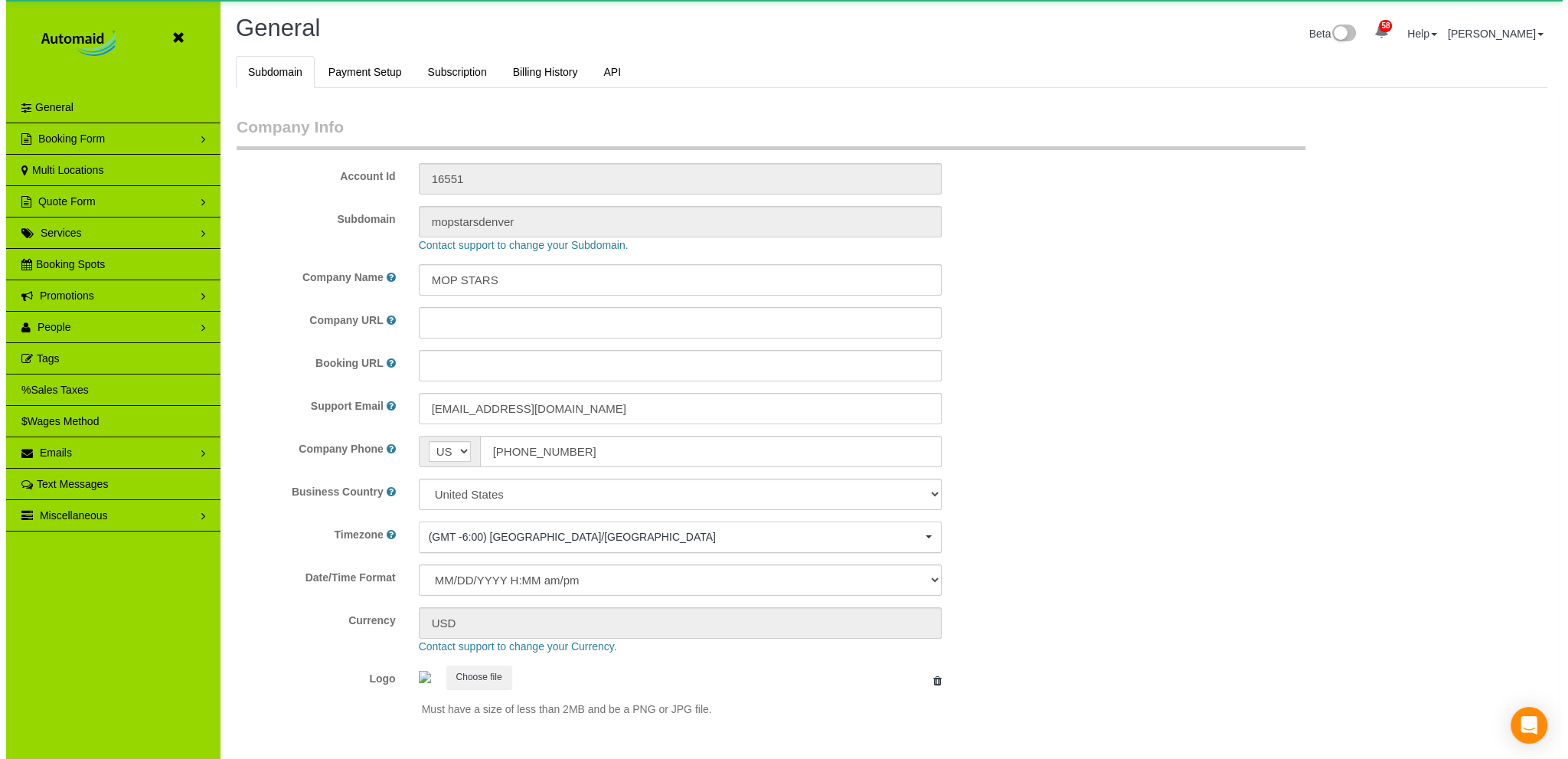
scroll to position [3382, 1555]
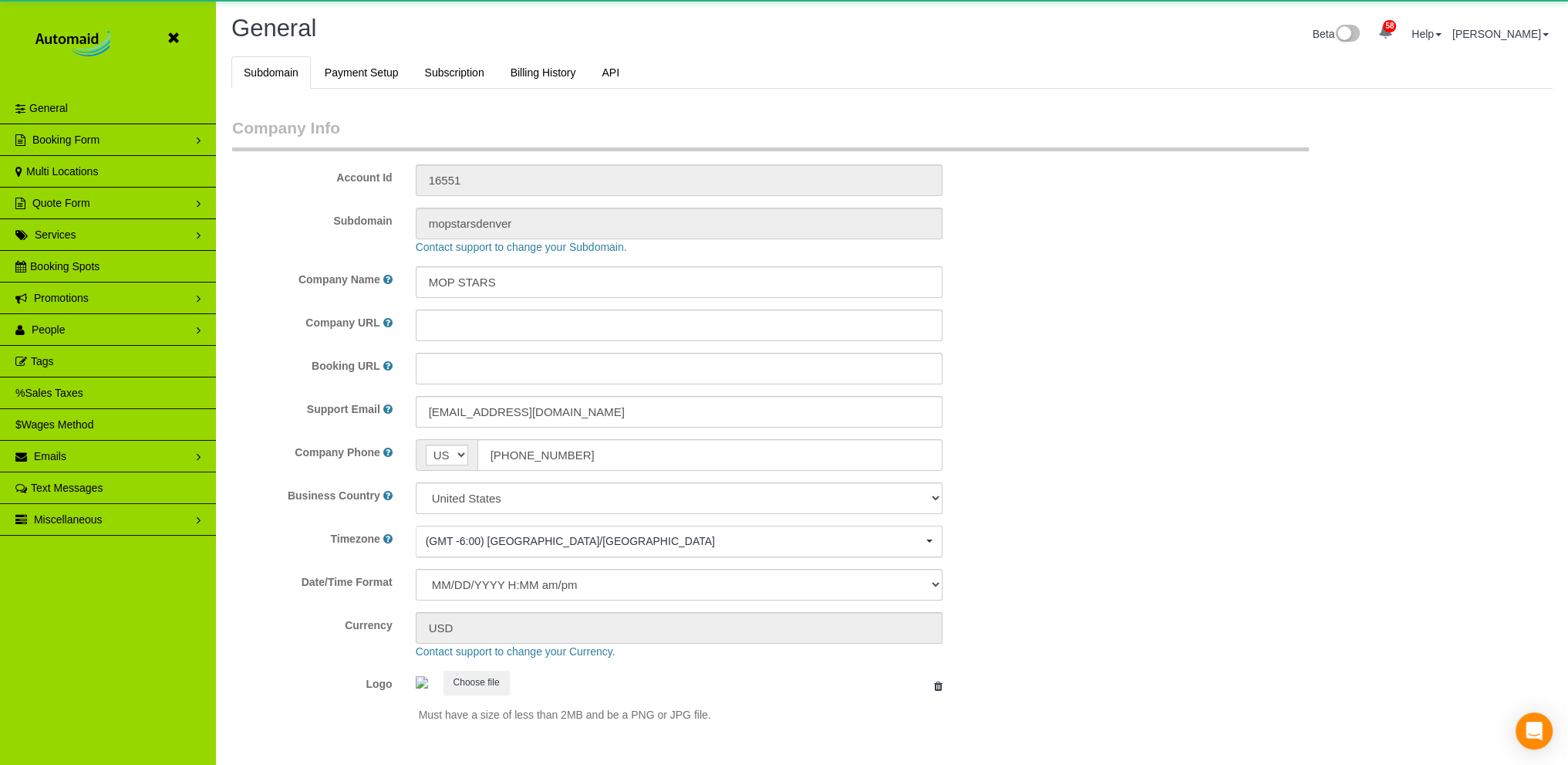
select select "1"
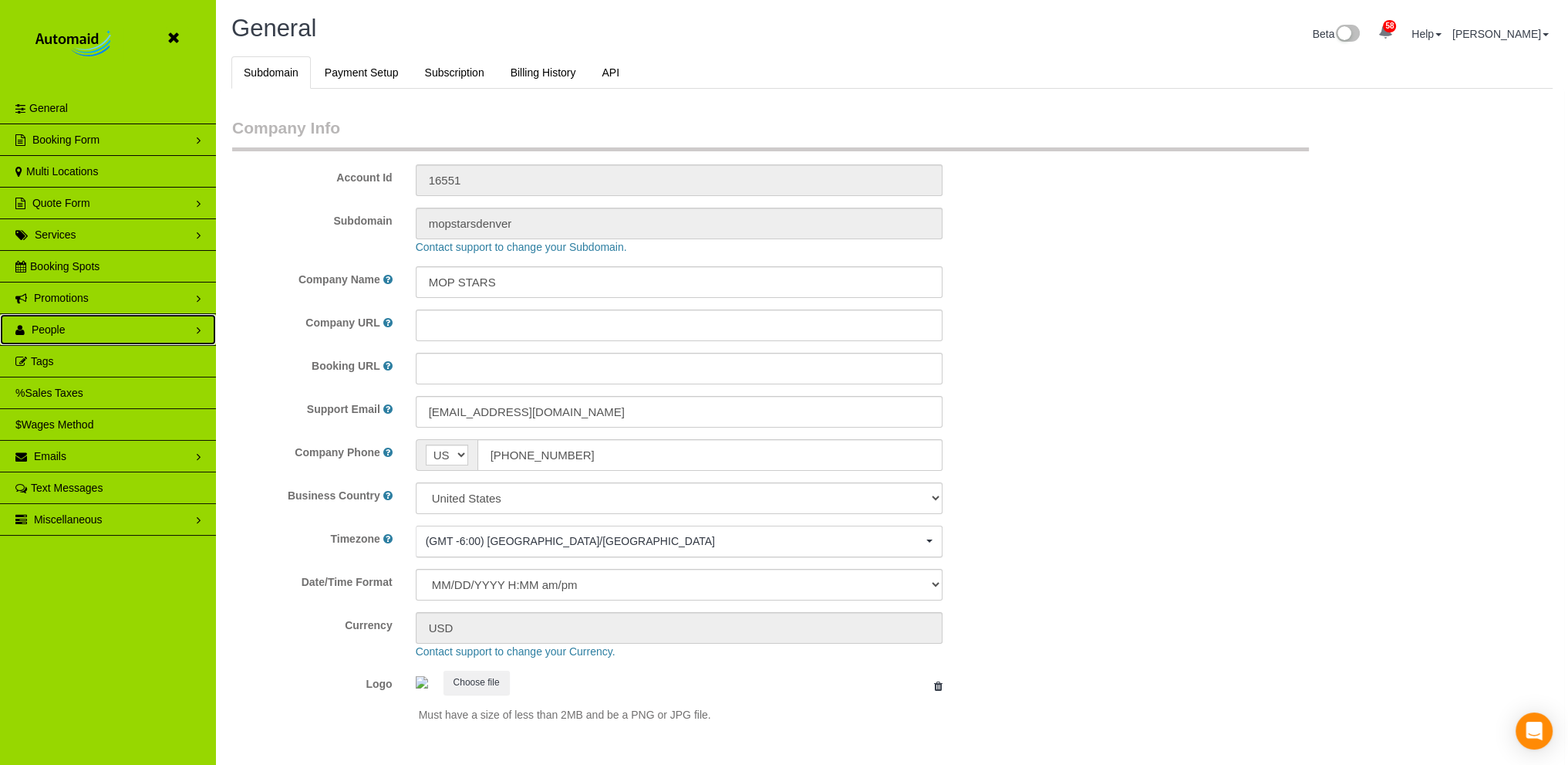
click at [73, 327] on link "People" at bounding box center [108, 330] width 216 height 31
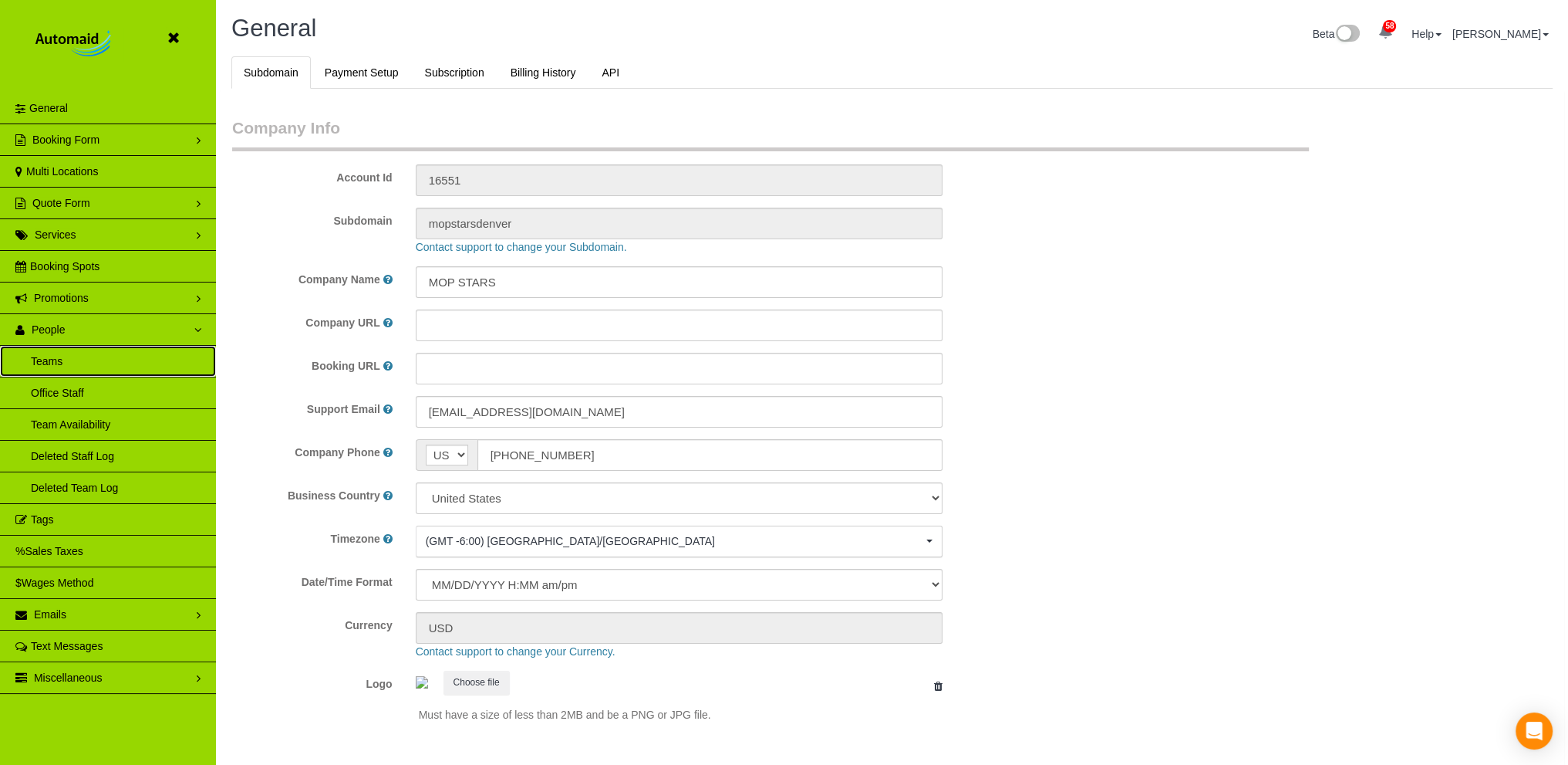
click at [56, 357] on link "Teams" at bounding box center [108, 361] width 216 height 31
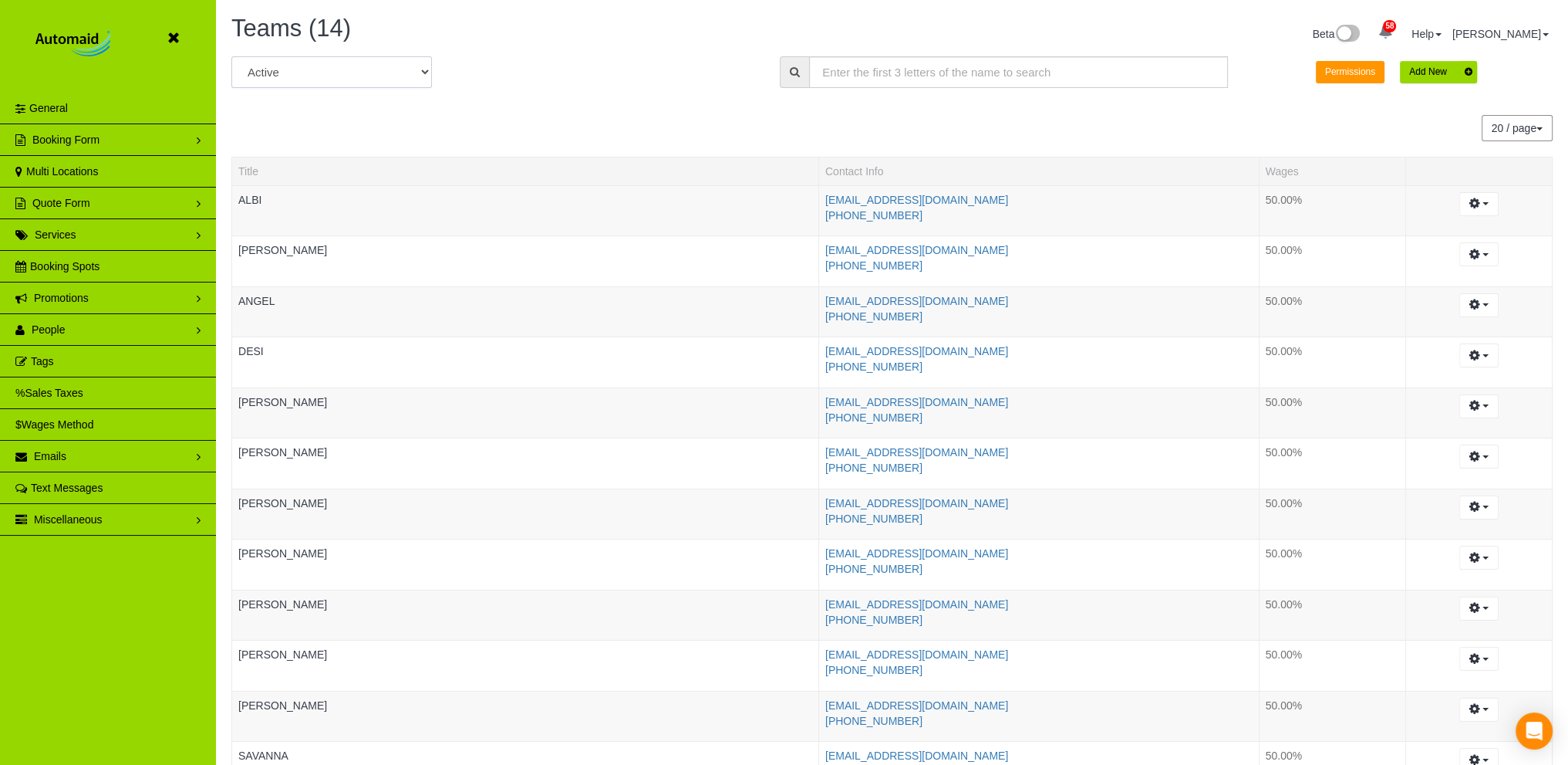
click at [423, 68] on select "All Active Archived" at bounding box center [331, 72] width 201 height 32
click at [423, 74] on select "All Active Archived" at bounding box center [331, 72] width 201 height 32
click at [511, 66] on div "All Active Archived All Locations All Locations Active Locations mopstarsdenver…" at bounding box center [892, 78] width 1344 height 44
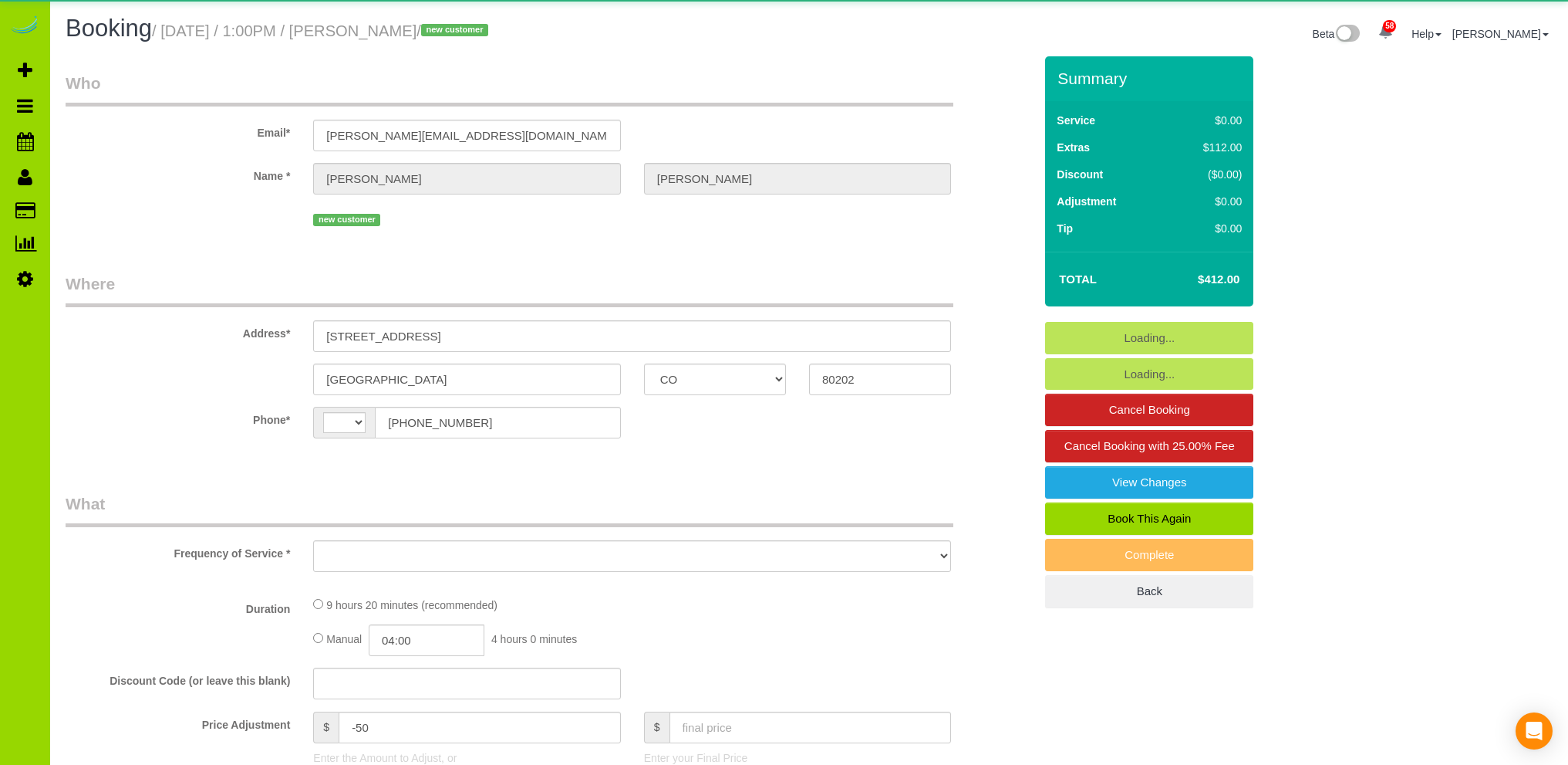
select select "CO"
select select "string:[GEOGRAPHIC_DATA]"
select select "object:1144"
select select "string:fspay-4b33fd2c-0fd1-4e02-9379-e0e288b0ade0"
select select "spot1"
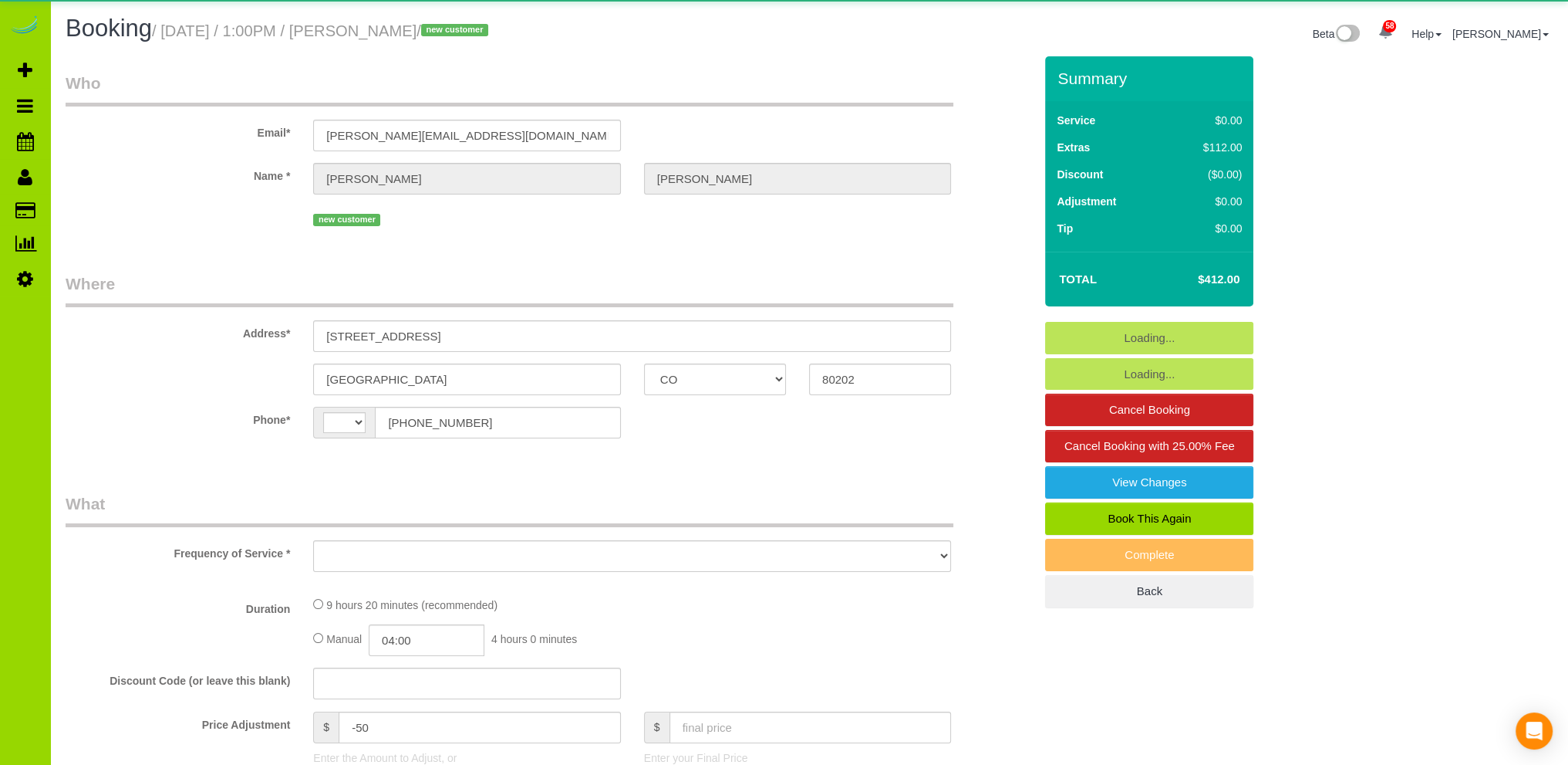
select select "number:3"
select select "number:14"
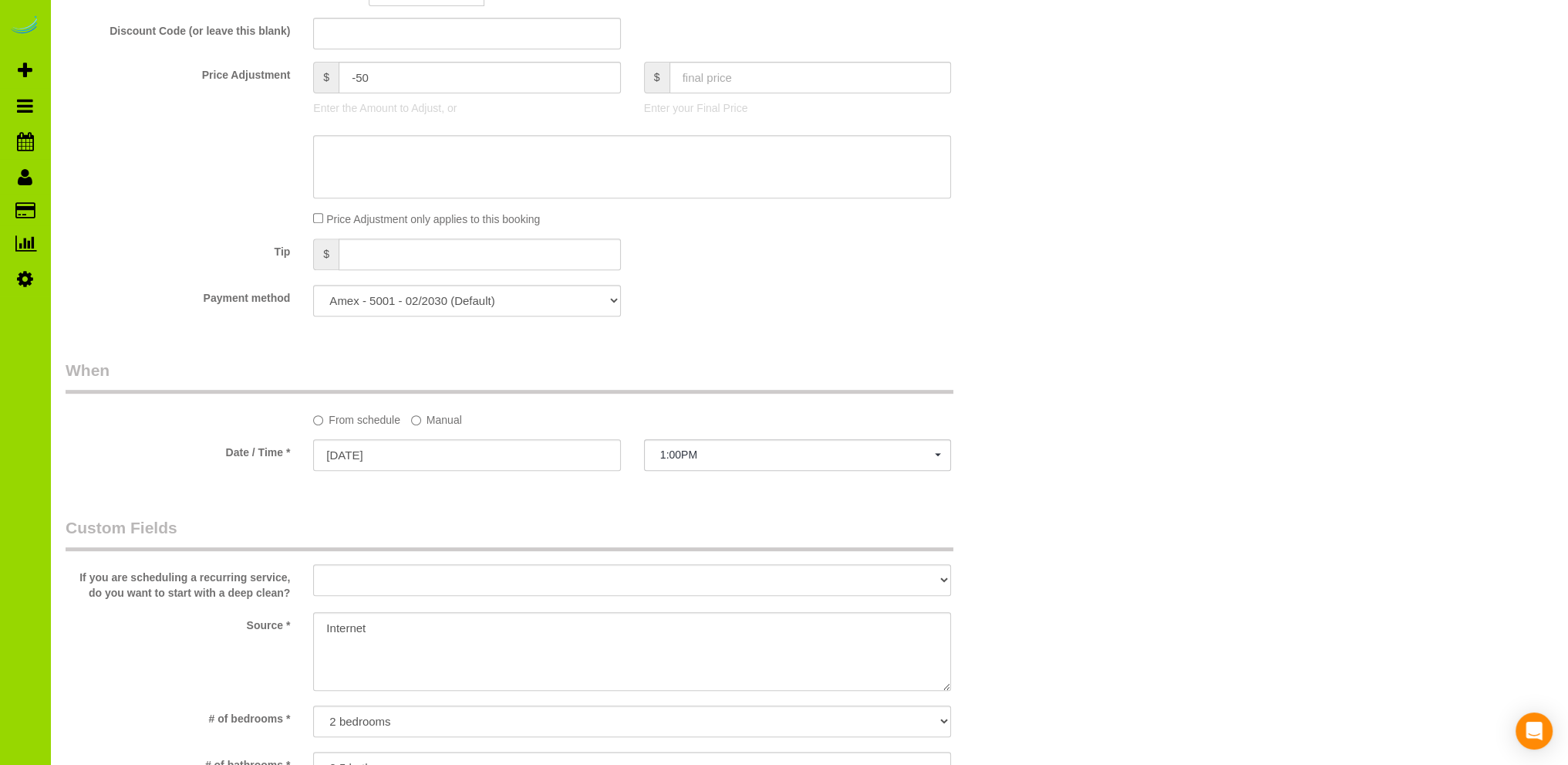
scroll to position [618, 0]
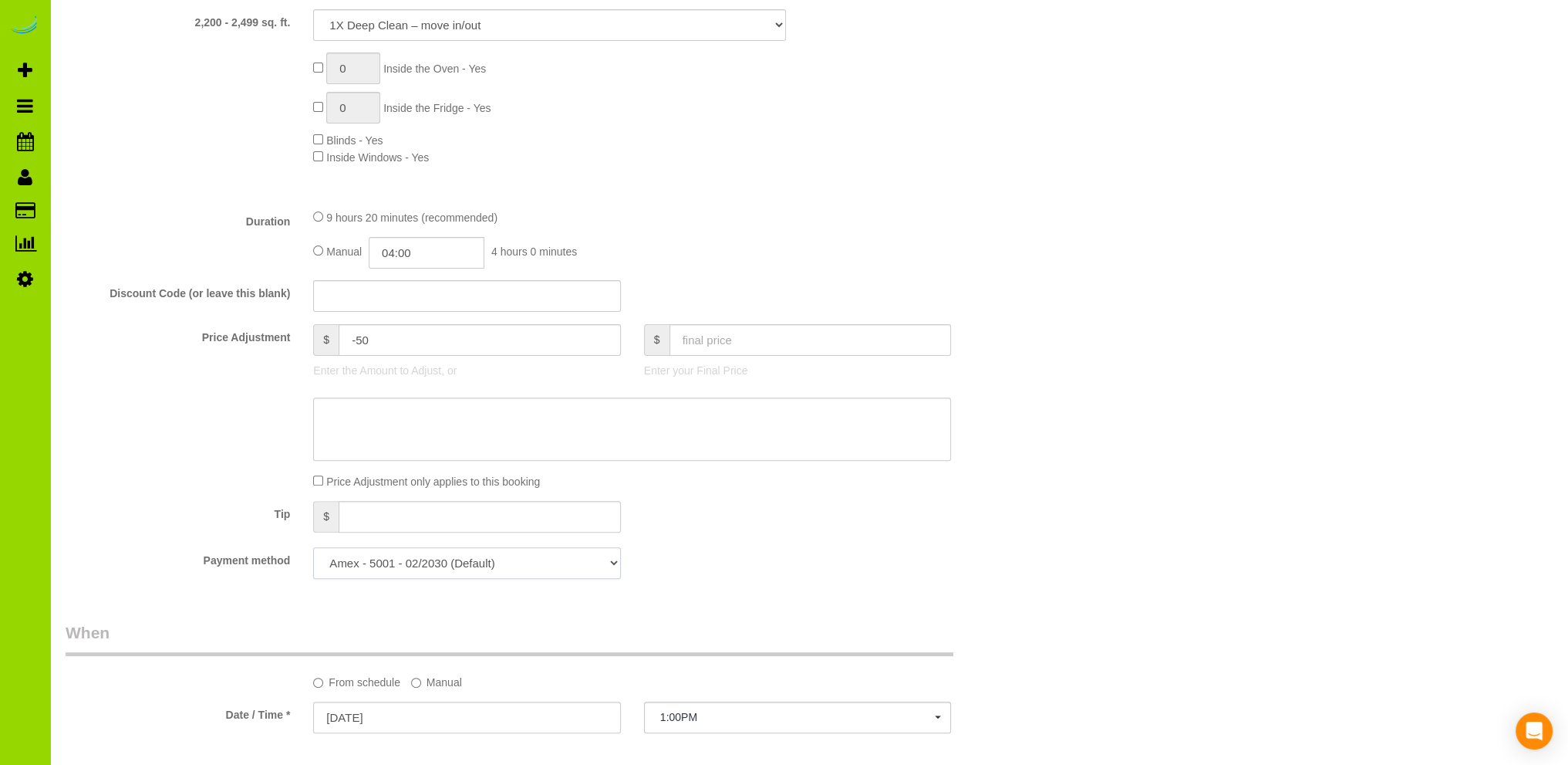
click at [613, 564] on select "Amex - 5001 - 02/2030 (Default) Add Credit Card ─────────────── Cash Check Payp…" at bounding box center [466, 562] width 307 height 32
click at [605, 561] on select "Amex - 5001 - 02/2030 (Default) Add Credit Card ─────────────── Cash Check Payp…" at bounding box center [466, 562] width 307 height 32
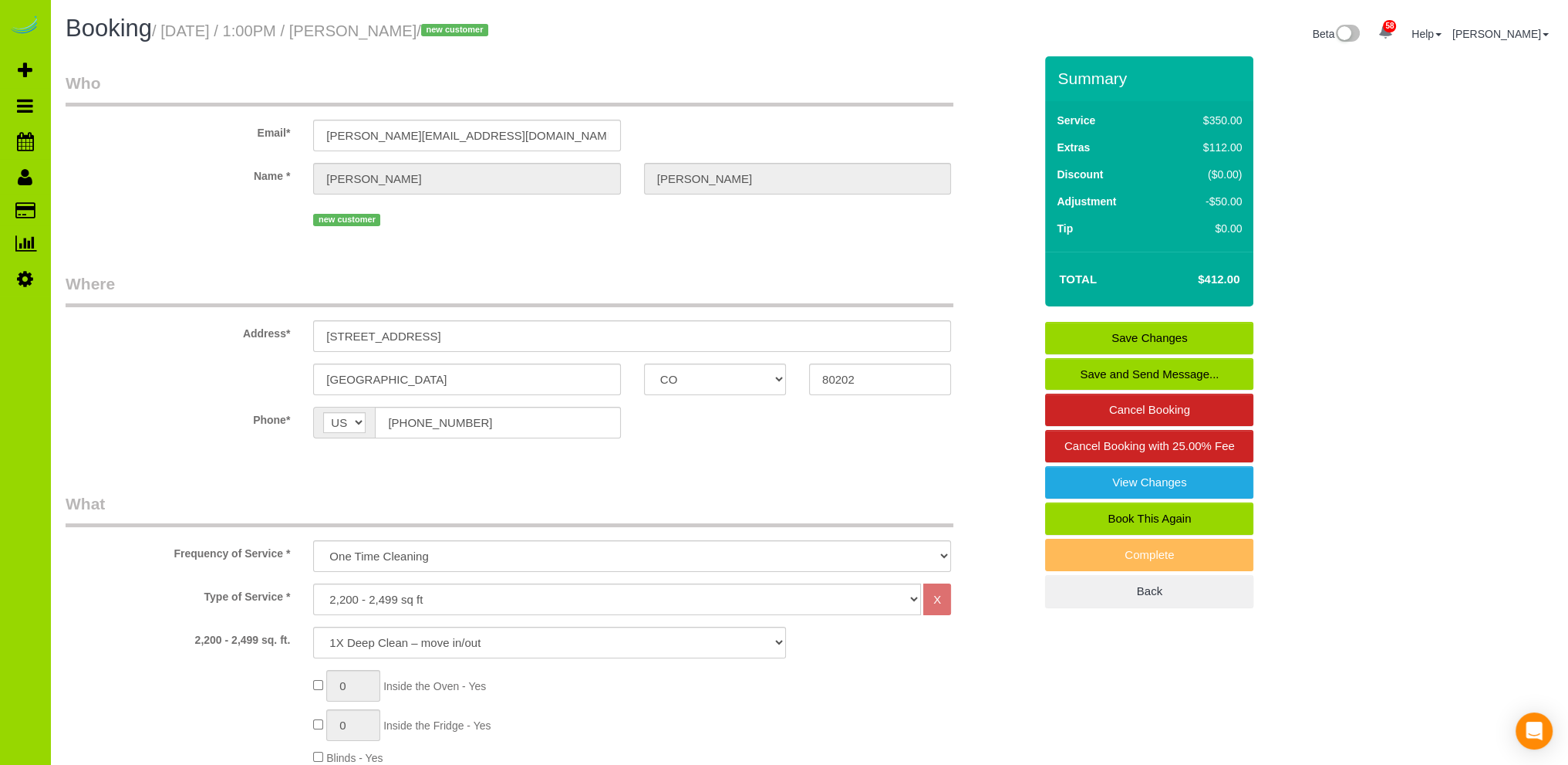
drag, startPoint x: 585, startPoint y: 249, endPoint x: 595, endPoint y: 171, distance: 78.6
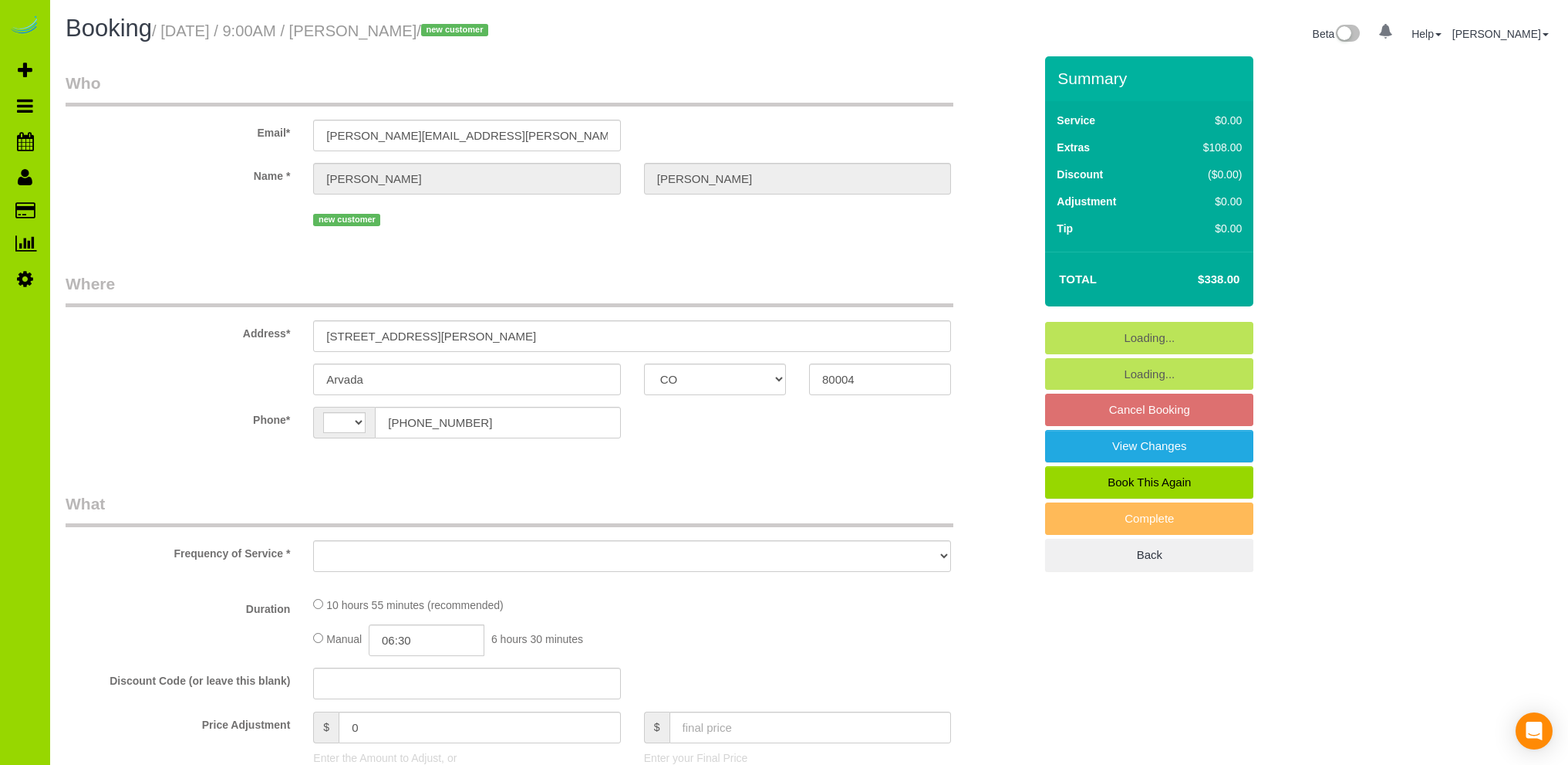
select select "CO"
select select "string:[GEOGRAPHIC_DATA]"
select select "object:685"
select select "spot1"
select select "number:4"
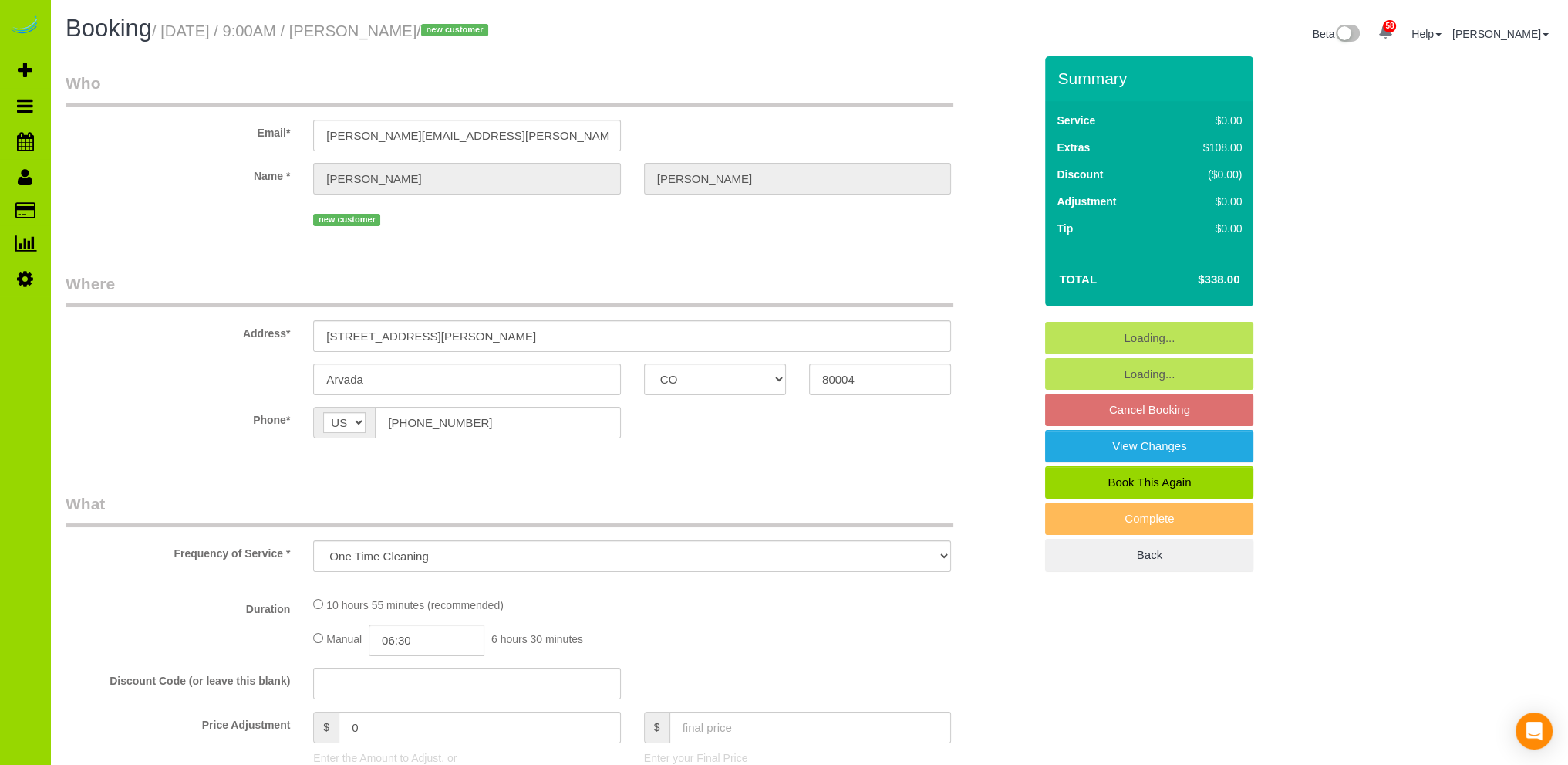
select select "number:13"
select select "string:fspay-bc77701e-cc06-4e0a-8269-0fe845d17537"
select select "object:1216"
select select "2"
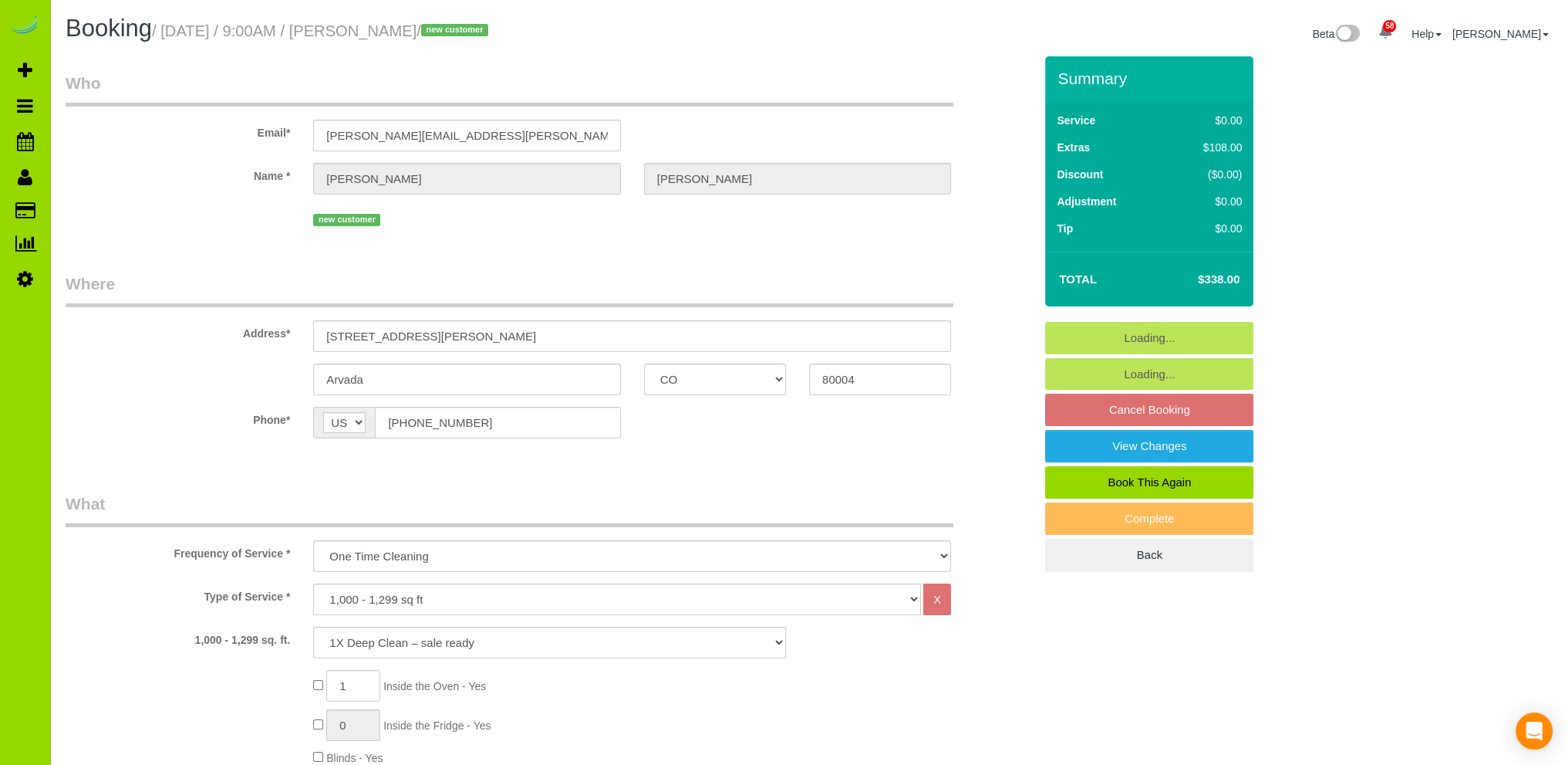
select select "spot6"
select select "2"
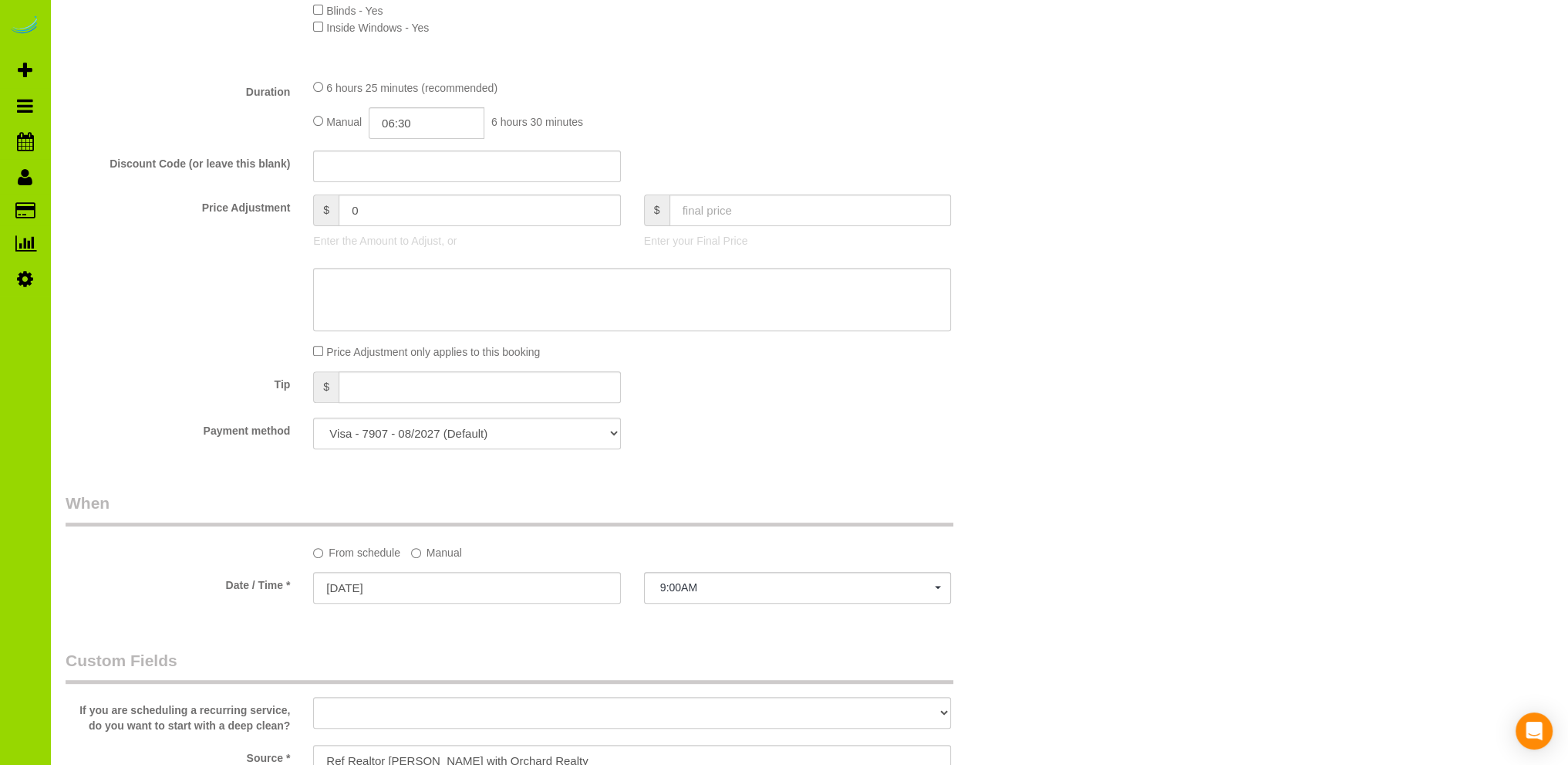
scroll to position [772, 0]
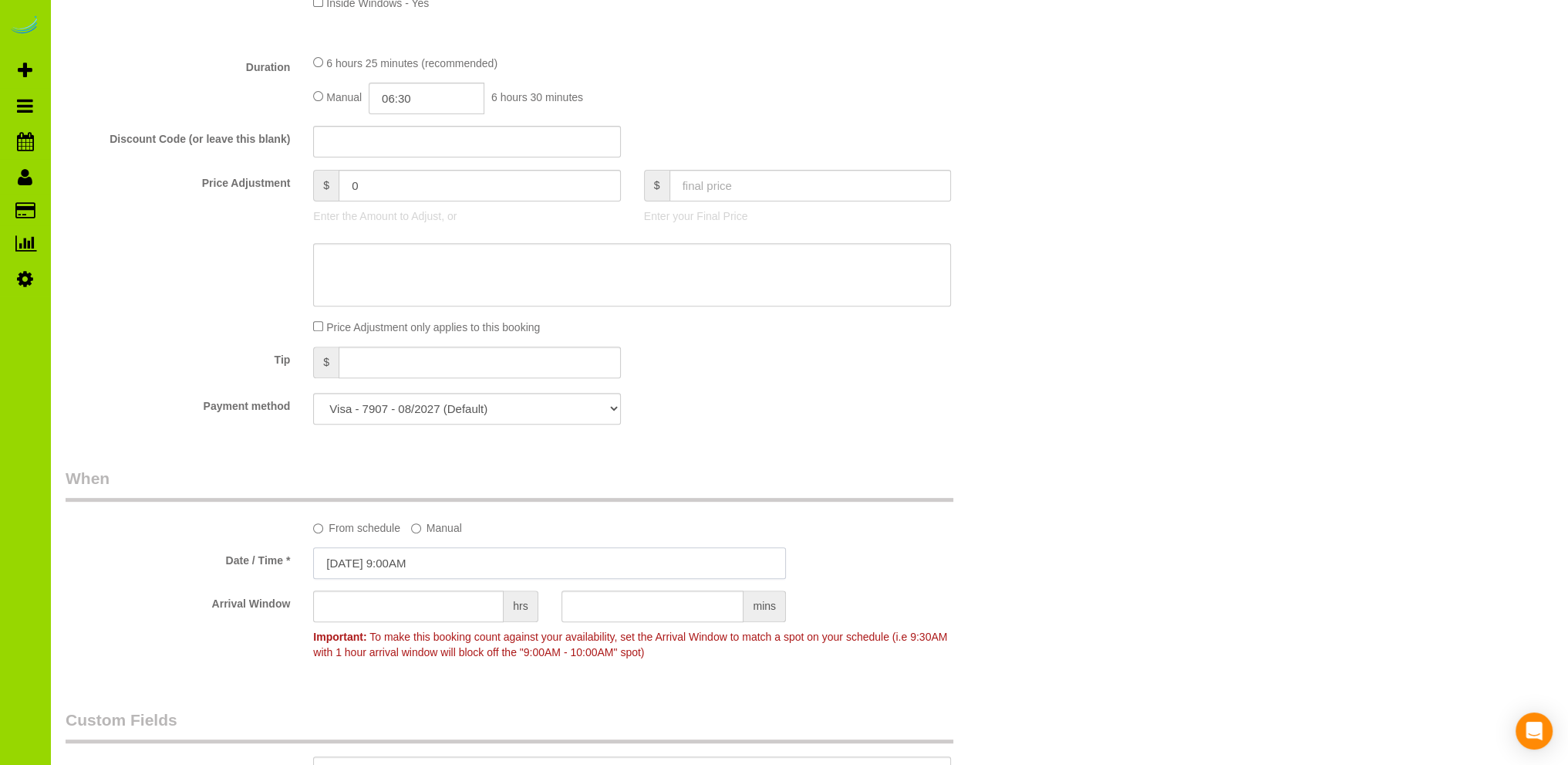
click at [394, 554] on input "09/23/2025 9:00AM" at bounding box center [549, 562] width 473 height 32
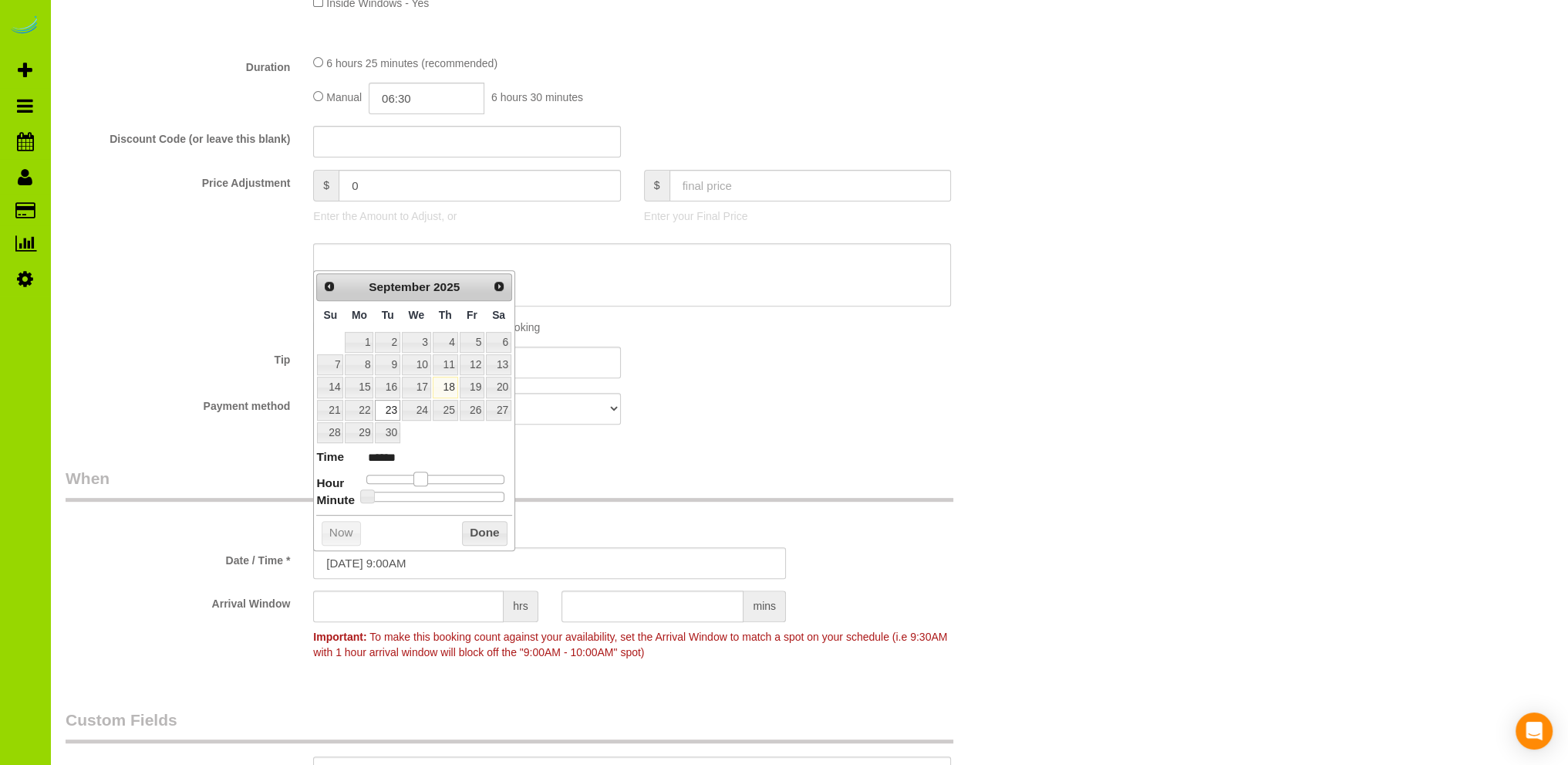
type input "09/23/2025 8:00AM"
type input "******"
type input "09/23/2025 7:00AM"
type input "******"
type input "09/23/2025 6:00AM"
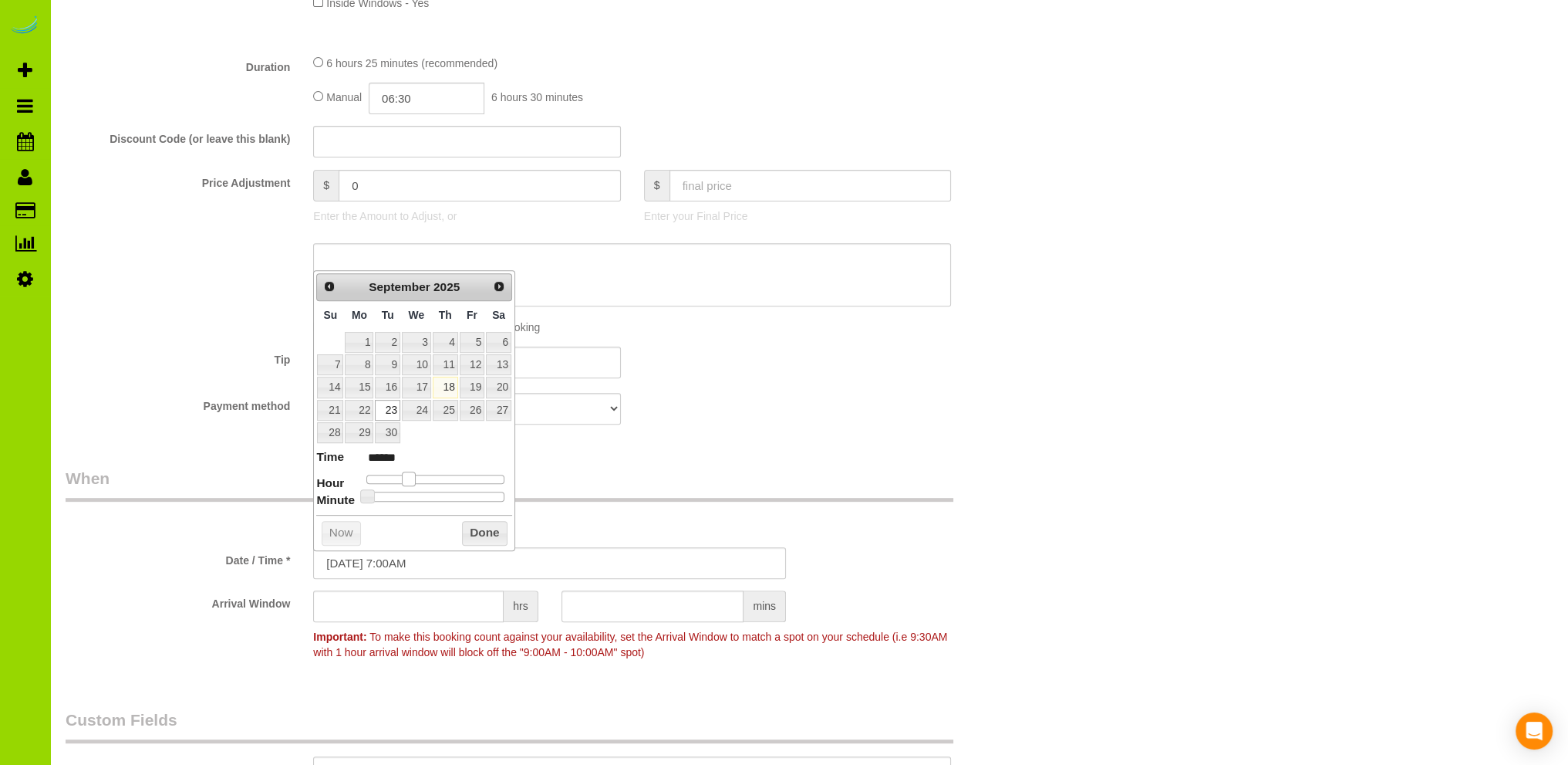
type input "******"
type input "09/23/2025 7:00AM"
type input "******"
drag, startPoint x: 419, startPoint y: 472, endPoint x: 409, endPoint y: 474, distance: 10.2
click at [409, 474] on span at bounding box center [409, 478] width 14 height 14
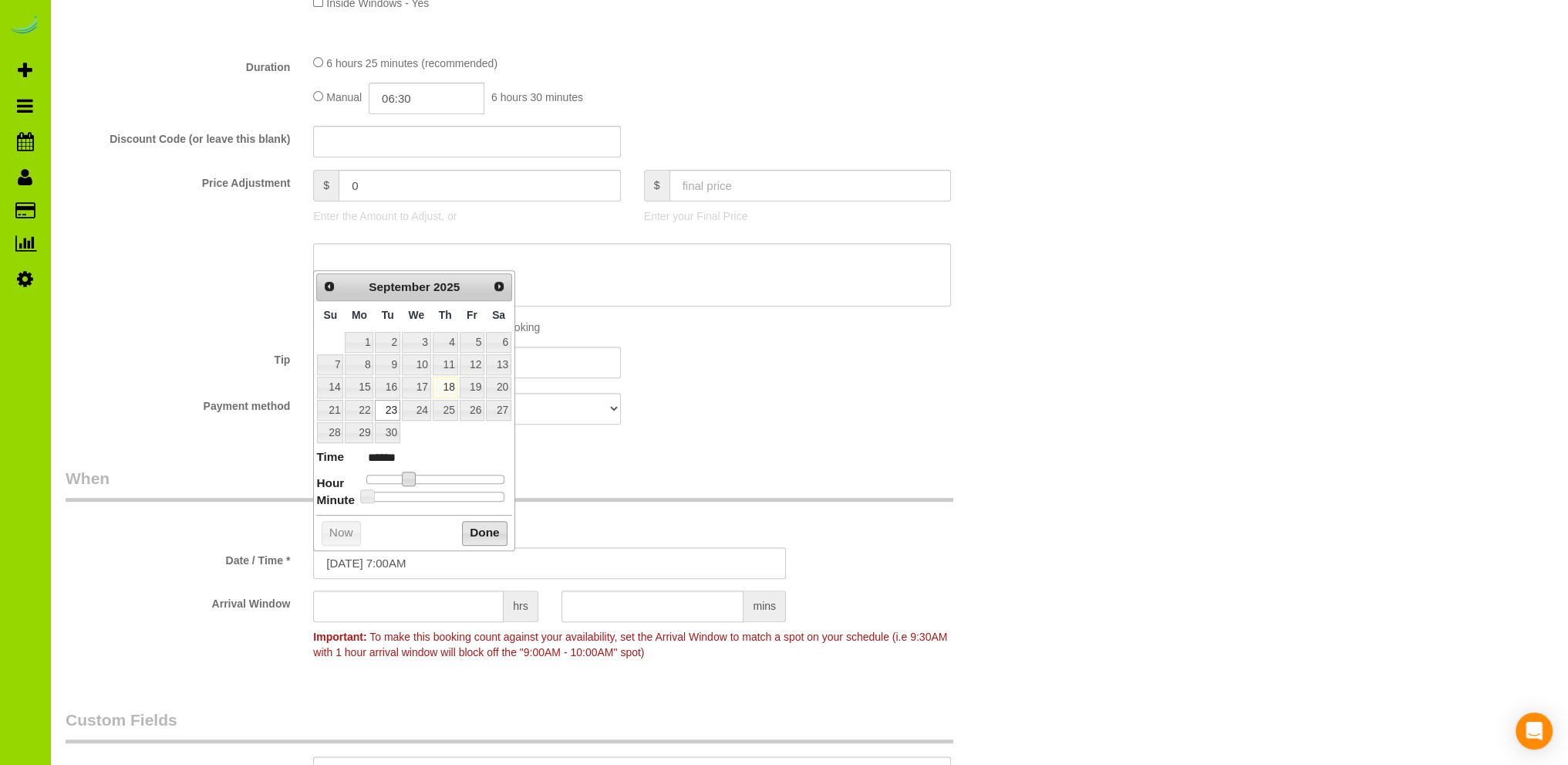
click at [486, 534] on button "Done" at bounding box center [485, 532] width 46 height 24
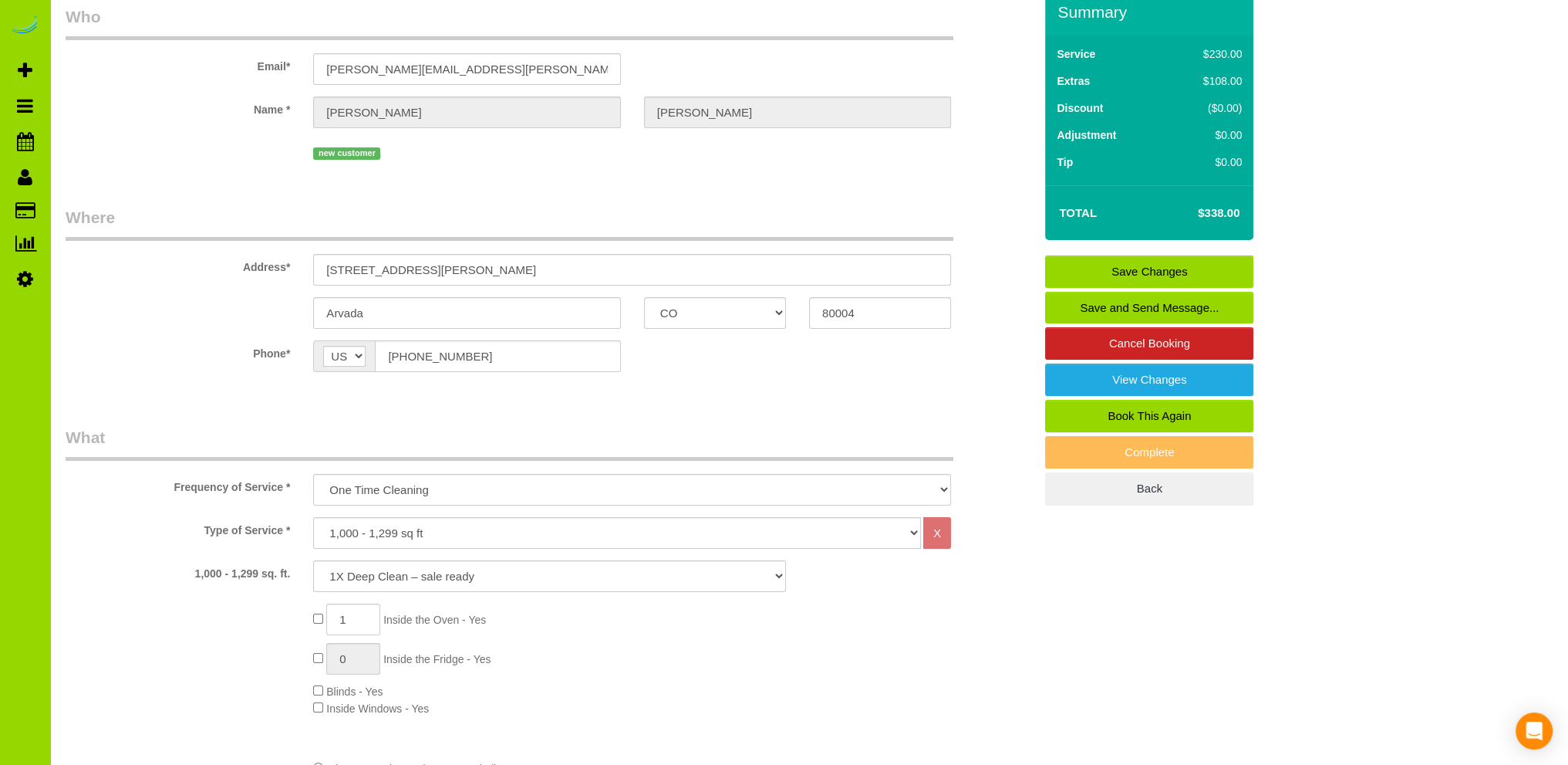
scroll to position [0, 0]
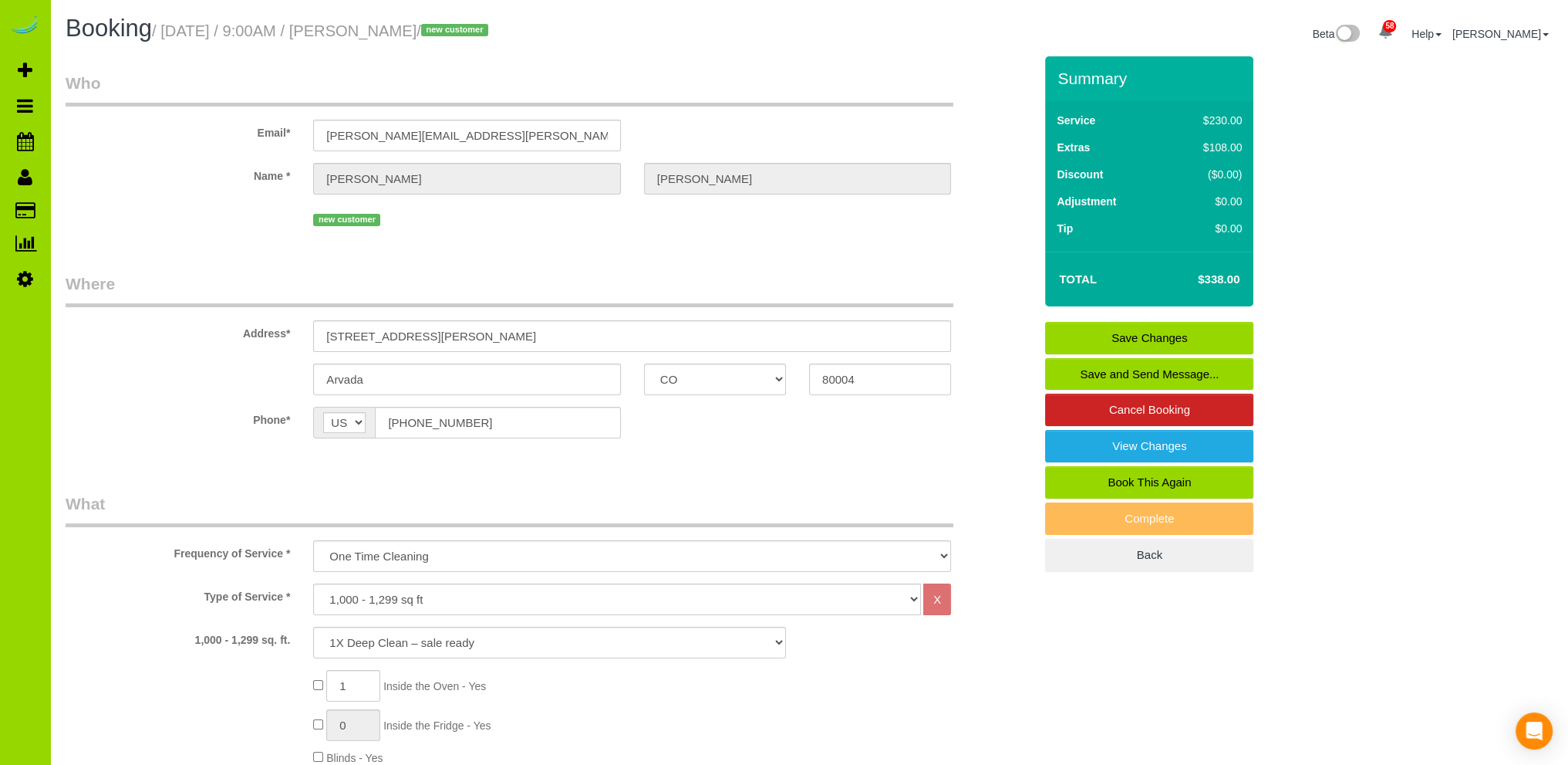
click at [1088, 333] on link "Save Changes" at bounding box center [1148, 337] width 208 height 32
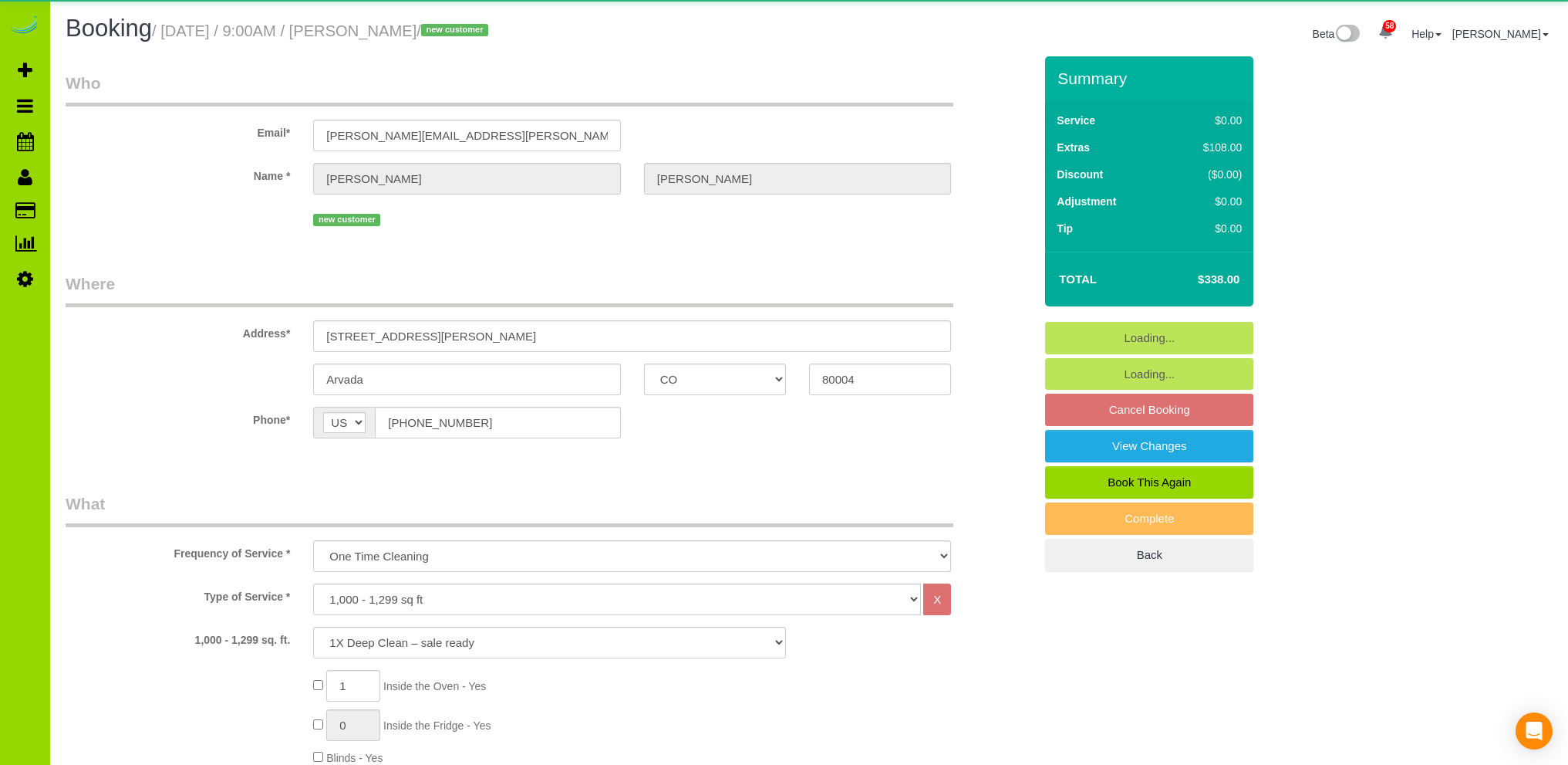
select select "CO"
select select "2"
select select "spot1"
select select "number:4"
select select "number:13"
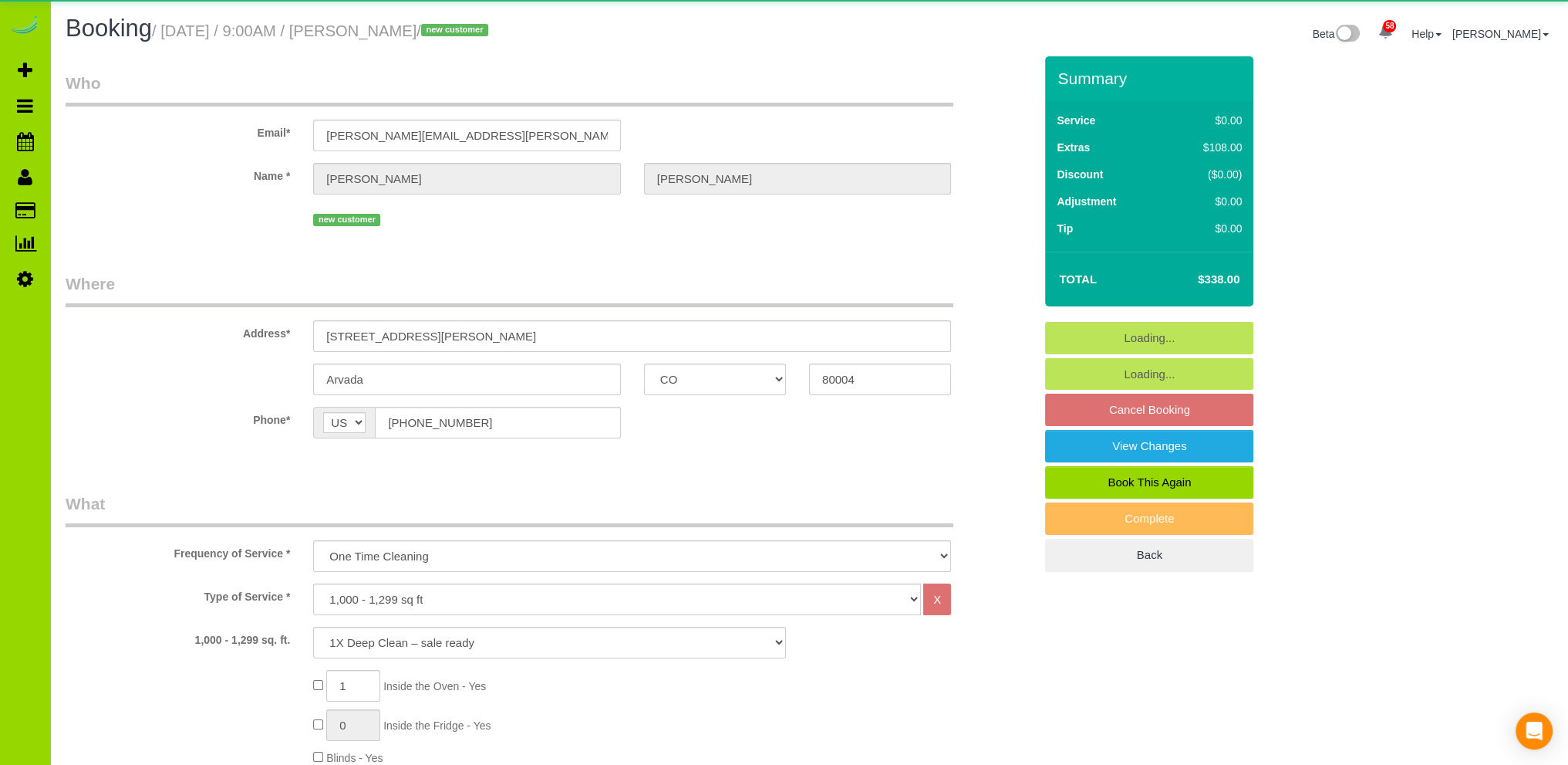
select select "object:1246"
select select "2"
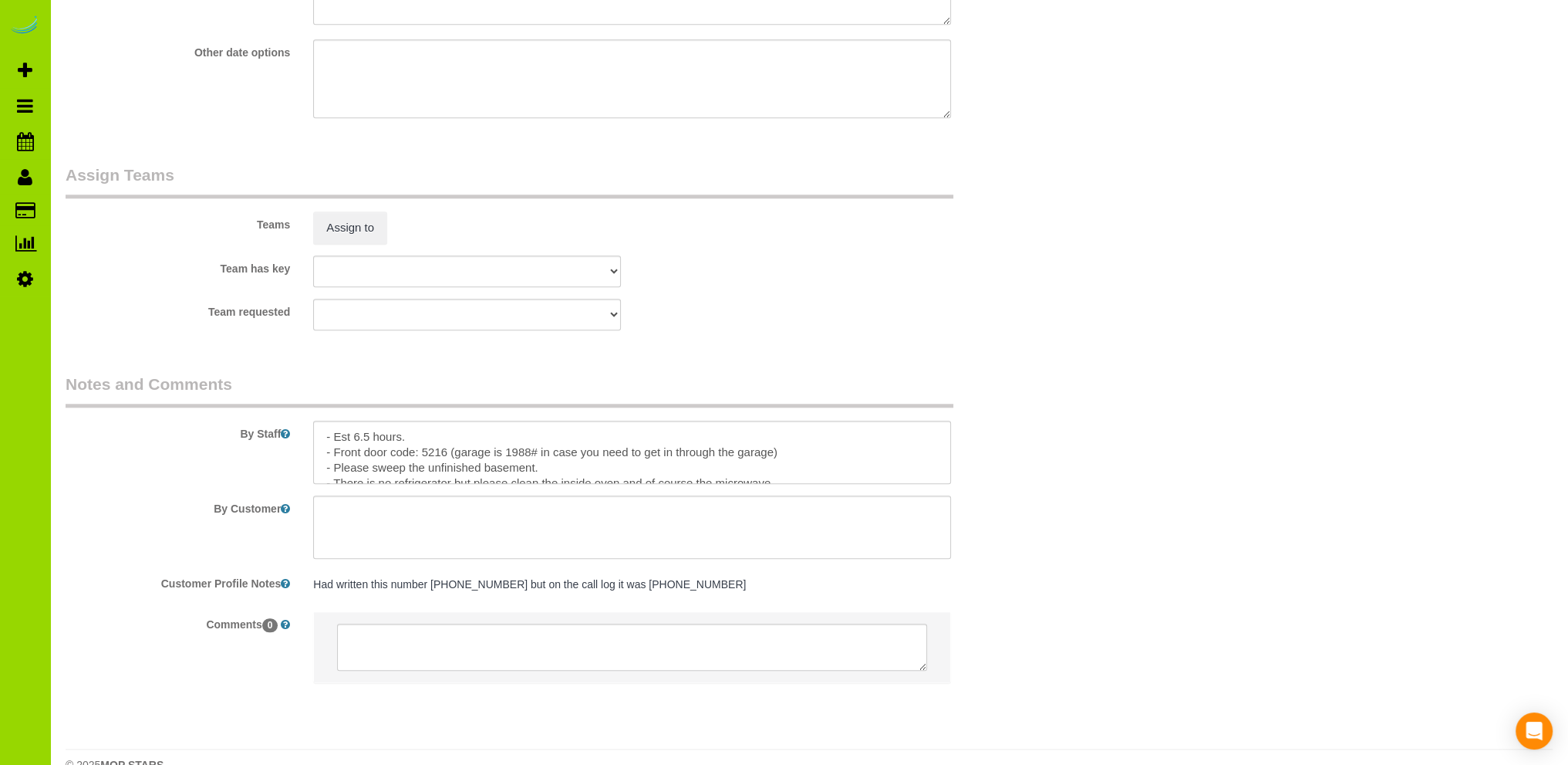
scroll to position [2088, 0]
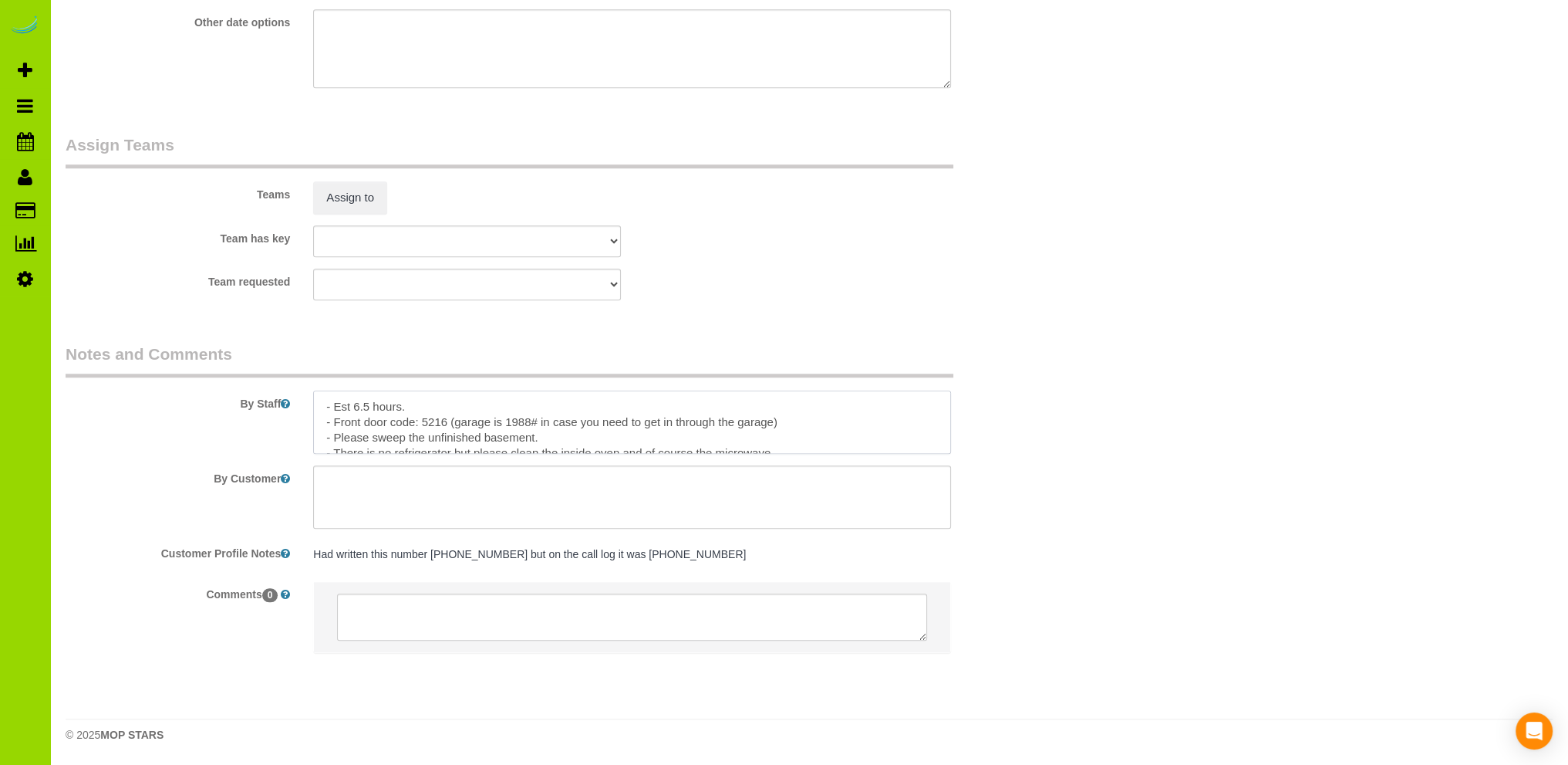
click at [368, 407] on textarea at bounding box center [632, 422] width 638 height 63
click at [369, 402] on textarea at bounding box center [632, 422] width 638 height 63
click at [431, 402] on textarea at bounding box center [632, 422] width 638 height 63
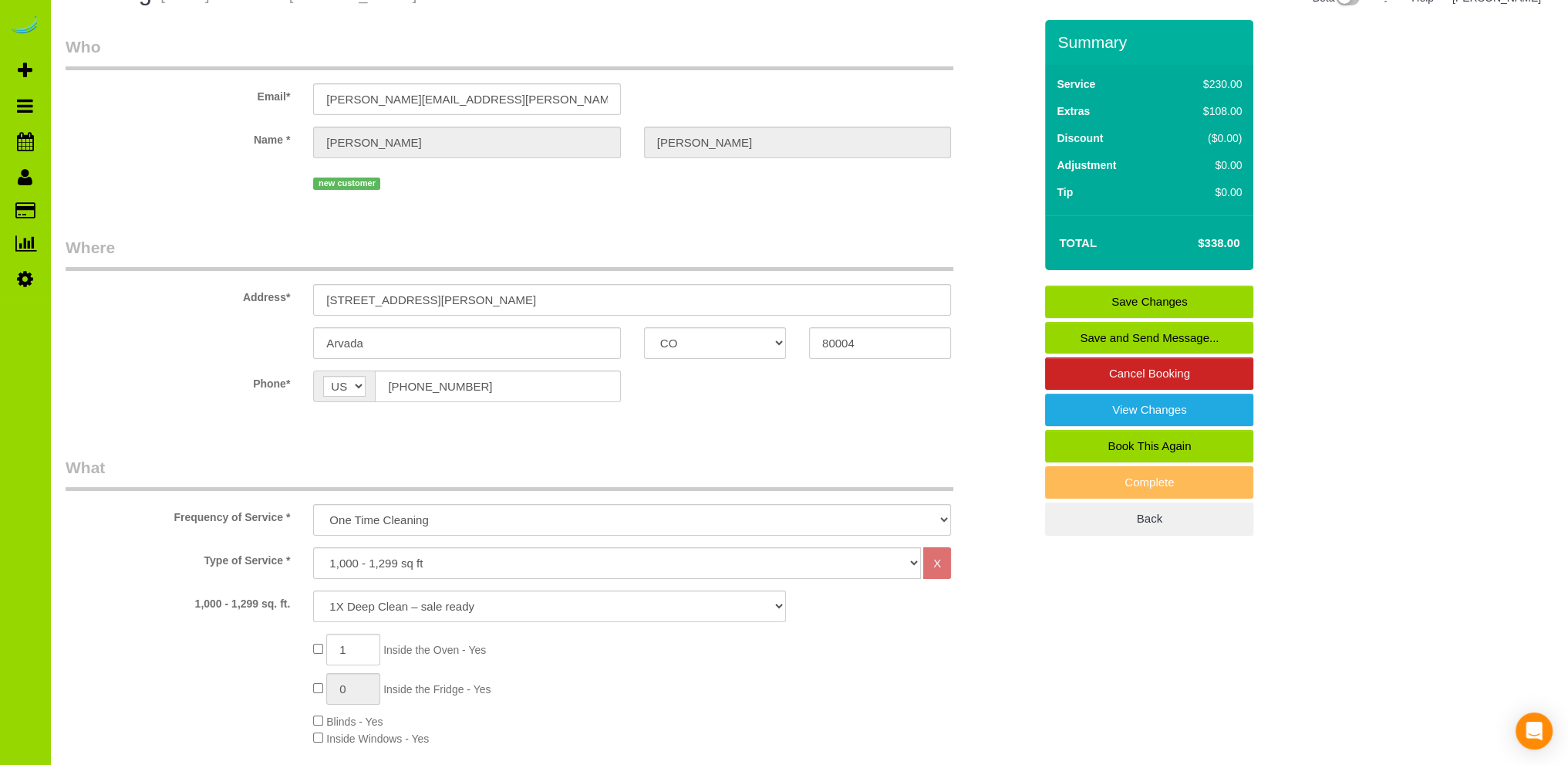
scroll to position [0, 0]
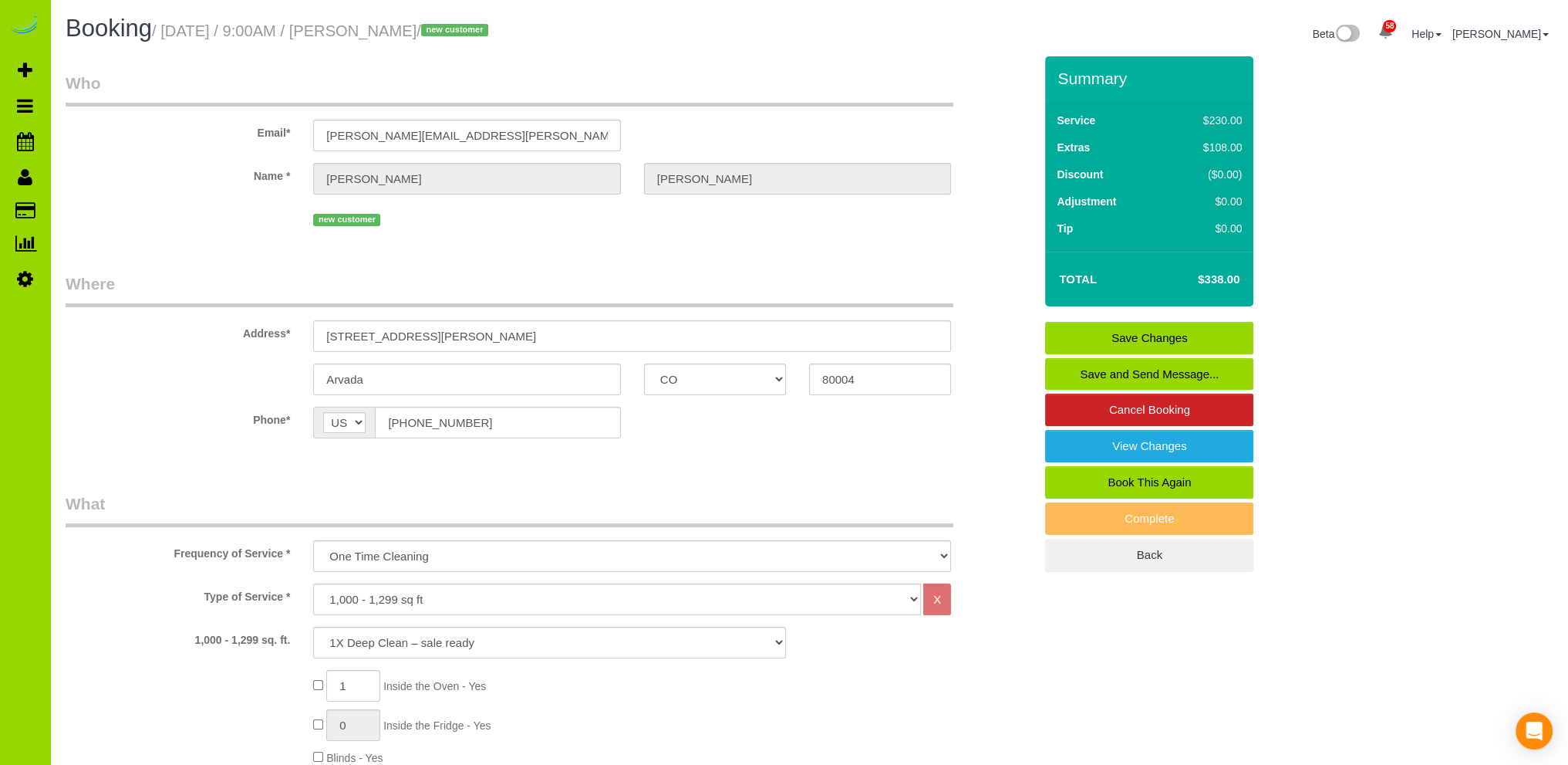
type textarea "- Est 7 hours. - Front door code: 5216 (garage is 1988# in case you need to get…"
click at [1142, 331] on link "Save Changes" at bounding box center [1148, 337] width 208 height 32
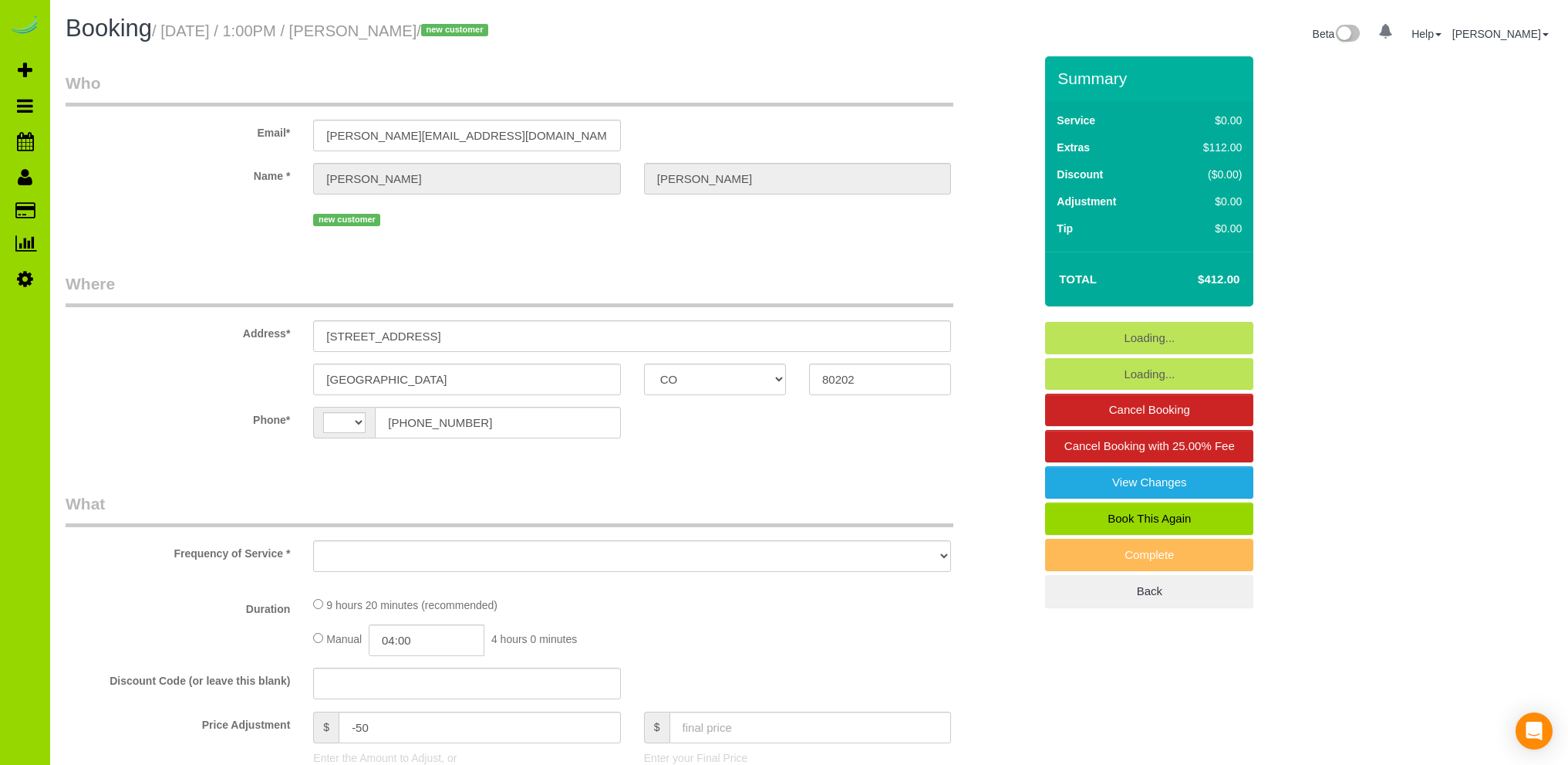
select select "CO"
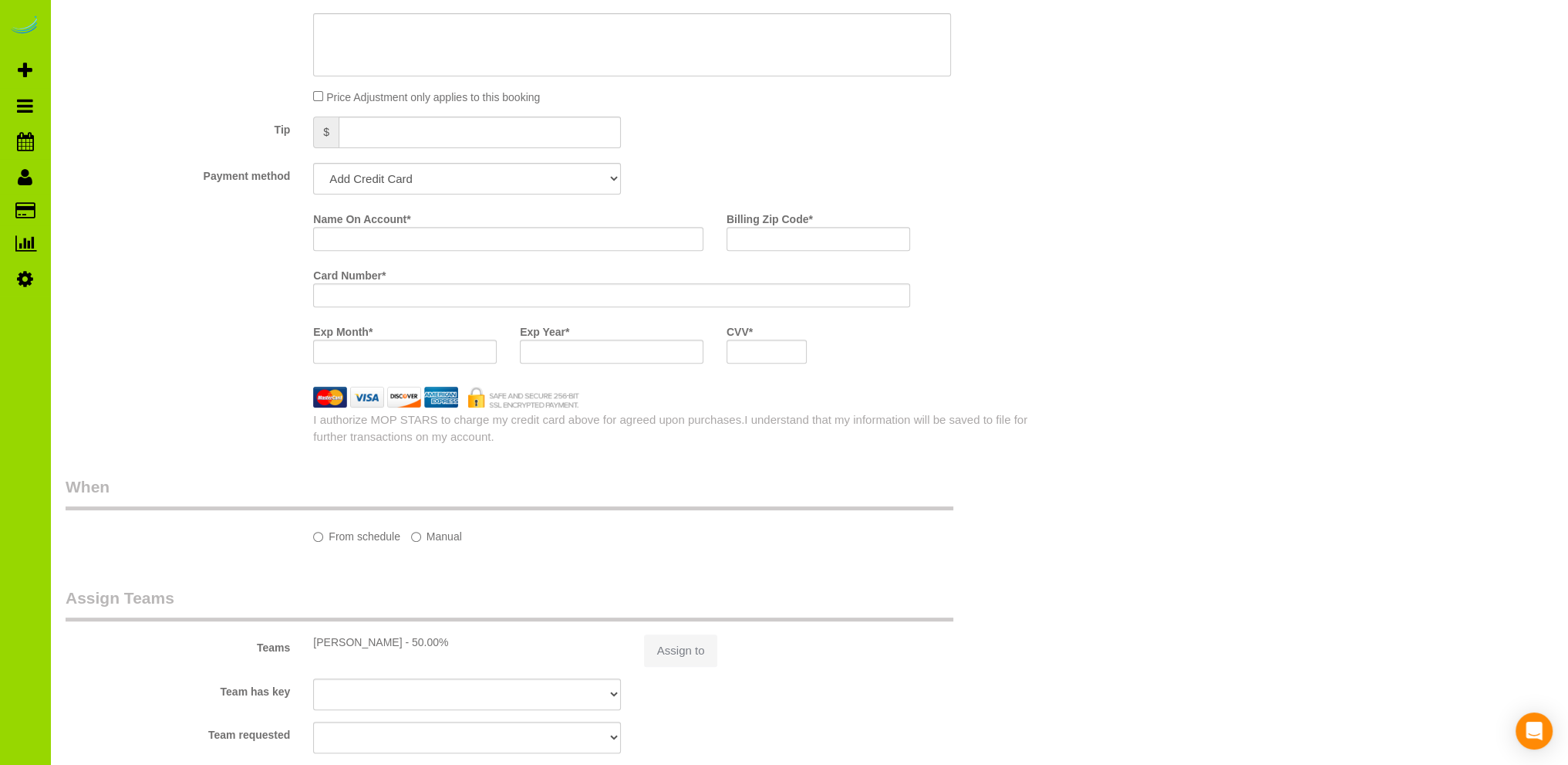
select select "string:[GEOGRAPHIC_DATA]"
select select "object:815"
select select "string:fspay-4b33fd2c-0fd1-4e02-9379-e0e288b0ade0"
select select "number:3"
select select "number:14"
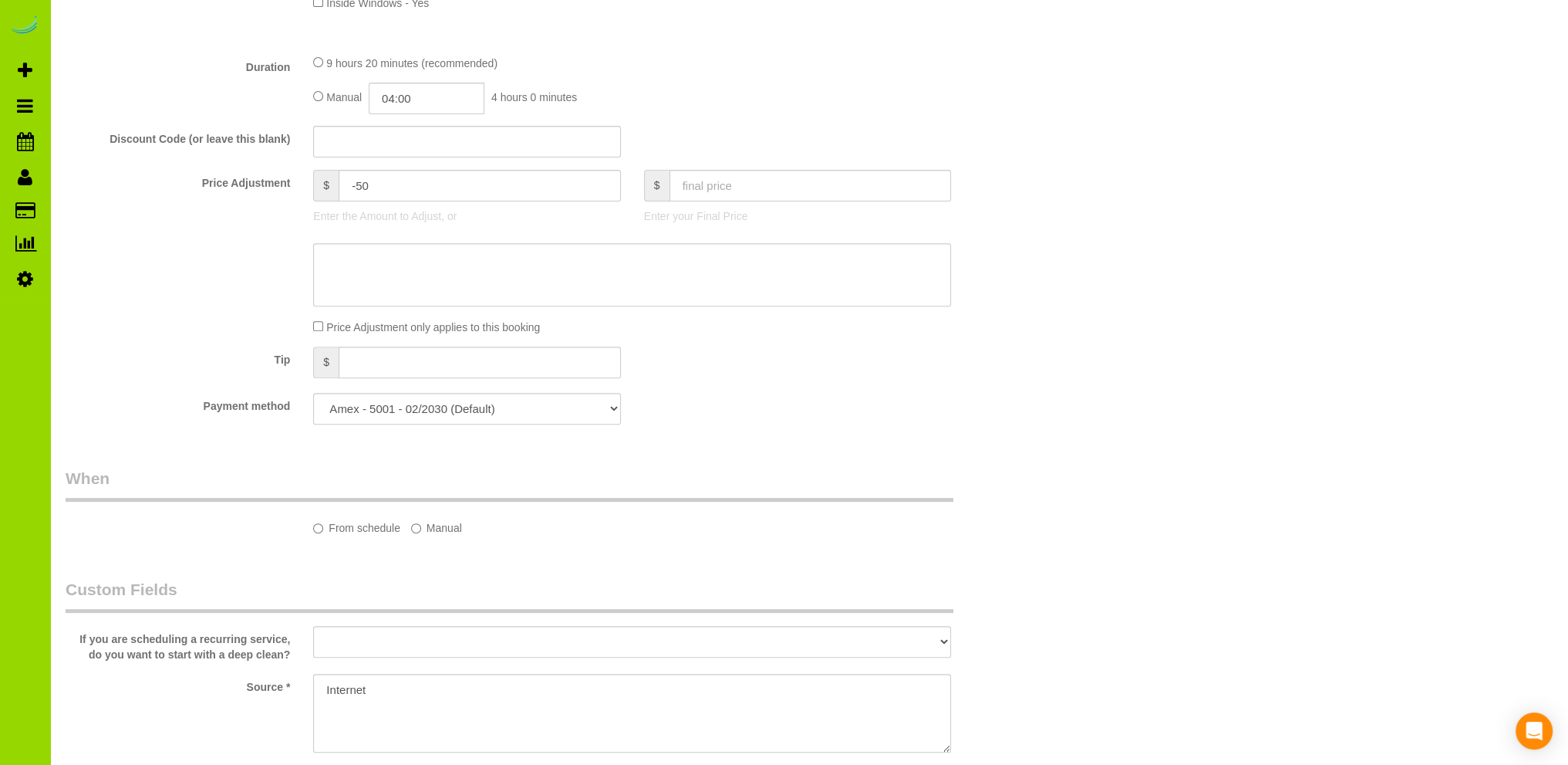
select select "object:1221"
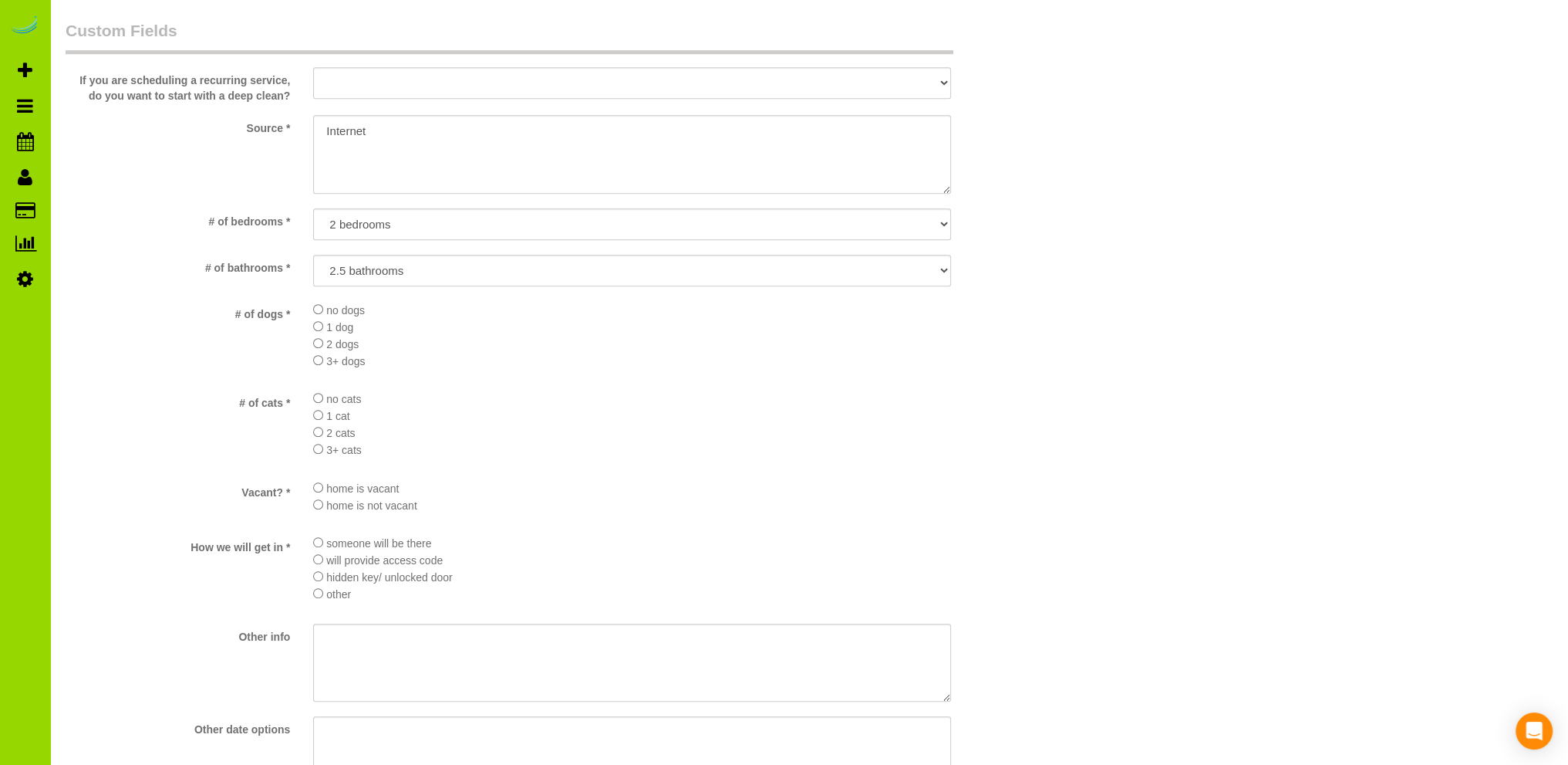
scroll to position [1311, 0]
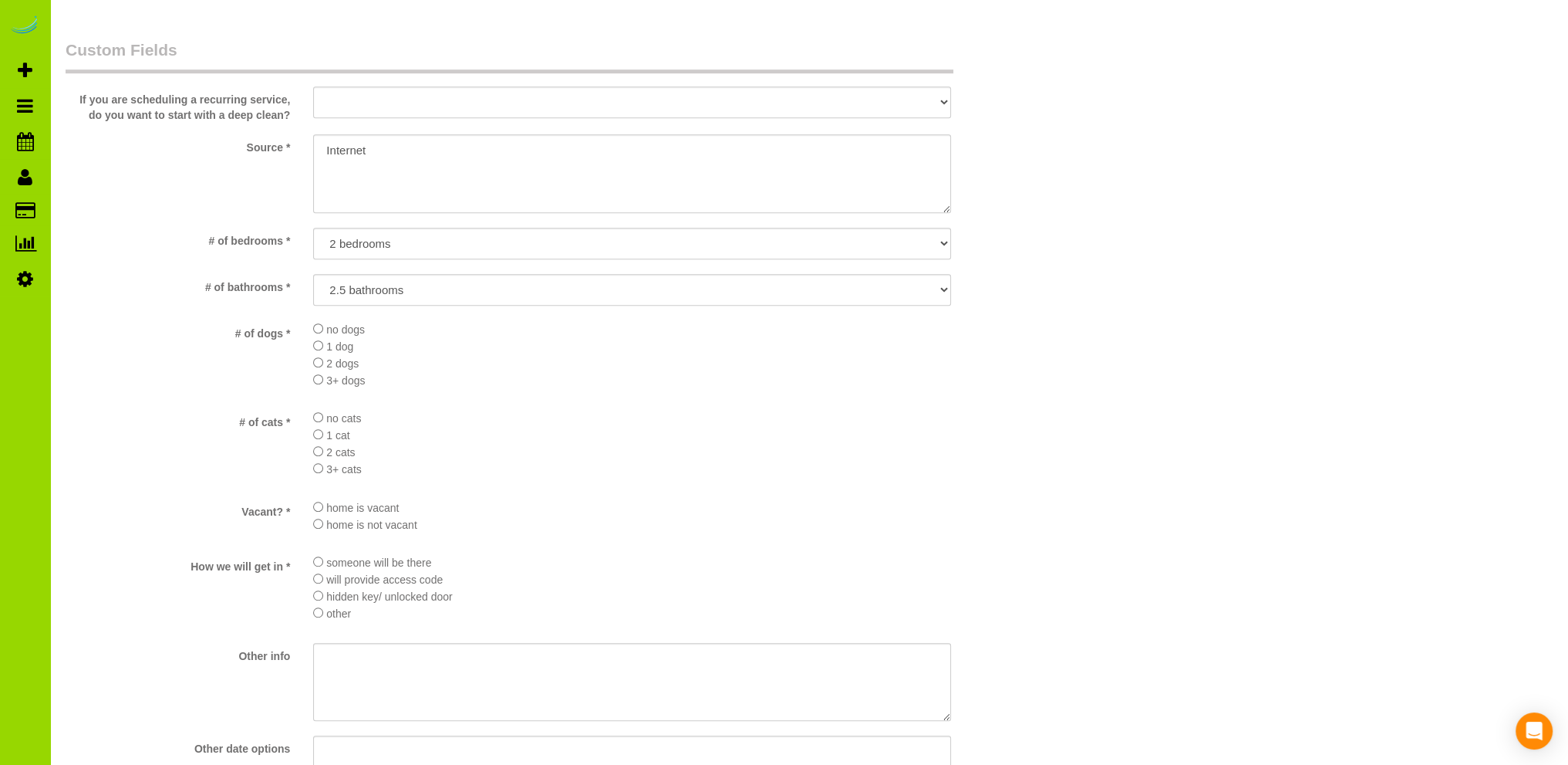
select select "spot1"
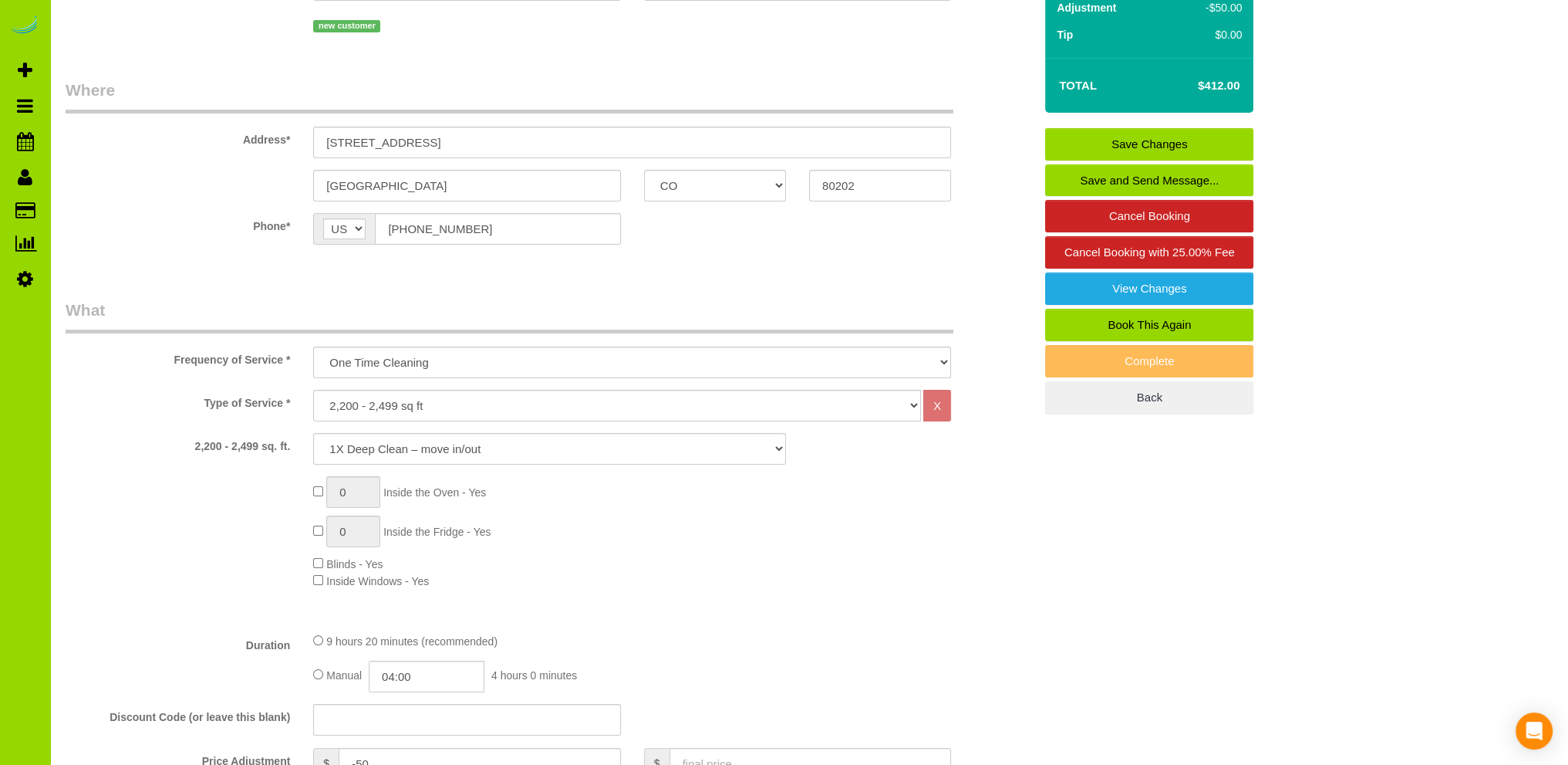
scroll to position [0, 0]
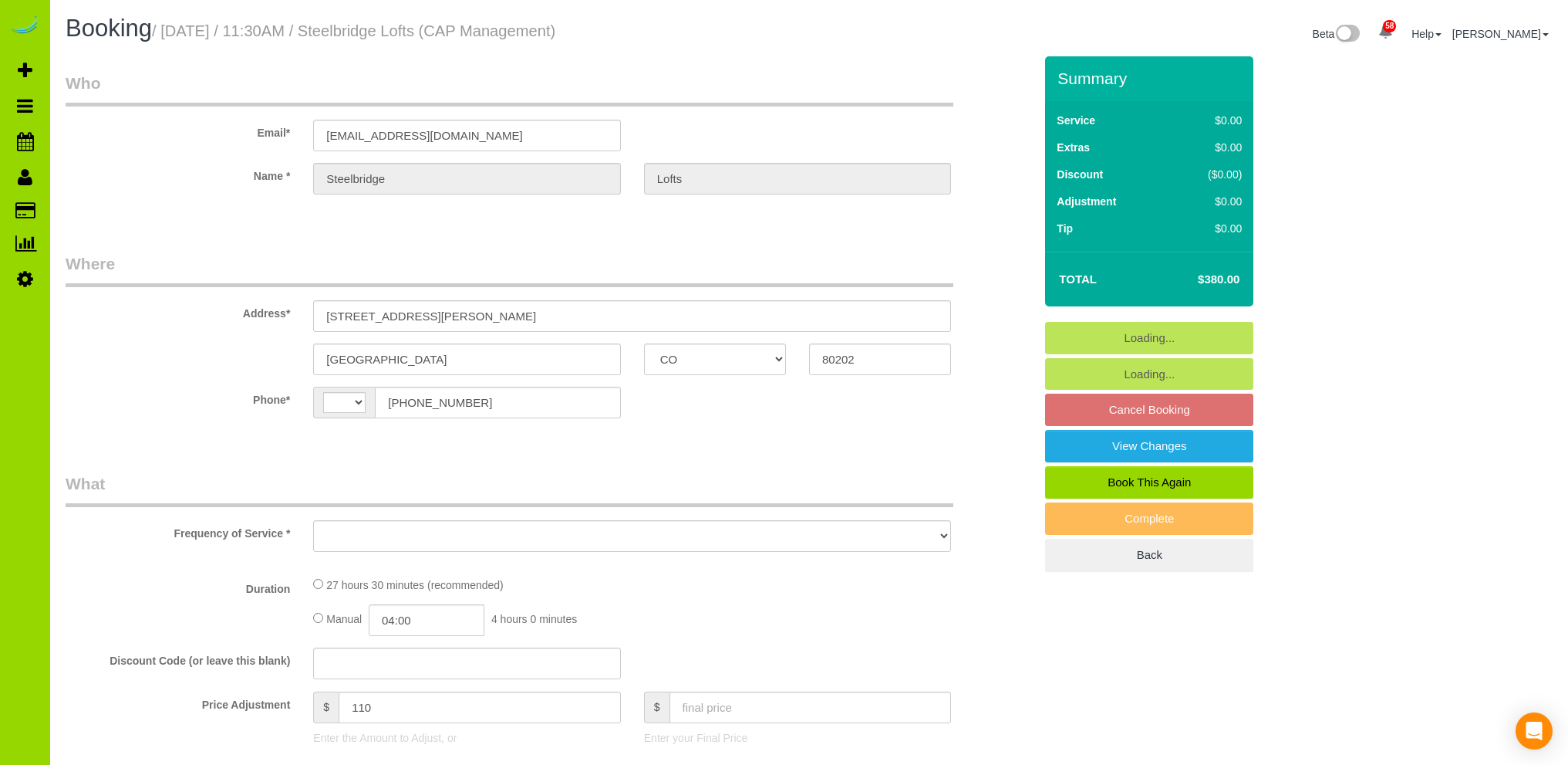
select select "CO"
select select "object:550"
select select "spot1"
select select "number:1"
select select "number:11"
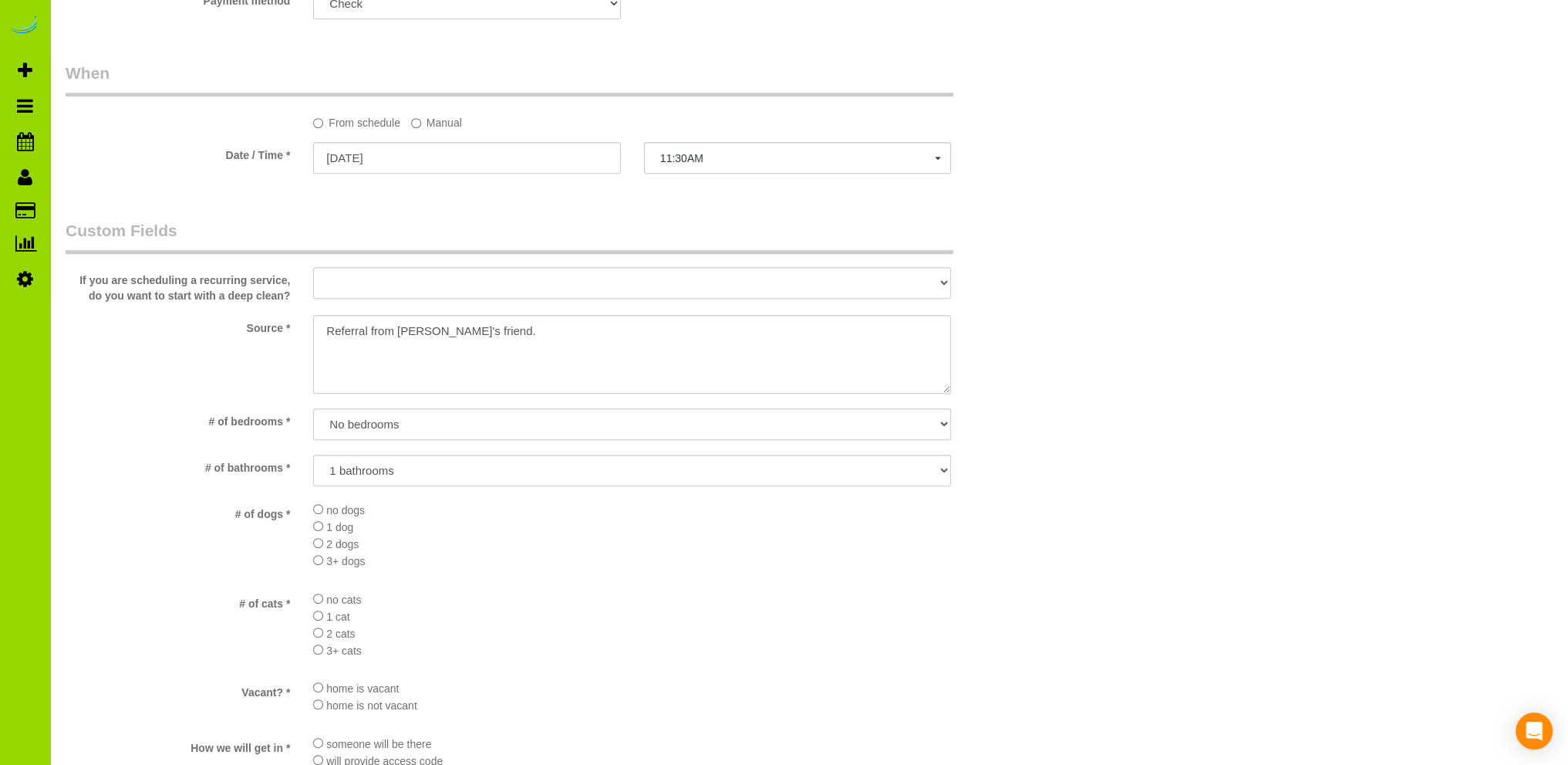
select select "string:[GEOGRAPHIC_DATA]"
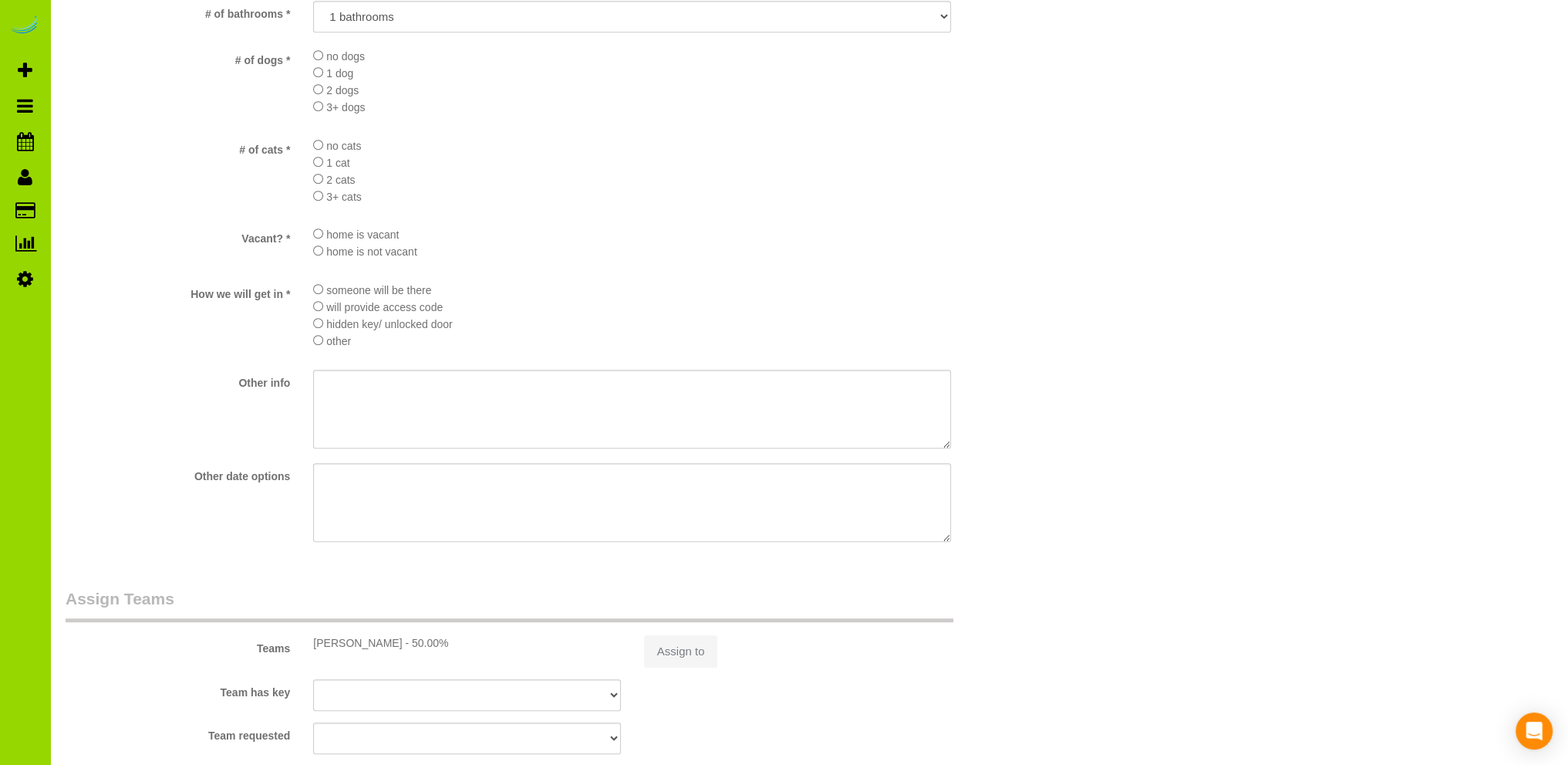
select select "5"
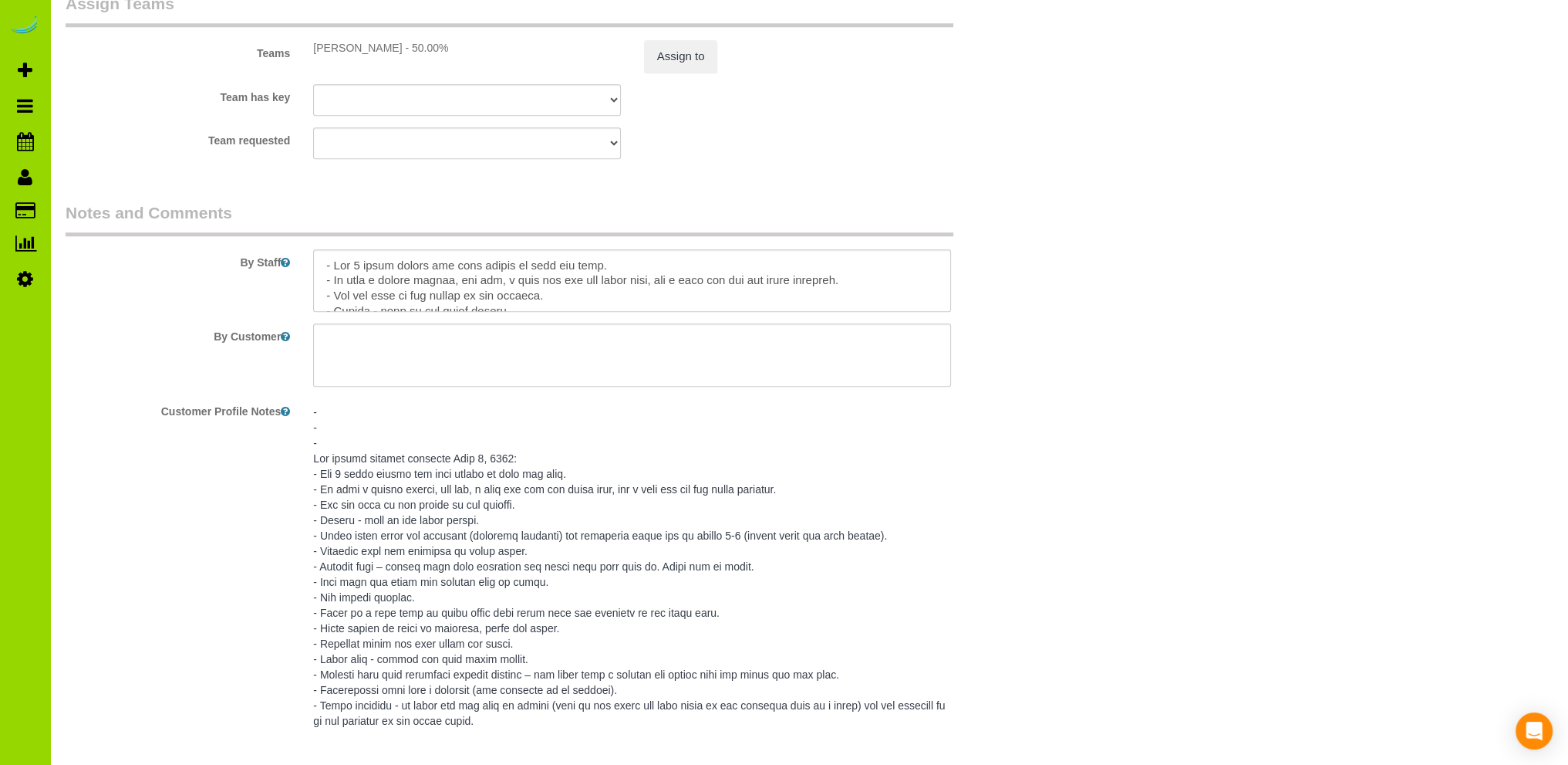
scroll to position [2237, 0]
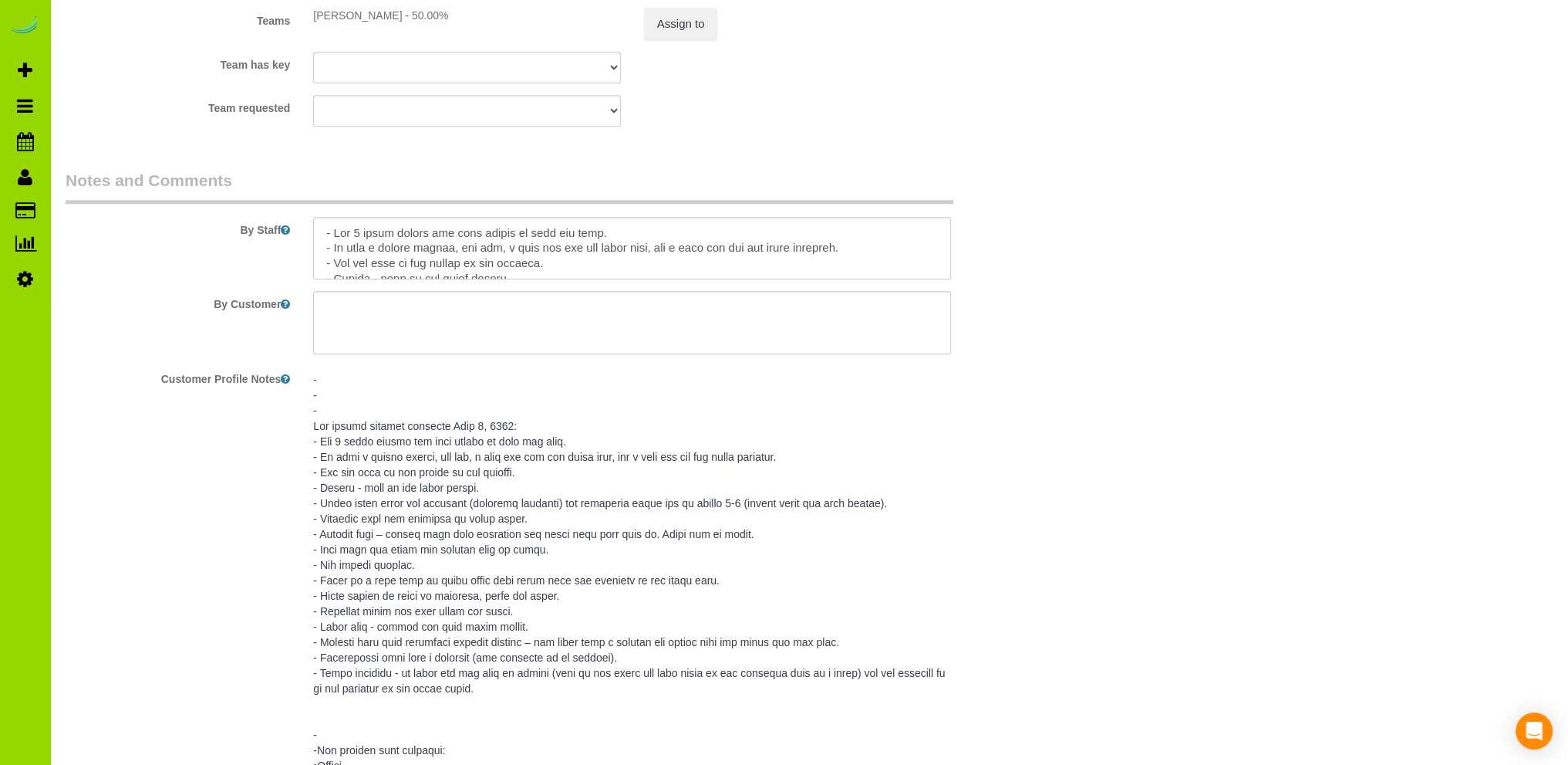
select select "5"
click at [537, 236] on textarea at bounding box center [632, 248] width 638 height 63
drag, startPoint x: 482, startPoint y: 238, endPoint x: 492, endPoint y: 234, distance: 10.8
click at [483, 237] on textarea at bounding box center [632, 248] width 638 height 63
click at [862, 249] on textarea at bounding box center [632, 248] width 638 height 63
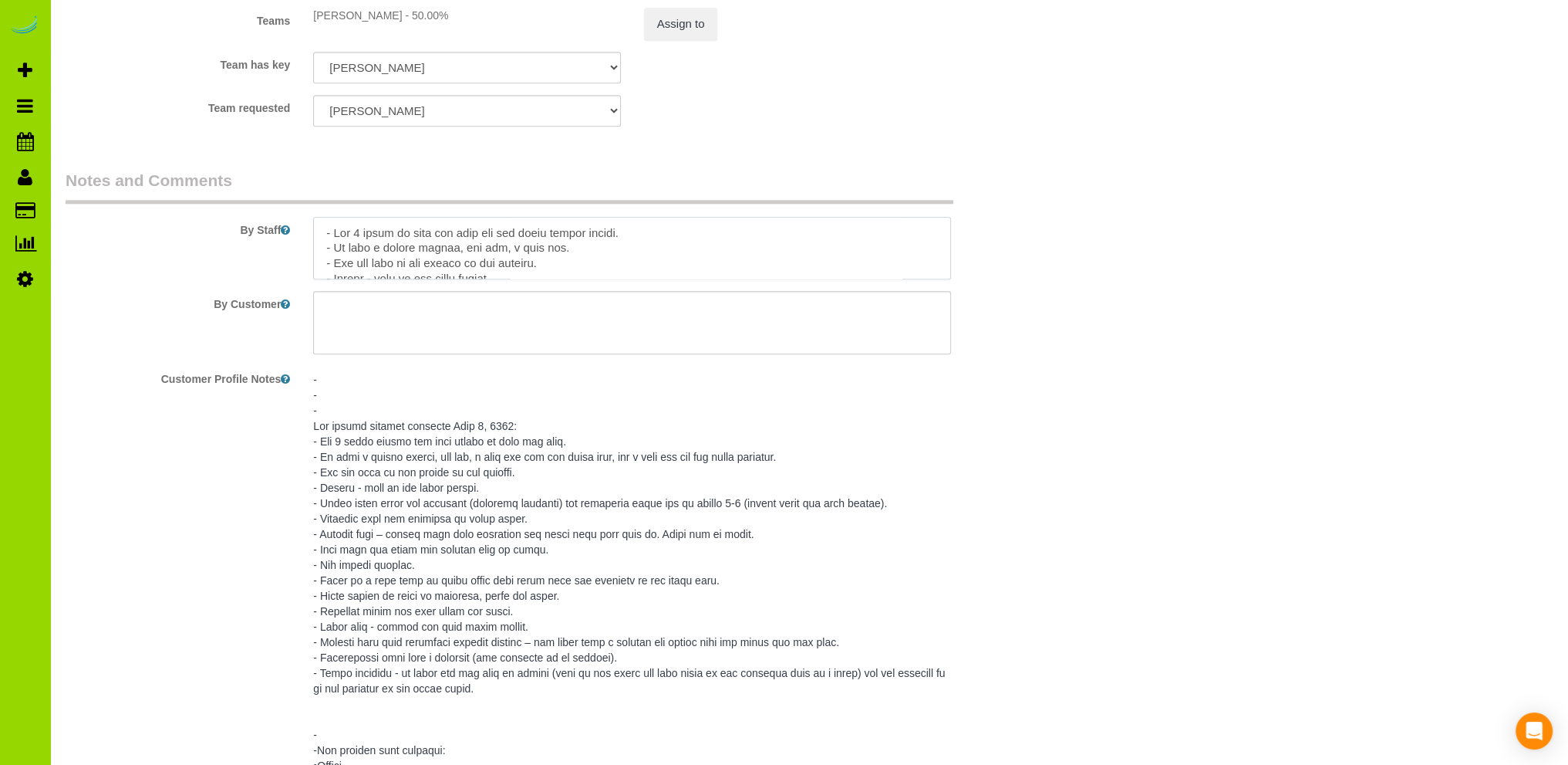
click at [527, 249] on textarea at bounding box center [632, 248] width 638 height 63
click at [518, 251] on textarea at bounding box center [632, 248] width 638 height 63
click at [546, 268] on textarea at bounding box center [632, 248] width 638 height 63
drag, startPoint x: 817, startPoint y: 250, endPoint x: 303, endPoint y: 250, distance: 514.0
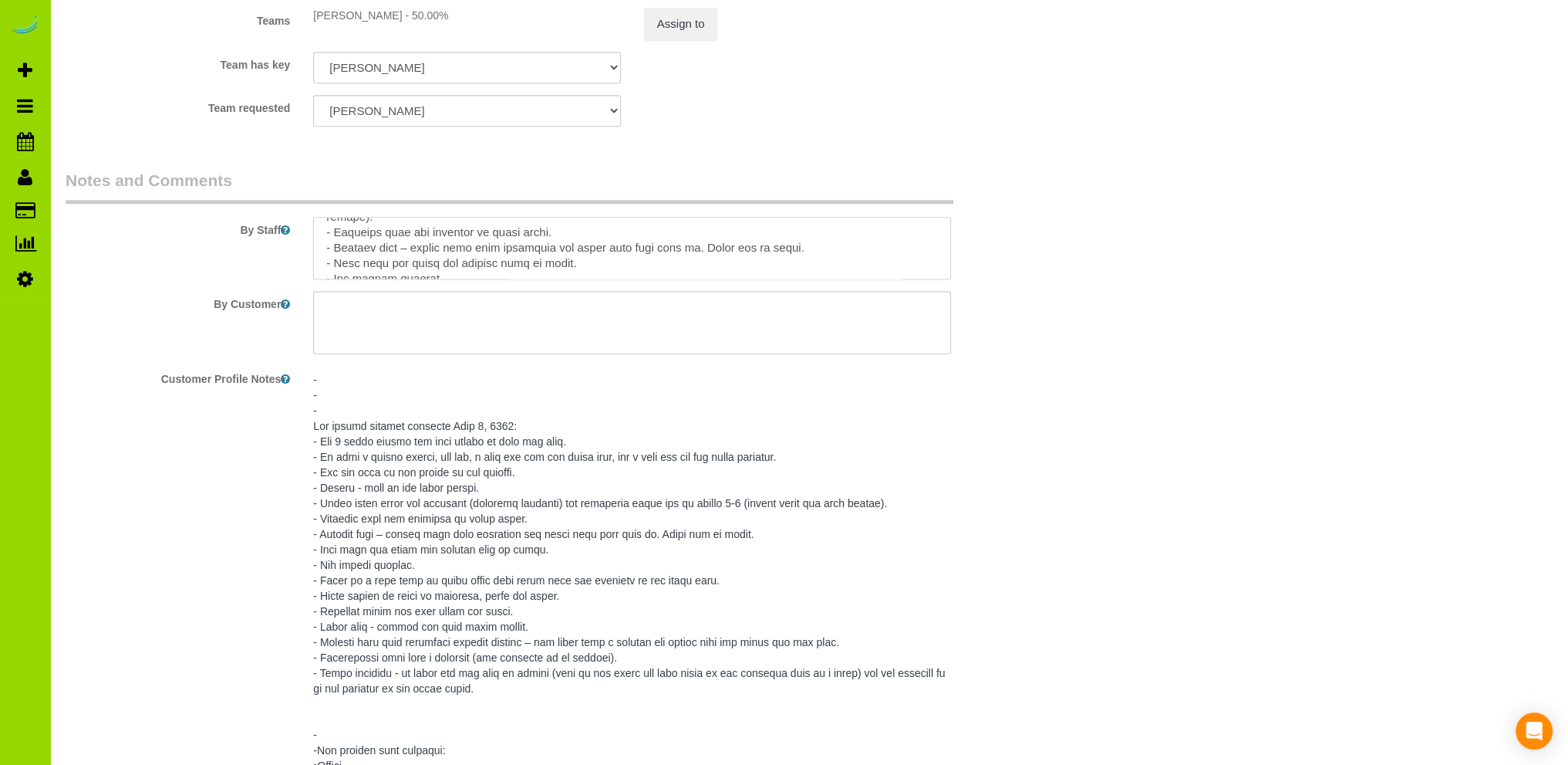
click at [304, 250] on div at bounding box center [632, 248] width 661 height 63
click at [704, 234] on textarea at bounding box center [632, 248] width 638 height 63
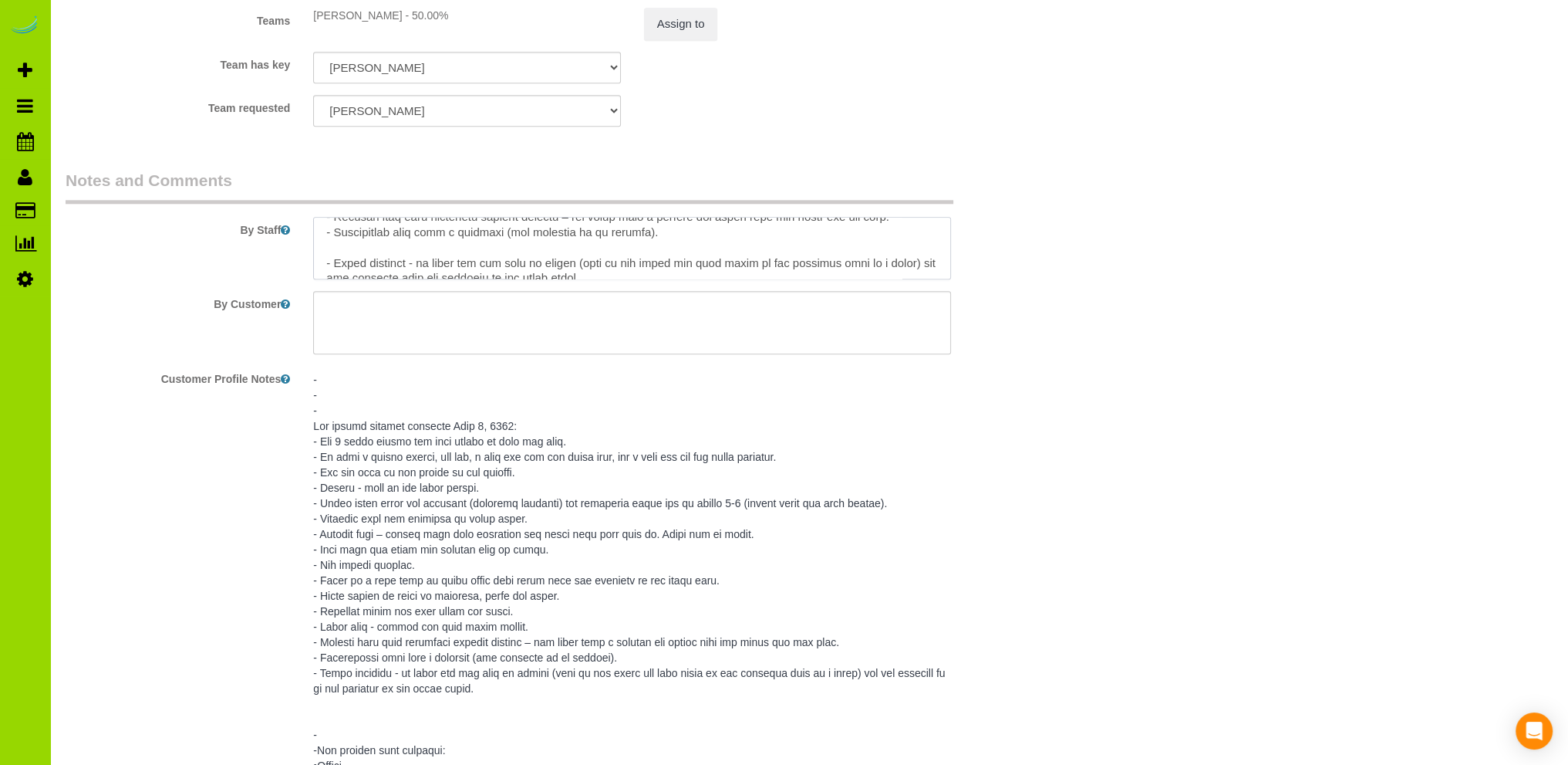
paste textarea "- Rooftop deck – please wipe down furniture and grill when they need it. Trash …"
click at [414, 252] on textarea at bounding box center [632, 248] width 638 height 63
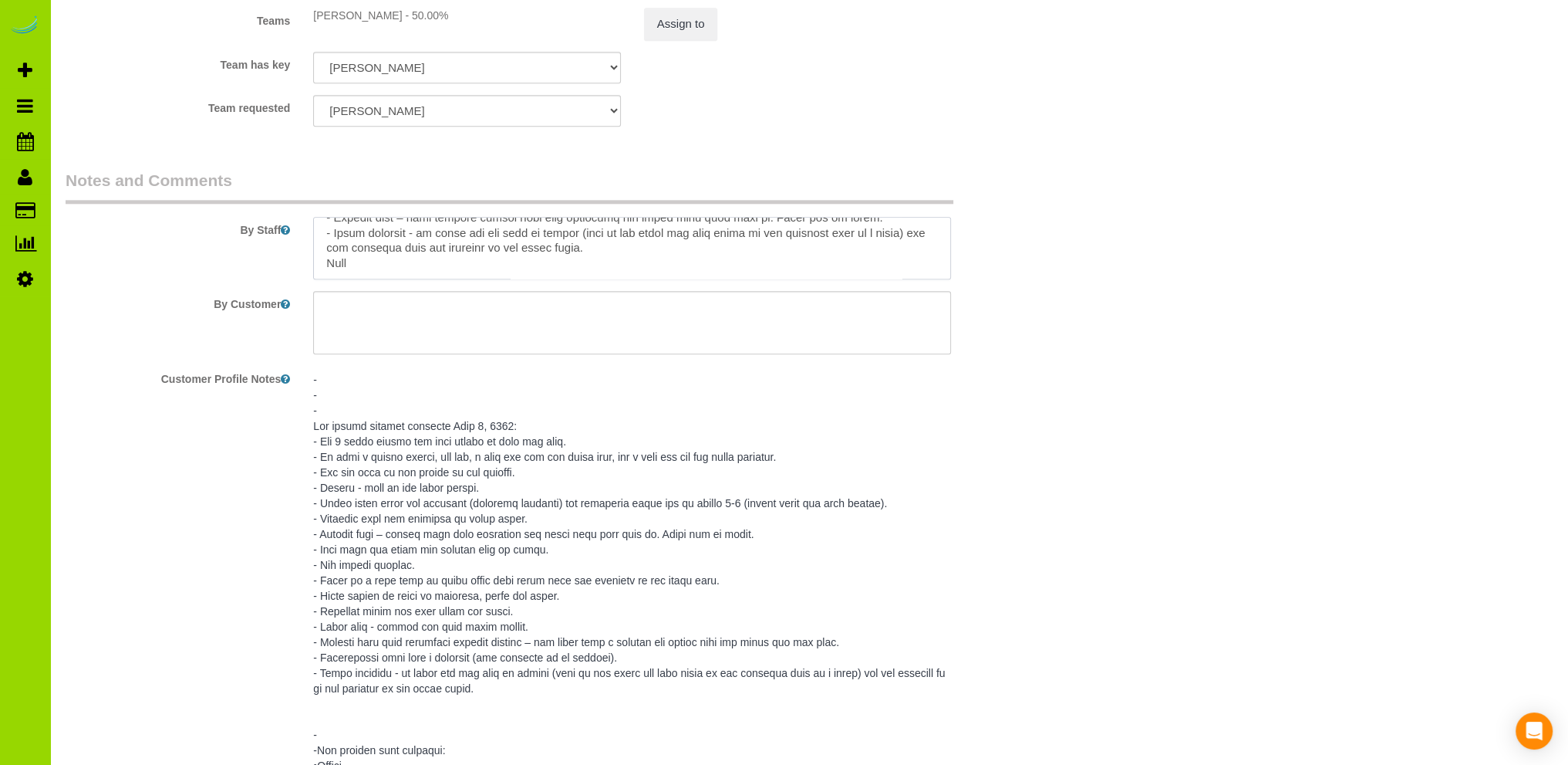
click at [364, 271] on textarea at bounding box center [632, 248] width 638 height 63
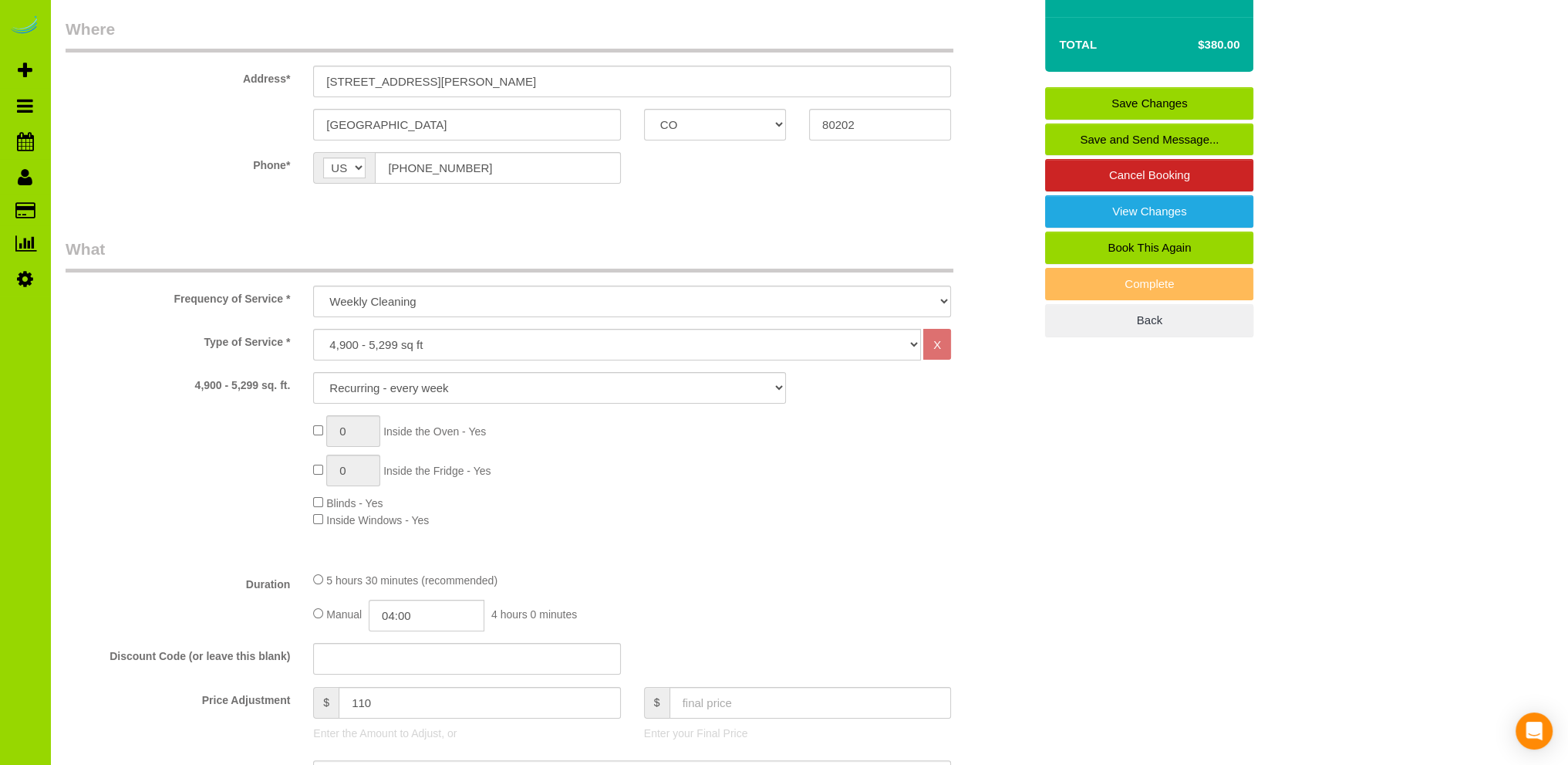
scroll to position [231, 0]
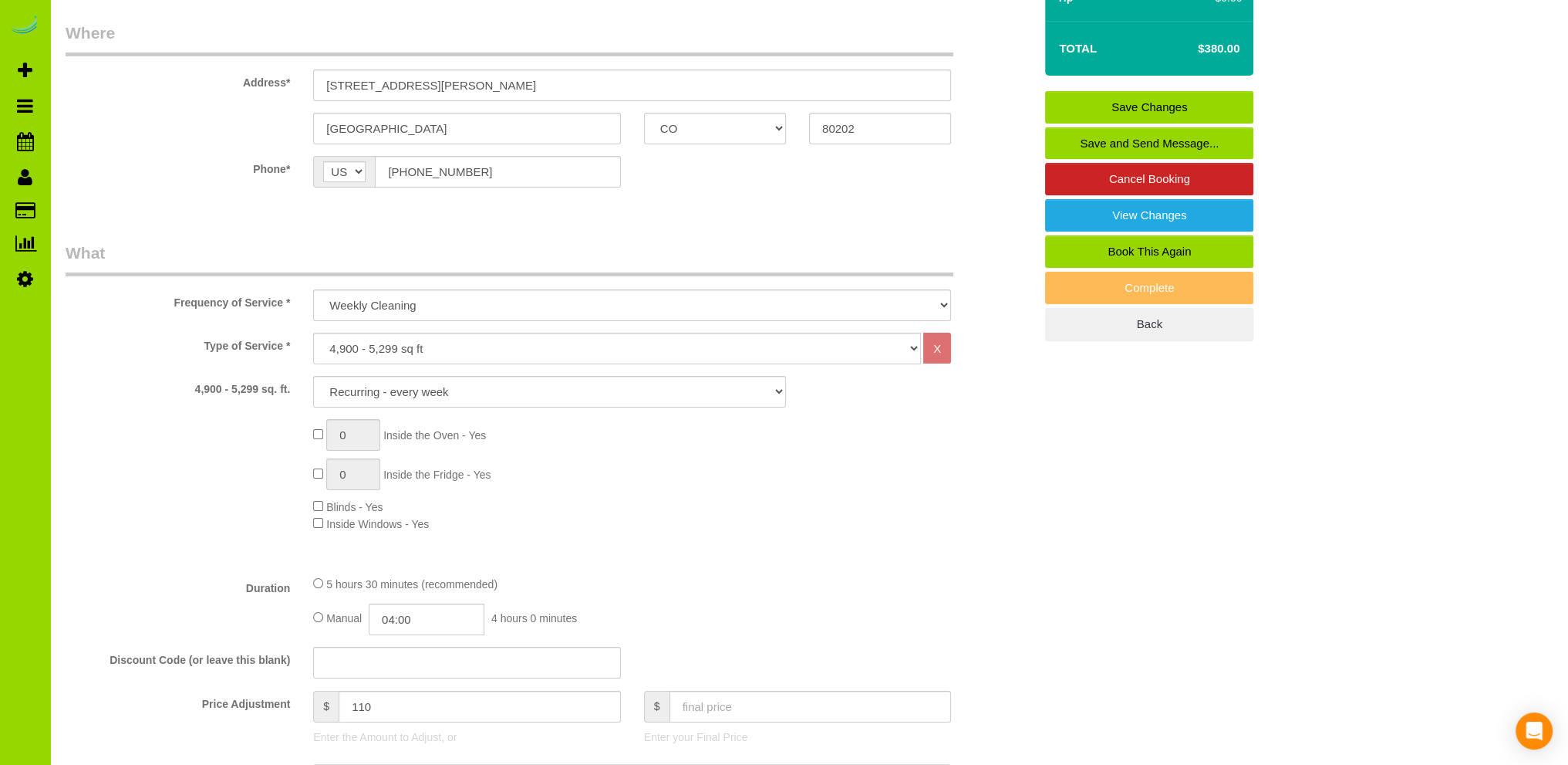
type textarea "- Est 8 hours at once per week for the first couple visits. - We have a garage …"
click at [1132, 104] on link "Save Changes" at bounding box center [1148, 107] width 208 height 32
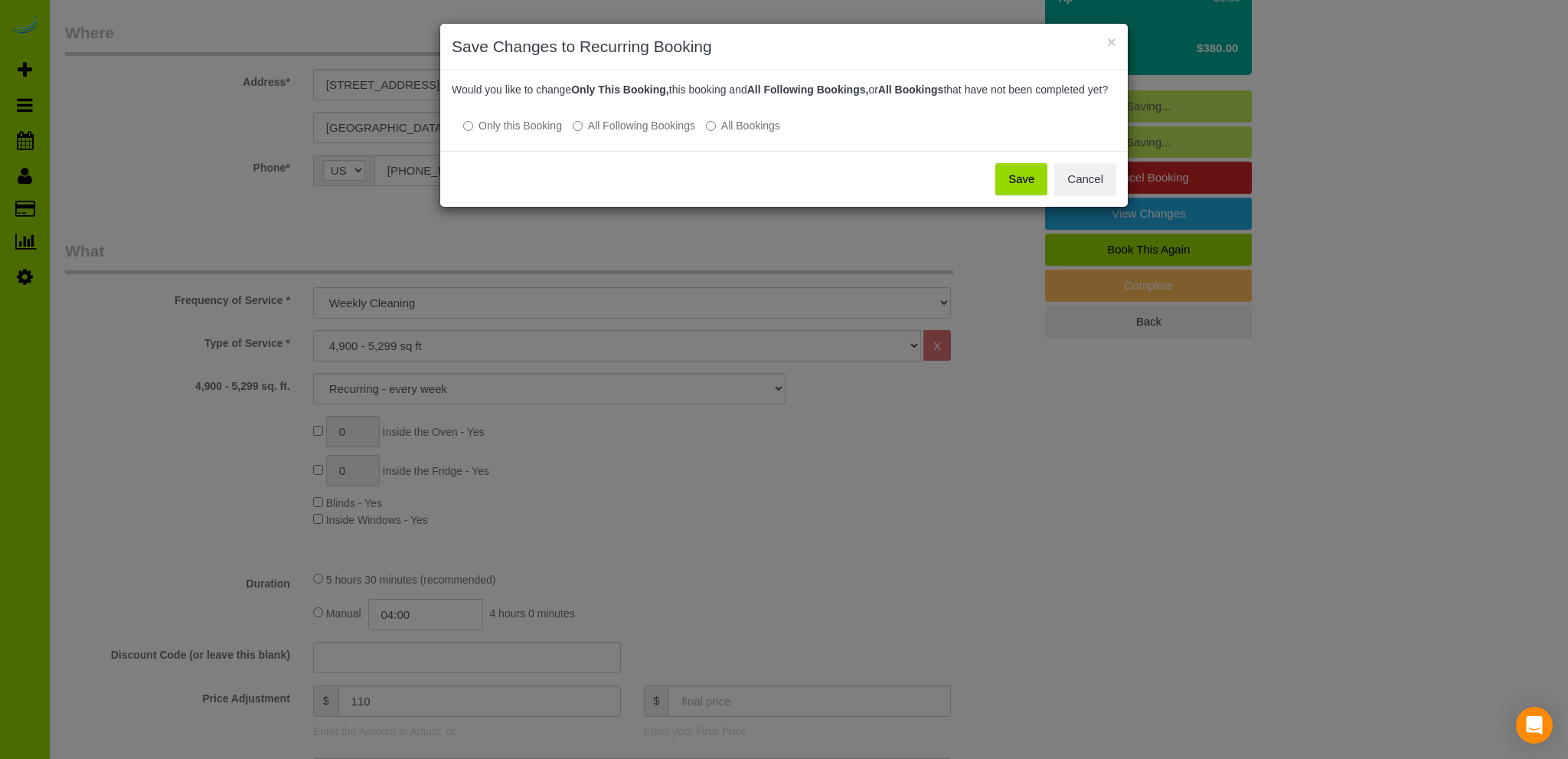
click at [1023, 189] on button "Save" at bounding box center [1021, 178] width 52 height 32
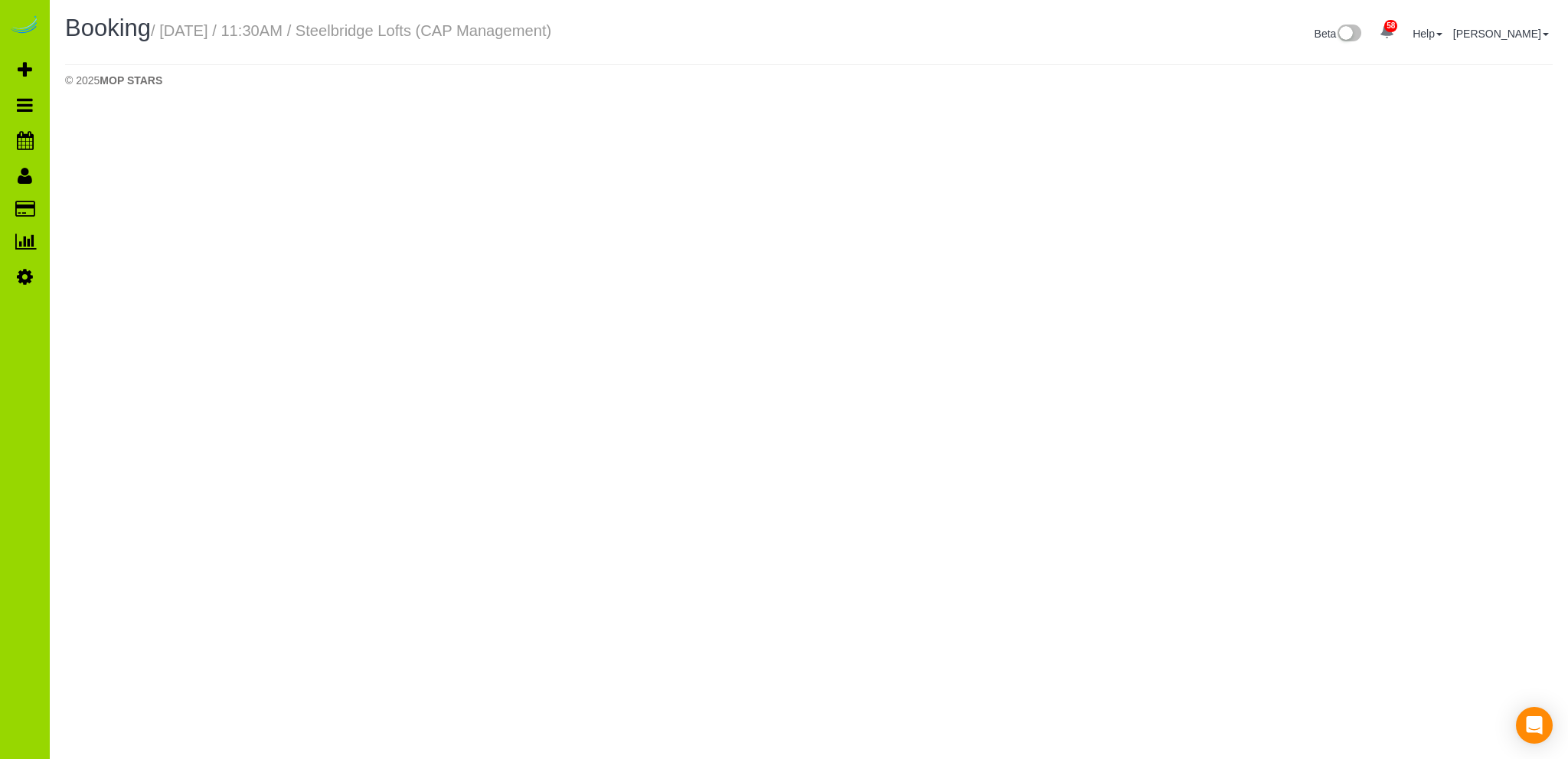
select select "CO"
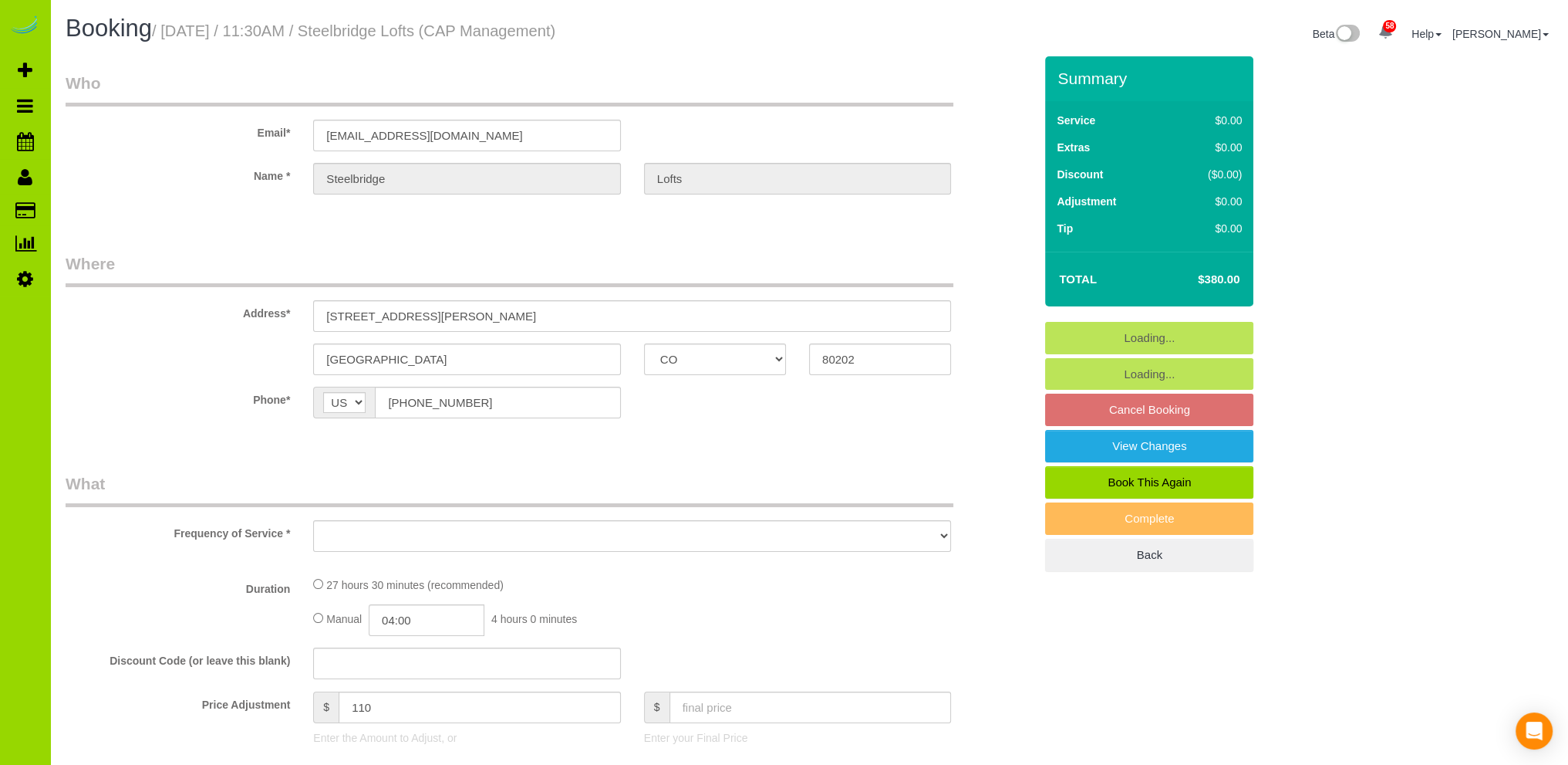
select select "number:1"
select select "number:11"
select select "object:2275"
select select "5"
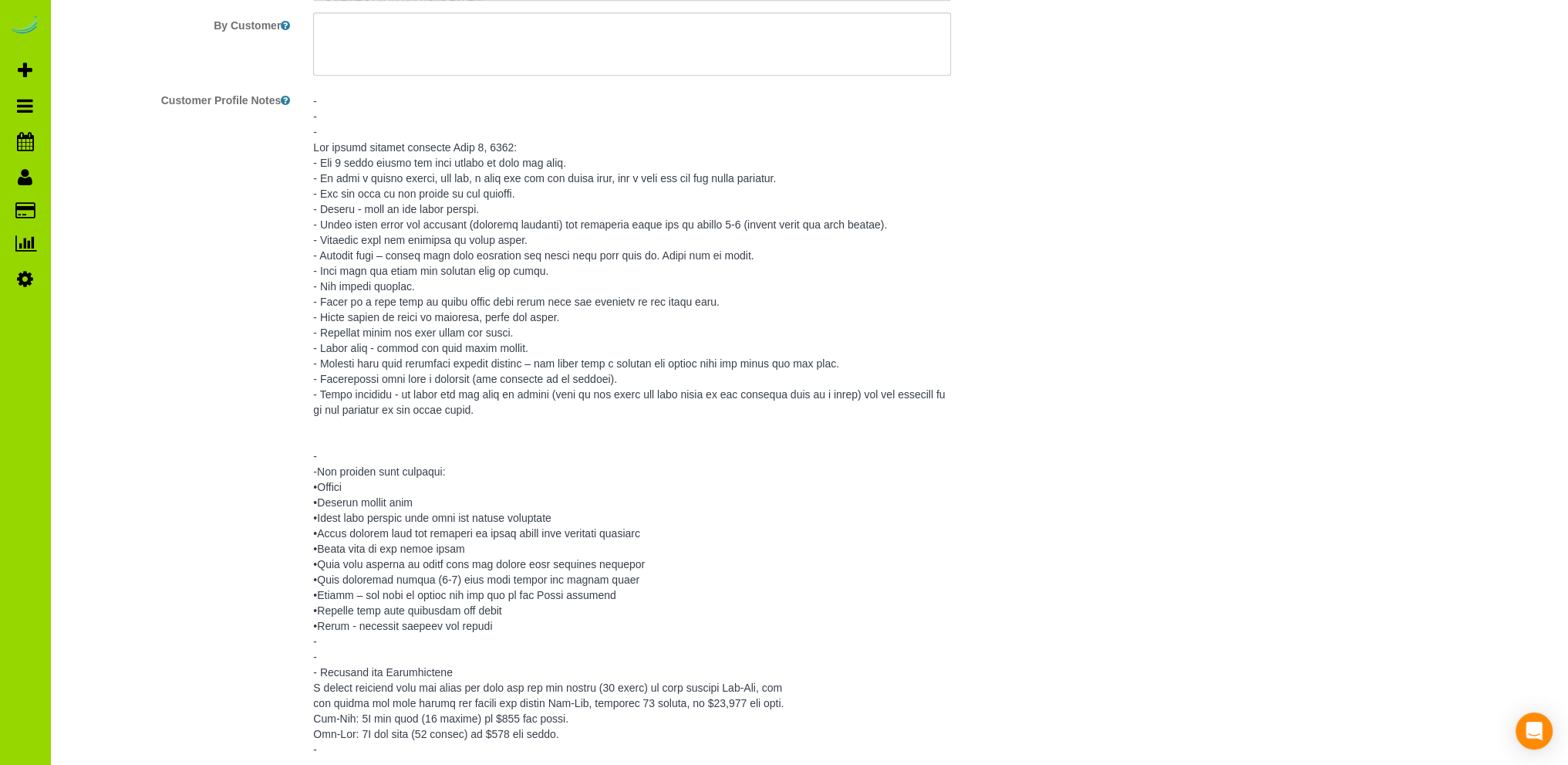
select select "object:2419"
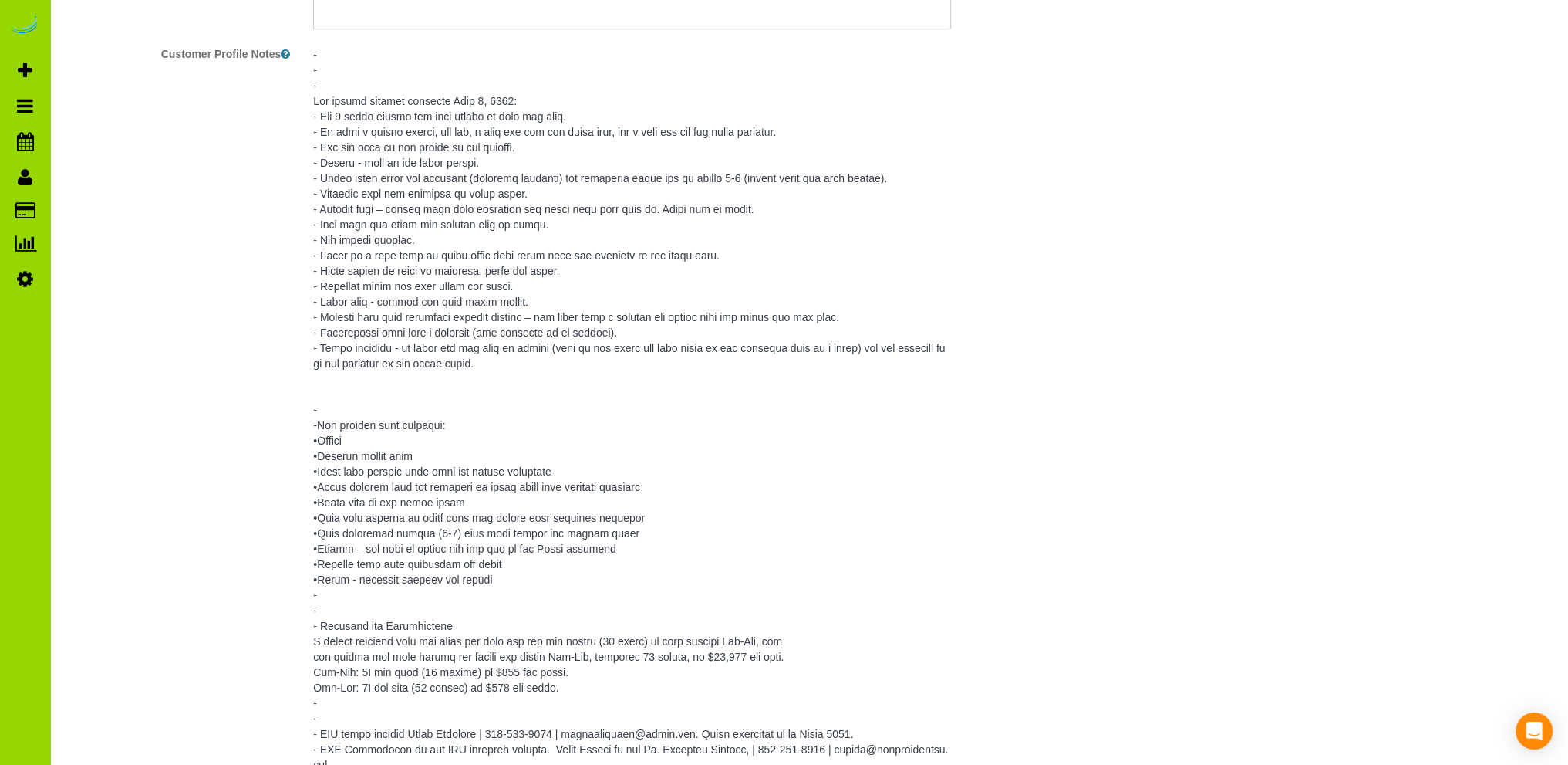
select select "spot6"
select select "5"
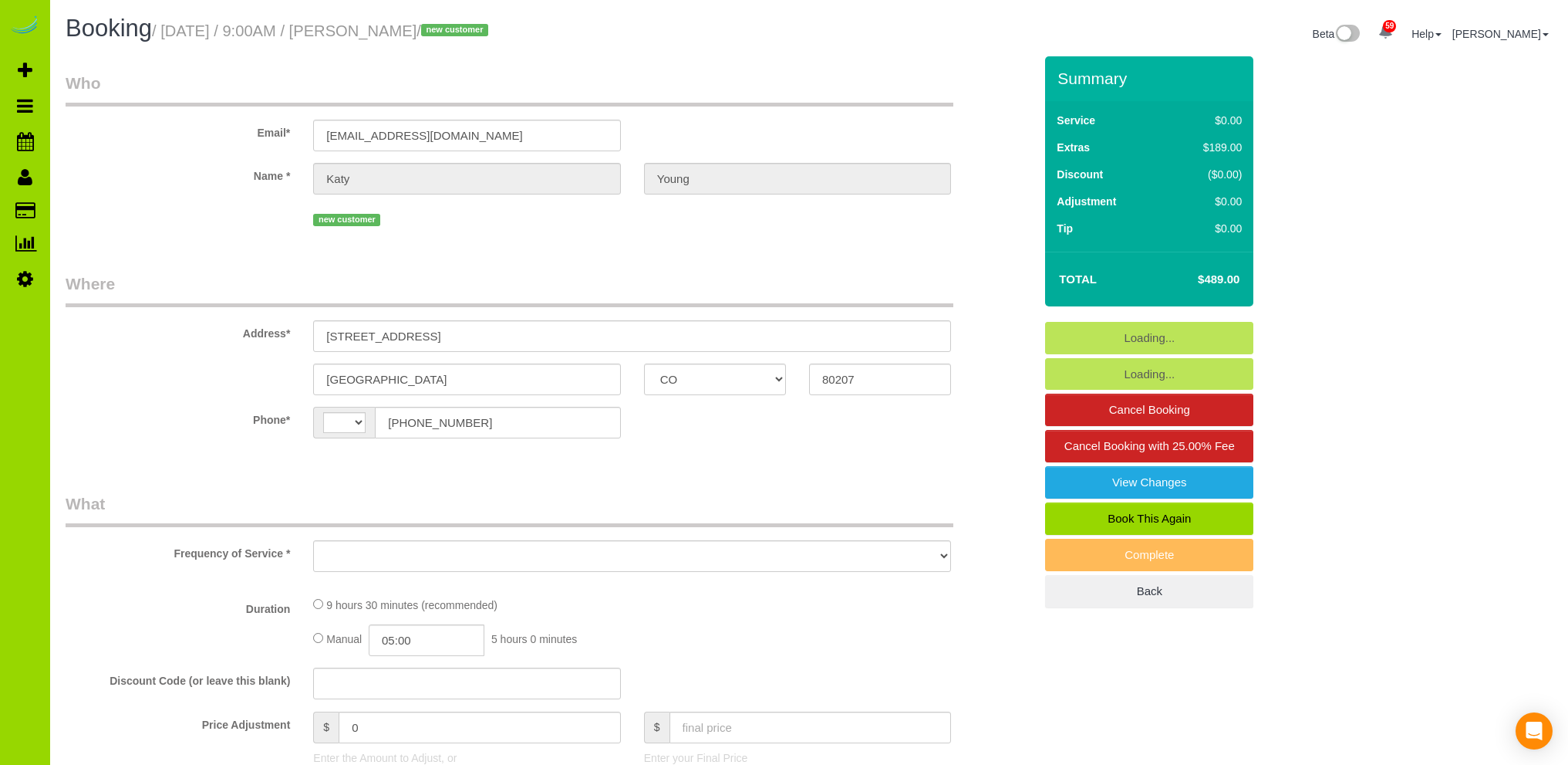
select select "CO"
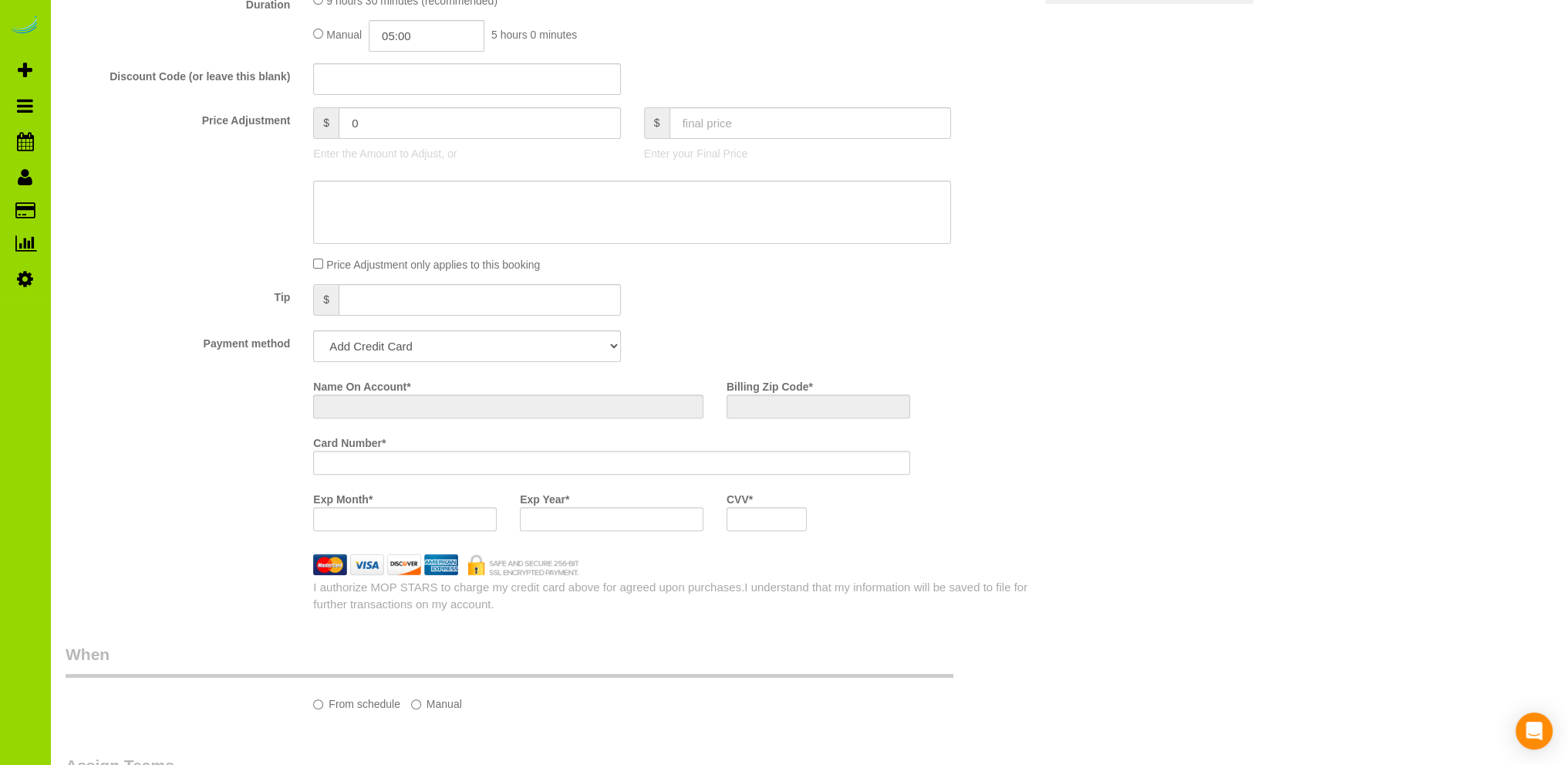
select select "string:[GEOGRAPHIC_DATA]"
select select "number:5"
select select "number:13"
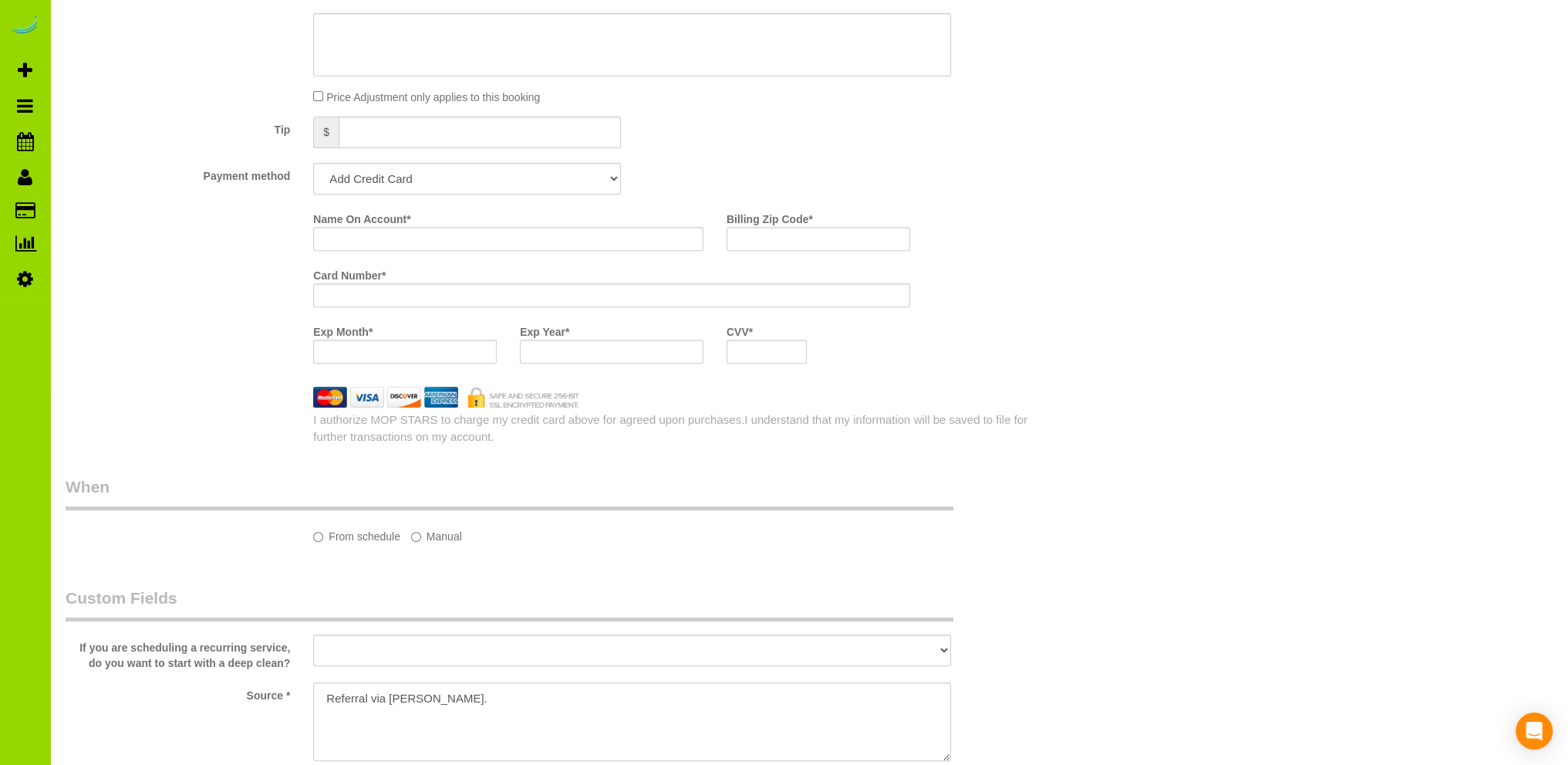
select select "object:1158"
select select "string:fspay-dc54367f-24b0-4c27-b141-ce3f4b777eeb"
select select "spot1"
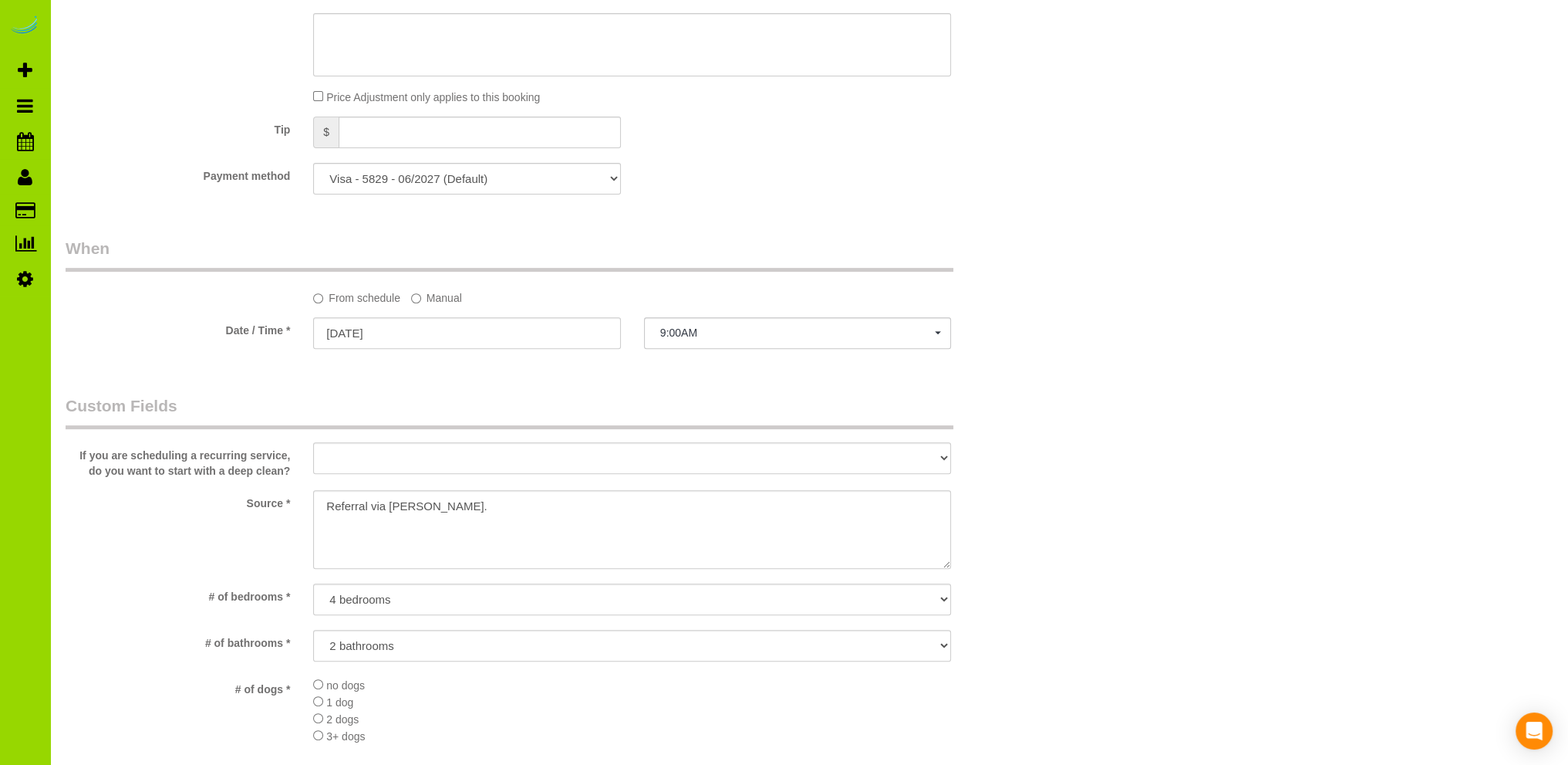
select select "object:1162"
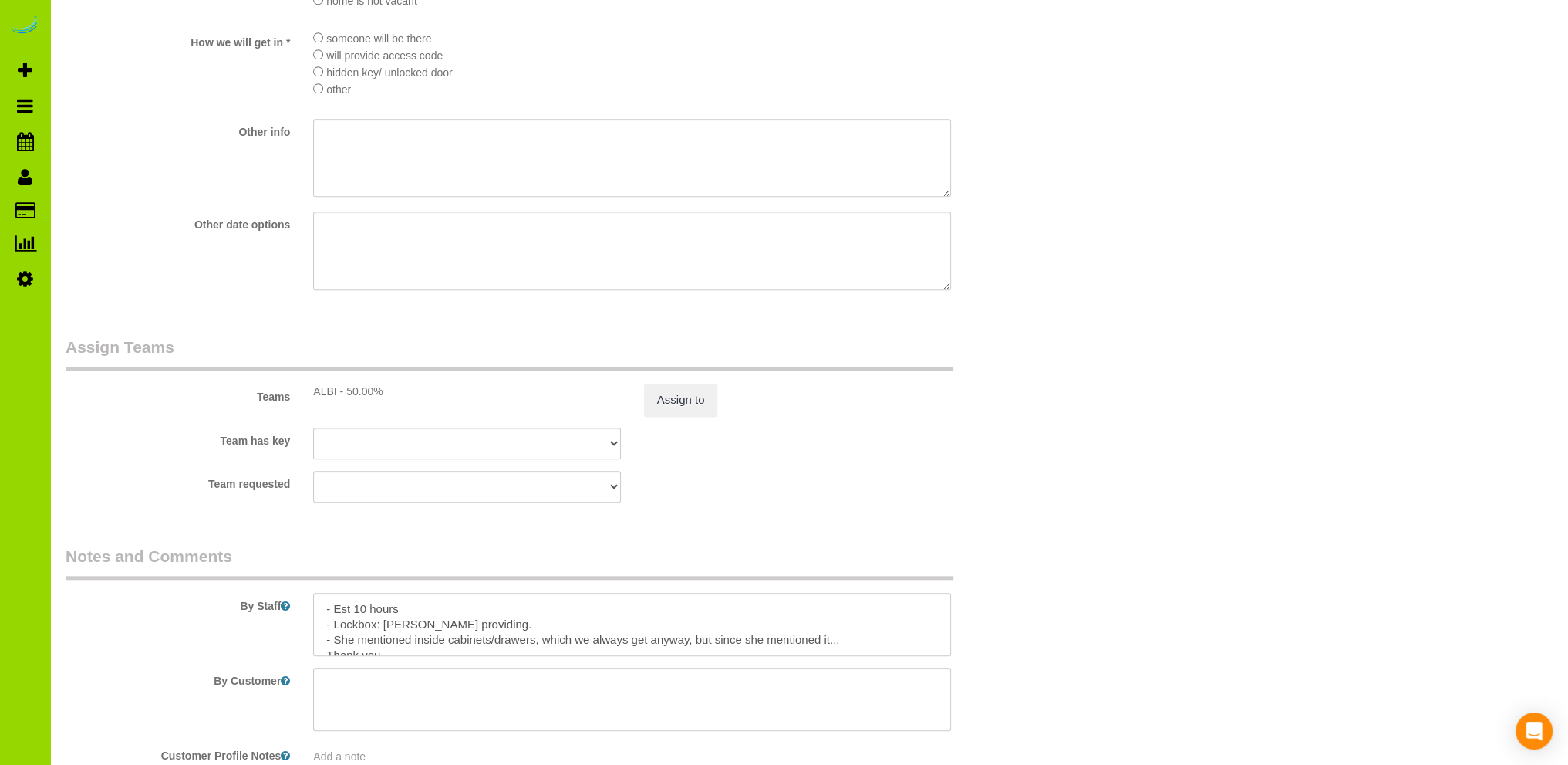
scroll to position [1928, 0]
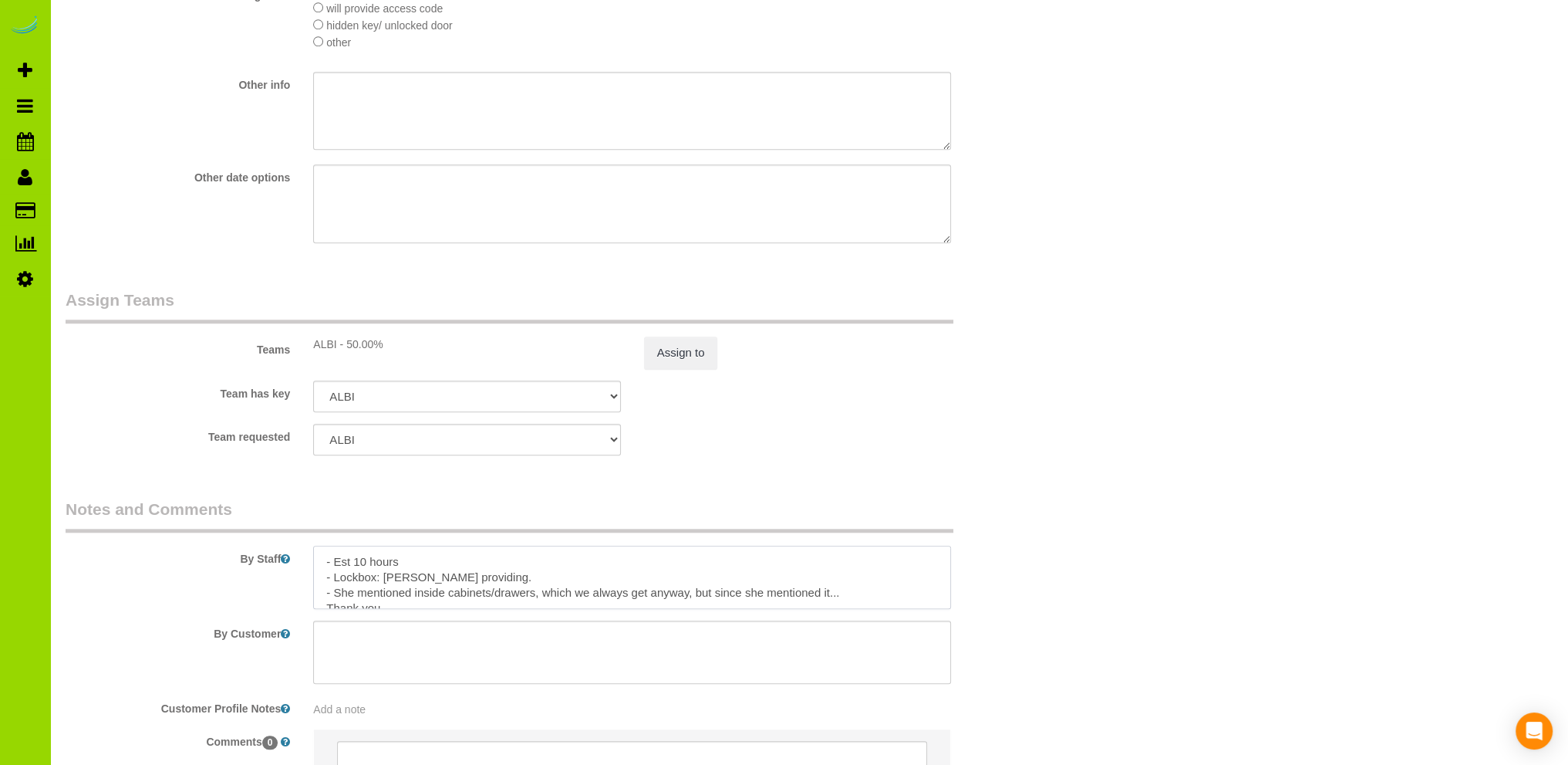
click at [519, 582] on textarea at bounding box center [632, 577] width 638 height 63
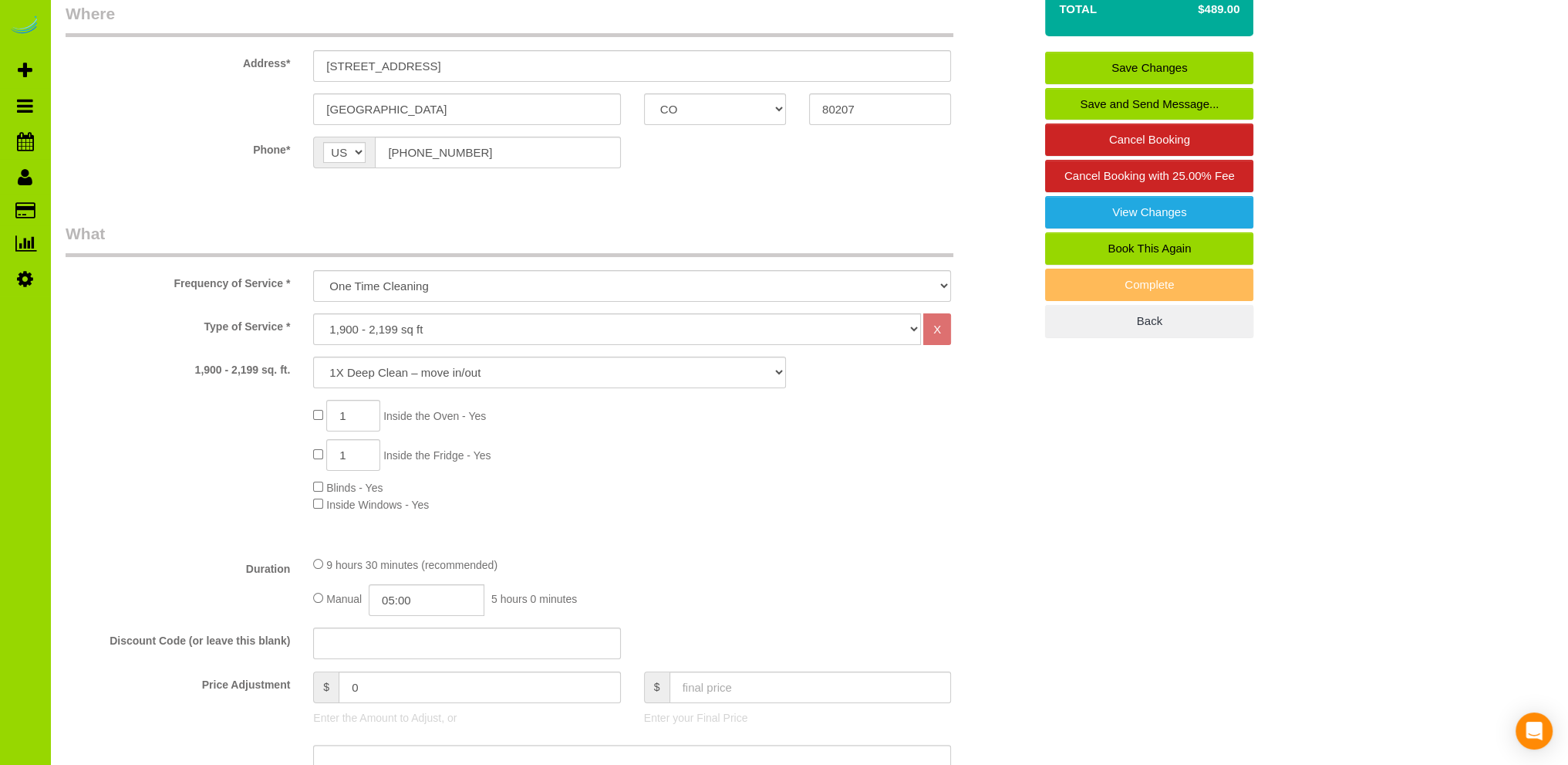
scroll to position [0, 0]
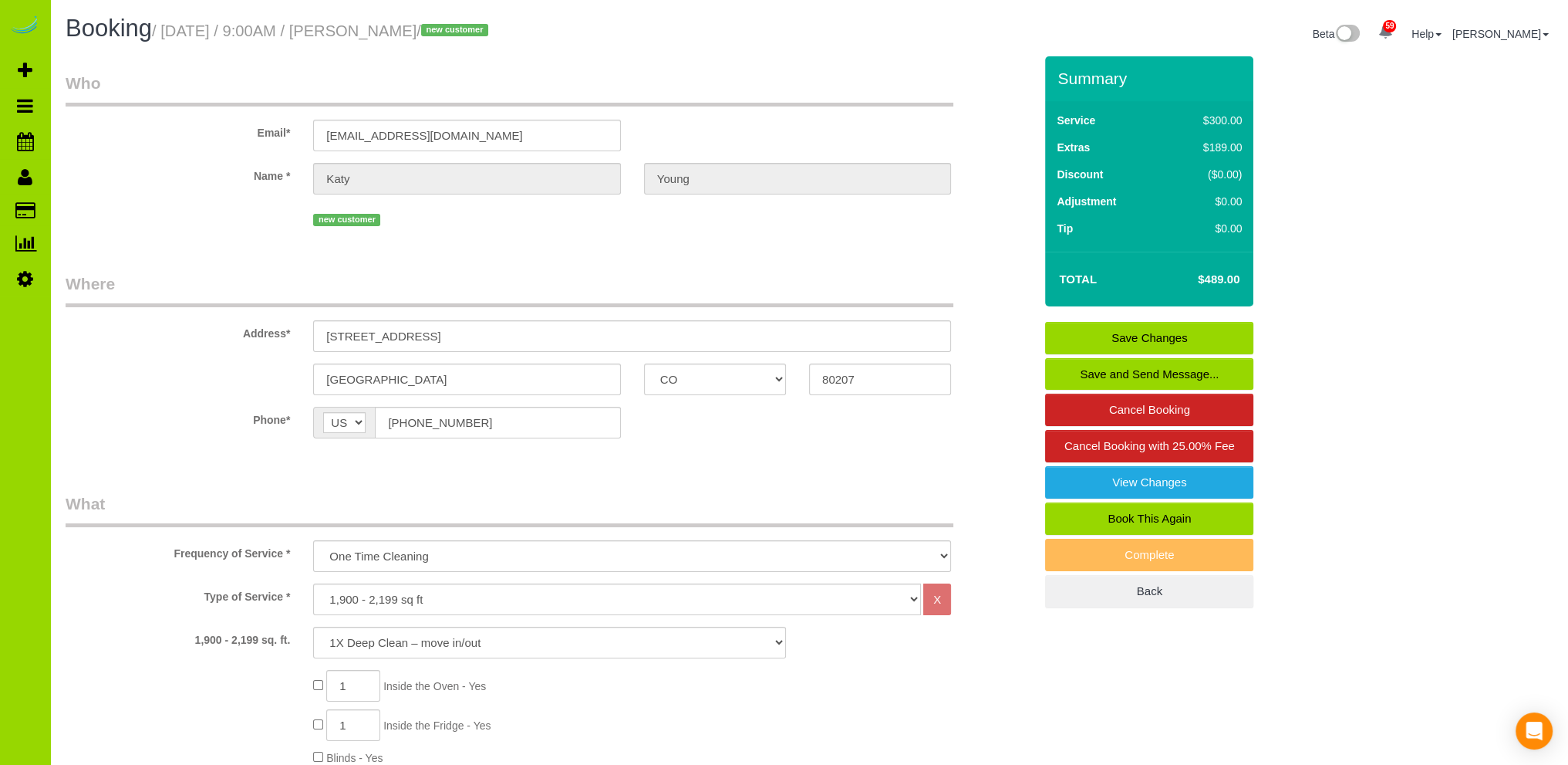
type textarea "- Est 10 hours - Lockbox: 1027 - She mentioned inside cabinets/drawers, which w…"
click at [1122, 339] on link "Save Changes" at bounding box center [1148, 337] width 208 height 32
